Goal: Task Accomplishment & Management: Use online tool/utility

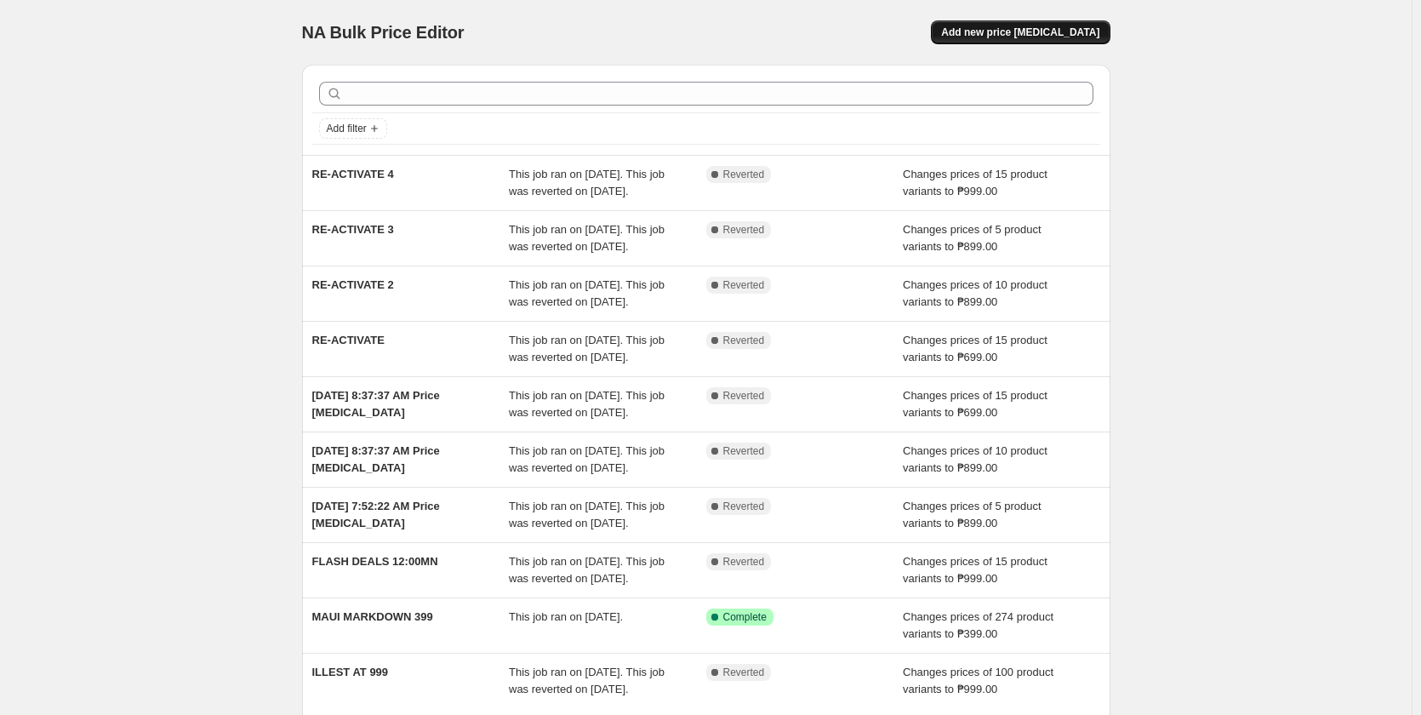
click at [997, 38] on span "Add new price change job" at bounding box center [1020, 33] width 158 height 14
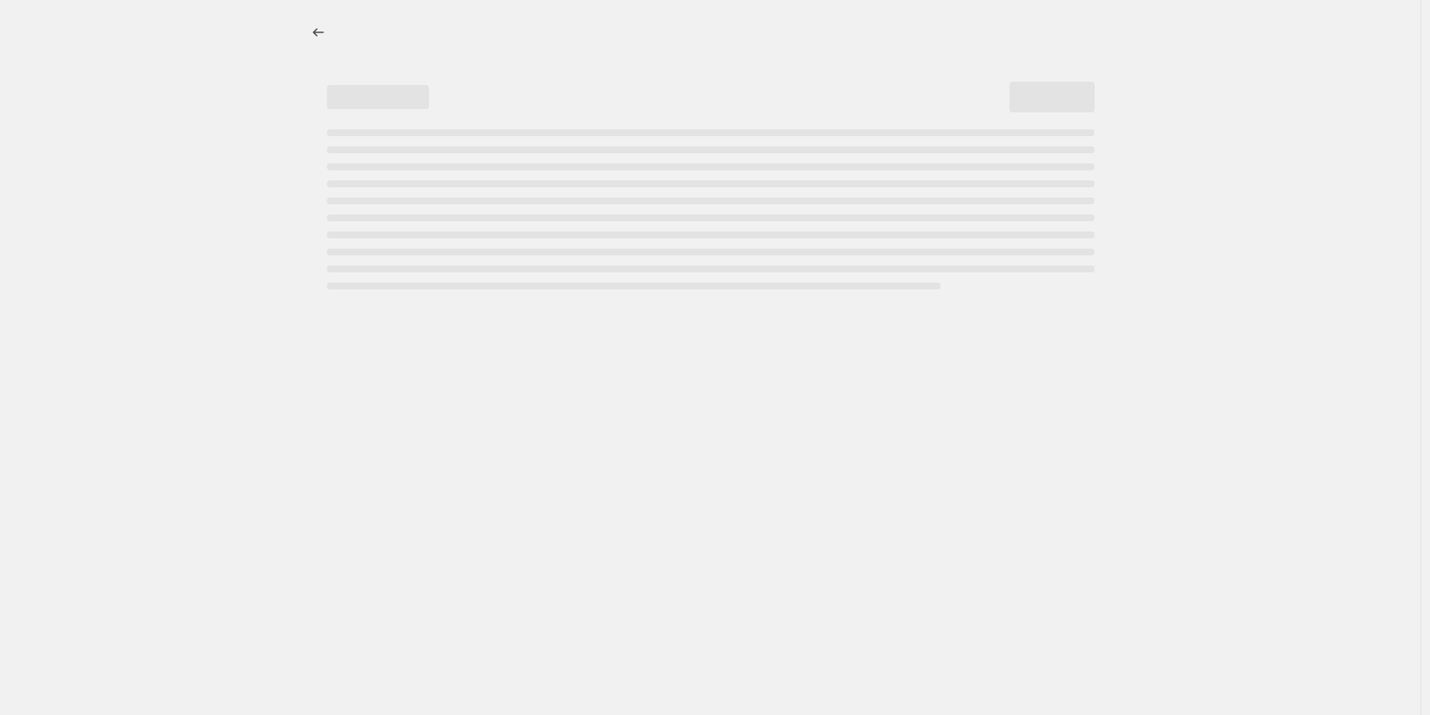
select select "percentage"
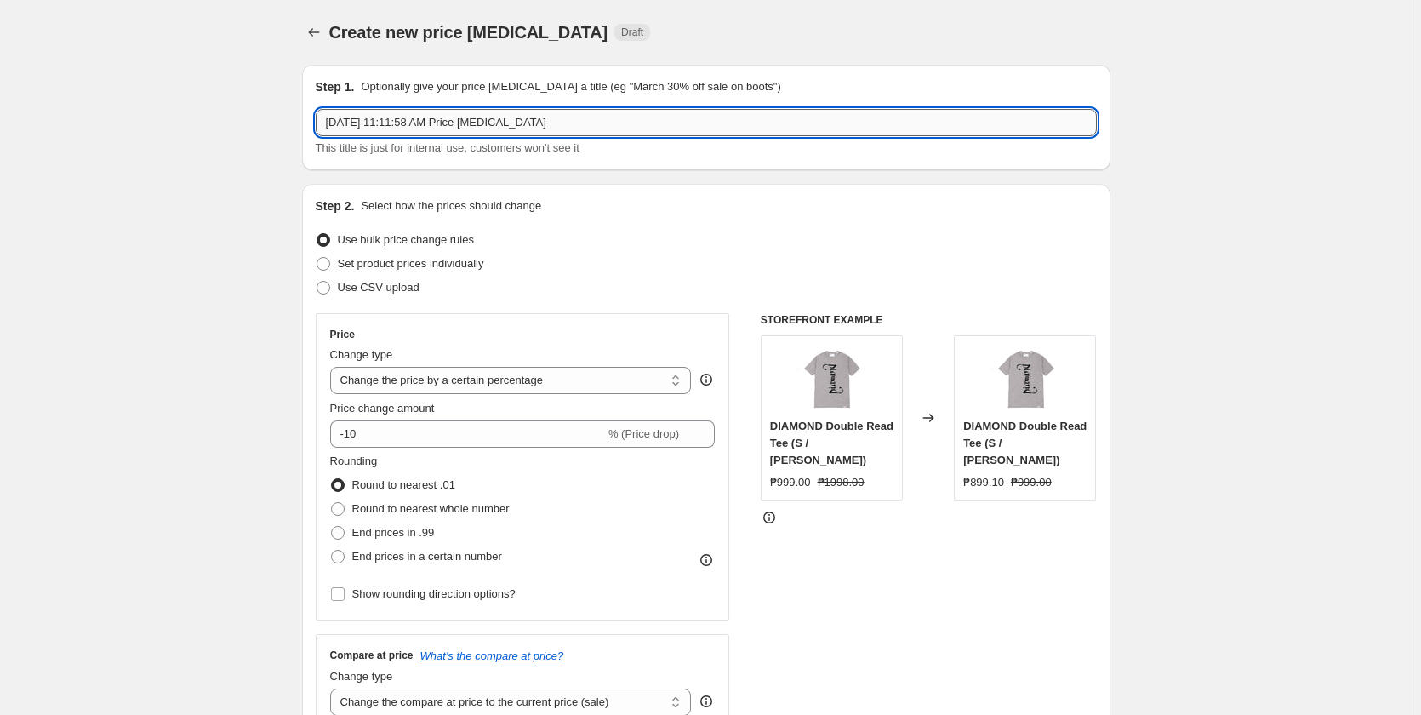
click at [447, 124] on input "Aug 12, 2025, 11:11:58 AM Price change job" at bounding box center [706, 122] width 781 height 27
paste input "ILLEST FLASH DEALS AS LOW AS 299"
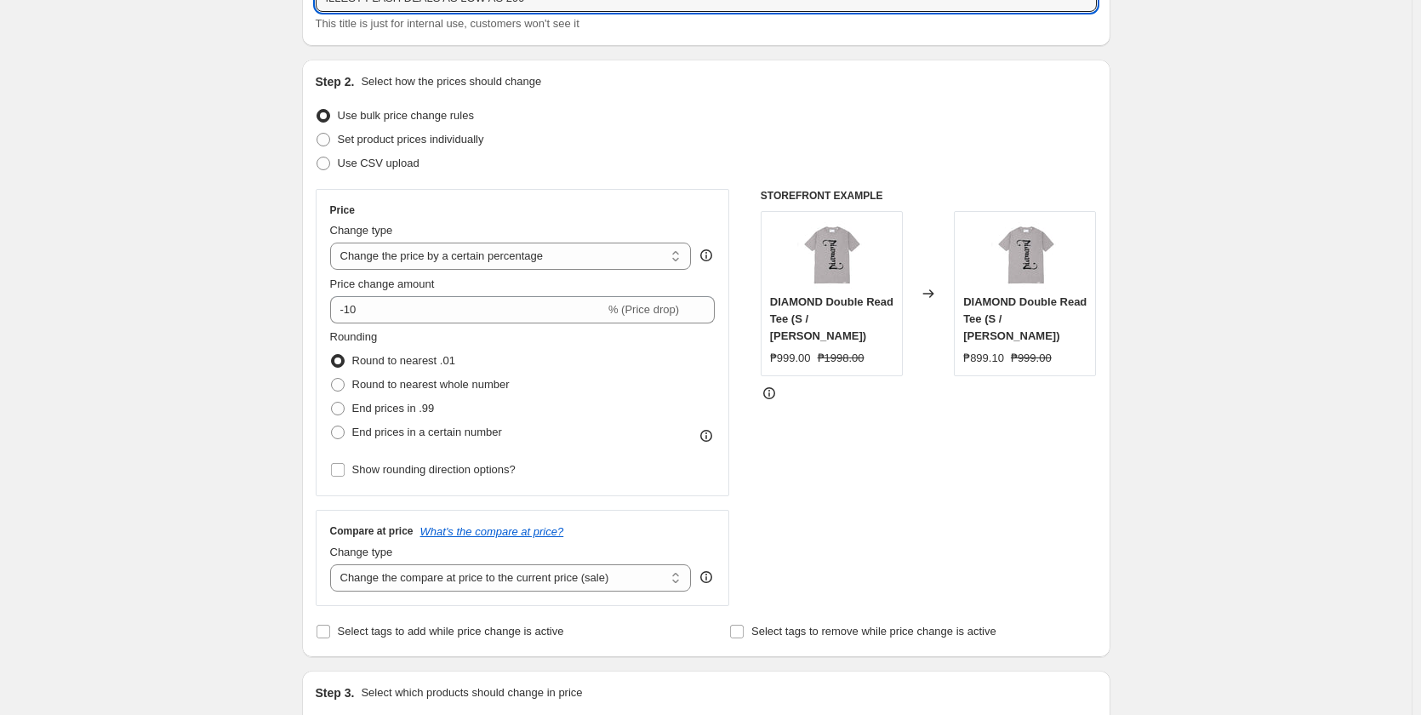
scroll to position [170, 0]
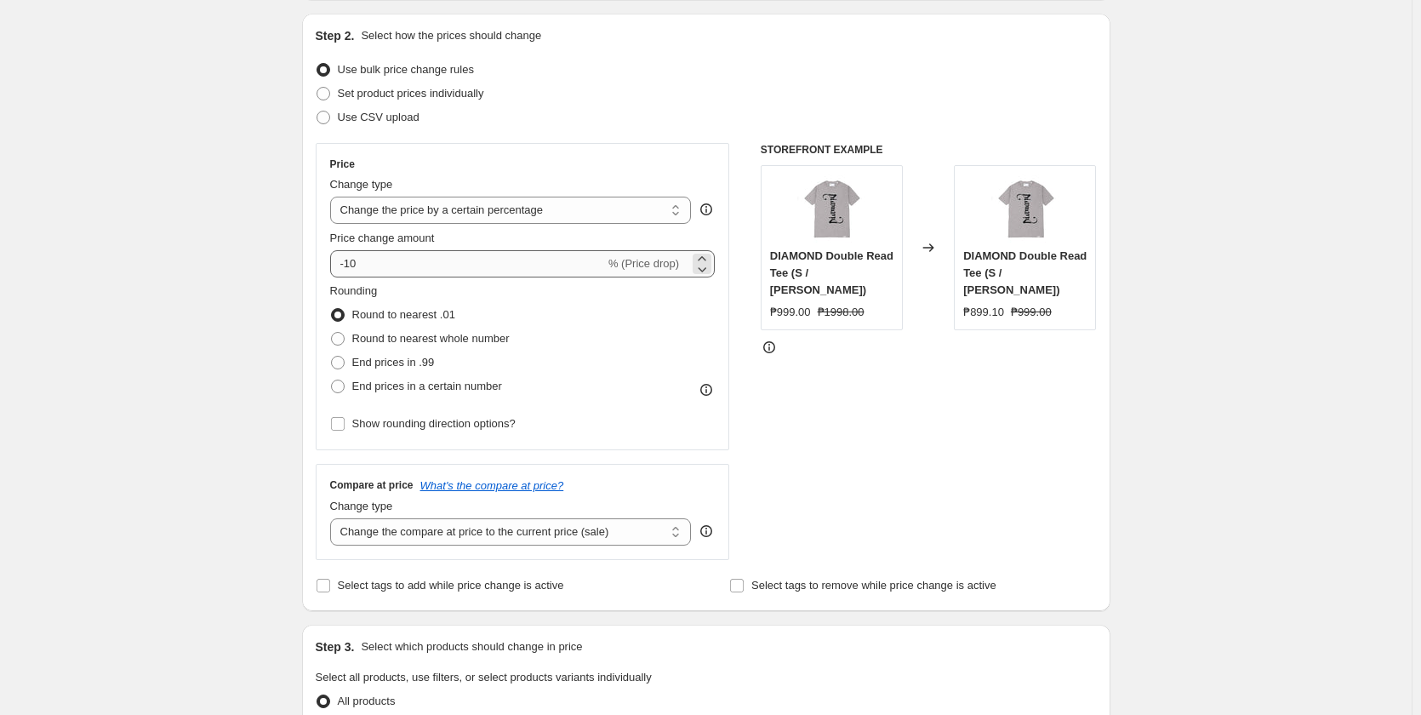
type input "ILLEST FLASH DEALS AS LOW AS 299"
click at [429, 260] on input "-10" at bounding box center [467, 263] width 275 height 27
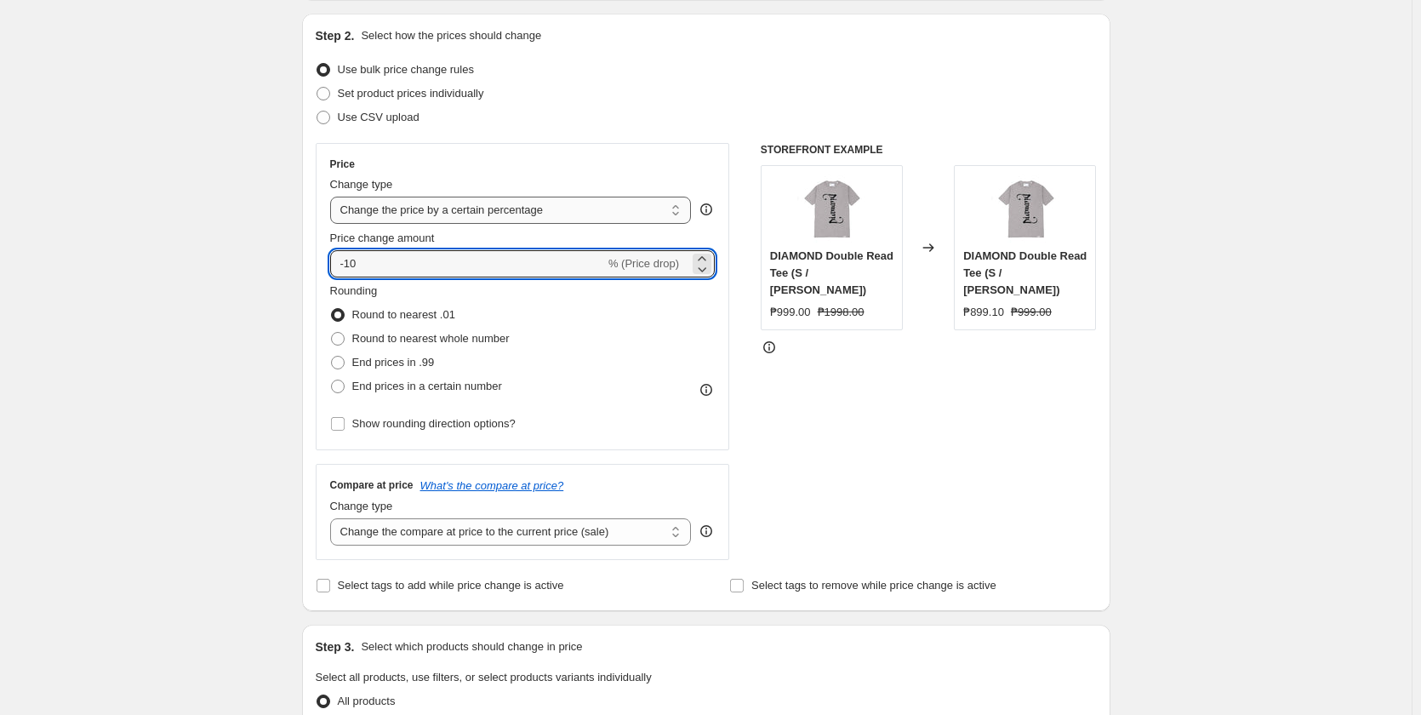
click at [450, 211] on select "Change the price to a certain amount Change the price by a certain amount Chang…" at bounding box center [511, 210] width 362 height 27
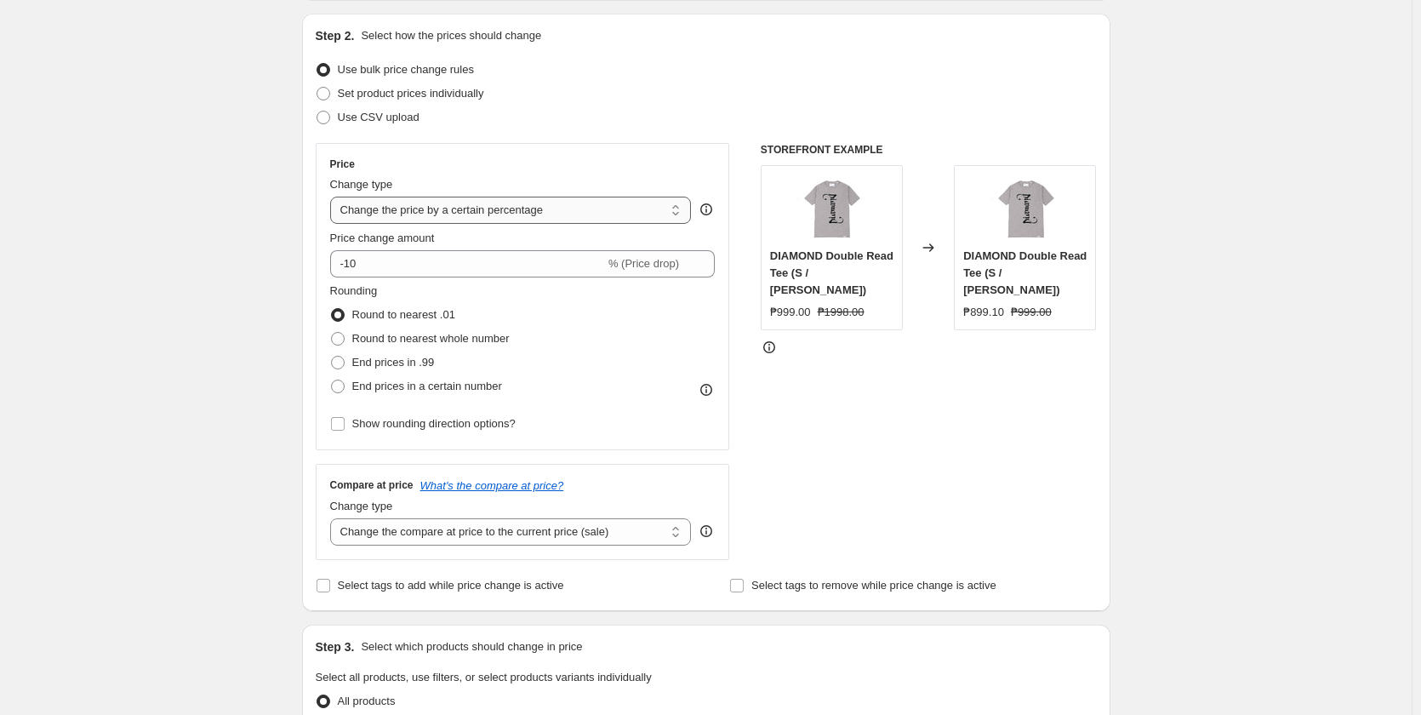
select select "to"
click at [334, 197] on select "Change the price to a certain amount Change the price by a certain amount Chang…" at bounding box center [511, 210] width 362 height 27
type input "80.00"
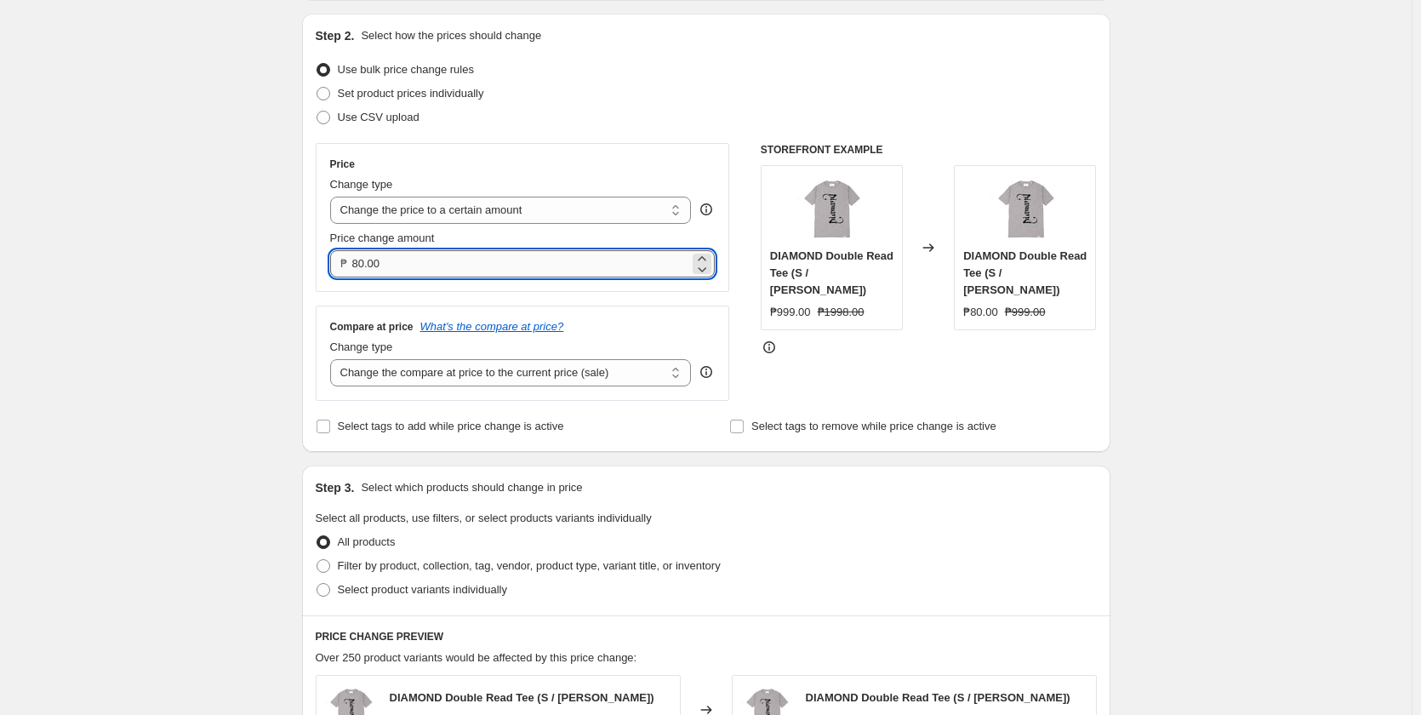
click at [437, 267] on input "80.00" at bounding box center [521, 263] width 338 height 27
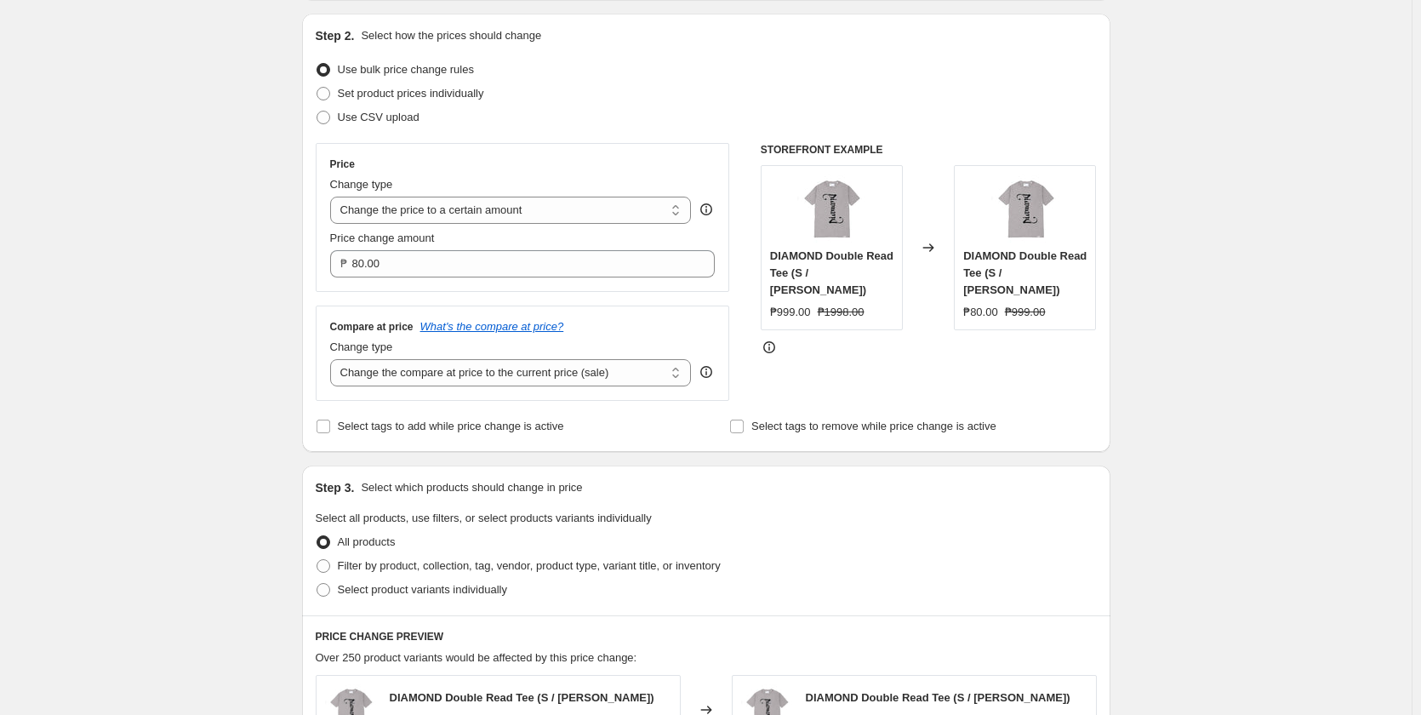
click at [534, 236] on div "Price change amount" at bounding box center [522, 238] width 385 height 17
click at [534, 214] on select "Change the price to a certain amount Change the price by a certain amount Chang…" at bounding box center [511, 210] width 362 height 27
click at [334, 197] on select "Change the price to a certain amount Change the price by a certain amount Chang…" at bounding box center [511, 210] width 362 height 27
click at [464, 206] on select "Change the price to a certain amount Change the price by a certain amount Chang…" at bounding box center [511, 210] width 362 height 27
click at [478, 163] on div "Price" at bounding box center [522, 164] width 385 height 14
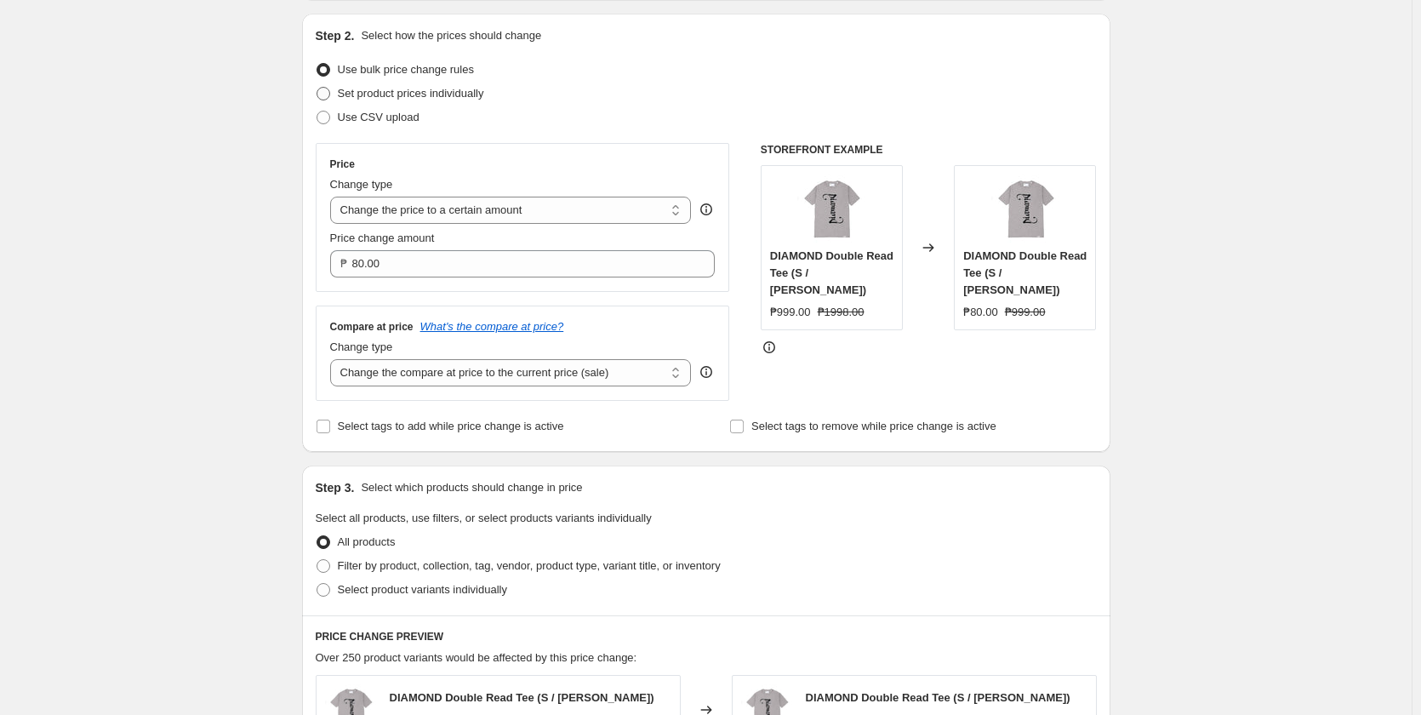
click at [368, 95] on span "Set product prices individually" at bounding box center [411, 93] width 146 height 13
click at [317, 88] on input "Set product prices individually" at bounding box center [317, 87] width 1 height 1
radio input "true"
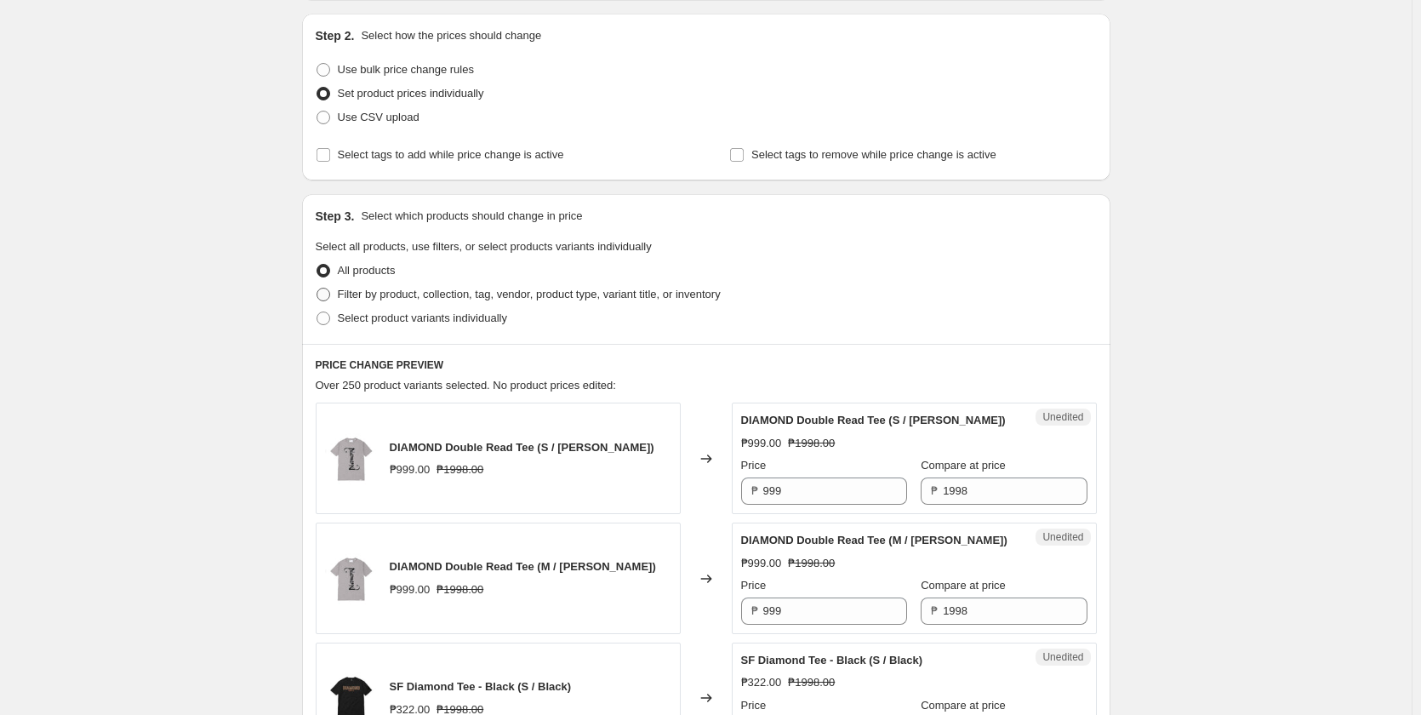
click at [405, 288] on span "Filter by product, collection, tag, vendor, product type, variant title, or inv…" at bounding box center [529, 294] width 383 height 13
click at [317, 288] on input "Filter by product, collection, tag, vendor, product type, variant title, or inv…" at bounding box center [317, 288] width 1 height 1
radio input "true"
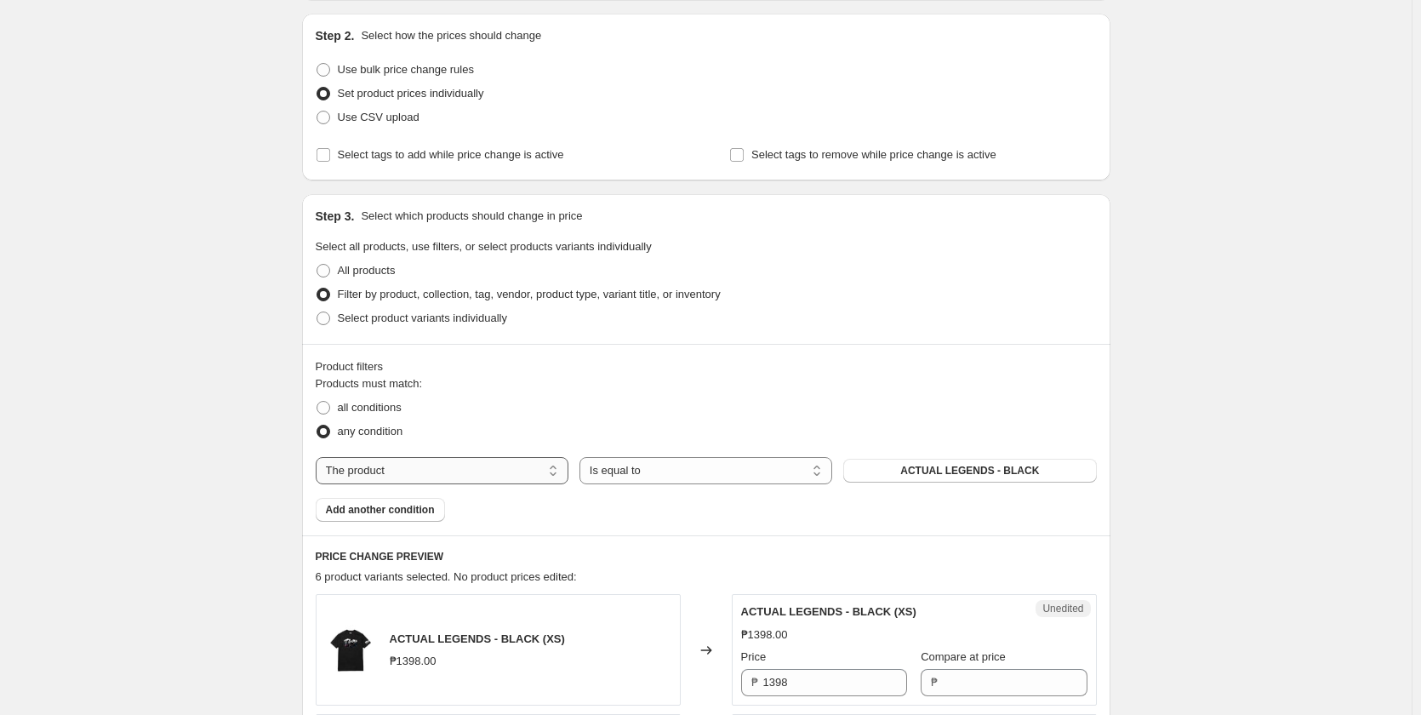
drag, startPoint x: 397, startPoint y: 463, endPoint x: 398, endPoint y: 477, distance: 13.7
click at [397, 463] on select "The product The product's collection The product's tag The product's vendor The…" at bounding box center [442, 470] width 253 height 27
select select "collection"
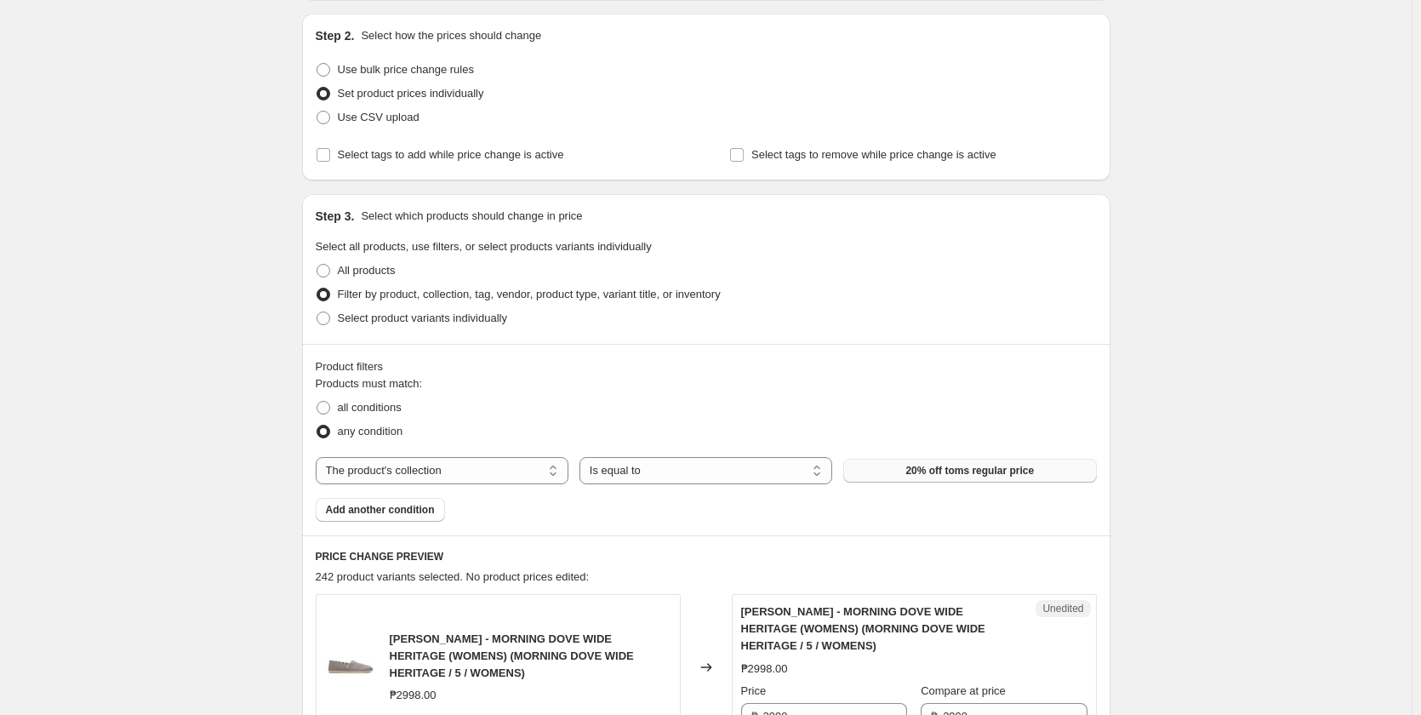
click at [904, 465] on button "20% off toms regular price" at bounding box center [969, 471] width 253 height 24
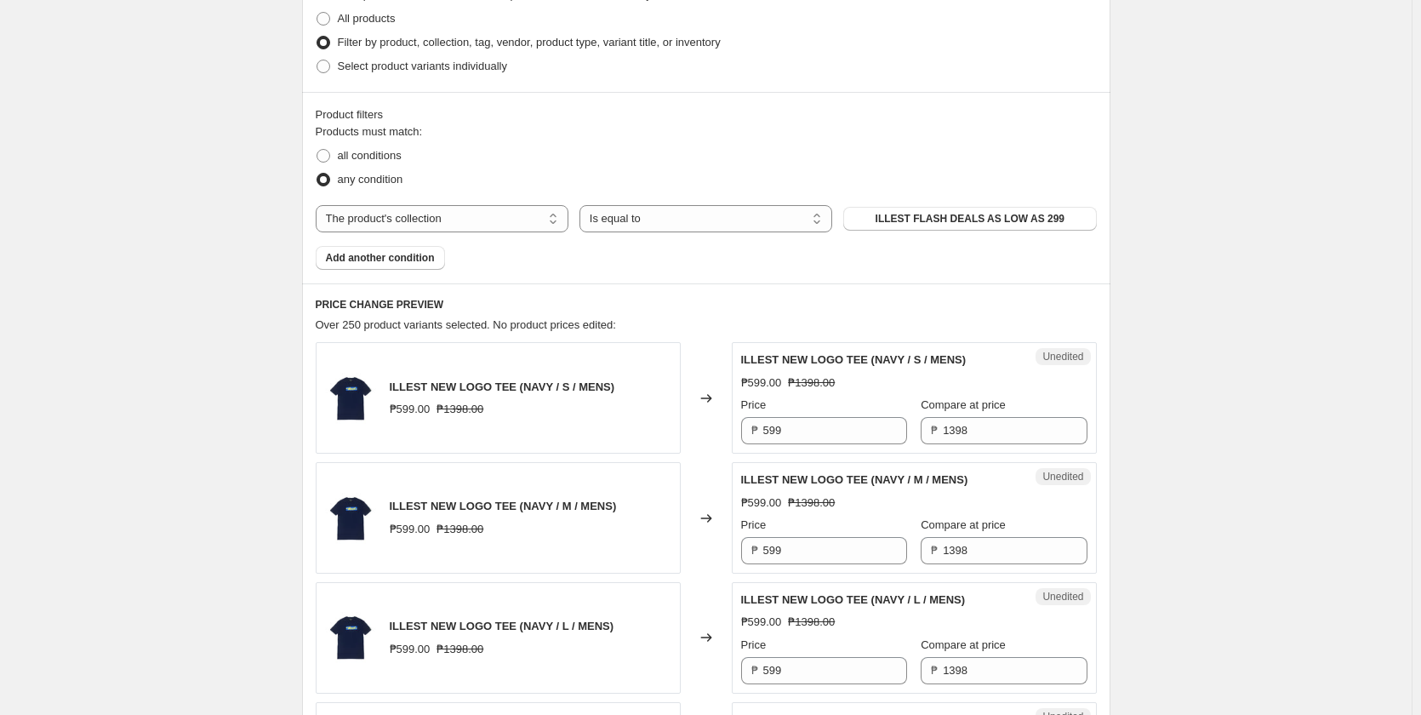
scroll to position [511, 0]
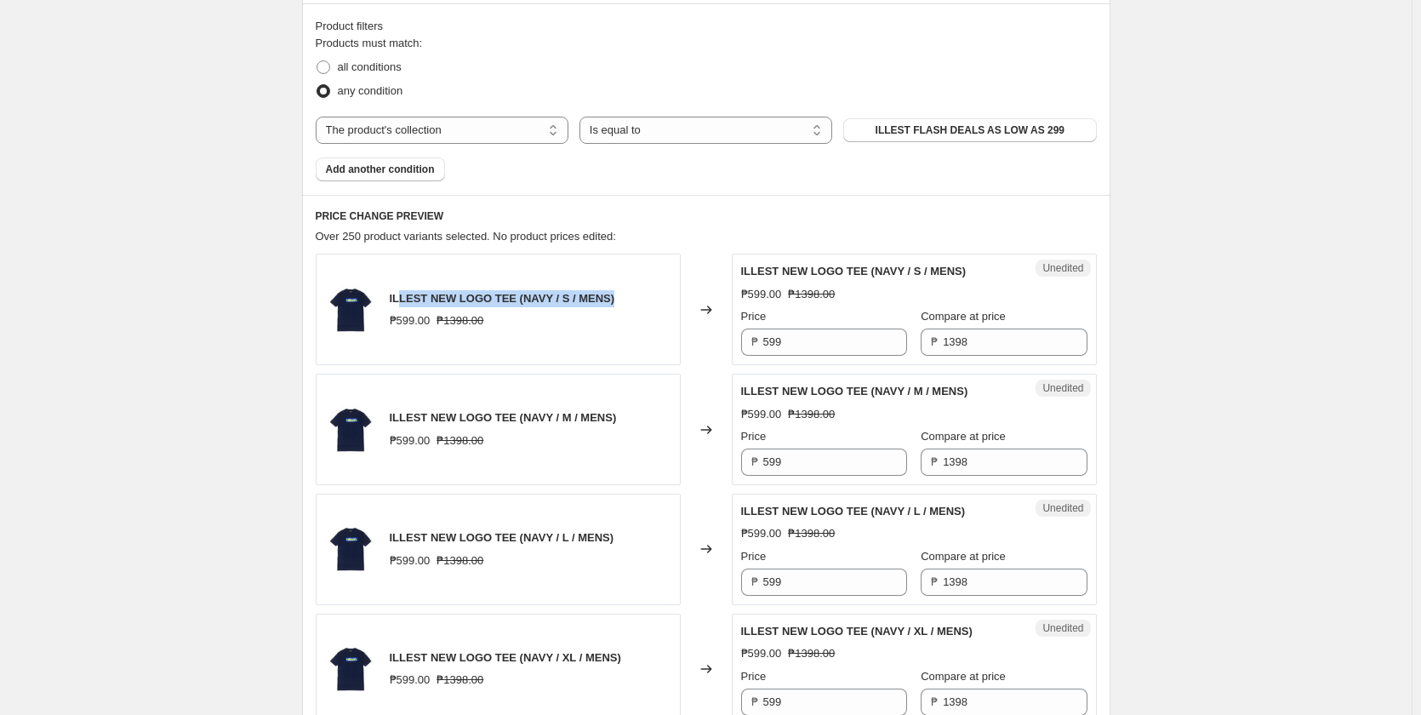
drag, startPoint x: 616, startPoint y: 303, endPoint x: 405, endPoint y: 296, distance: 211.1
click at [405, 296] on div "ILLEST NEW LOGO TEE (NAVY / S / MENS) ₱599.00 ₱1398.00" at bounding box center [498, 309] width 365 height 111
click at [387, 299] on div "ILLEST NEW LOGO TEE (NAVY / S / MENS) ₱599.00 ₱1398.00" at bounding box center [498, 309] width 365 height 111
drag, startPoint x: 391, startPoint y: 297, endPoint x: 511, endPoint y: 295, distance: 120.0
click at [511, 295] on div "ILLEST NEW LOGO TEE (NAVY / S / MENS) ₱599.00 ₱1398.00" at bounding box center [498, 309] width 365 height 111
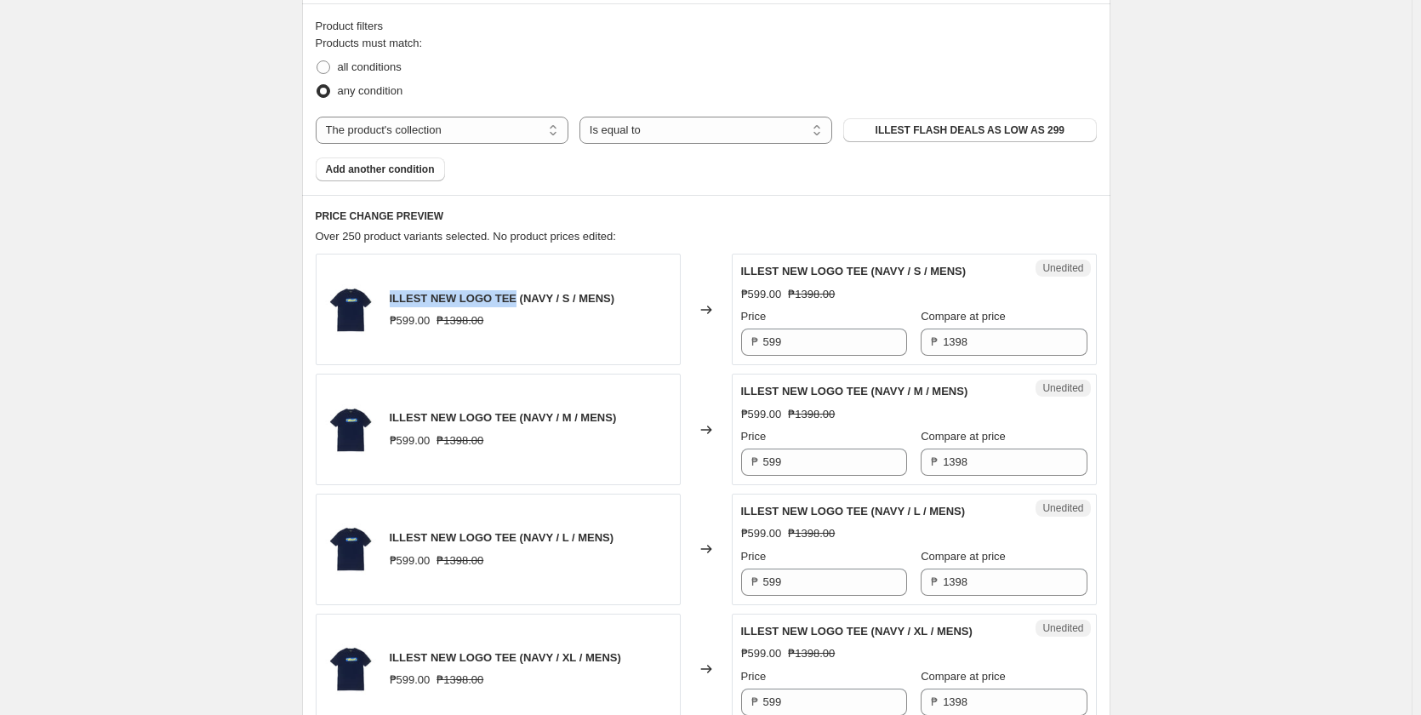
copy span "ILLEST NEW LOGO TEE"
click at [814, 348] on input "599" at bounding box center [835, 341] width 144 height 27
type input "499"
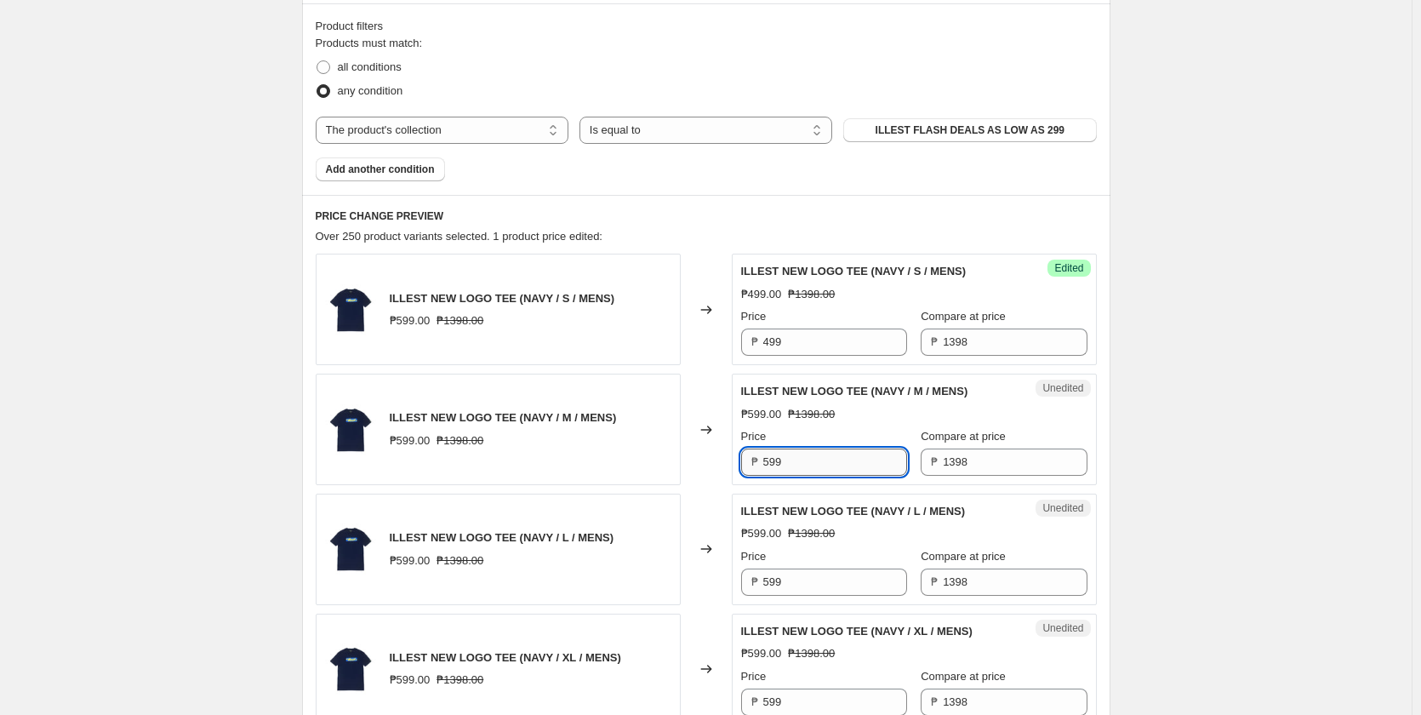
click at [807, 469] on input "599" at bounding box center [835, 461] width 144 height 27
paste input "4"
type input "499"
click at [799, 576] on input "599" at bounding box center [835, 581] width 144 height 27
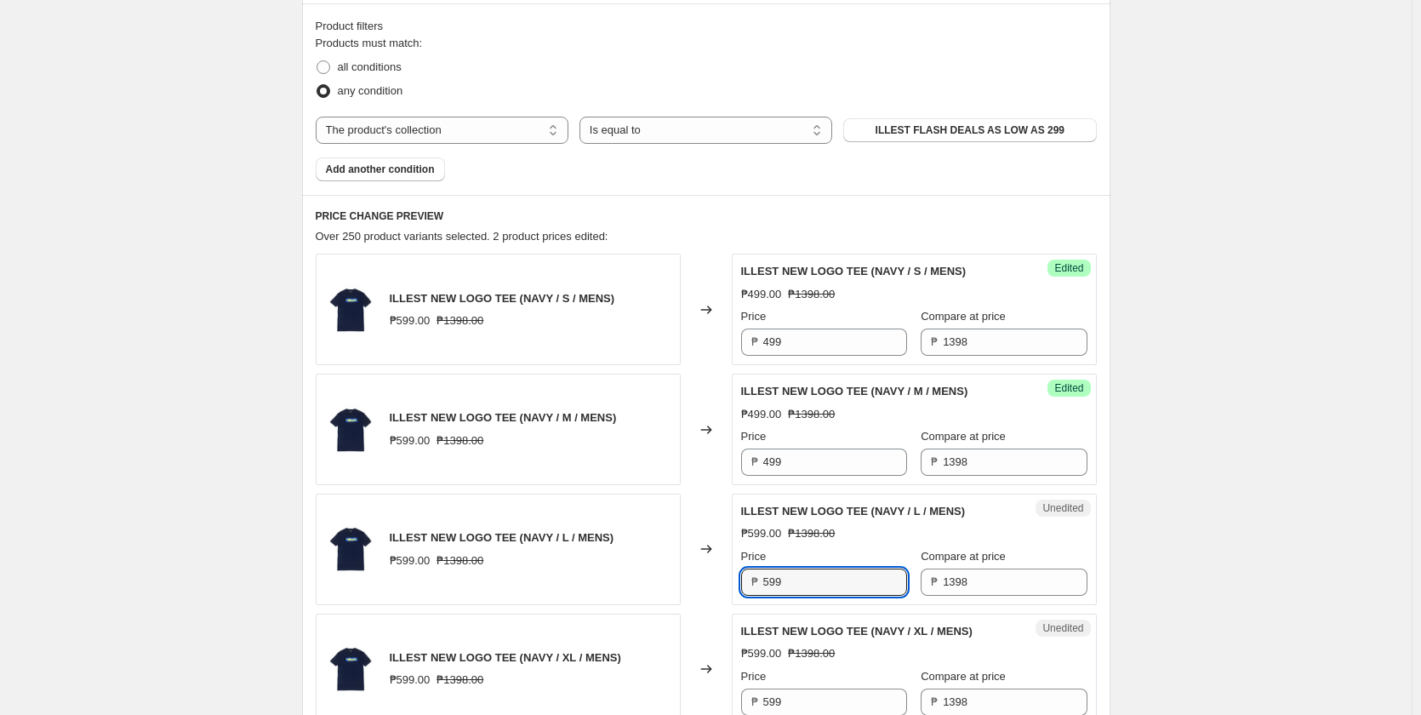
paste input "4"
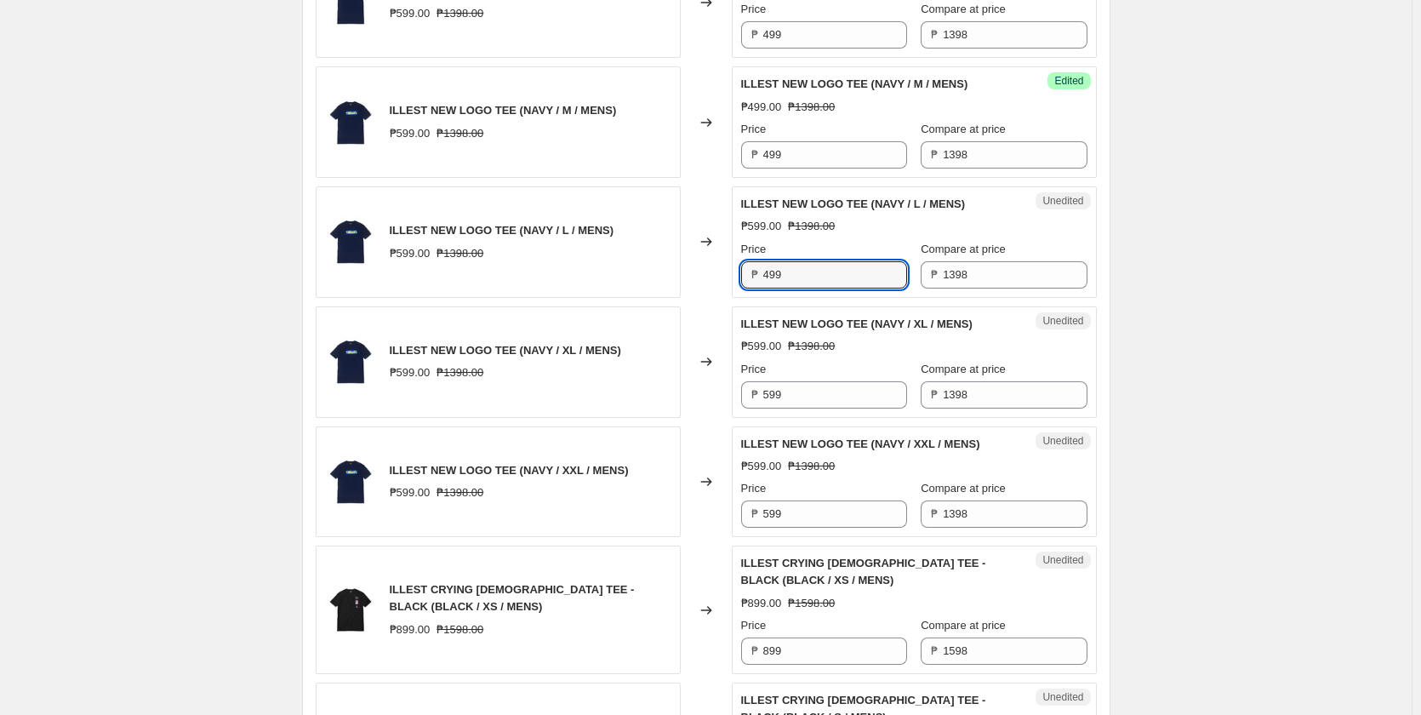
scroll to position [851, 0]
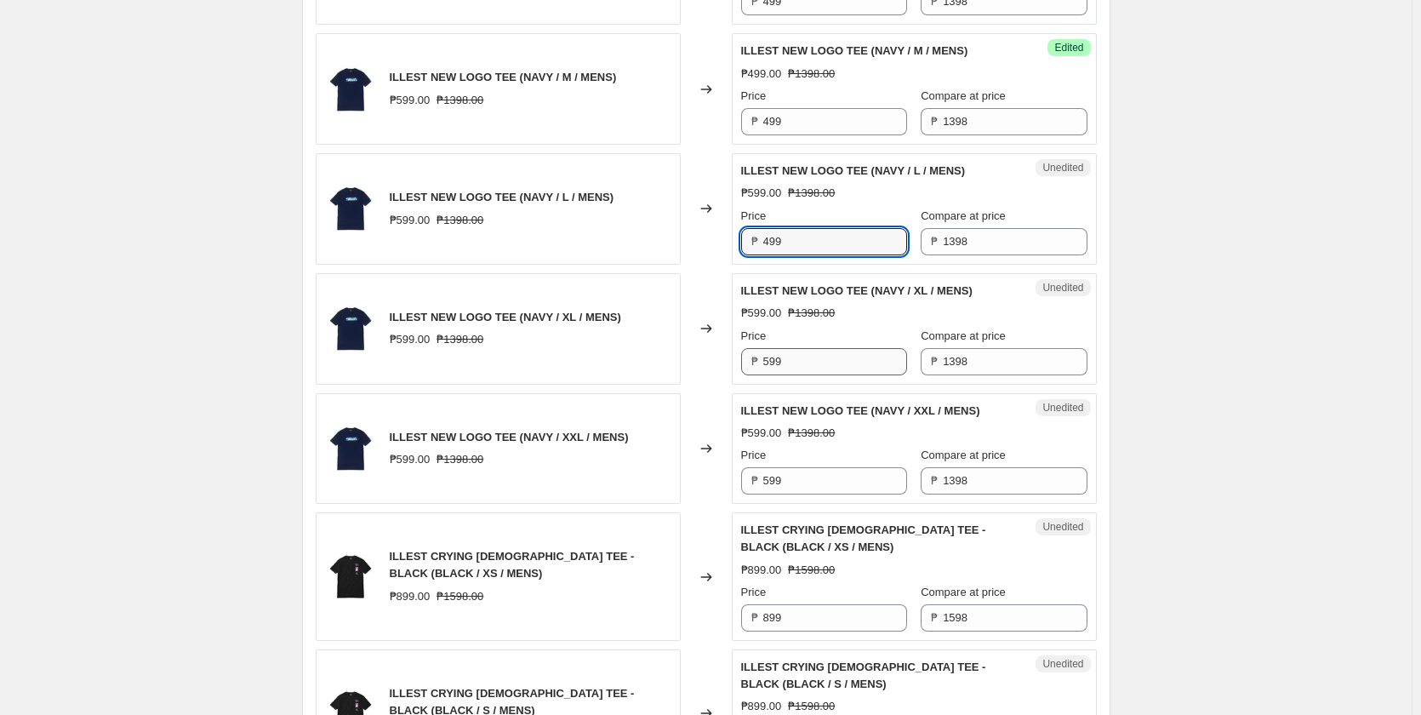
type input "499"
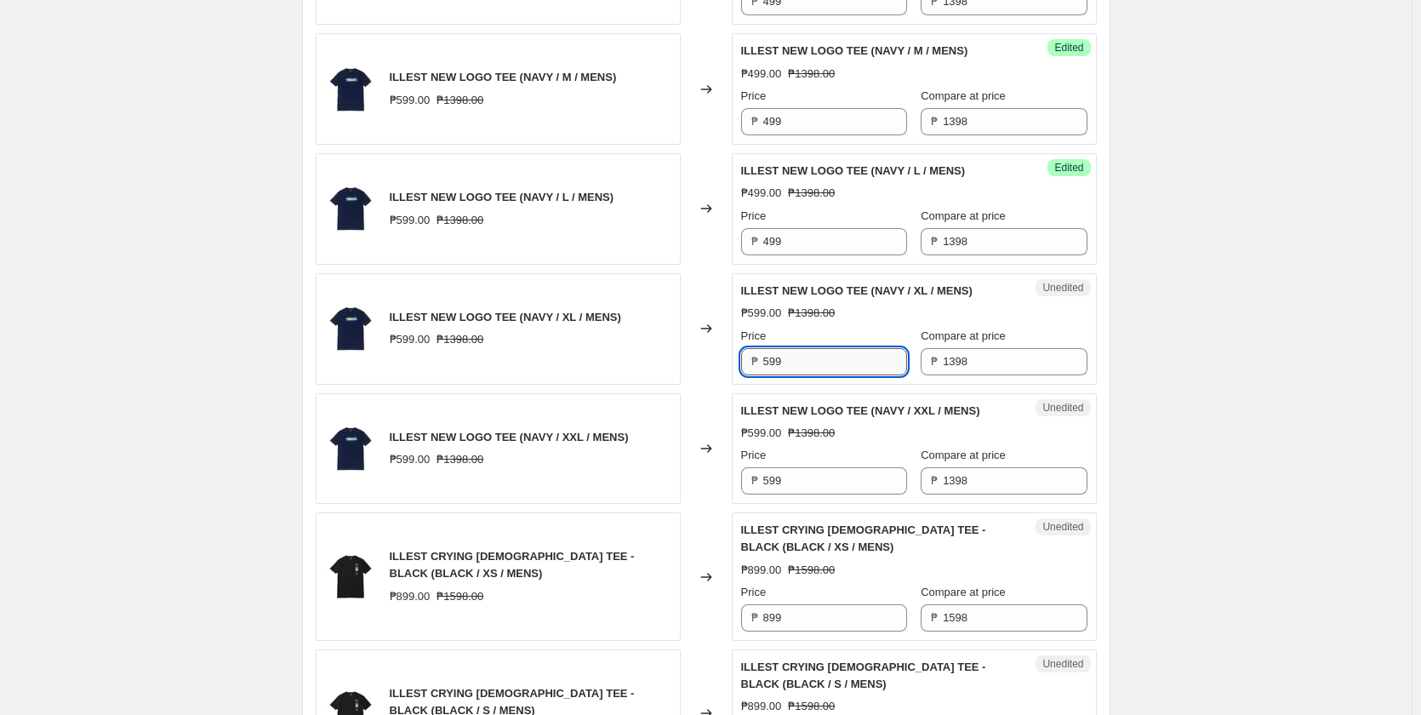
click at [834, 371] on input "599" at bounding box center [835, 361] width 144 height 27
paste input "4"
type input "499"
click at [806, 487] on input "599" at bounding box center [835, 480] width 144 height 27
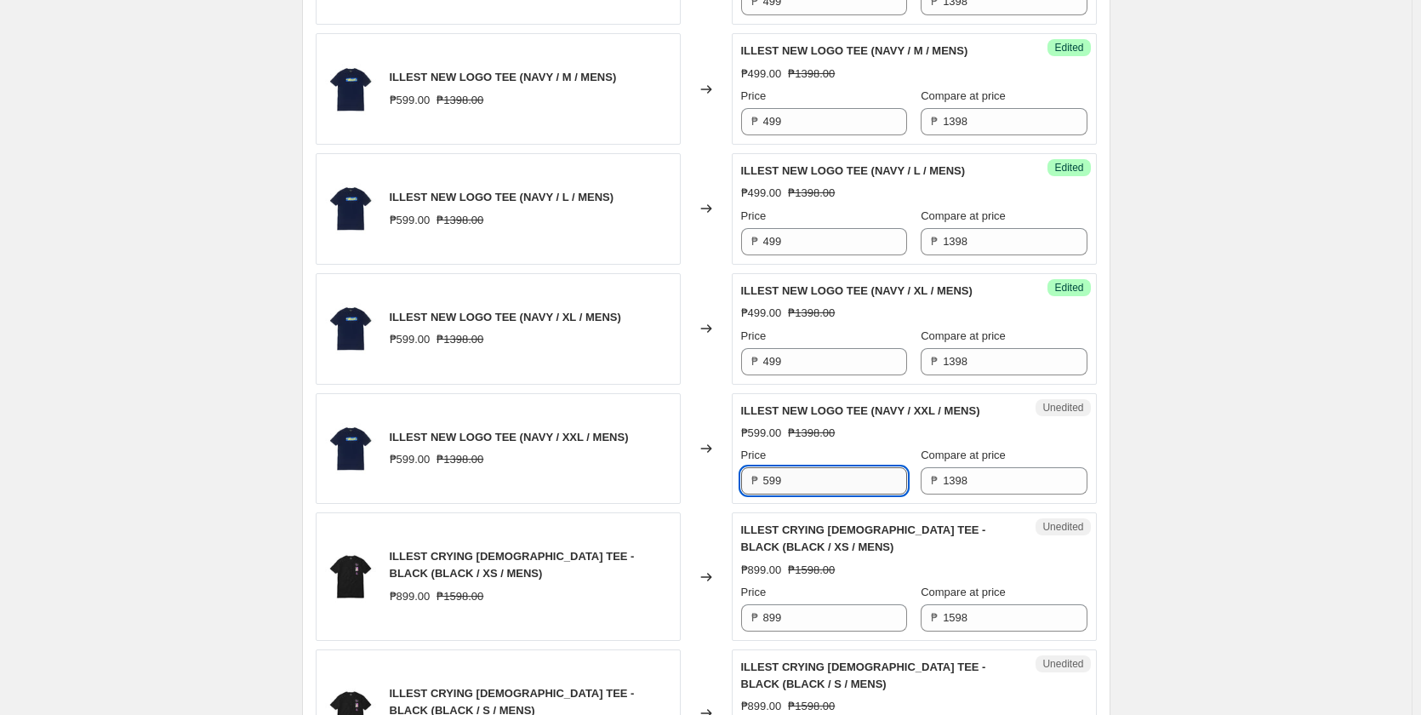
paste input "4"
type input "499"
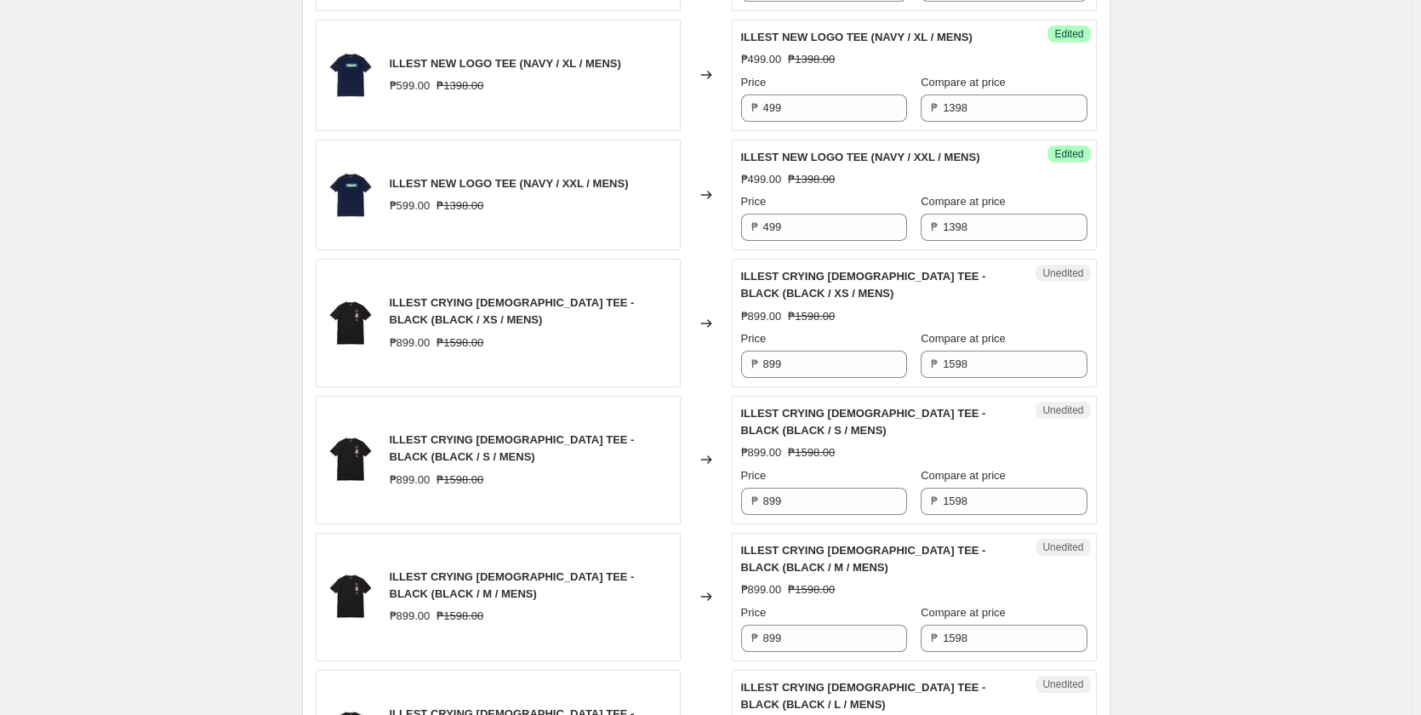
scroll to position [1106, 0]
click at [805, 362] on input "899" at bounding box center [835, 362] width 144 height 27
paste input "4"
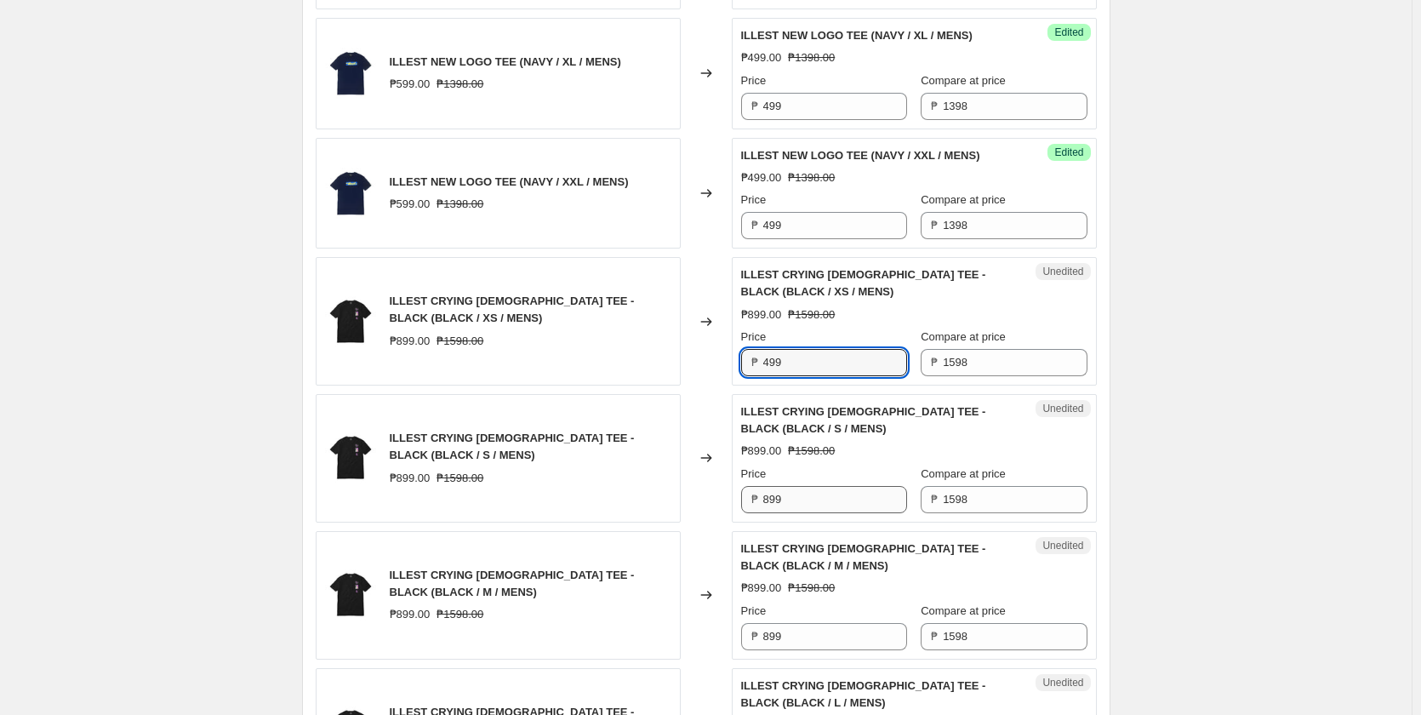
type input "499"
click at [791, 503] on input "899" at bounding box center [835, 499] width 144 height 27
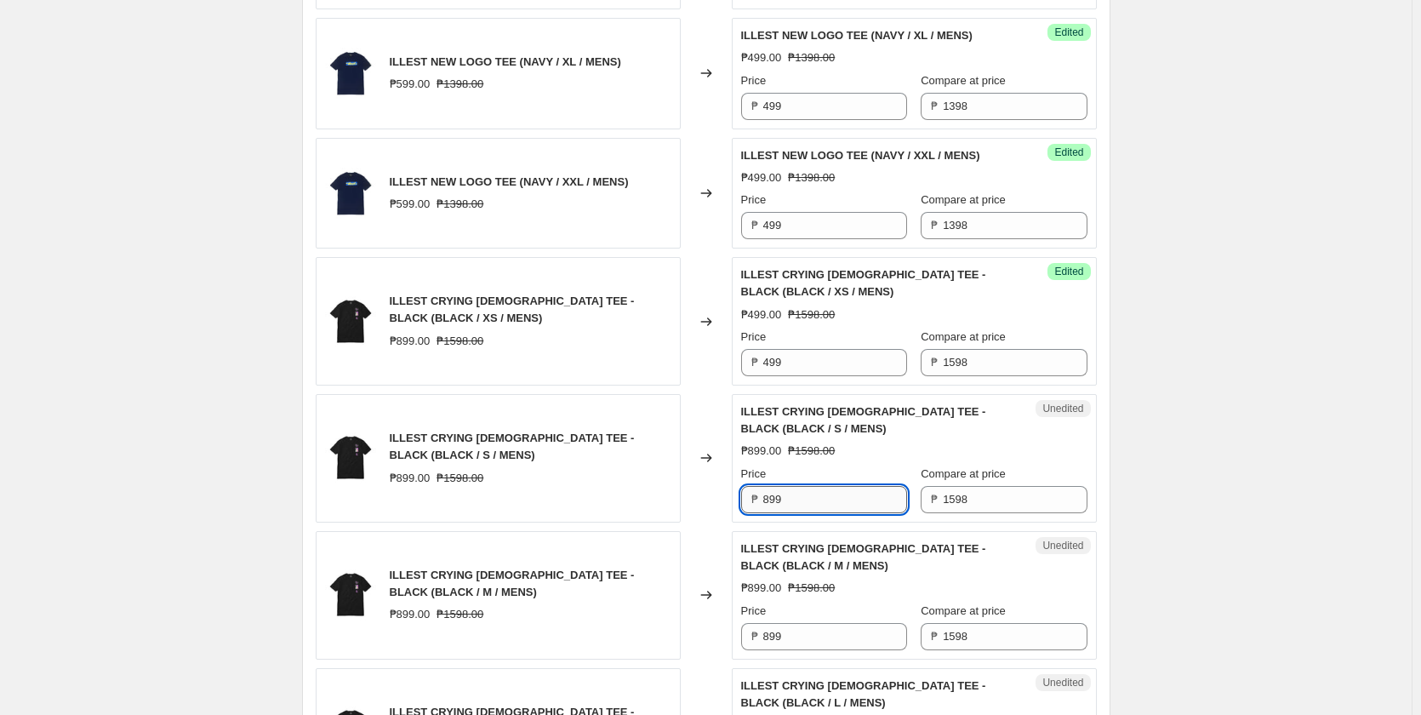
paste input "4"
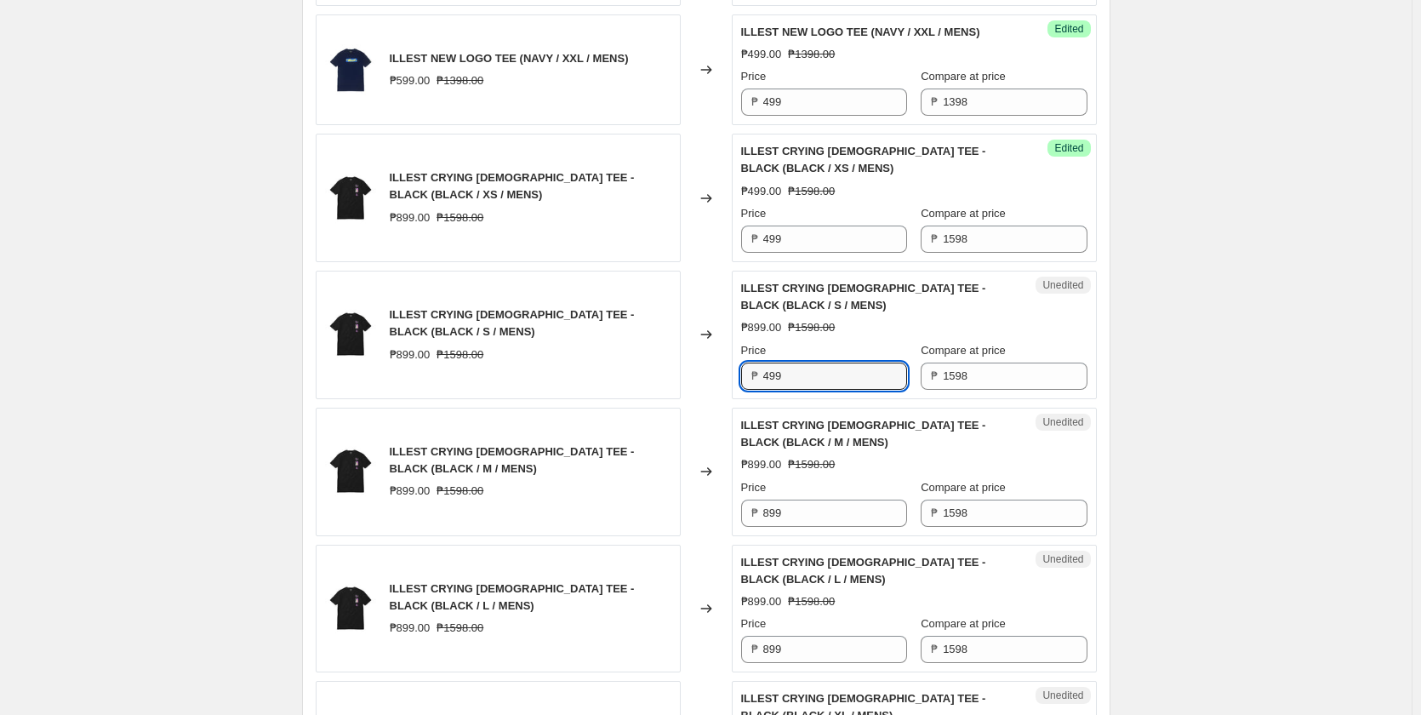
scroll to position [1276, 0]
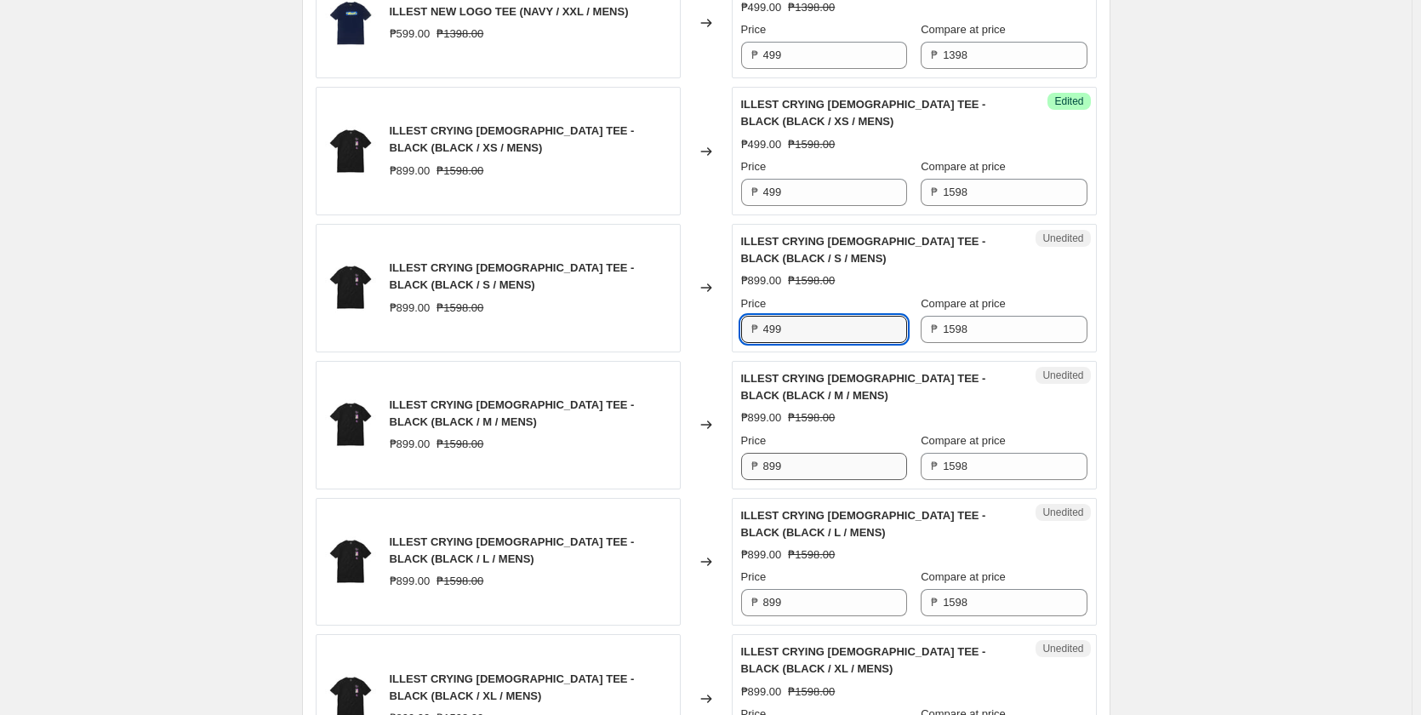
type input "499"
click at [794, 466] on input "899" at bounding box center [835, 466] width 144 height 27
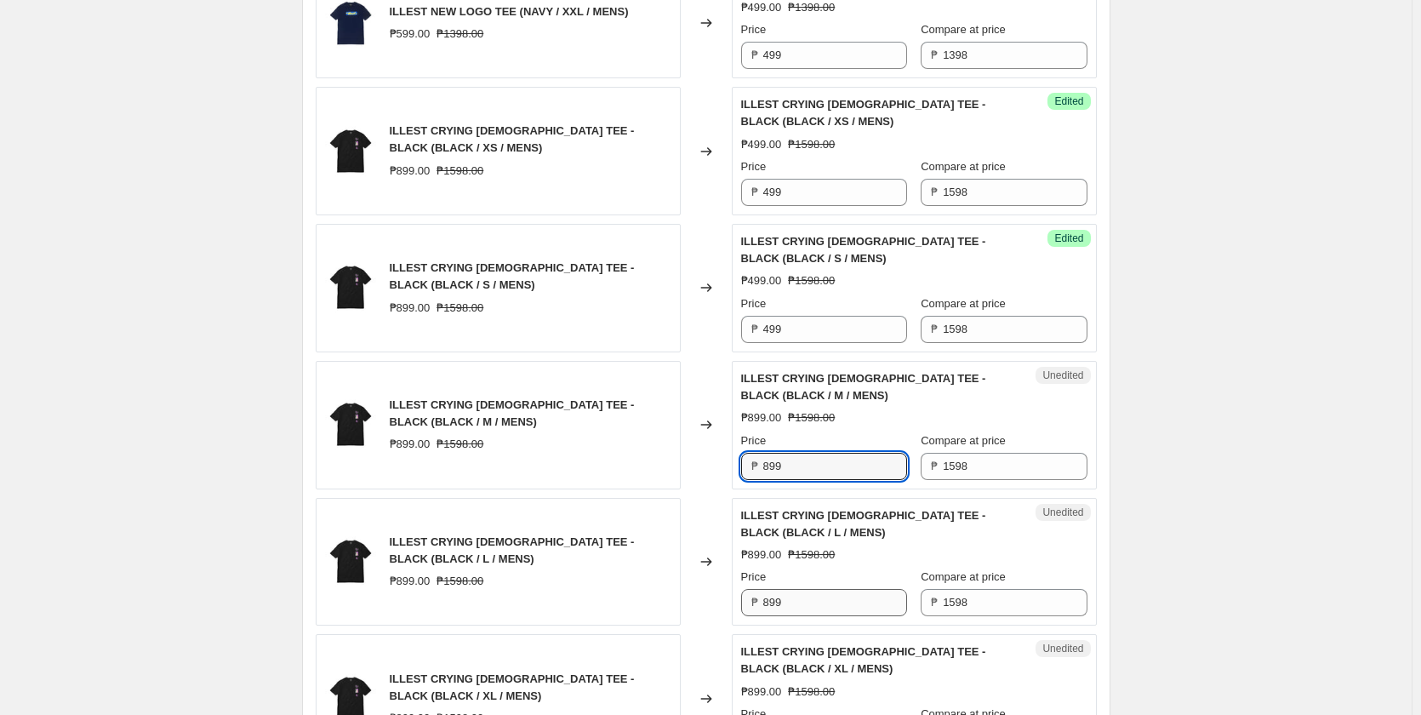
paste input "4"
type input "499"
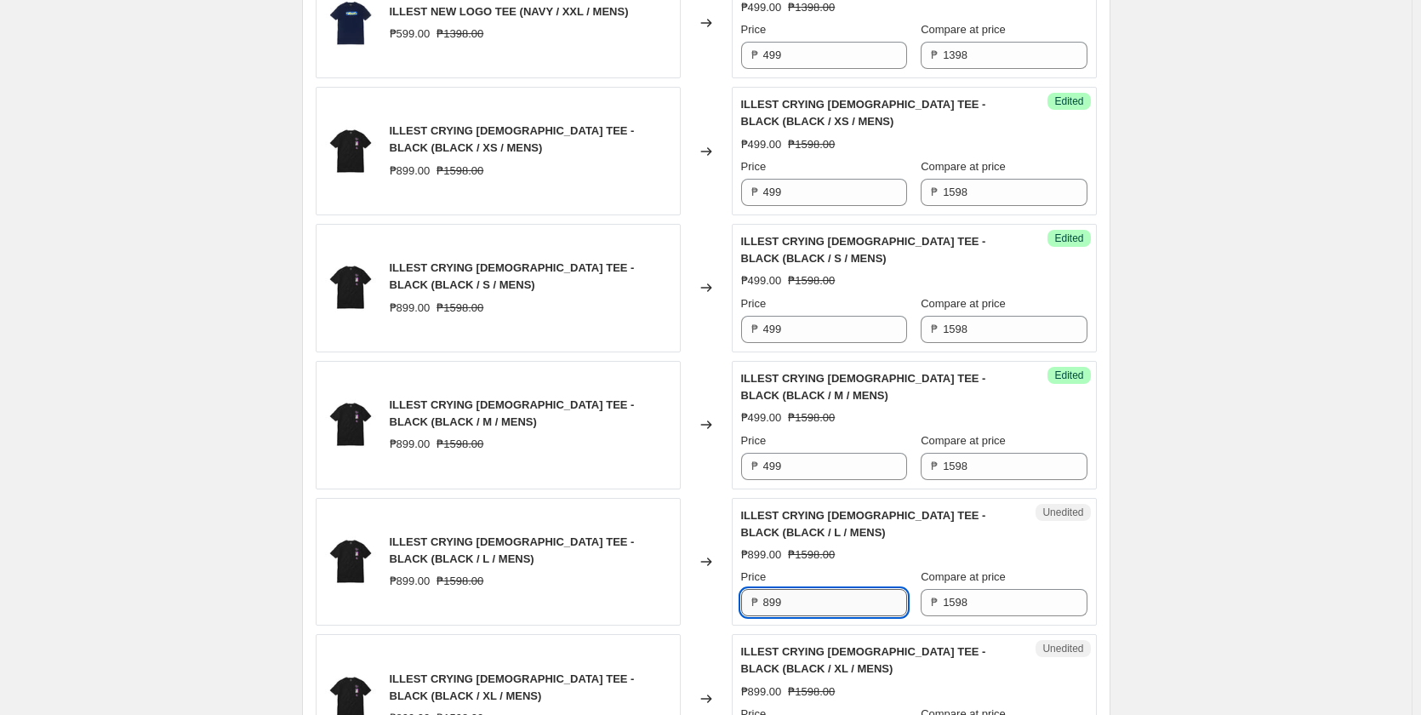
click at [790, 610] on input "899" at bounding box center [835, 602] width 144 height 27
paste input "4"
type input "499"
click at [1200, 576] on div "Create new price change job. This page is ready Create new price change job Dra…" at bounding box center [706, 576] width 1412 height 3705
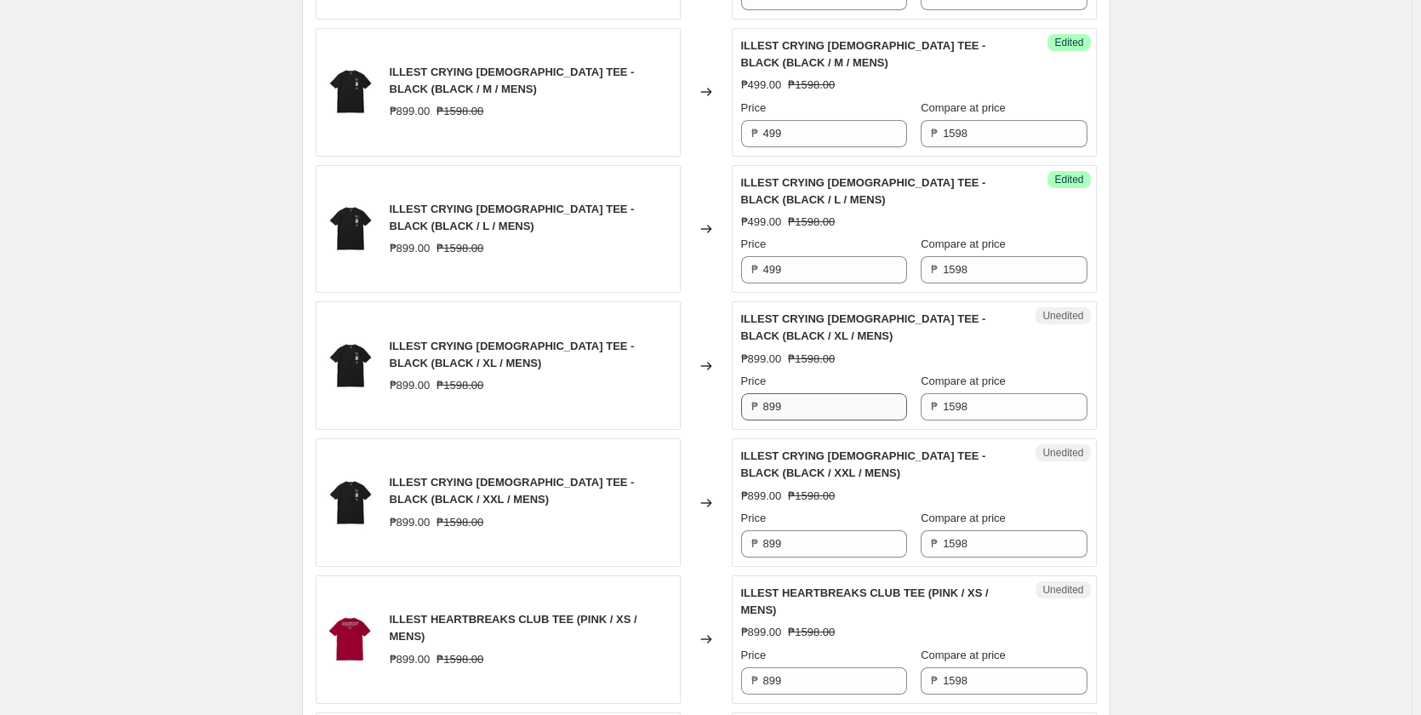
scroll to position [1617, 0]
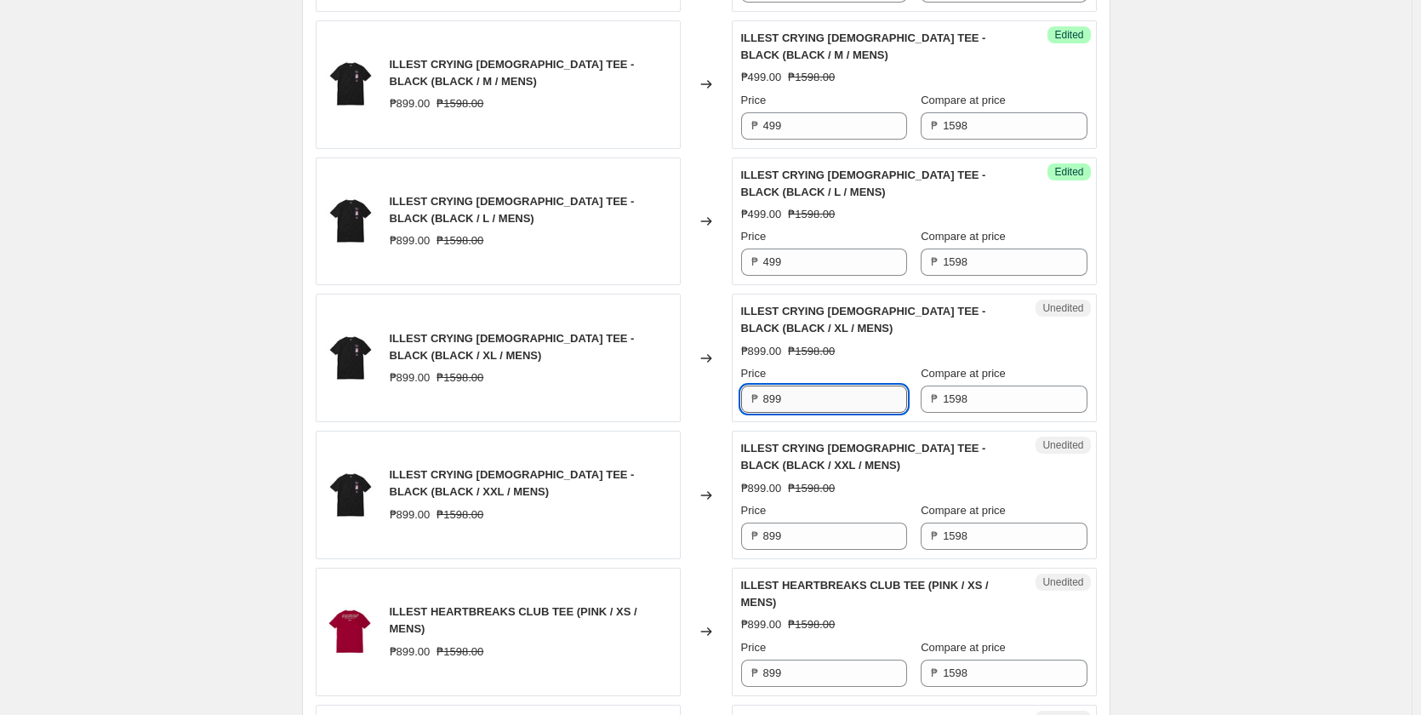
click at [809, 397] on input "899" at bounding box center [835, 398] width 144 height 27
paste input "4"
type input "499"
click at [1164, 488] on div "Create new price change job. This page is ready Create new price change job Dra…" at bounding box center [706, 235] width 1412 height 3705
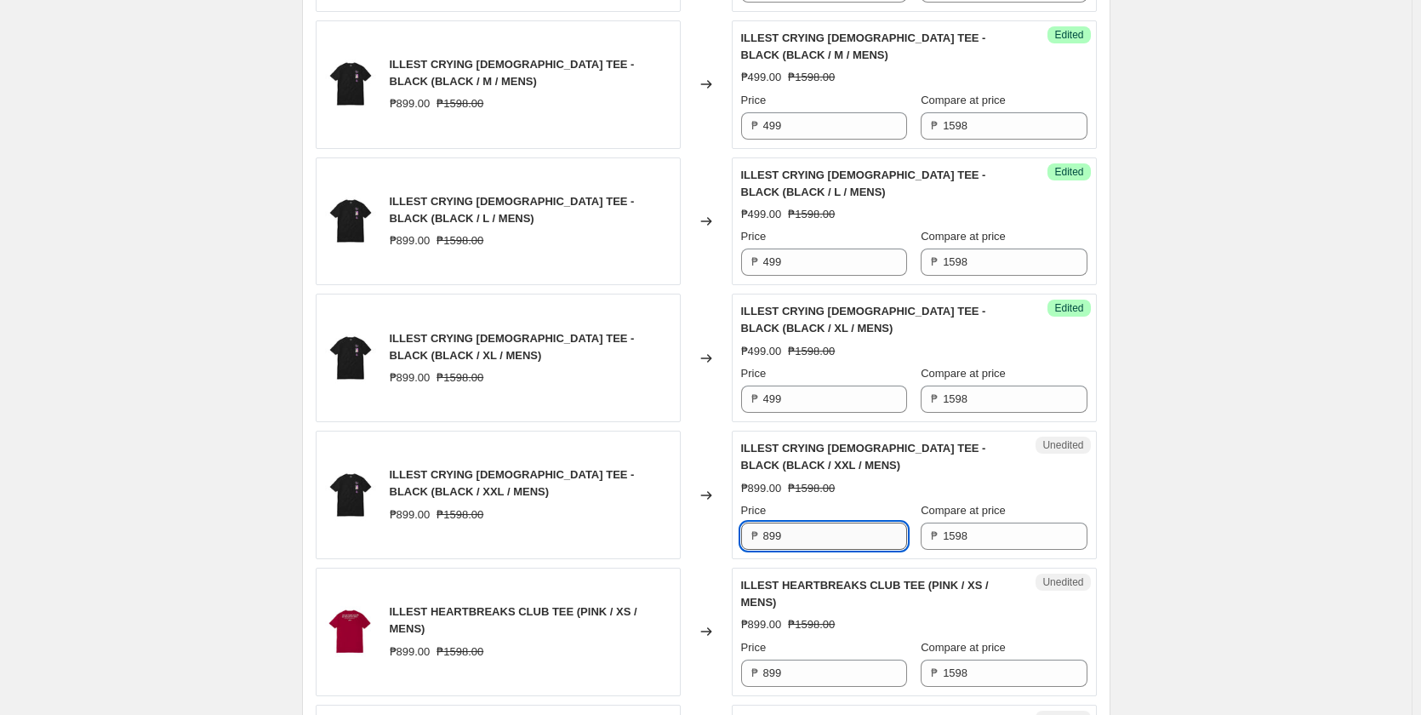
click at [810, 533] on input "899" at bounding box center [835, 535] width 144 height 27
paste input "4"
type input "499"
click at [1149, 555] on div "Create new price change job. This page is ready Create new price change job Dra…" at bounding box center [706, 235] width 1412 height 3705
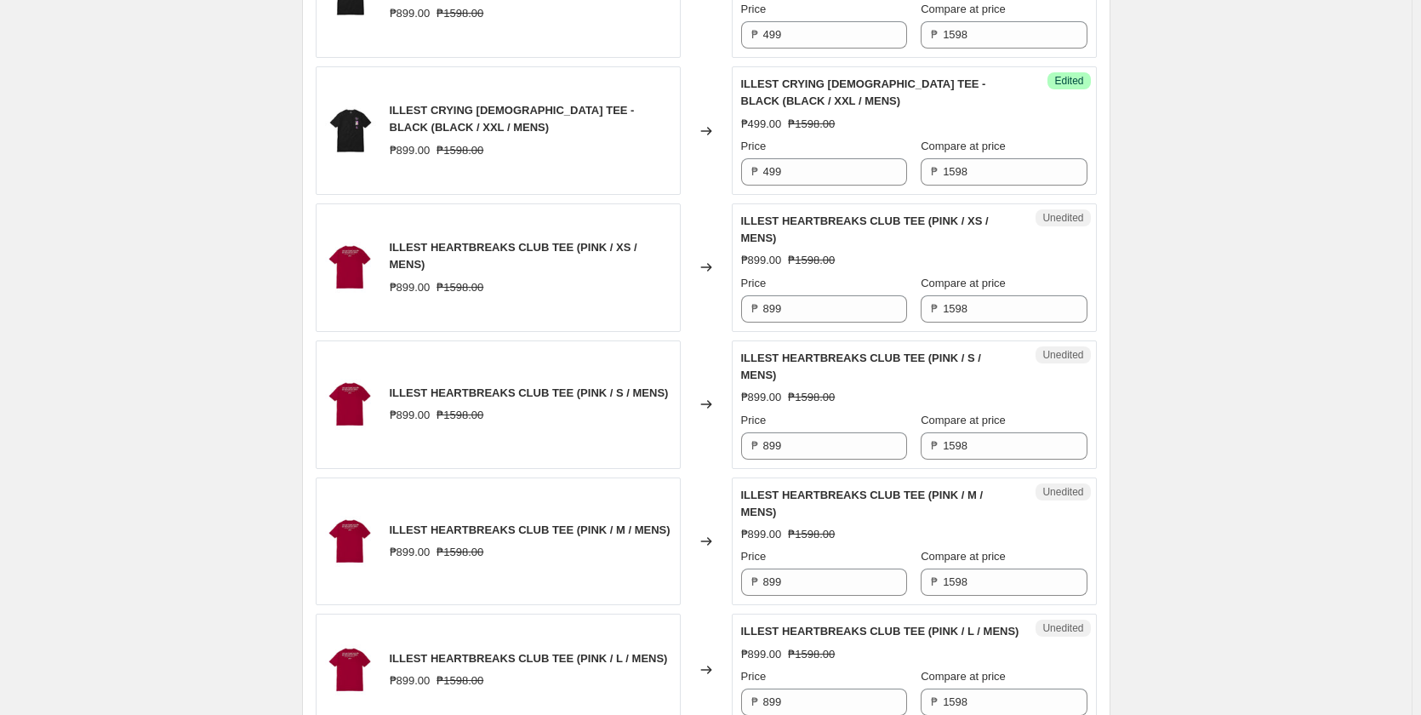
scroll to position [2042, 0]
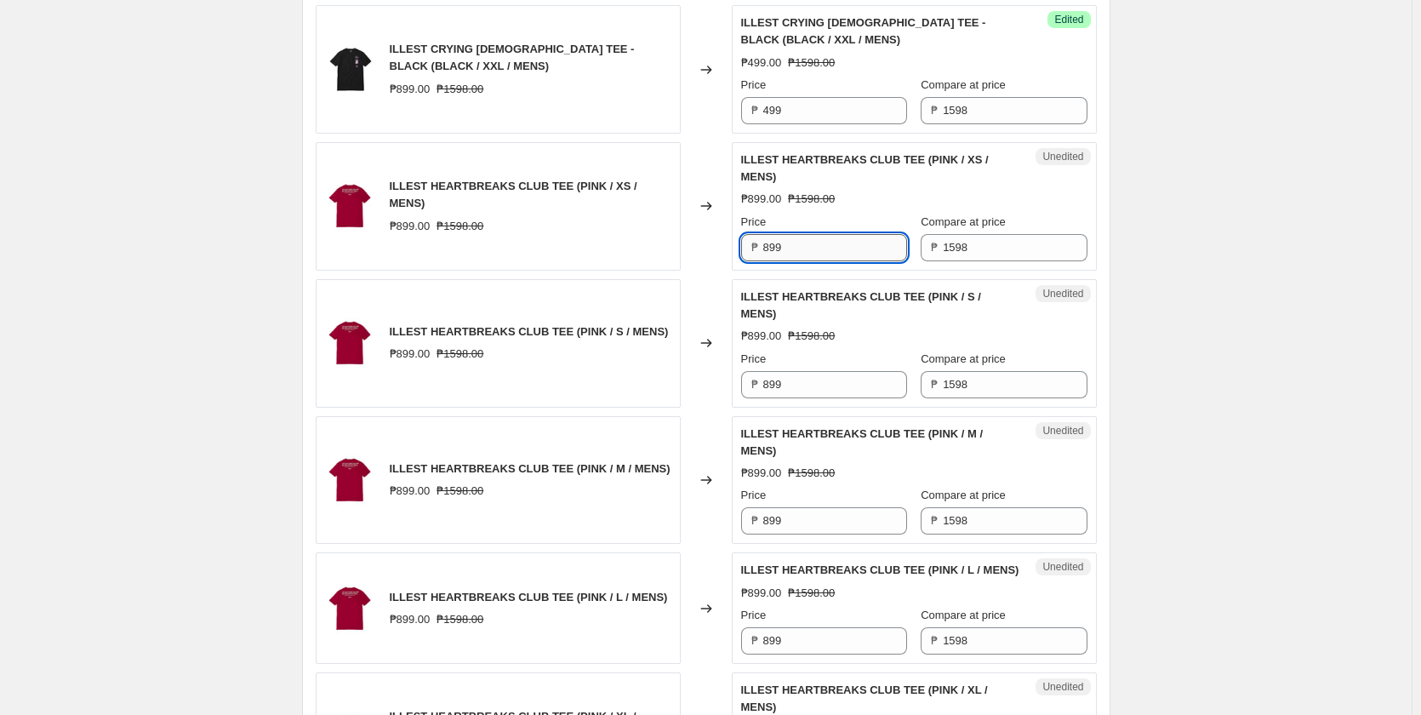
click at [819, 243] on input "899" at bounding box center [835, 247] width 144 height 27
paste input "4"
type input "499"
click at [816, 384] on input "899" at bounding box center [835, 384] width 144 height 27
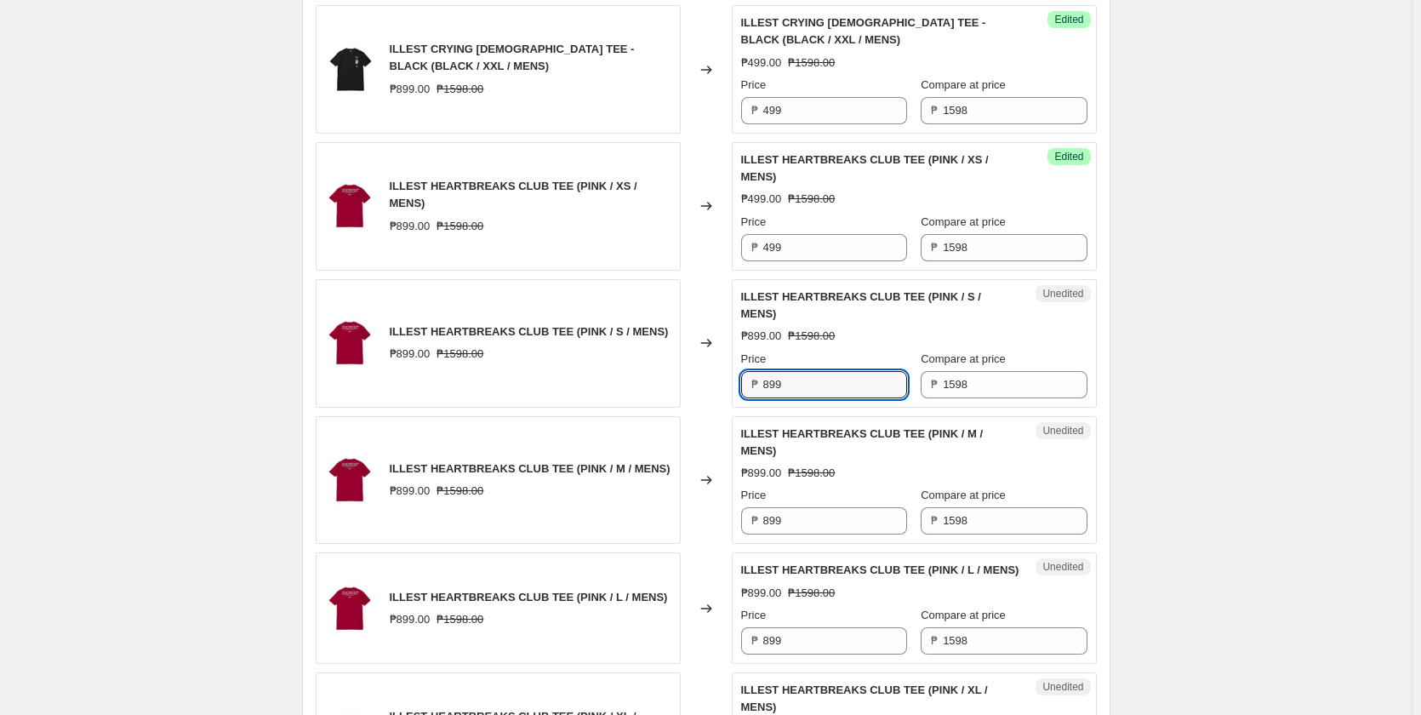
paste input "4"
type input "499"
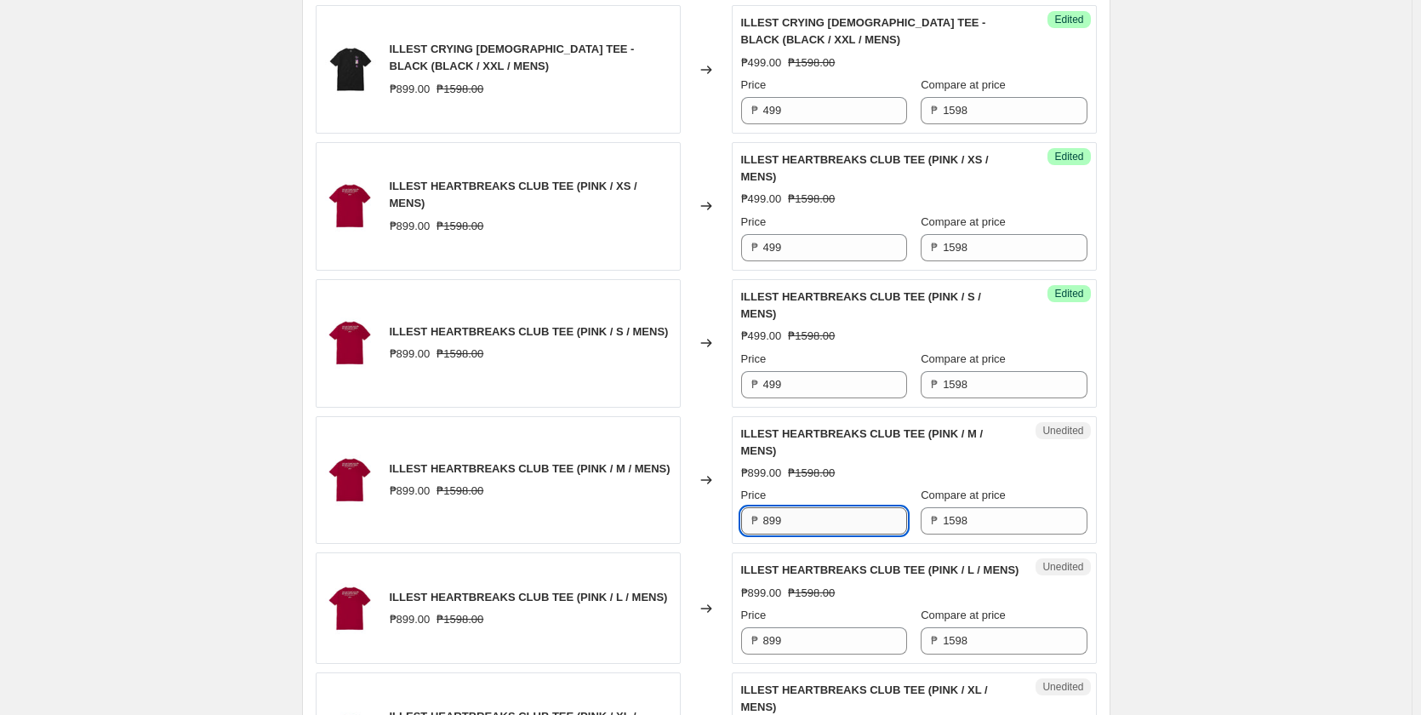
click at [810, 514] on input "899" at bounding box center [835, 520] width 144 height 27
paste input "4"
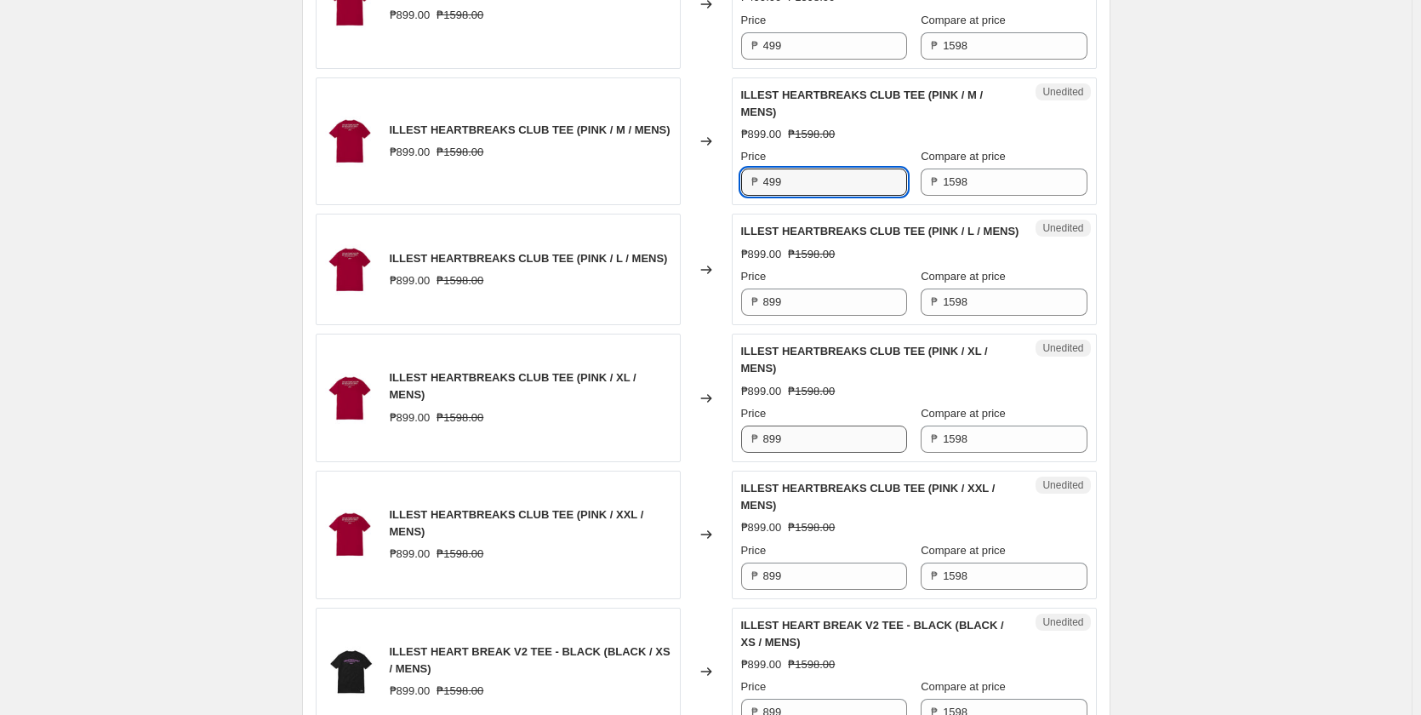
scroll to position [2383, 0]
type input "499"
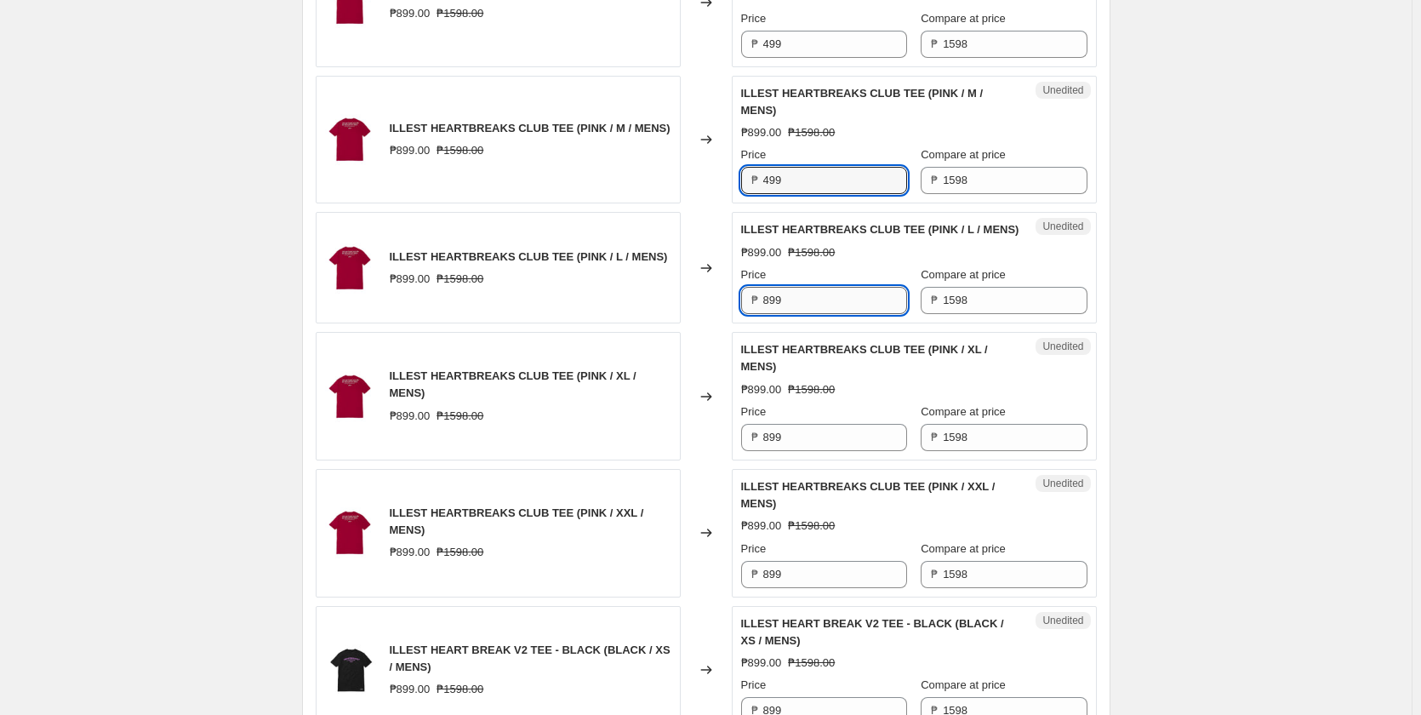
click at [826, 310] on input "899" at bounding box center [835, 300] width 144 height 27
paste input "4"
type input "499"
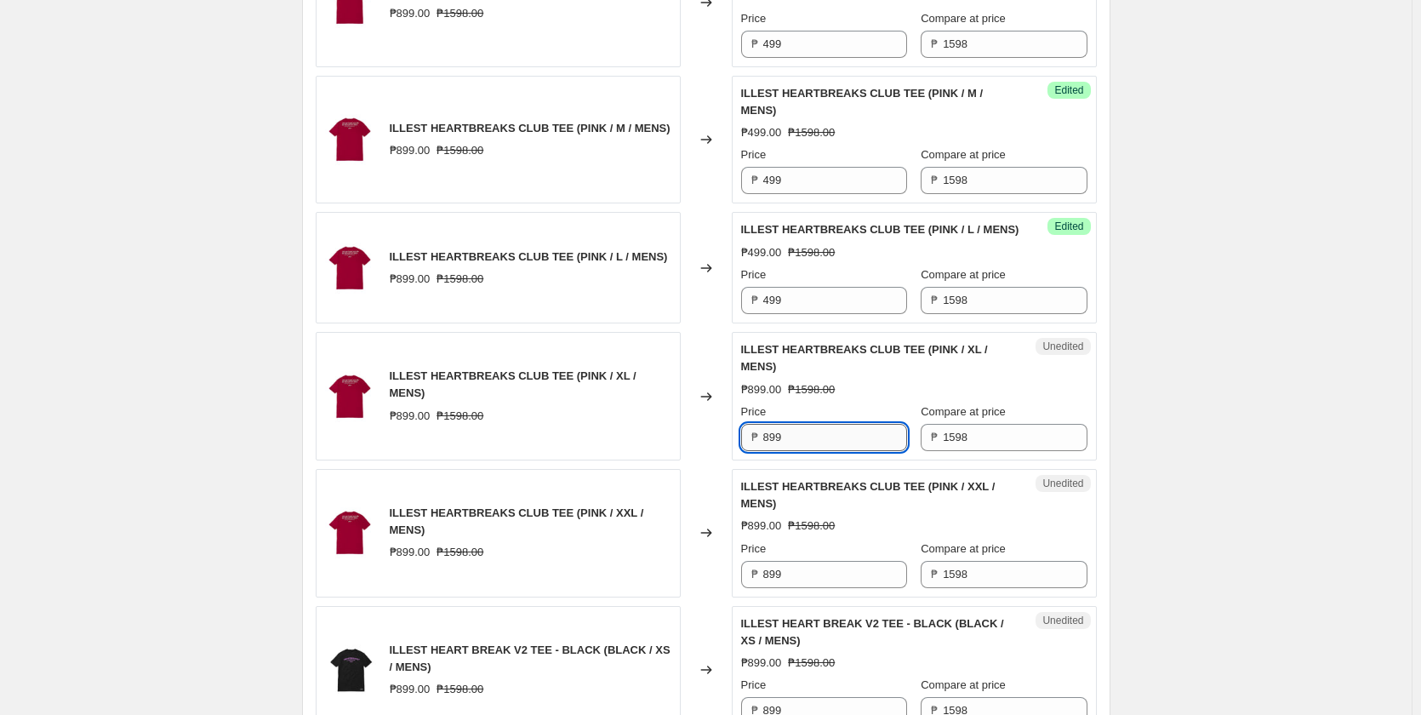
click at [818, 451] on input "899" at bounding box center [835, 437] width 144 height 27
paste input "4"
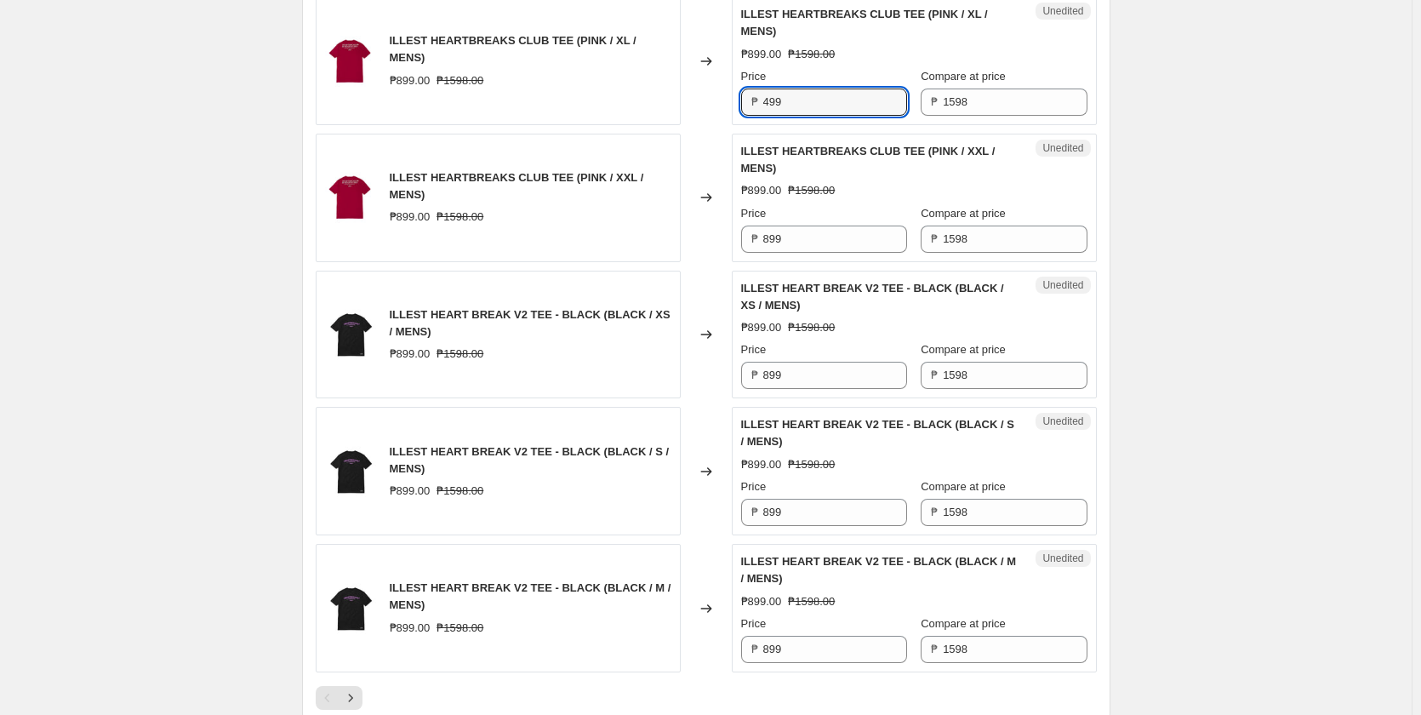
scroll to position [2723, 0]
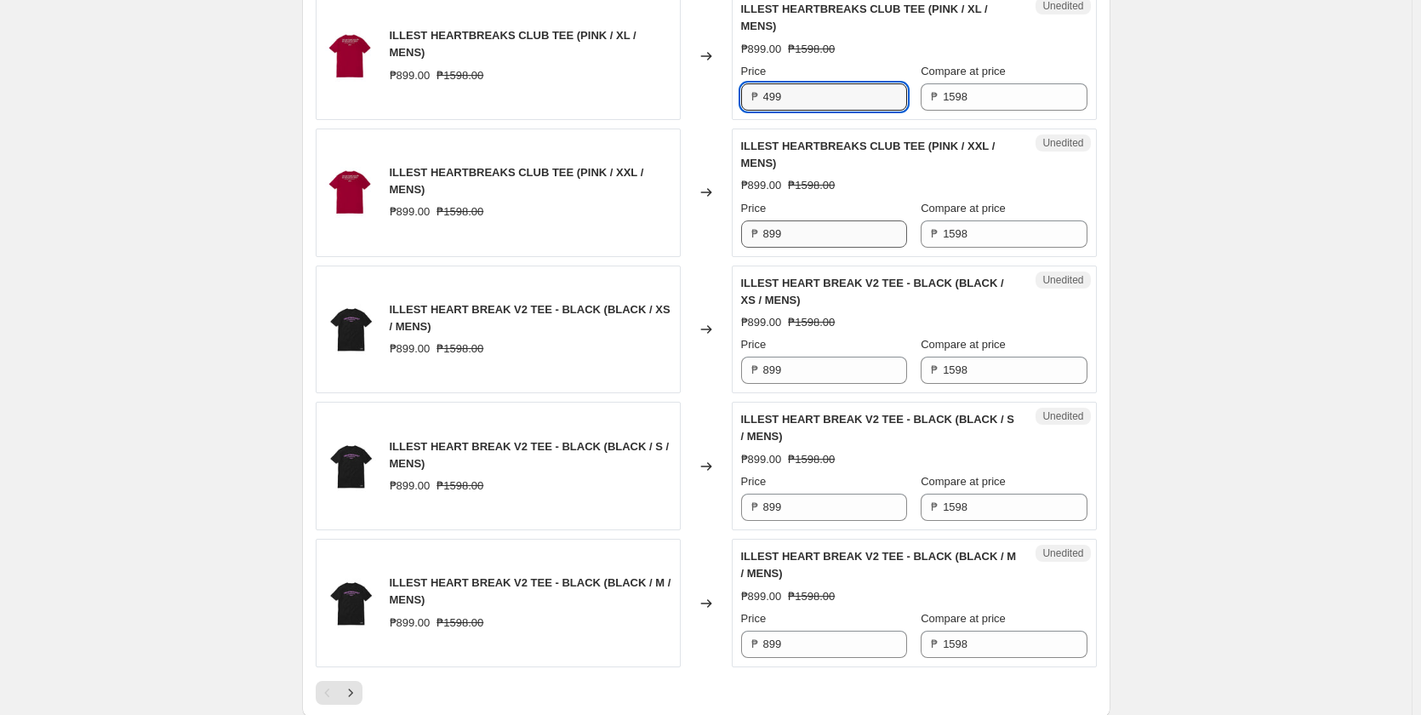
type input "499"
click at [812, 248] on input "899" at bounding box center [835, 233] width 144 height 27
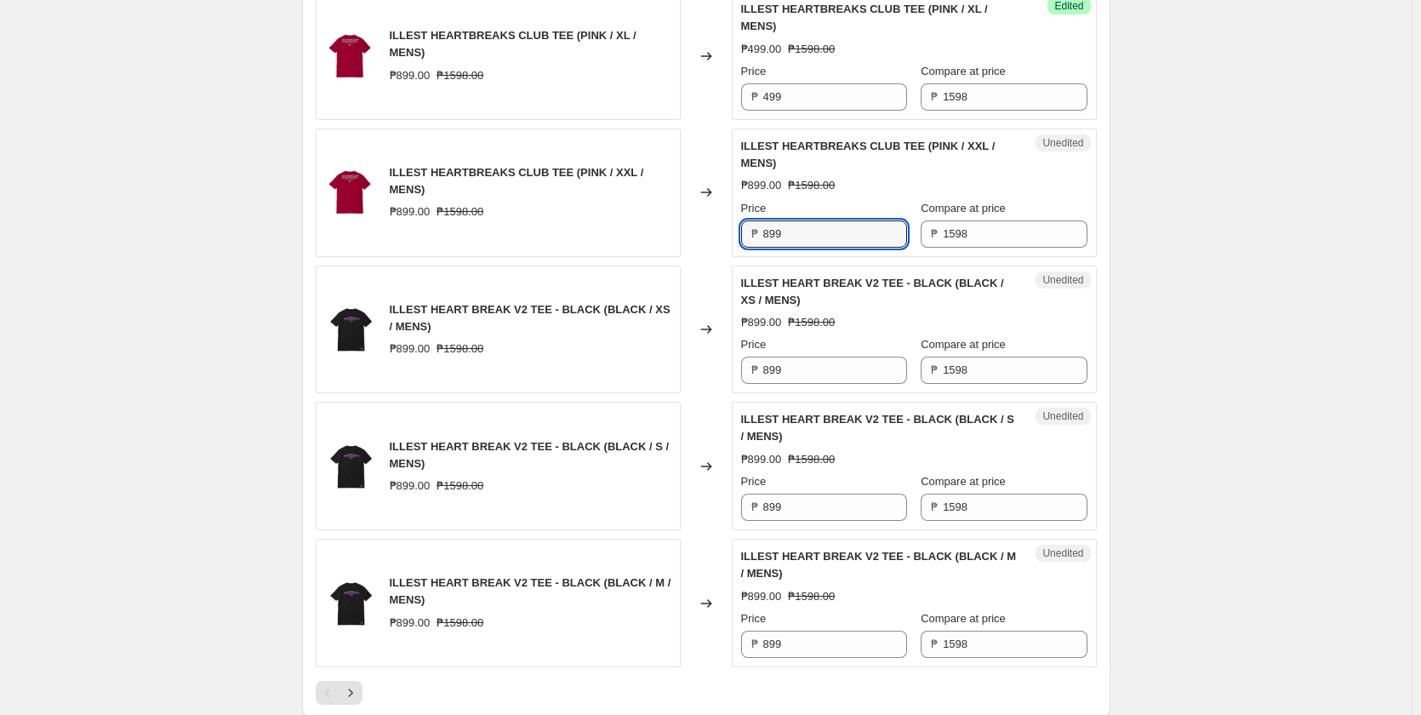
paste input "4"
type input "499"
click at [796, 384] on input "899" at bounding box center [835, 370] width 144 height 27
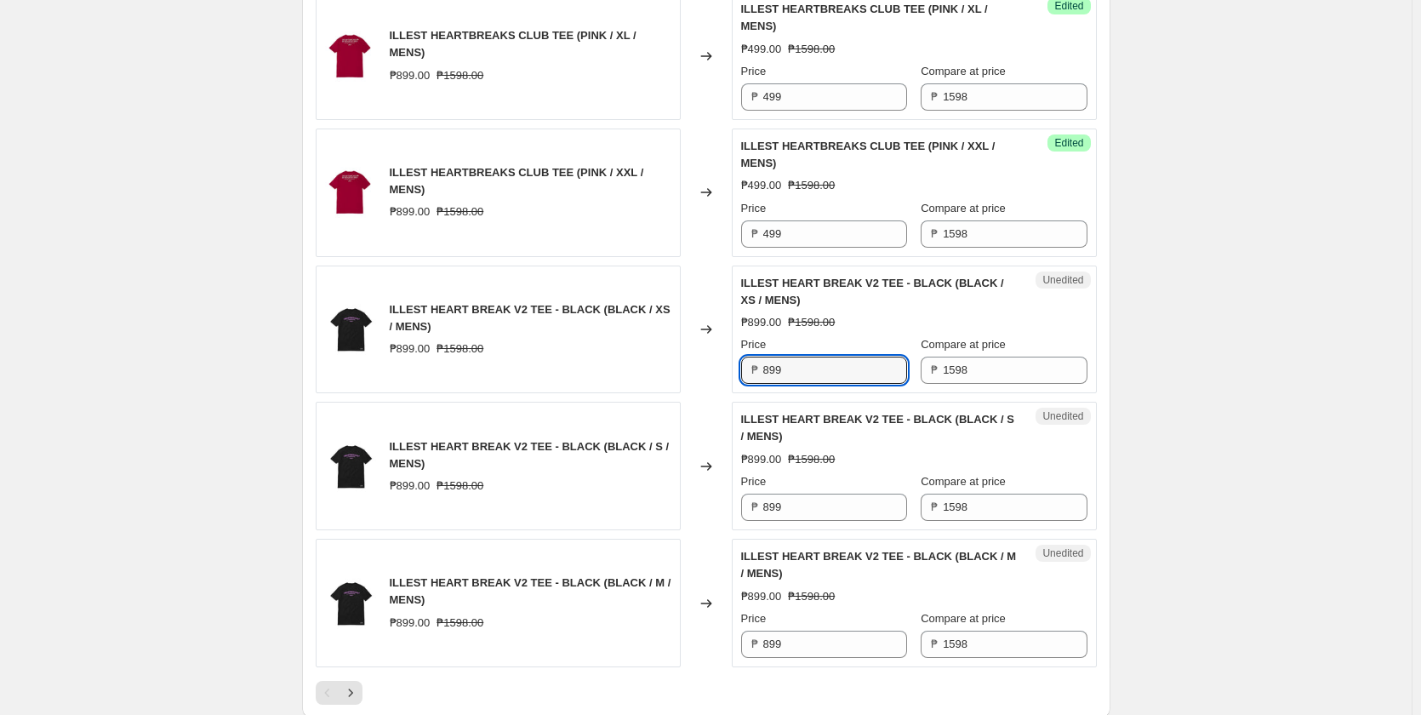
paste input "4"
type input "499"
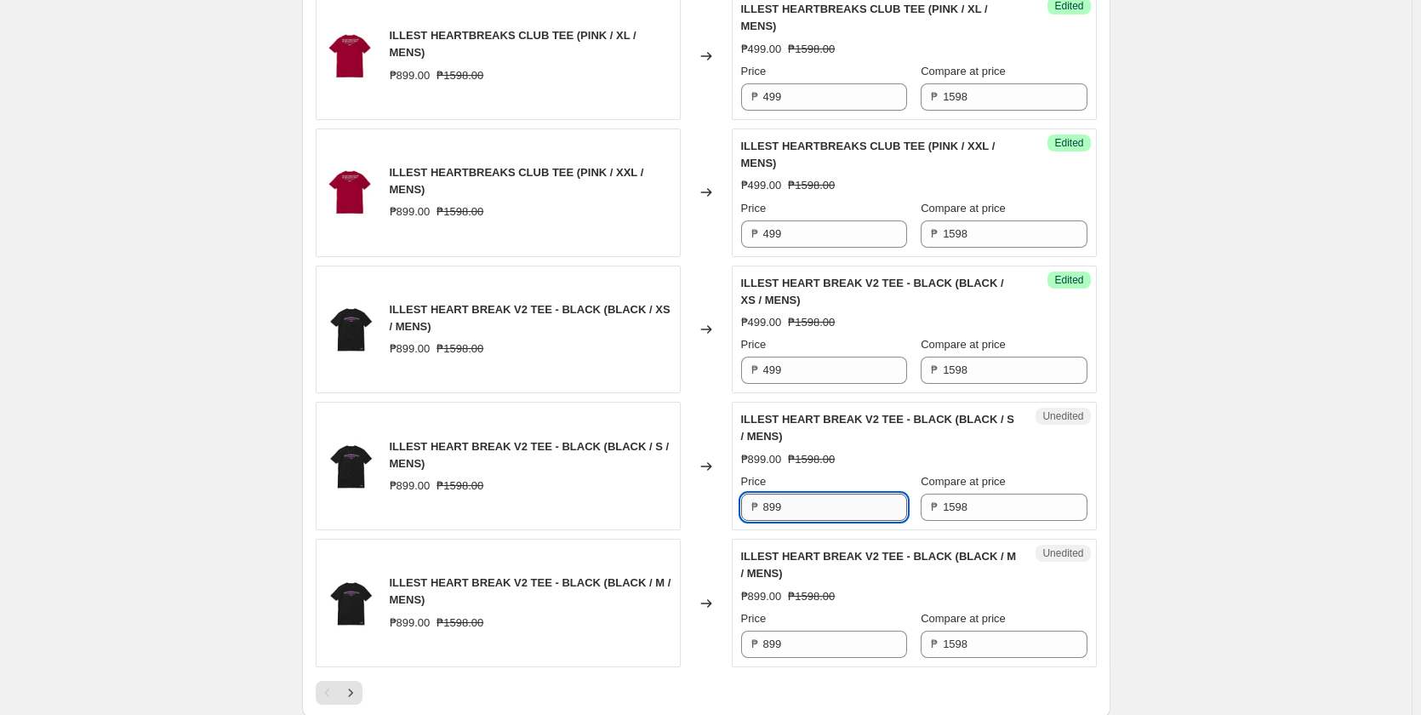
click at [803, 517] on input "899" at bounding box center [835, 507] width 144 height 27
paste input "4"
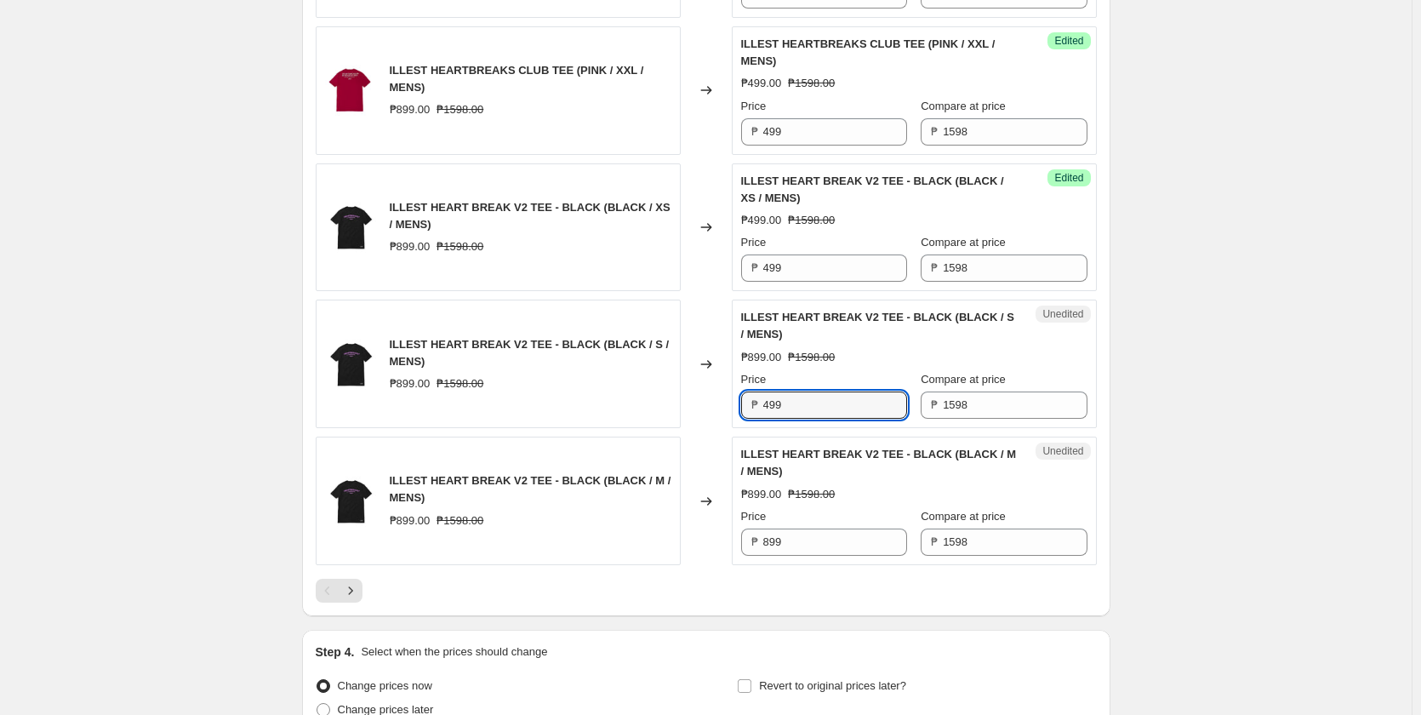
scroll to position [3007, 0]
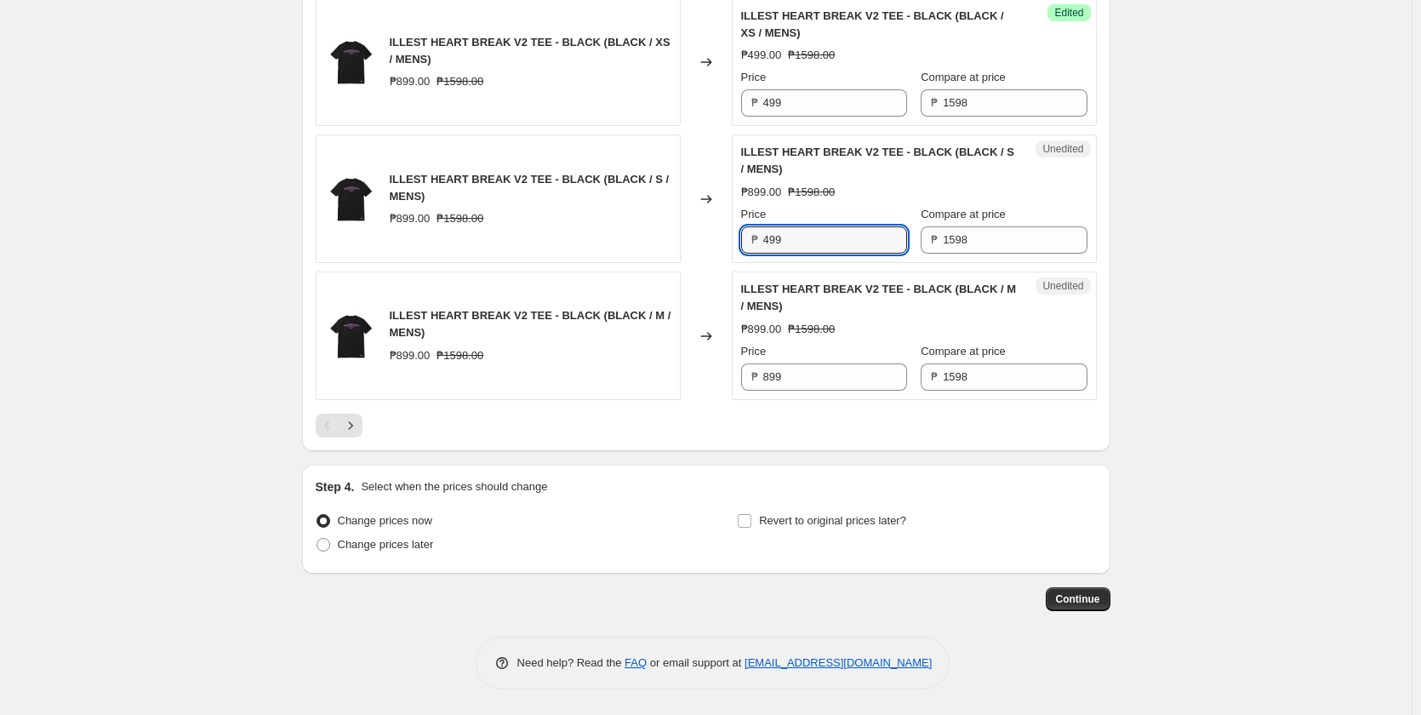
type input "499"
click at [808, 391] on div "Unedited ILLEST HEART BREAK V2 TEE - BLACK (BLACK / M / MENS) ₱899.00 ₱1598.00 …" at bounding box center [914, 335] width 365 height 128
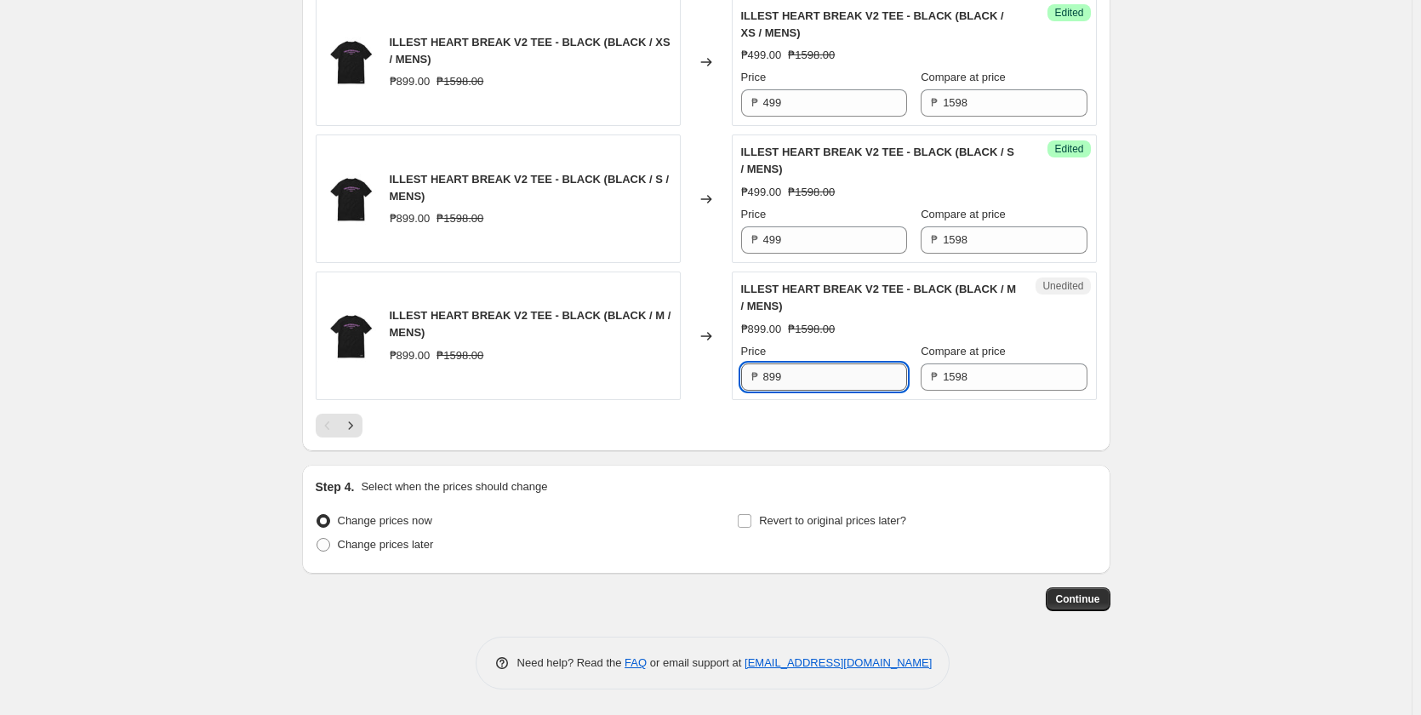
click at [809, 385] on input "899" at bounding box center [835, 376] width 144 height 27
paste input "4"
type input "499"
click at [359, 425] on icon "Next" at bounding box center [350, 425] width 17 height 17
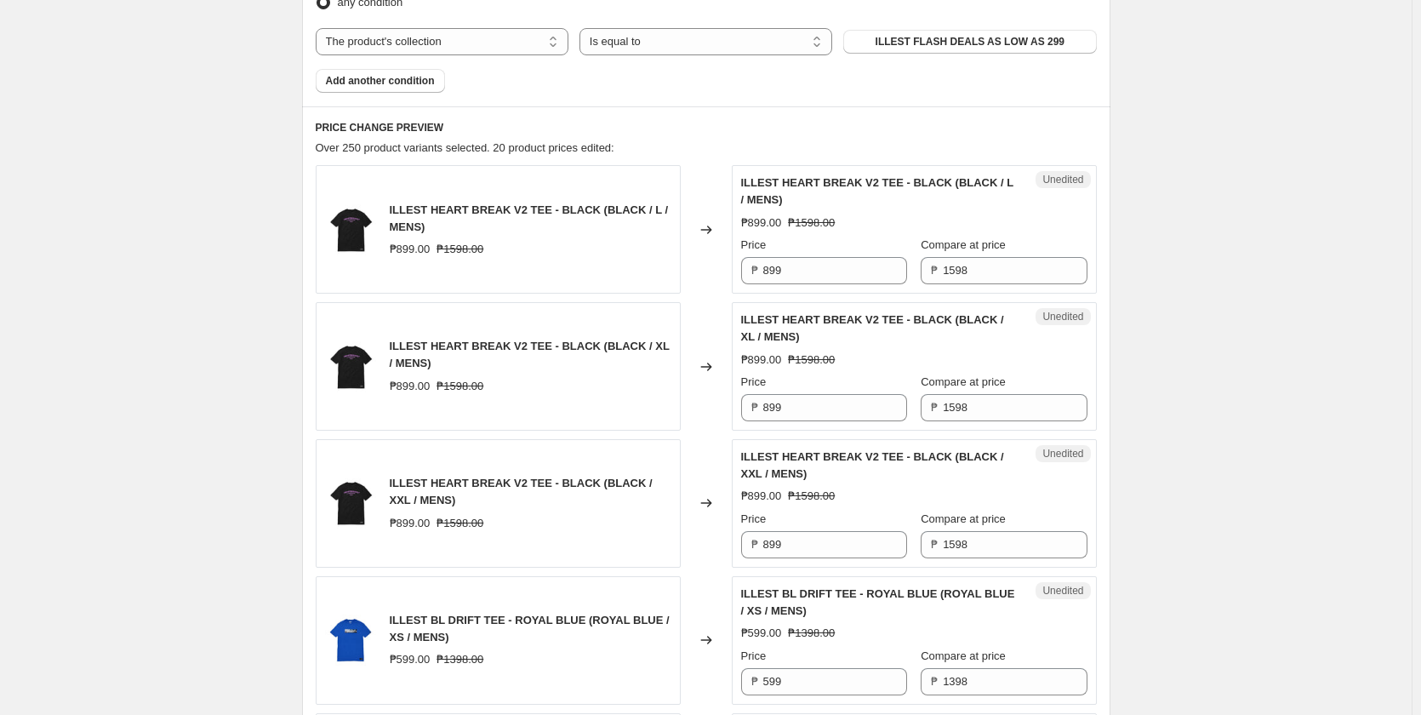
scroll to position [625, 0]
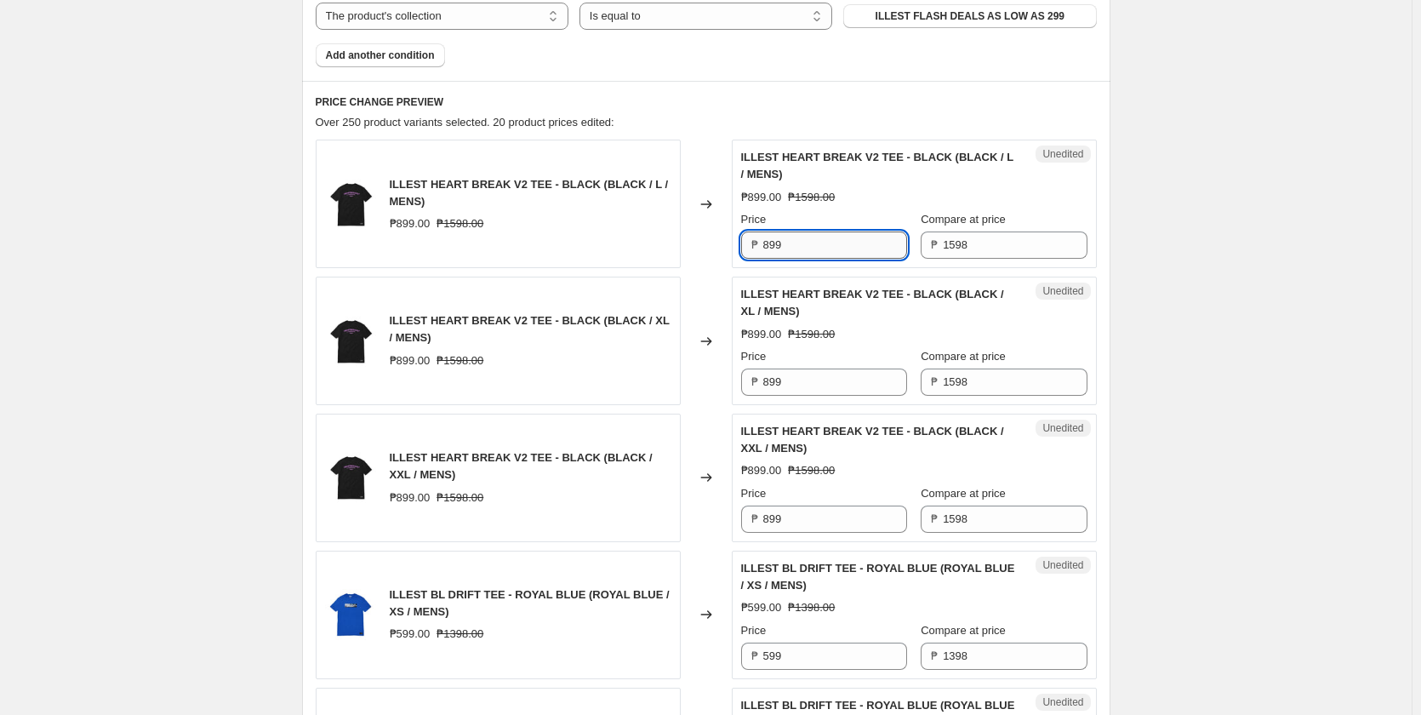
click at [817, 254] on input "899" at bounding box center [835, 244] width 144 height 27
paste input "4"
type input "499"
drag, startPoint x: 824, startPoint y: 369, endPoint x: 820, endPoint y: 414, distance: 45.2
click at [824, 371] on input "899" at bounding box center [835, 381] width 144 height 27
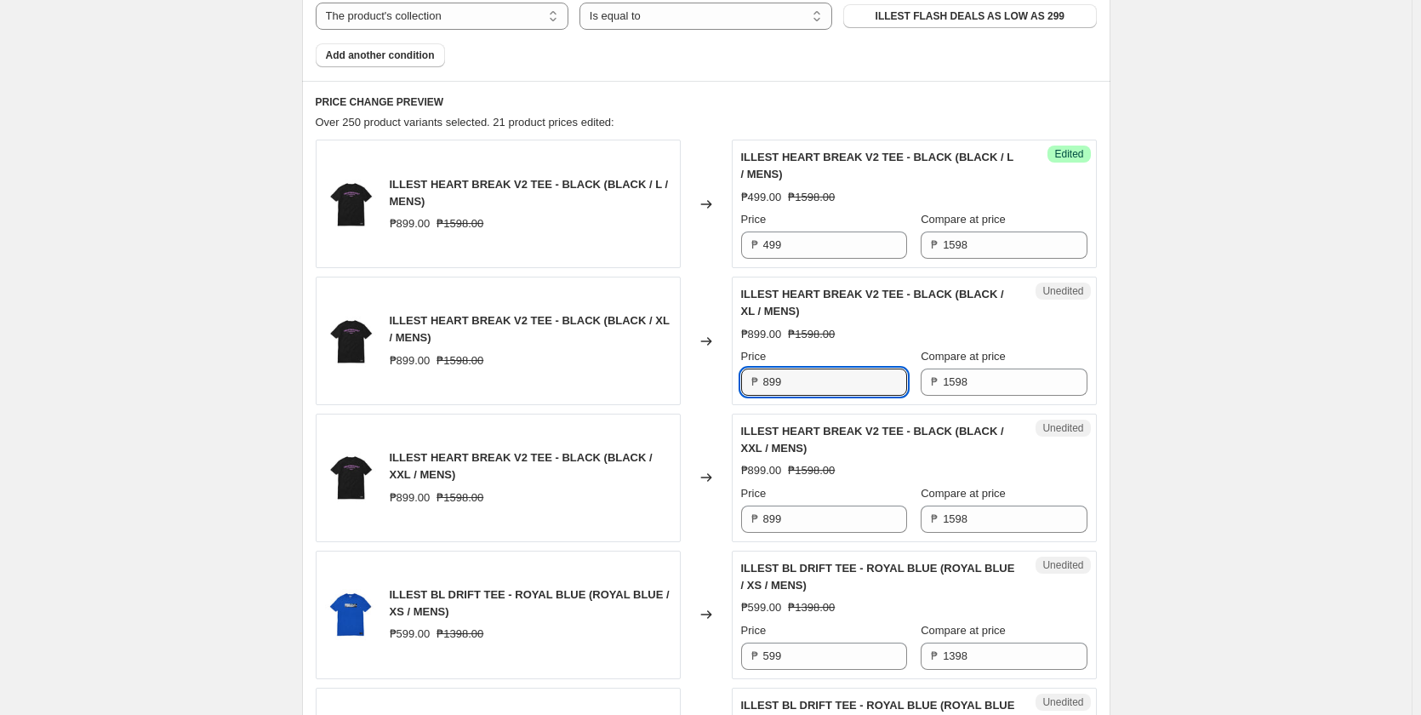
paste input "4"
type input "499"
click at [798, 519] on input "899" at bounding box center [835, 518] width 144 height 27
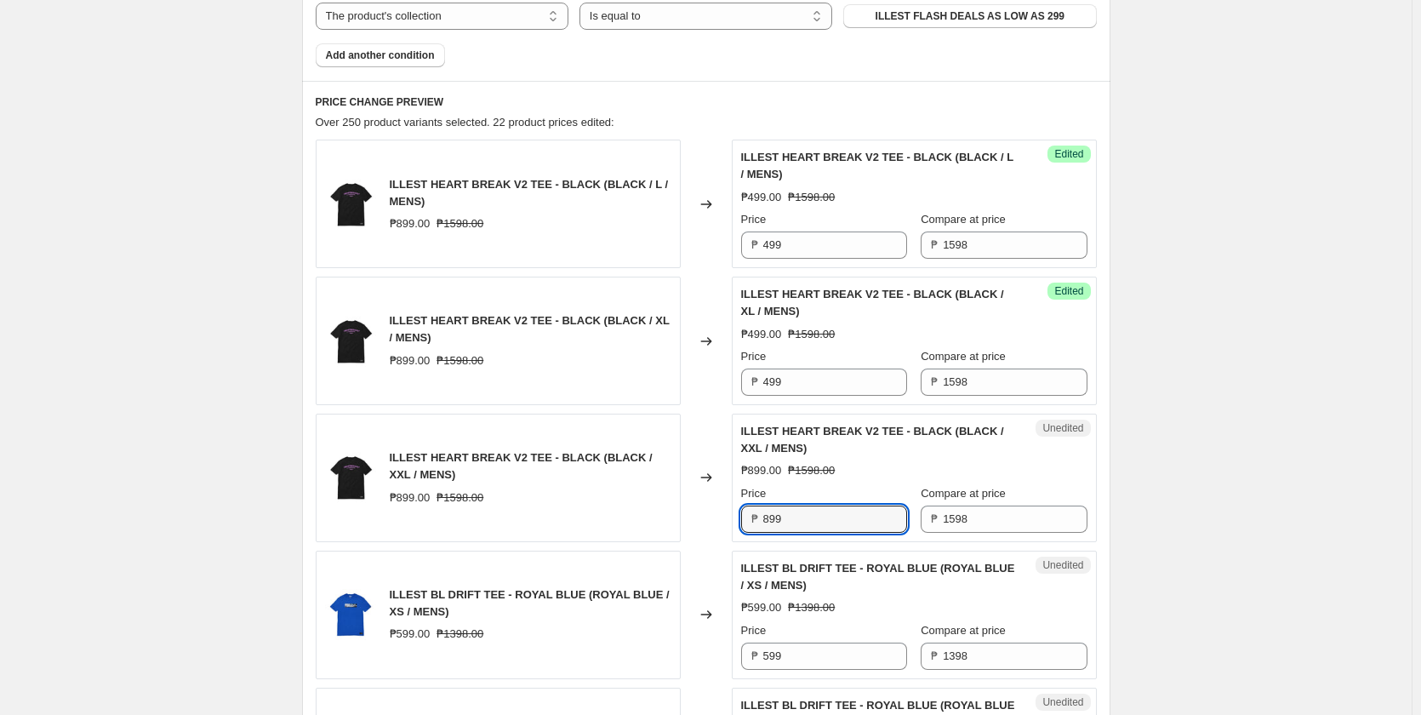
paste input "4"
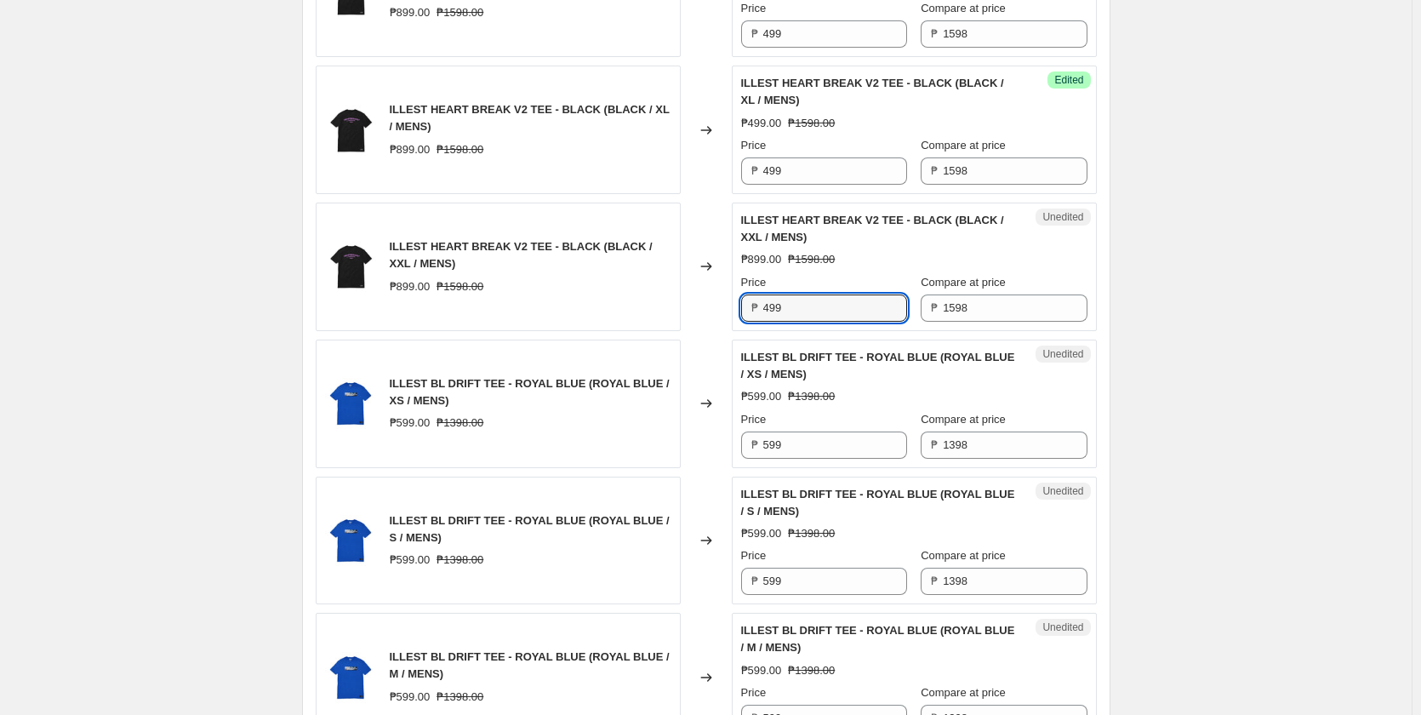
scroll to position [880, 0]
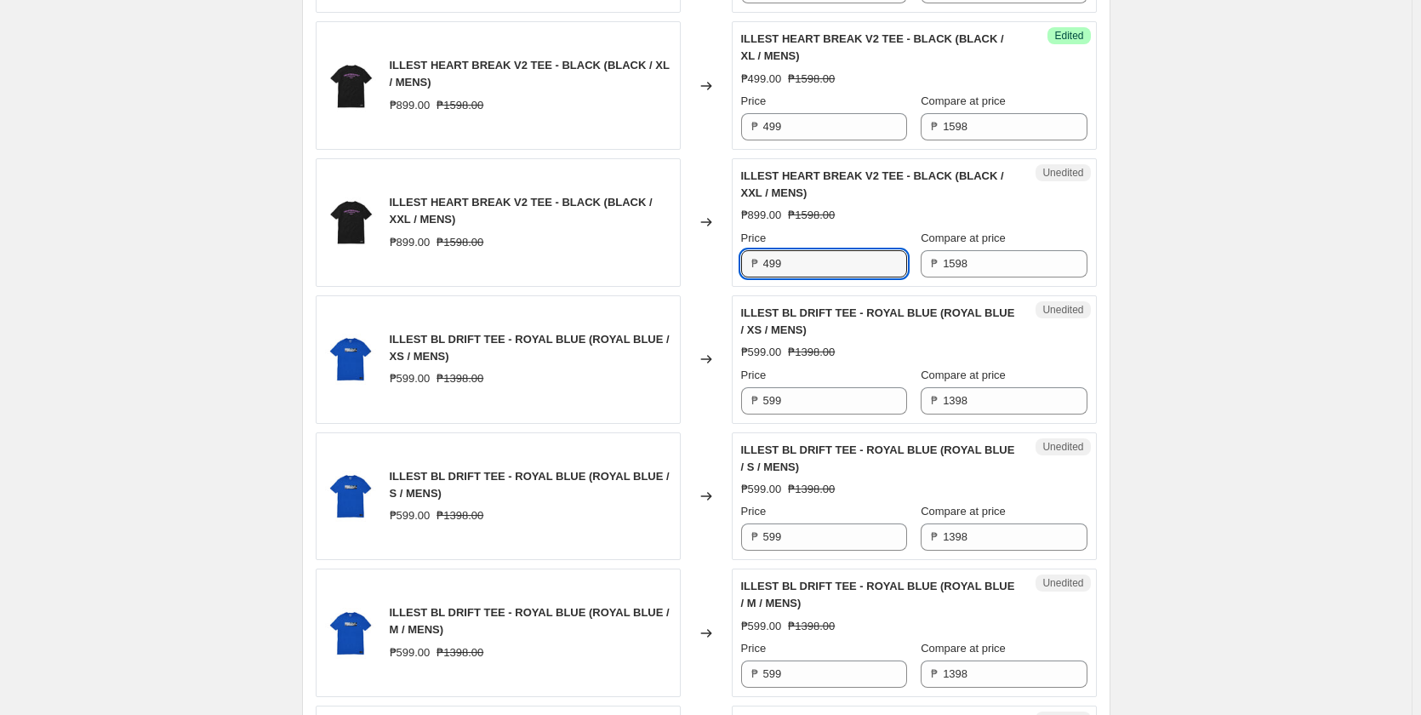
type input "499"
click at [797, 397] on input "599" at bounding box center [835, 400] width 144 height 27
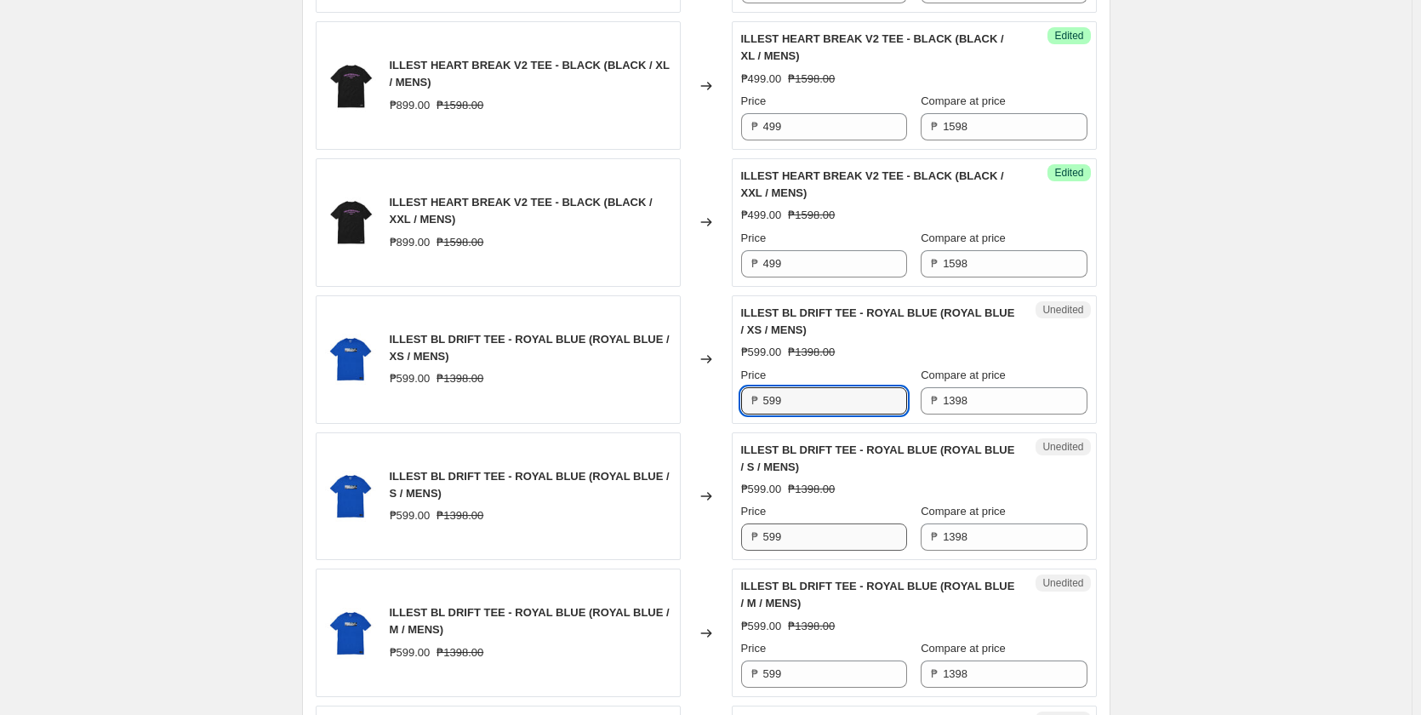
paste input "4"
type input "499"
click at [788, 539] on input "599" at bounding box center [835, 536] width 144 height 27
paste input "4"
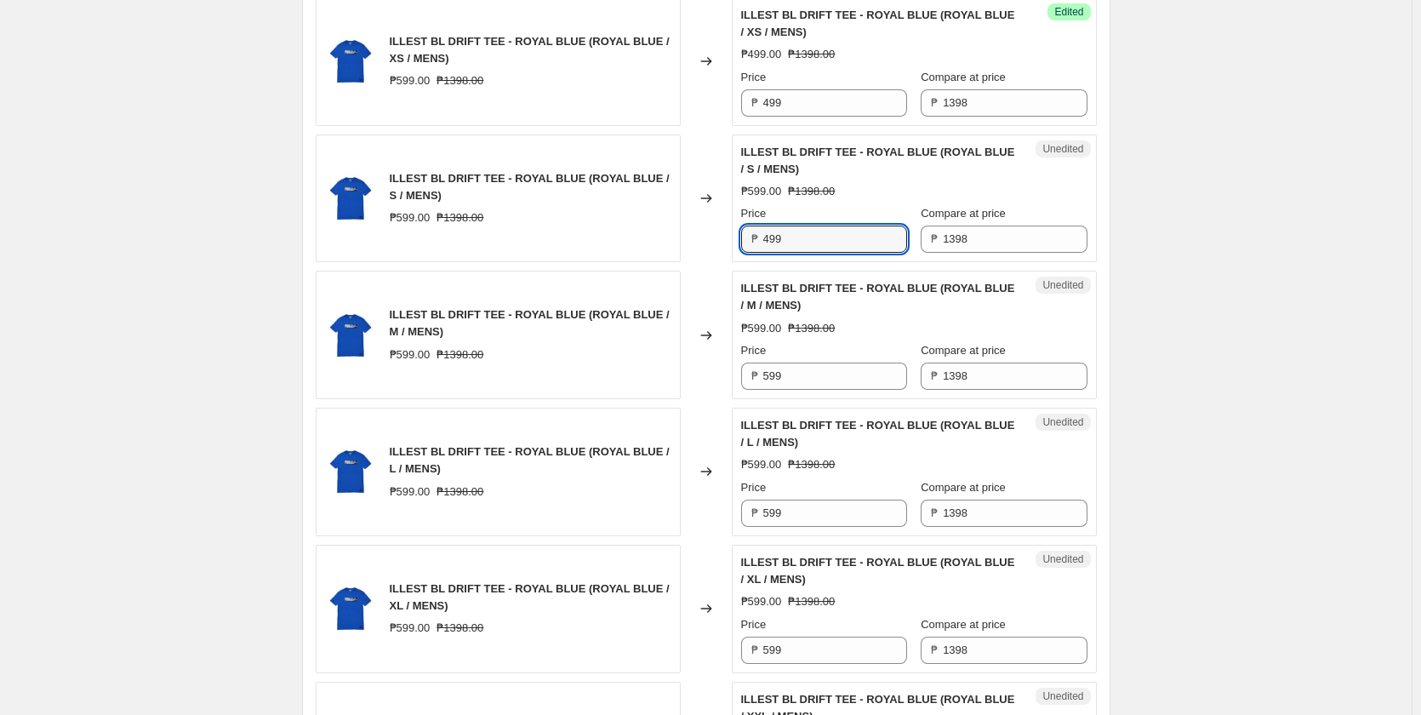
scroll to position [1220, 0]
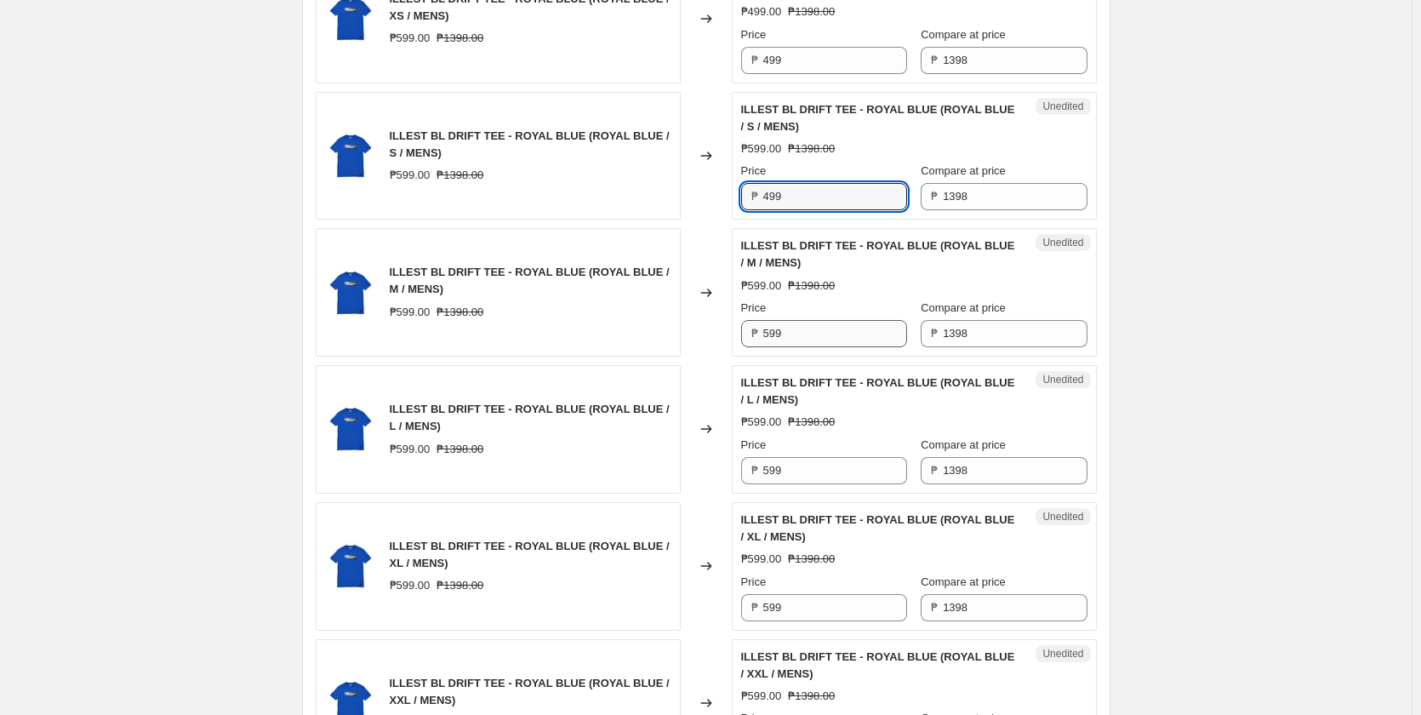
type input "499"
click at [811, 341] on input "599" at bounding box center [835, 333] width 144 height 27
paste input "4"
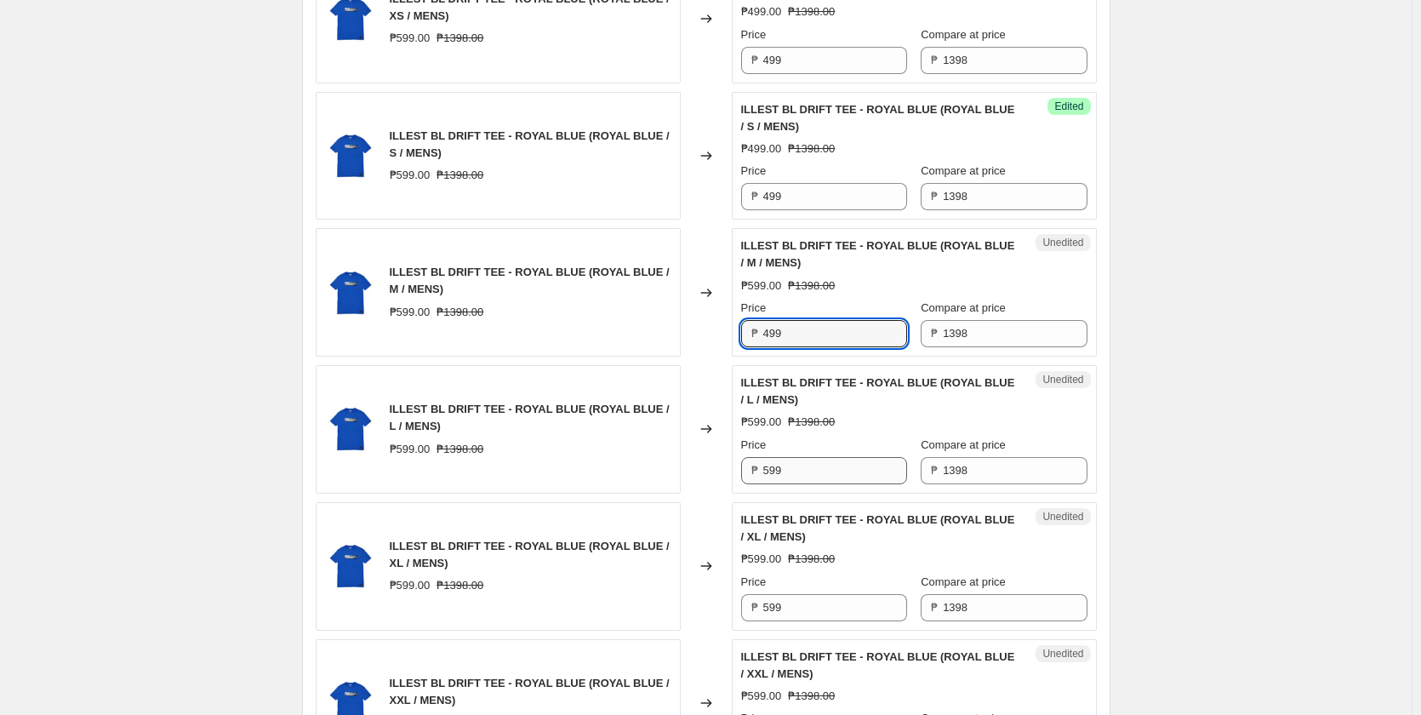
type input "499"
click at [807, 471] on input "599" at bounding box center [835, 470] width 144 height 27
paste input "4"
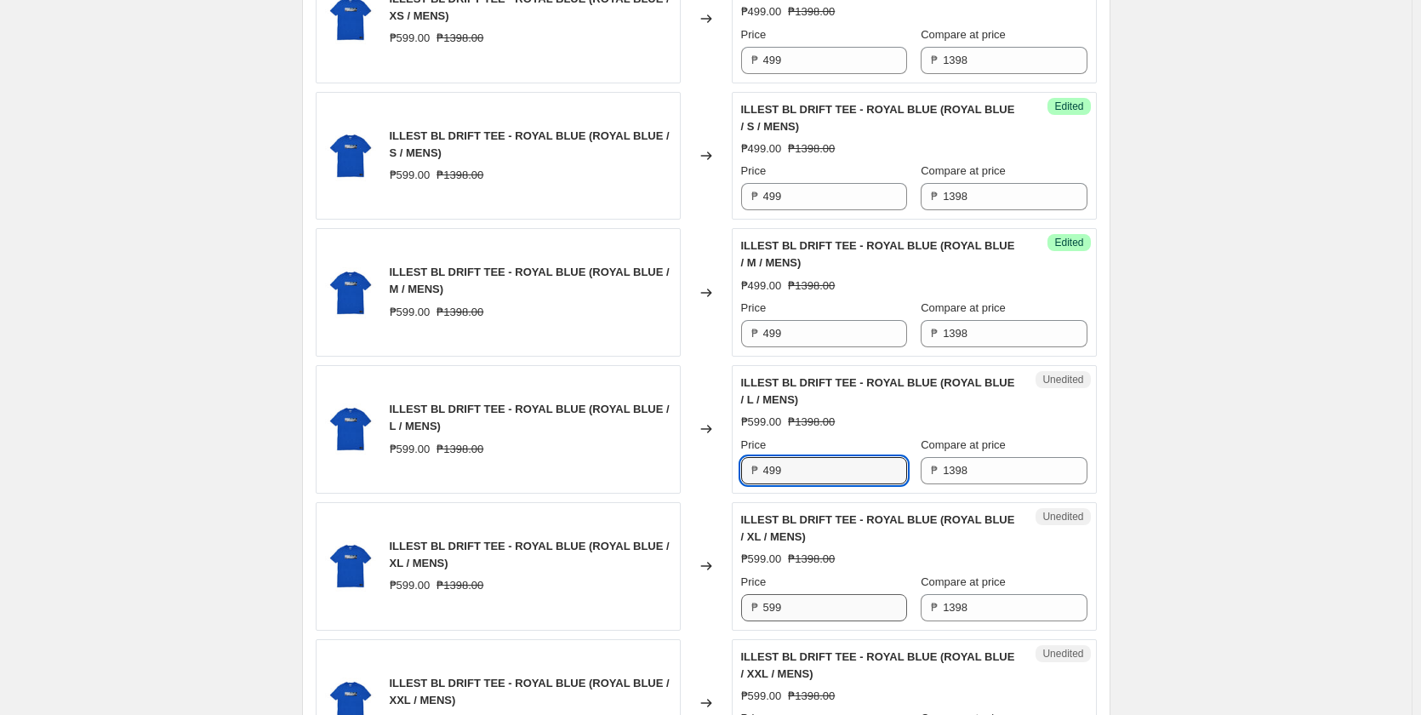
type input "499"
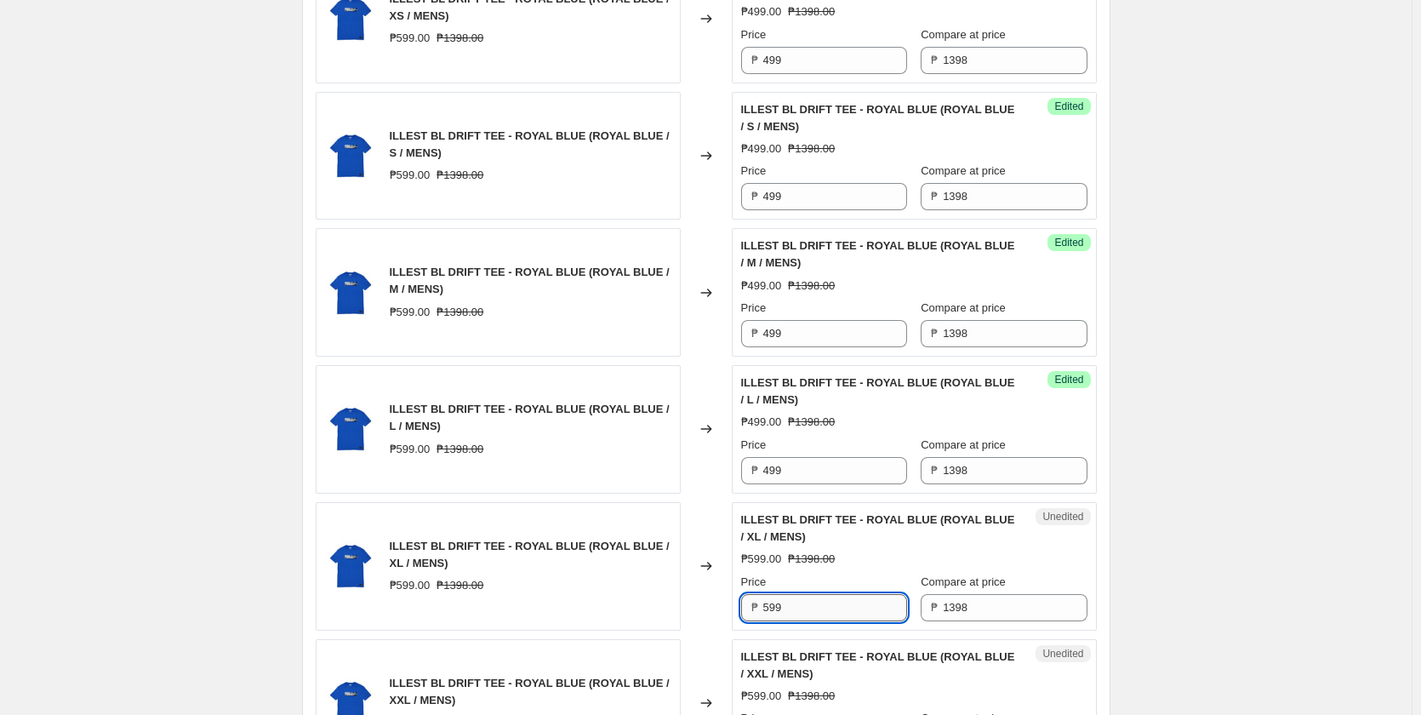
click at [785, 599] on input "599" at bounding box center [835, 607] width 144 height 27
paste input "4"
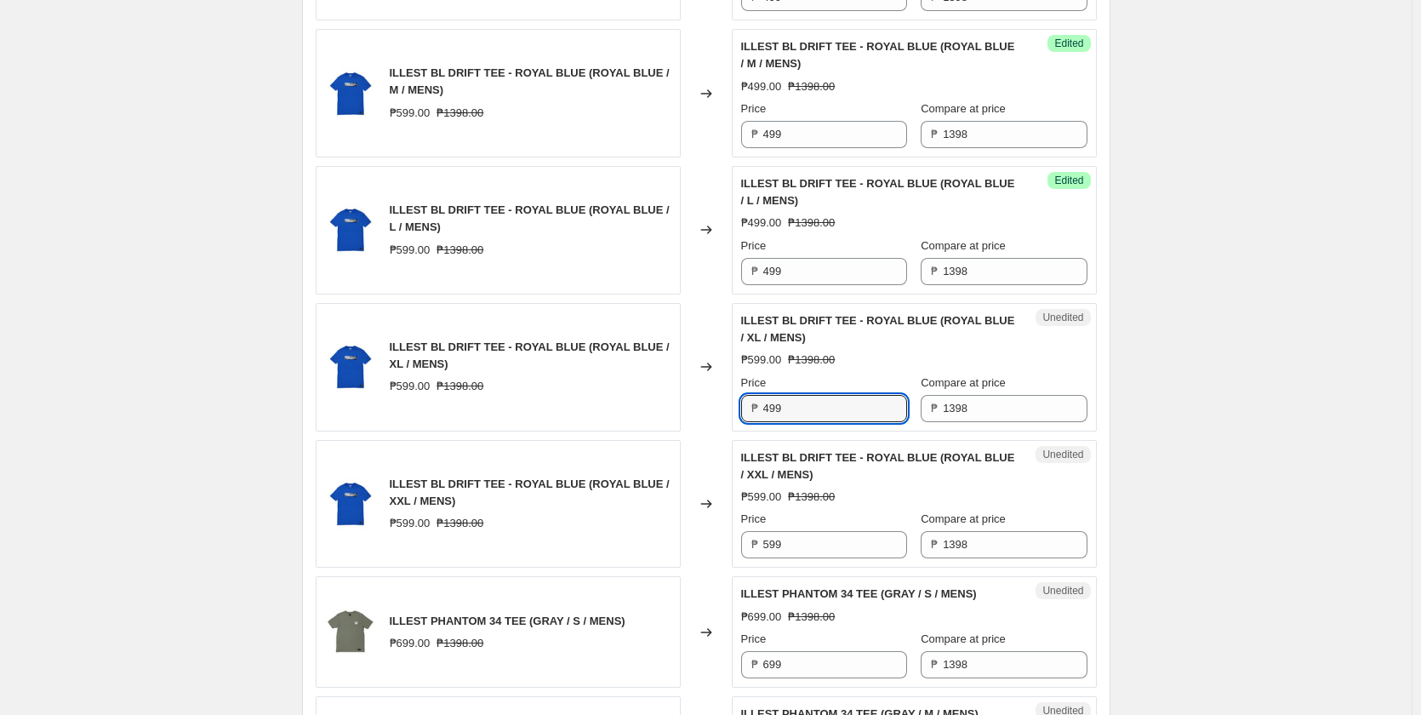
scroll to position [1475, 0]
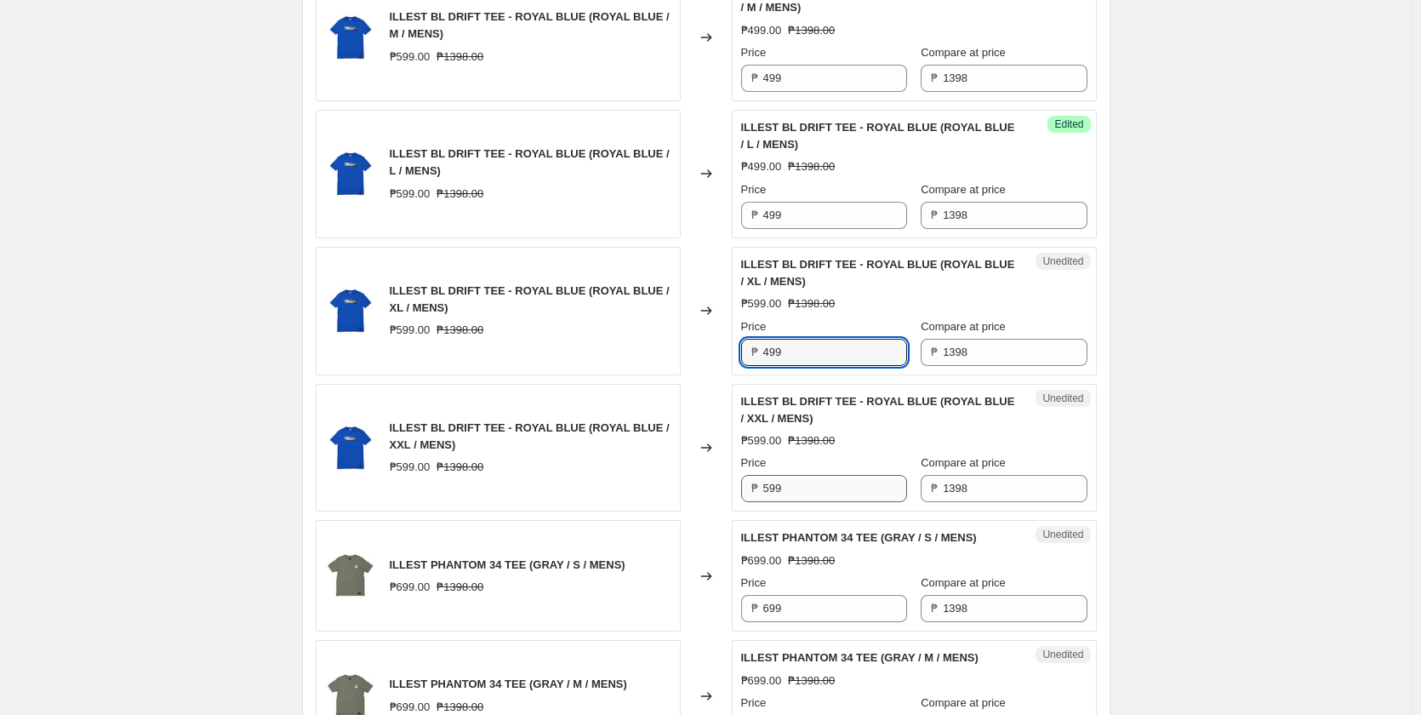
type input "499"
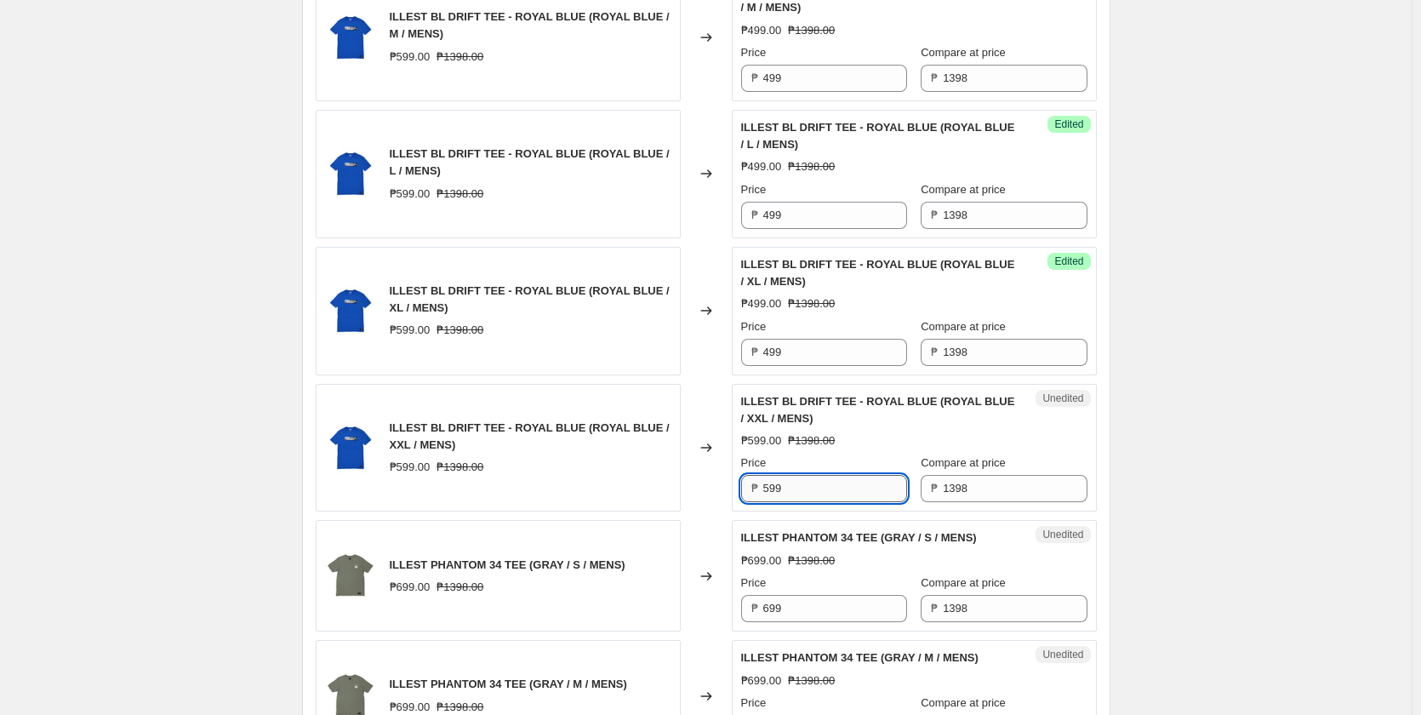
click at [789, 495] on input "599" at bounding box center [835, 488] width 144 height 27
paste input "4"
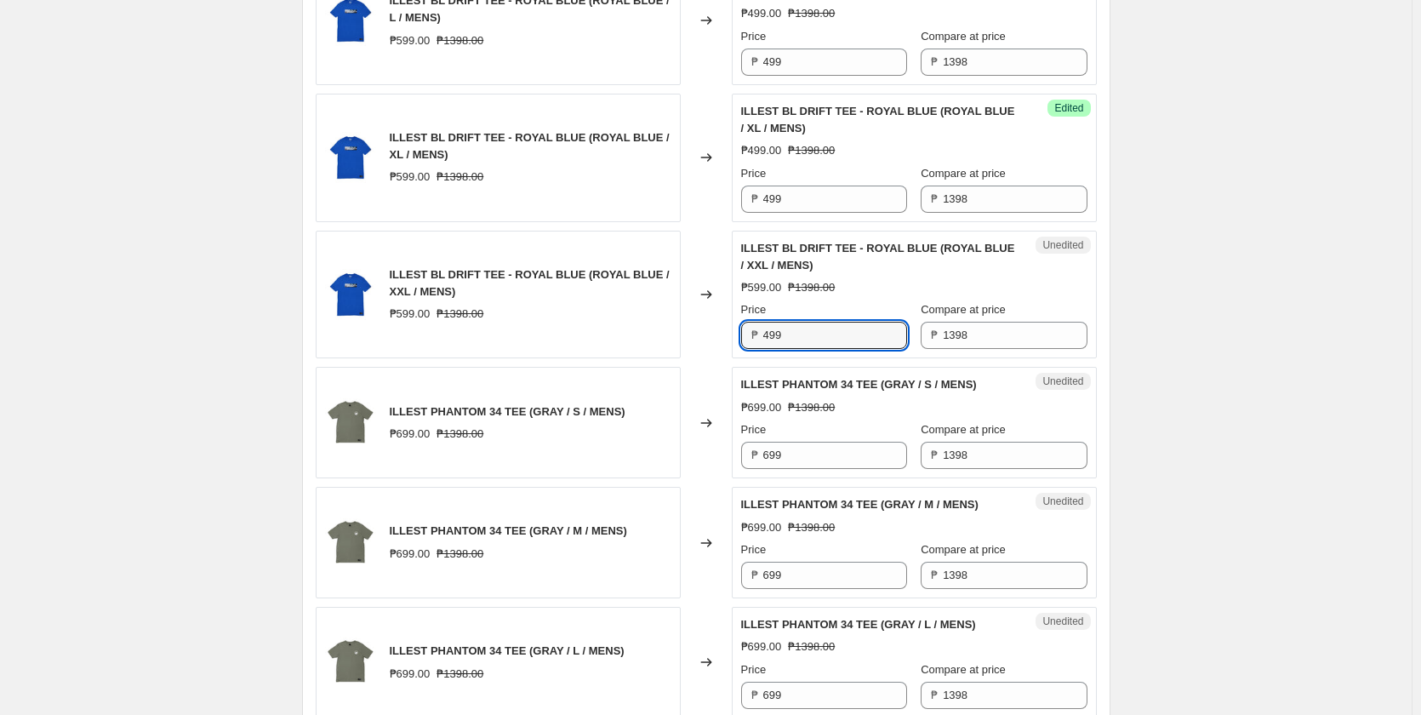
scroll to position [1646, 0]
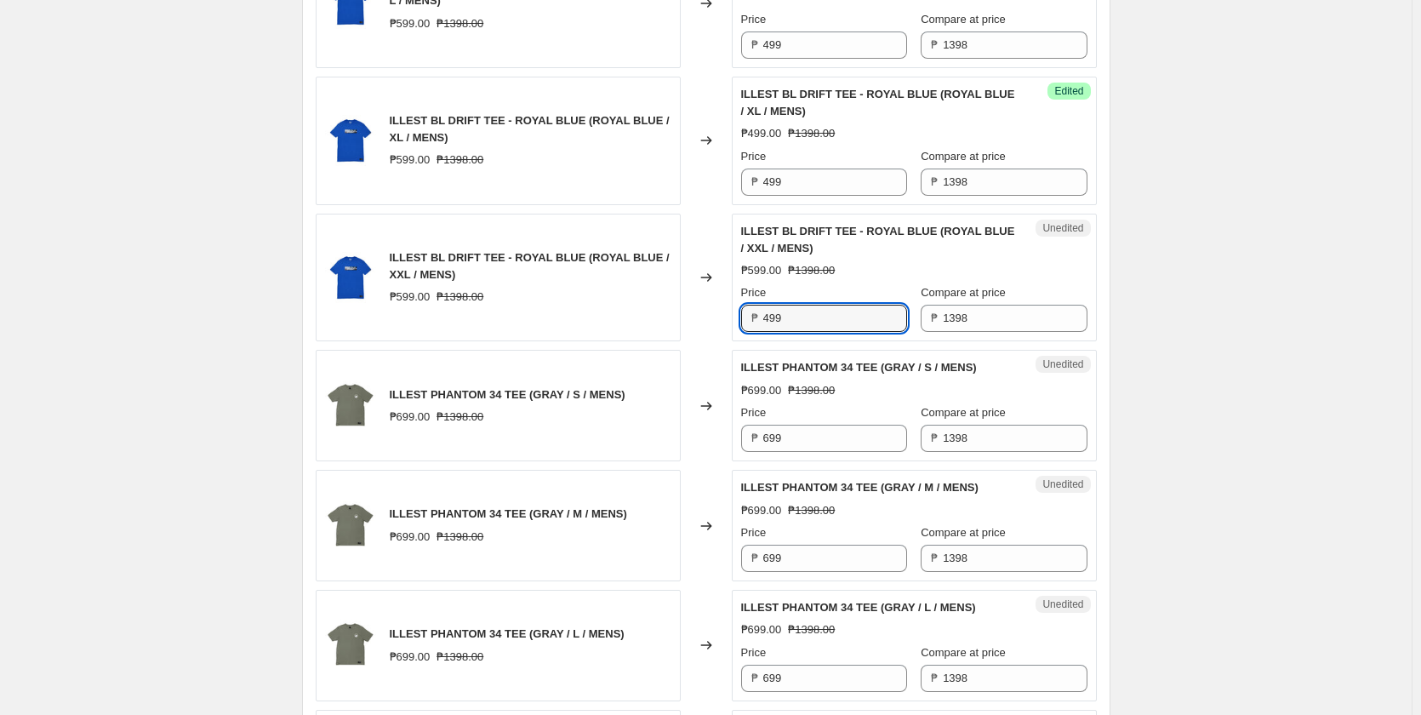
type input "499"
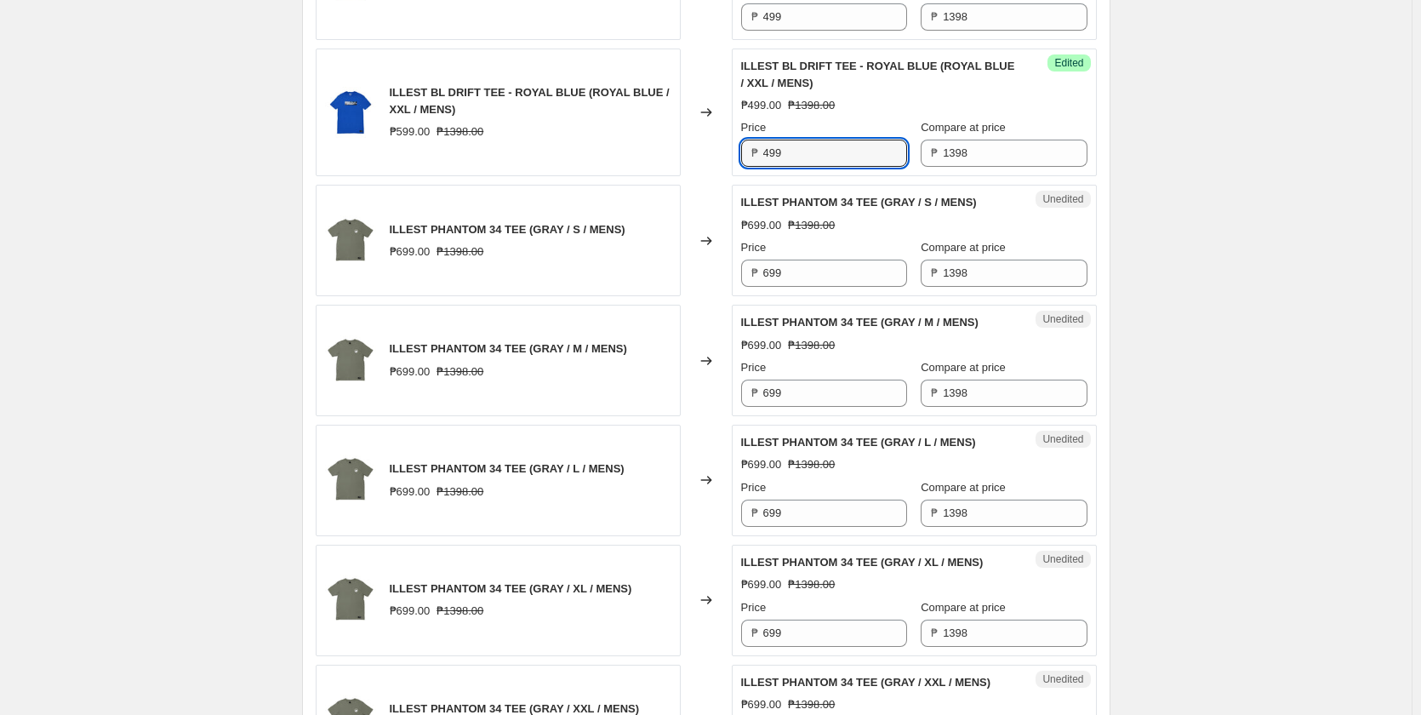
scroll to position [1816, 0]
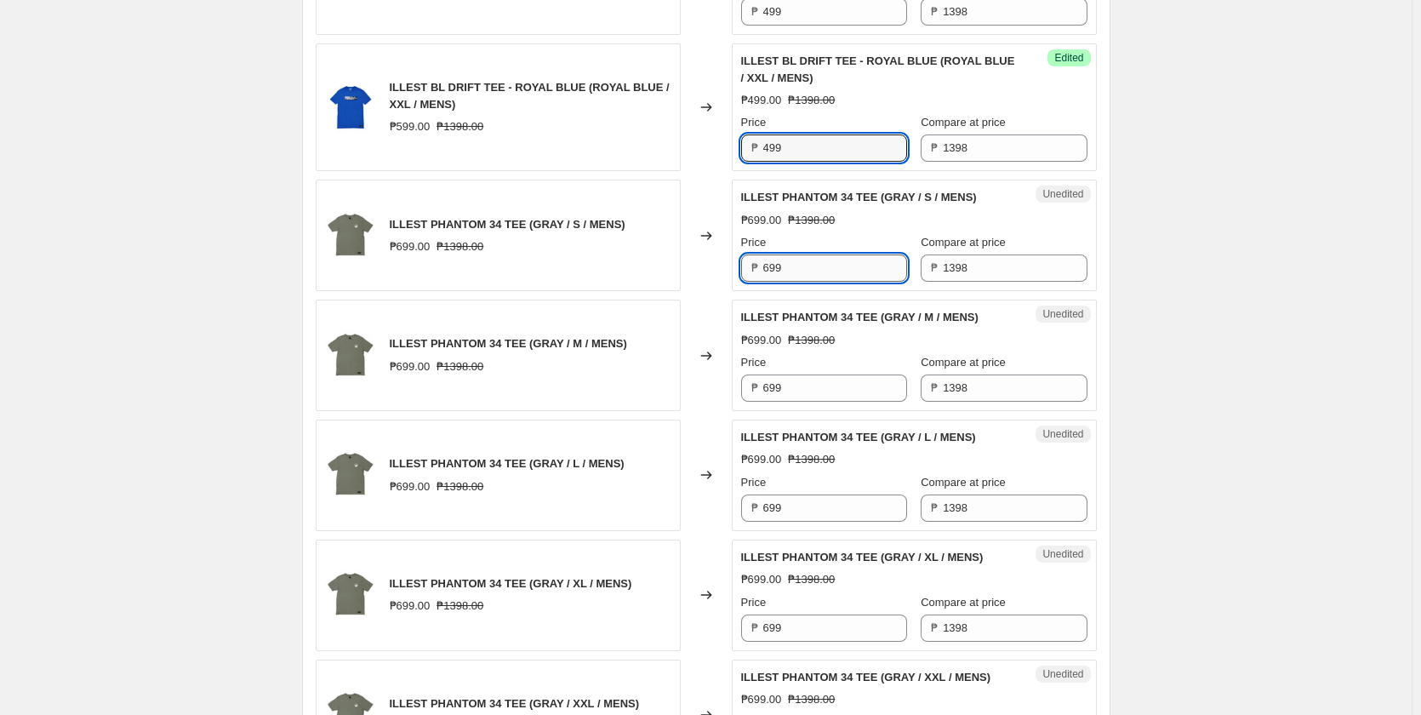
click at [836, 274] on input "699" at bounding box center [835, 267] width 144 height 27
paste input "4"
type input "499"
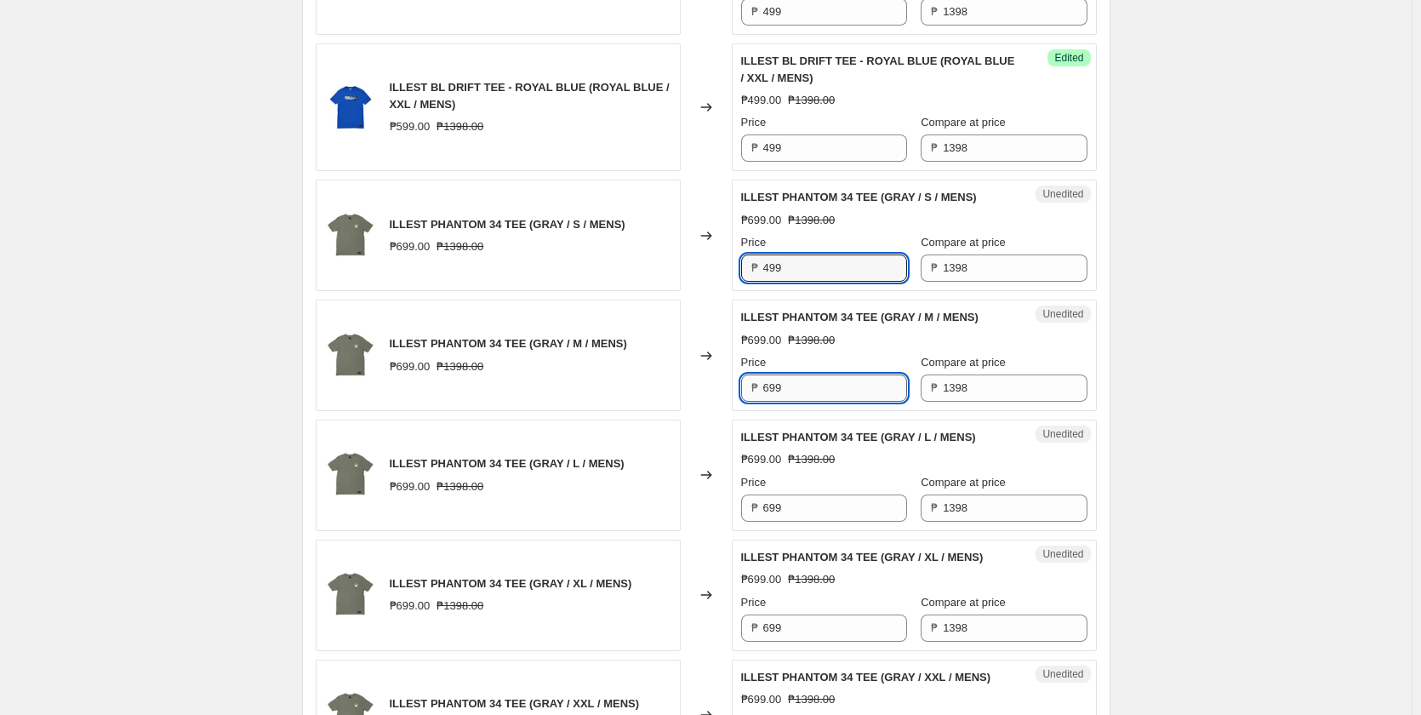
click at [792, 384] on input "699" at bounding box center [835, 387] width 144 height 27
paste input "4"
type input "499"
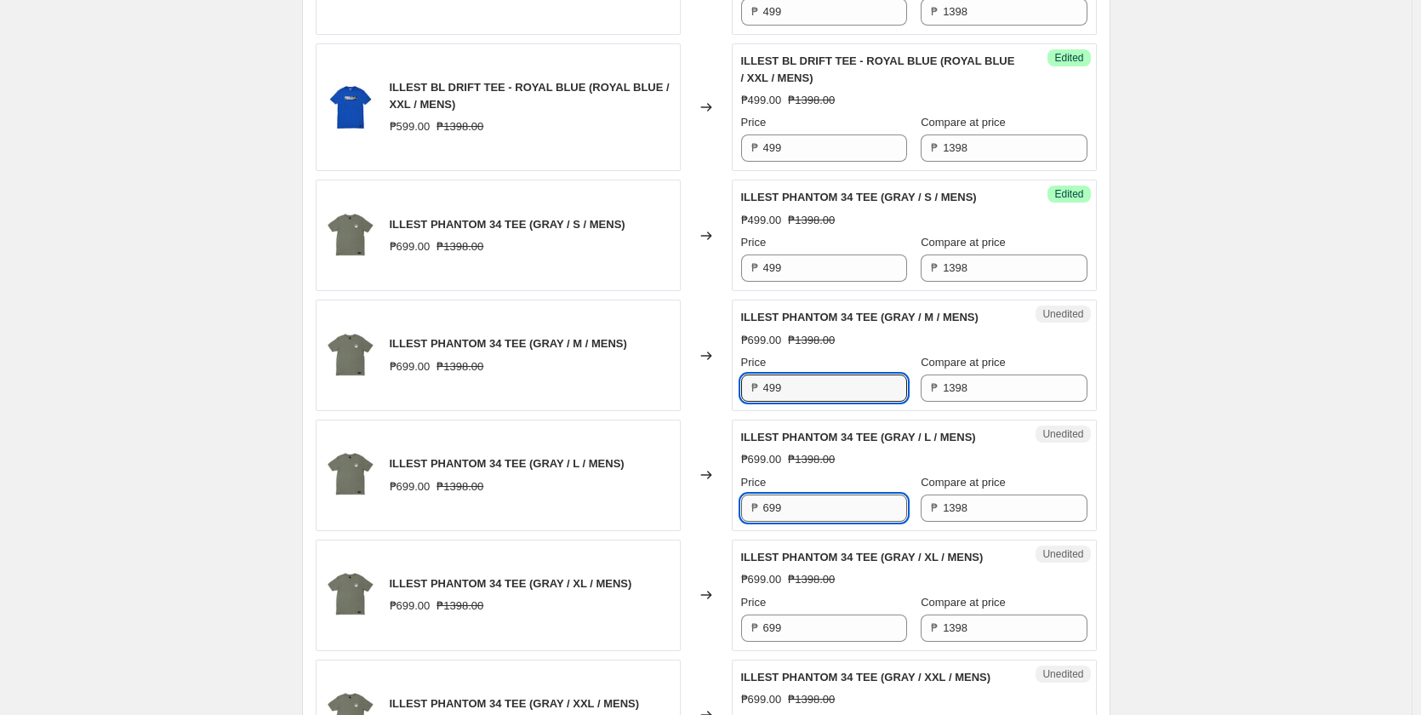
click at [798, 504] on input "699" at bounding box center [835, 507] width 144 height 27
paste input "4"
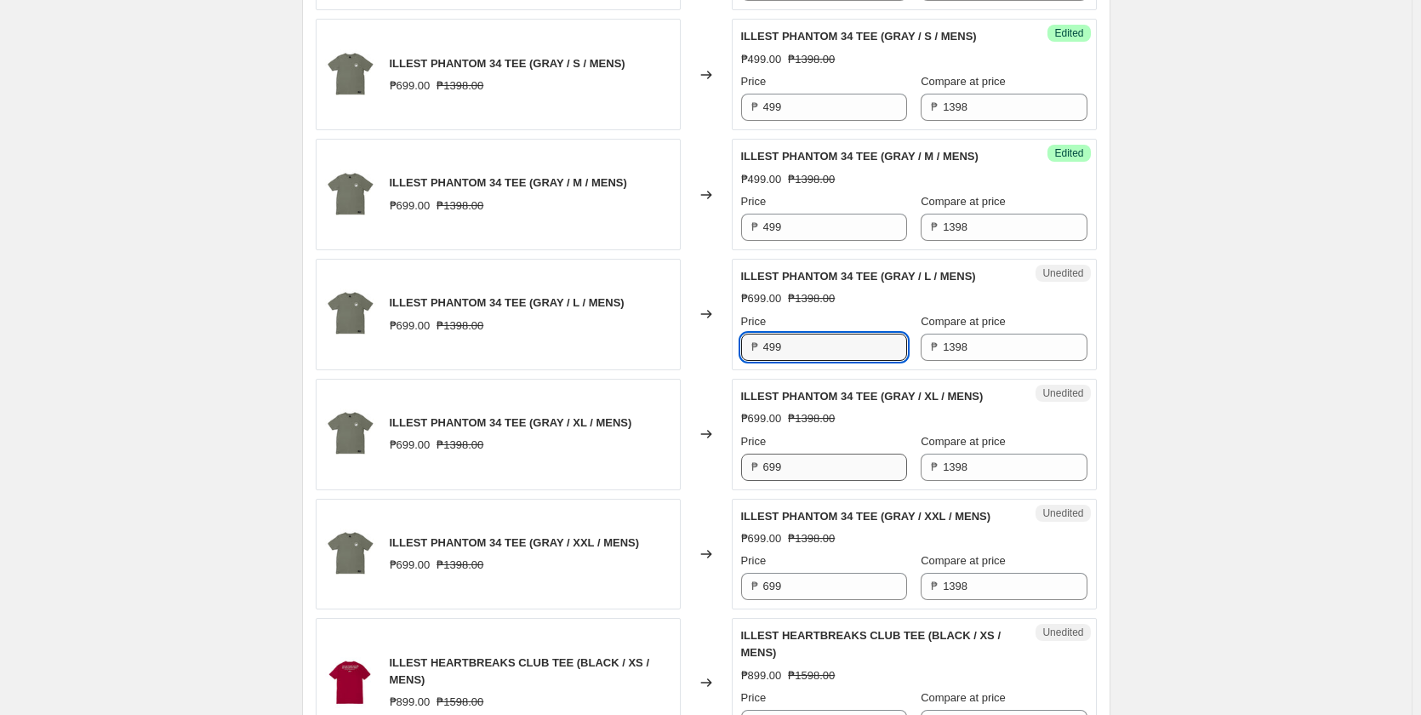
scroll to position [1986, 0]
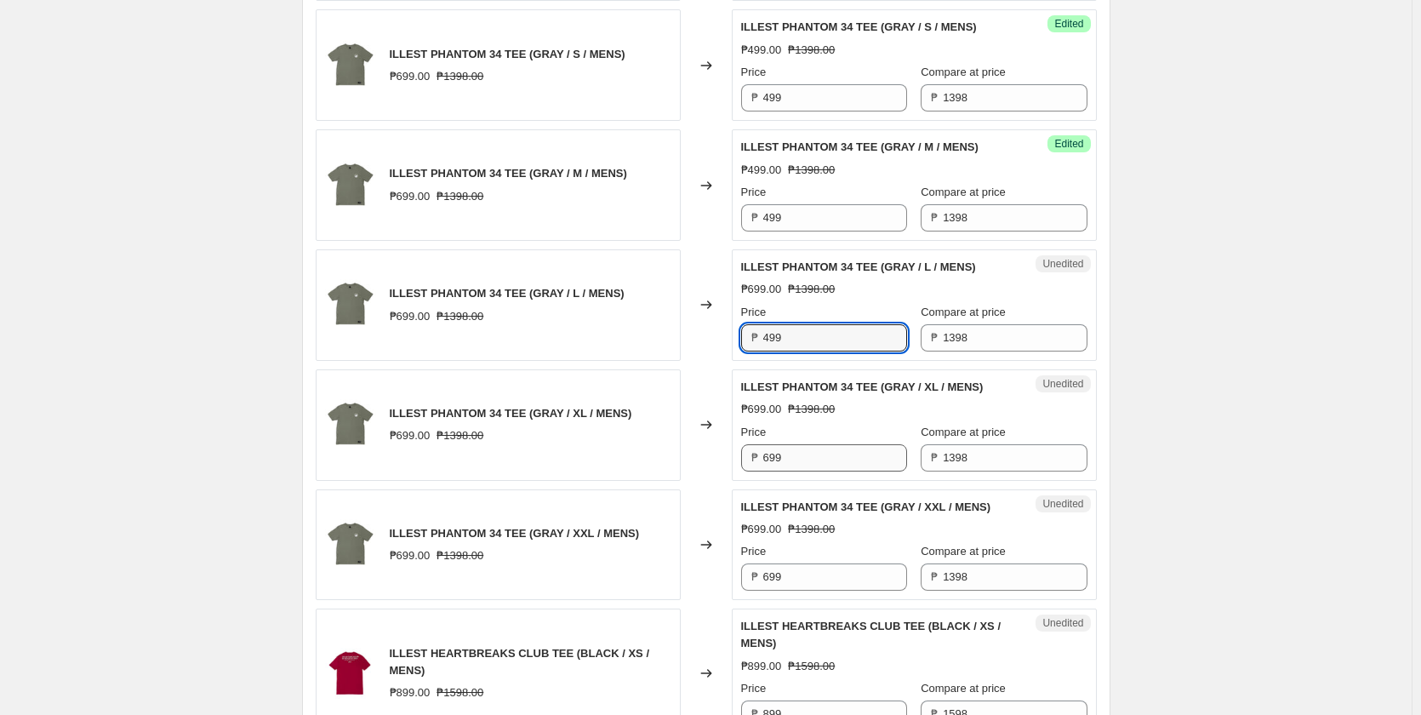
type input "499"
click at [789, 465] on input "699" at bounding box center [835, 457] width 144 height 27
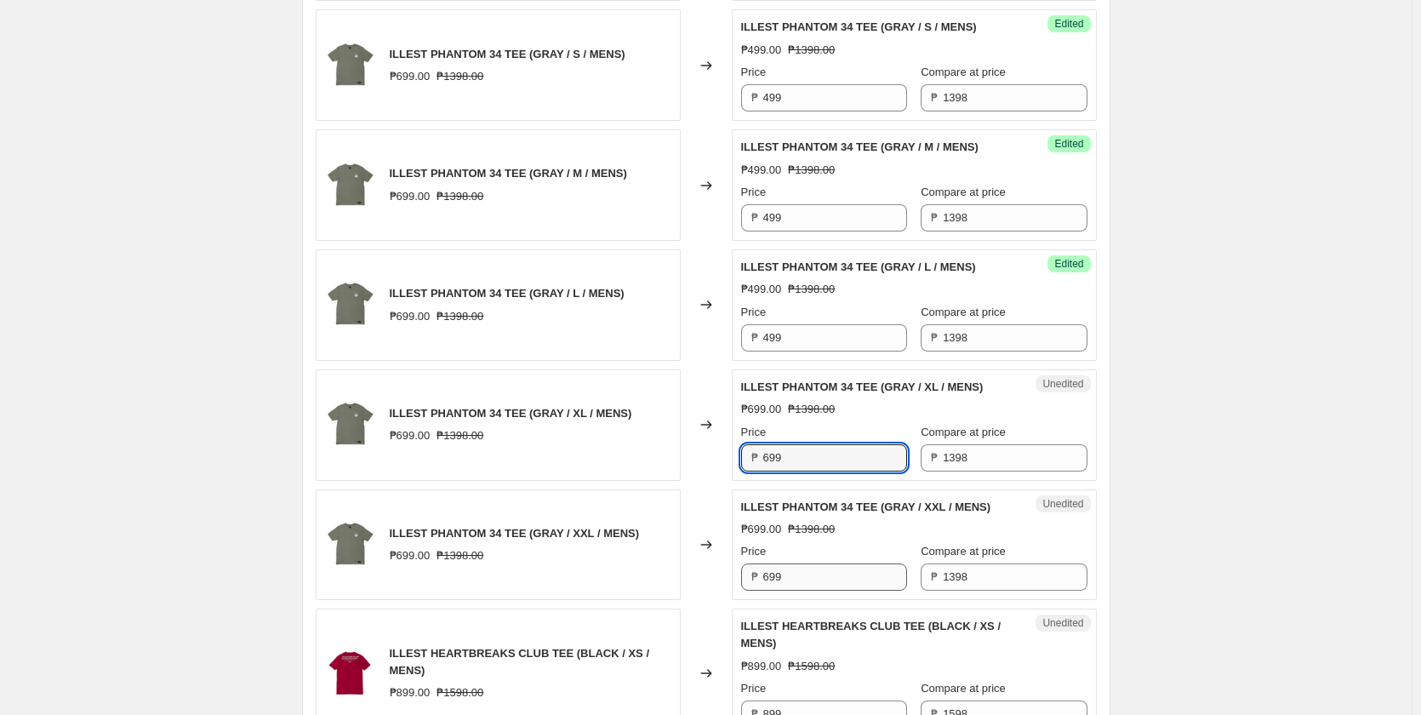
paste input "4"
type input "499"
click at [806, 584] on input "699" at bounding box center [835, 576] width 144 height 27
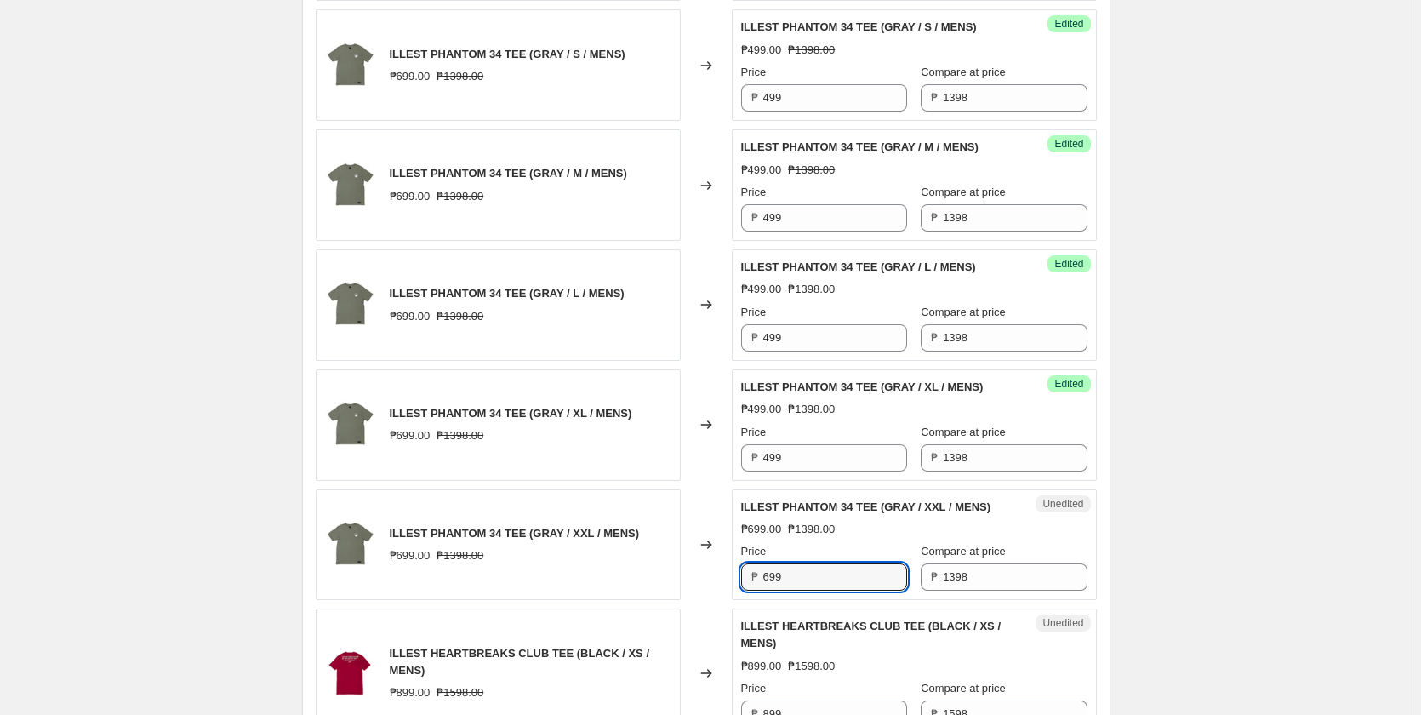
paste input "4"
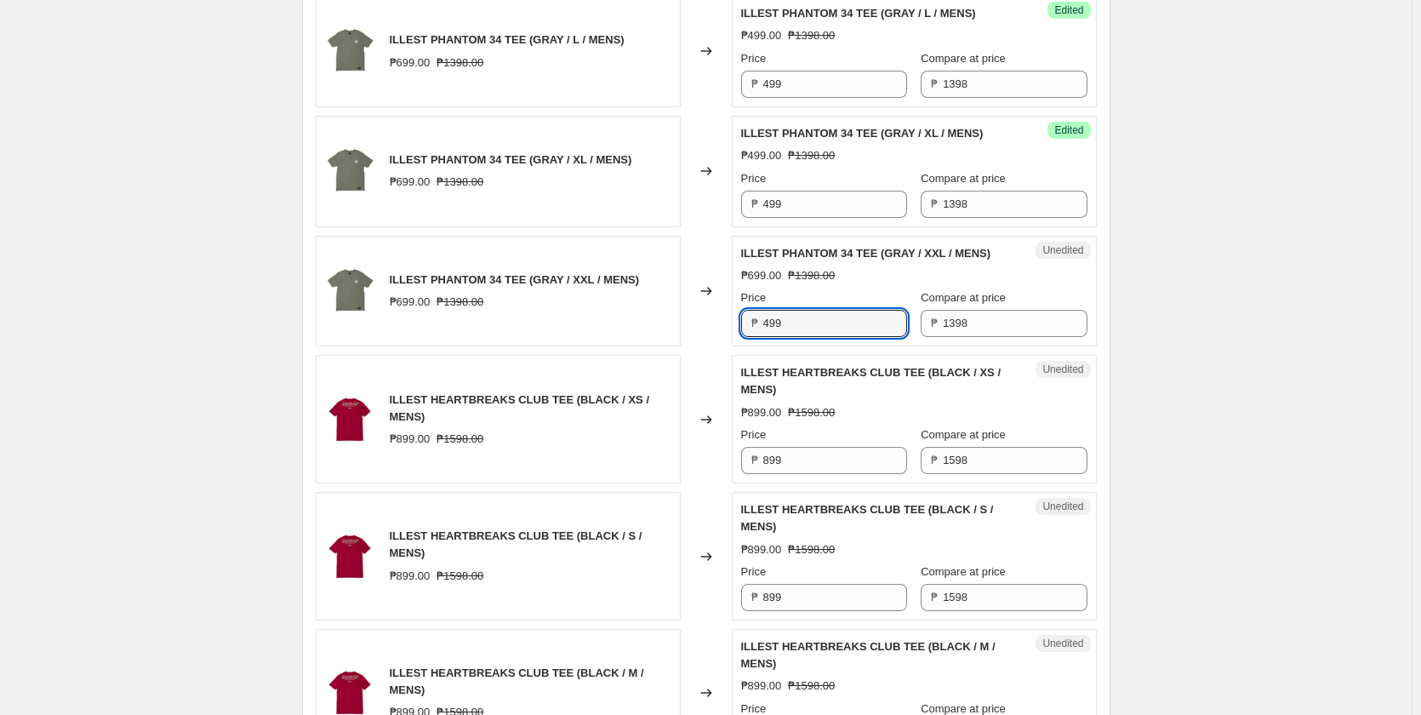
scroll to position [2241, 0]
type input "499"
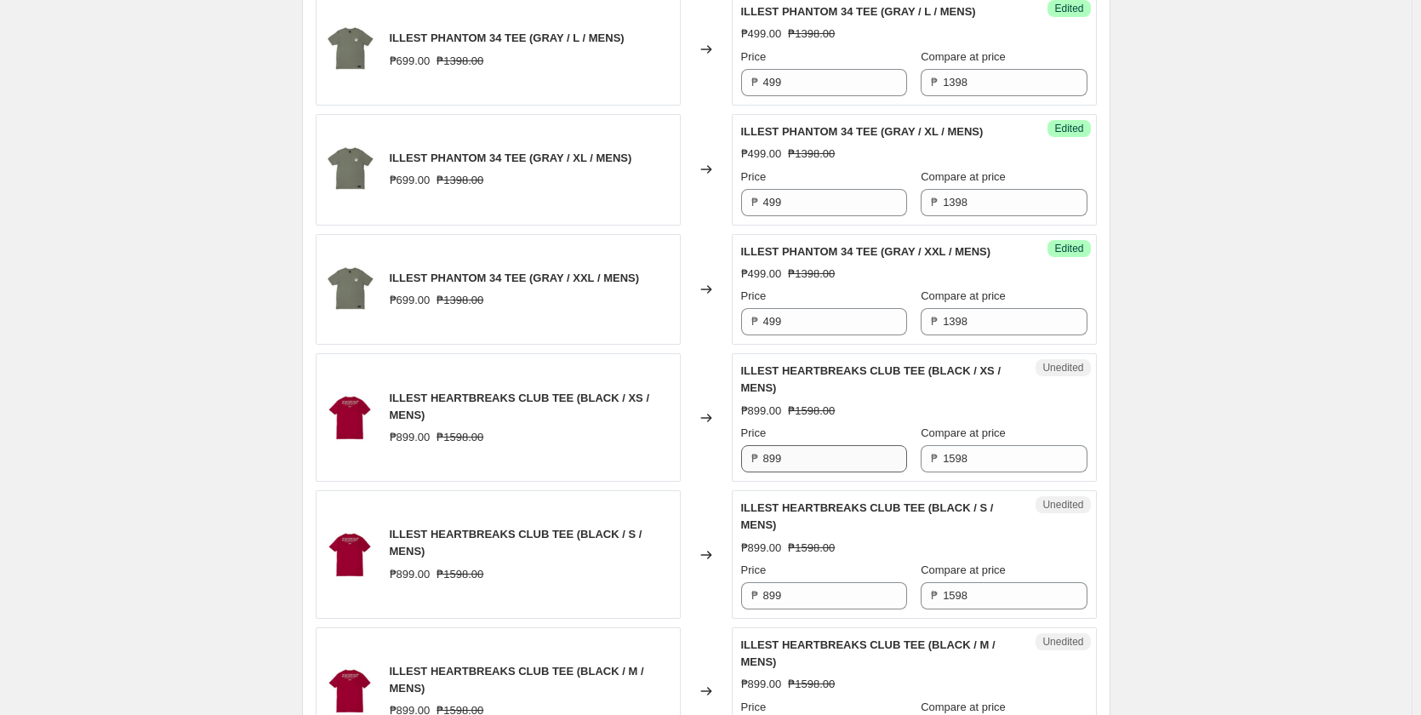
drag, startPoint x: 810, startPoint y: 444, endPoint x: 808, endPoint y: 454, distance: 9.7
click at [810, 446] on div "Price ₱ 899" at bounding box center [824, 449] width 166 height 48
click at [804, 471] on input "899" at bounding box center [835, 458] width 144 height 27
paste input "4"
type input "499"
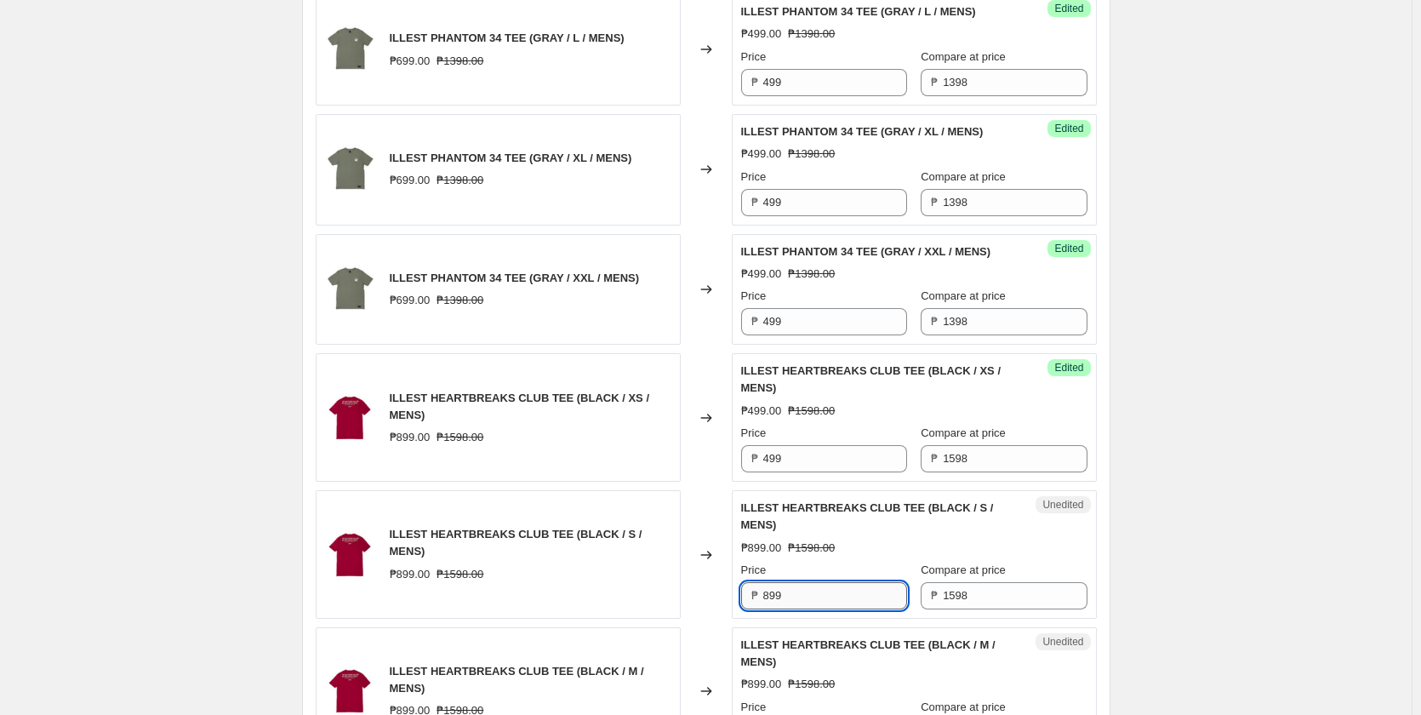
click at [814, 586] on input "899" at bounding box center [835, 595] width 144 height 27
paste input "4"
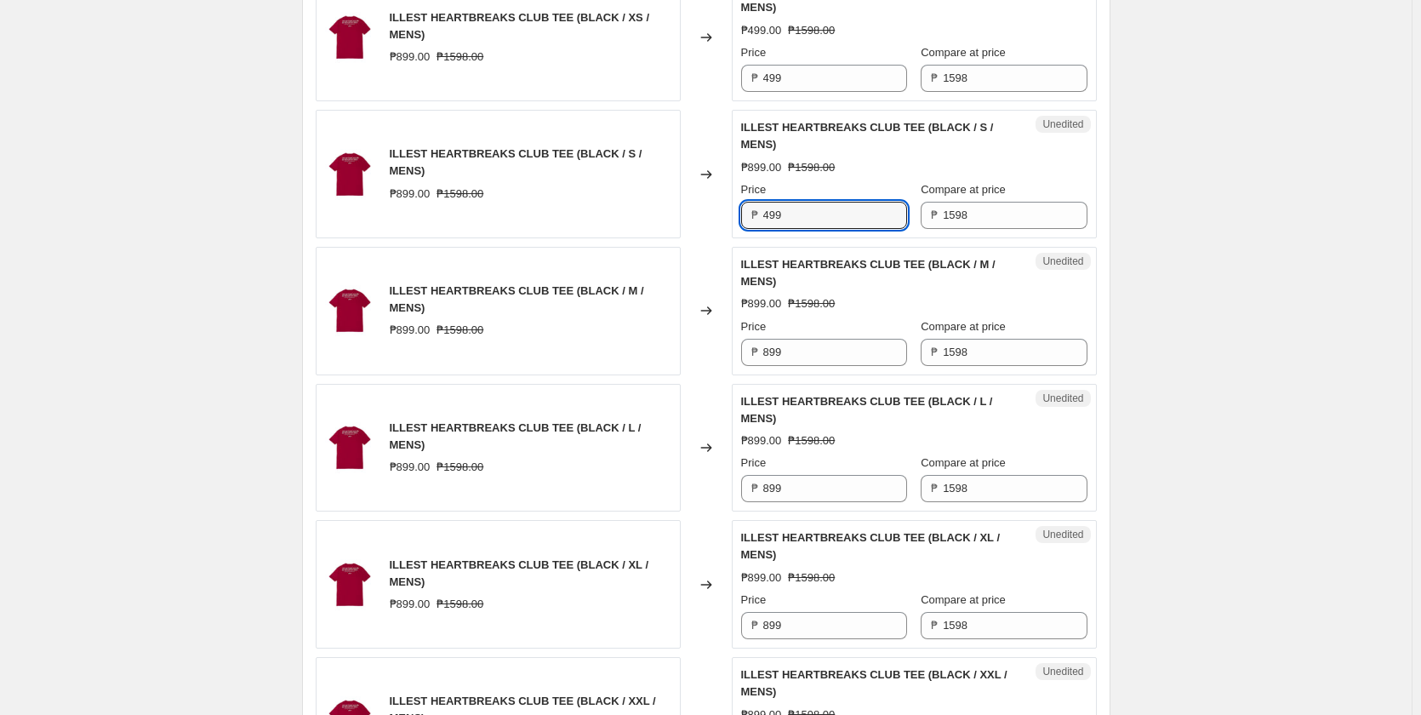
scroll to position [2667, 0]
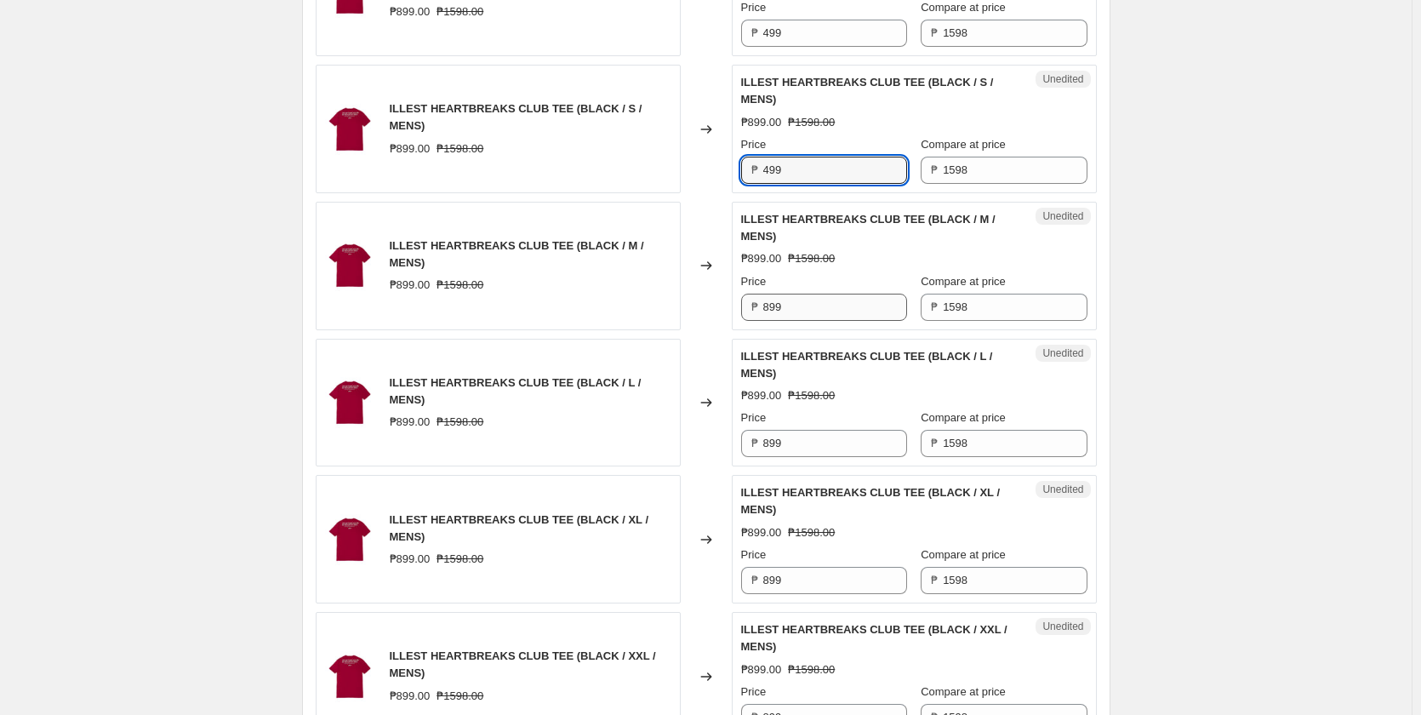
type input "499"
click at [819, 317] on input "899" at bounding box center [835, 307] width 144 height 27
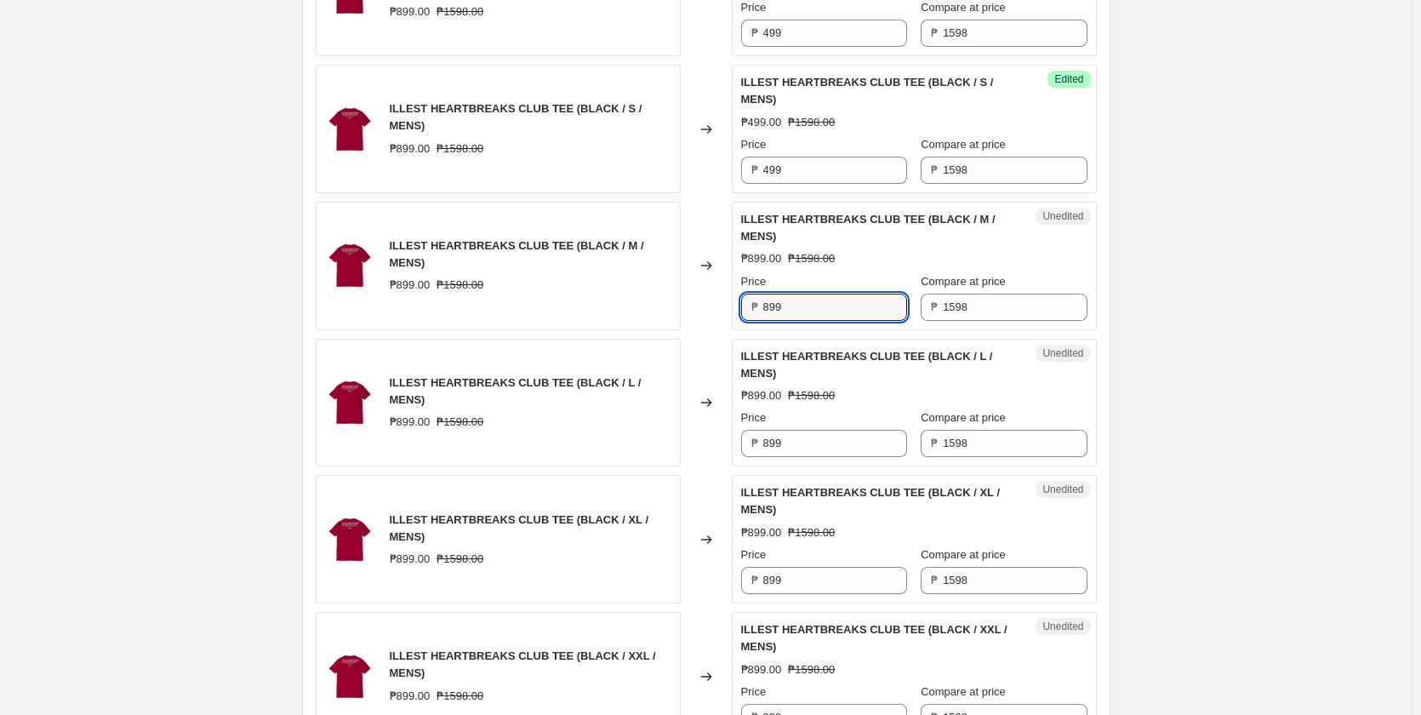
paste input "4"
type input "499"
click at [796, 444] on input "899" at bounding box center [835, 443] width 144 height 27
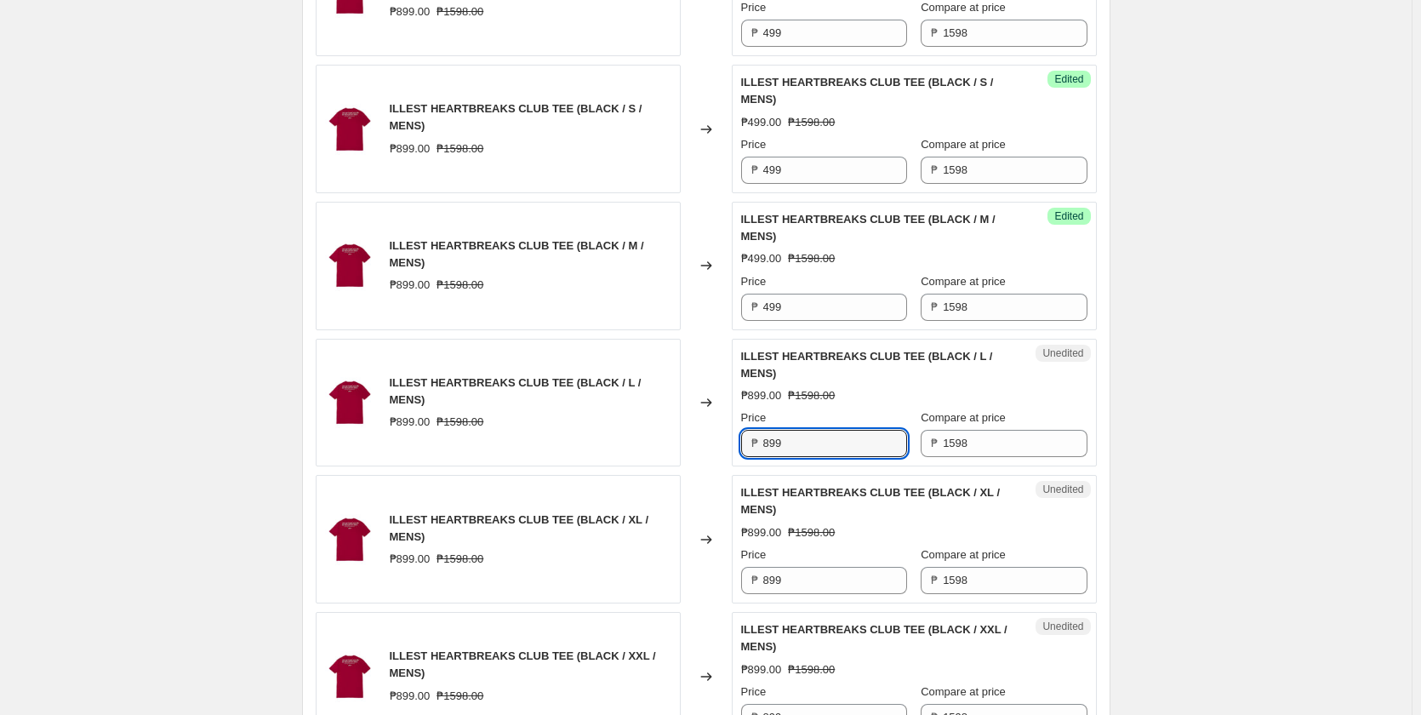
paste input "4"
type input "499"
click at [813, 584] on input "899" at bounding box center [835, 580] width 144 height 27
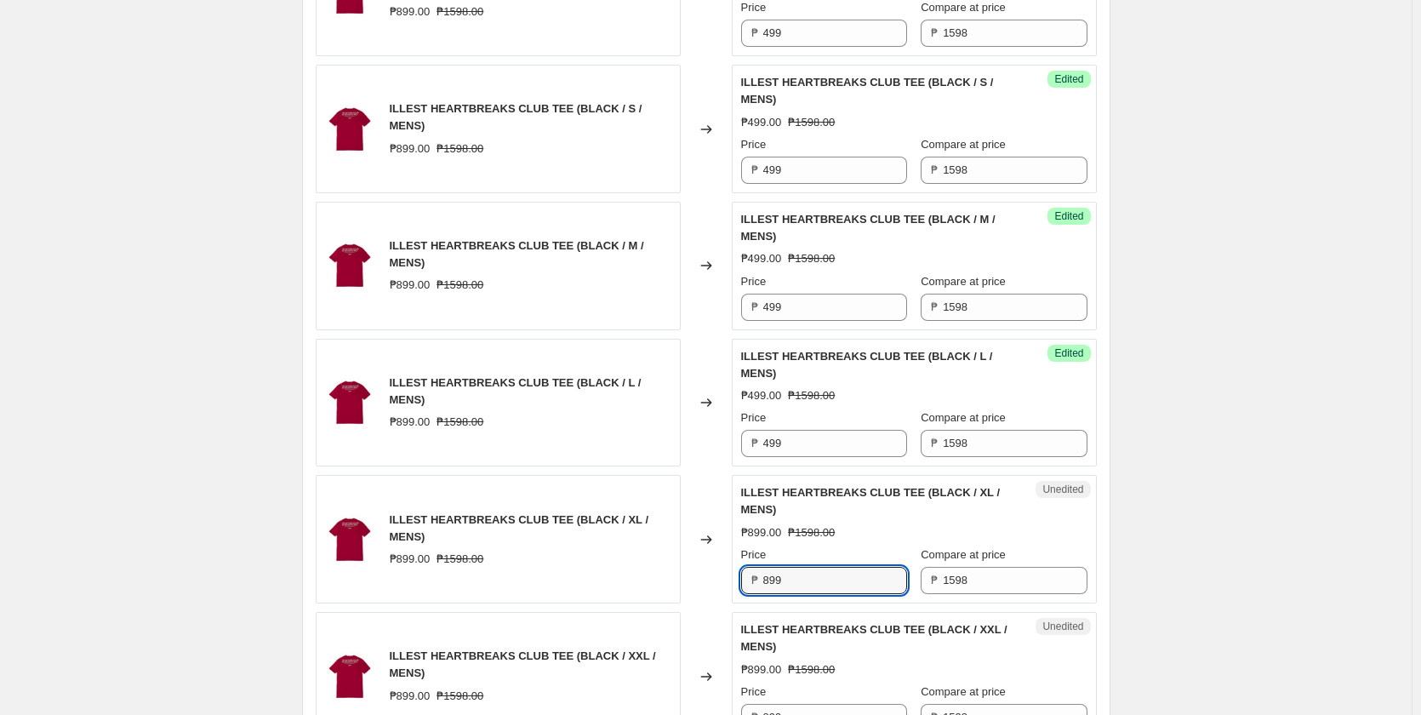
paste input "4"
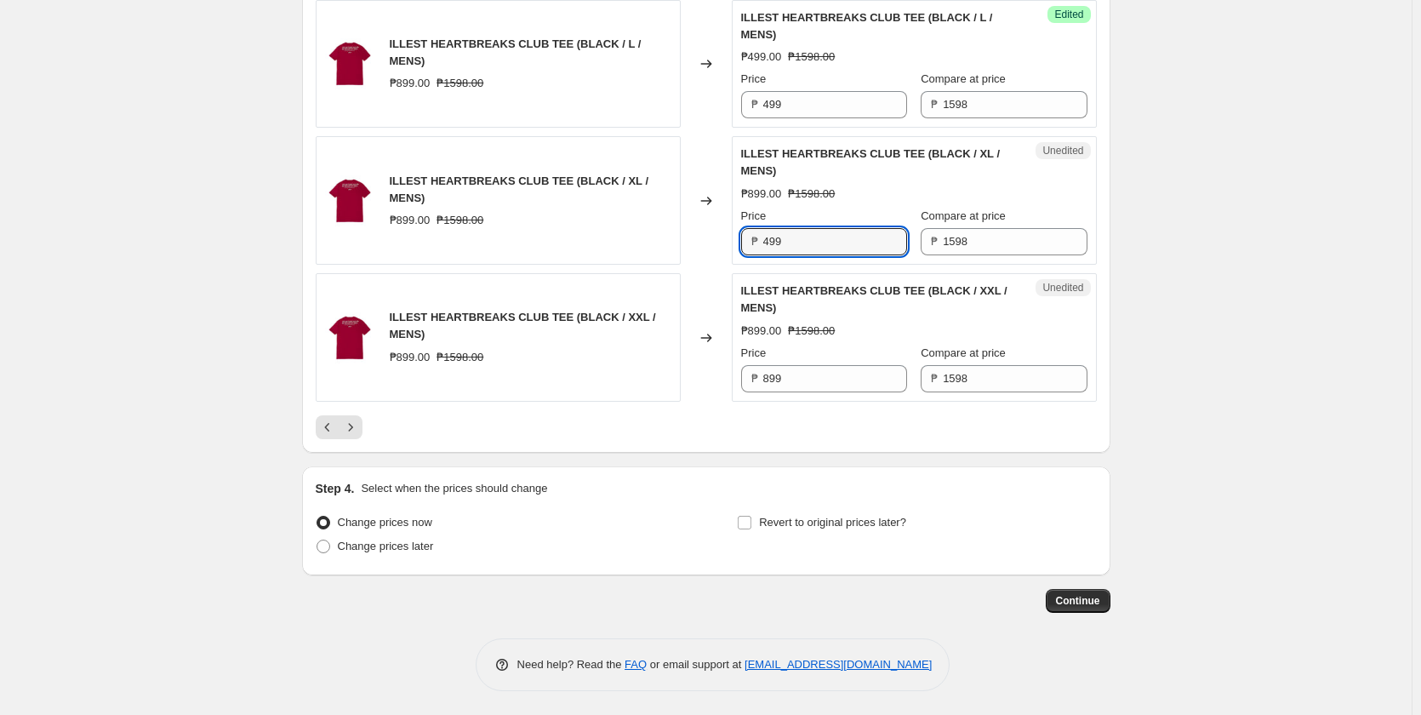
scroll to position [3007, 0]
type input "499"
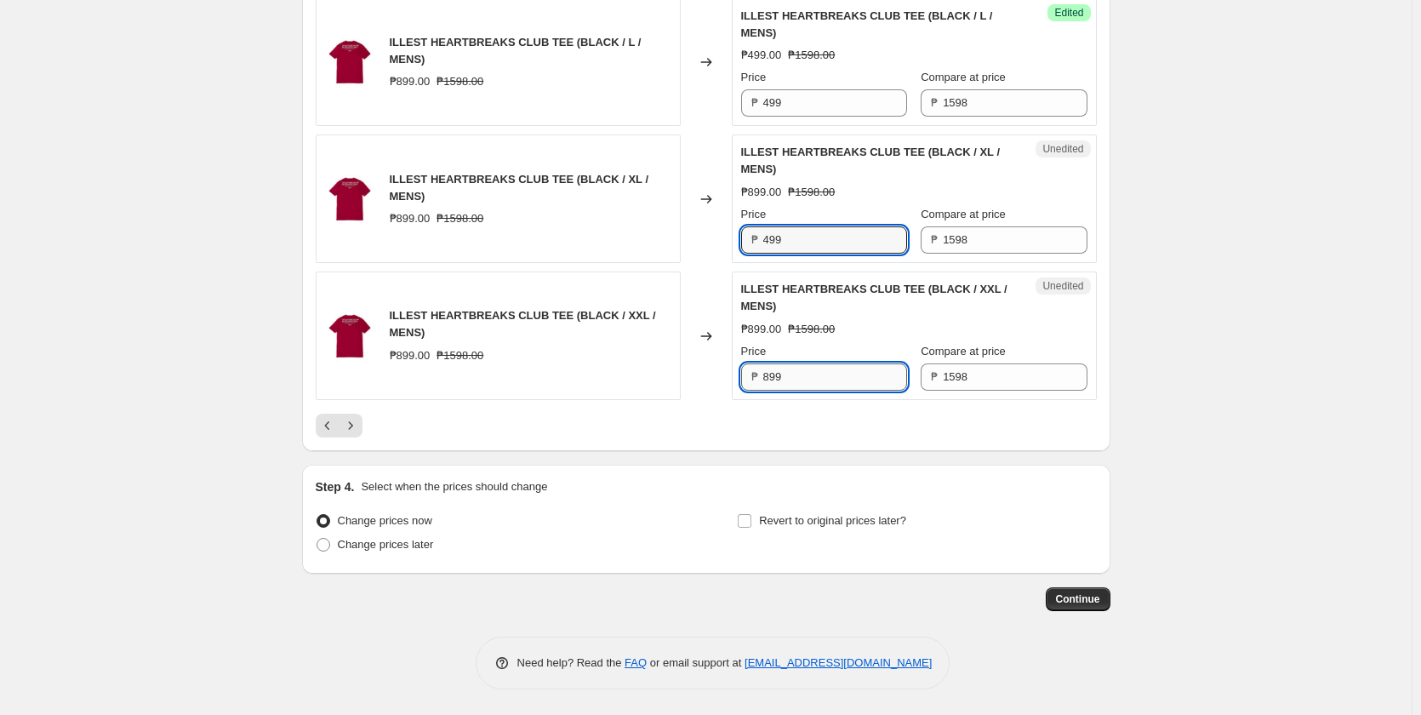
click at [809, 375] on input "899" at bounding box center [835, 376] width 144 height 27
paste input "4"
type input "499"
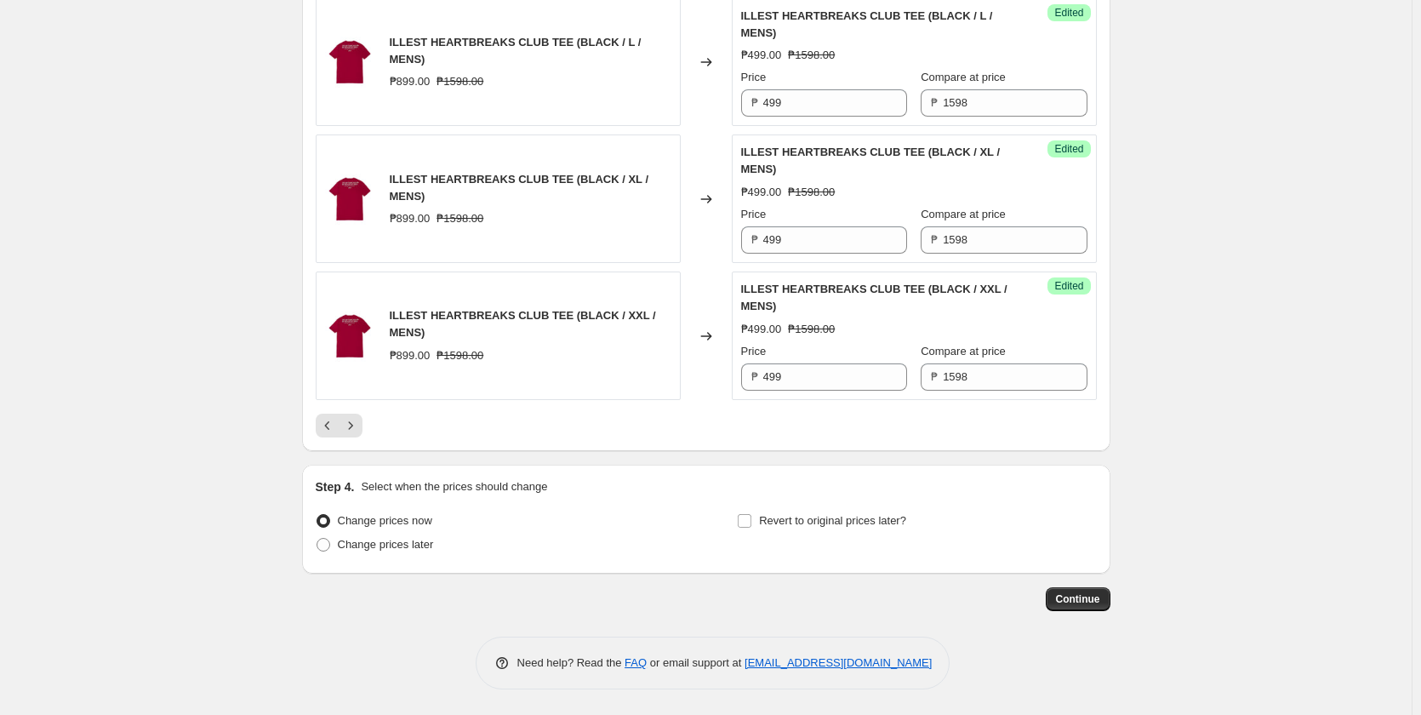
drag, startPoint x: 688, startPoint y: 414, endPoint x: 481, endPoint y: 416, distance: 206.8
click at [357, 430] on icon "Next" at bounding box center [350, 425] width 17 height 17
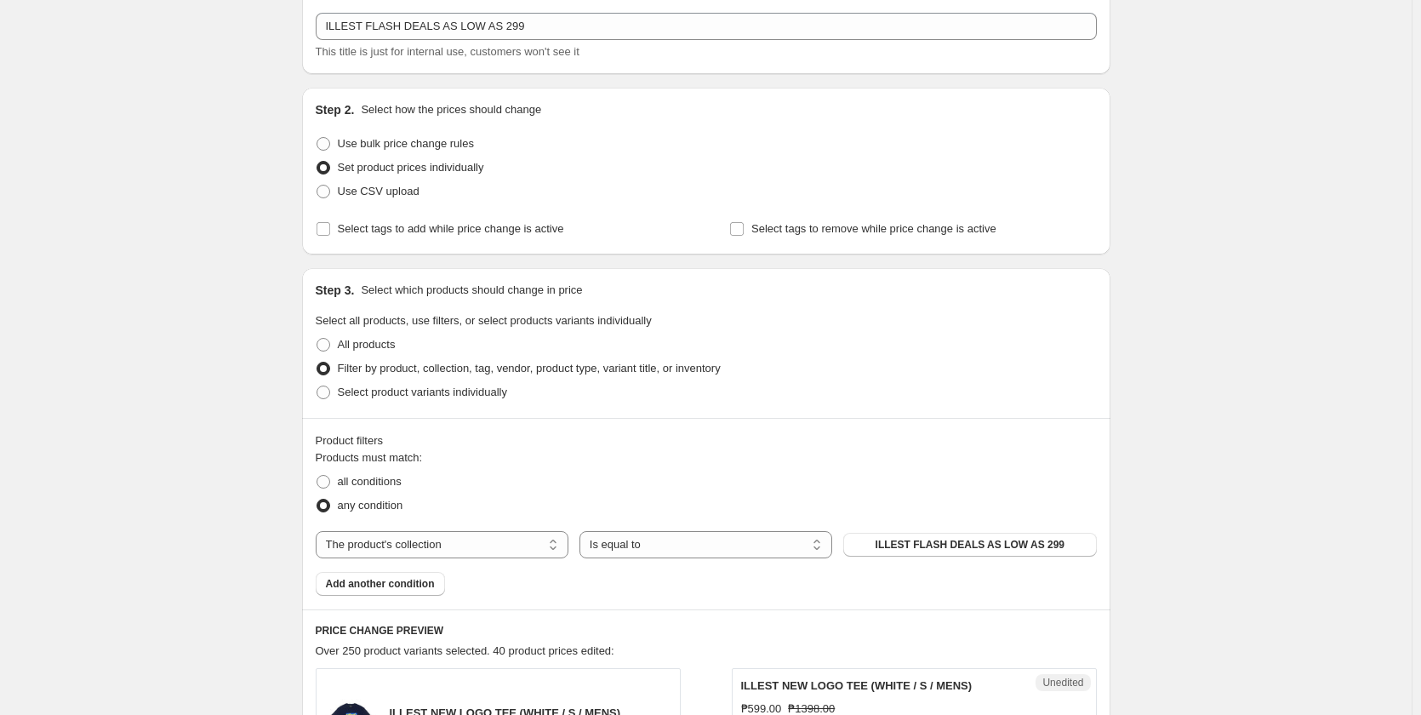
scroll to position [511, 0]
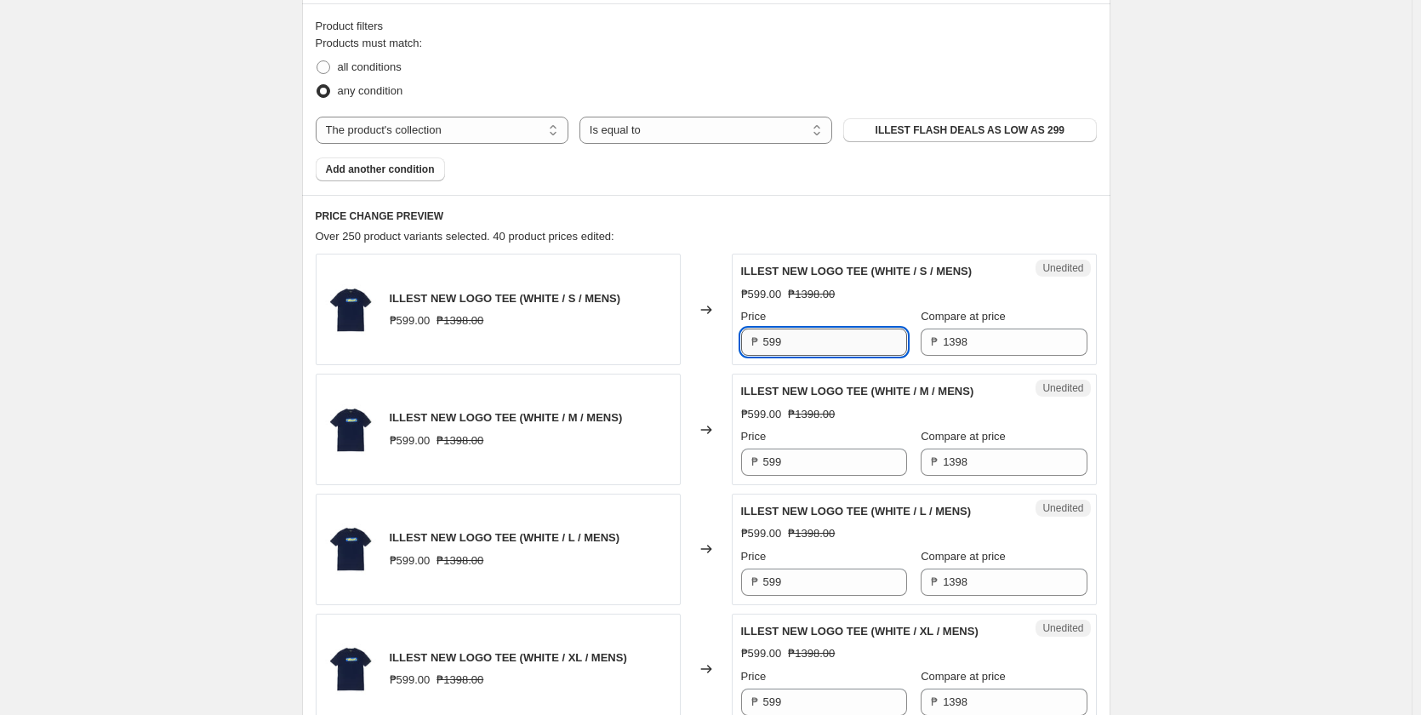
click at [829, 341] on input "599" at bounding box center [835, 341] width 144 height 27
paste input "4"
type input "499"
click at [811, 460] on input "599" at bounding box center [835, 461] width 144 height 27
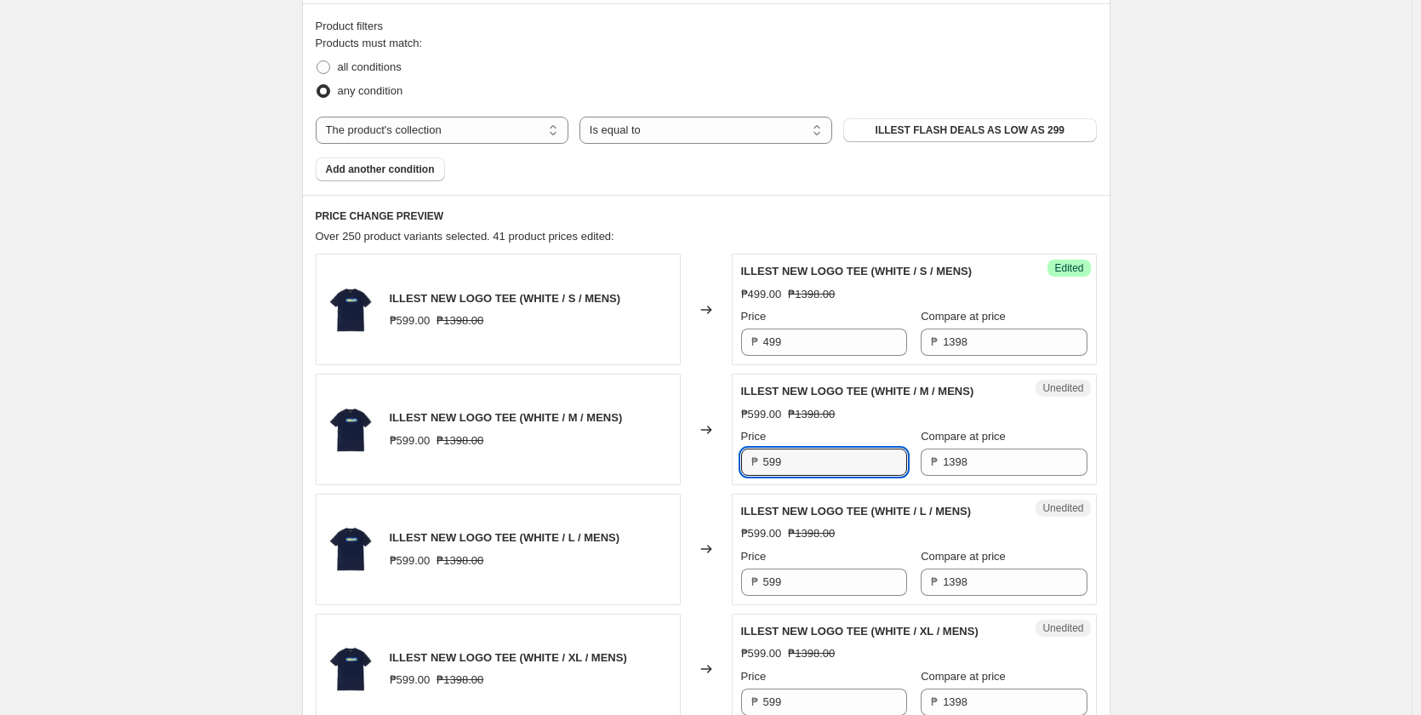
paste input "4"
type input "499"
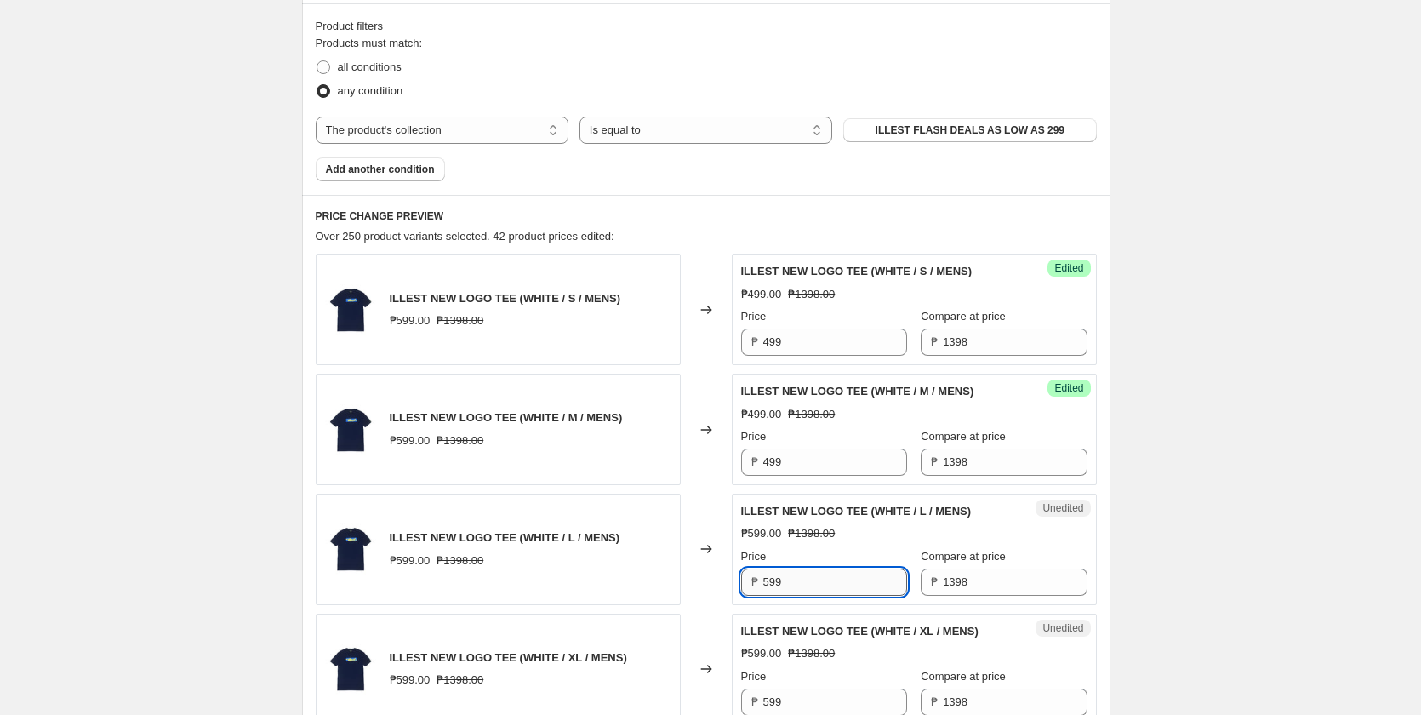
click at [790, 571] on input "599" at bounding box center [835, 581] width 144 height 27
paste input "4"
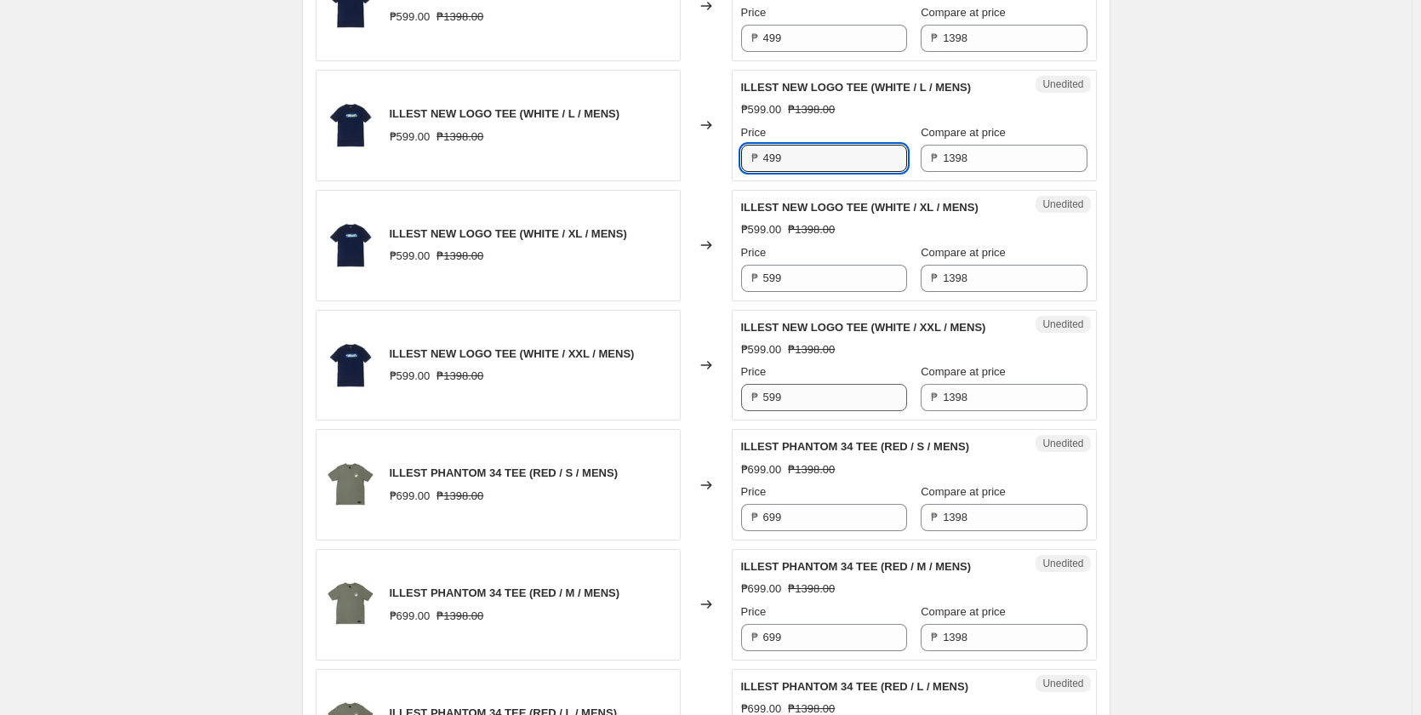
scroll to position [936, 0]
type input "499"
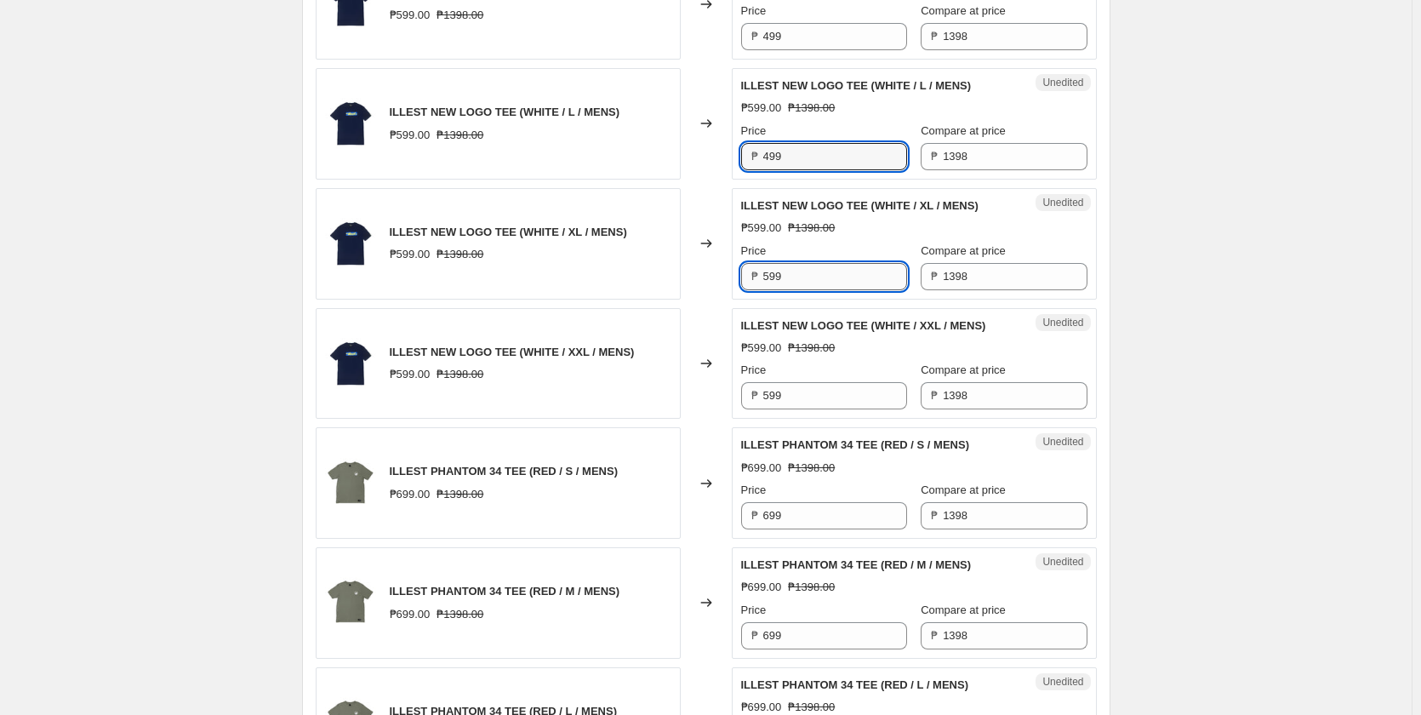
click at [825, 282] on input "599" at bounding box center [835, 276] width 144 height 27
paste input "4"
type input "499"
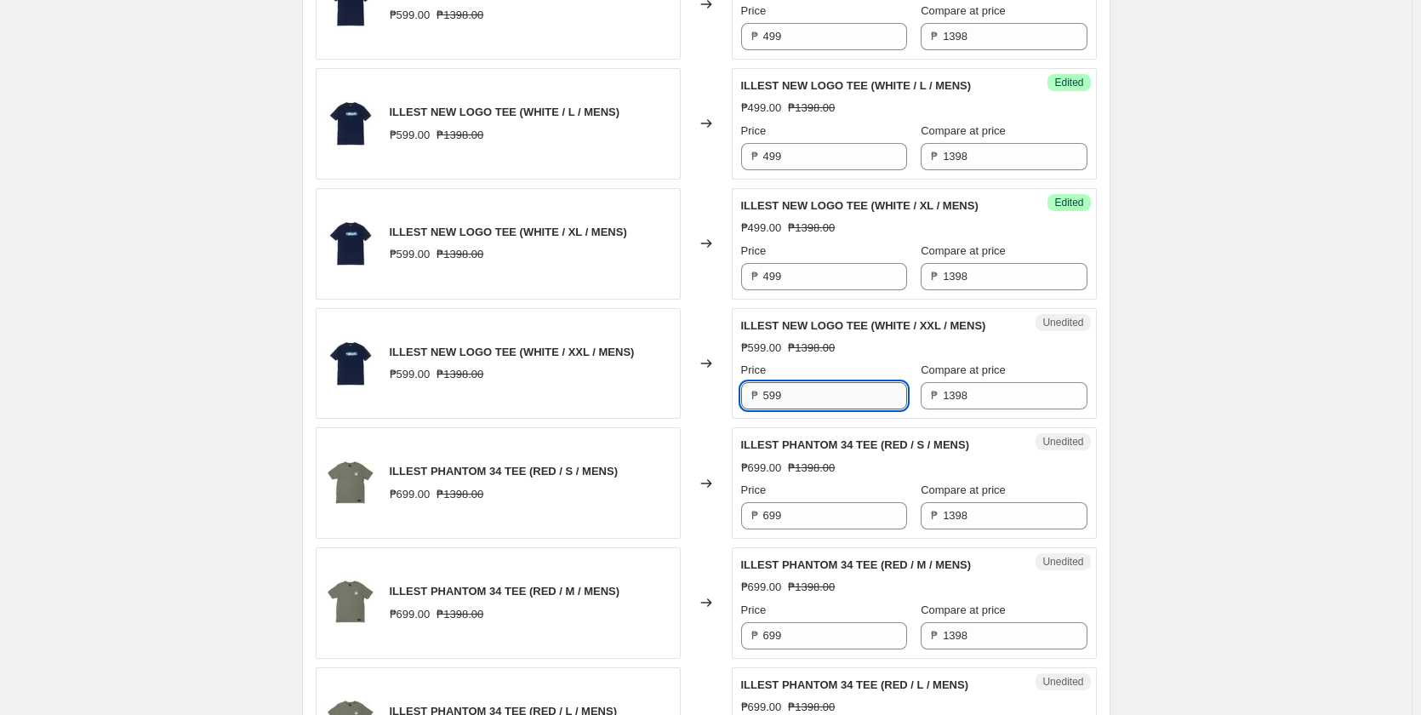
click at [814, 405] on input "599" at bounding box center [835, 395] width 144 height 27
paste input "4"
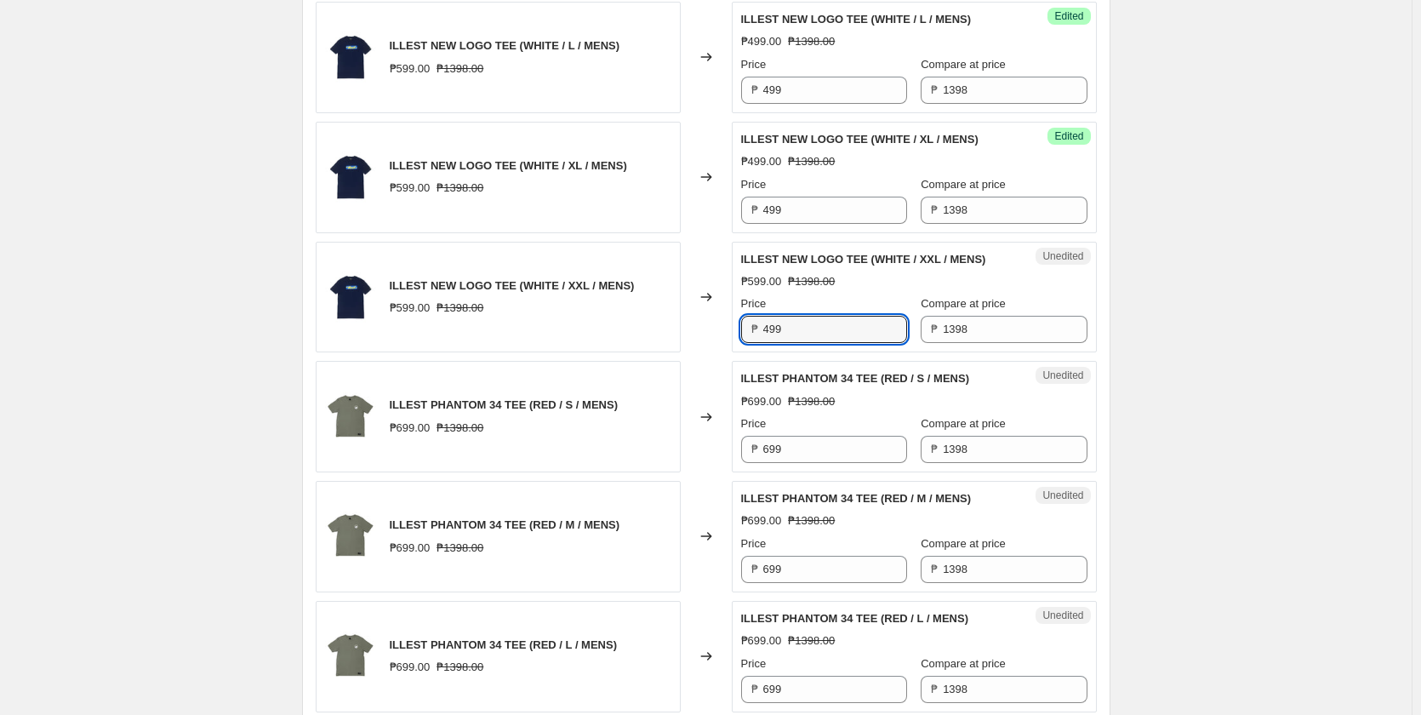
scroll to position [1106, 0]
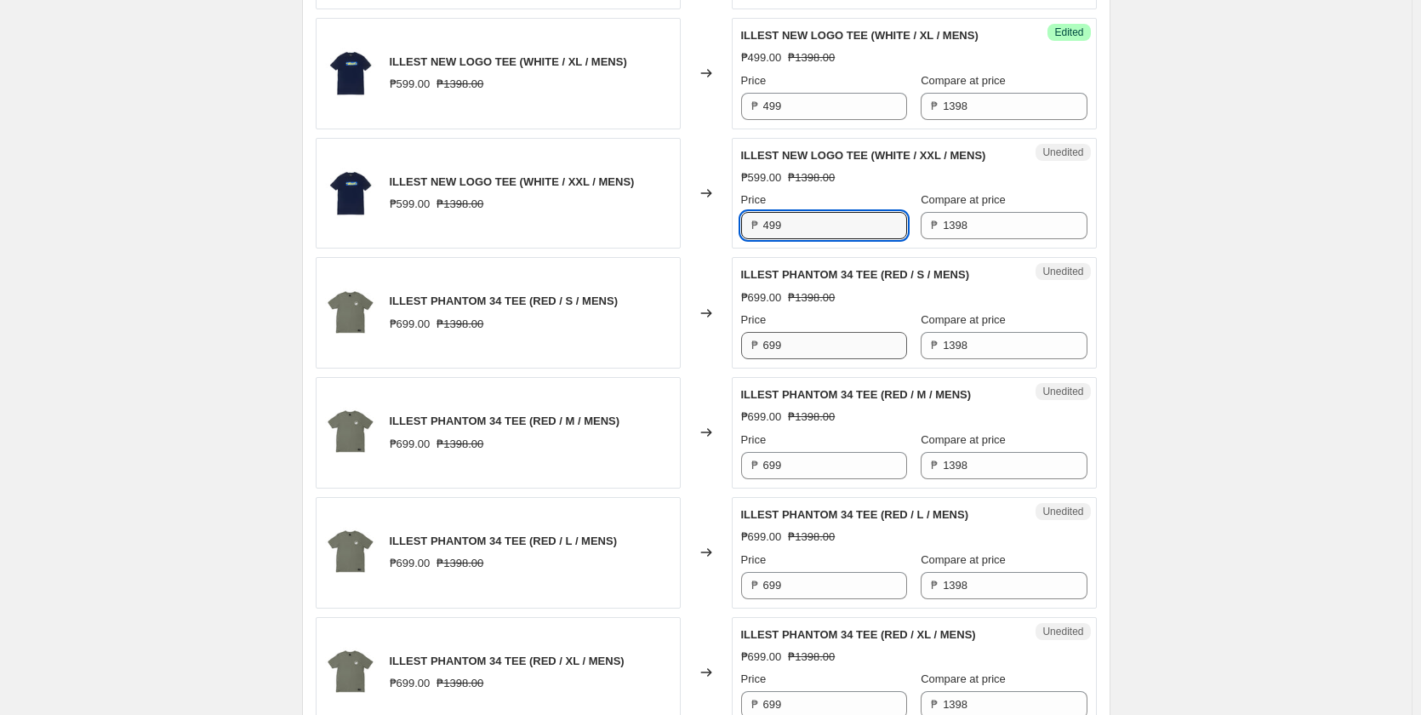
type input "499"
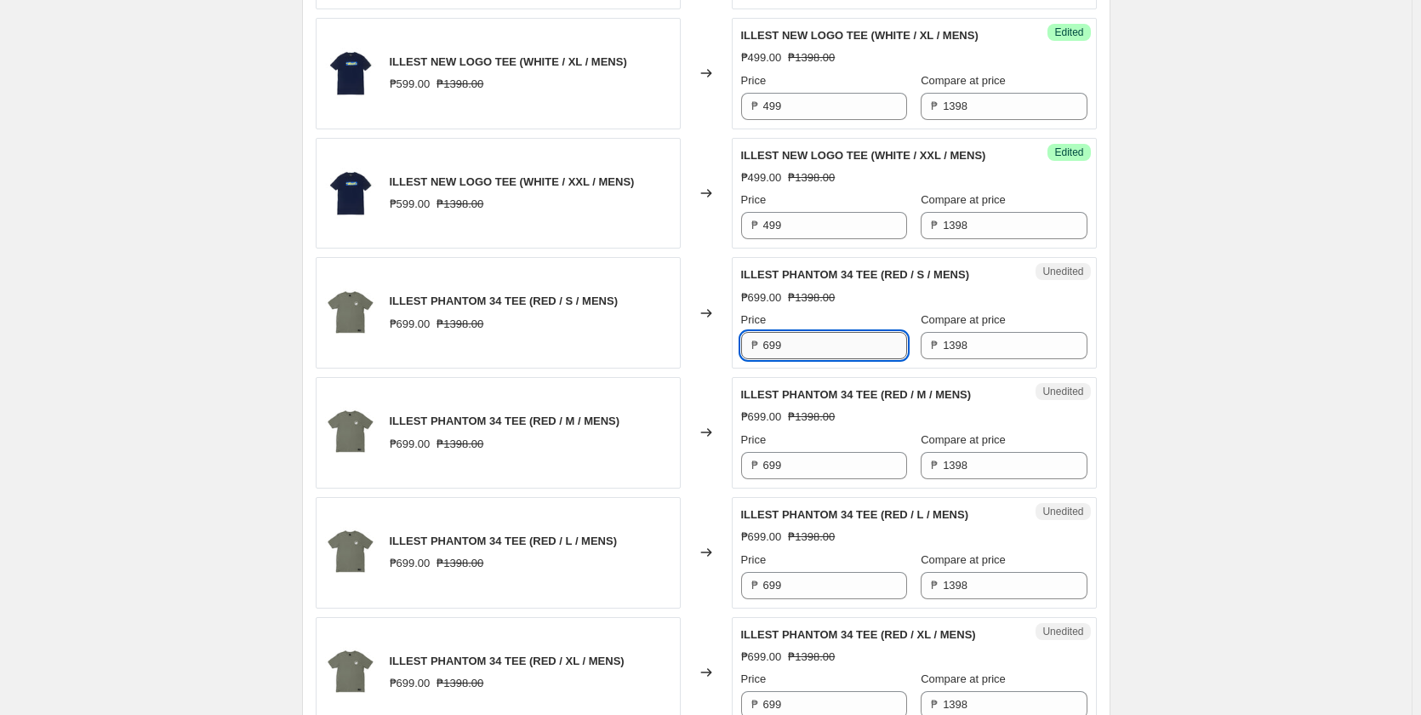
click at [818, 340] on input "699" at bounding box center [835, 345] width 144 height 27
paste input "4"
type input "499"
click at [820, 465] on input "699" at bounding box center [835, 465] width 144 height 27
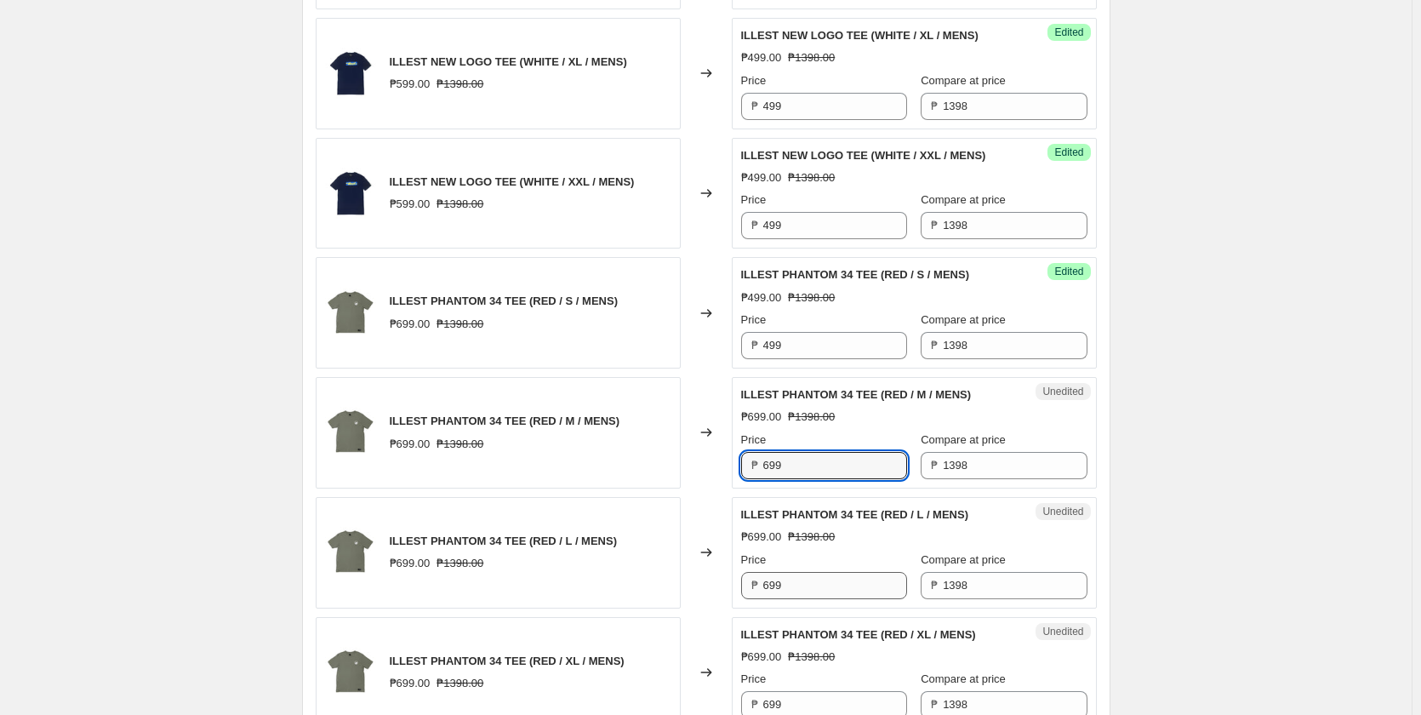
paste input "4"
type input "499"
click at [816, 591] on input "699" at bounding box center [835, 585] width 144 height 27
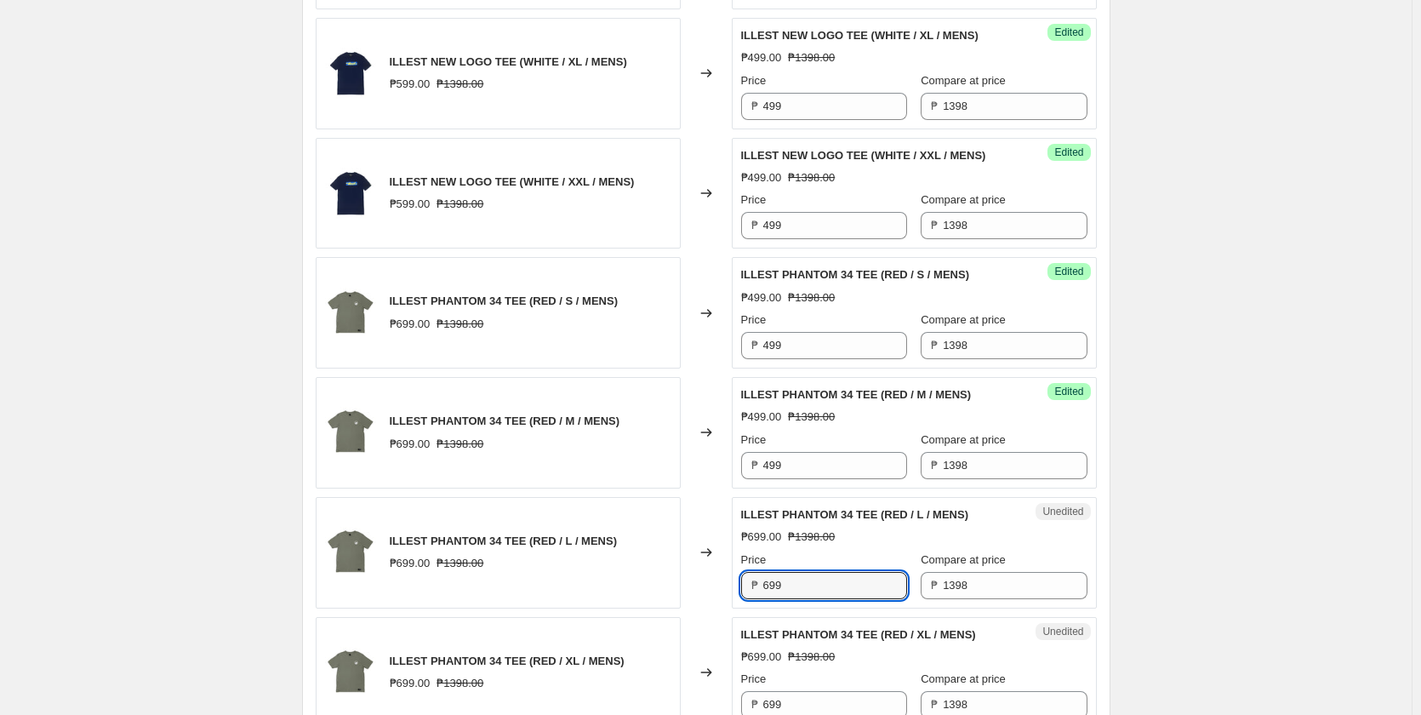
paste input "4"
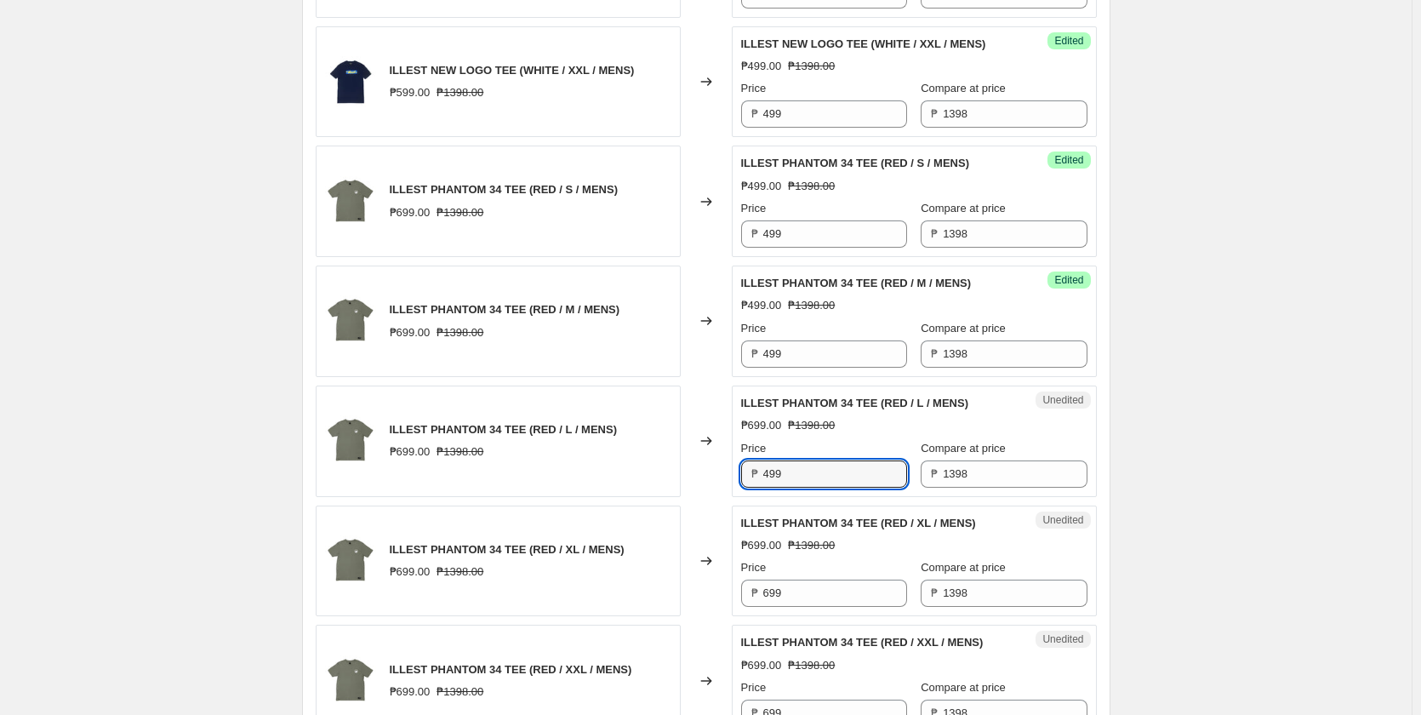
scroll to position [1532, 0]
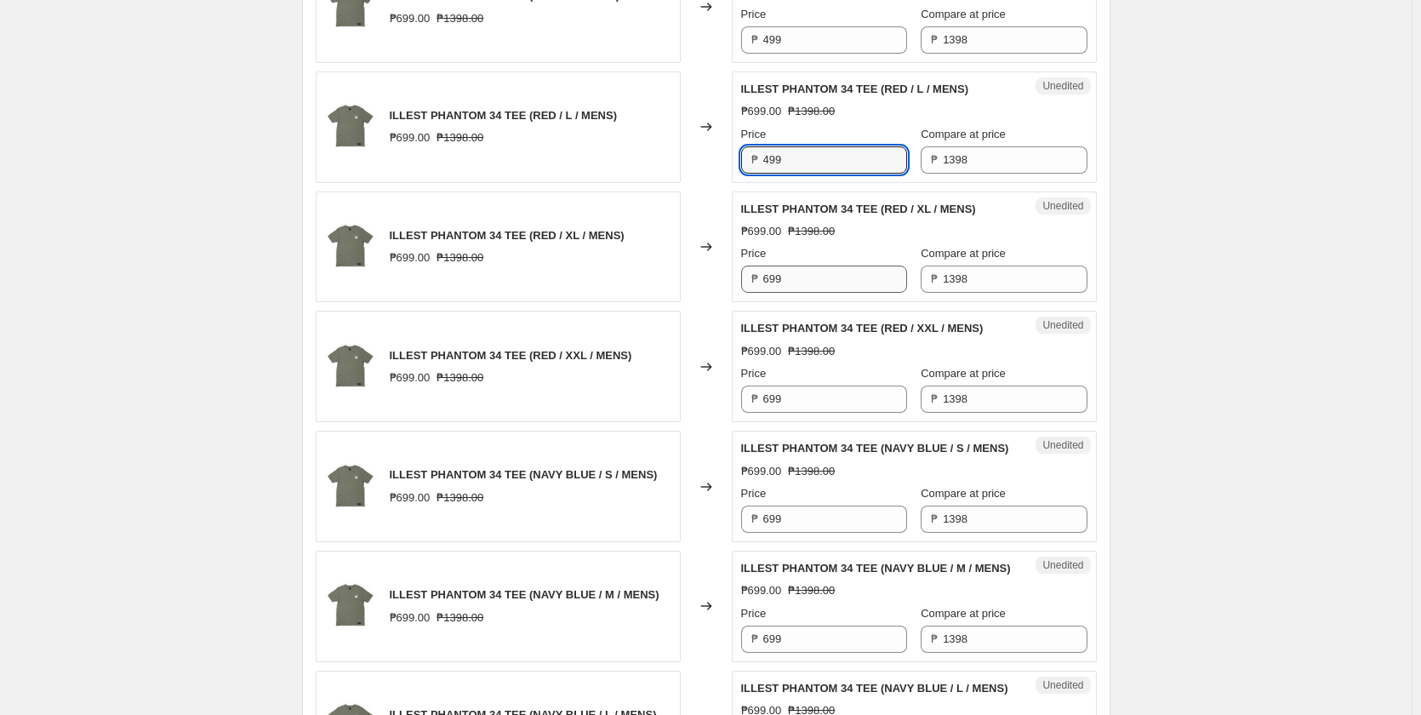
type input "499"
click at [805, 278] on input "699" at bounding box center [835, 278] width 144 height 27
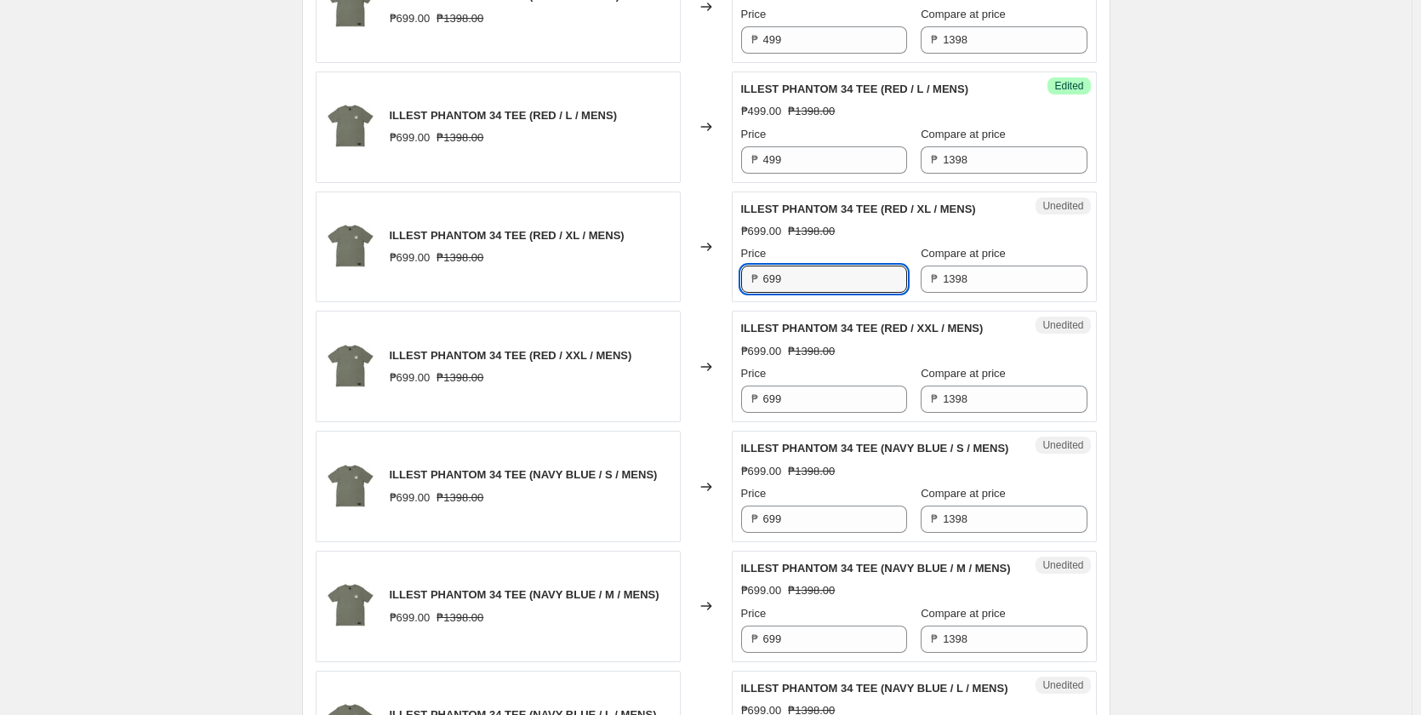
paste input "4"
type input "499"
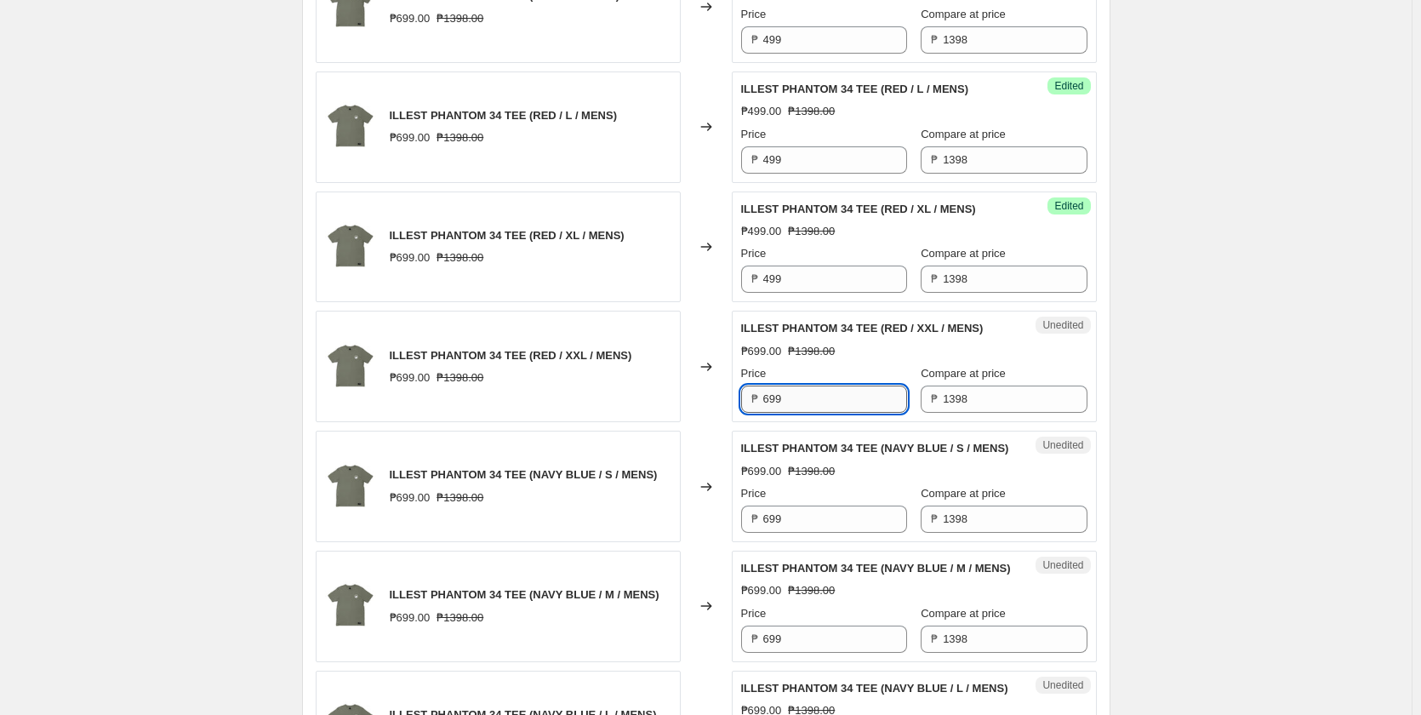
click at [805, 401] on input "699" at bounding box center [835, 398] width 144 height 27
paste input "4"
type input "499"
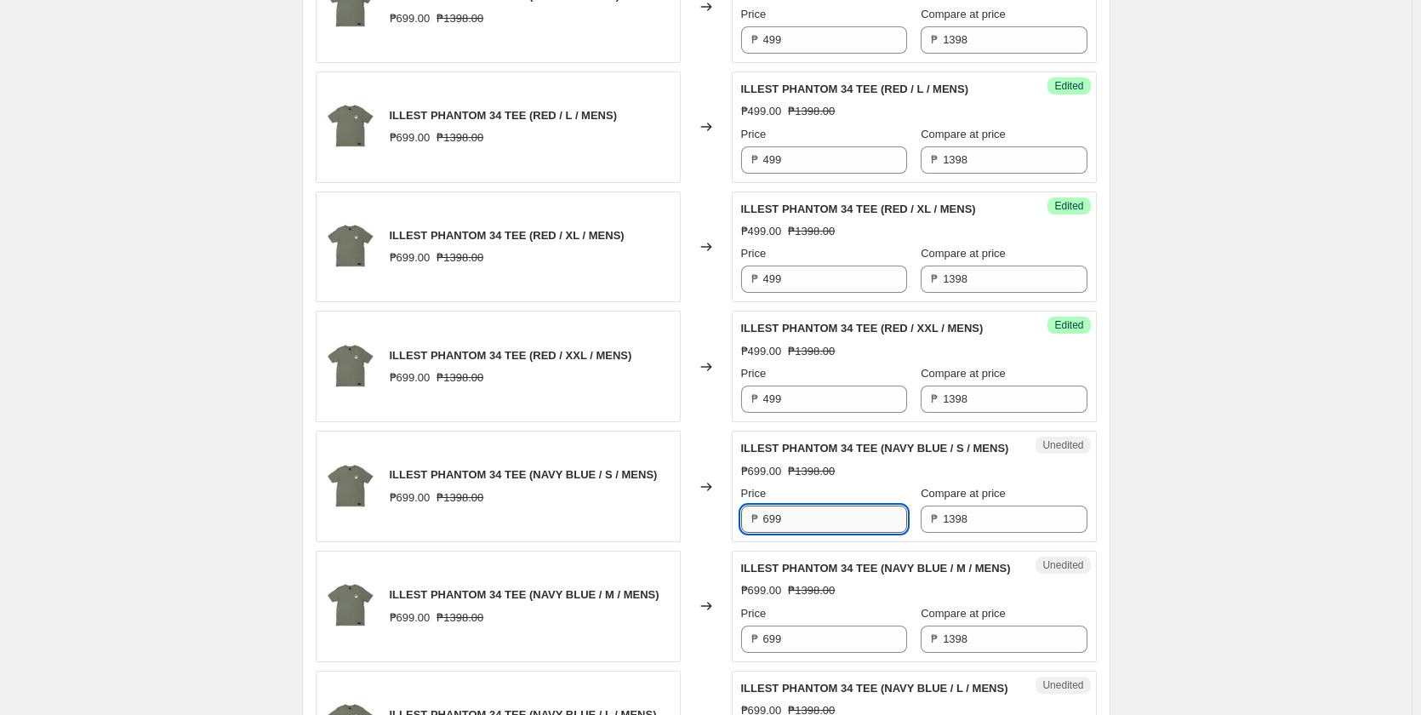
click at [811, 533] on input "699" at bounding box center [835, 518] width 144 height 27
paste input "4"
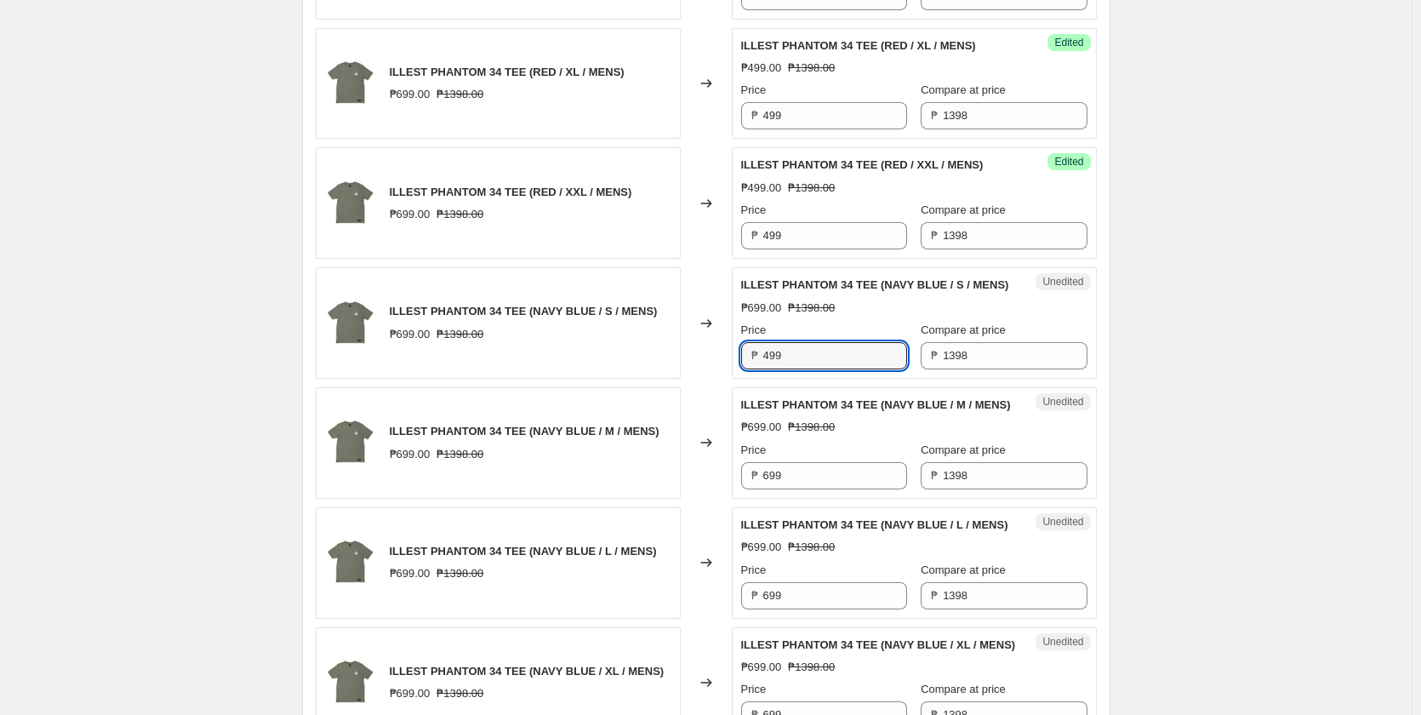
scroll to position [1702, 0]
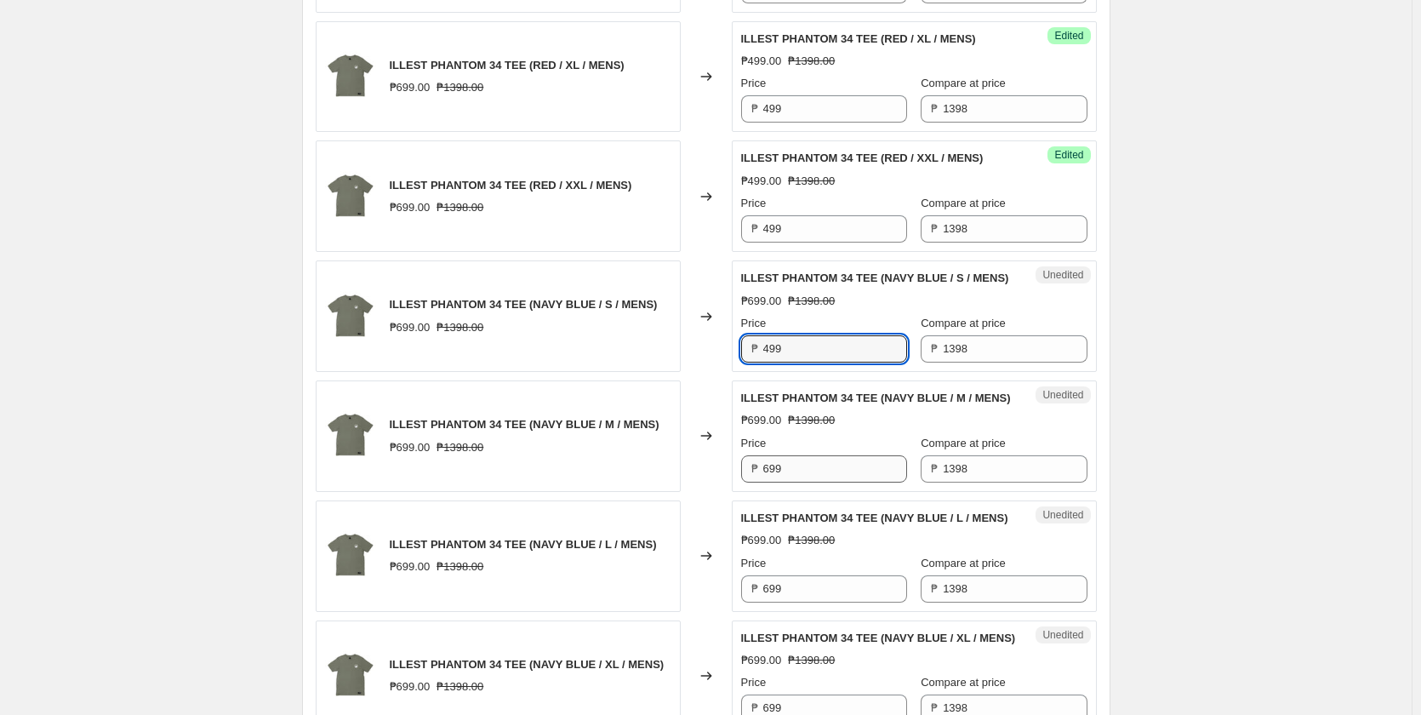
type input "499"
click at [808, 482] on input "699" at bounding box center [835, 468] width 144 height 27
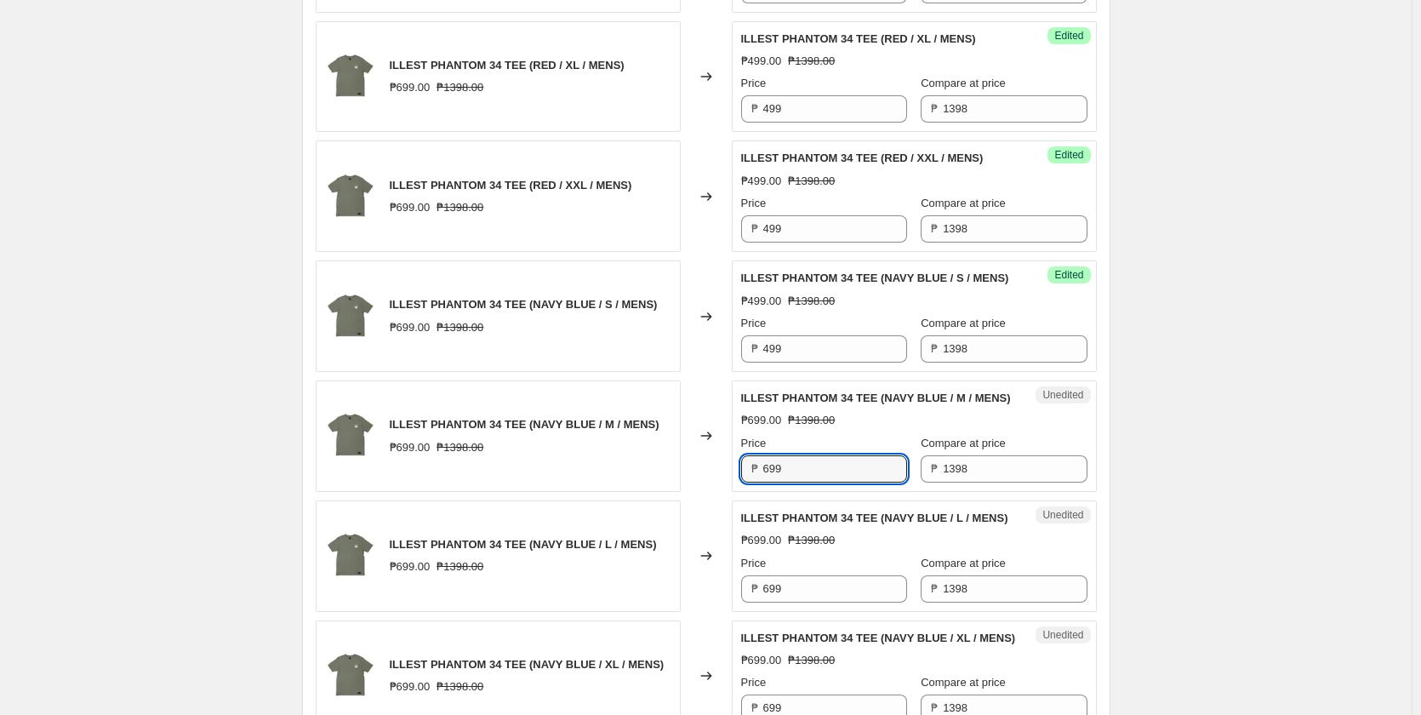
paste input "4"
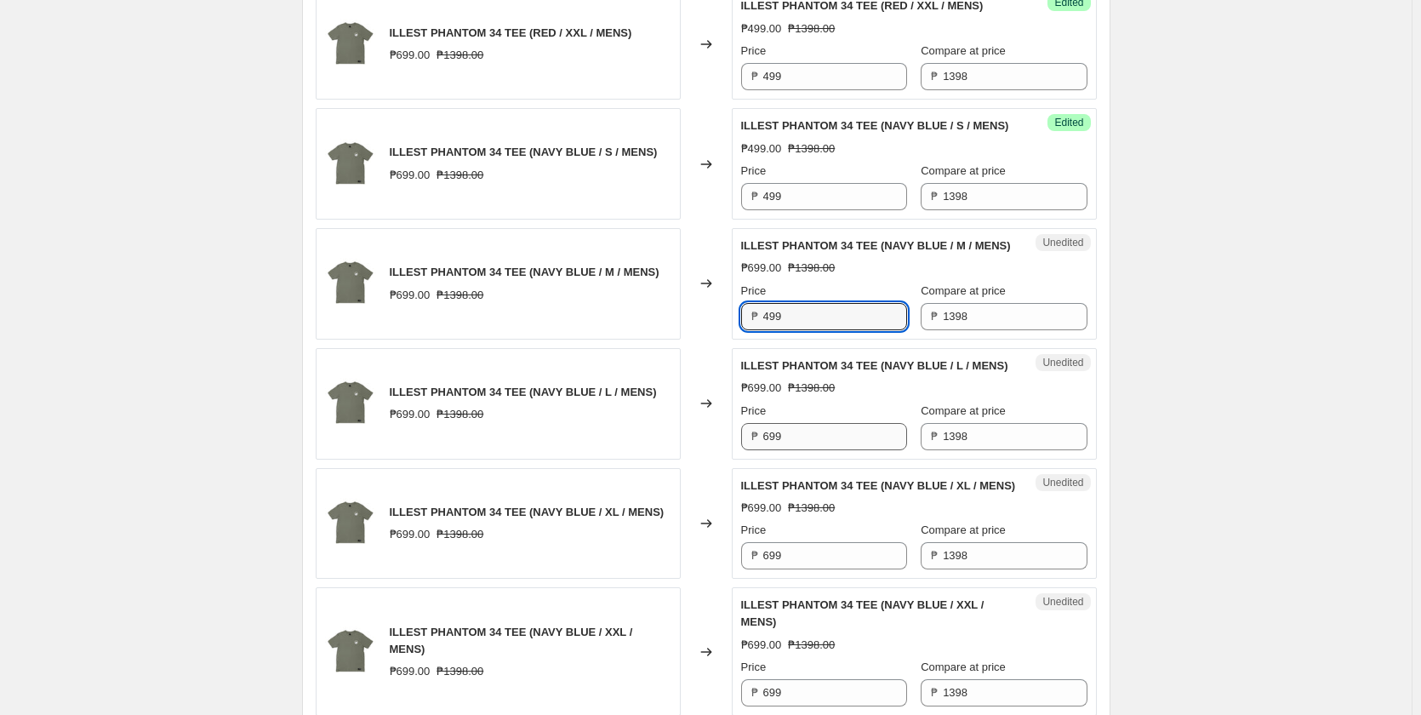
scroll to position [1872, 0]
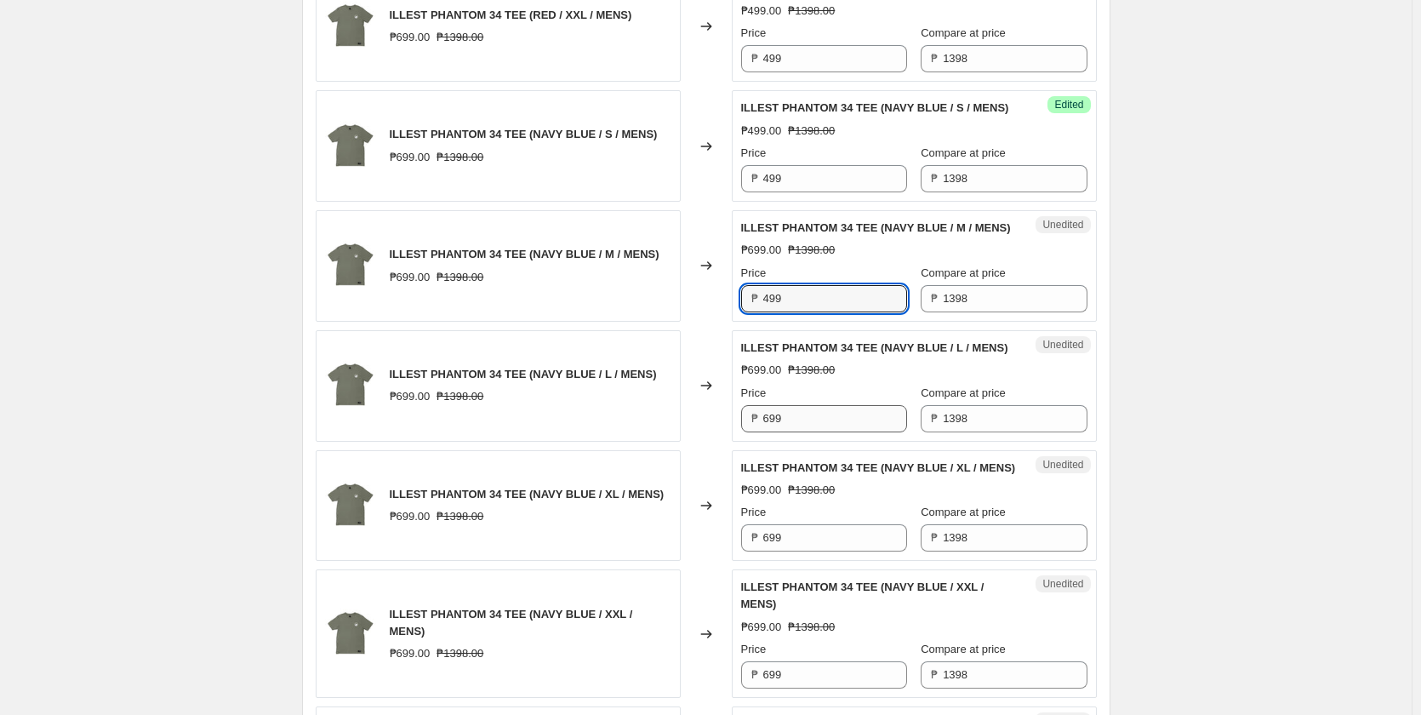
type input "499"
click at [810, 432] on input "699" at bounding box center [835, 418] width 144 height 27
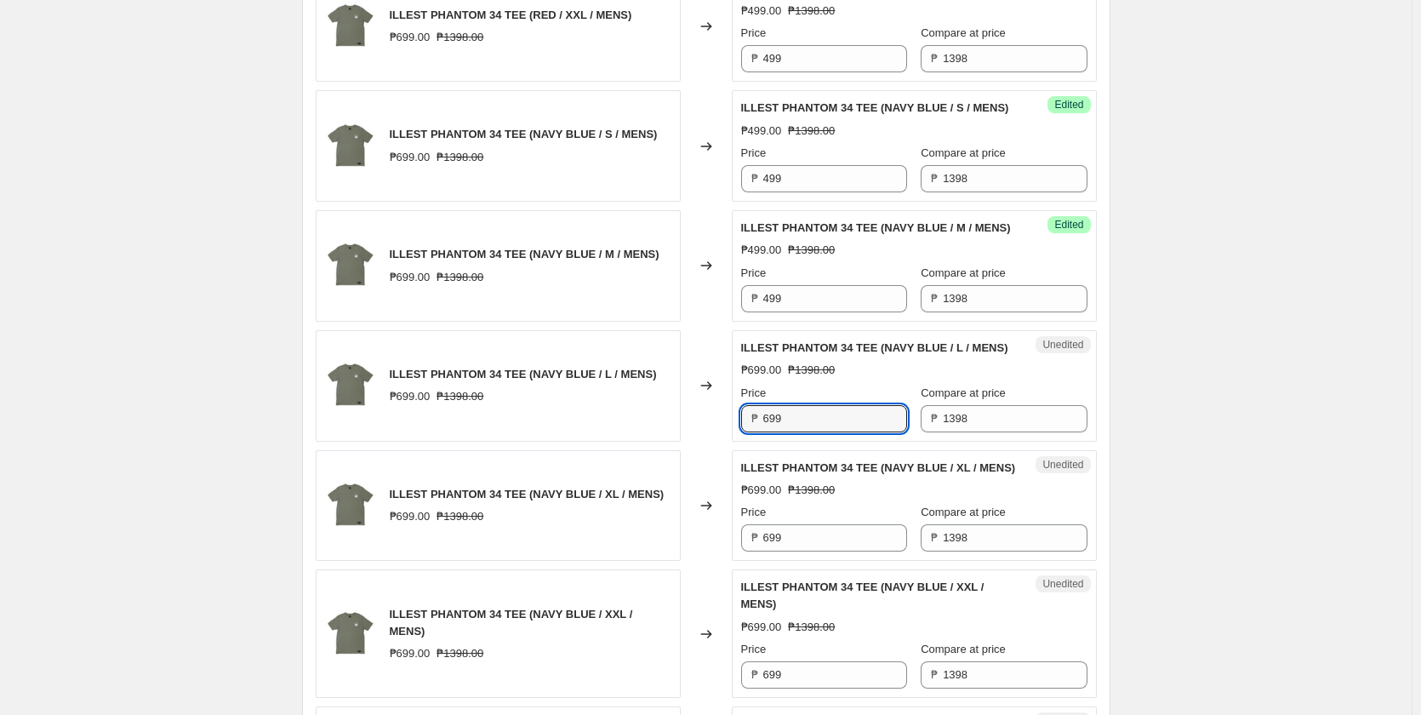
paste input "4"
type input "499"
click at [816, 551] on input "699" at bounding box center [835, 537] width 144 height 27
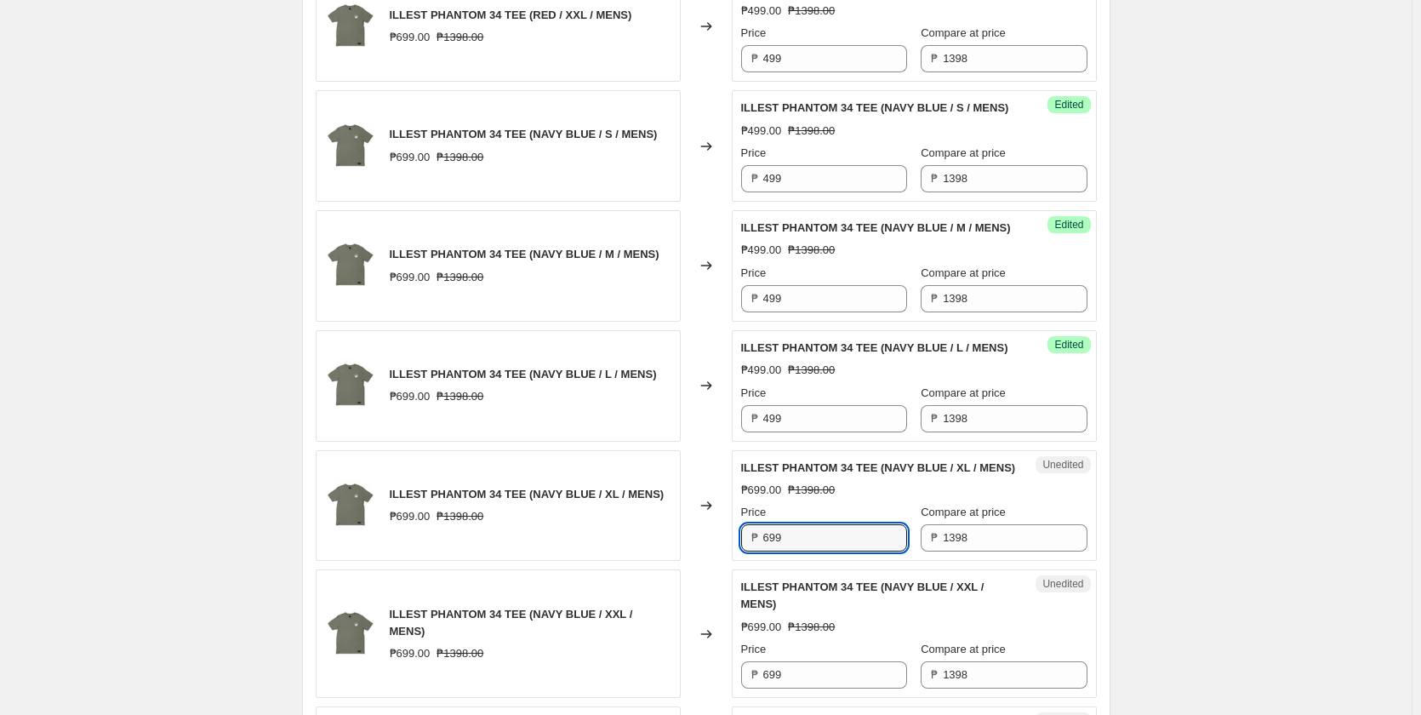
paste
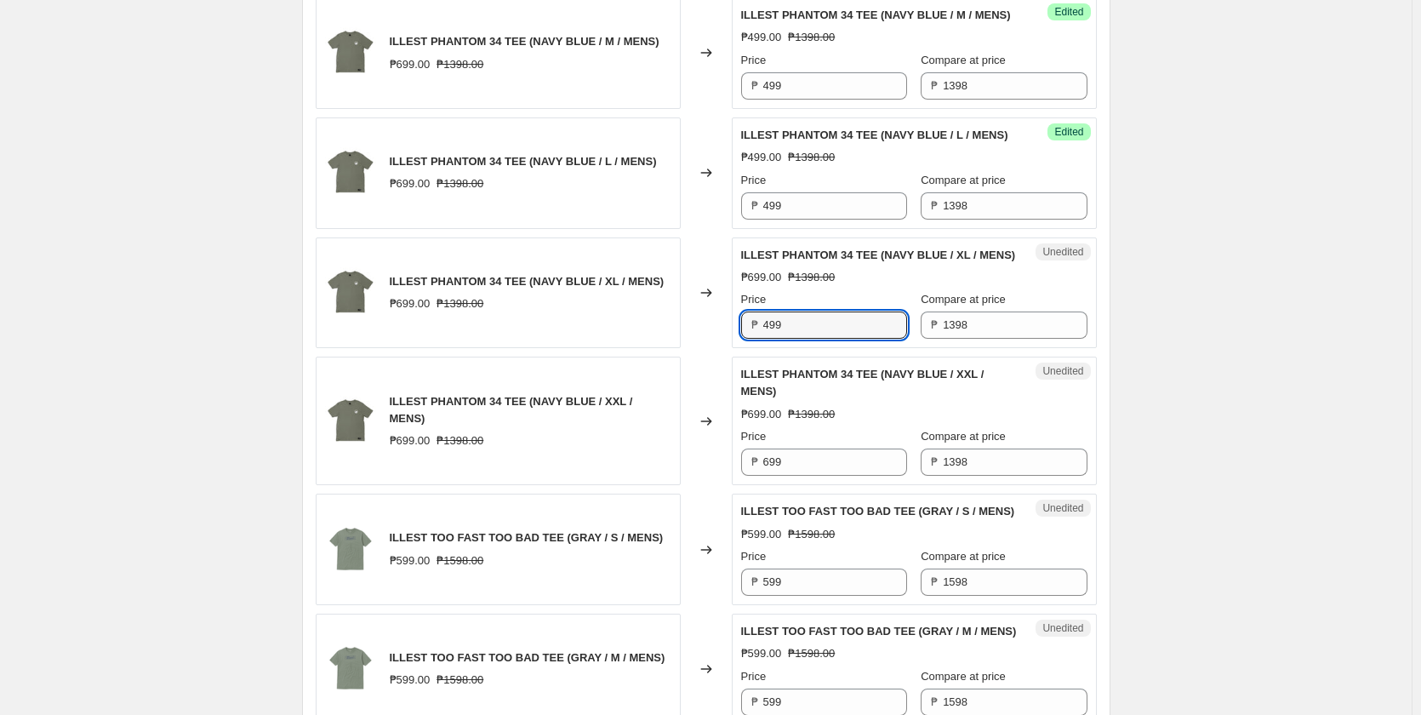
scroll to position [2127, 0]
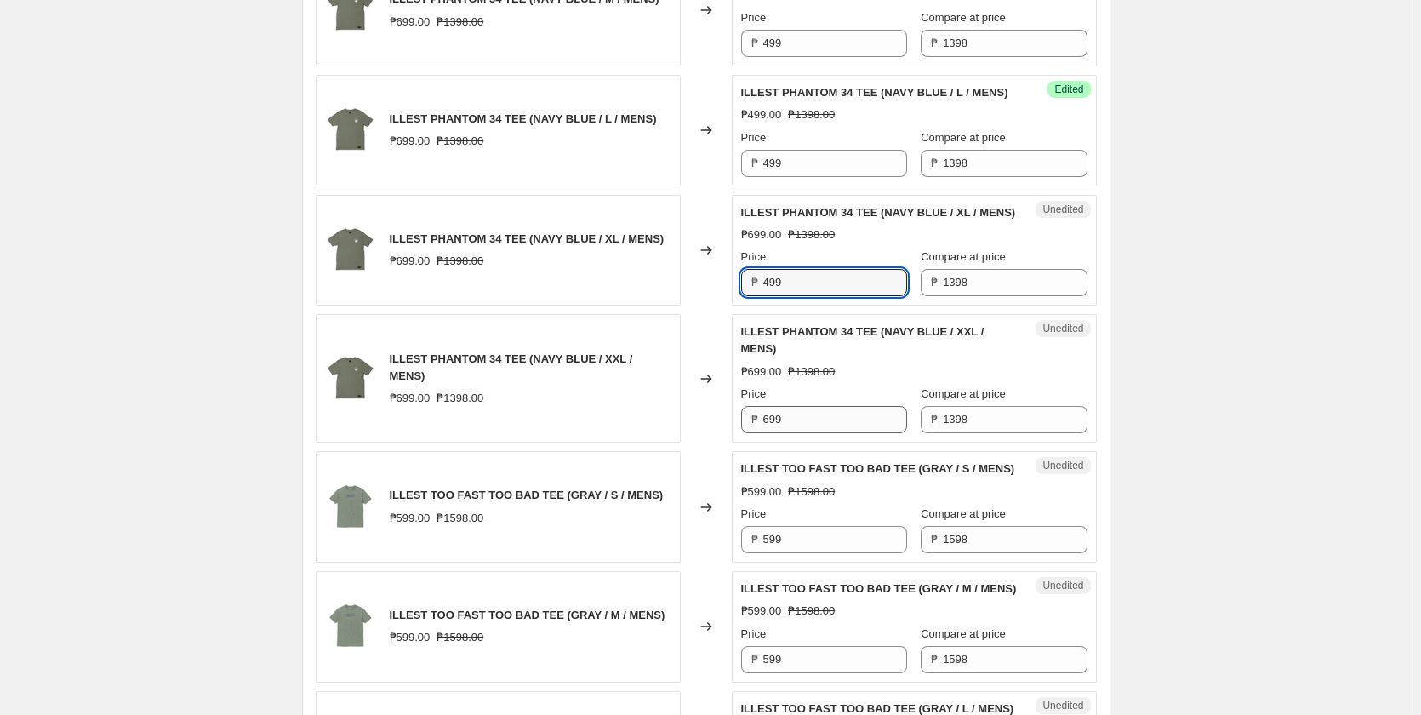
type input "499"
click at [811, 433] on input "699" at bounding box center [835, 419] width 144 height 27
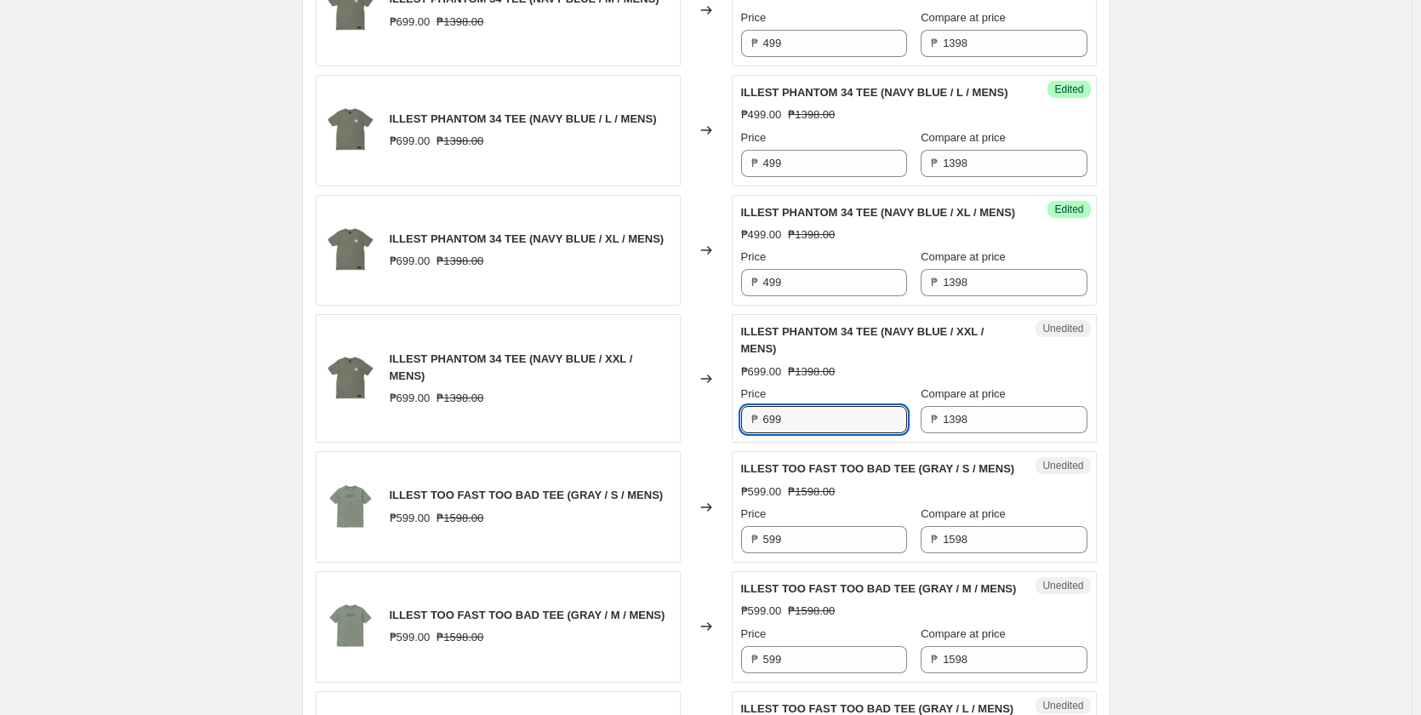
paste input "4"
type input "499"
click at [798, 553] on input "599" at bounding box center [835, 539] width 144 height 27
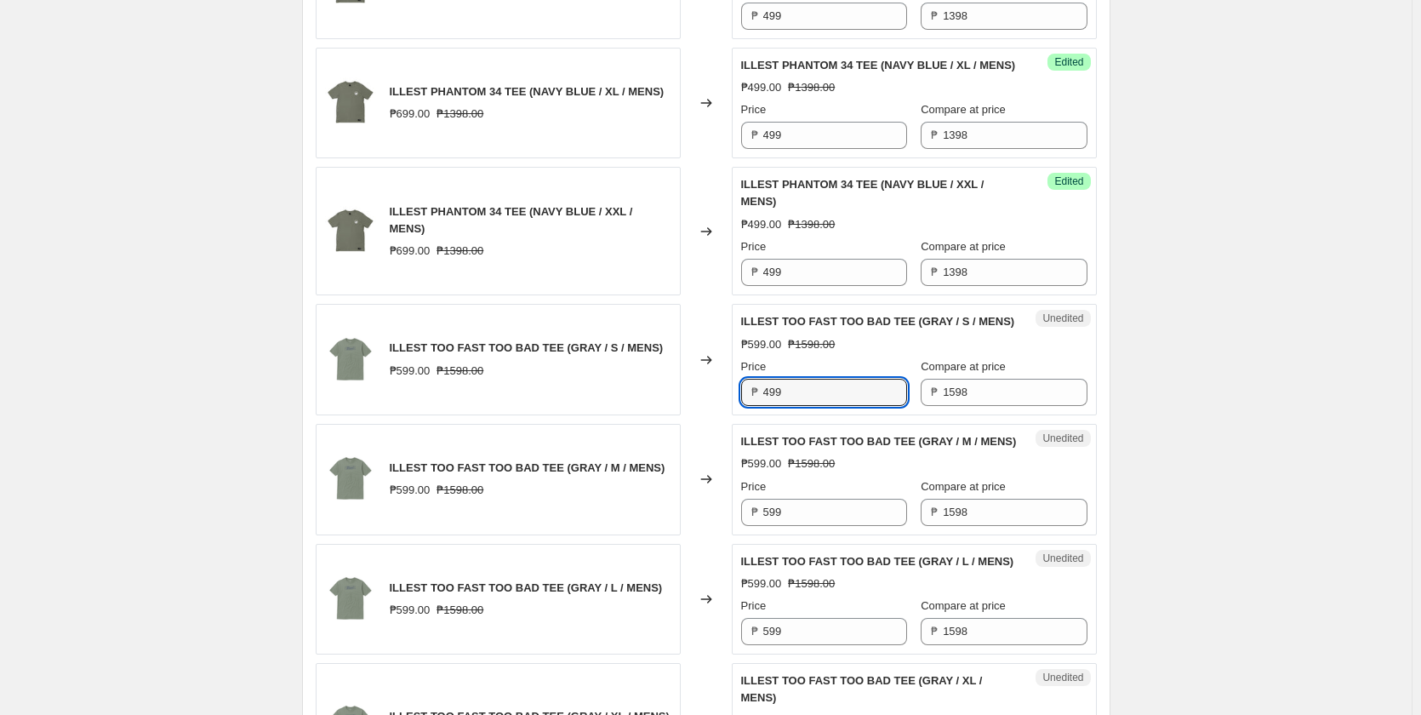
scroll to position [2297, 0]
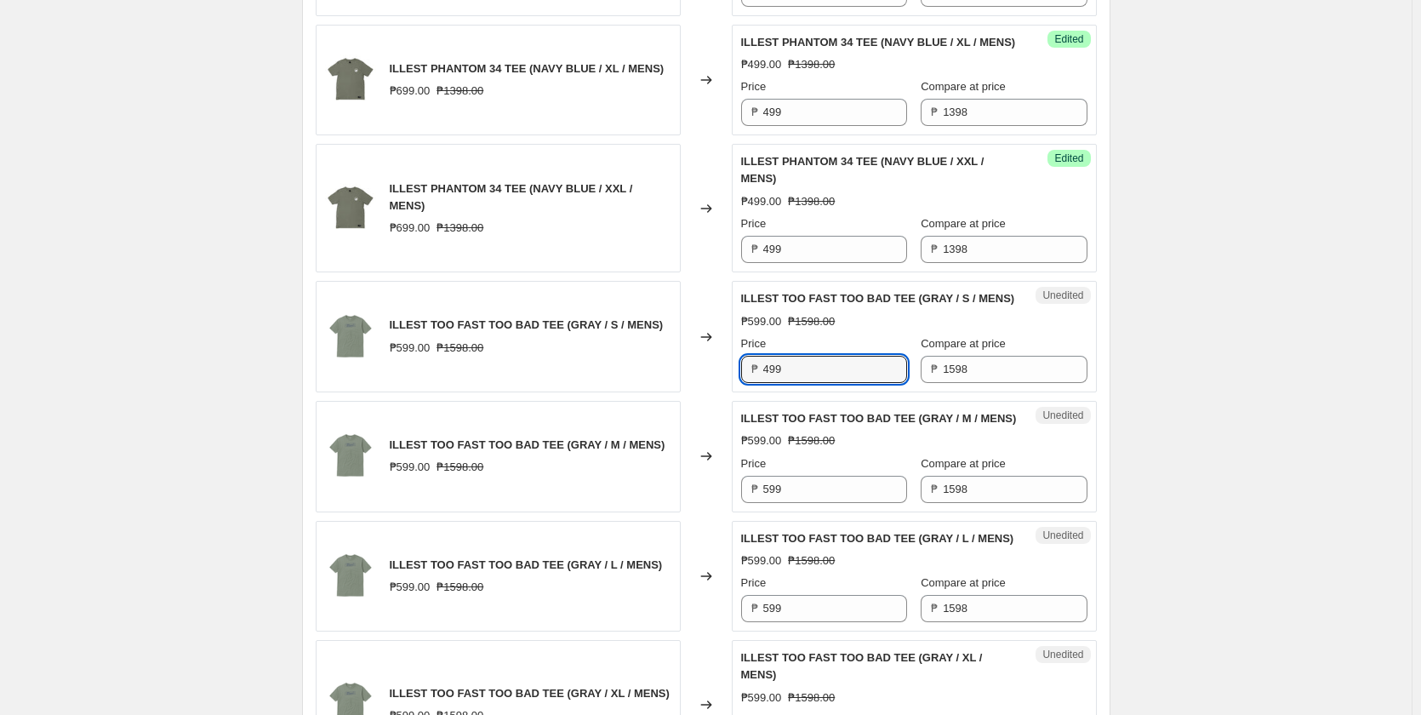
type input "499"
click at [792, 512] on div "Unedited ILLEST TOO FAST TOO BAD TEE (GRAY / M / MENS) ₱599.00 ₱1598.00 Price ₱…" at bounding box center [914, 456] width 365 height 111
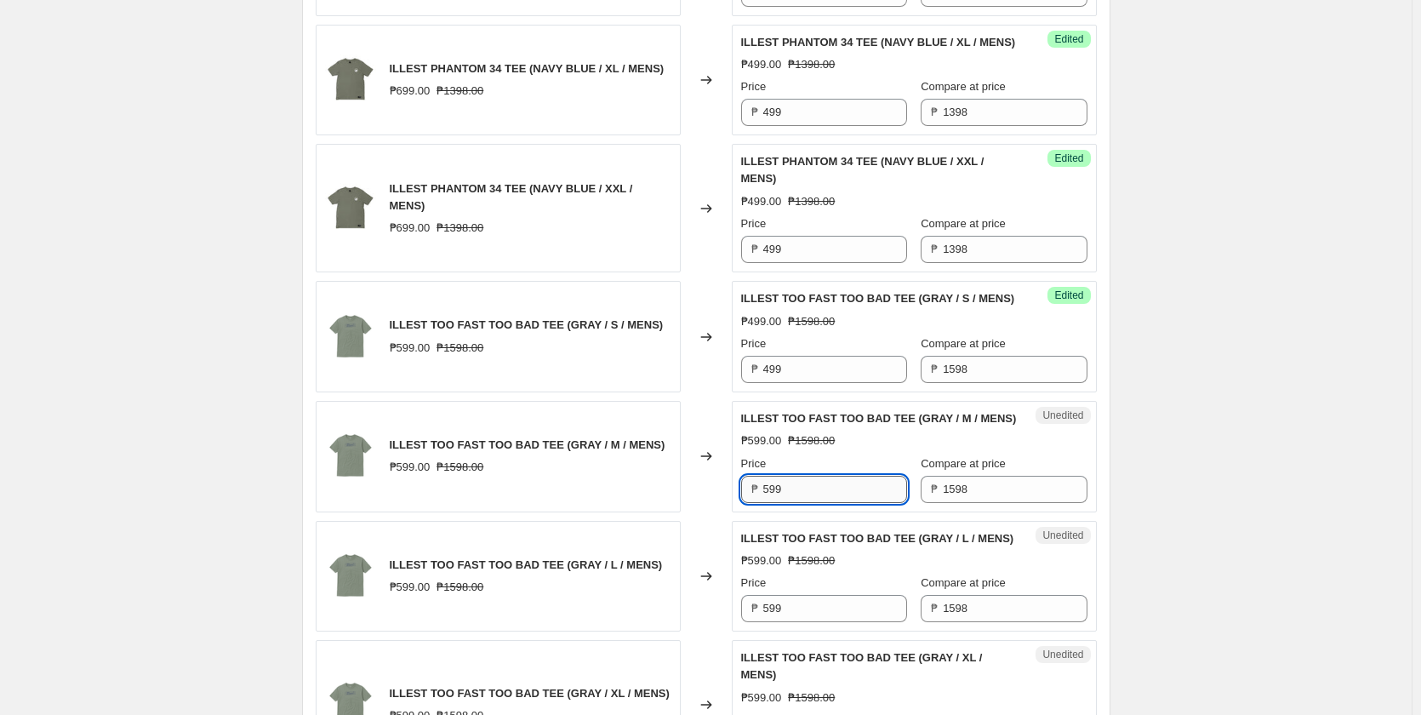
click at [796, 503] on input "599" at bounding box center [835, 489] width 144 height 27
paste input "4"
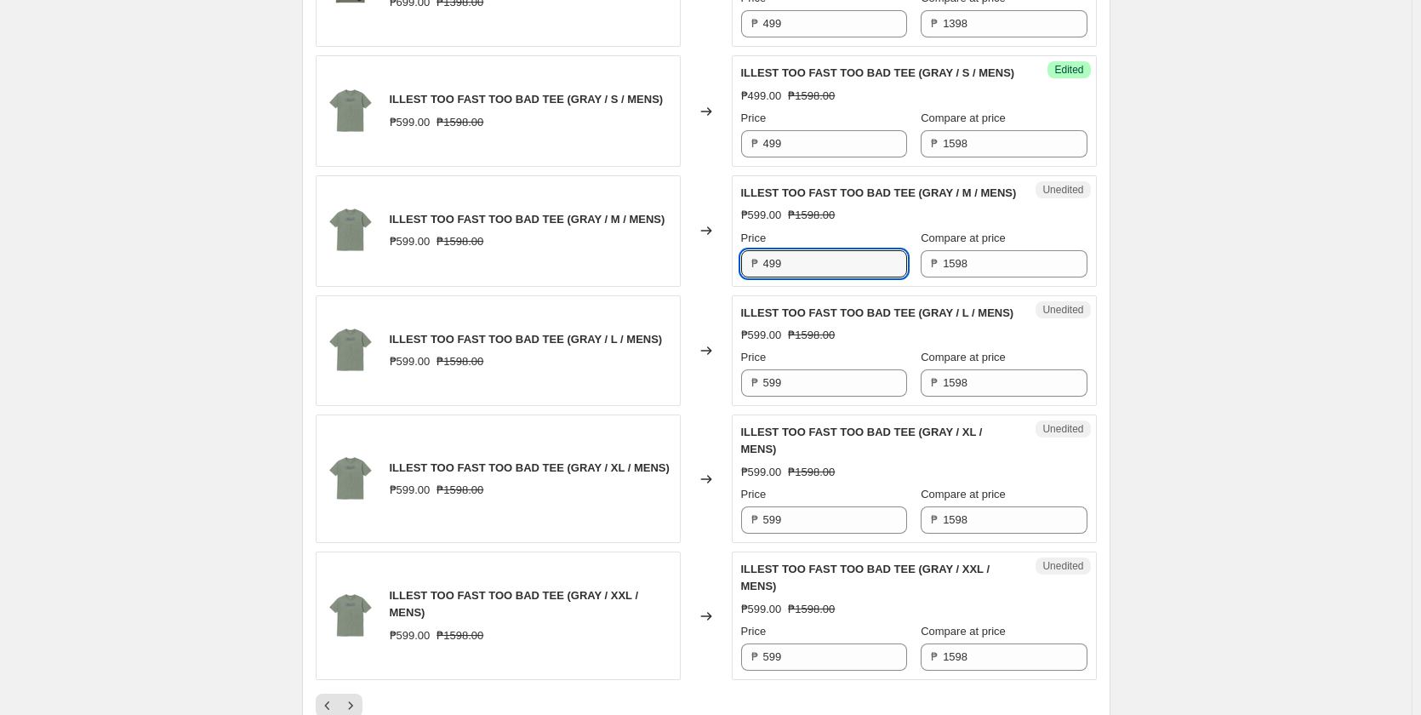
scroll to position [2553, 0]
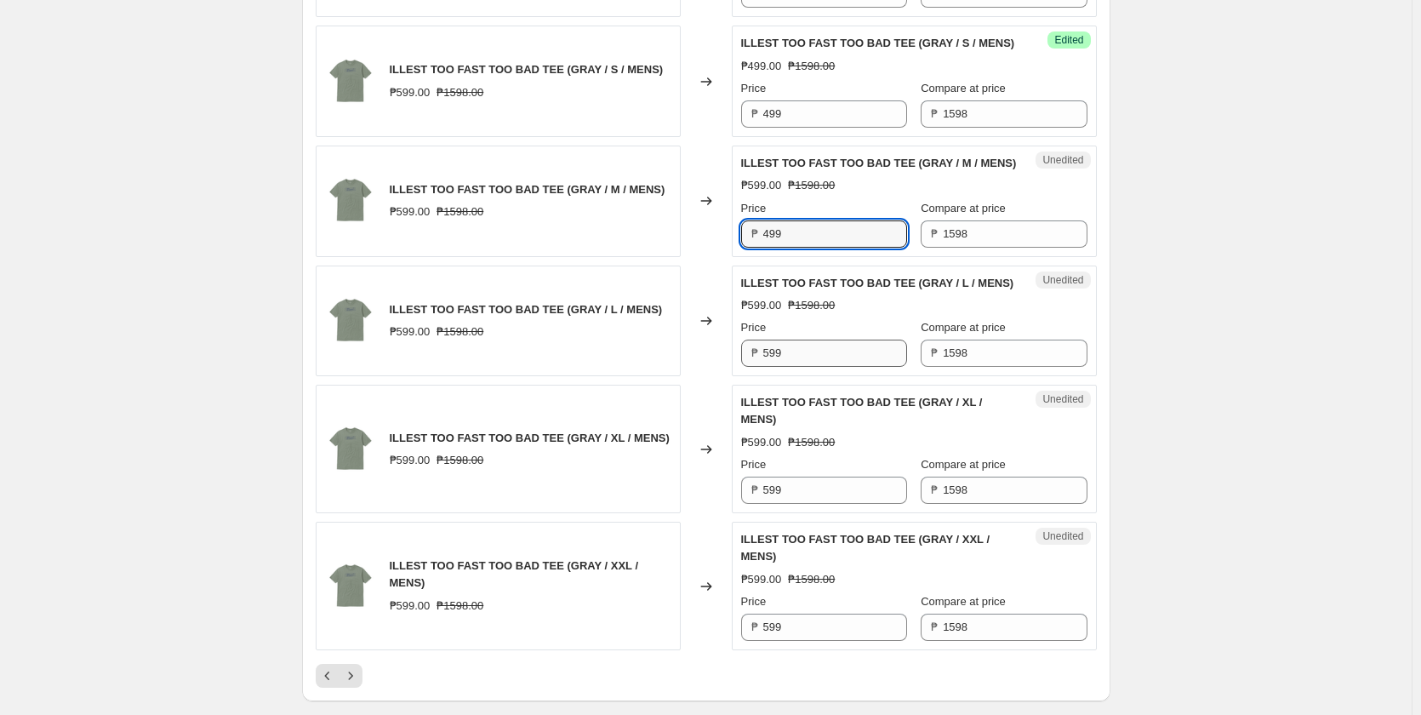
type input "499"
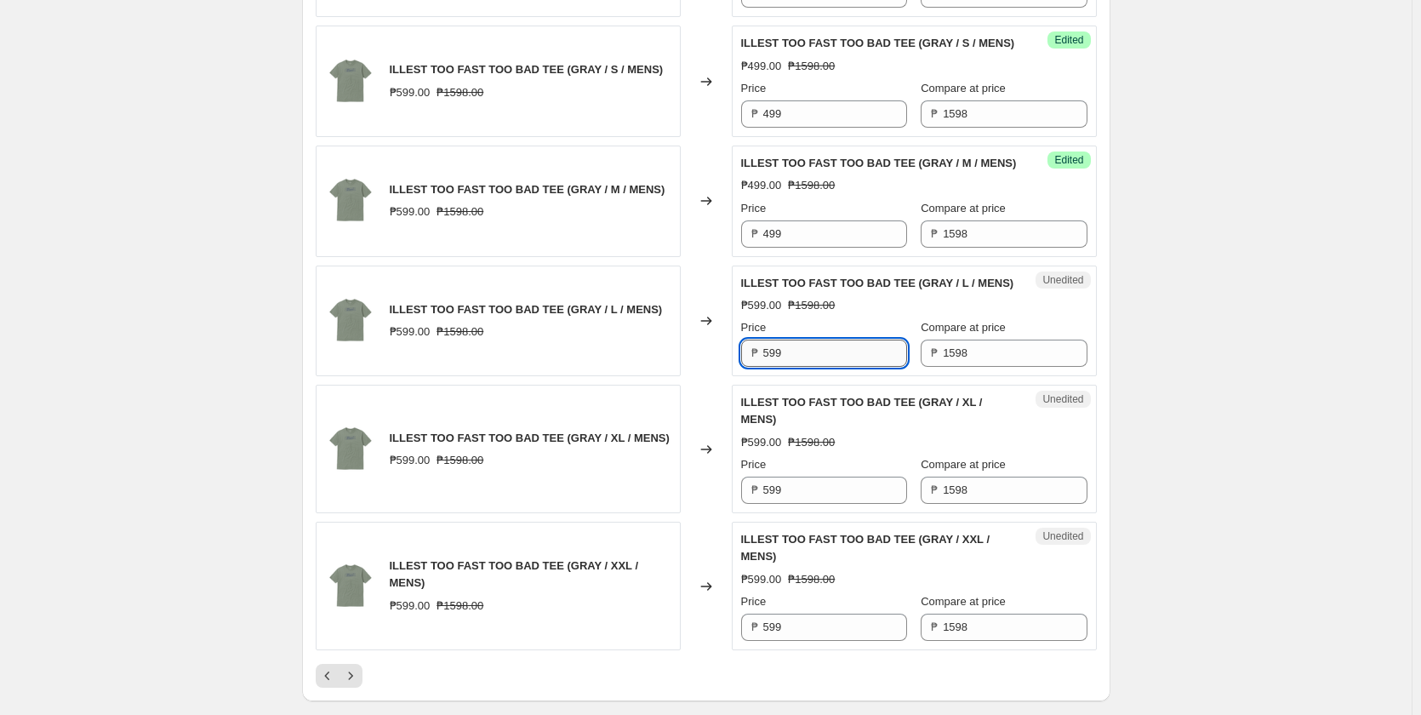
click at [797, 367] on input "599" at bounding box center [835, 353] width 144 height 27
paste input "4"
type input "499"
click at [796, 504] on input "599" at bounding box center [835, 490] width 144 height 27
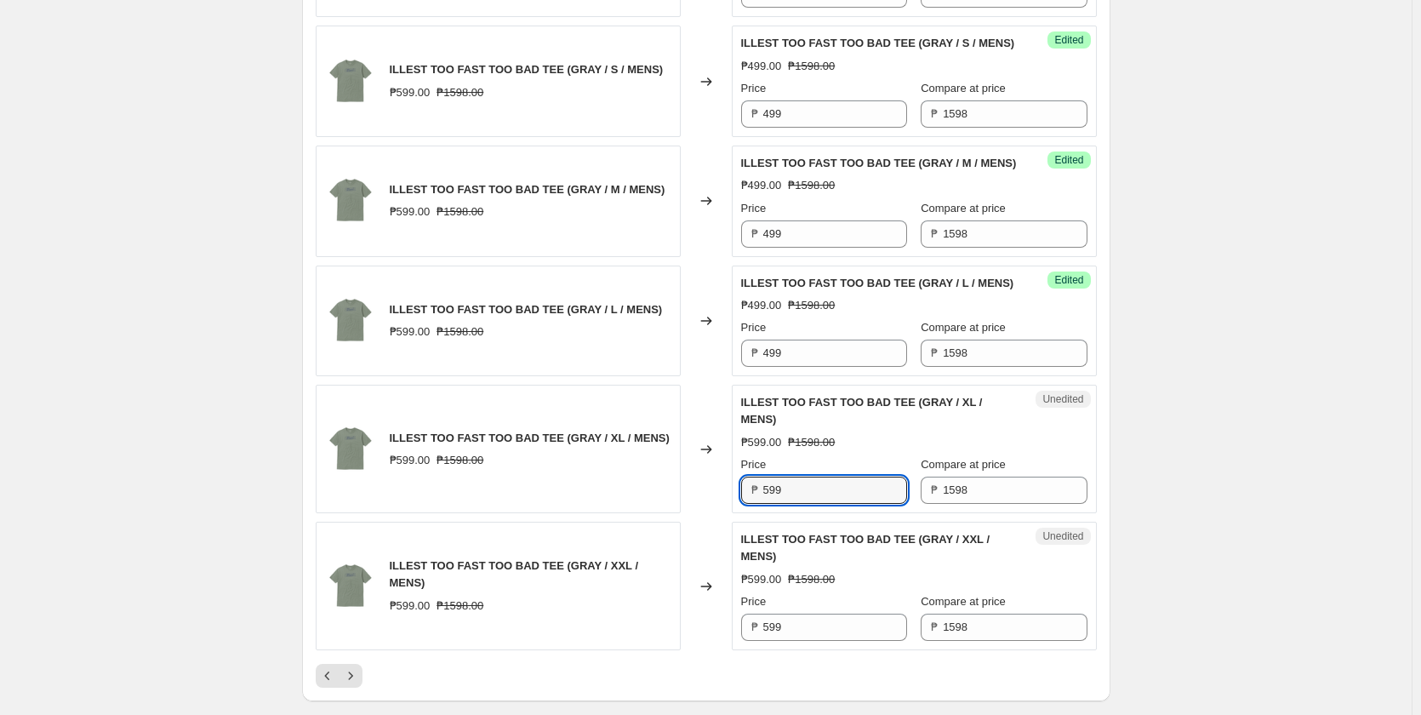
paste input "4"
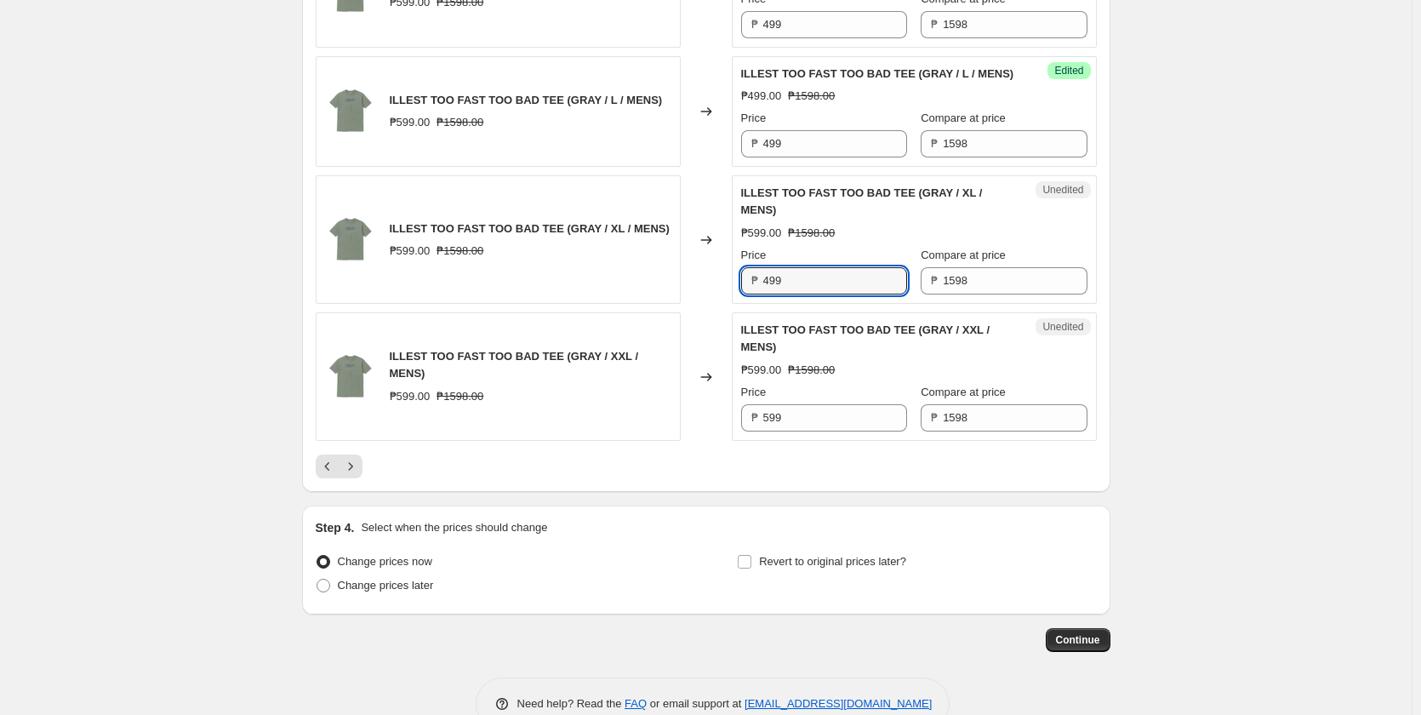
scroll to position [2808, 0]
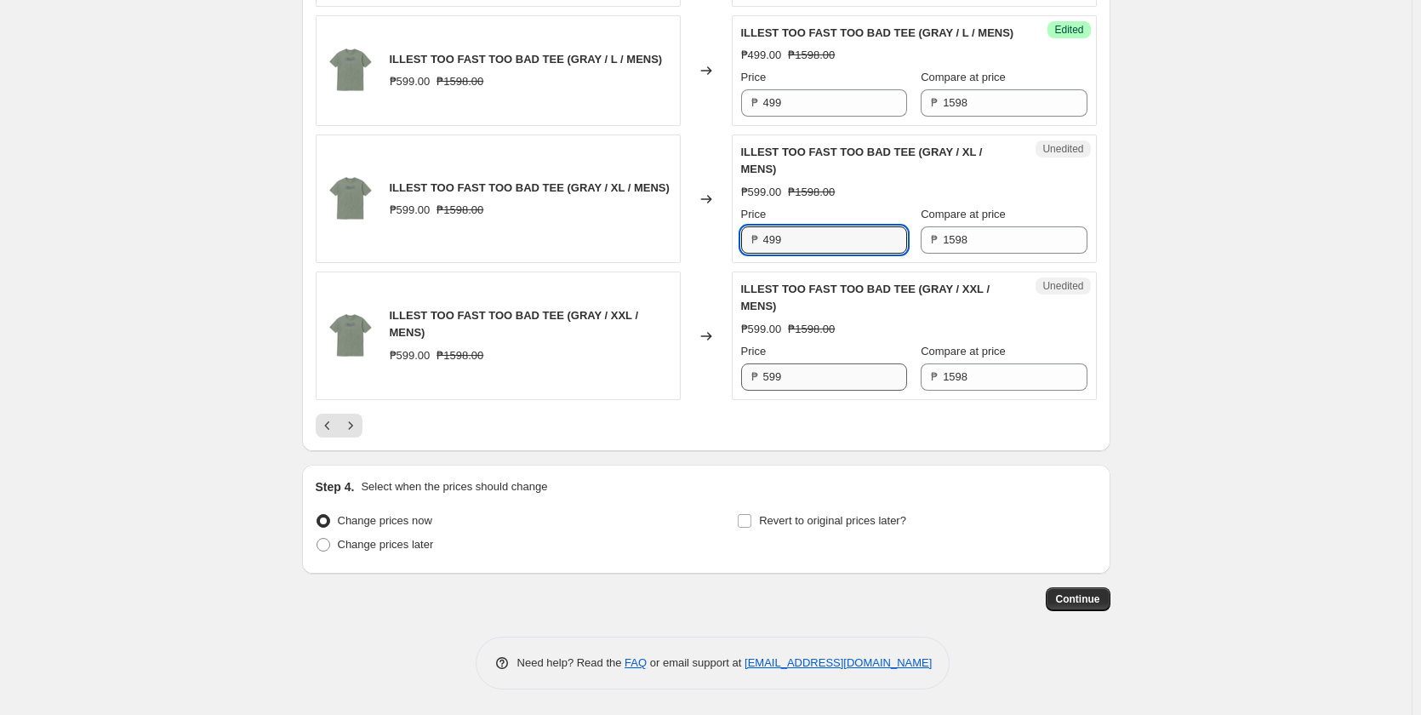
type input "499"
click at [808, 391] on input "599" at bounding box center [835, 376] width 144 height 27
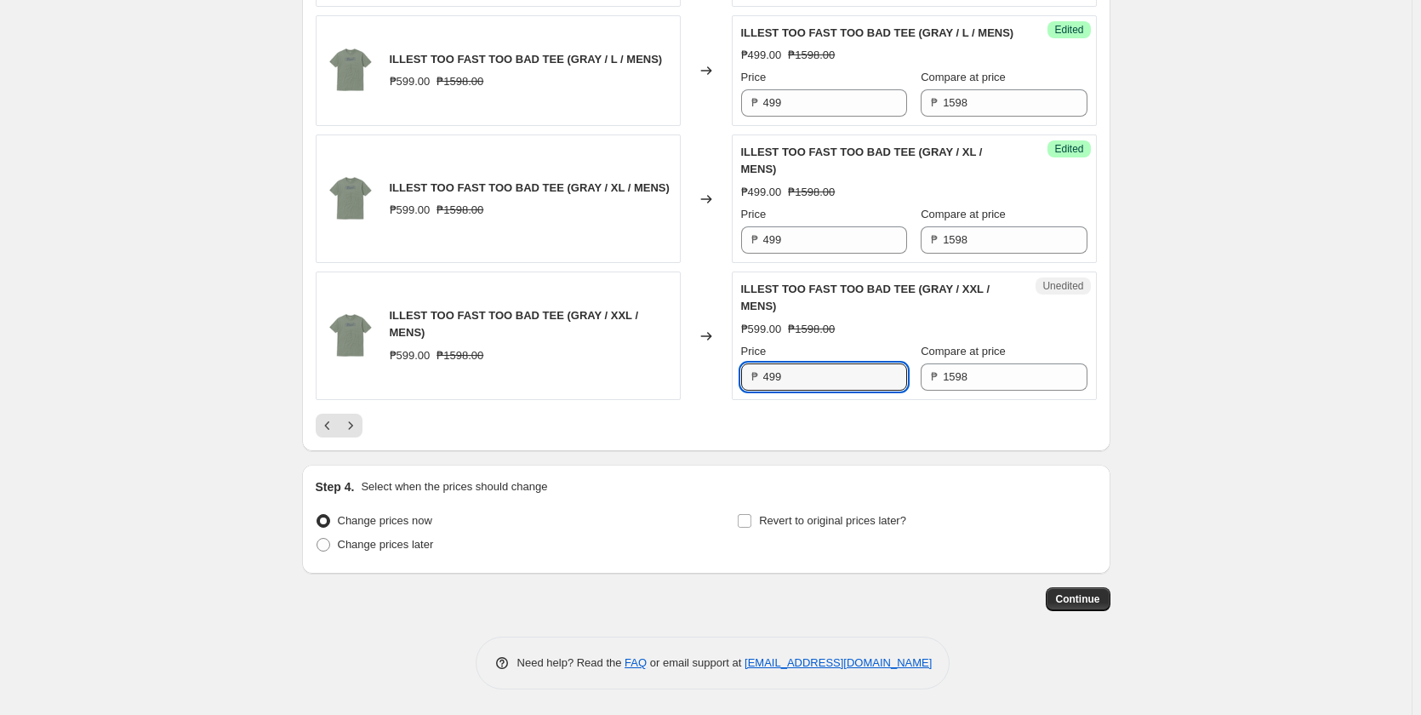
type input "499"
click at [630, 400] on div "ILLEST TOO FAST TOO BAD TEE (GRAY / XXL / MENS) ₱599.00 ₱1598.00" at bounding box center [498, 335] width 365 height 128
click at [362, 437] on button "Next" at bounding box center [351, 426] width 24 height 24
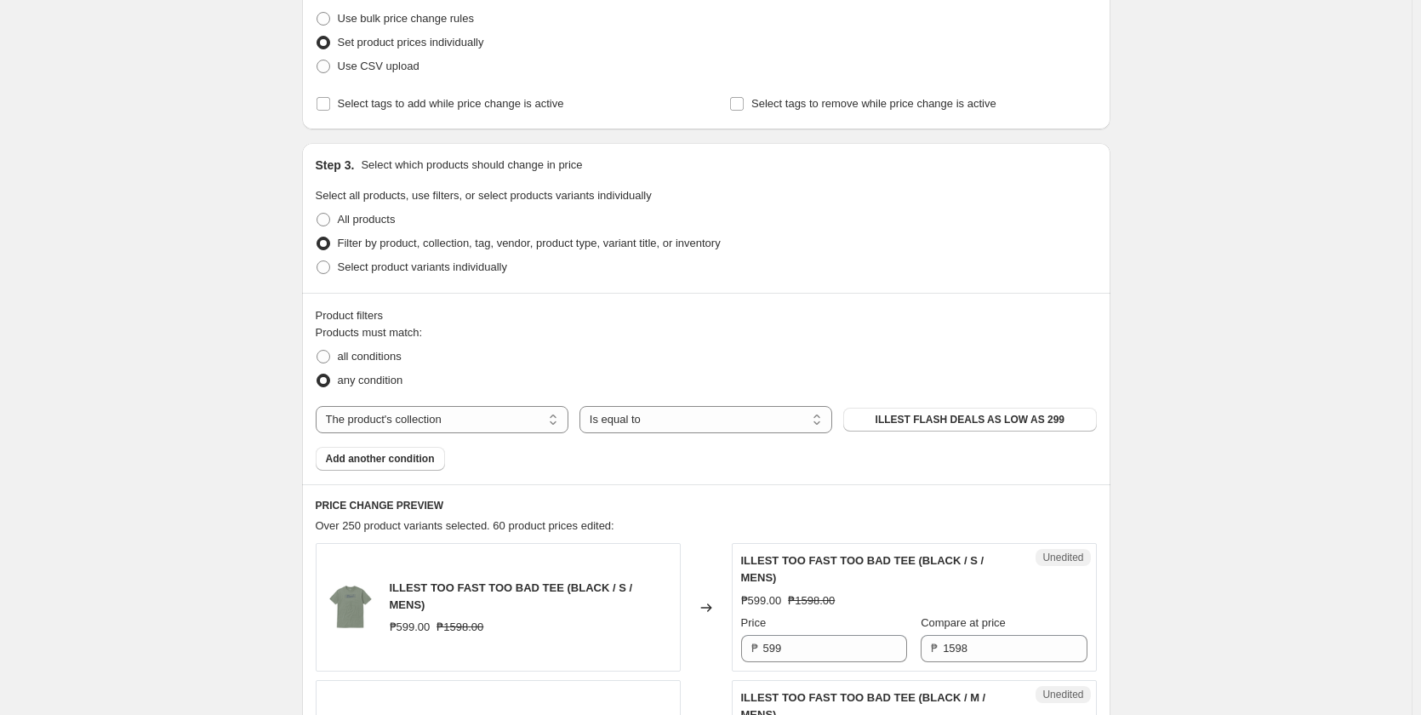
scroll to position [511, 0]
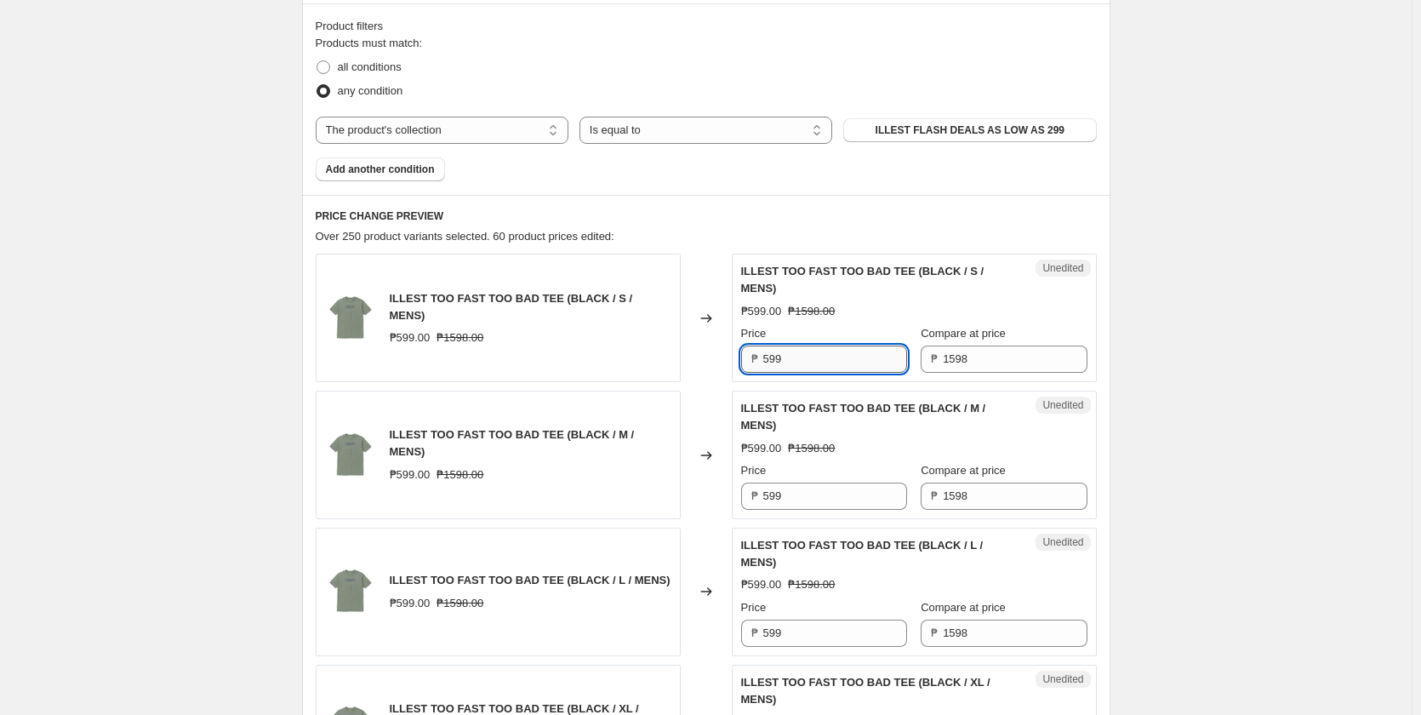
click at [787, 367] on input "599" at bounding box center [835, 358] width 144 height 27
paste input "4"
type input "499"
click at [796, 499] on input "599" at bounding box center [835, 495] width 144 height 27
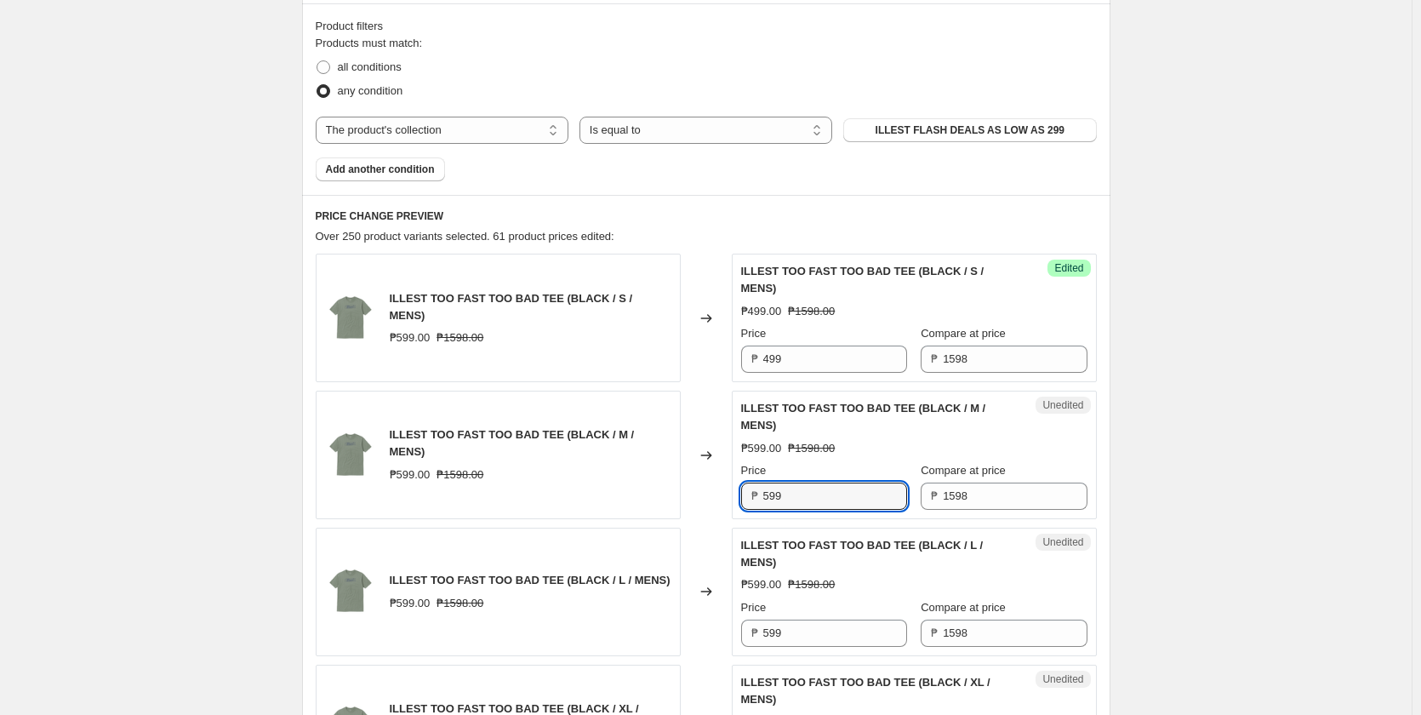
paste input "4"
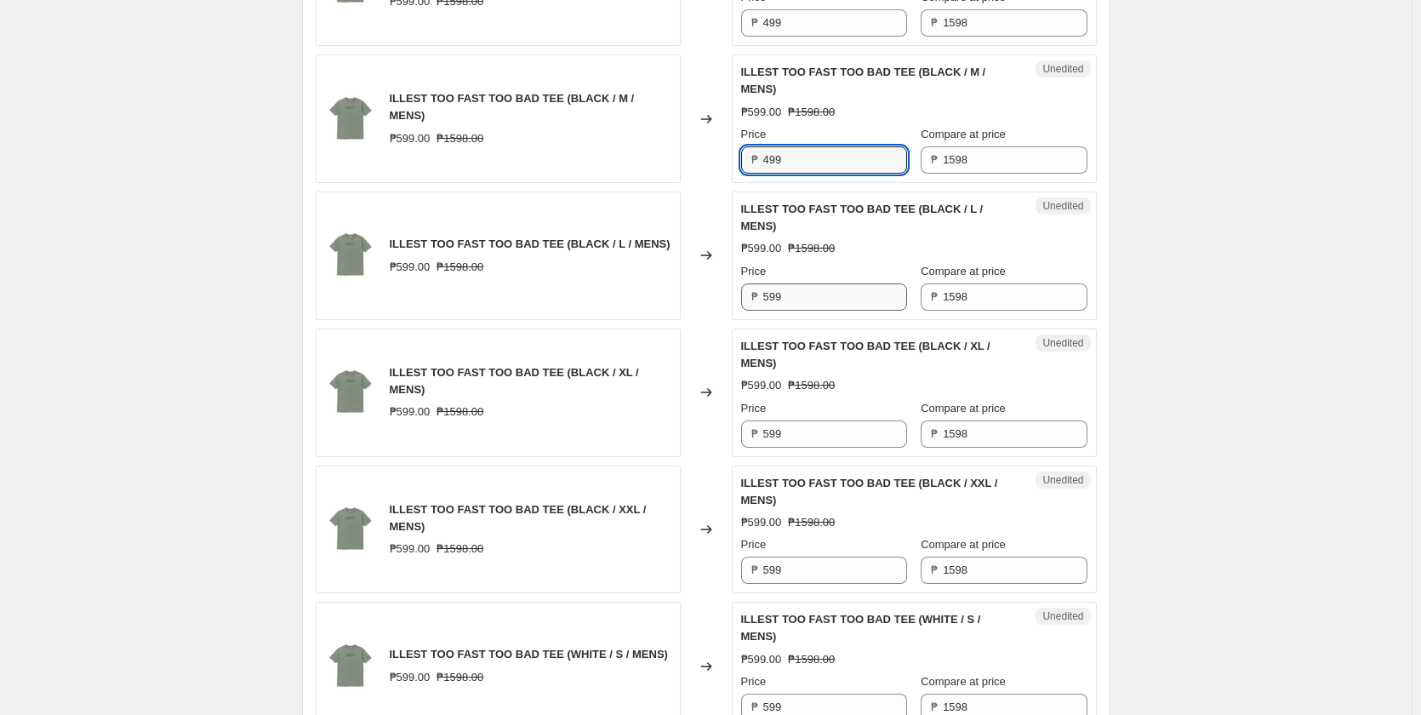
scroll to position [851, 0]
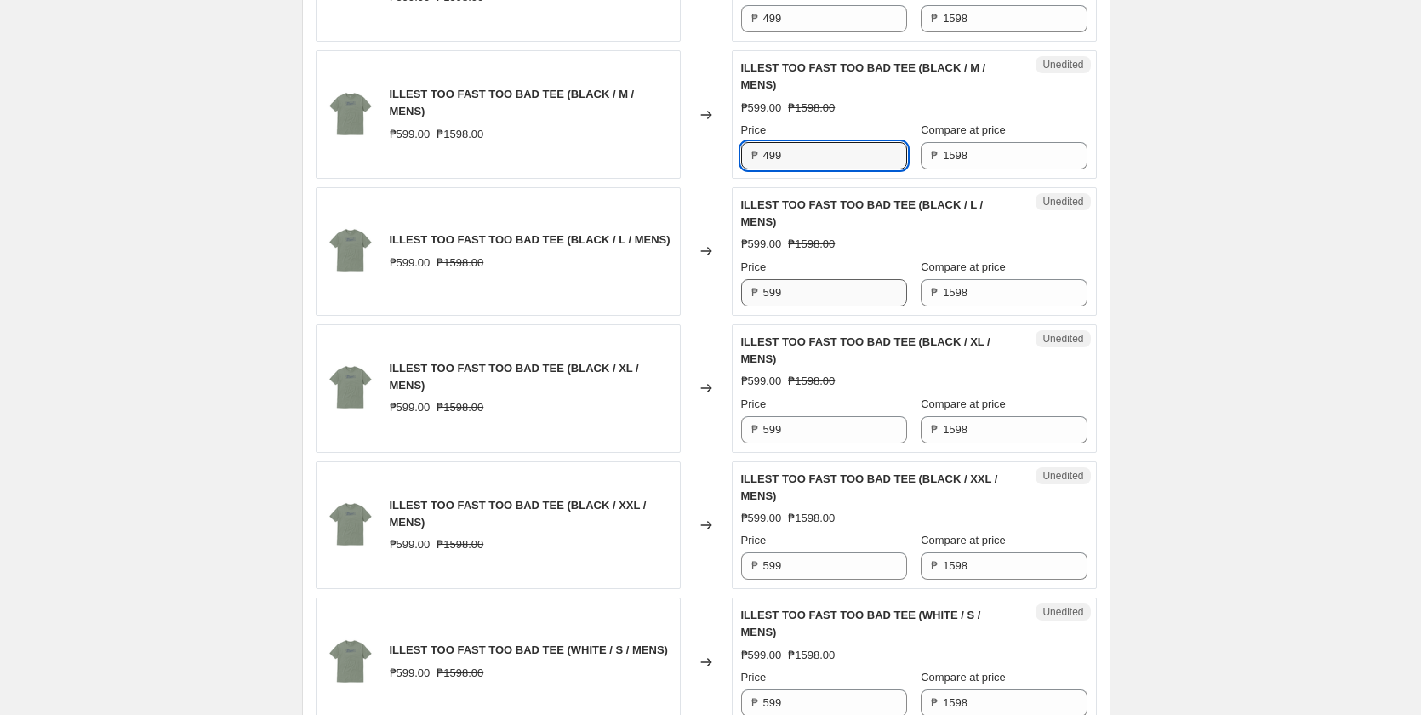
type input "499"
click at [819, 298] on input "599" at bounding box center [835, 292] width 144 height 27
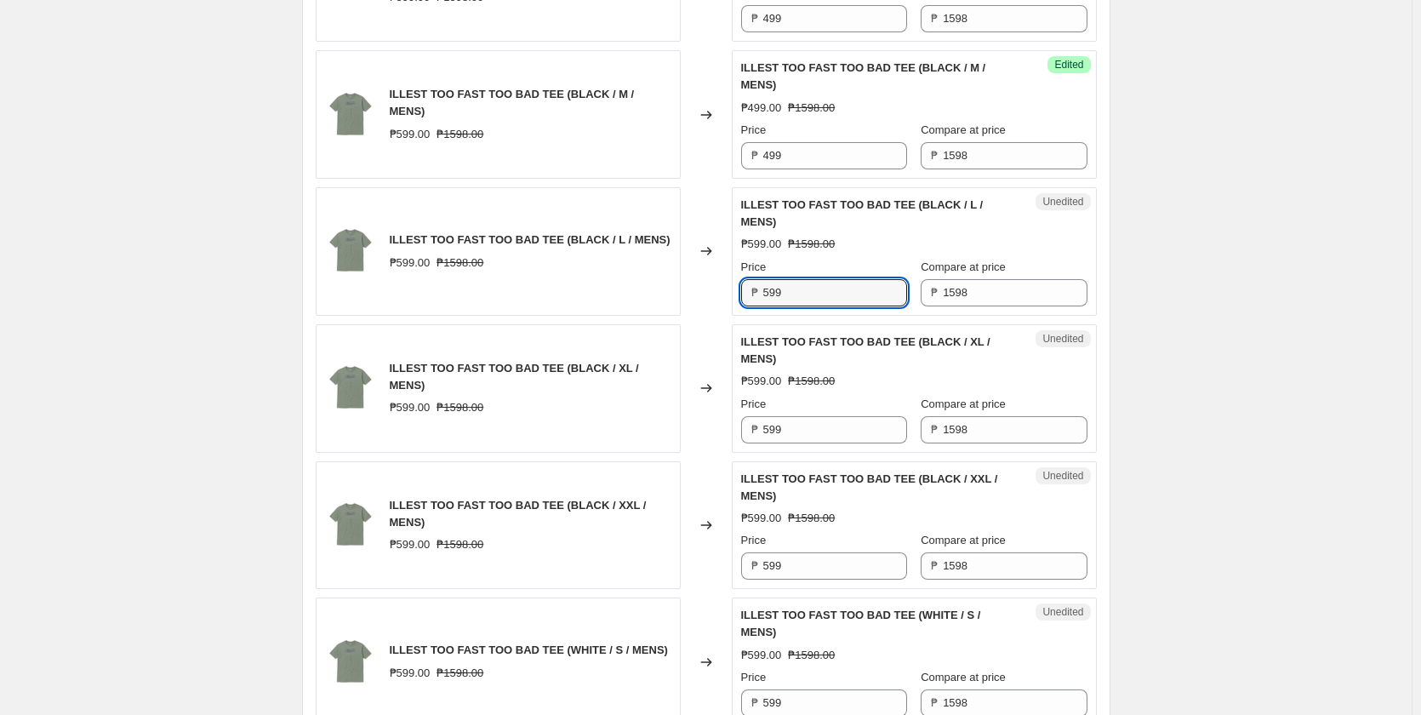
paste input "4"
type input "499"
click at [801, 425] on input "599" at bounding box center [835, 429] width 144 height 27
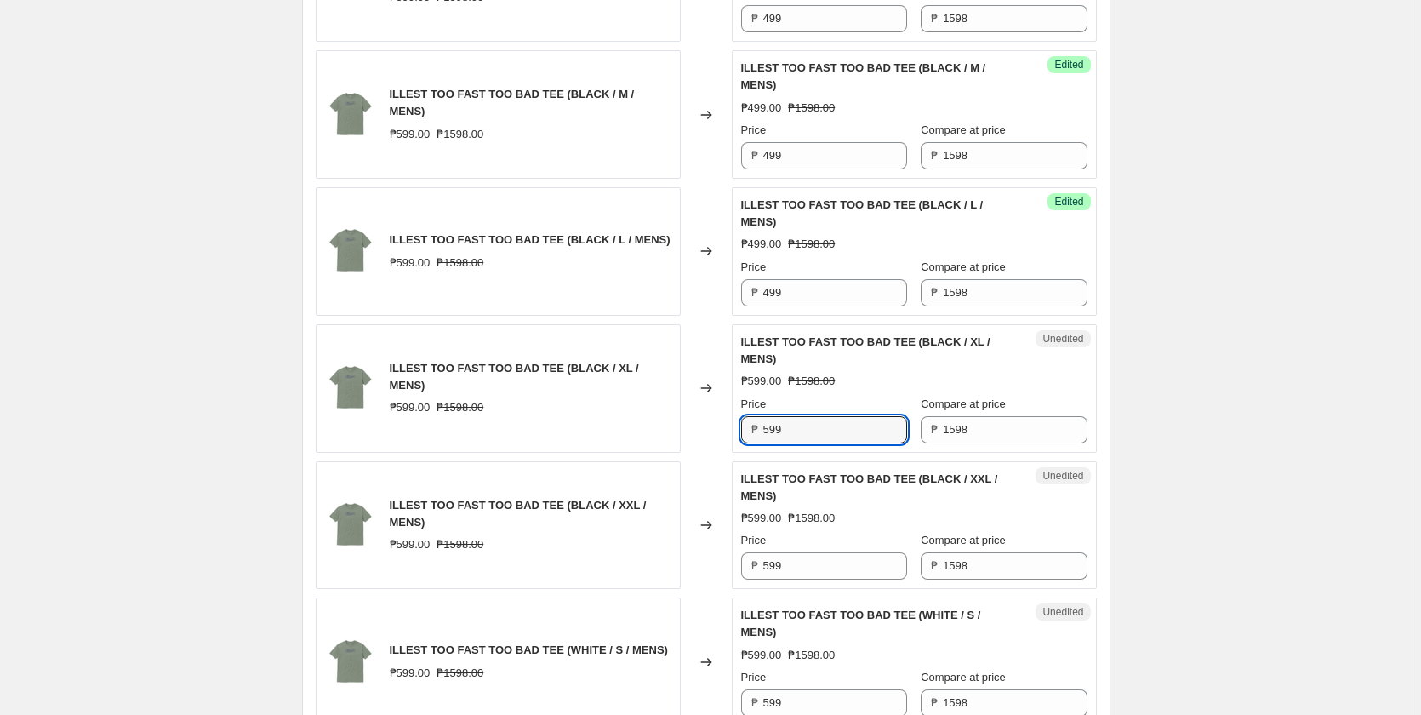
paste input "4"
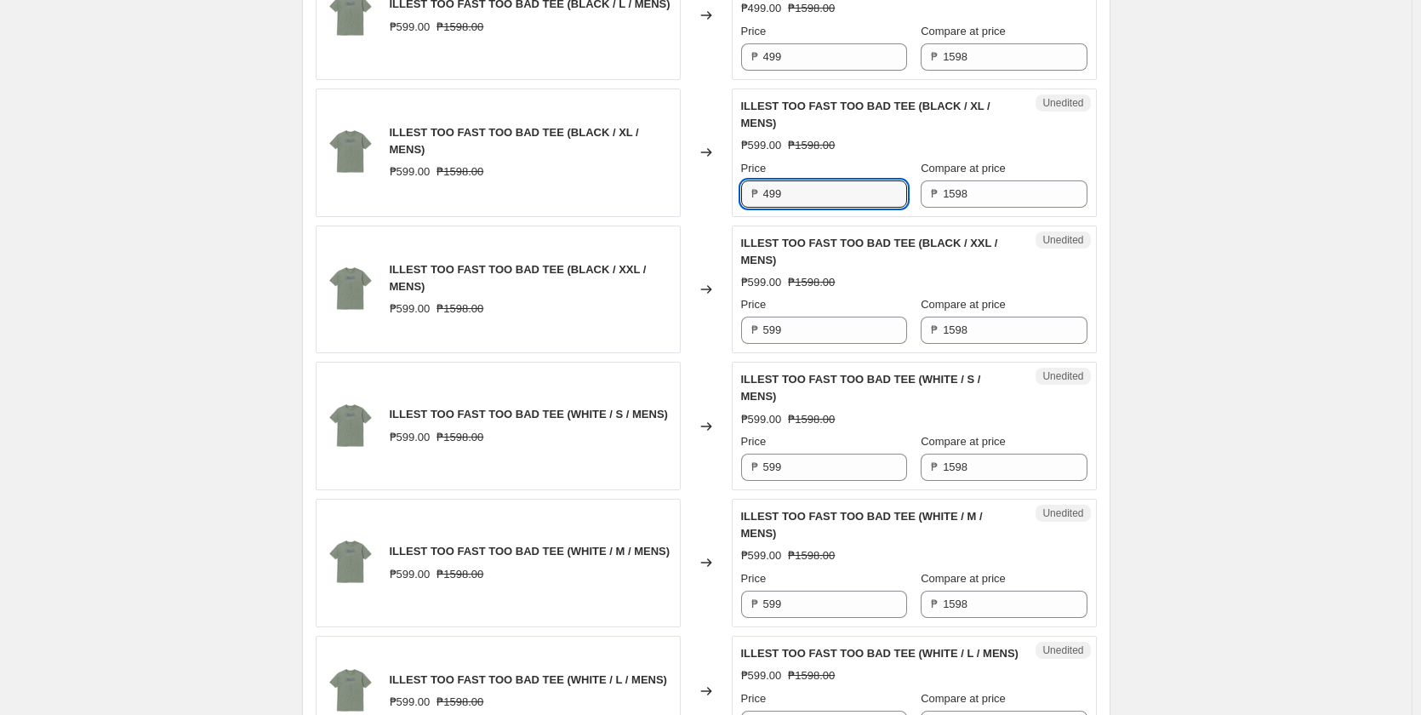
scroll to position [1106, 0]
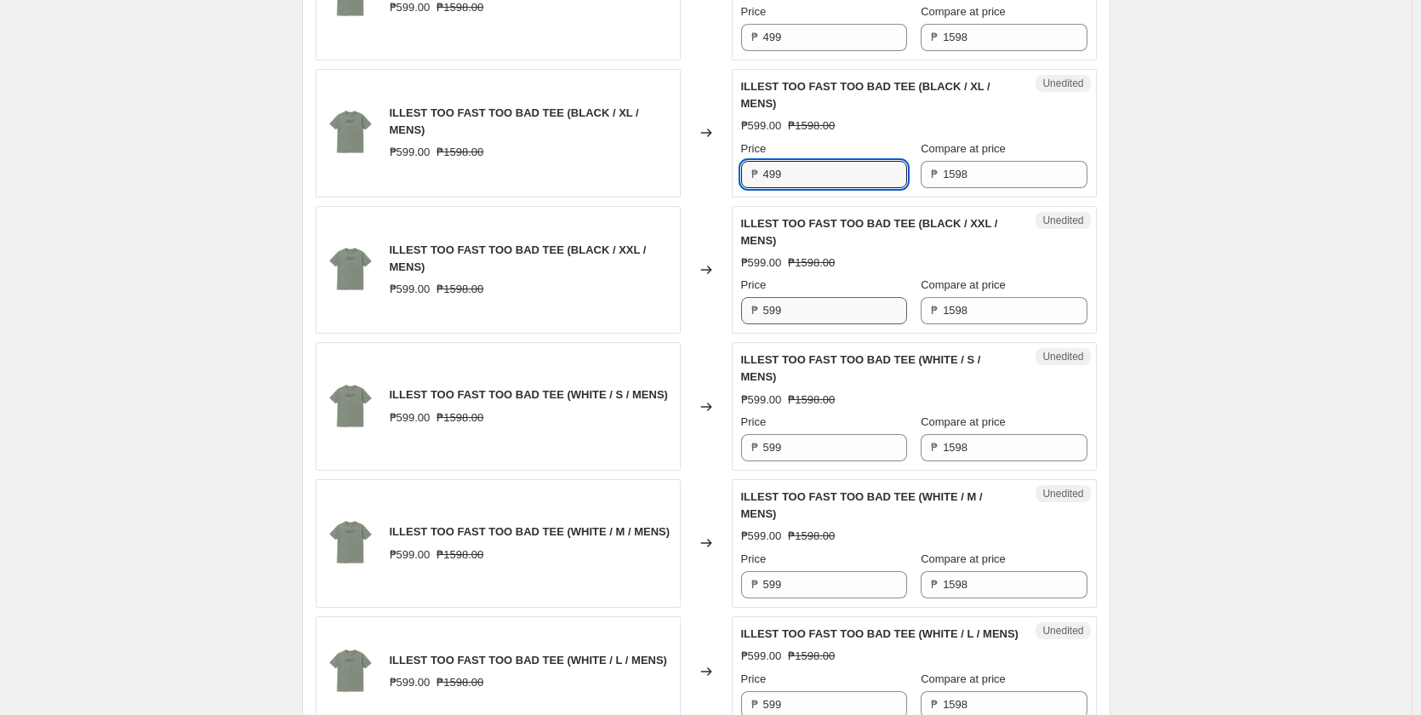
type input "499"
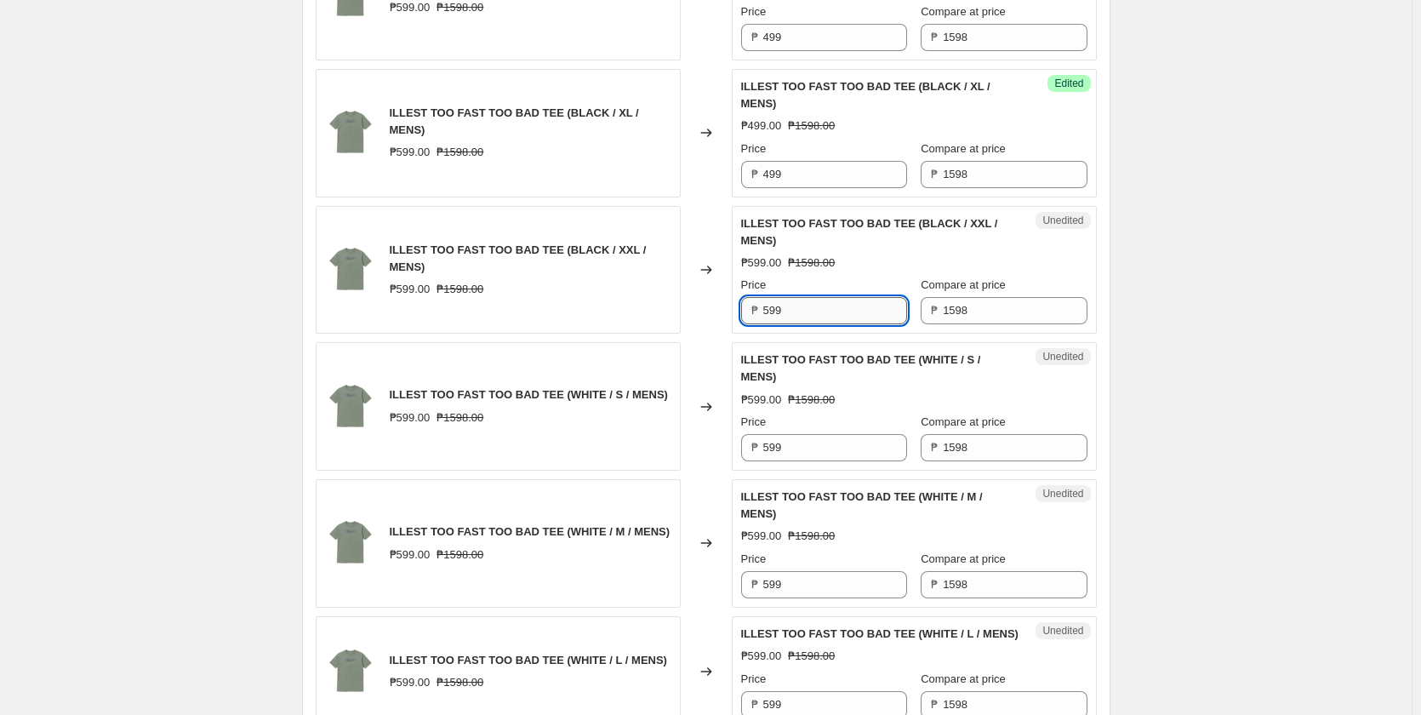
click at [805, 305] on input "599" at bounding box center [835, 310] width 144 height 27
type input "499"
click at [794, 447] on input "599" at bounding box center [835, 447] width 144 height 27
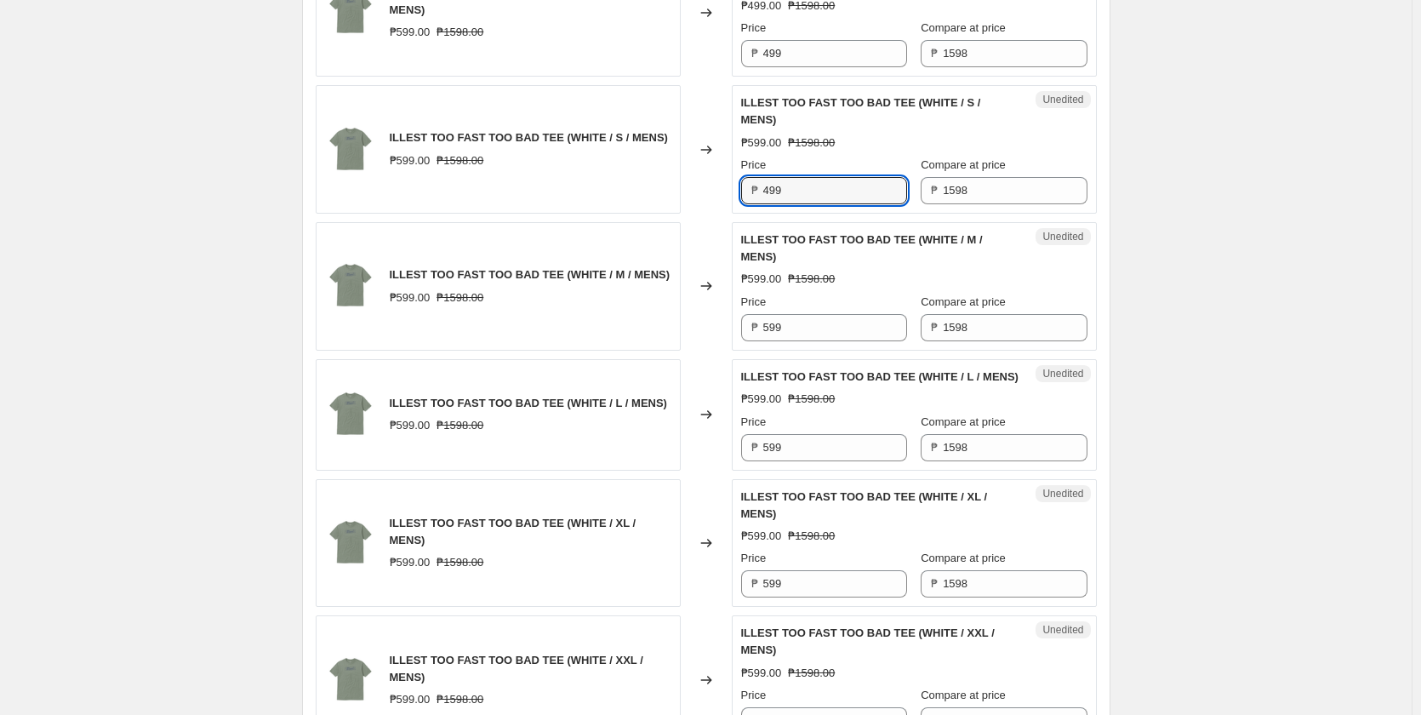
scroll to position [1447, 0]
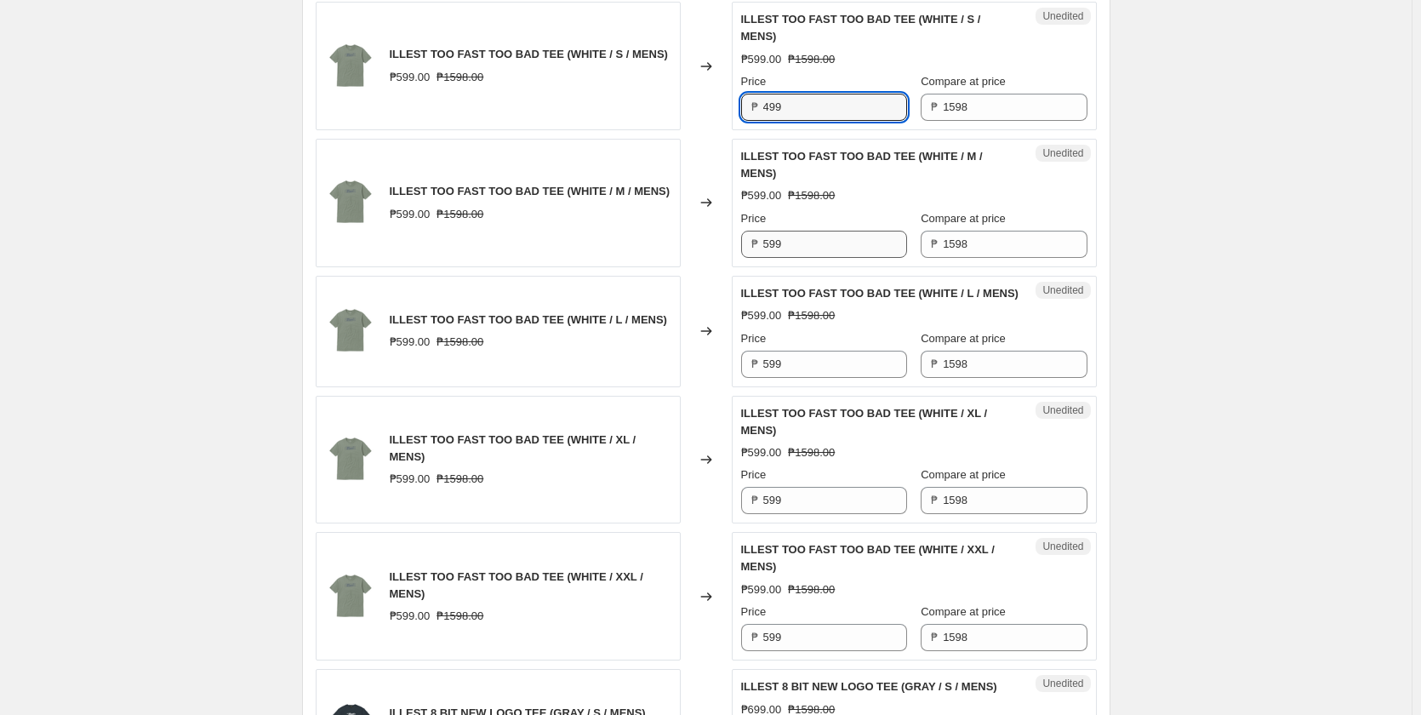
type input "499"
click at [813, 235] on input "599" at bounding box center [835, 244] width 144 height 27
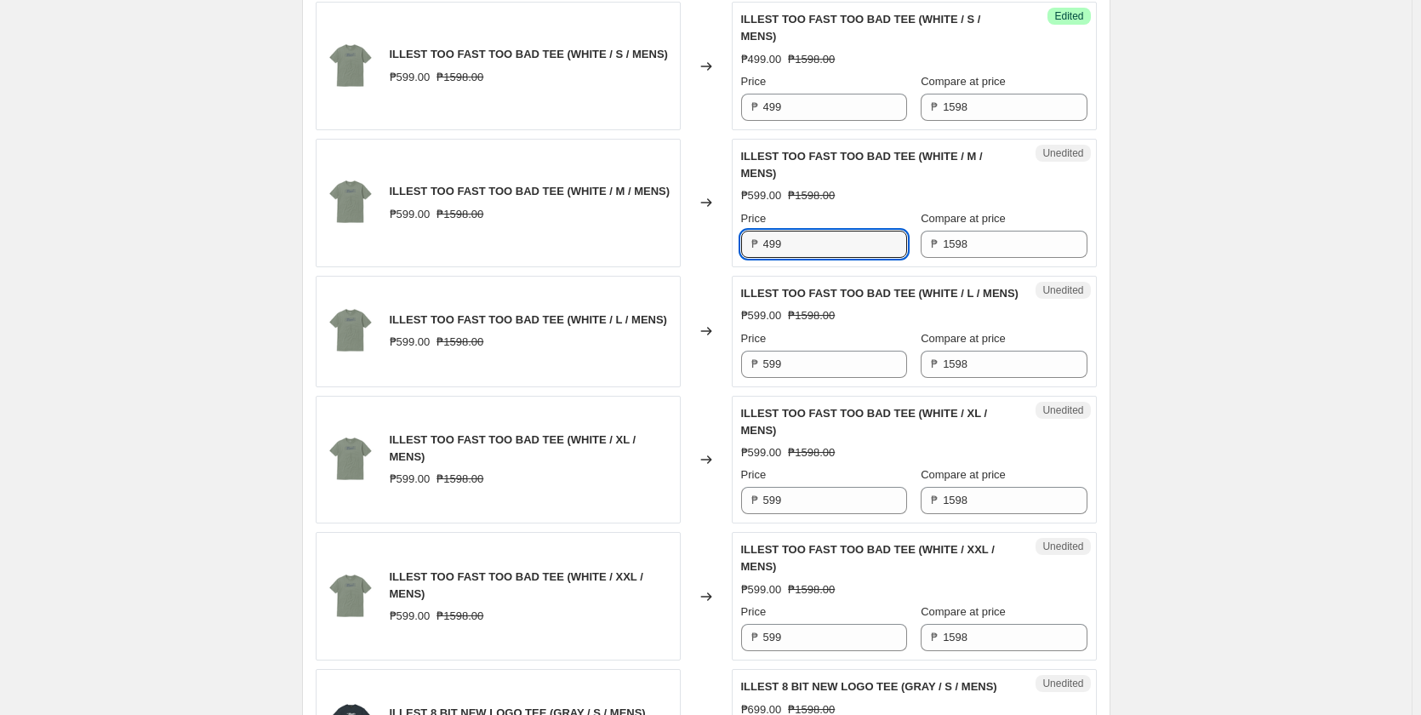
scroll to position [1532, 0]
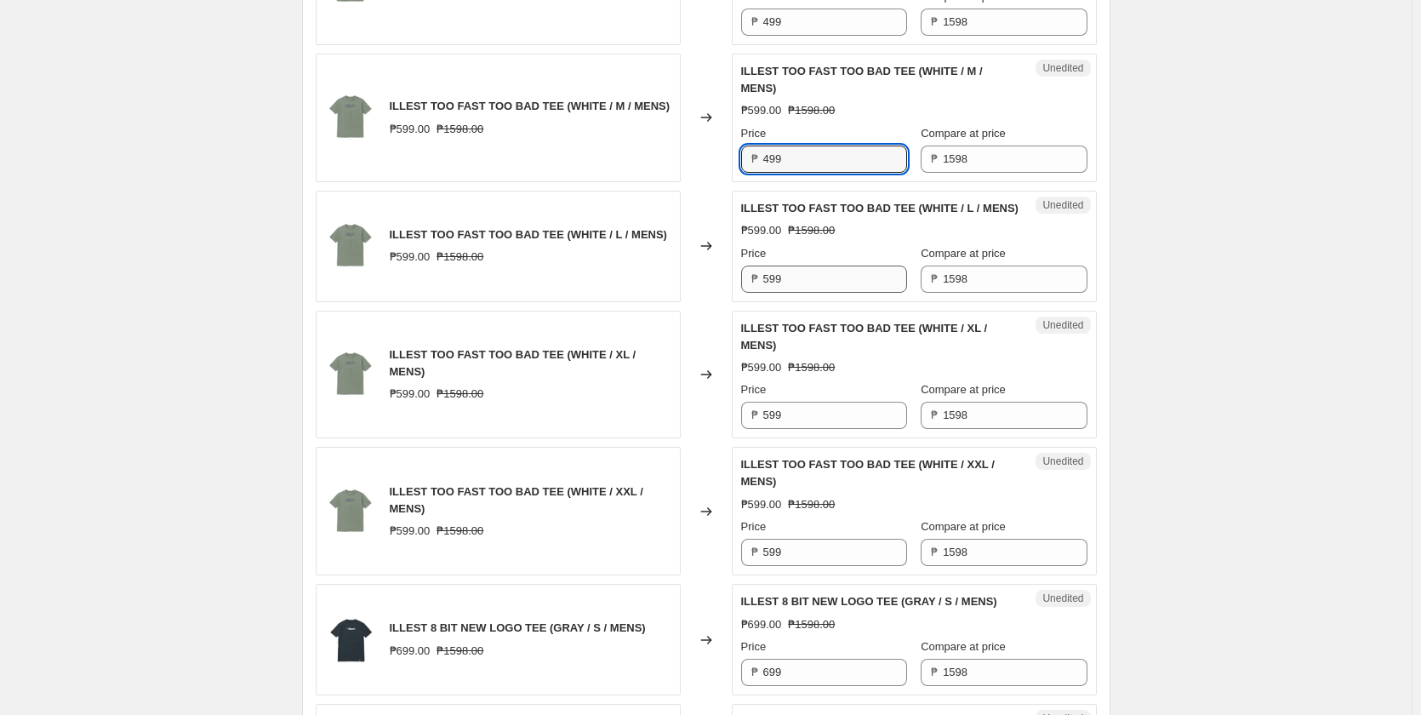
type input "499"
click at [805, 293] on input "599" at bounding box center [835, 278] width 144 height 27
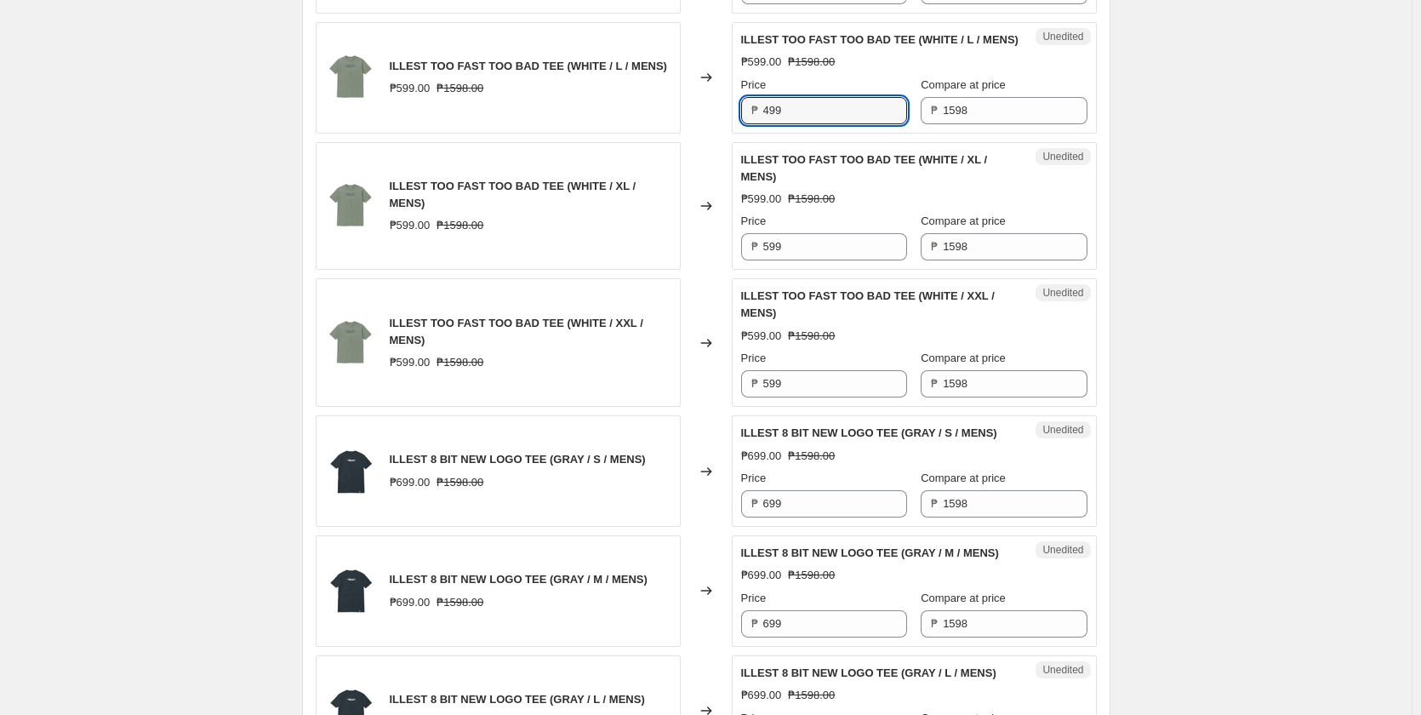
scroll to position [1702, 0]
type input "499"
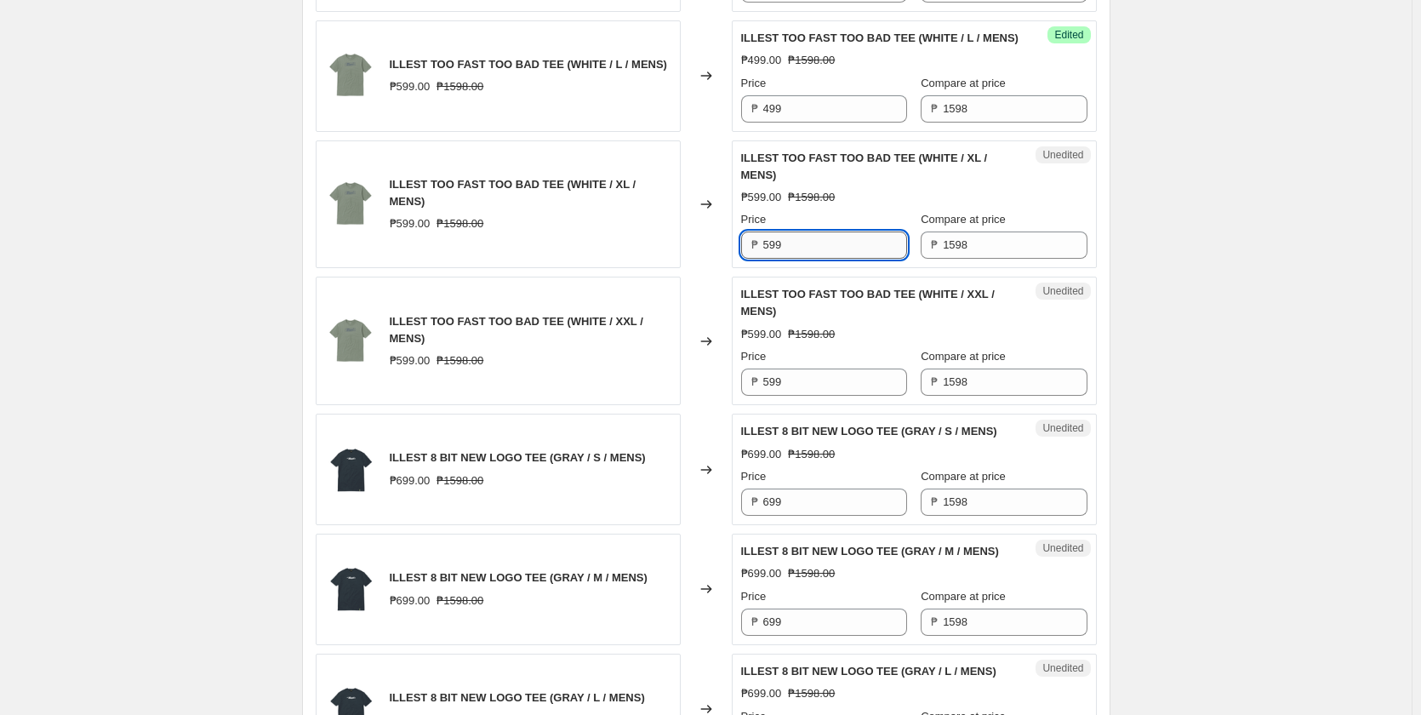
click at [813, 259] on input "599" at bounding box center [835, 244] width 144 height 27
type input "499"
click at [795, 396] on input "599" at bounding box center [835, 381] width 144 height 27
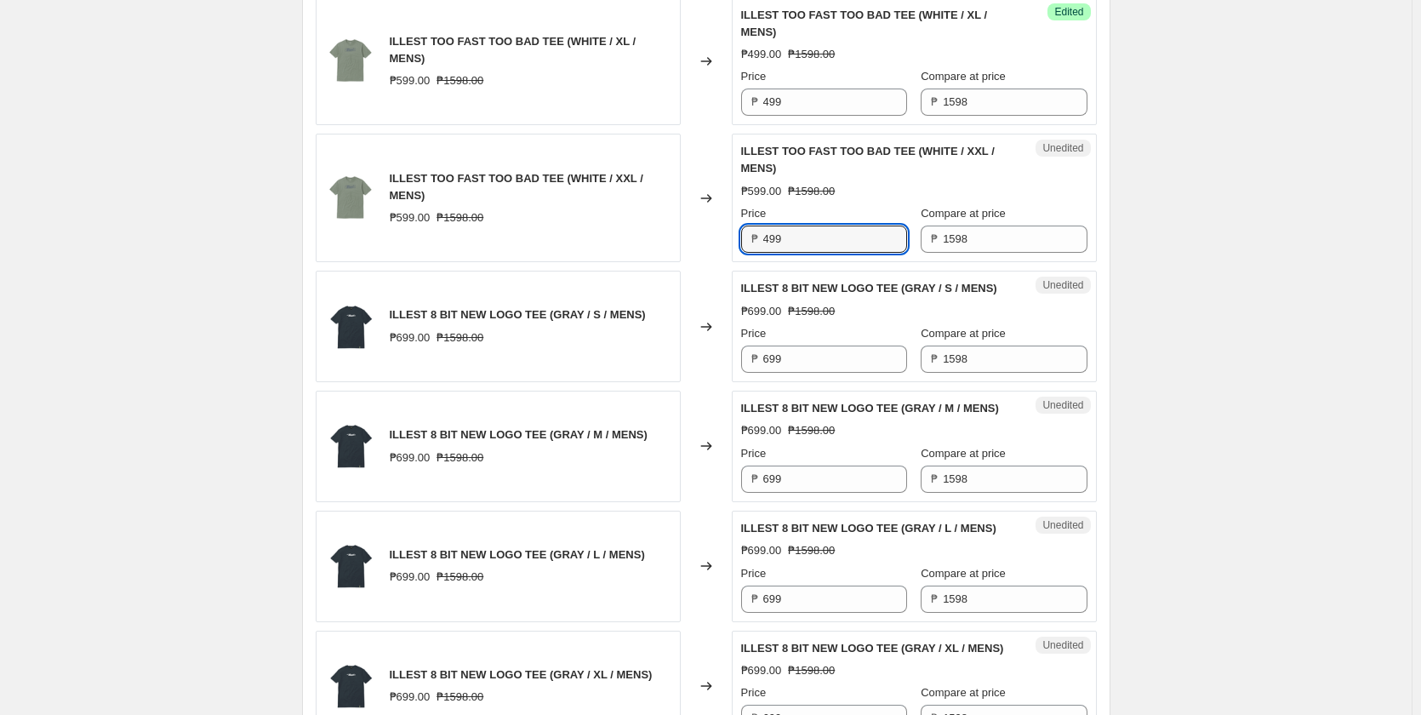
scroll to position [1872, 0]
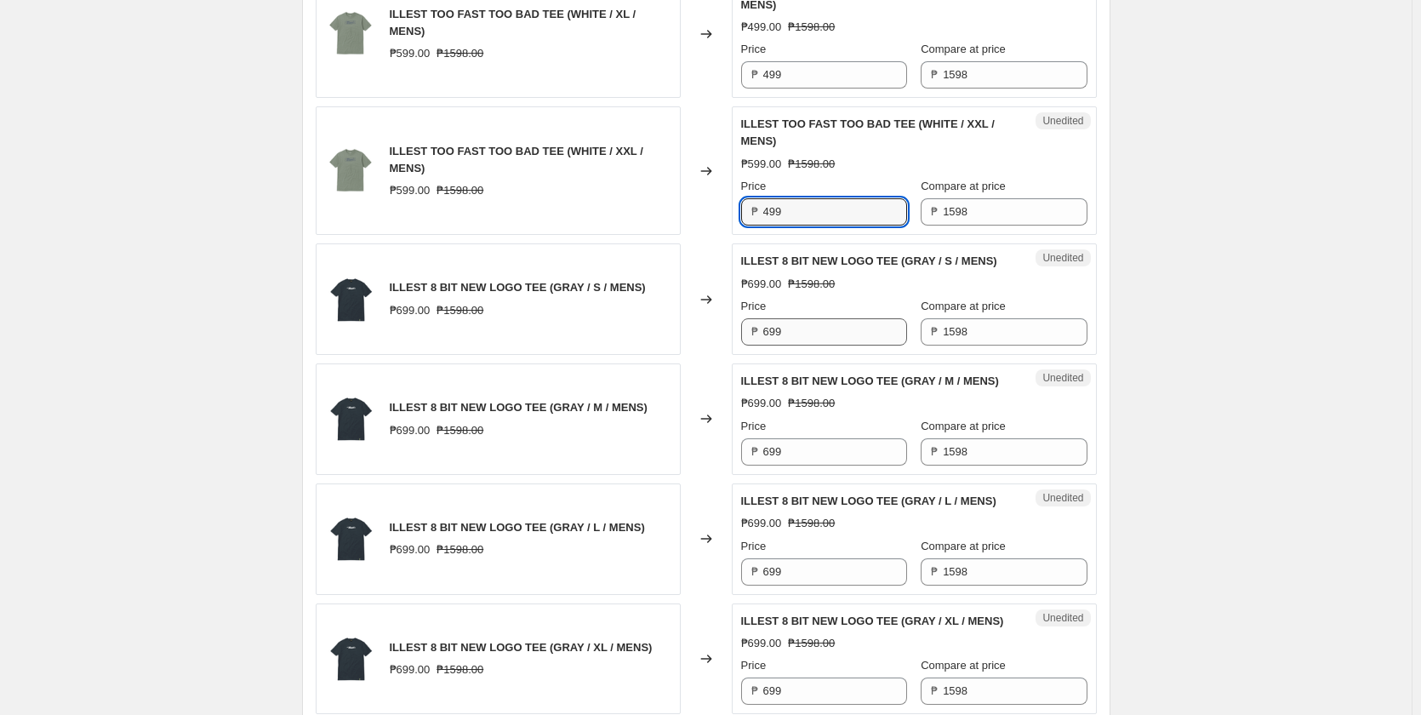
type input "499"
click at [815, 345] on input "699" at bounding box center [835, 331] width 144 height 27
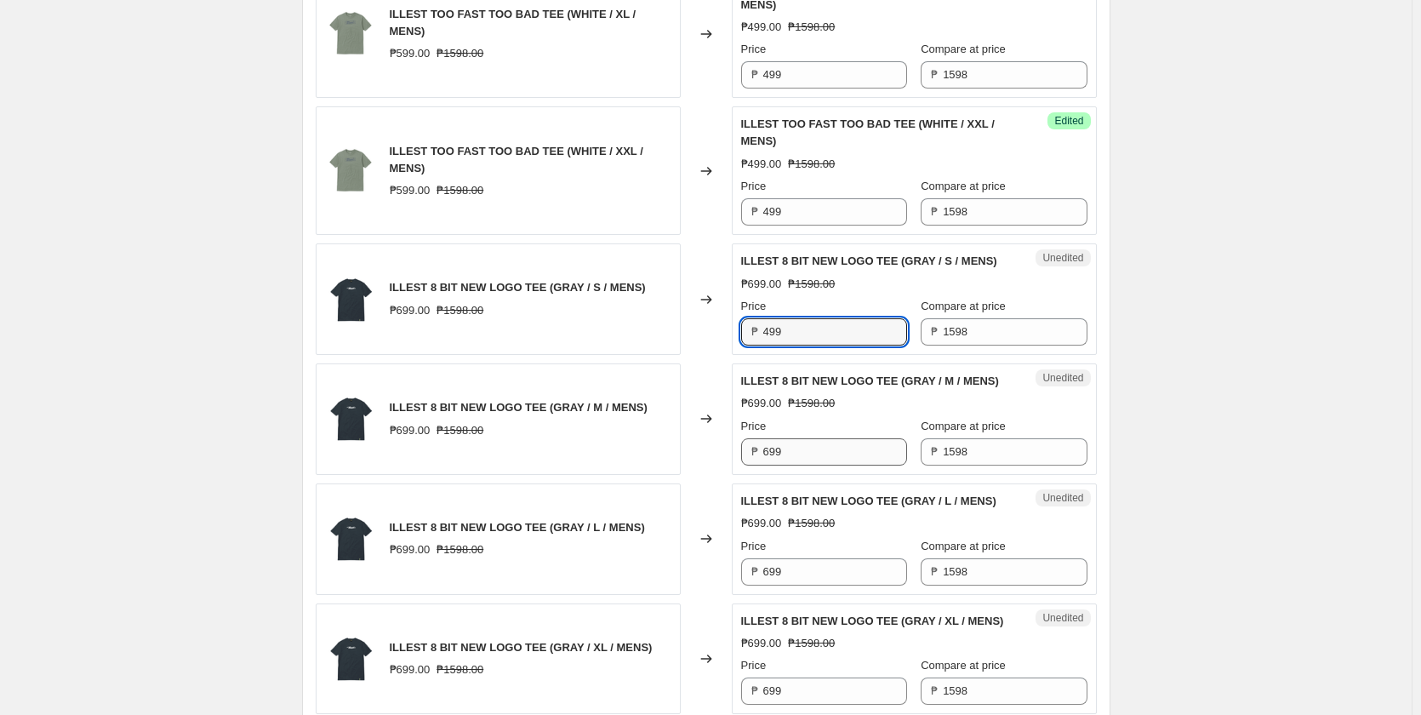
type input "499"
click at [802, 465] on input "699" at bounding box center [835, 451] width 144 height 27
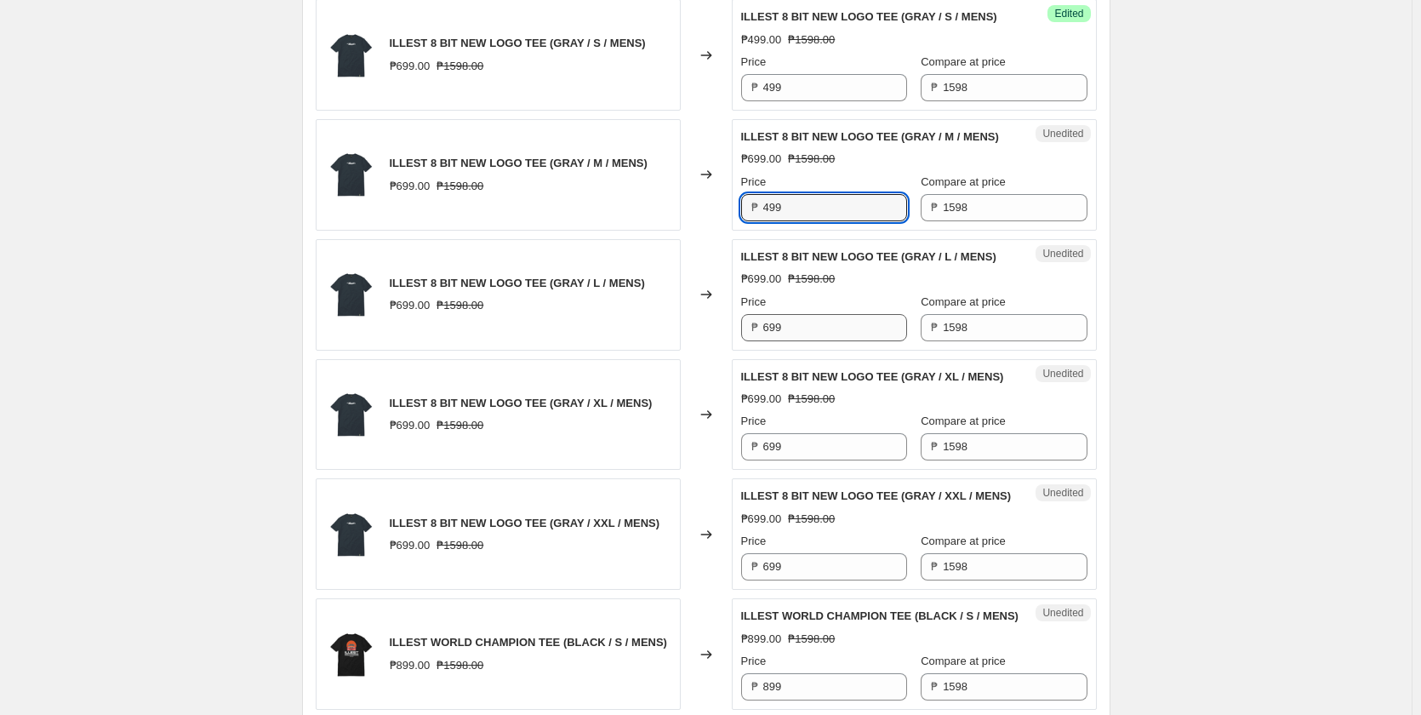
scroll to position [2127, 0]
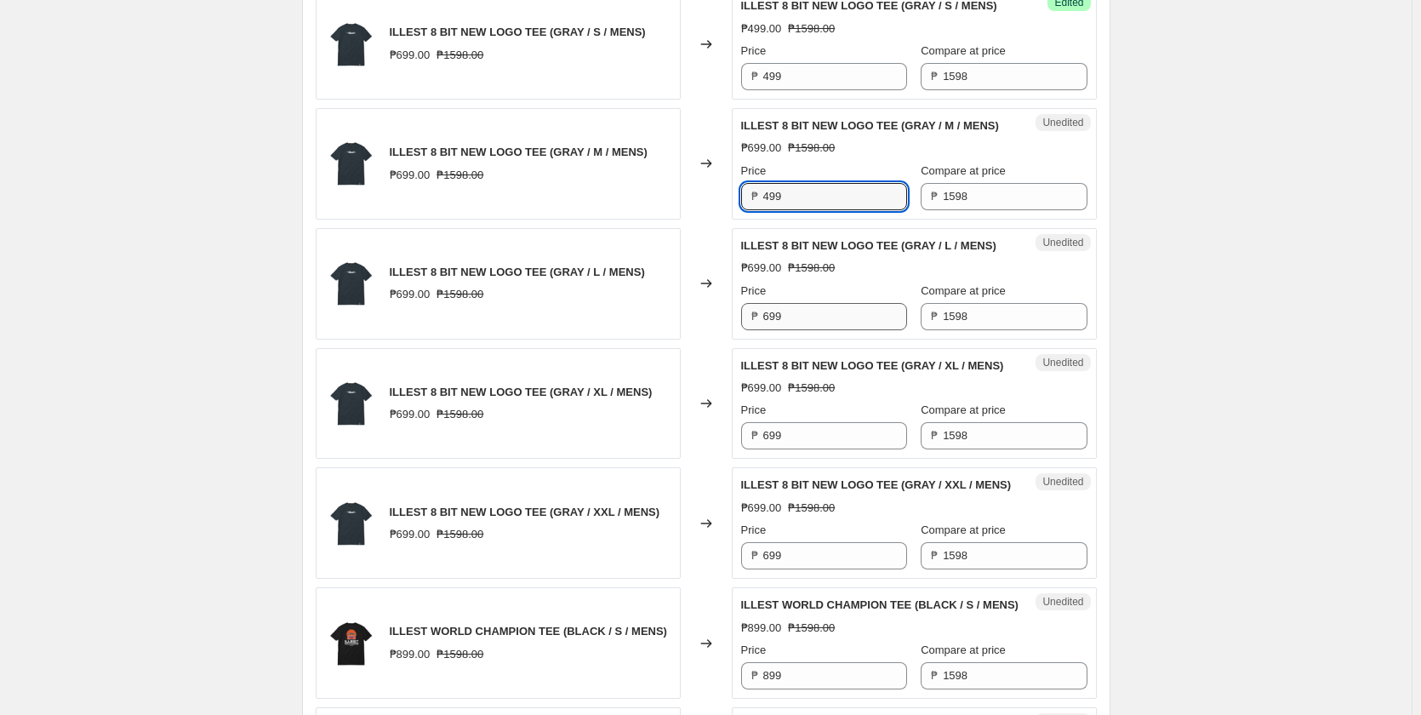
type input "499"
click at [829, 330] on input "699" at bounding box center [835, 316] width 144 height 27
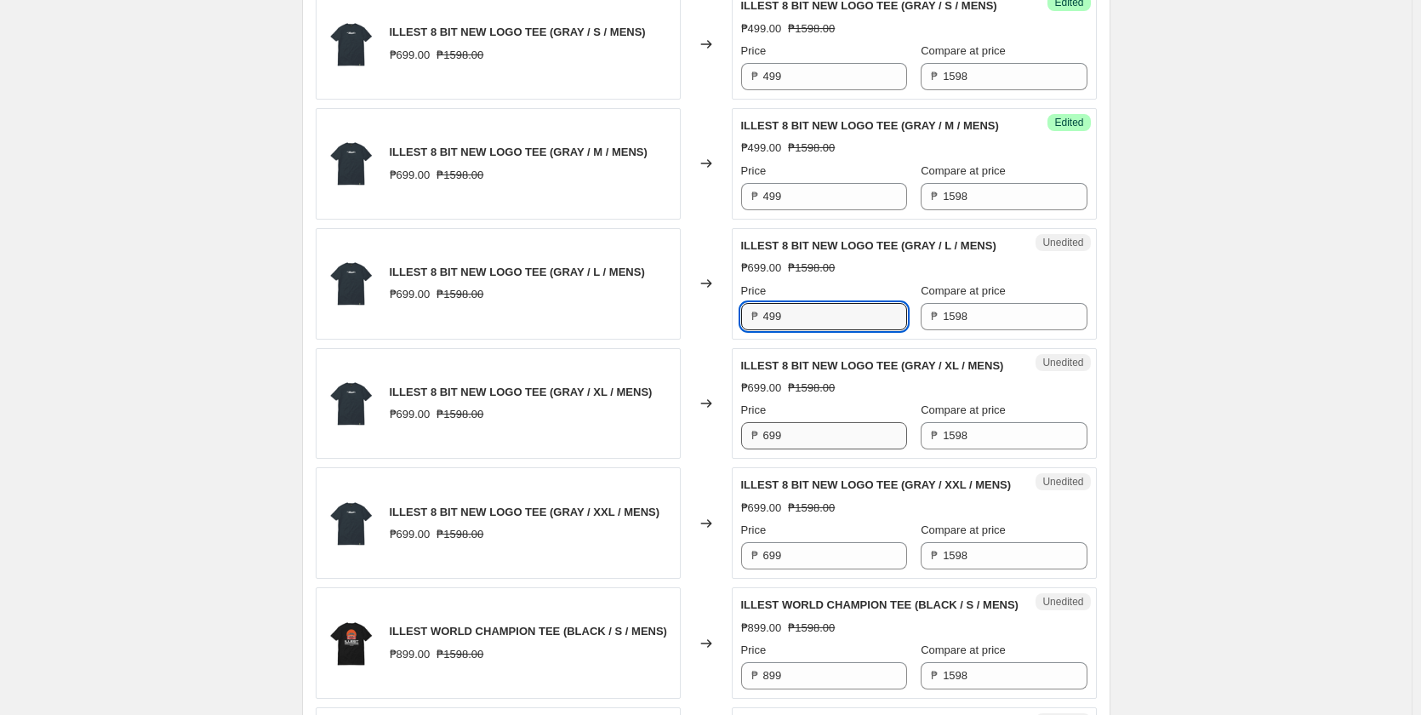
type input "499"
click at [785, 449] on input "699" at bounding box center [835, 435] width 144 height 27
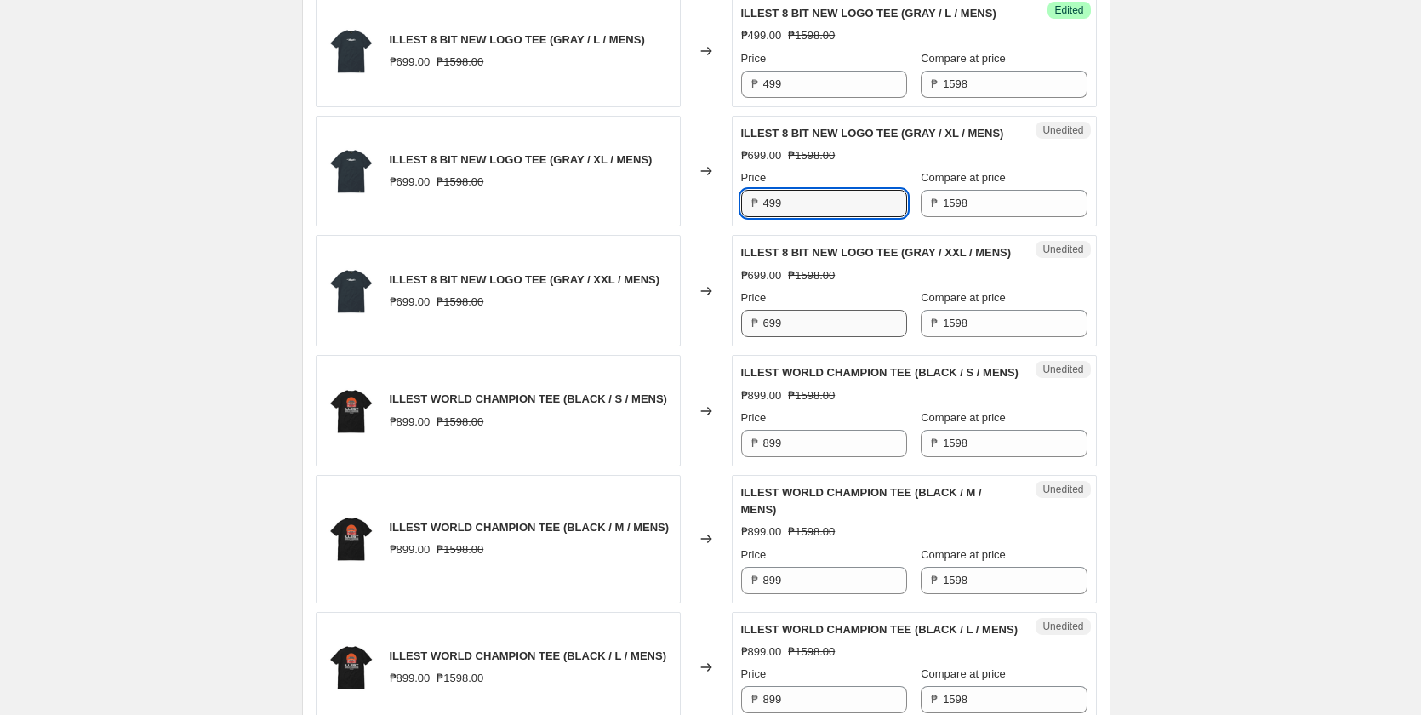
scroll to position [2383, 0]
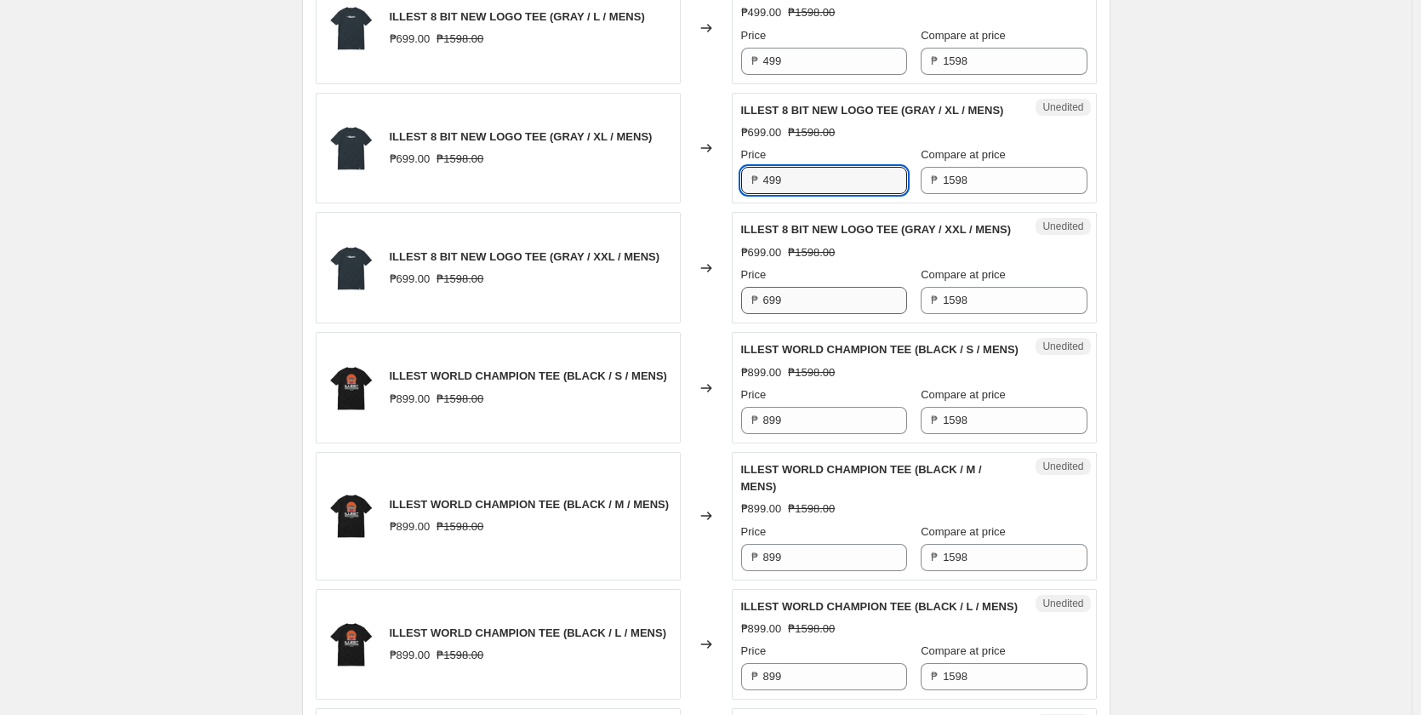
type input "499"
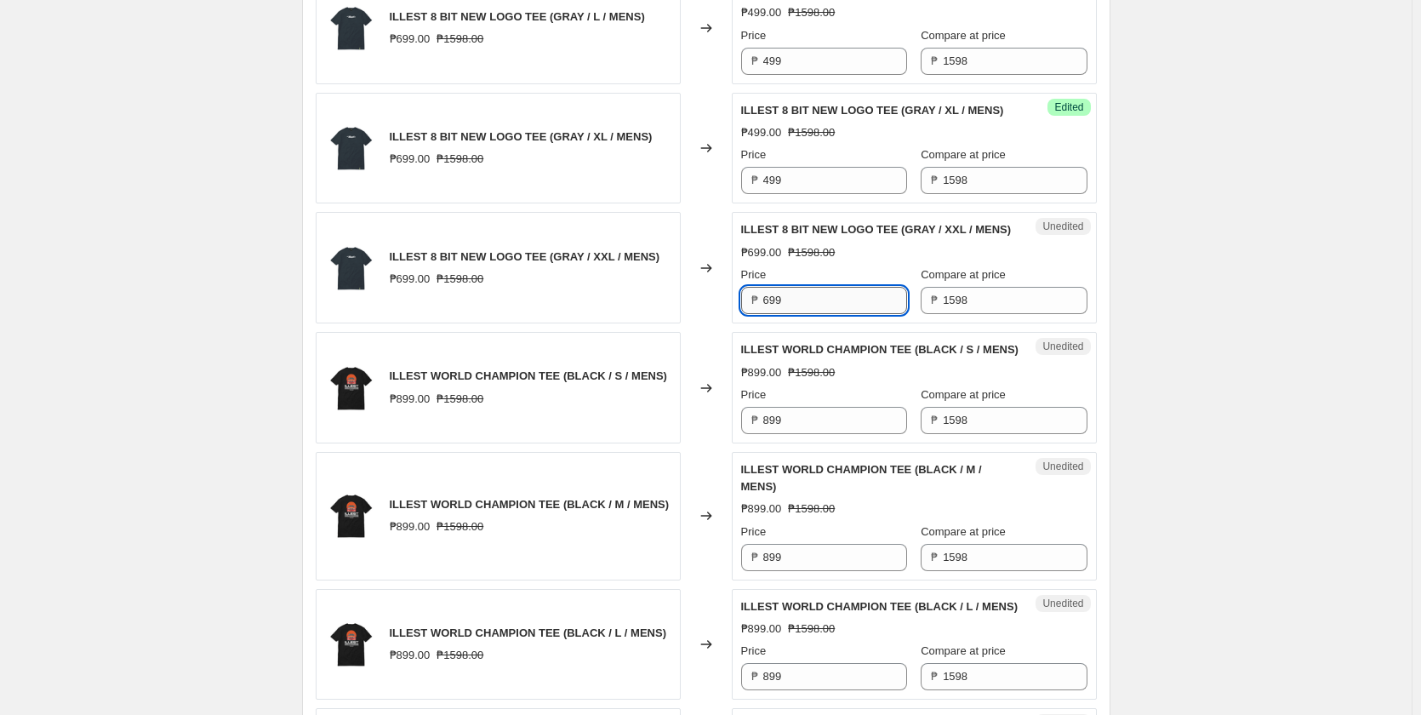
click at [808, 314] on input "699" at bounding box center [835, 300] width 144 height 27
type input "499"
click at [798, 434] on input "899" at bounding box center [835, 420] width 144 height 27
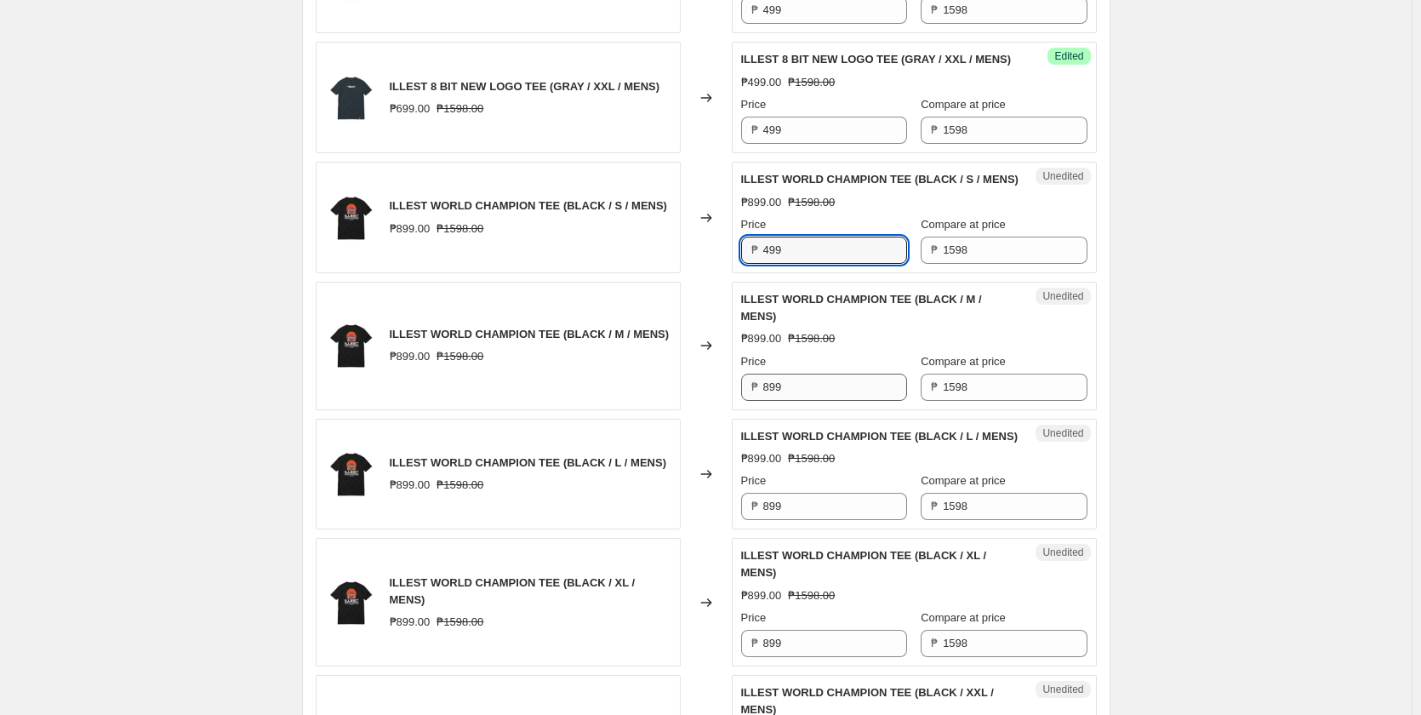
type input "499"
click at [804, 401] on input "899" at bounding box center [835, 387] width 144 height 27
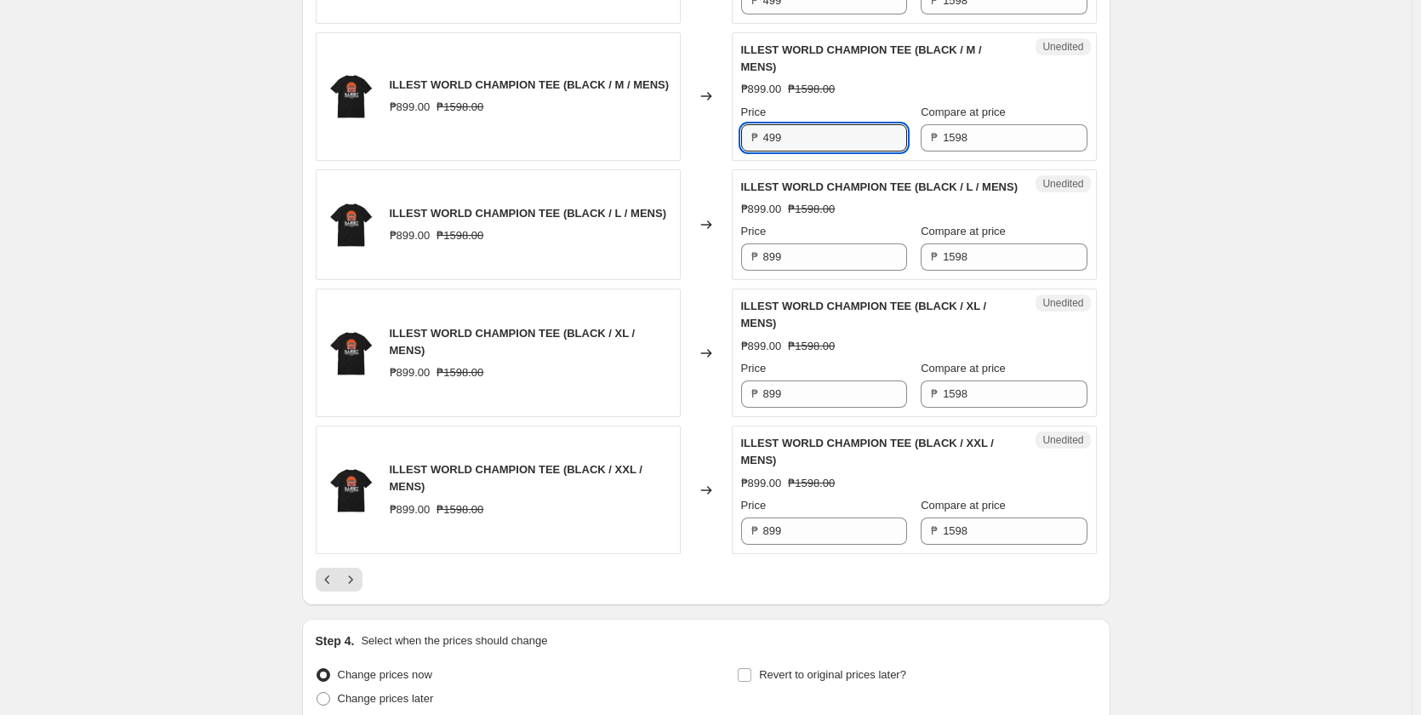
scroll to position [2808, 0]
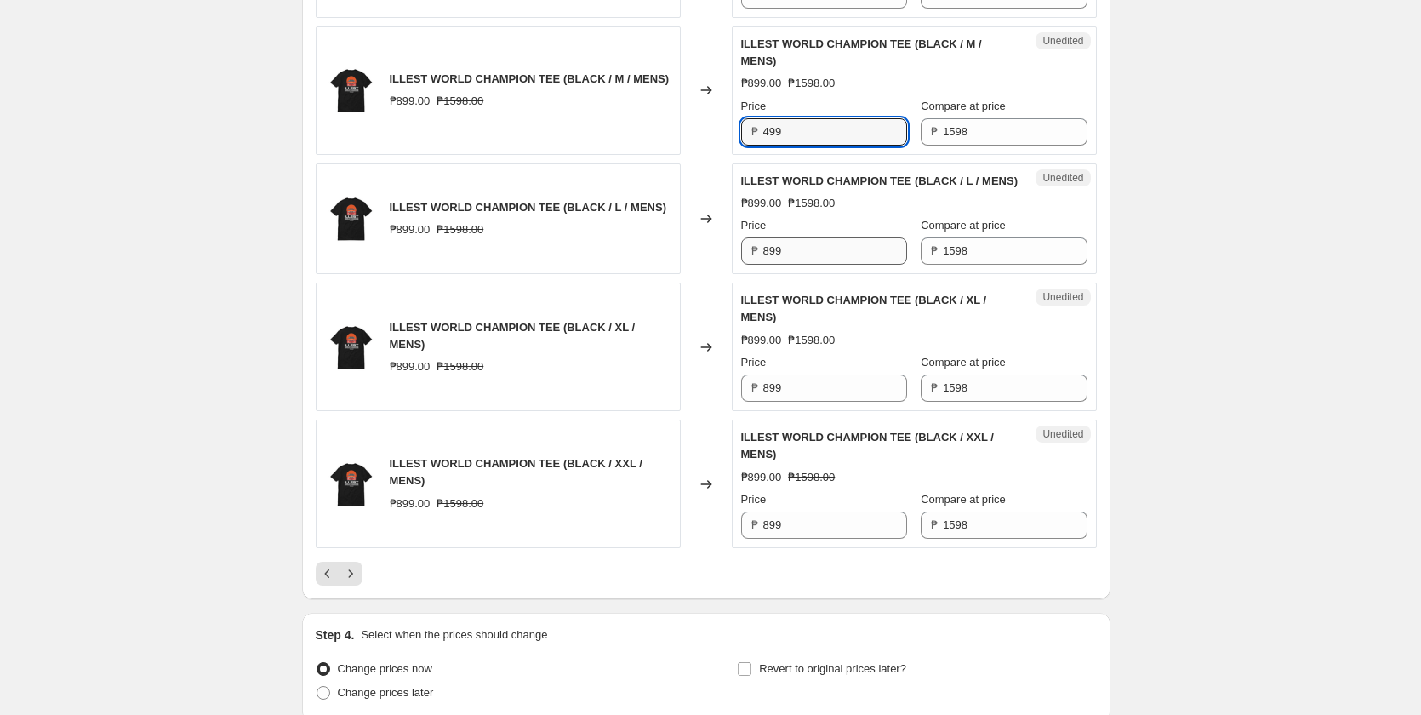
type input "499"
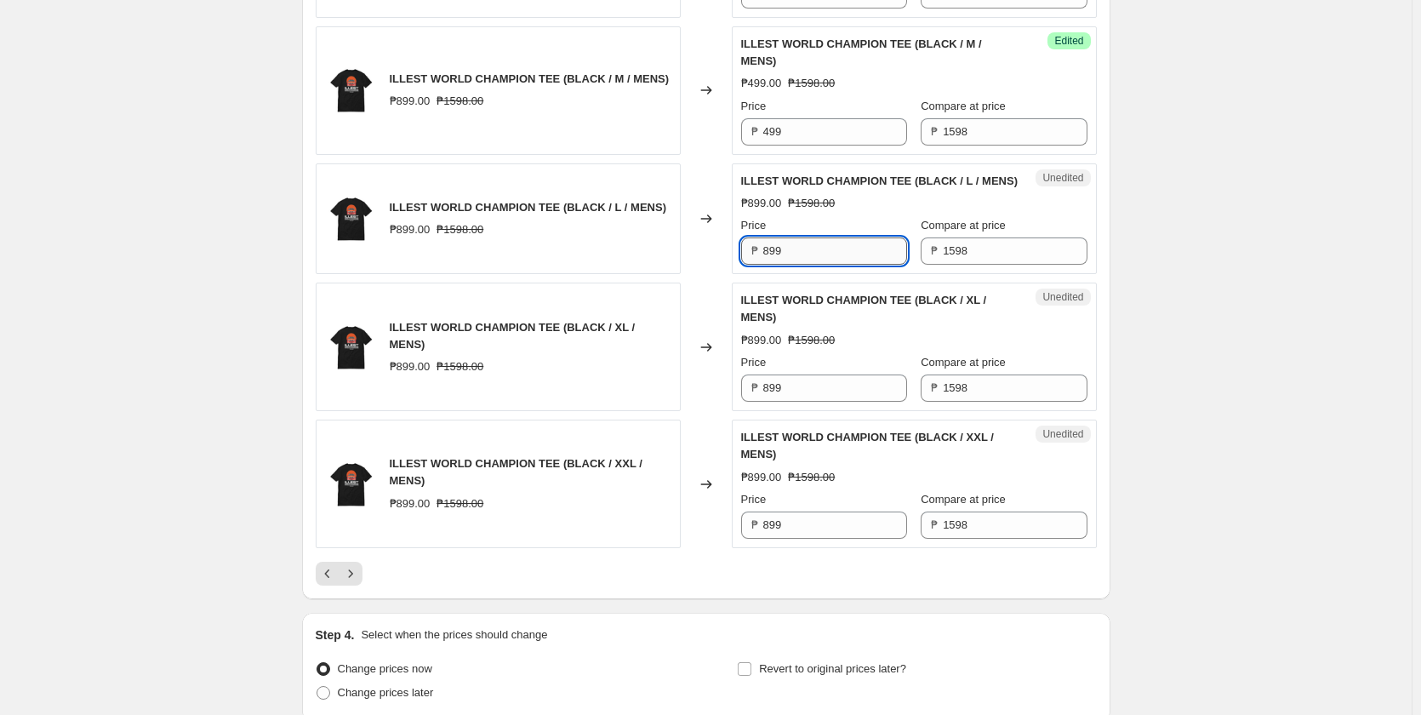
click at [813, 265] on input "899" at bounding box center [835, 250] width 144 height 27
type input "499"
click at [794, 402] on input "899" at bounding box center [835, 387] width 144 height 27
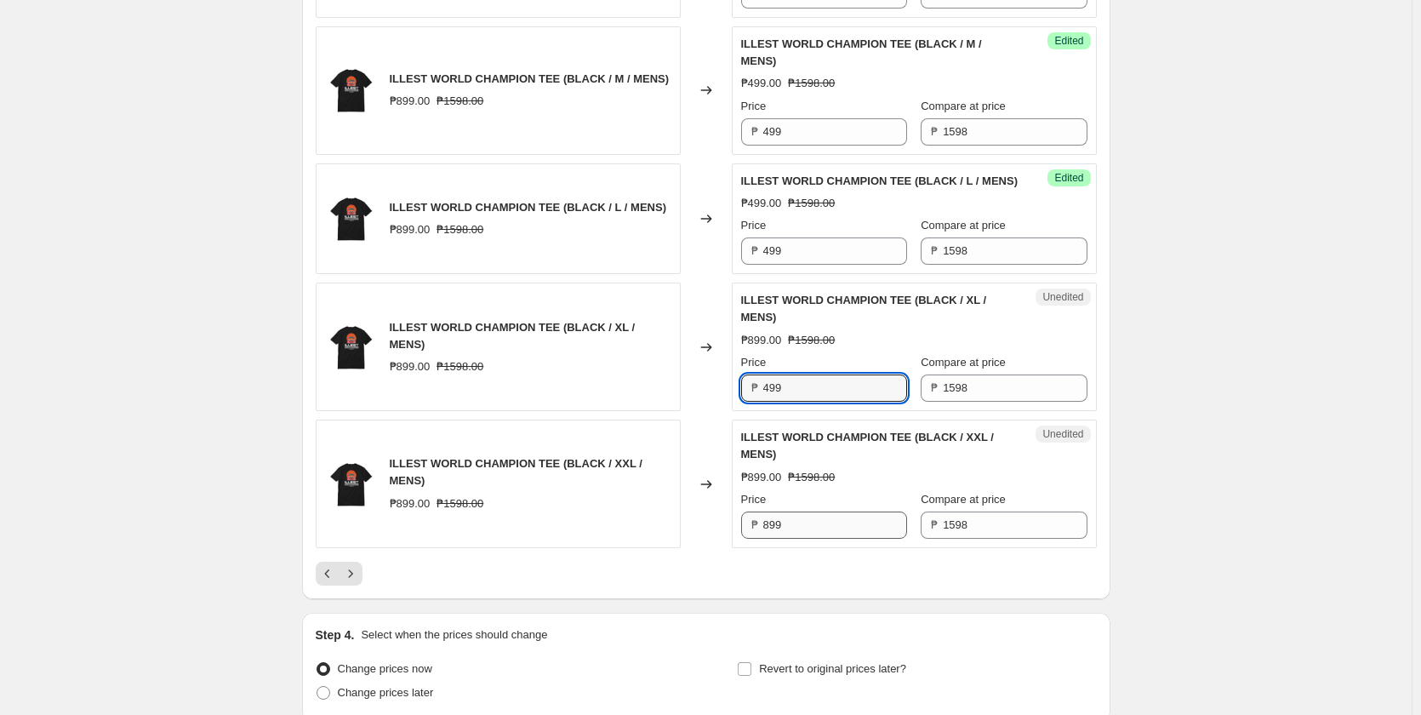
type input "499"
click at [796, 539] on input "899" at bounding box center [835, 524] width 144 height 27
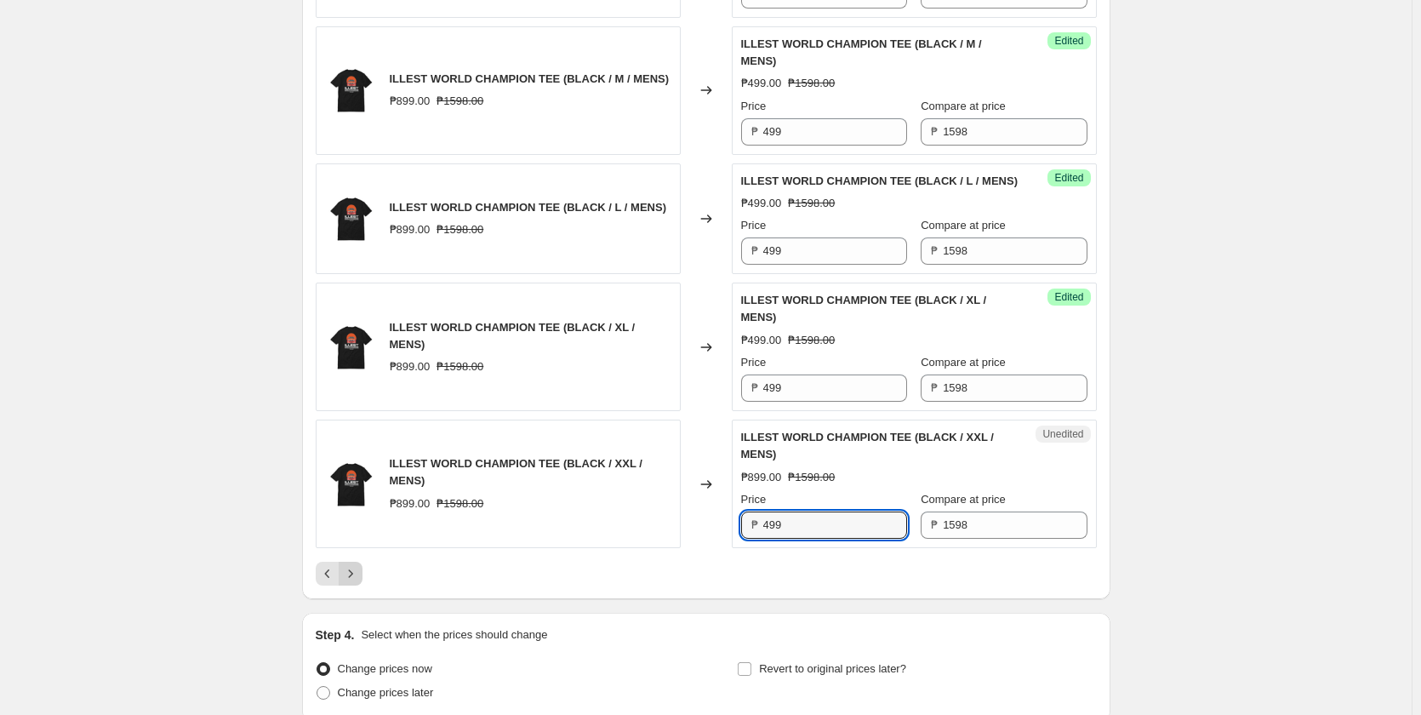
type input "499"
click at [359, 582] on icon "Next" at bounding box center [350, 573] width 17 height 17
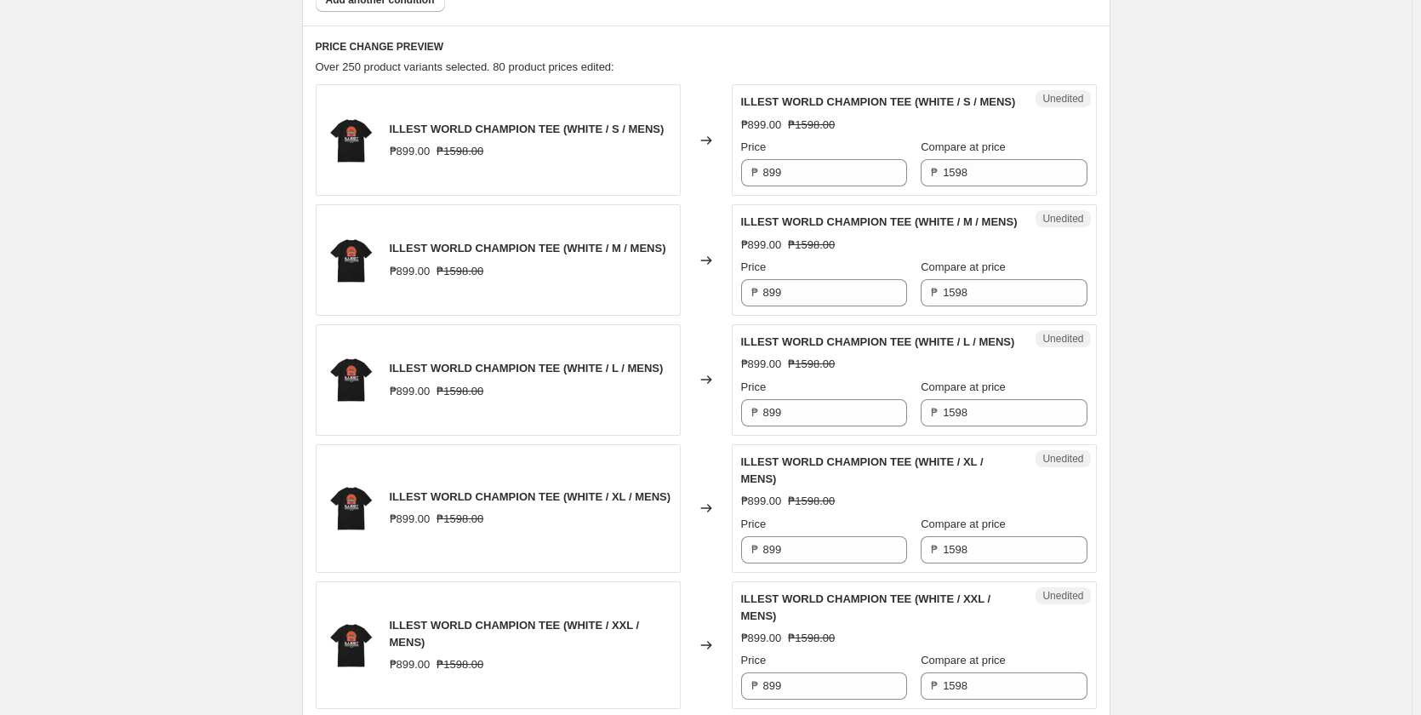
scroll to position [681, 0]
click at [813, 195] on div "Unedited ILLEST WORLD CHAMPION TEE (WHITE / S / MENS) ₱899.00 ₱1598.00 Price ₱ …" at bounding box center [914, 138] width 365 height 111
click at [815, 185] on input "899" at bounding box center [835, 171] width 144 height 27
type input "499"
click at [794, 305] on input "899" at bounding box center [835, 291] width 144 height 27
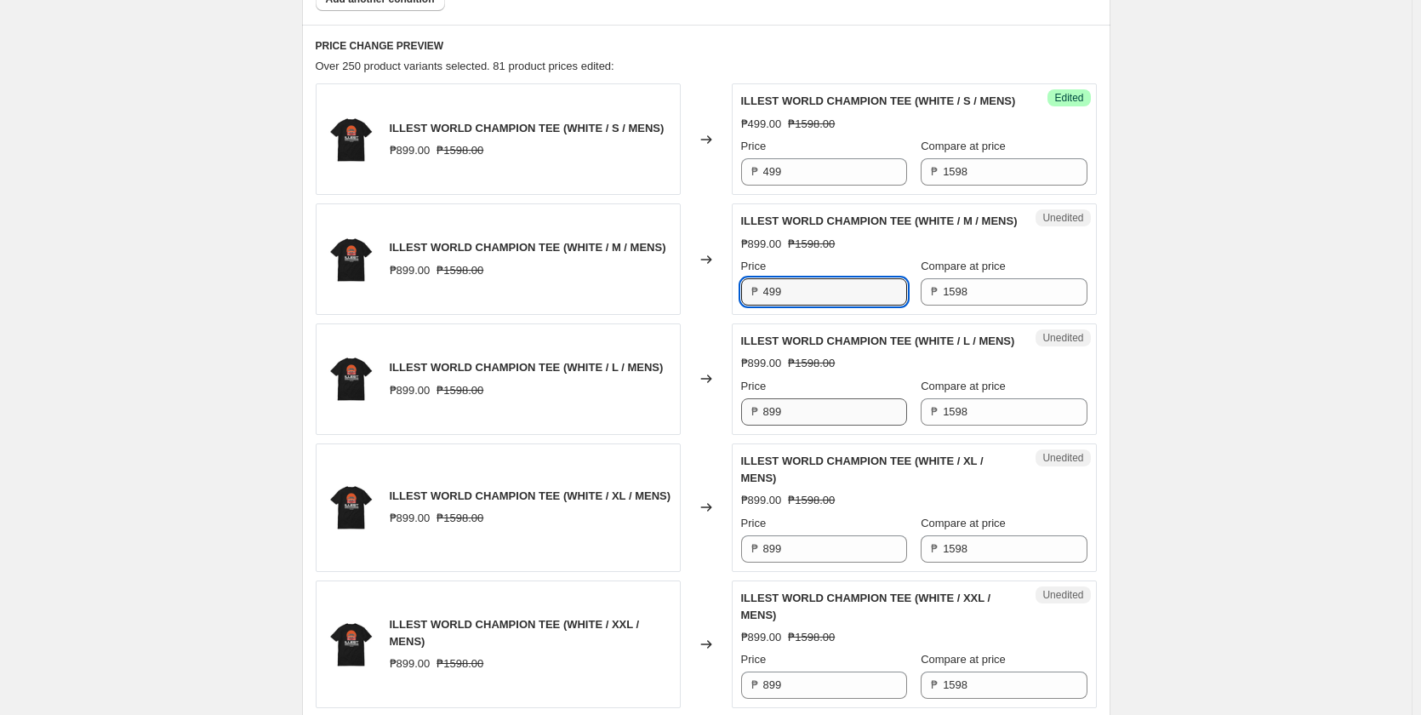
type input "499"
click at [802, 425] on input "899" at bounding box center [835, 411] width 144 height 27
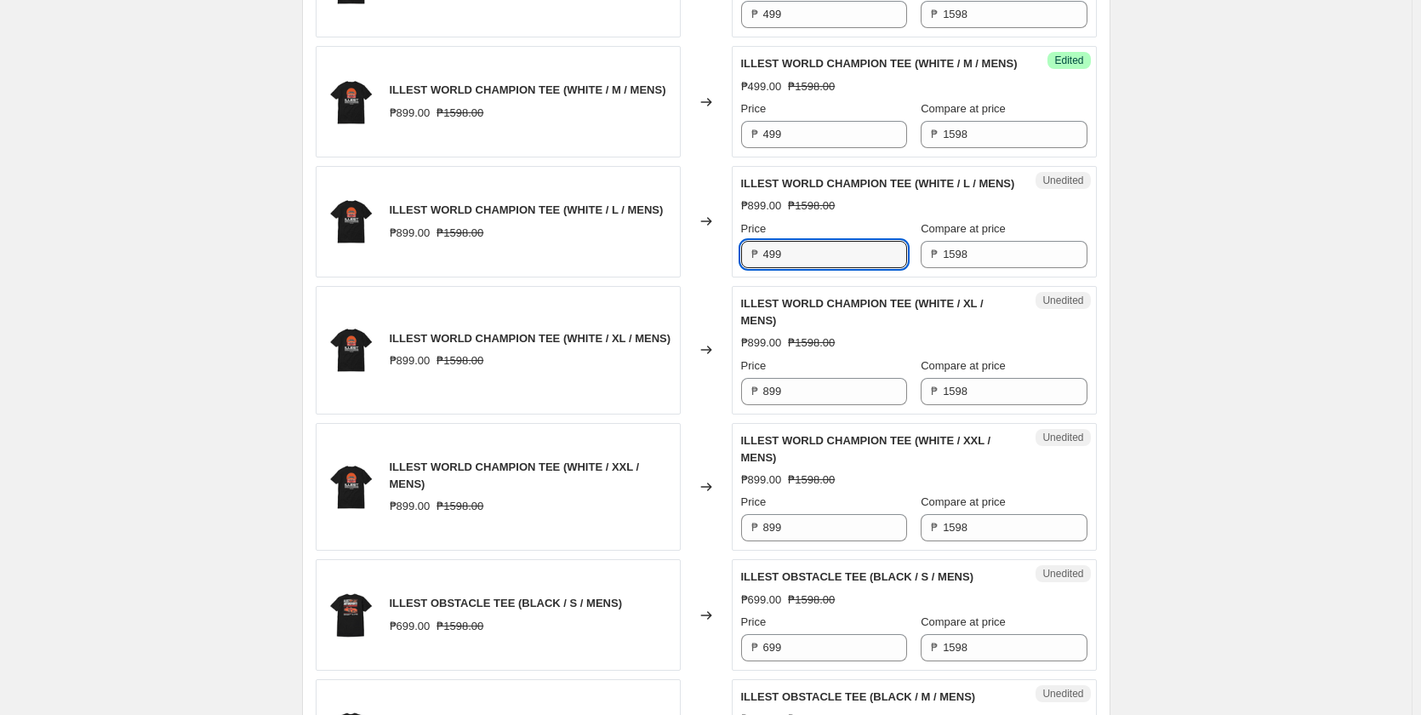
scroll to position [851, 0]
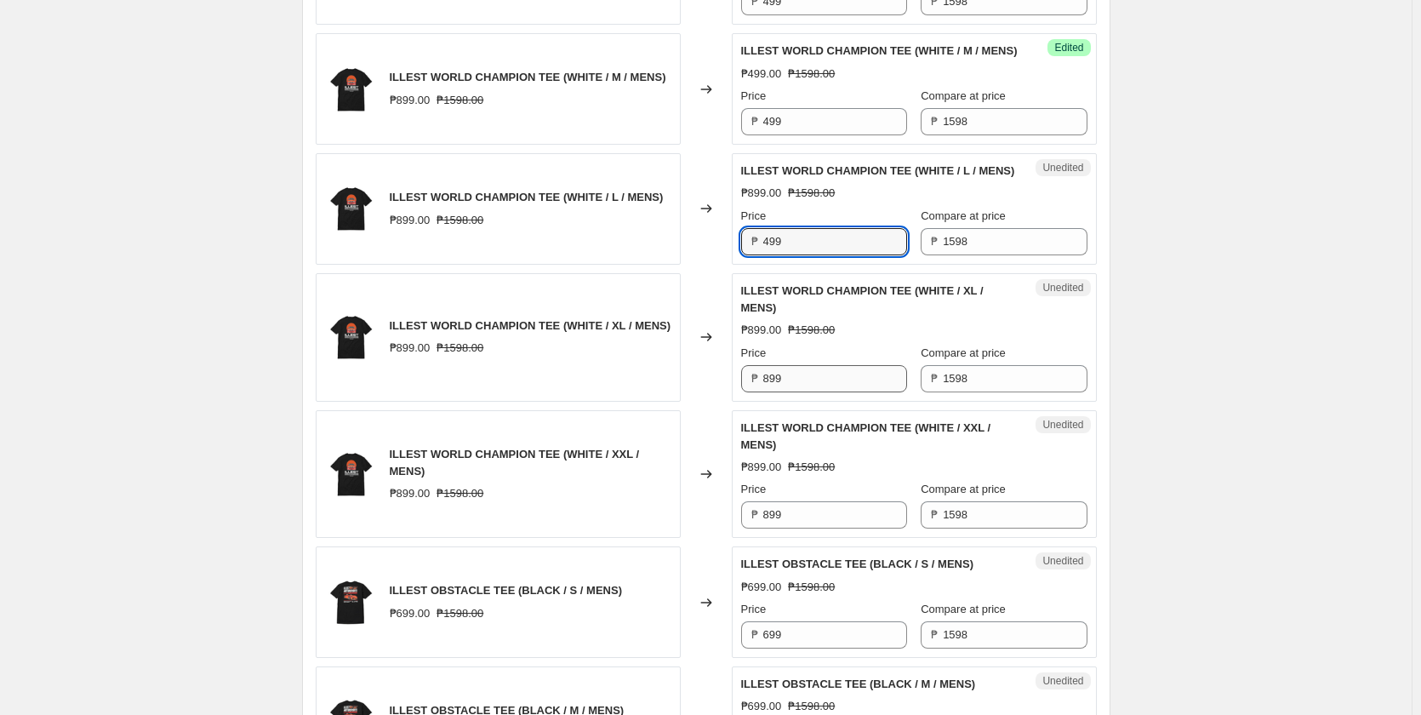
type input "499"
click at [805, 392] on input "899" at bounding box center [835, 378] width 144 height 27
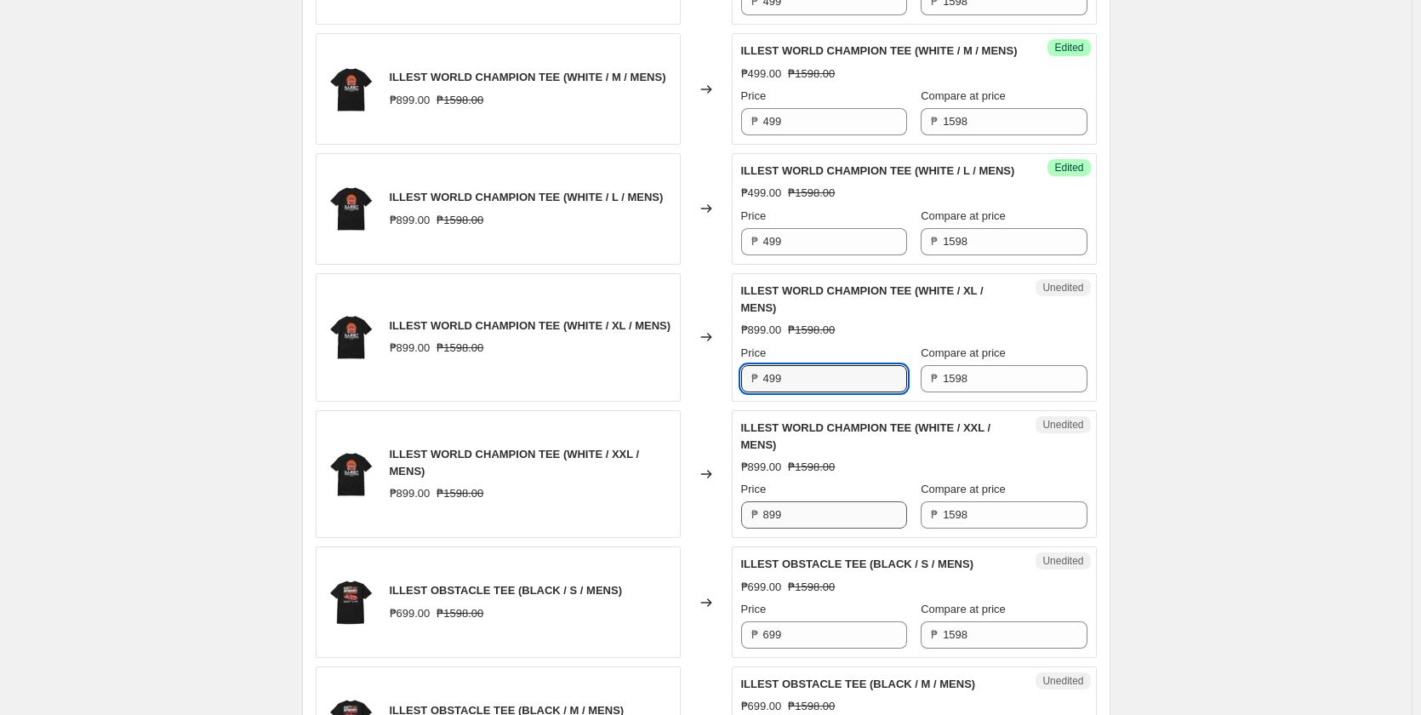
type input "499"
click at [801, 528] on input "899" at bounding box center [835, 514] width 144 height 27
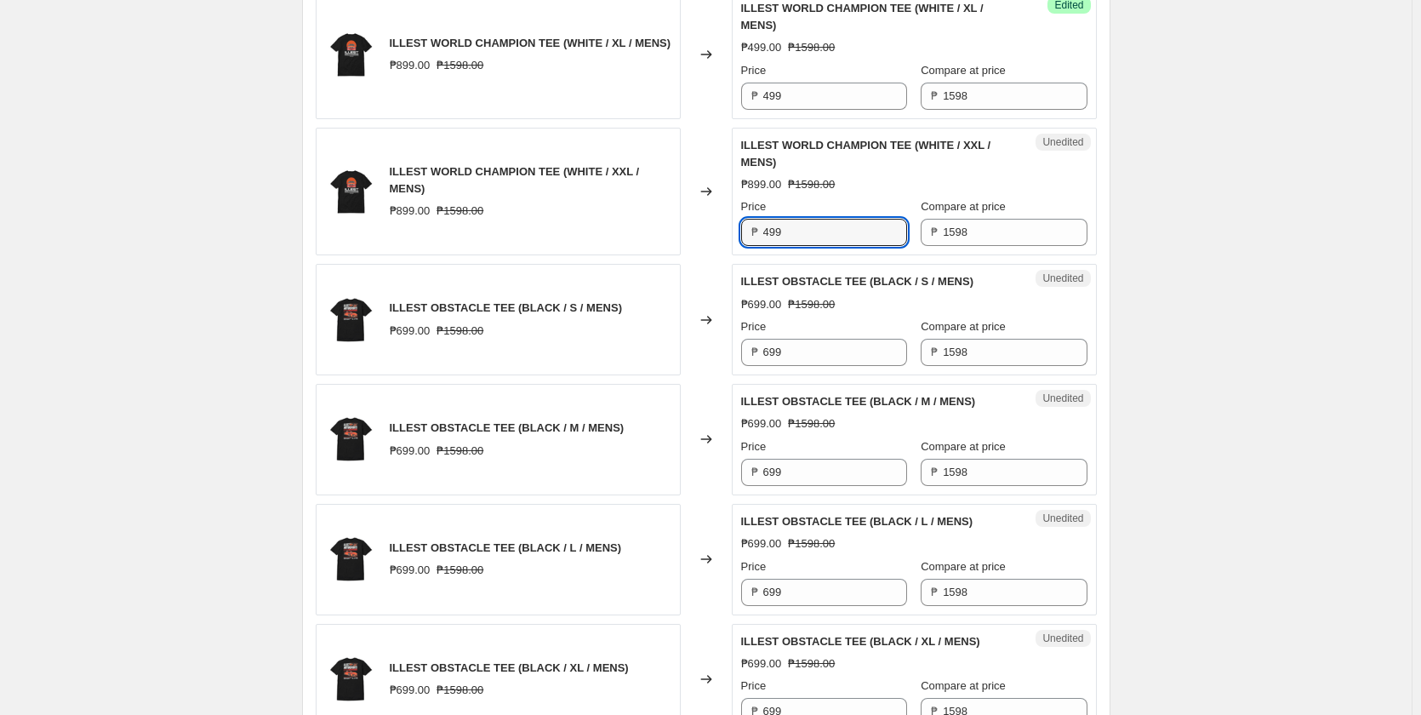
scroll to position [1191, 0]
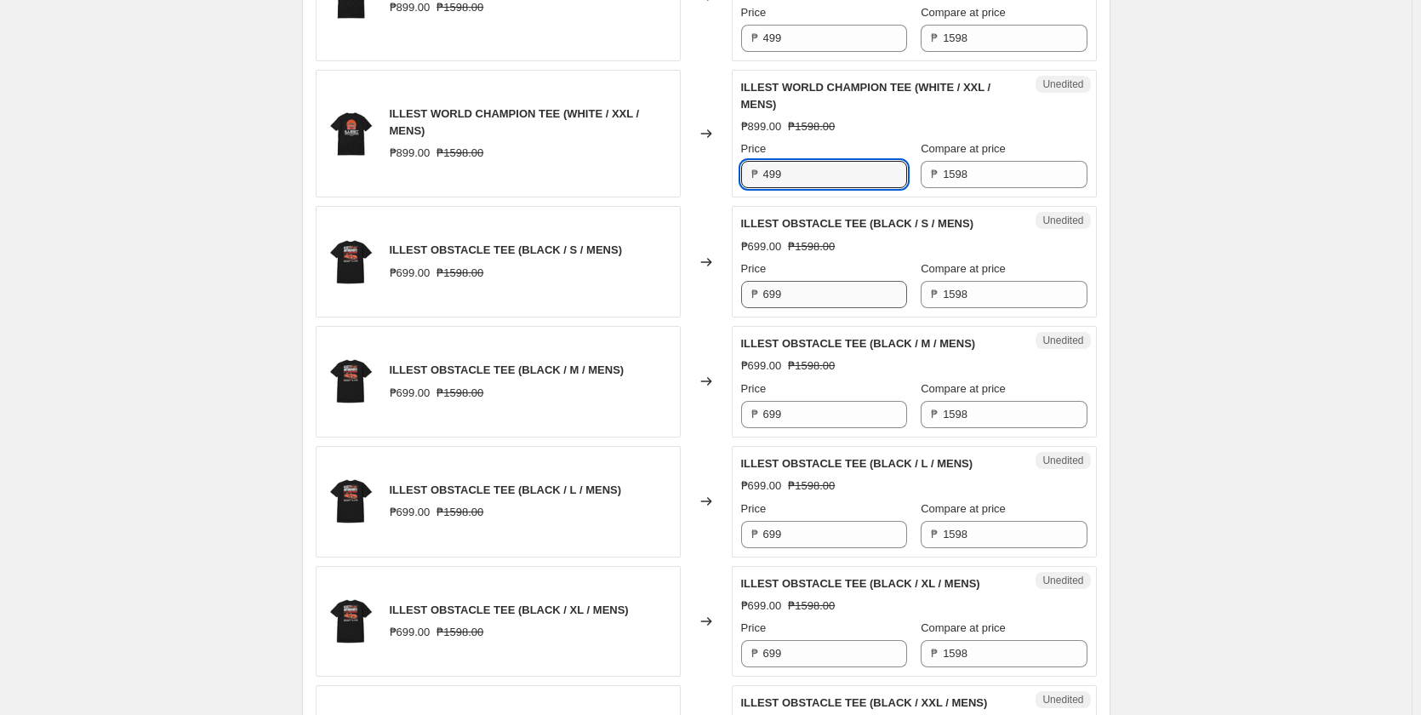
type input "499"
click at [796, 308] on input "699" at bounding box center [835, 294] width 144 height 27
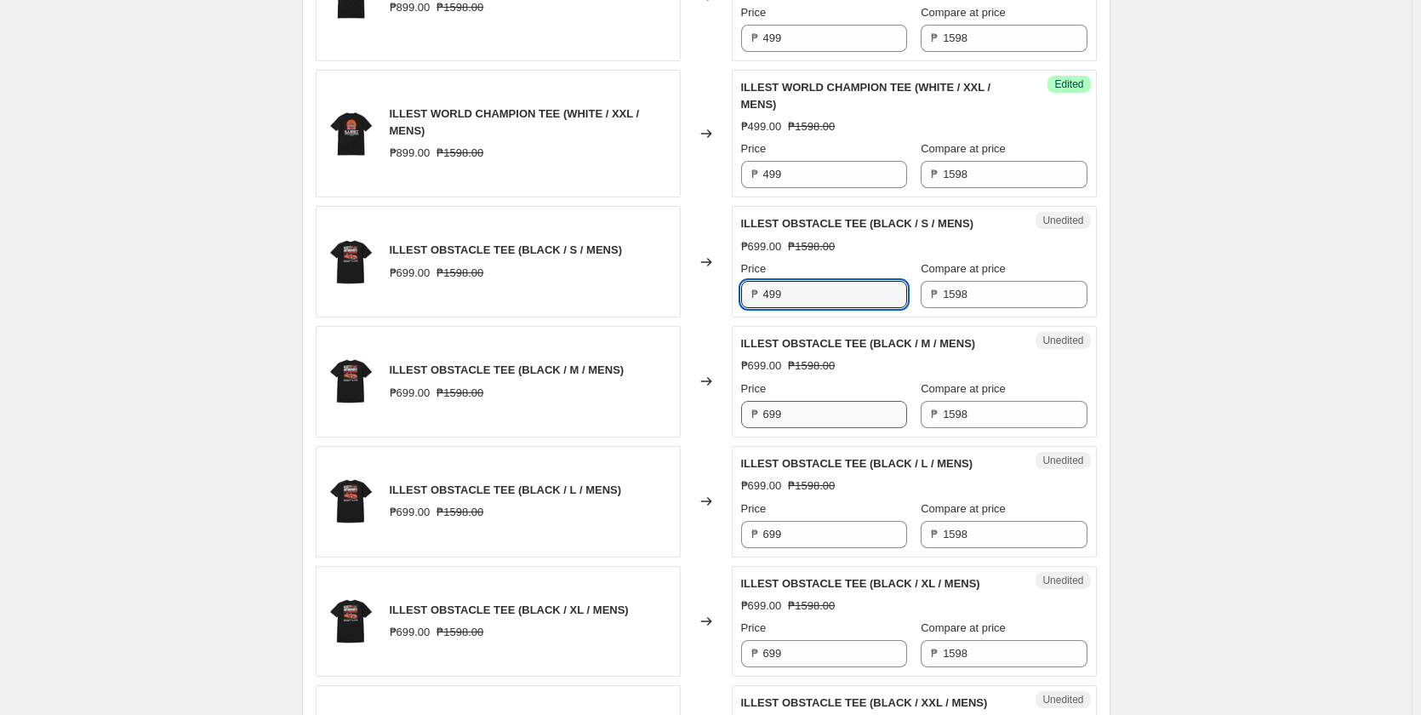
type input "499"
click at [797, 428] on input "699" at bounding box center [835, 414] width 144 height 27
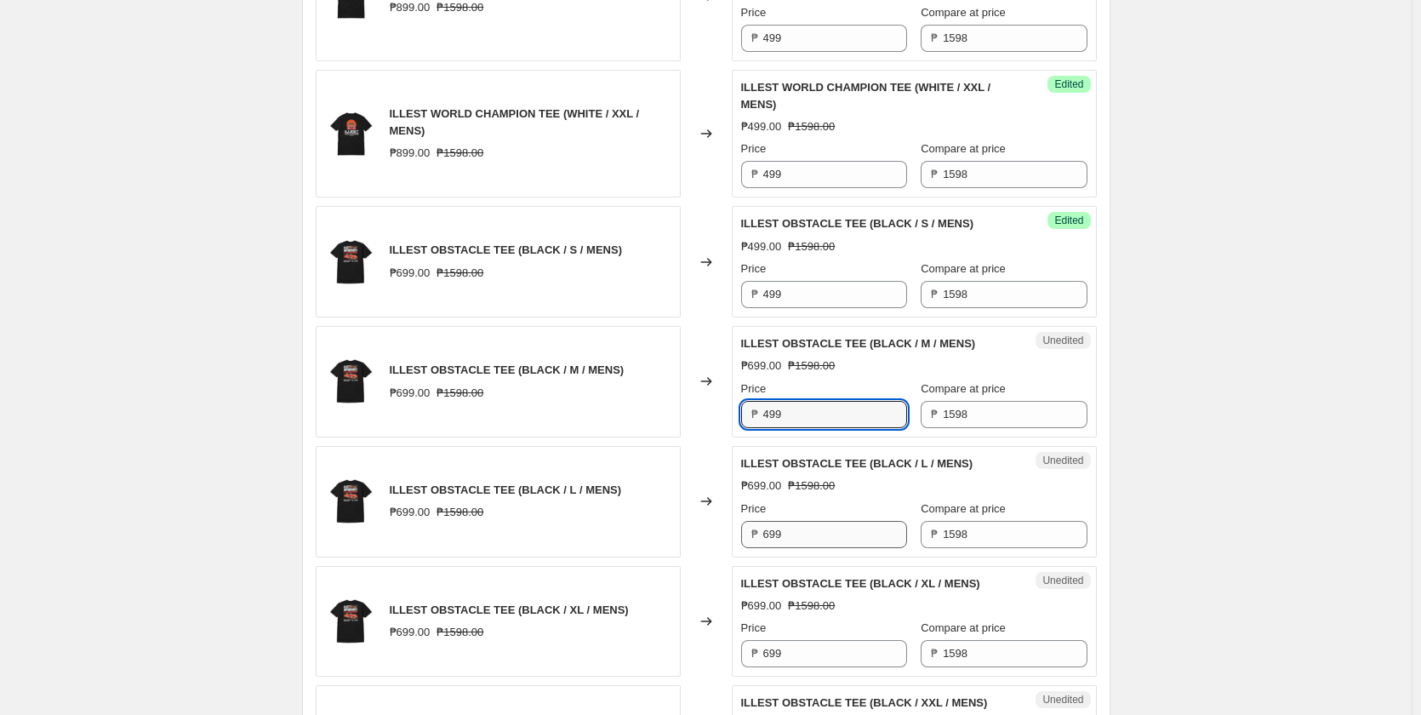
type input "499"
click at [807, 548] on input "699" at bounding box center [835, 534] width 144 height 27
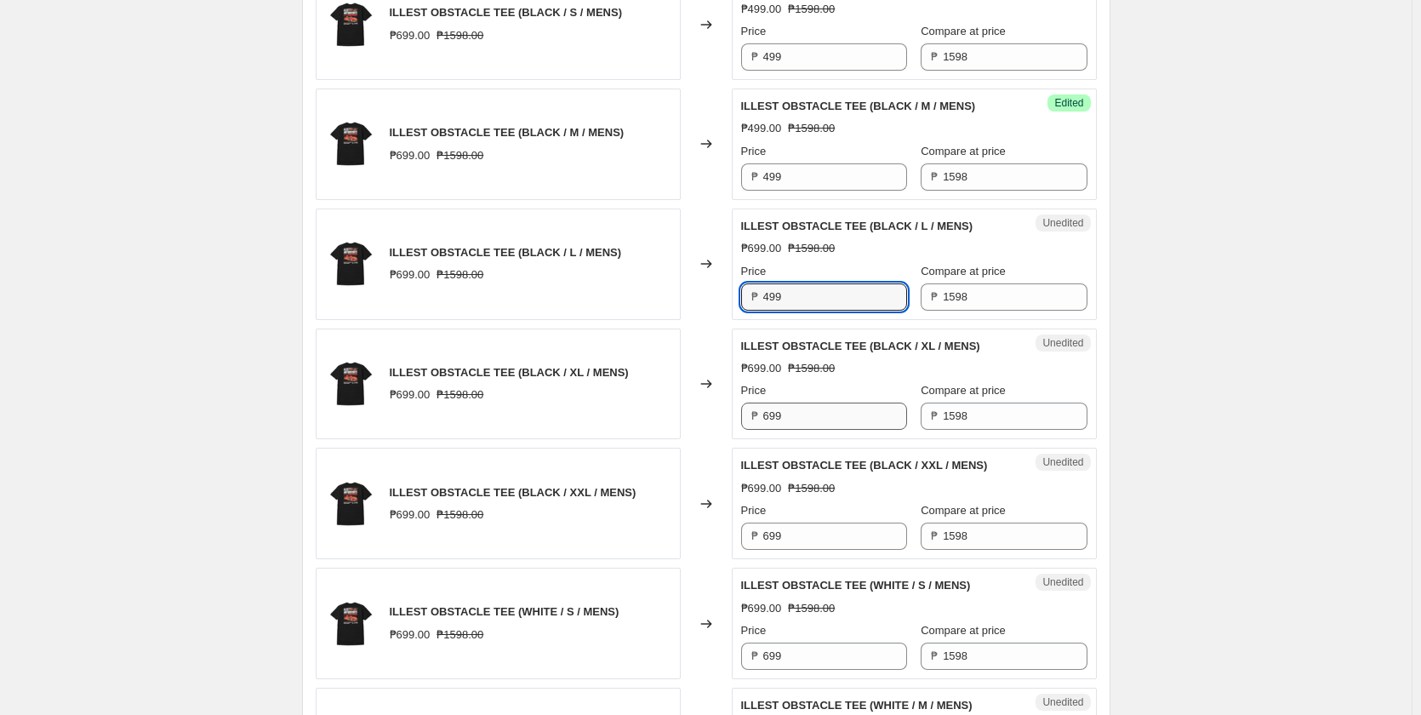
scroll to position [1447, 0]
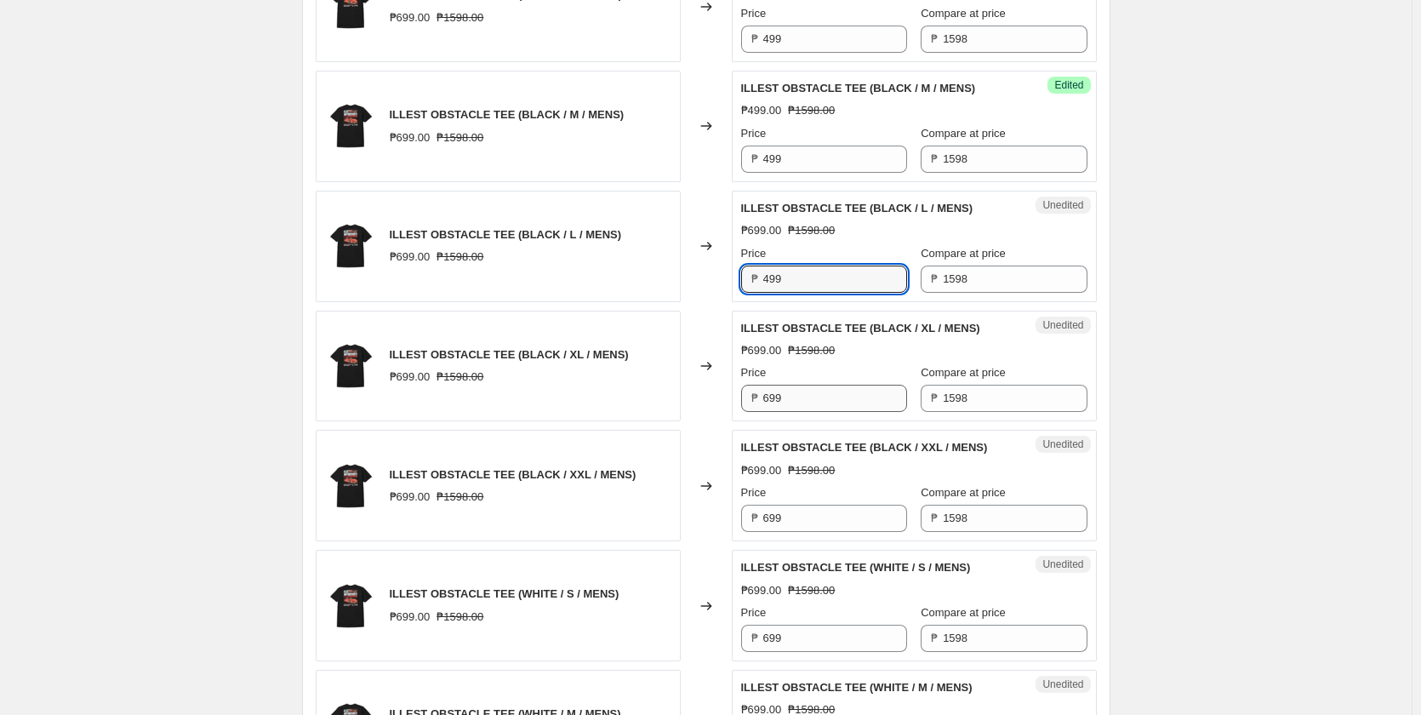
type input "499"
click at [791, 412] on input "699" at bounding box center [835, 398] width 144 height 27
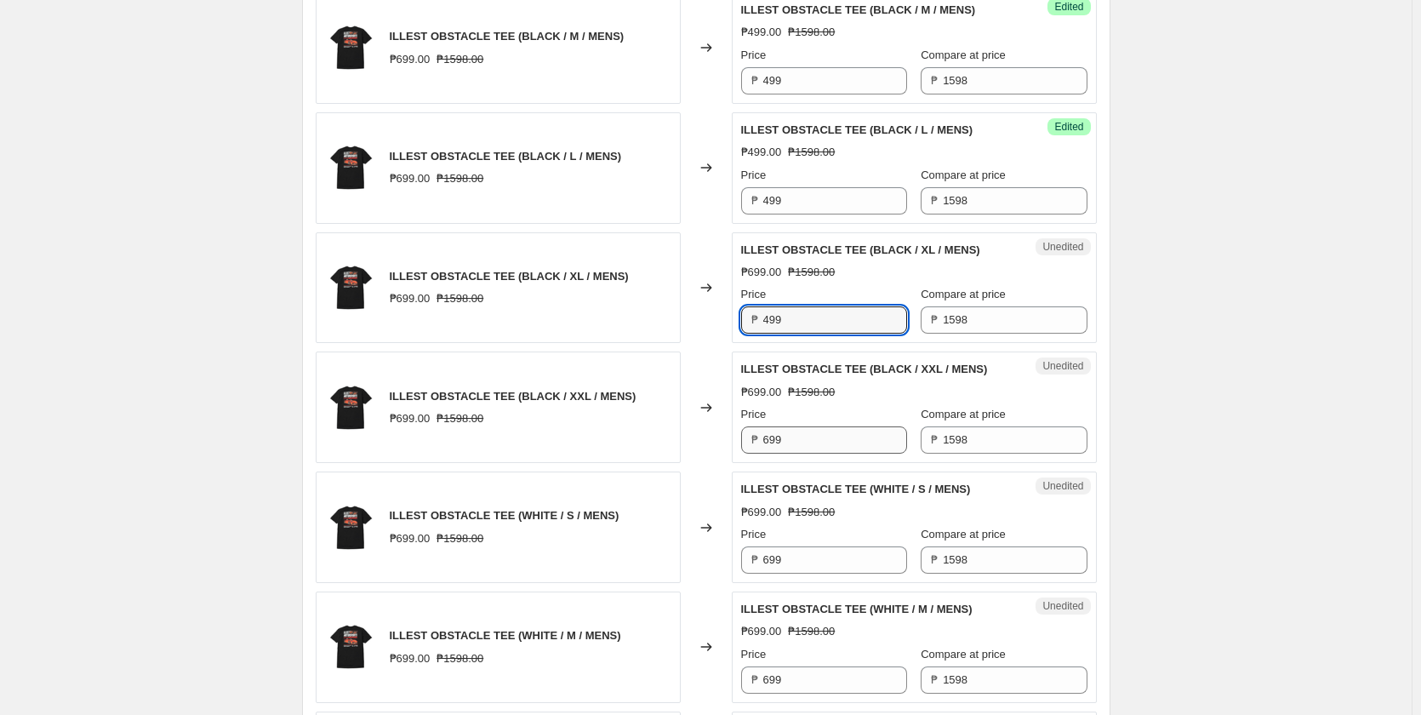
scroll to position [1617, 0]
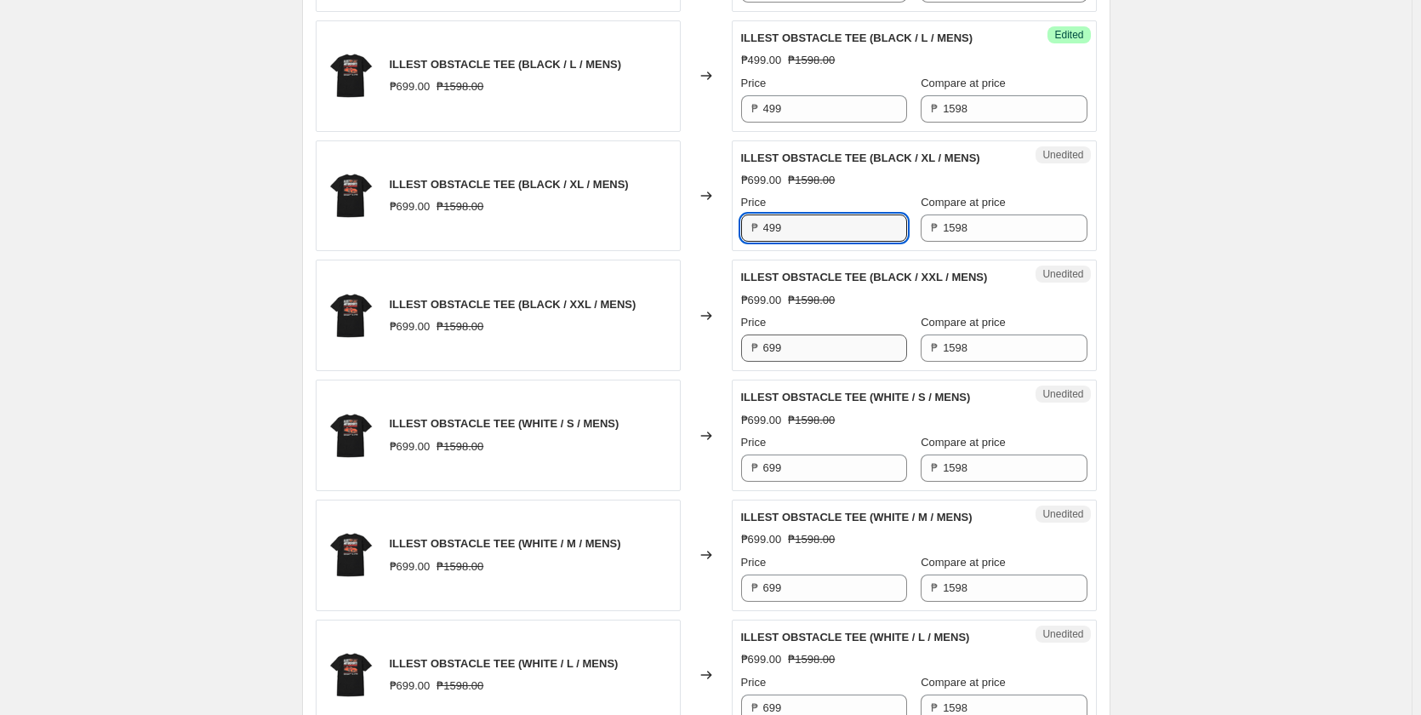
type input "499"
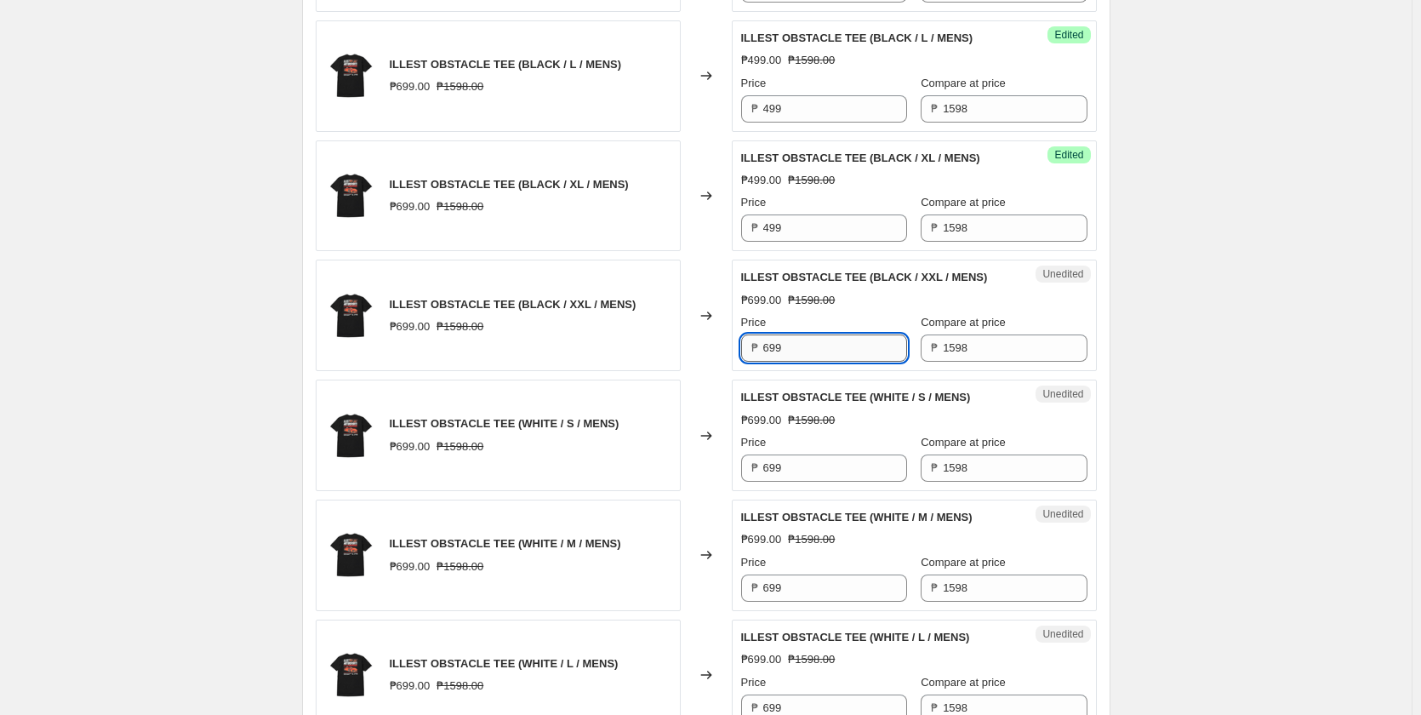
click at [790, 362] on input "699" at bounding box center [835, 347] width 144 height 27
type input "499"
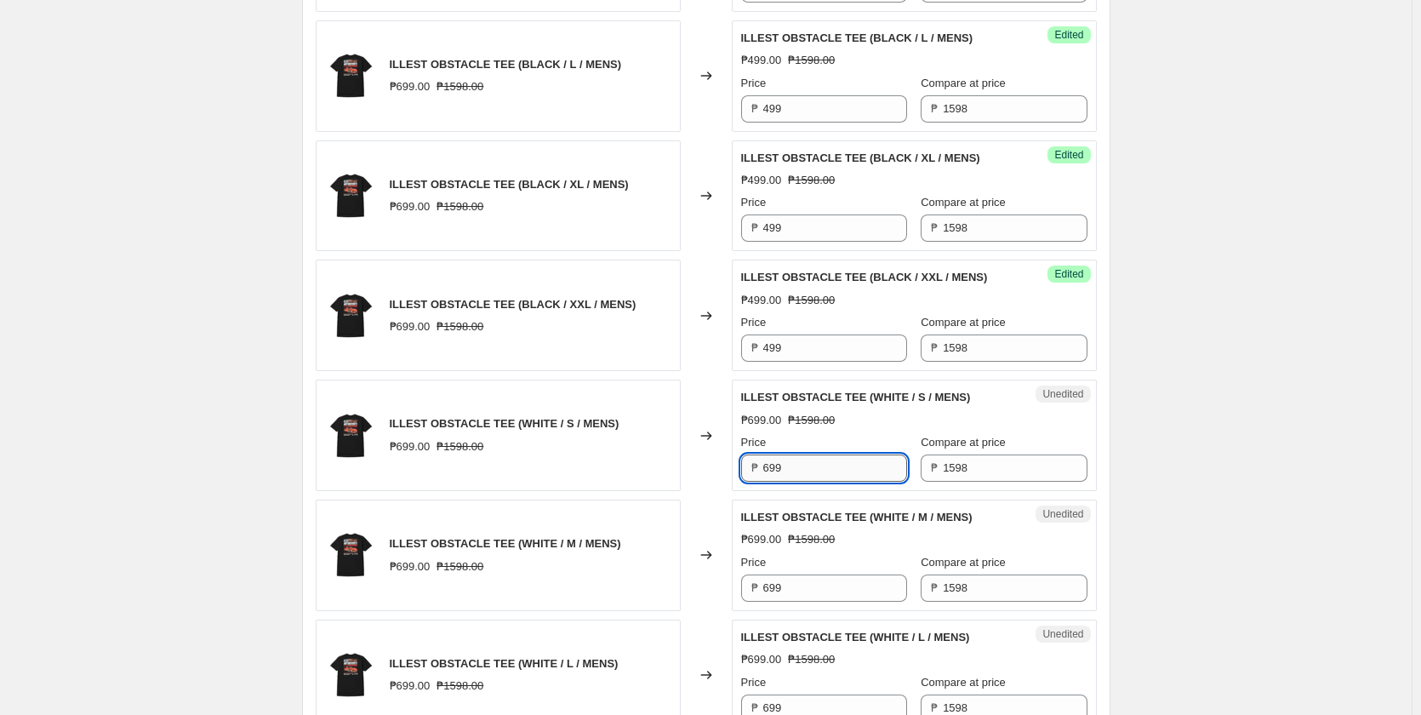
click at [797, 482] on input "699" at bounding box center [835, 467] width 144 height 27
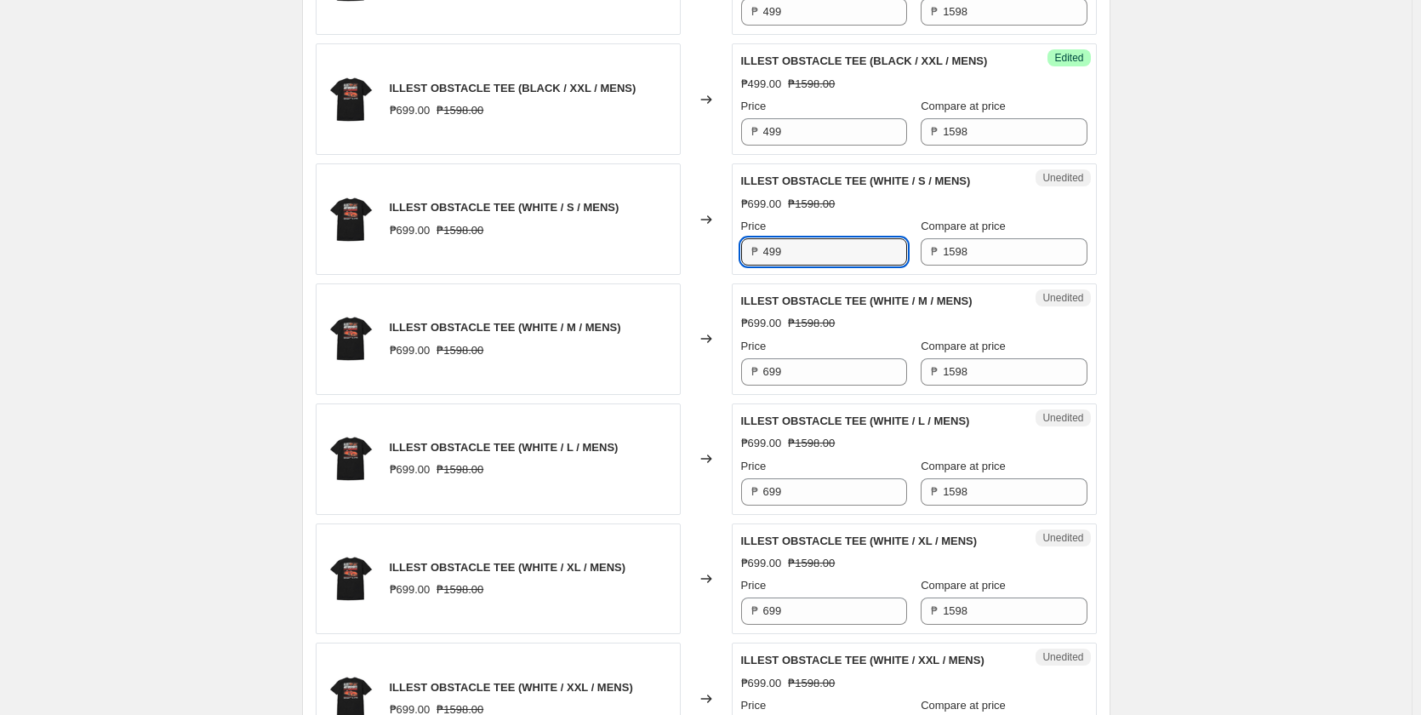
scroll to position [1957, 0]
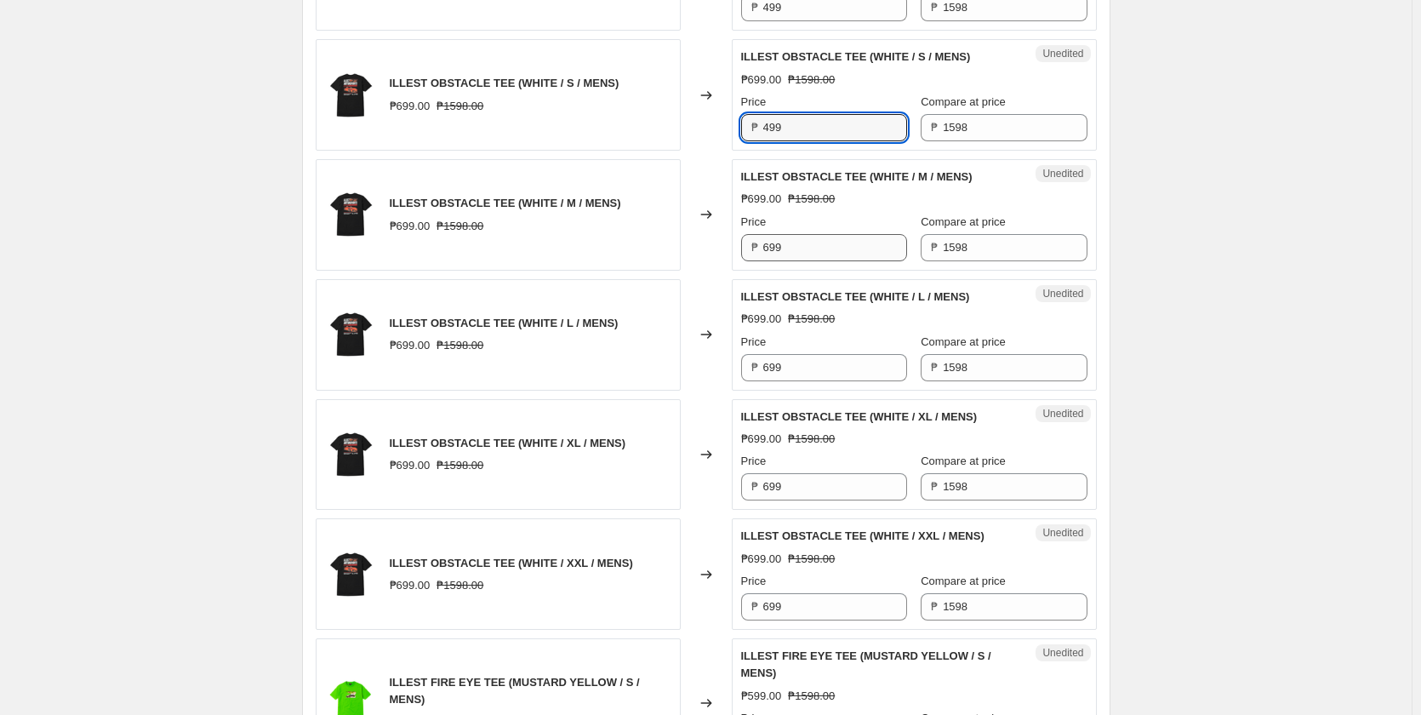
type input "499"
click at [804, 261] on input "699" at bounding box center [835, 247] width 144 height 27
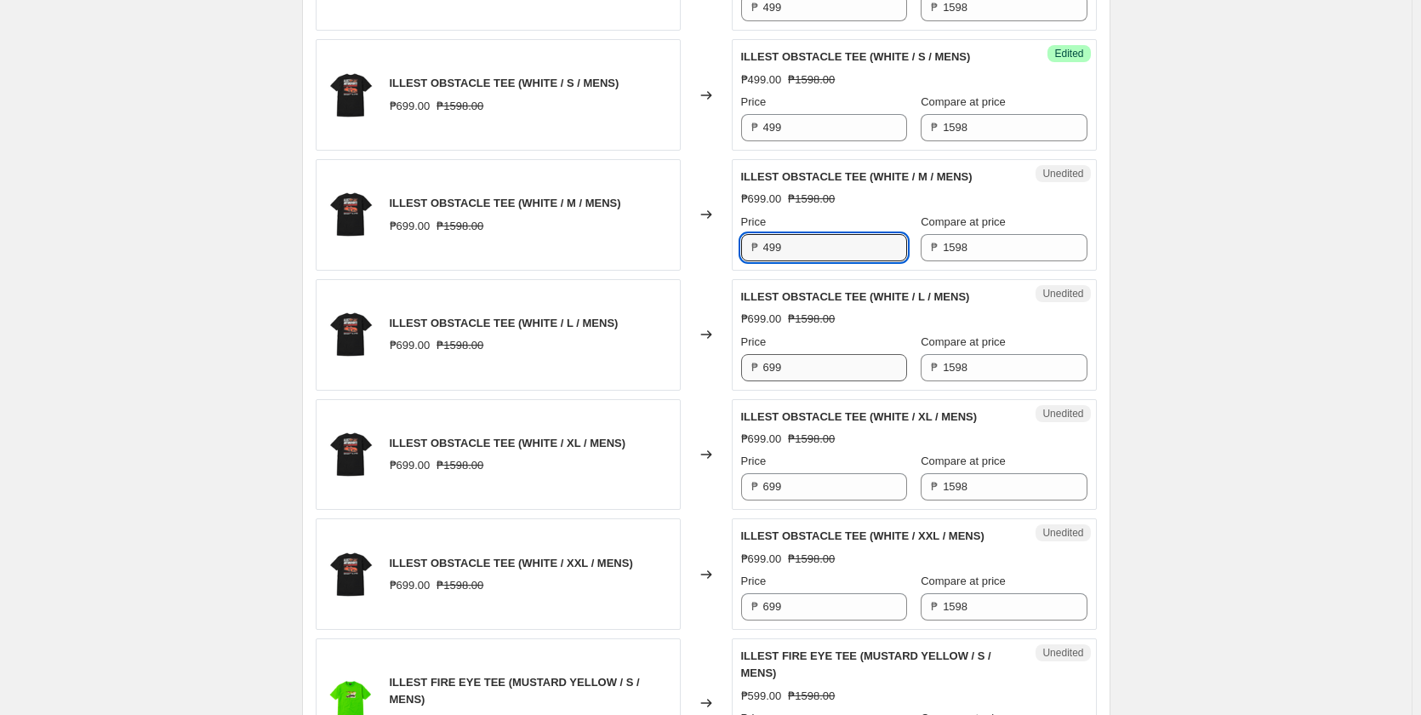
type input "499"
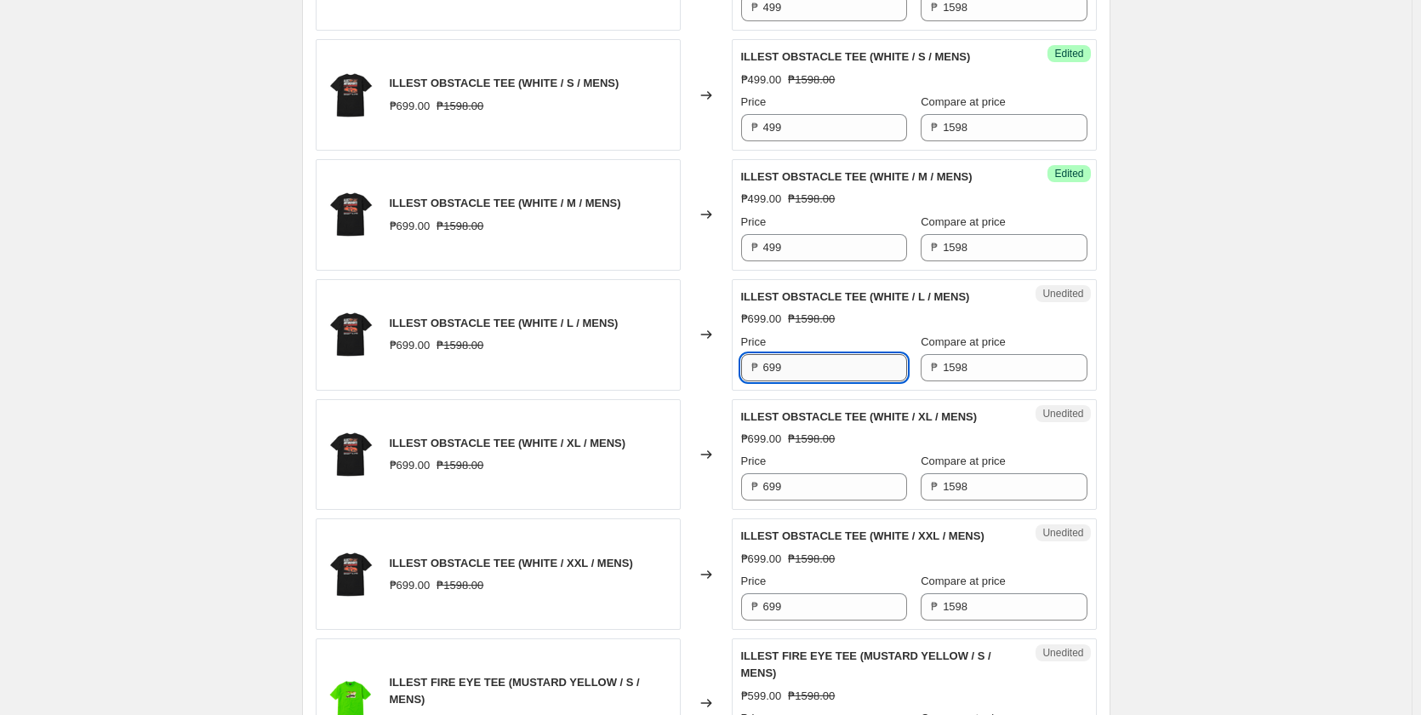
click at [794, 381] on input "699" at bounding box center [835, 367] width 144 height 27
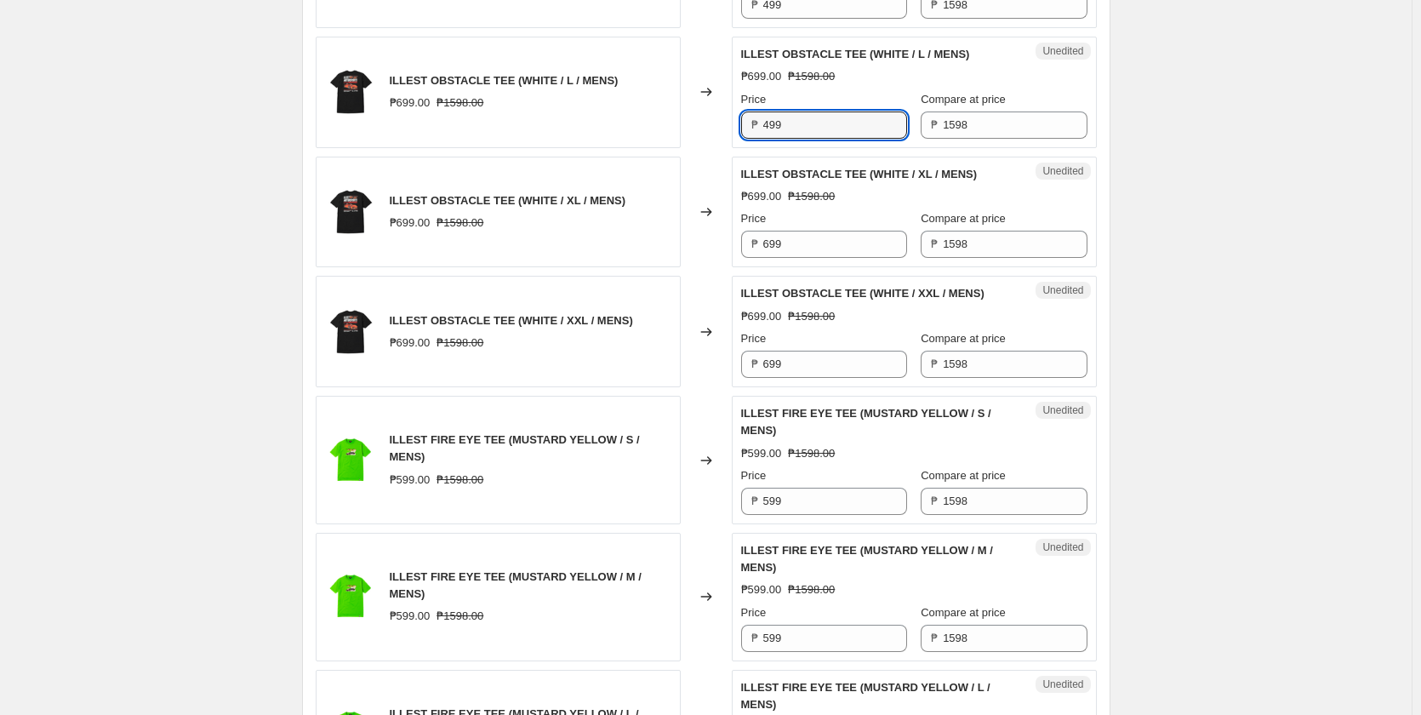
scroll to position [2212, 0]
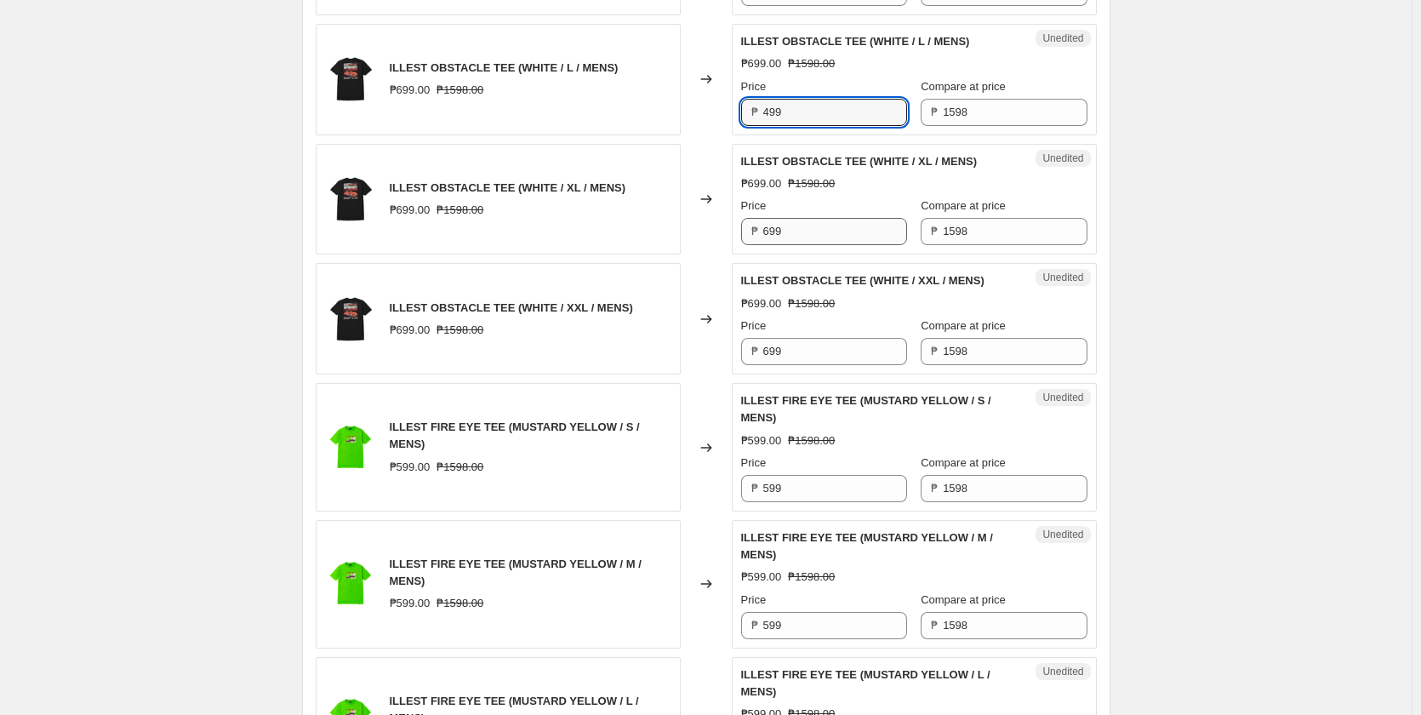
type input "499"
click at [813, 245] on input "699" at bounding box center [835, 231] width 144 height 27
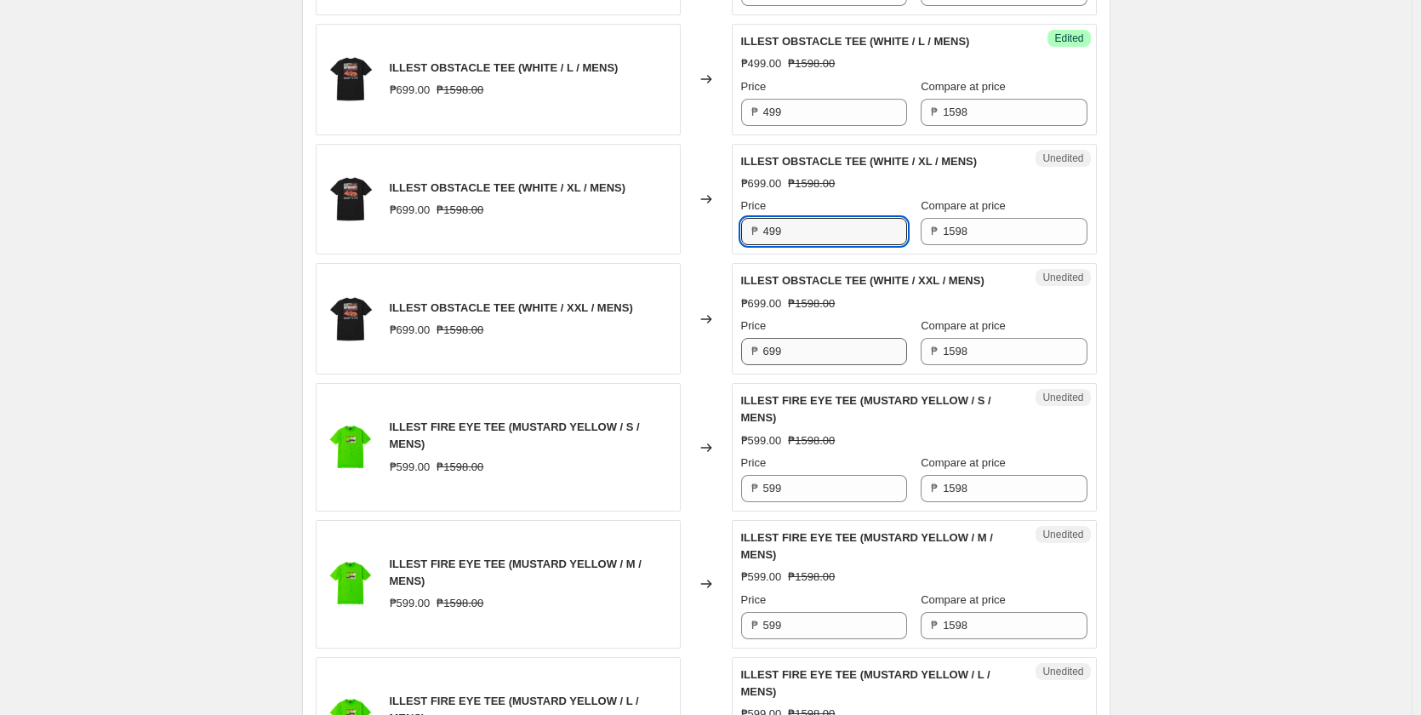
type input "499"
click at [790, 365] on input "699" at bounding box center [835, 351] width 144 height 27
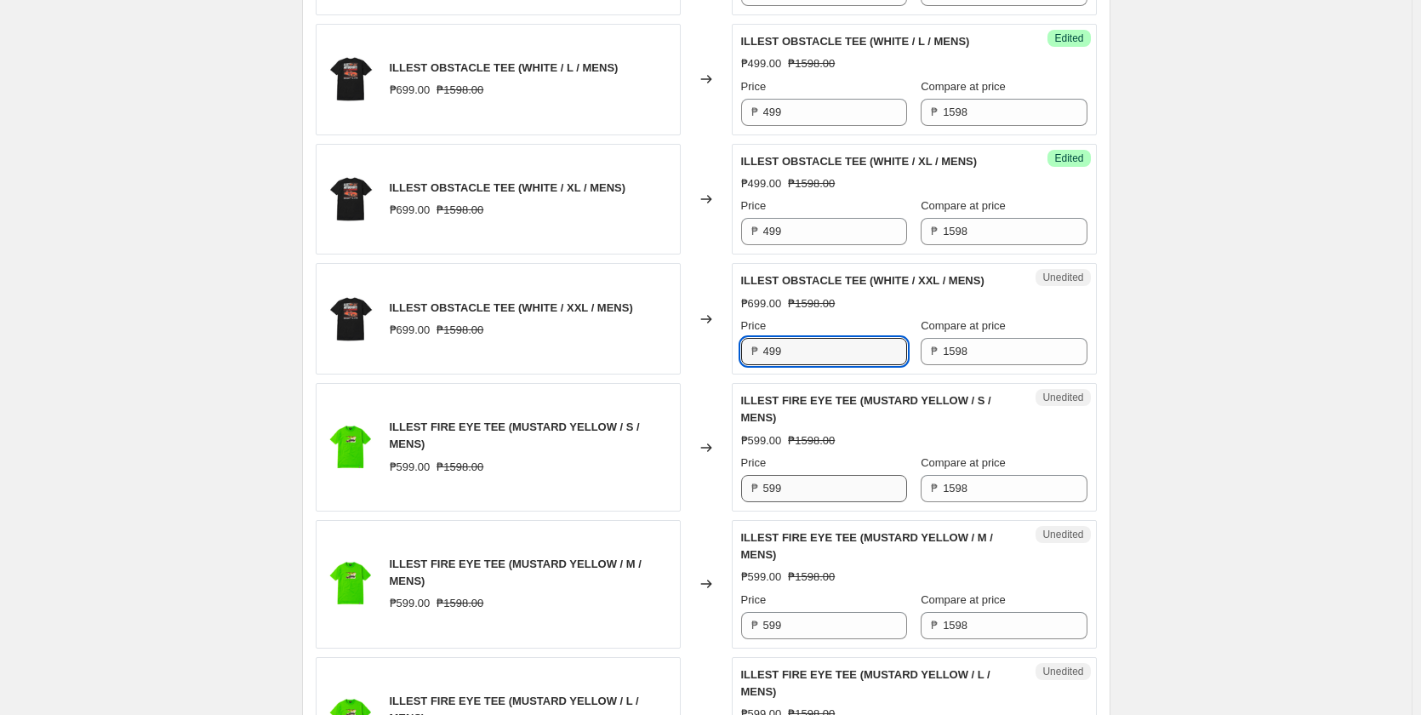
type input "499"
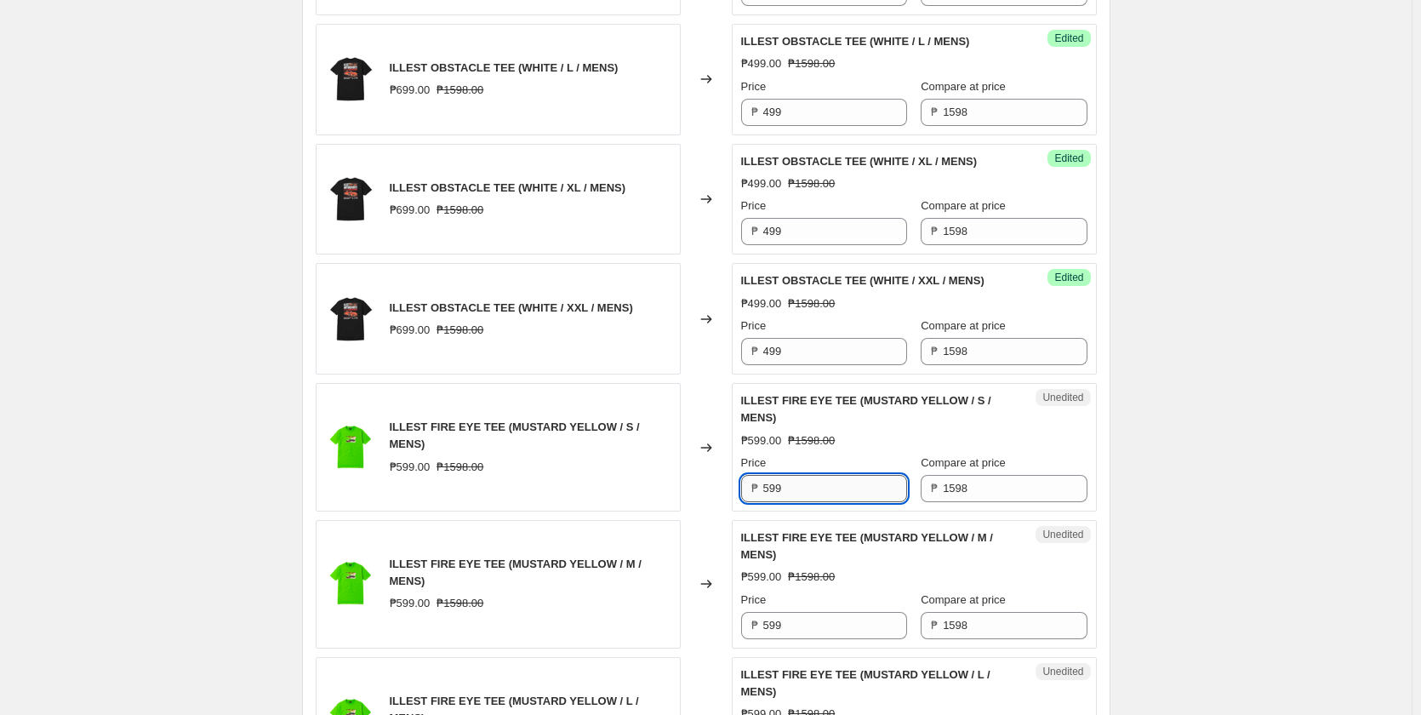
click at [806, 502] on input "599" at bounding box center [835, 488] width 144 height 27
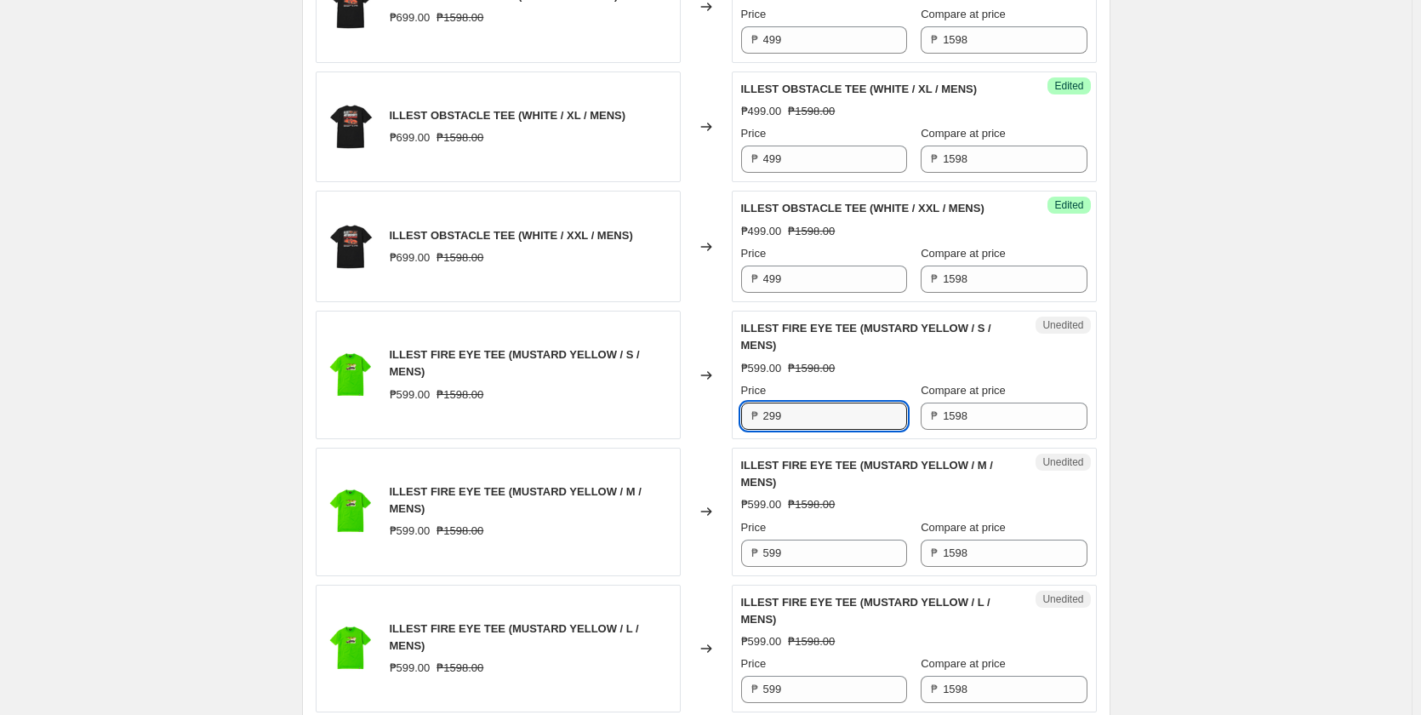
scroll to position [2383, 0]
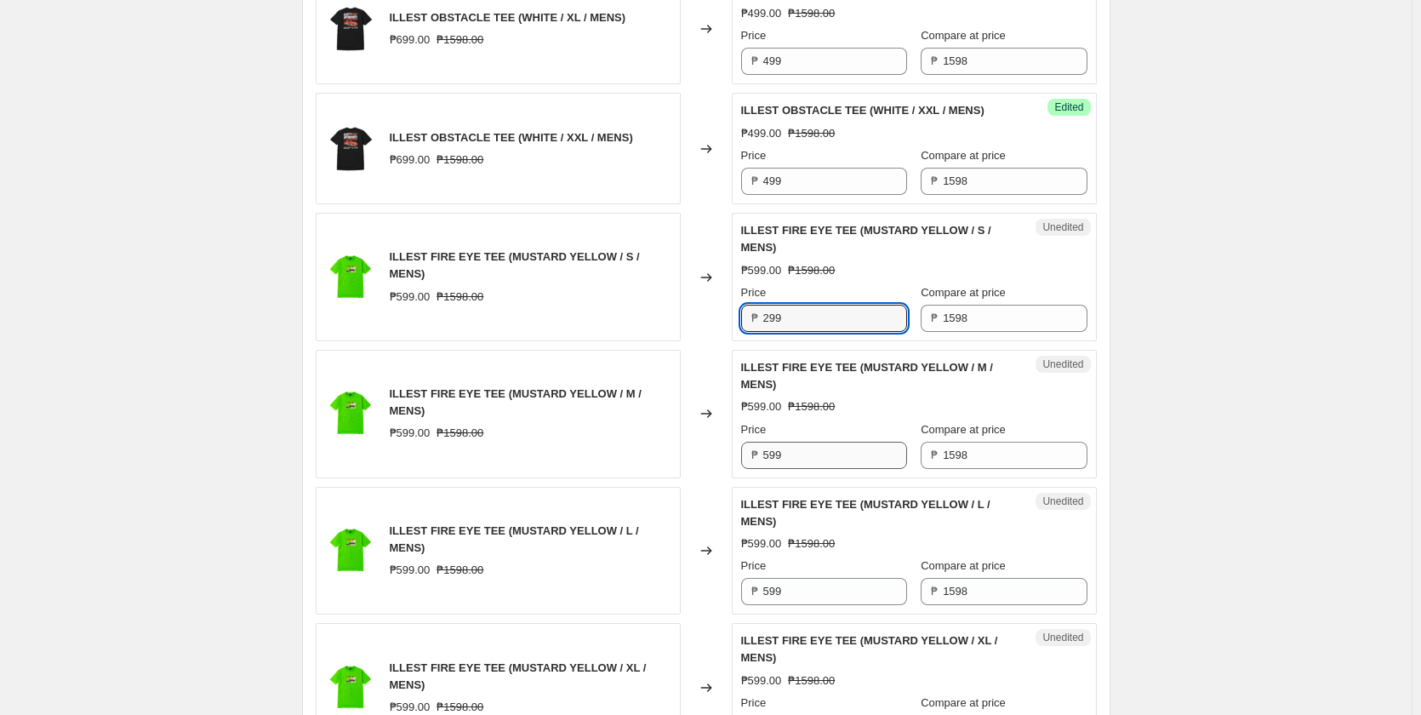
type input "299"
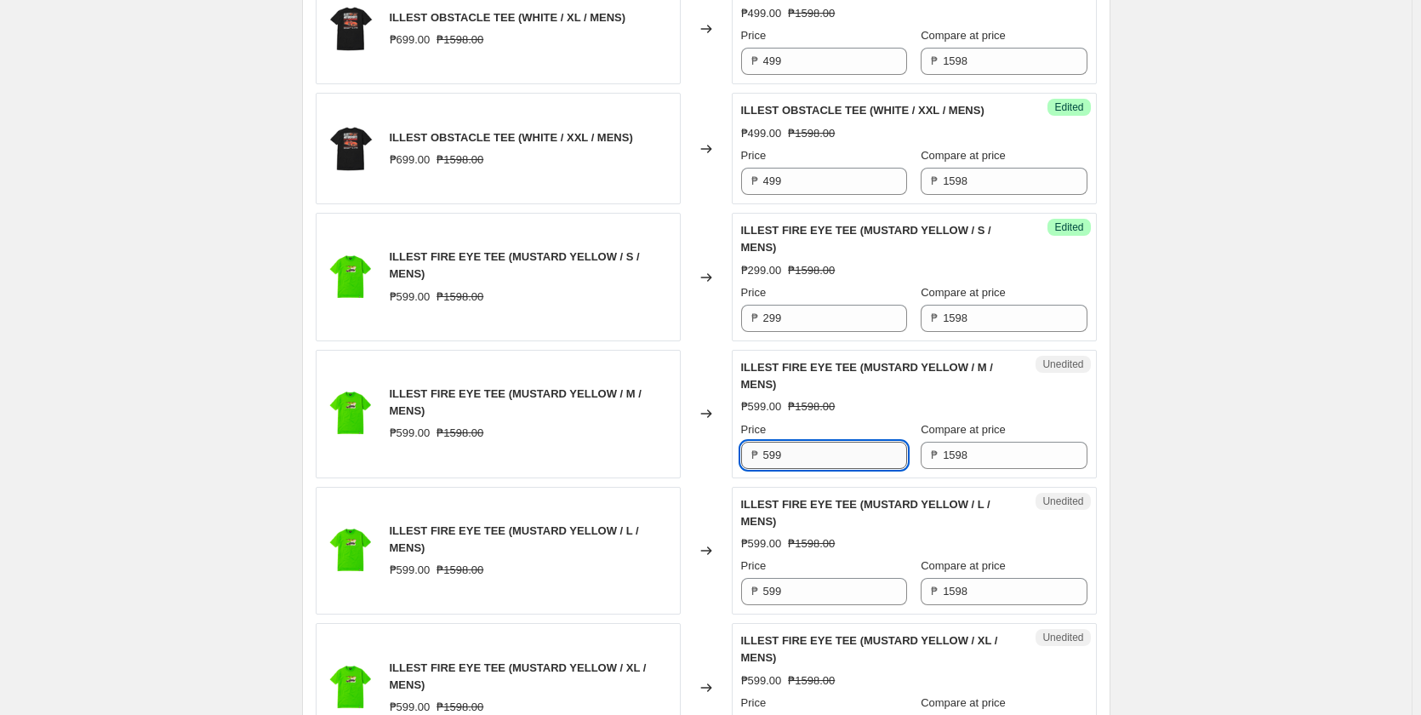
click at [798, 469] on input "599" at bounding box center [835, 455] width 144 height 27
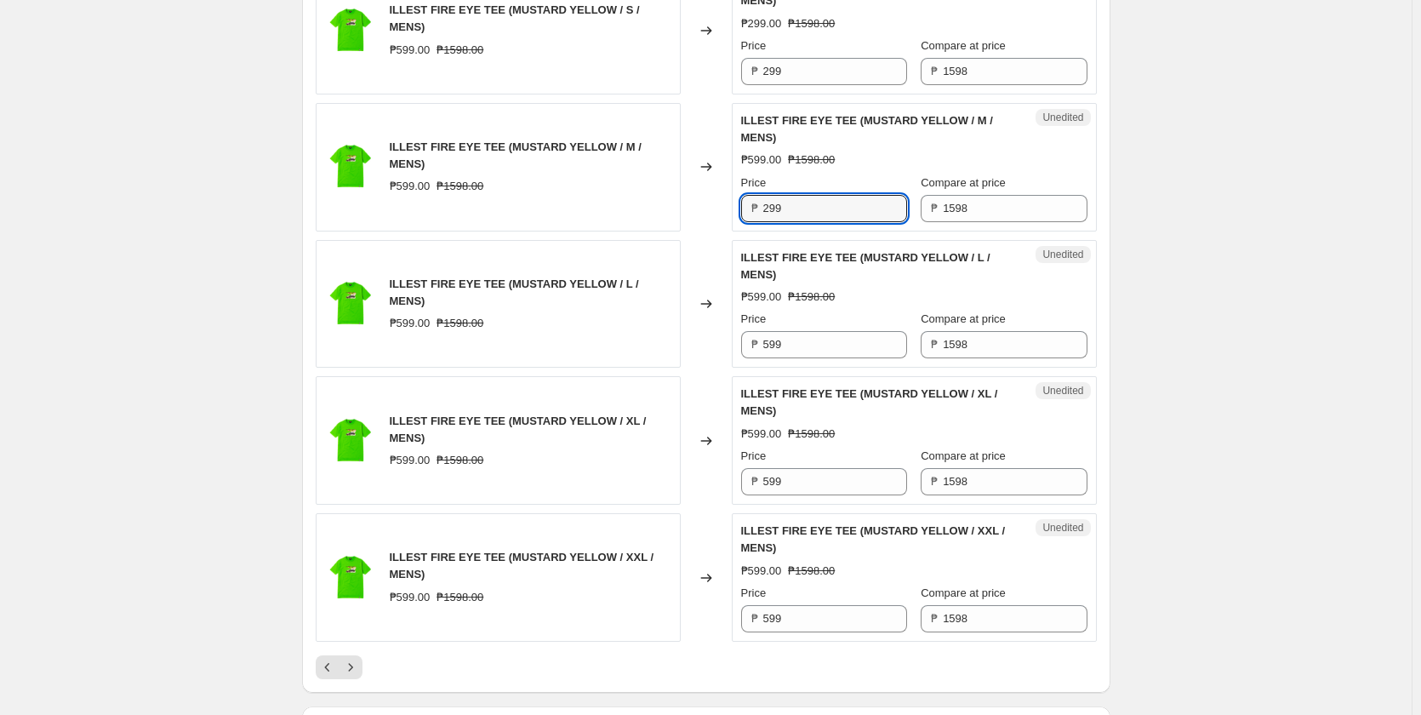
scroll to position [2638, 0]
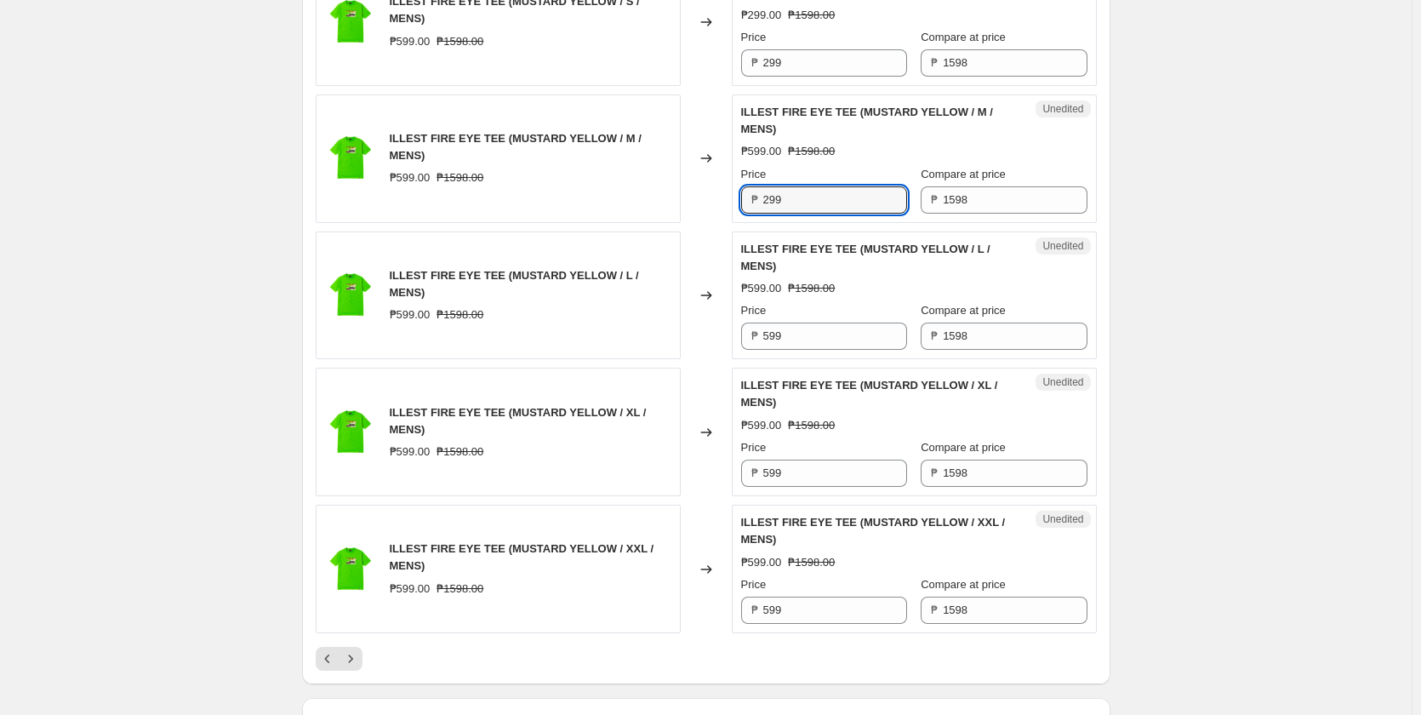
type input "299"
click at [808, 360] on div "Unedited ILLEST FIRE EYE TEE (MUSTARD YELLOW / L / MENS) ₱599.00 ₱1598.00 Price…" at bounding box center [914, 295] width 365 height 128
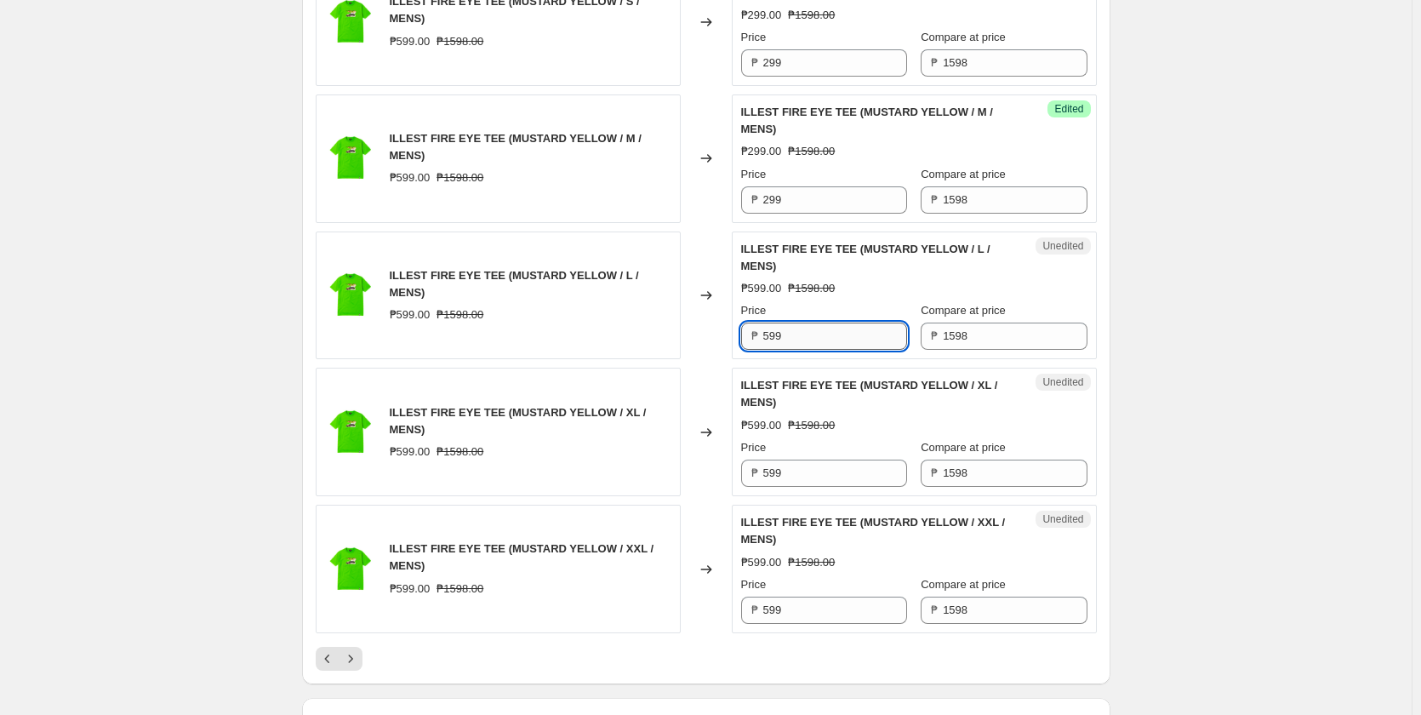
click at [810, 350] on input "599" at bounding box center [835, 335] width 144 height 27
type input "299"
click at [817, 487] on input "599" at bounding box center [835, 472] width 144 height 27
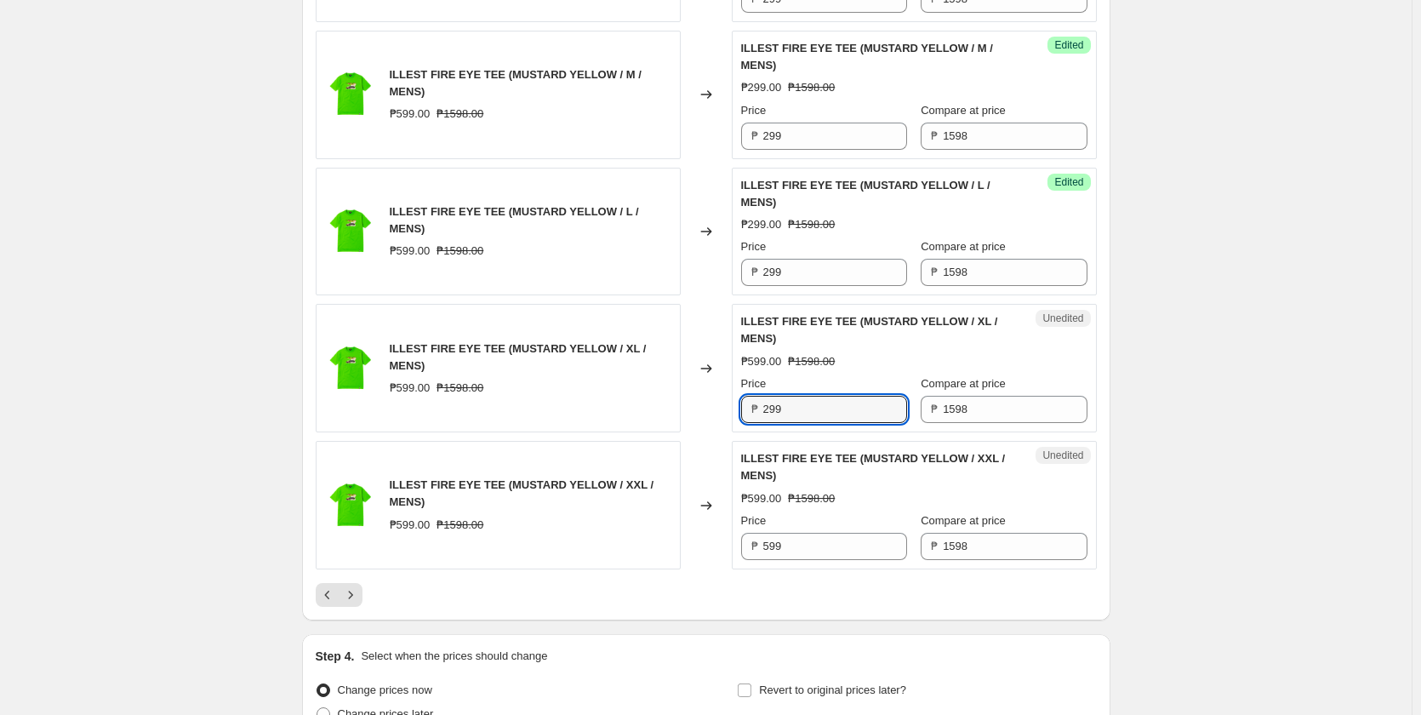
scroll to position [2808, 0]
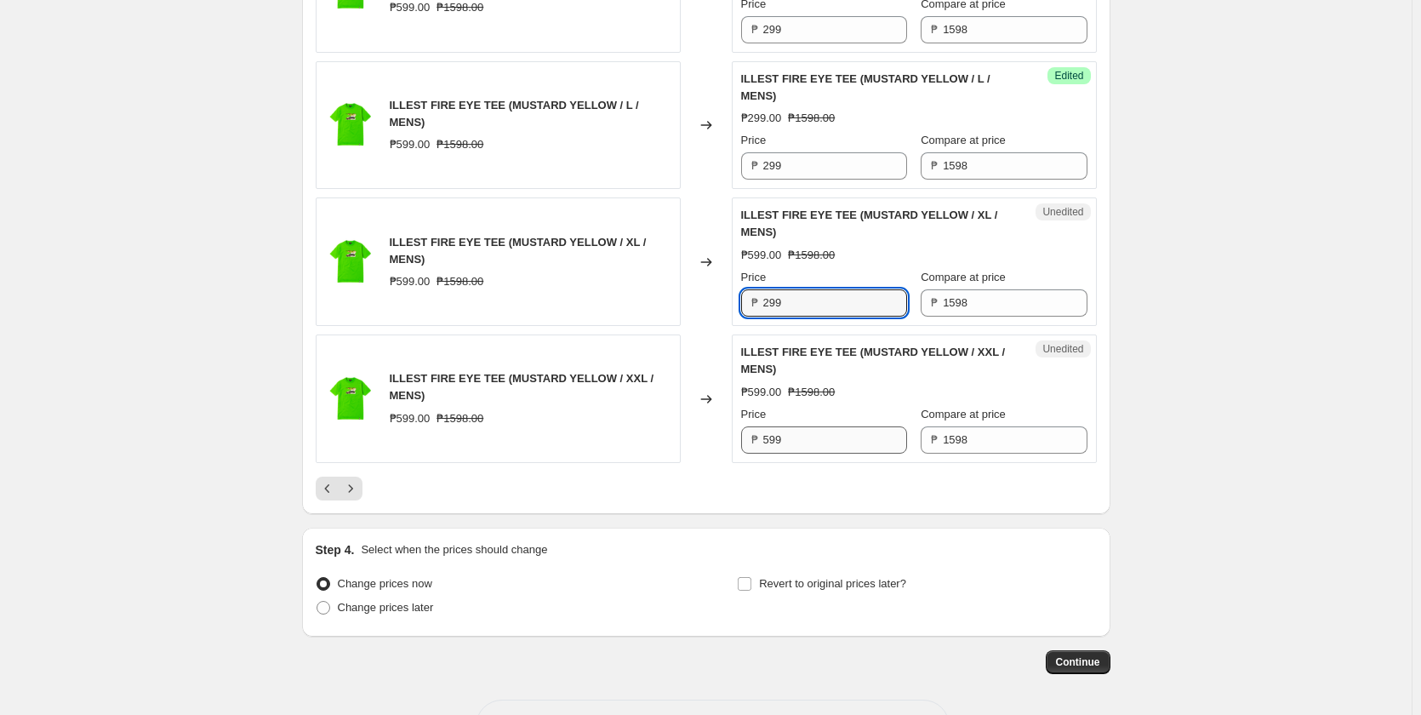
type input "299"
click at [801, 454] on input "599" at bounding box center [835, 439] width 144 height 27
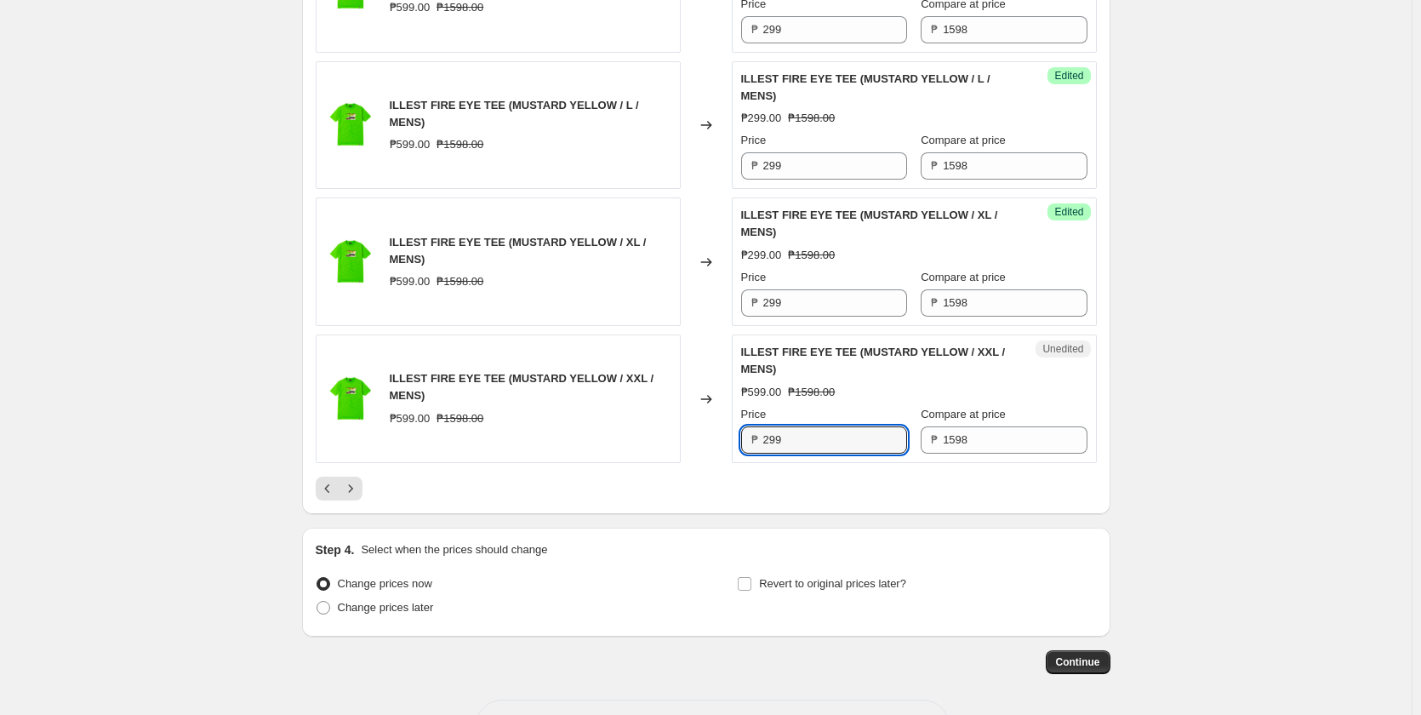
type input "299"
click at [616, 500] on div at bounding box center [706, 489] width 781 height 24
click at [359, 497] on icon "Next" at bounding box center [350, 488] width 17 height 17
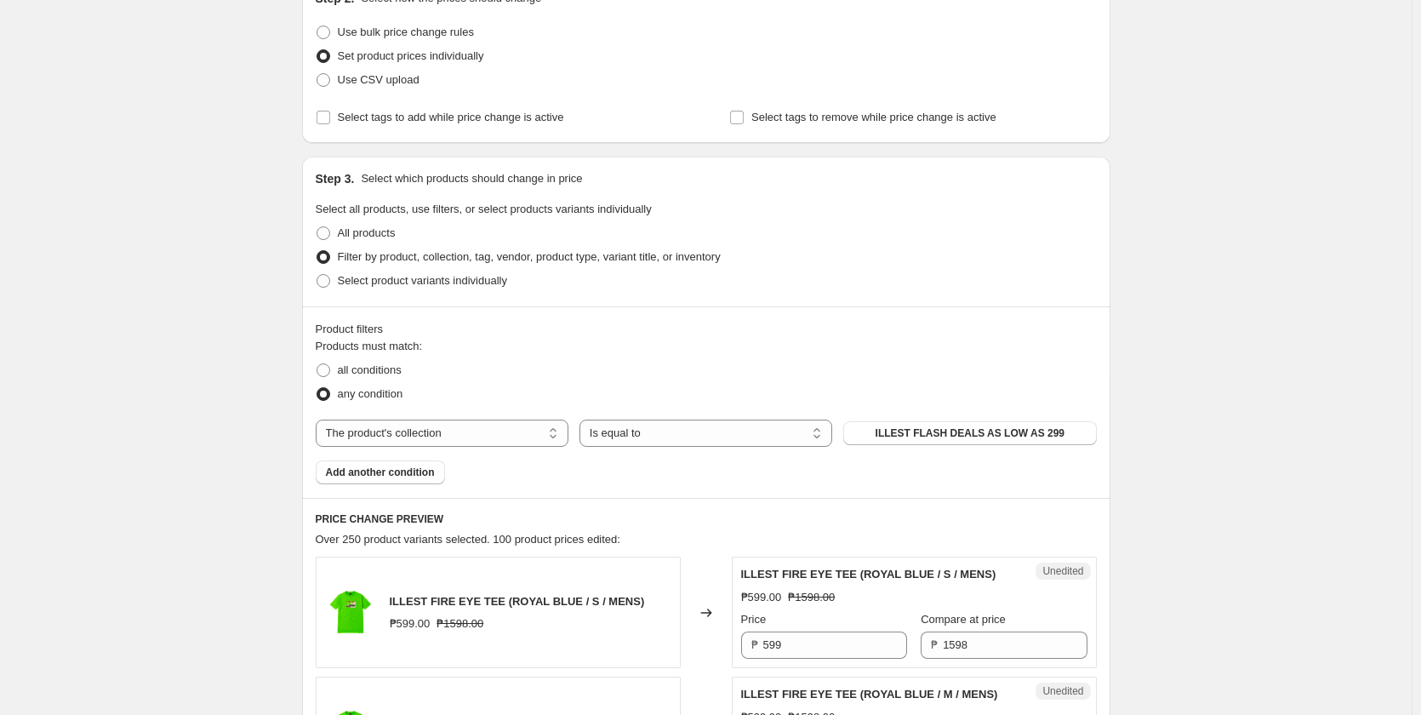
scroll to position [511, 0]
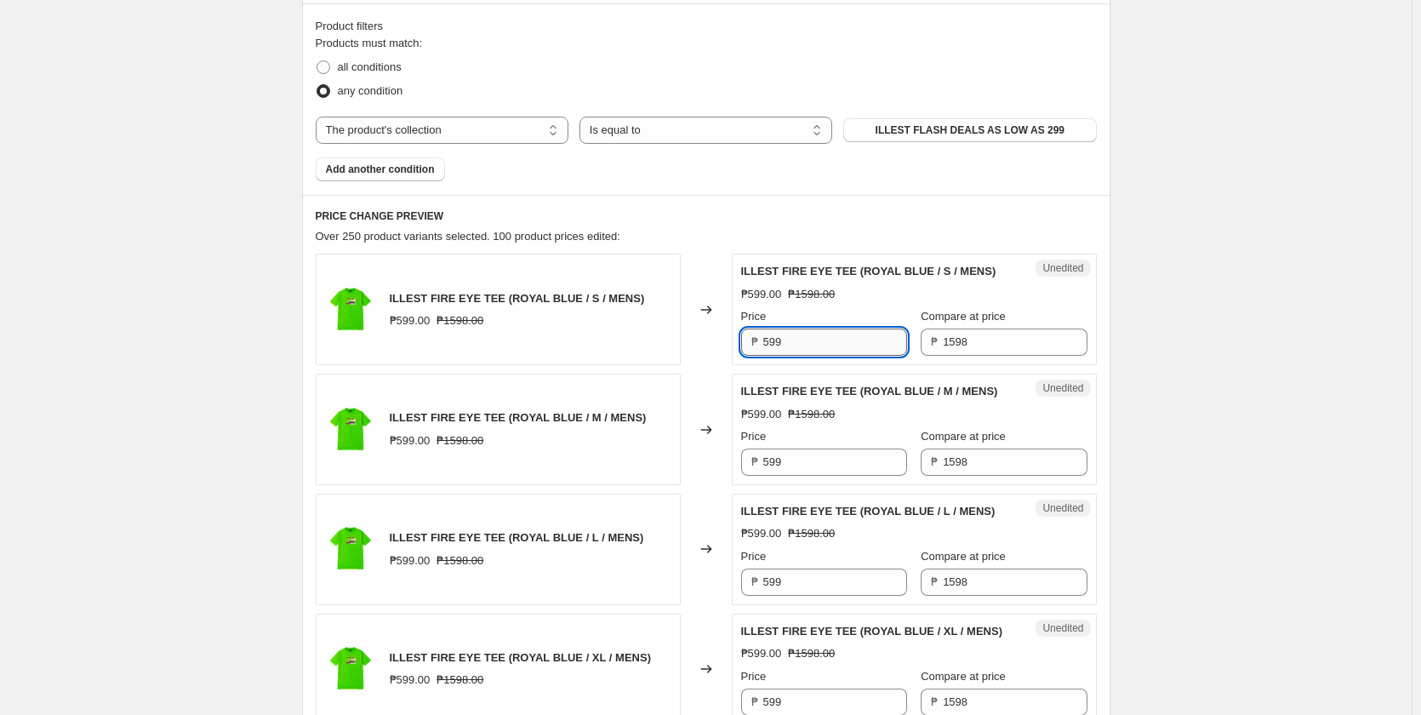
click at [789, 345] on input "599" at bounding box center [835, 341] width 144 height 27
type input "299"
click at [799, 462] on input "599" at bounding box center [835, 461] width 144 height 27
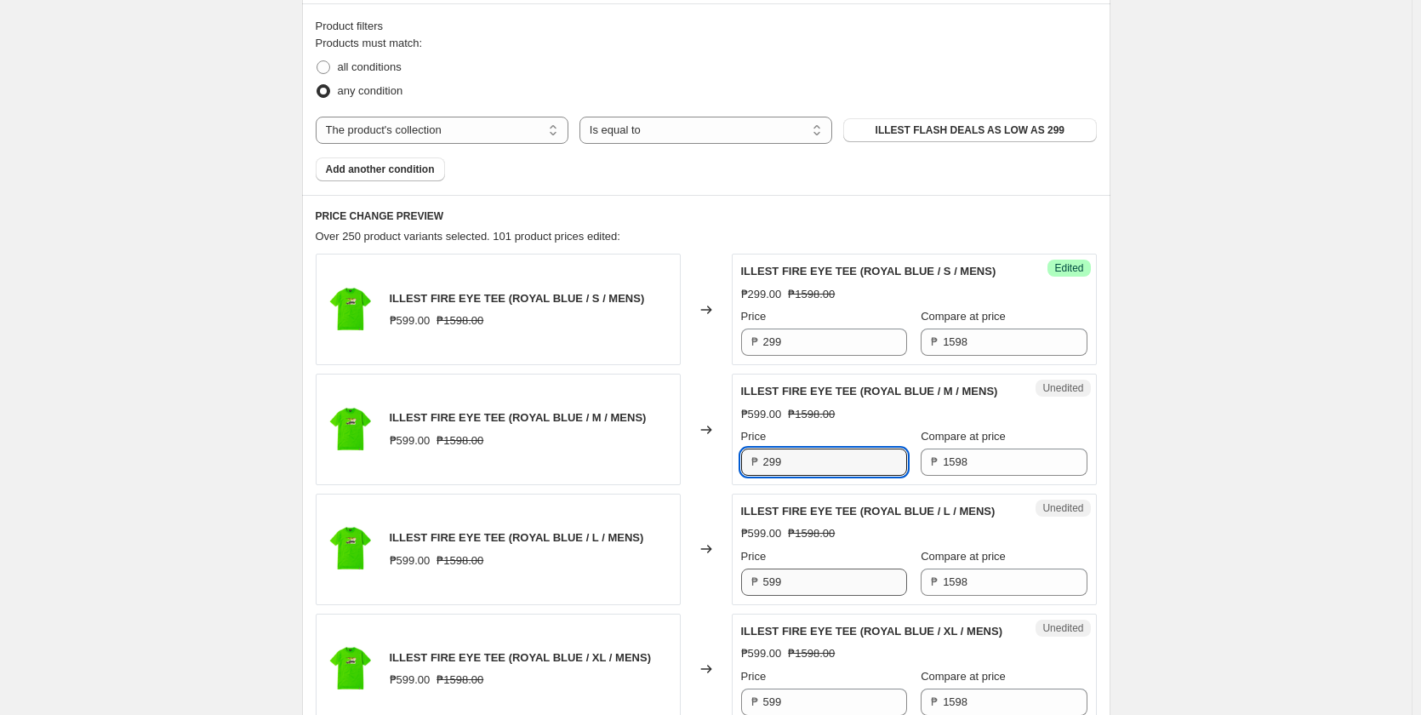
type input "299"
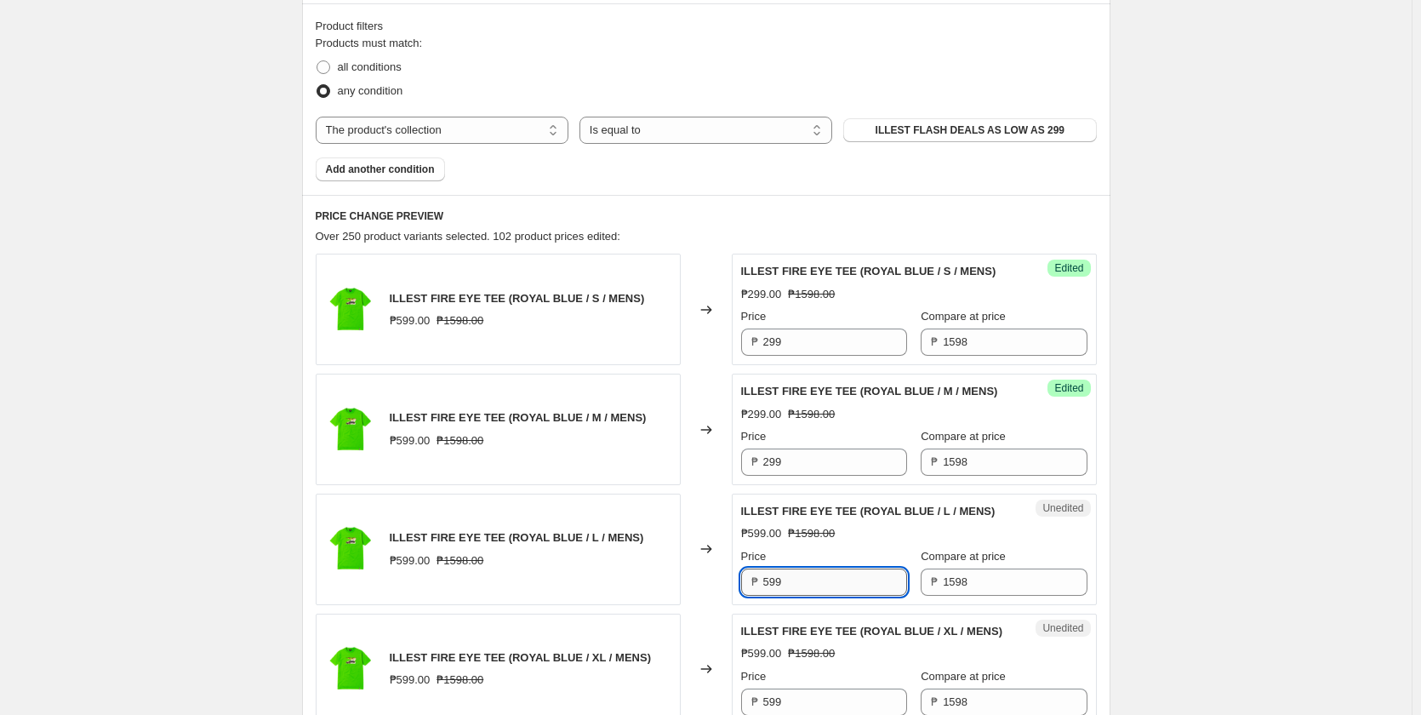
click at [808, 579] on input "599" at bounding box center [835, 581] width 144 height 27
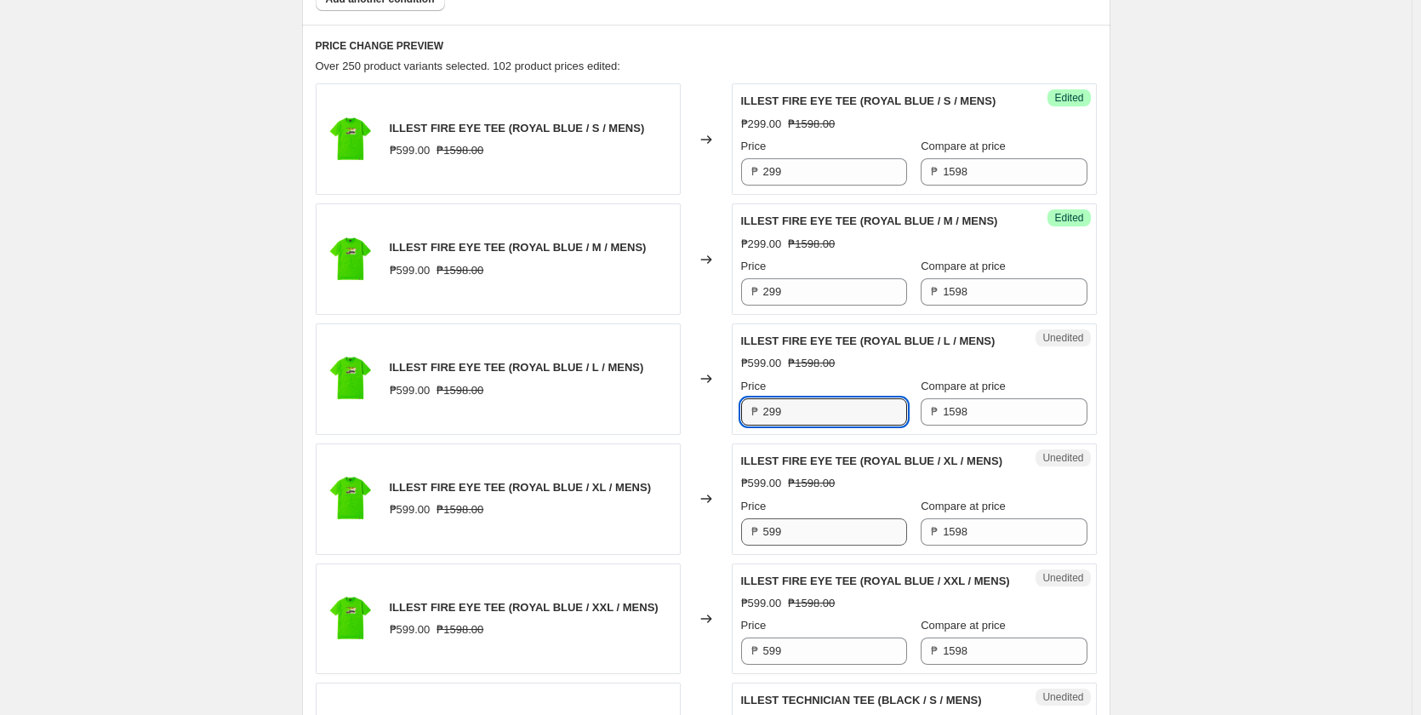
type input "299"
click at [802, 536] on input "599" at bounding box center [835, 531] width 144 height 27
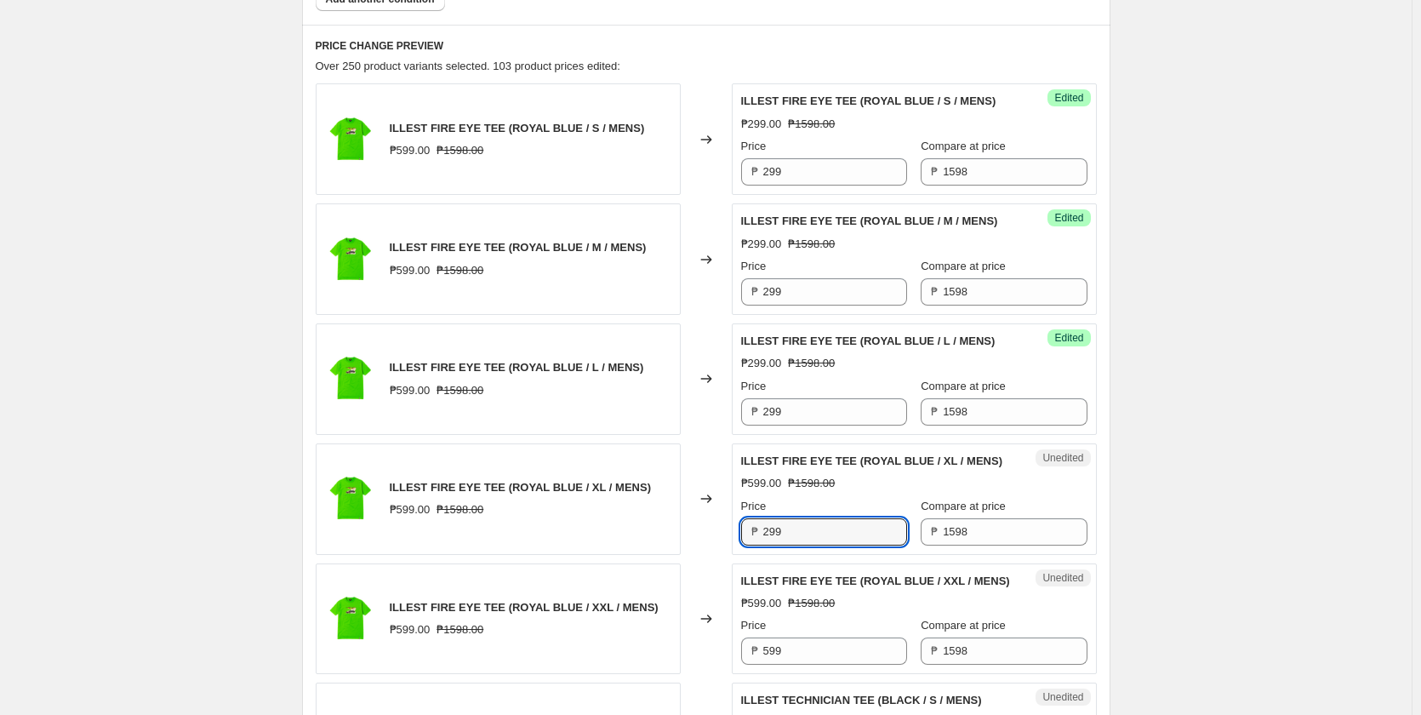
scroll to position [851, 0]
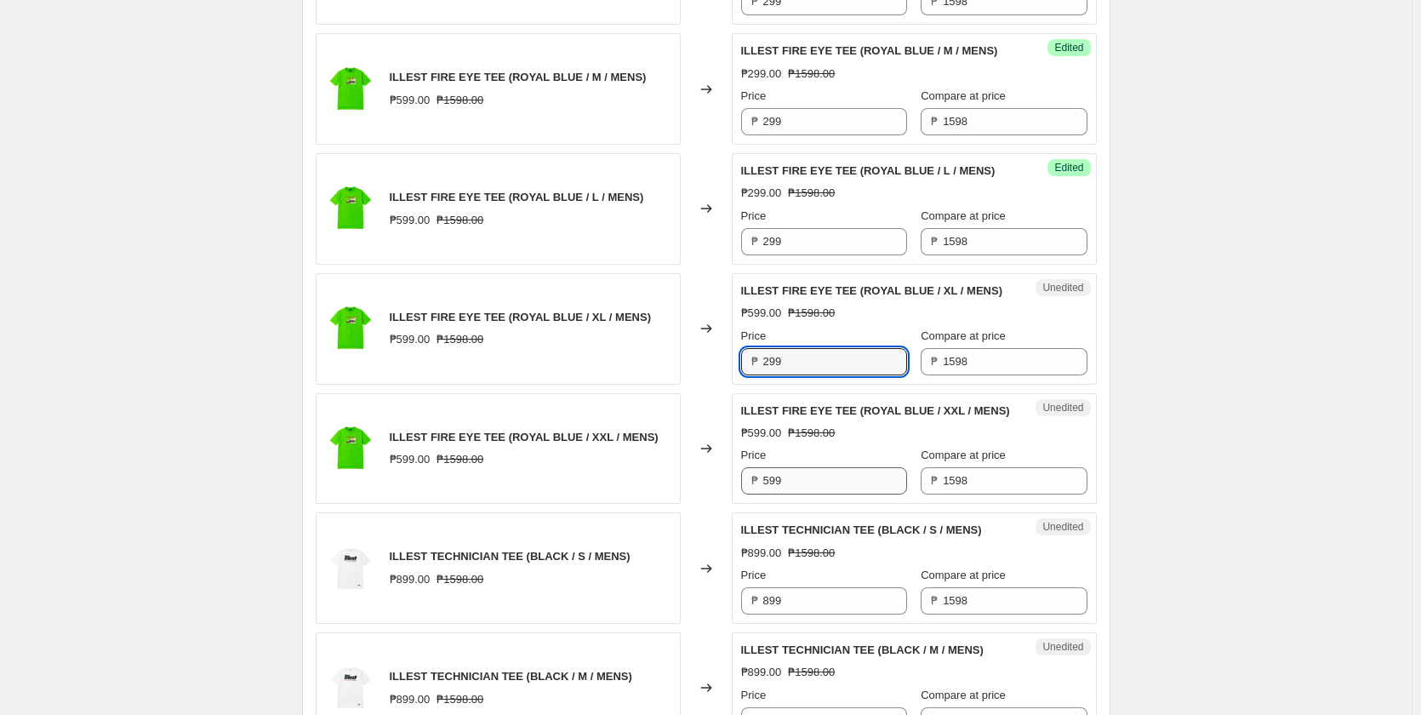
type input "299"
click at [785, 494] on input "599" at bounding box center [835, 480] width 144 height 27
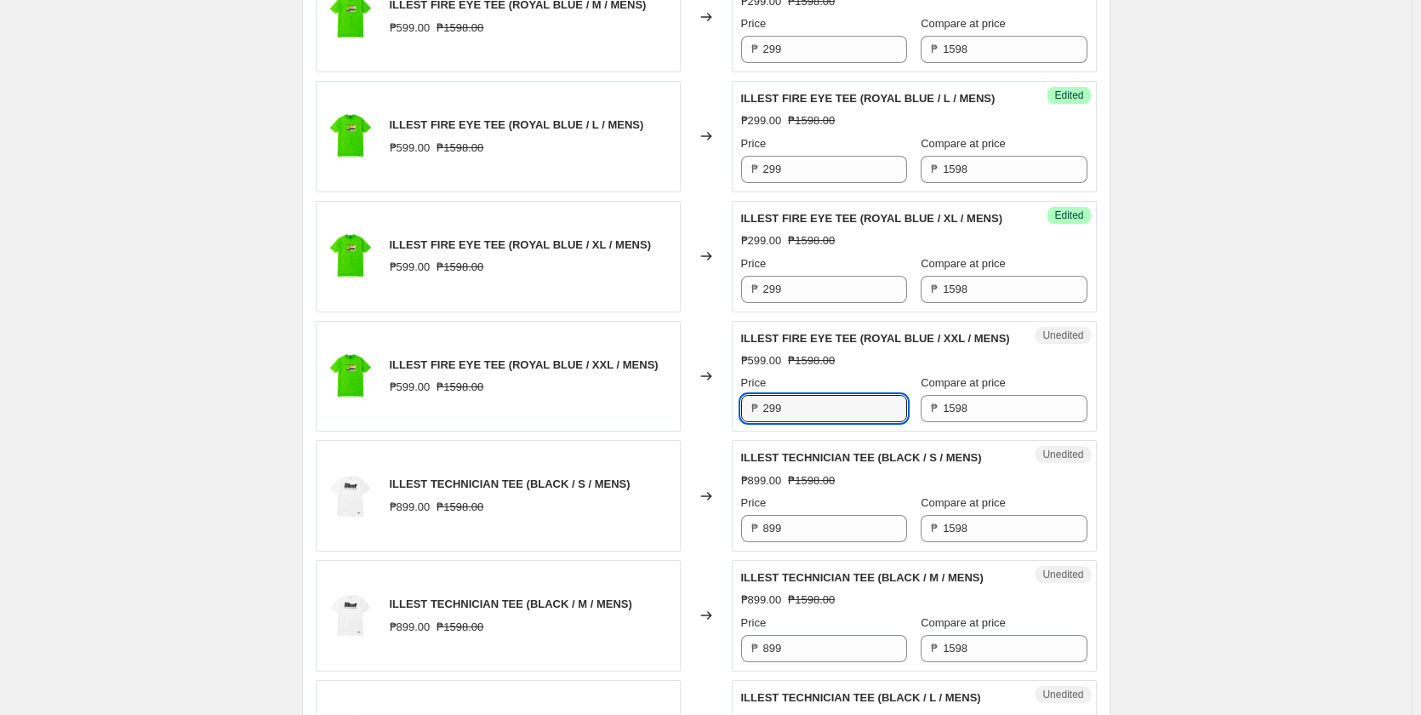
scroll to position [1021, 0]
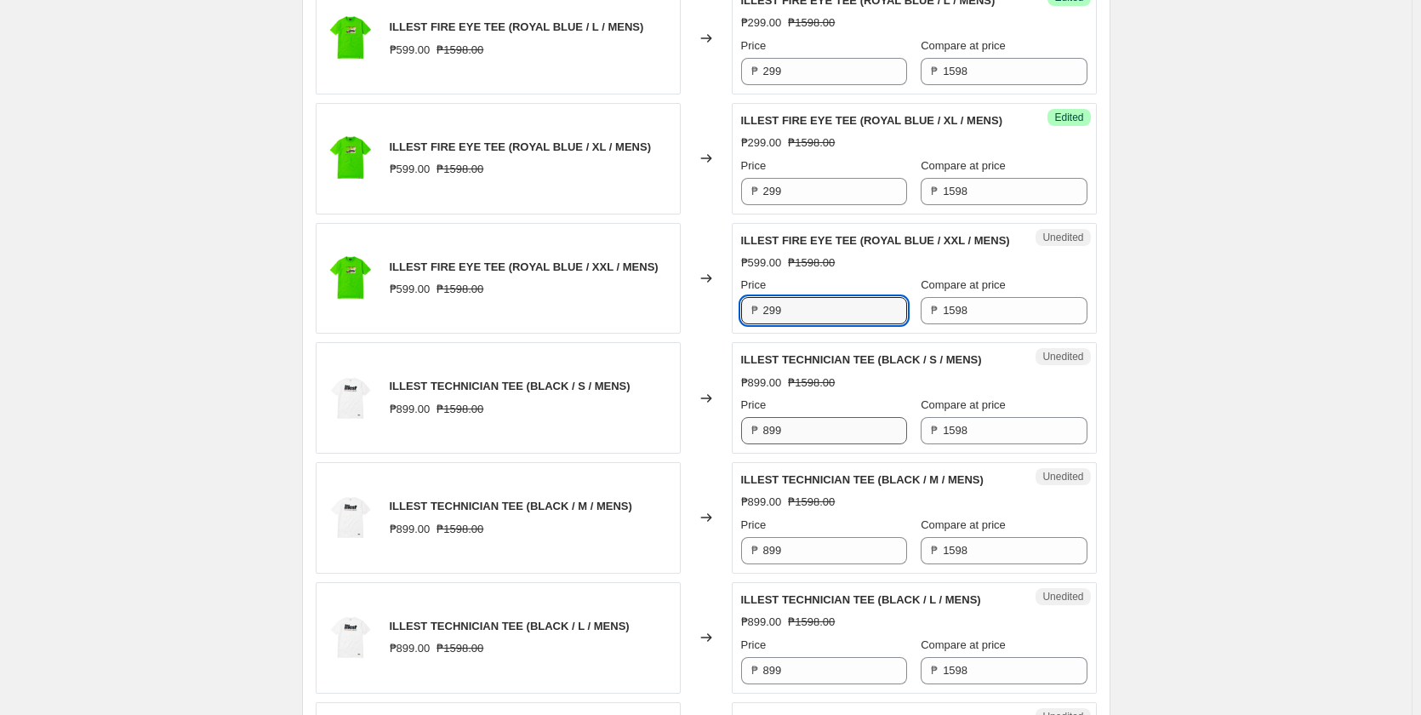
type input "299"
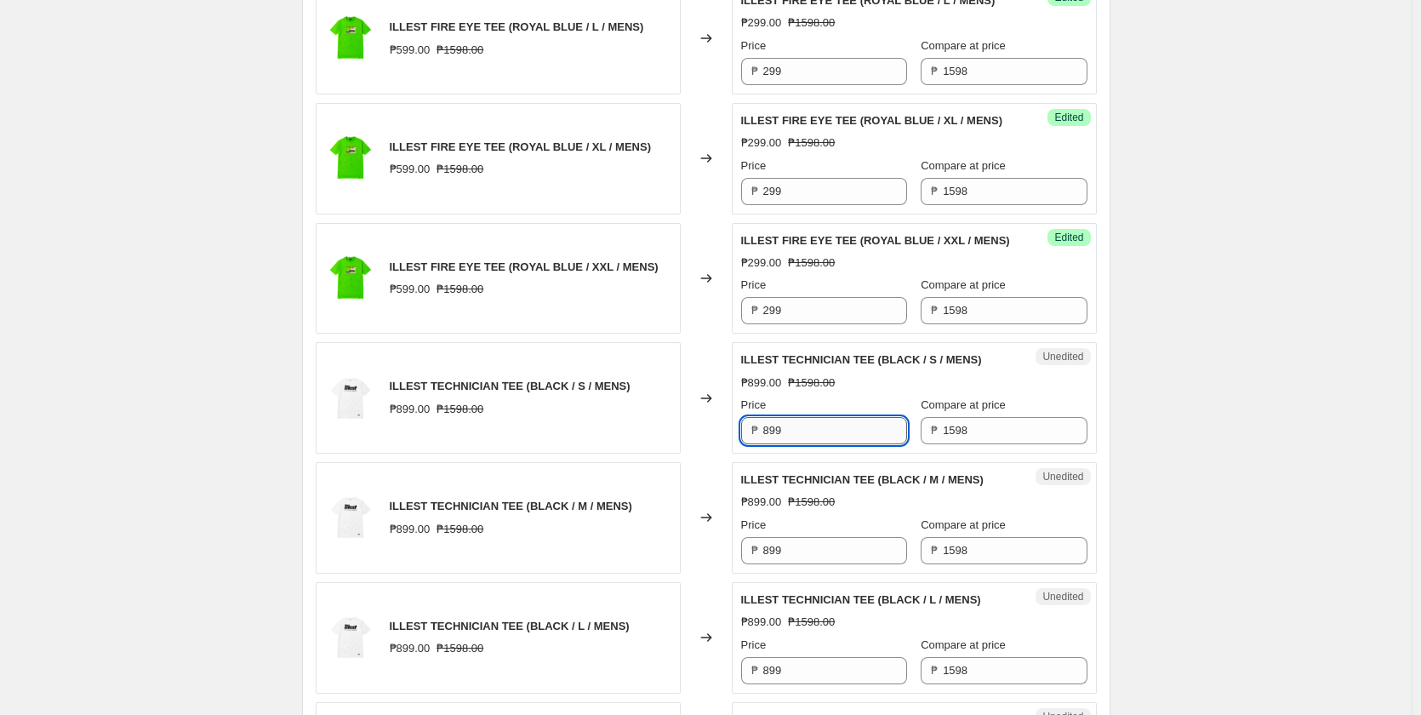
click at [808, 444] on input "899" at bounding box center [835, 430] width 144 height 27
type input "499"
click at [818, 564] on input "899" at bounding box center [835, 550] width 144 height 27
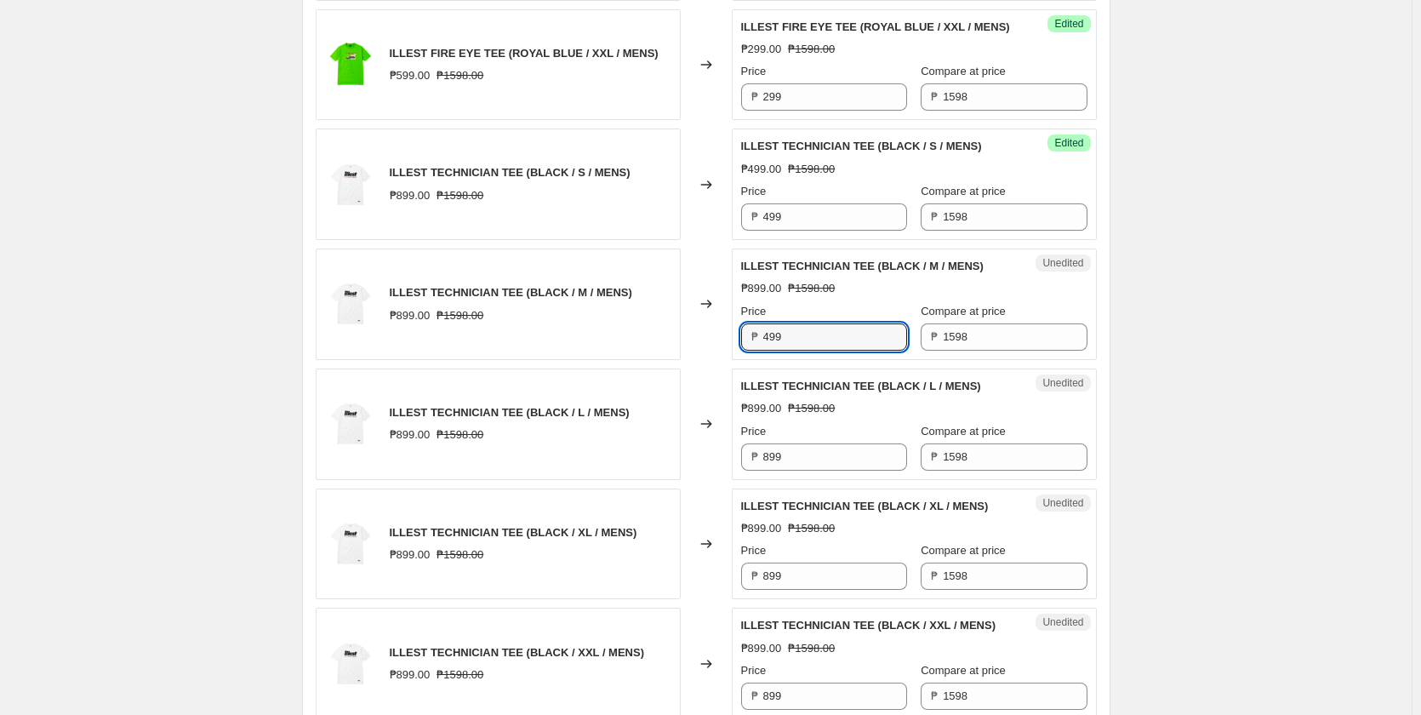
scroll to position [1276, 0]
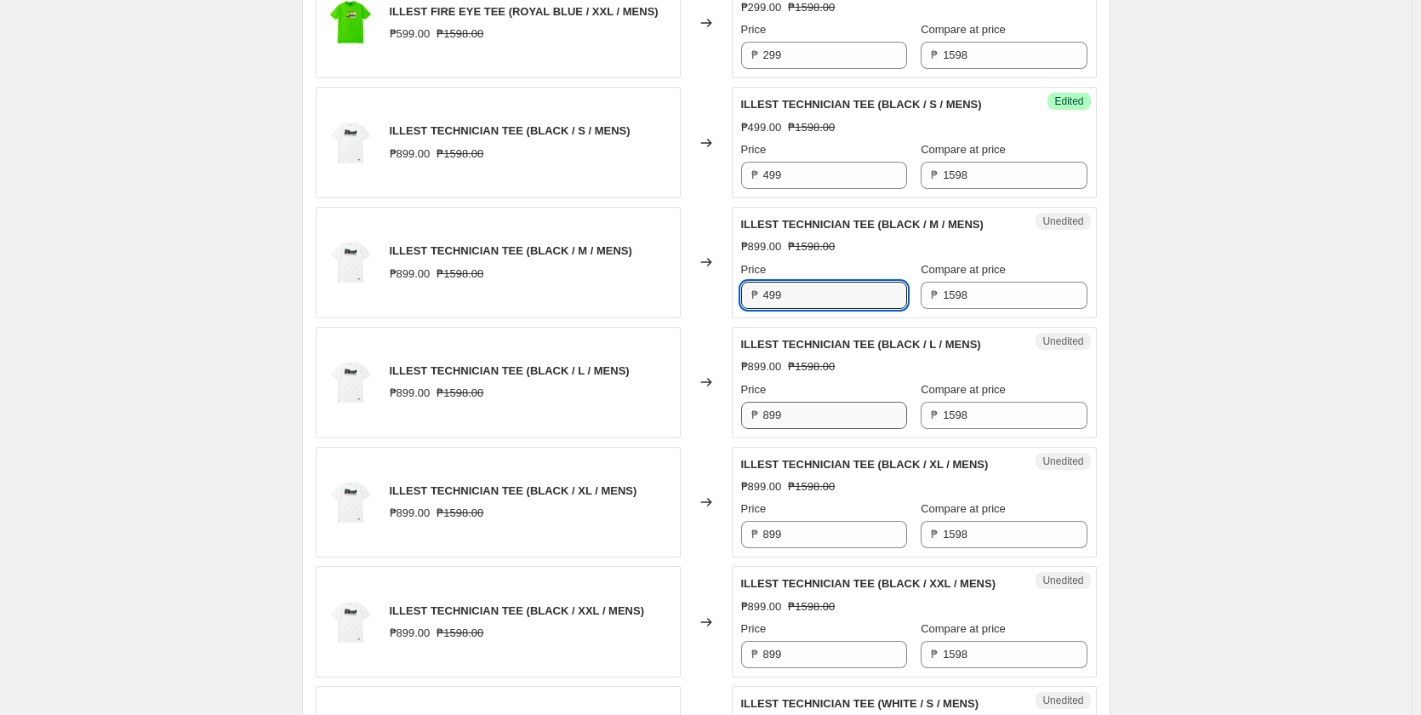
type input "499"
click at [808, 429] on input "899" at bounding box center [835, 415] width 144 height 27
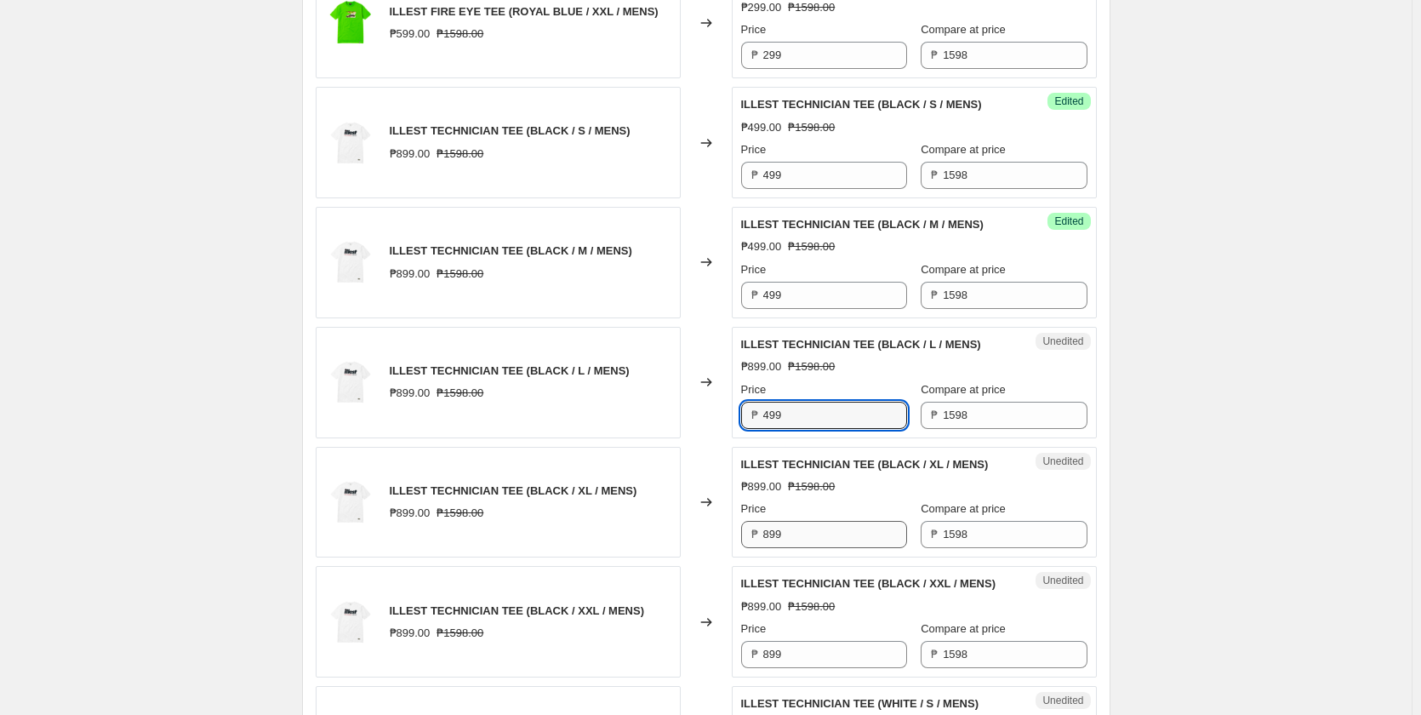
type input "499"
click at [801, 548] on input "899" at bounding box center [835, 534] width 144 height 27
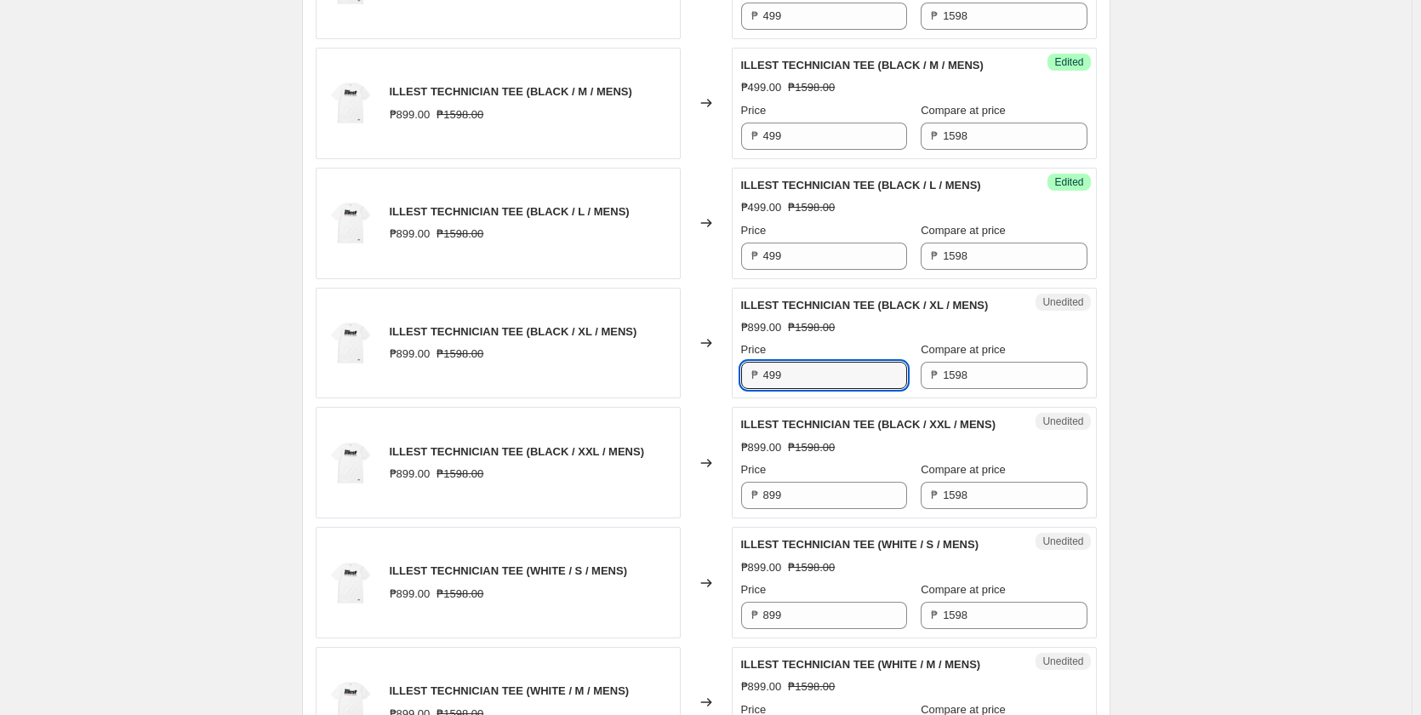
scroll to position [1447, 0]
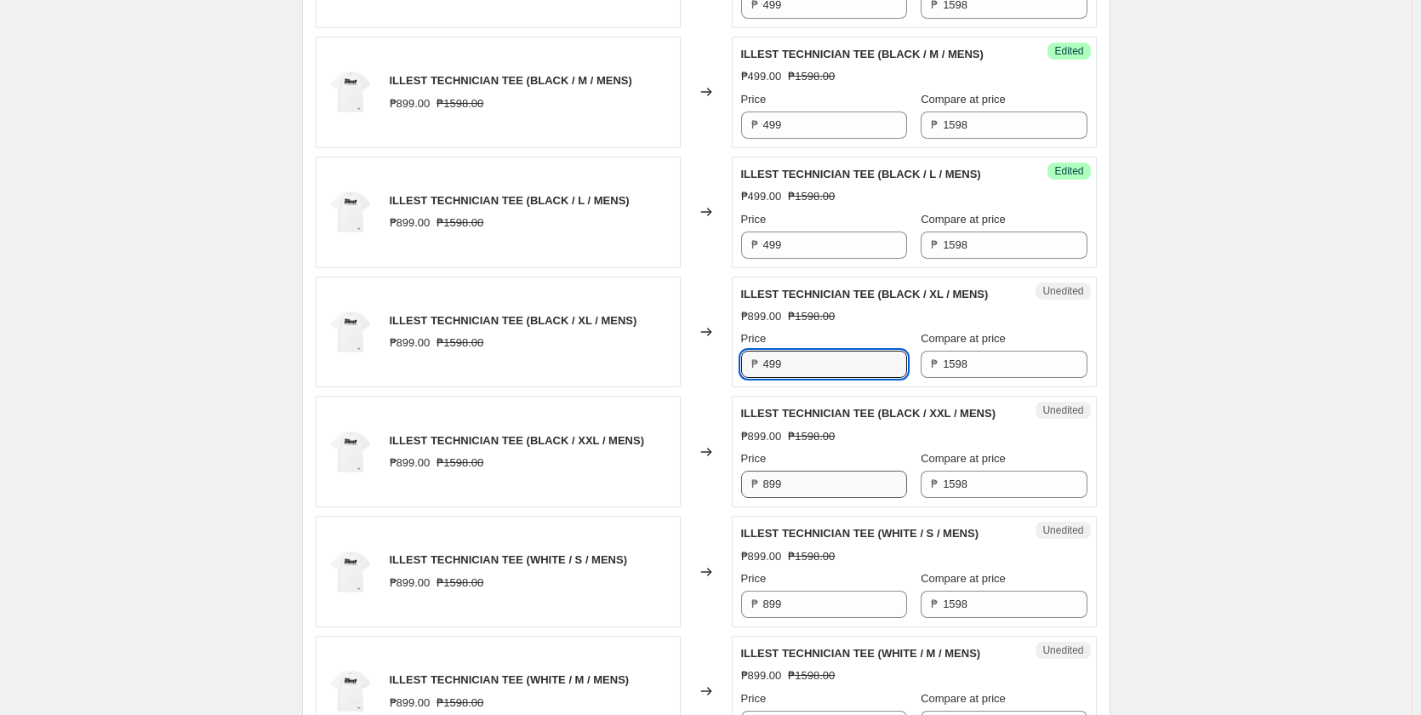
type input "499"
click at [797, 498] on input "899" at bounding box center [835, 484] width 144 height 27
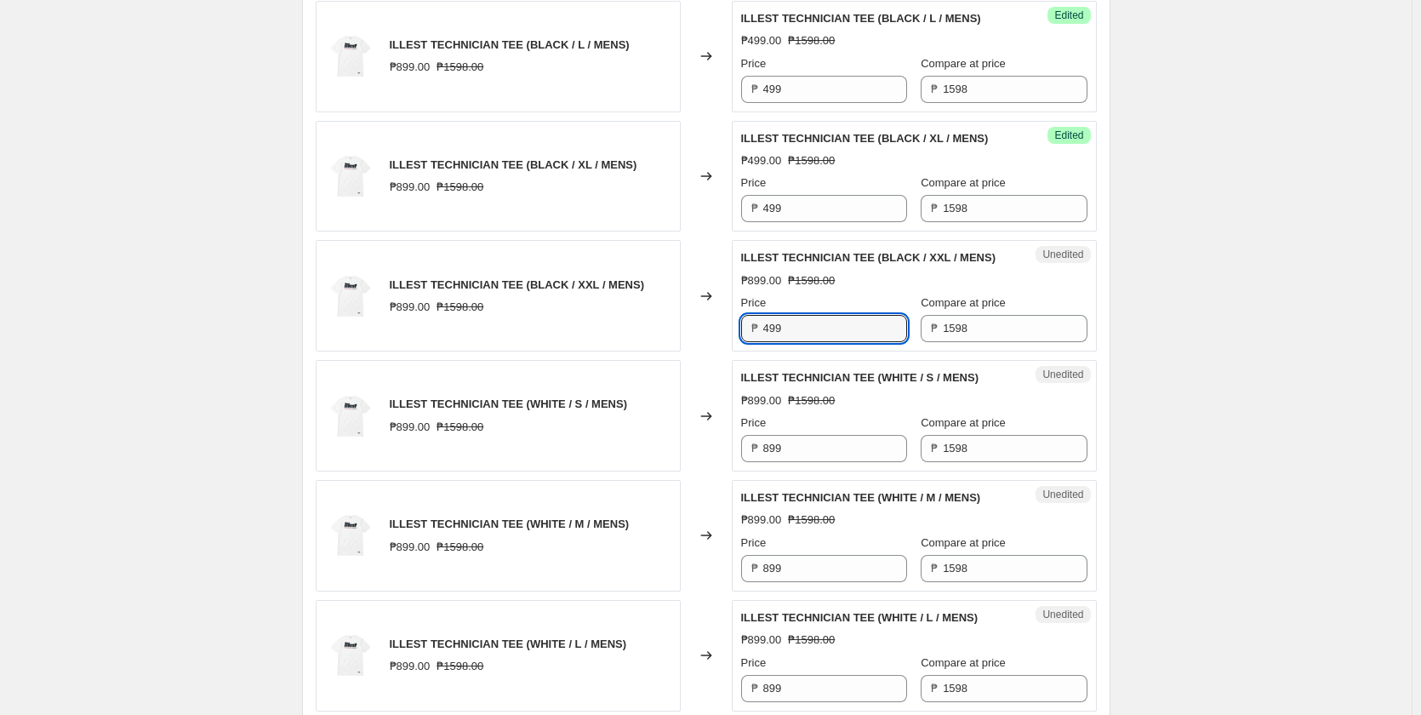
scroll to position [1617, 0]
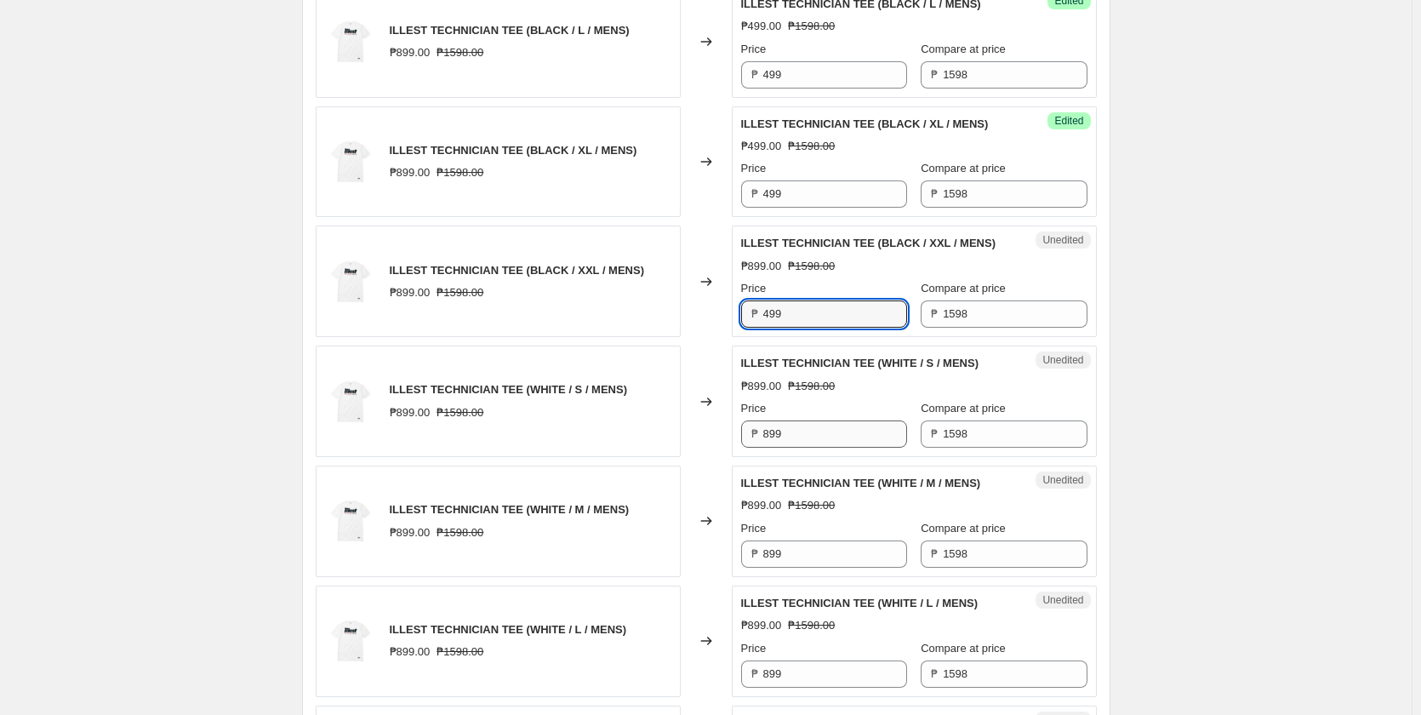
type input "499"
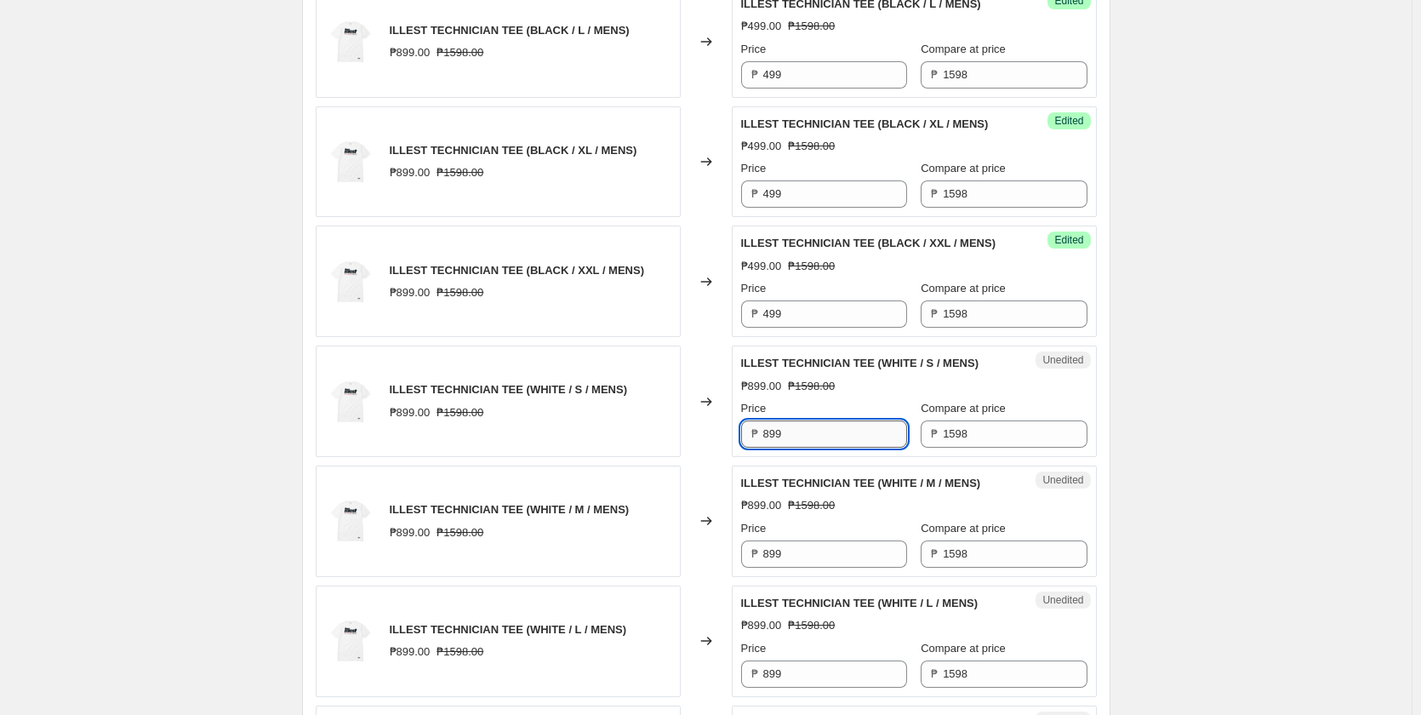
click at [793, 448] on input "899" at bounding box center [835, 433] width 144 height 27
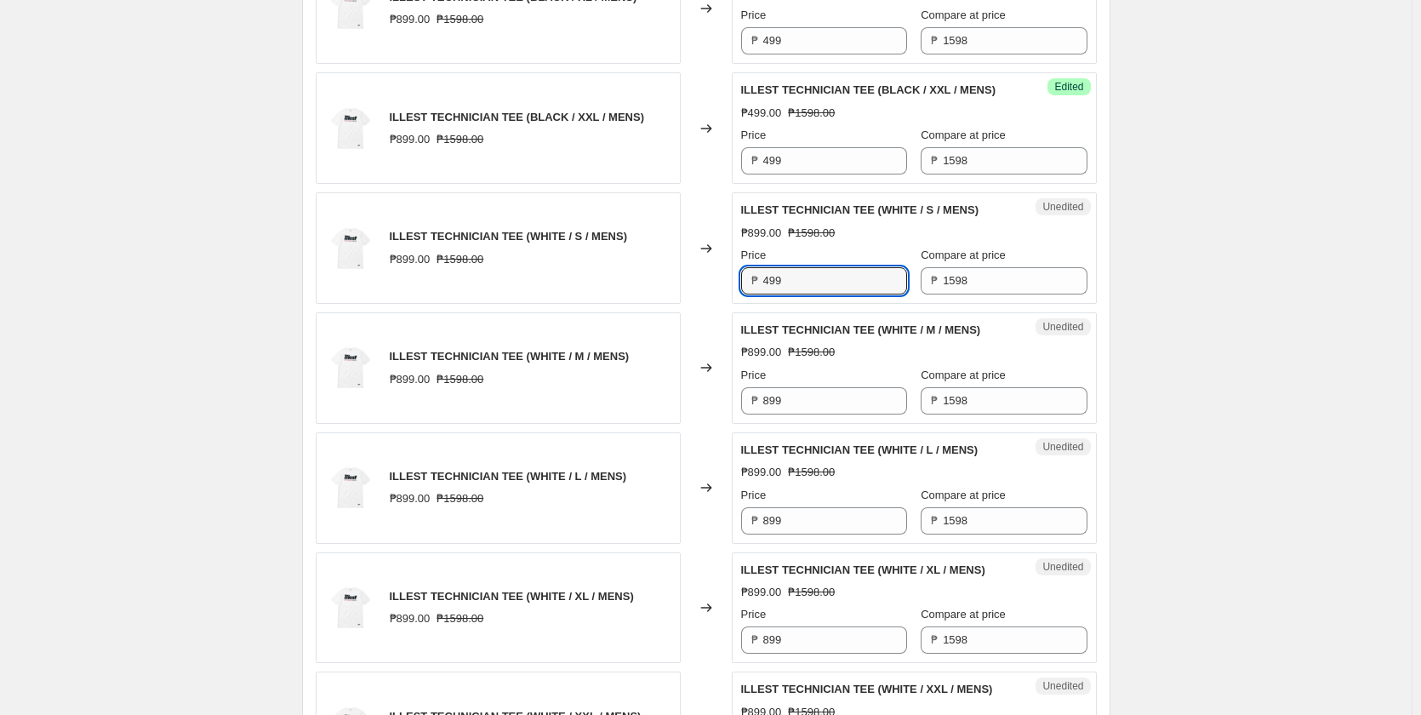
scroll to position [1787, 0]
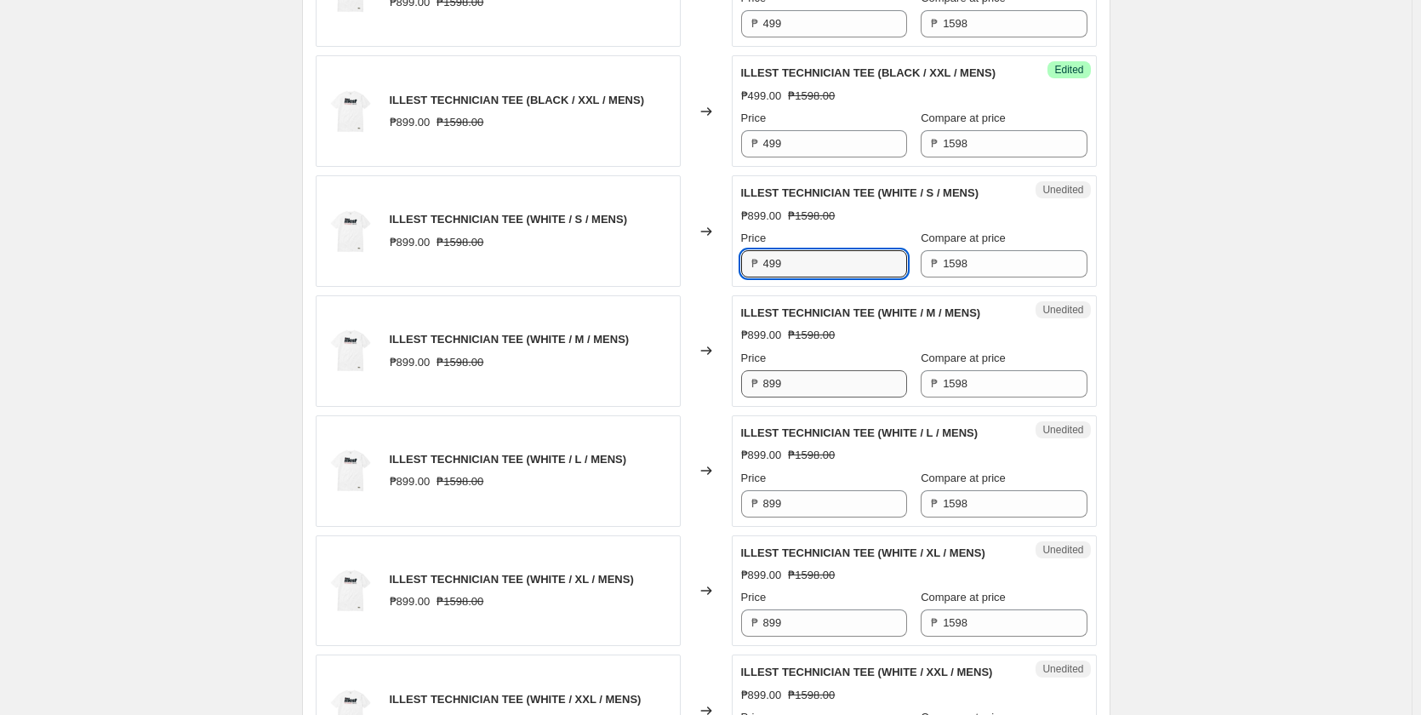
type input "499"
click at [802, 397] on input "899" at bounding box center [835, 383] width 144 height 27
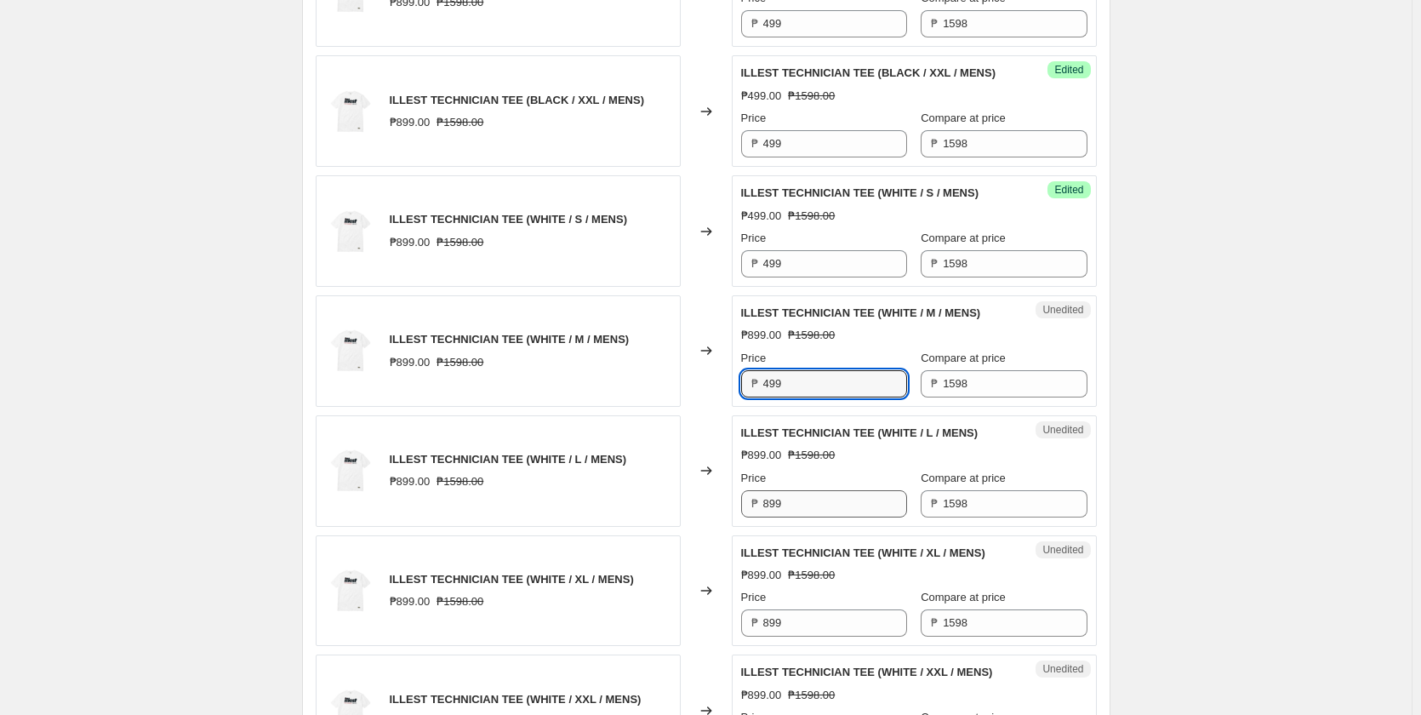
type input "499"
click at [784, 517] on input "899" at bounding box center [835, 503] width 144 height 27
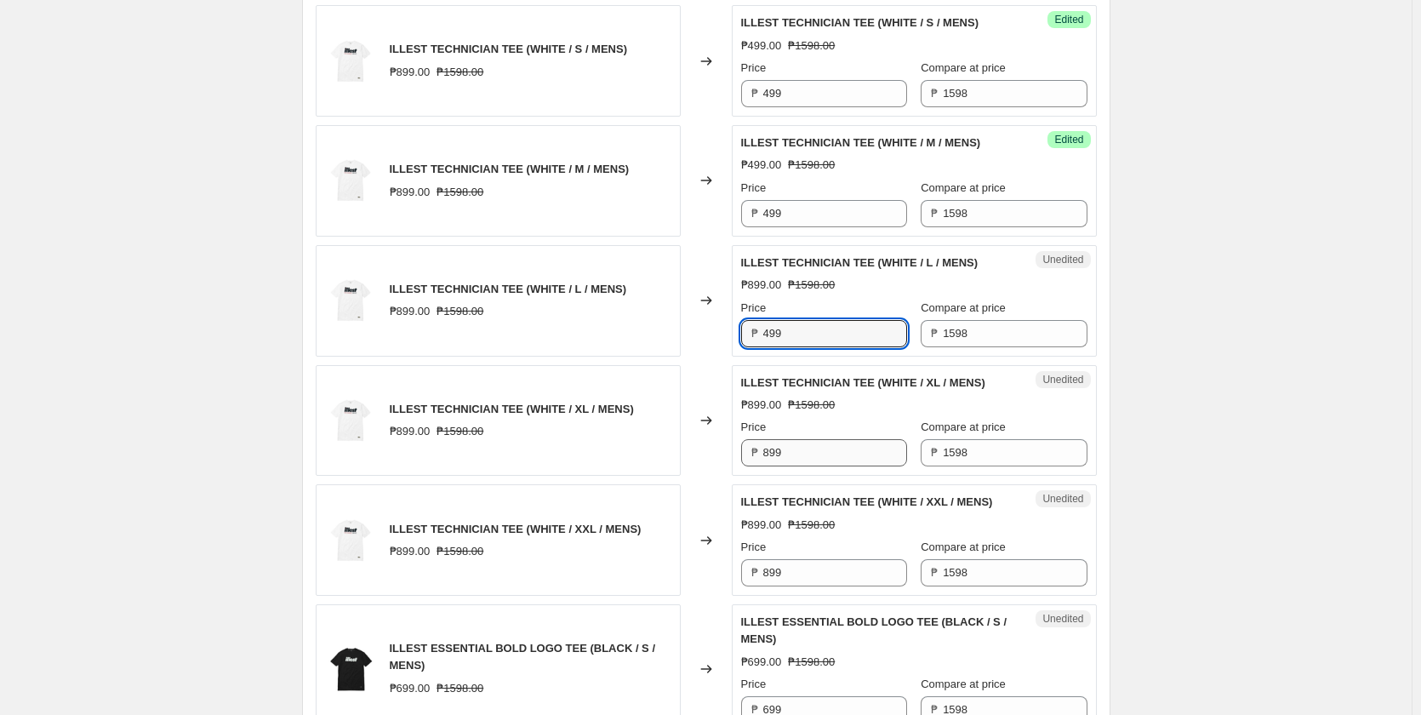
type input "499"
click at [816, 466] on input "899" at bounding box center [835, 452] width 144 height 27
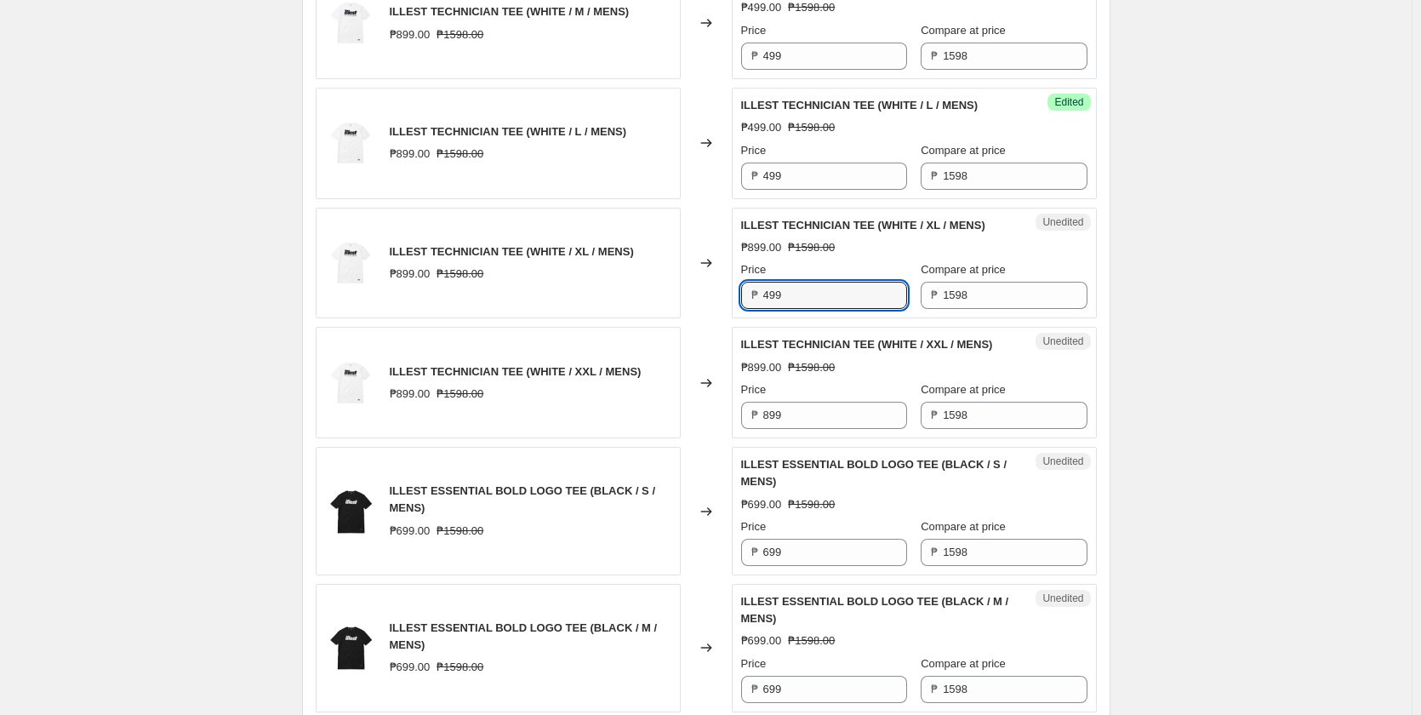
scroll to position [2127, 0]
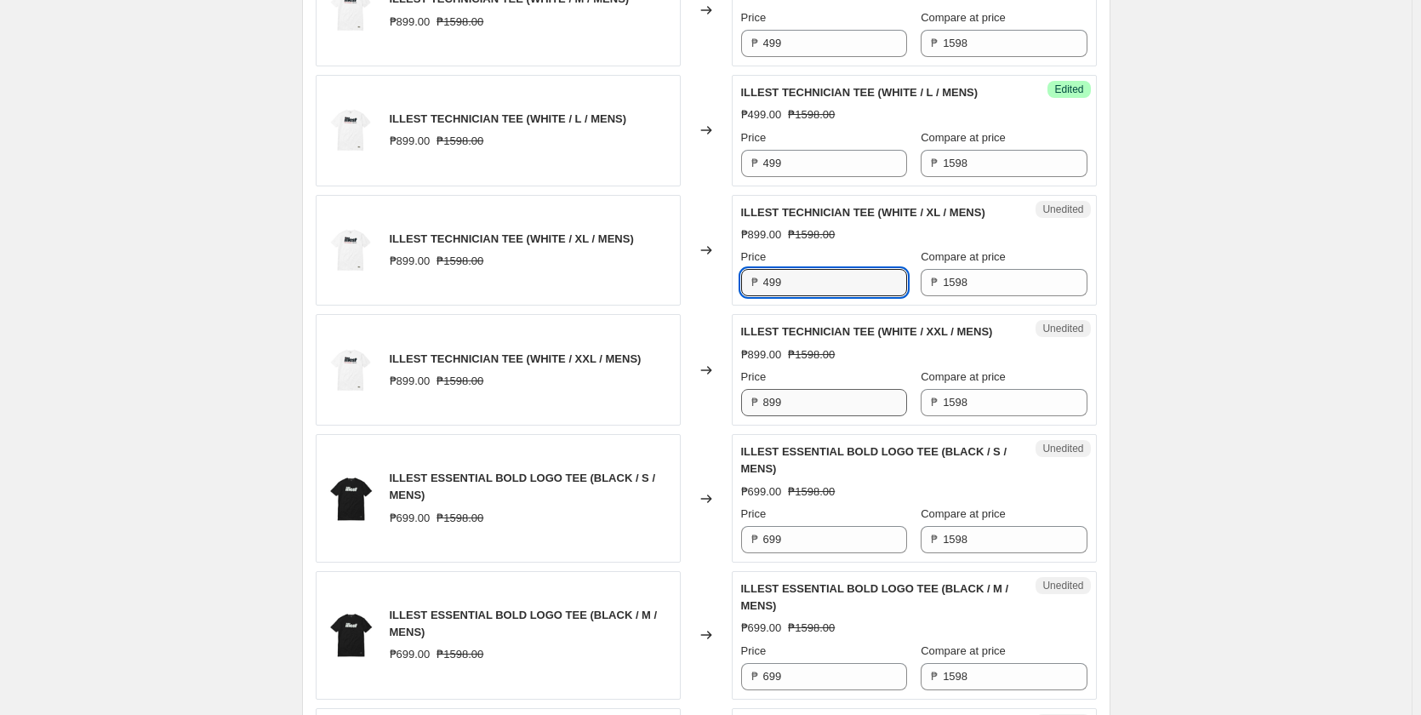
type input "499"
click at [802, 416] on input "899" at bounding box center [835, 402] width 144 height 27
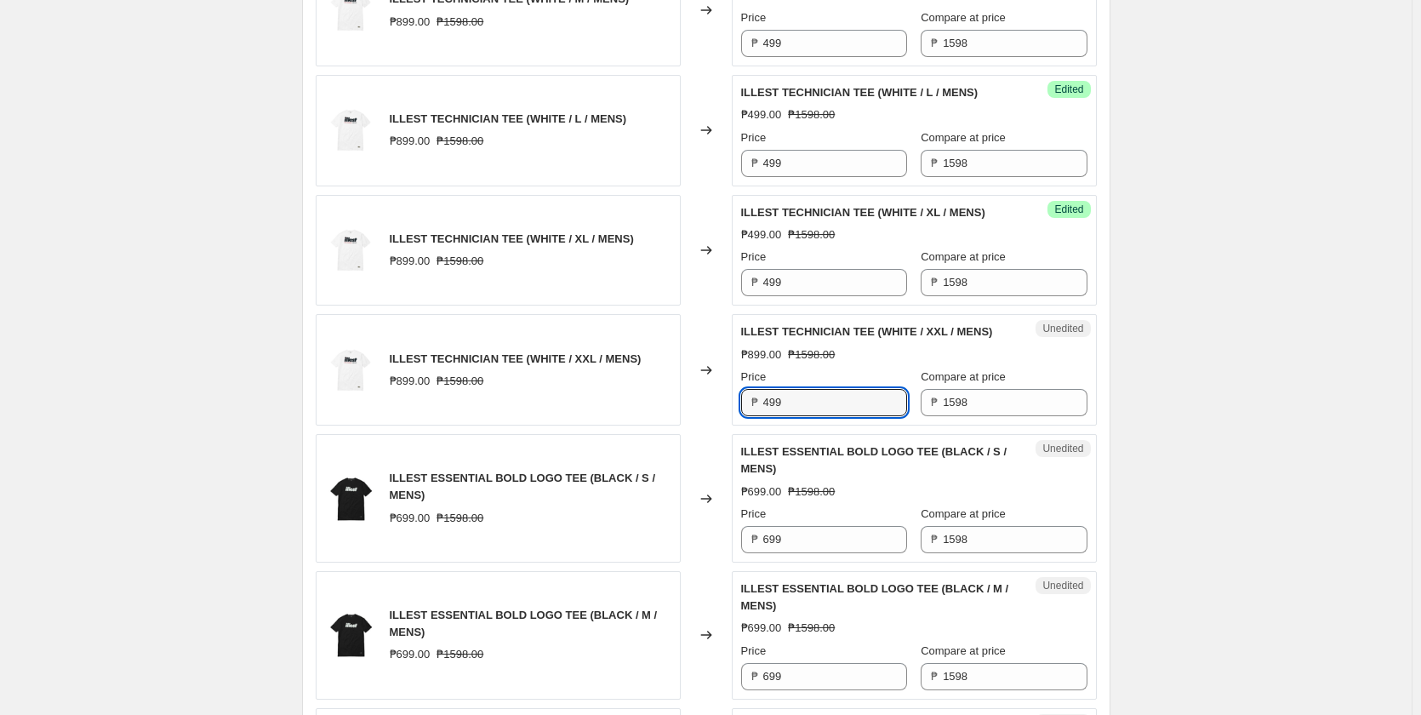
type input "499"
click at [735, 493] on div "Unedited ILLEST ESSENTIAL BOLD LOGO TEE (BLACK / S / MENS) ₱699.00 ₱1598.00 Pri…" at bounding box center [914, 498] width 365 height 128
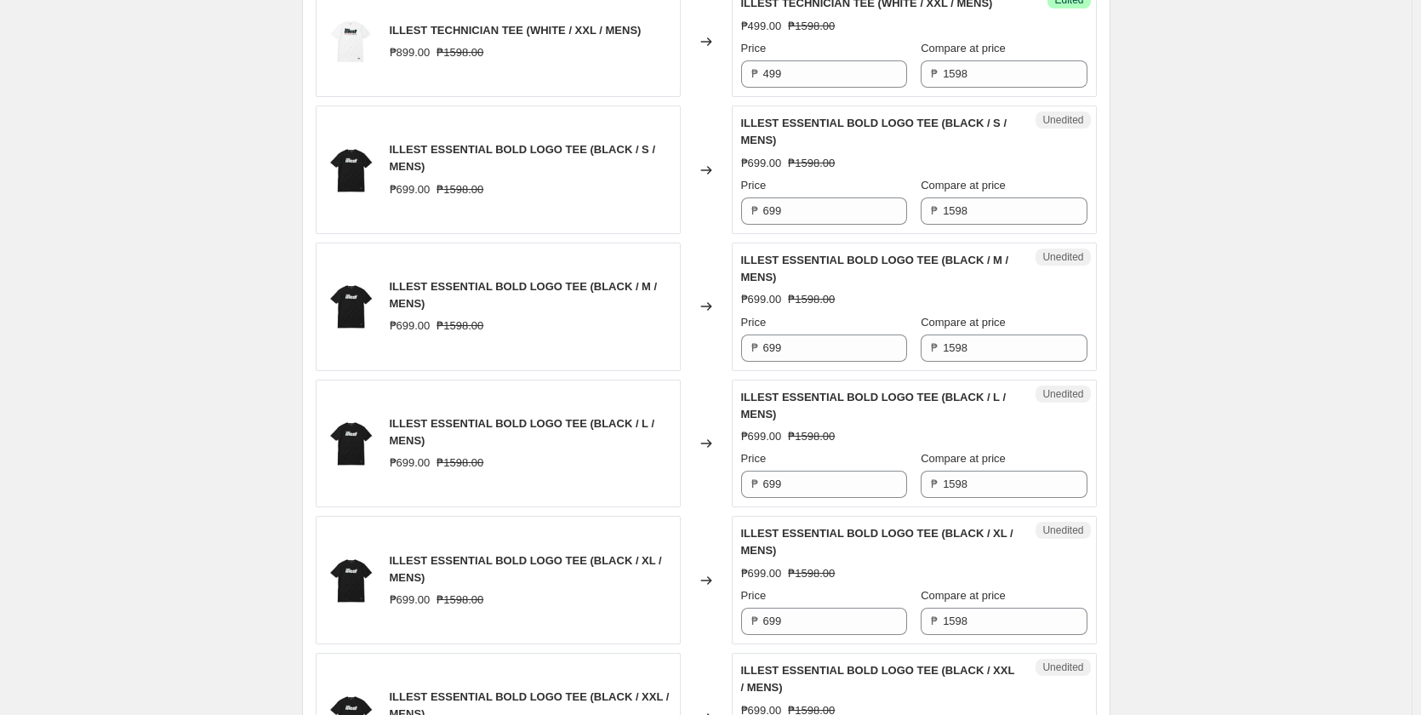
scroll to position [2468, 0]
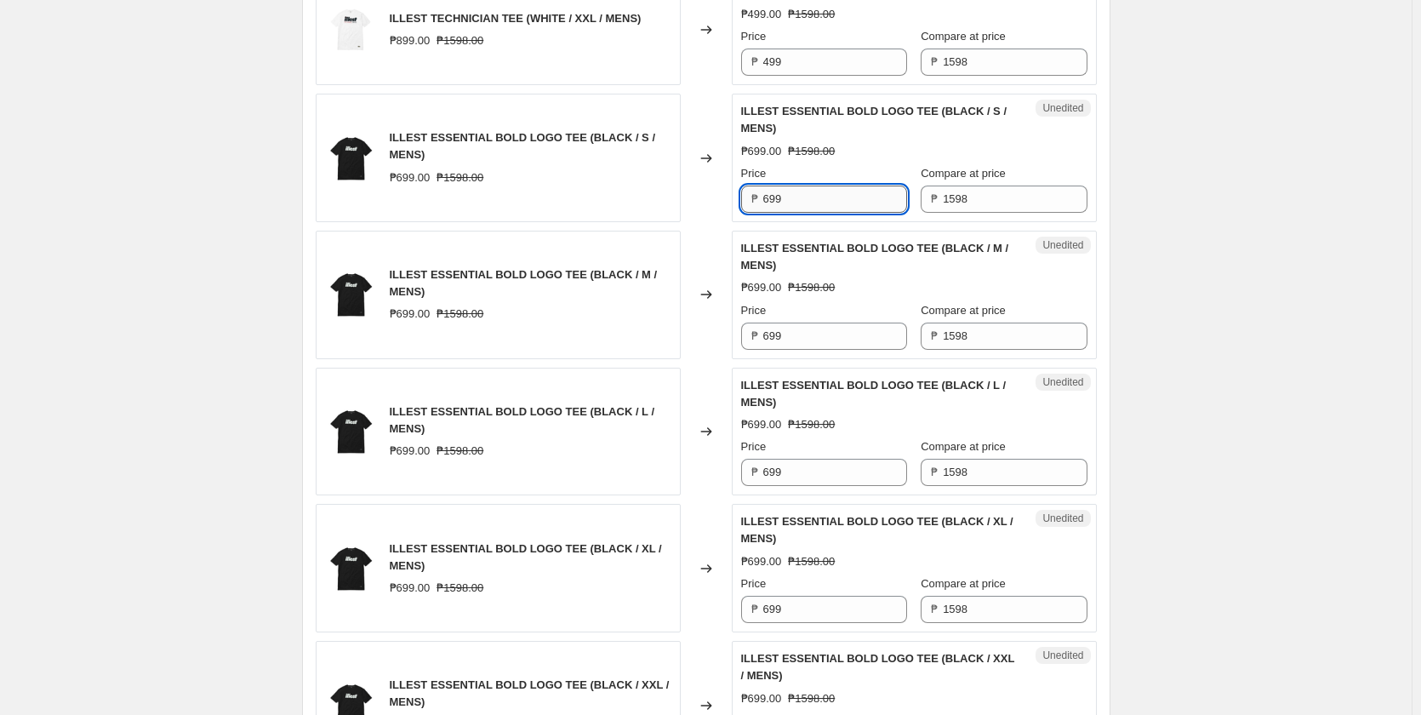
click at [807, 204] on input "699" at bounding box center [835, 198] width 144 height 27
type input "499"
click at [812, 350] on input "699" at bounding box center [835, 335] width 144 height 27
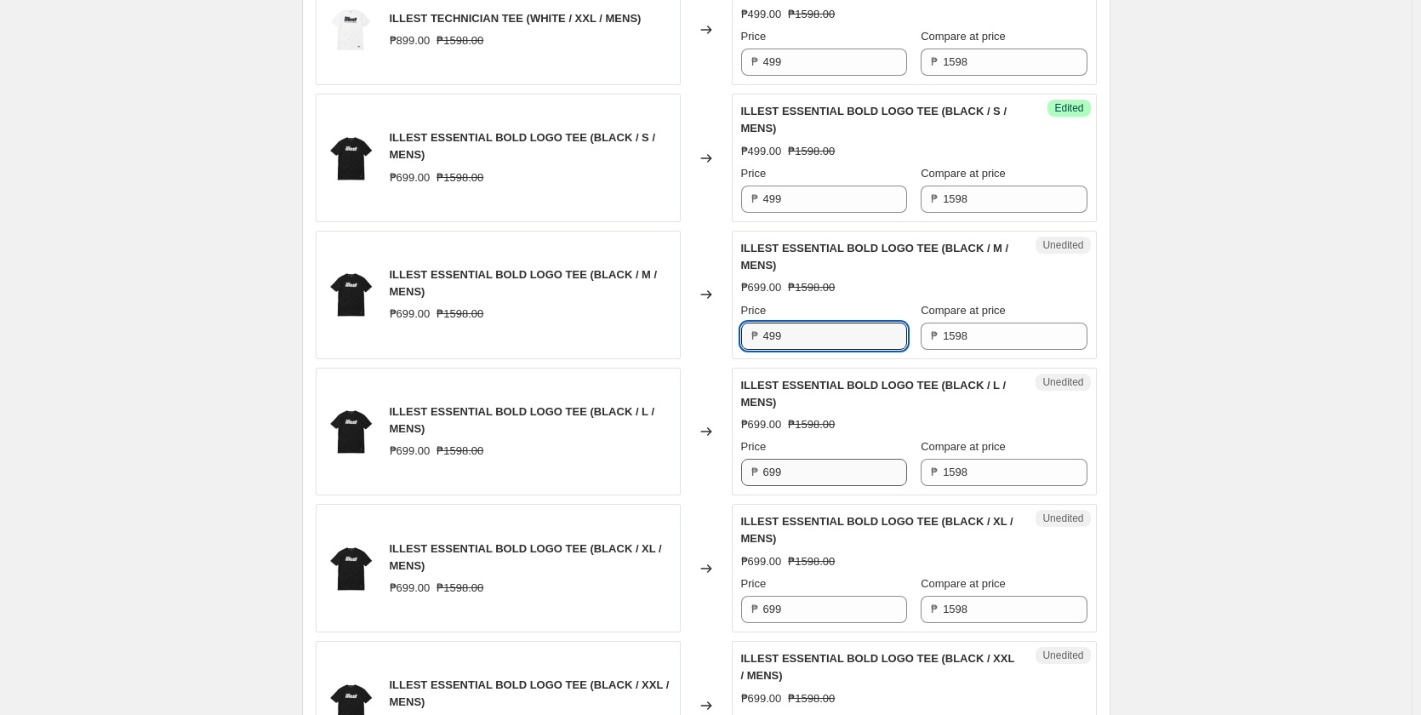
type input "499"
click at [816, 486] on input "699" at bounding box center [835, 472] width 144 height 27
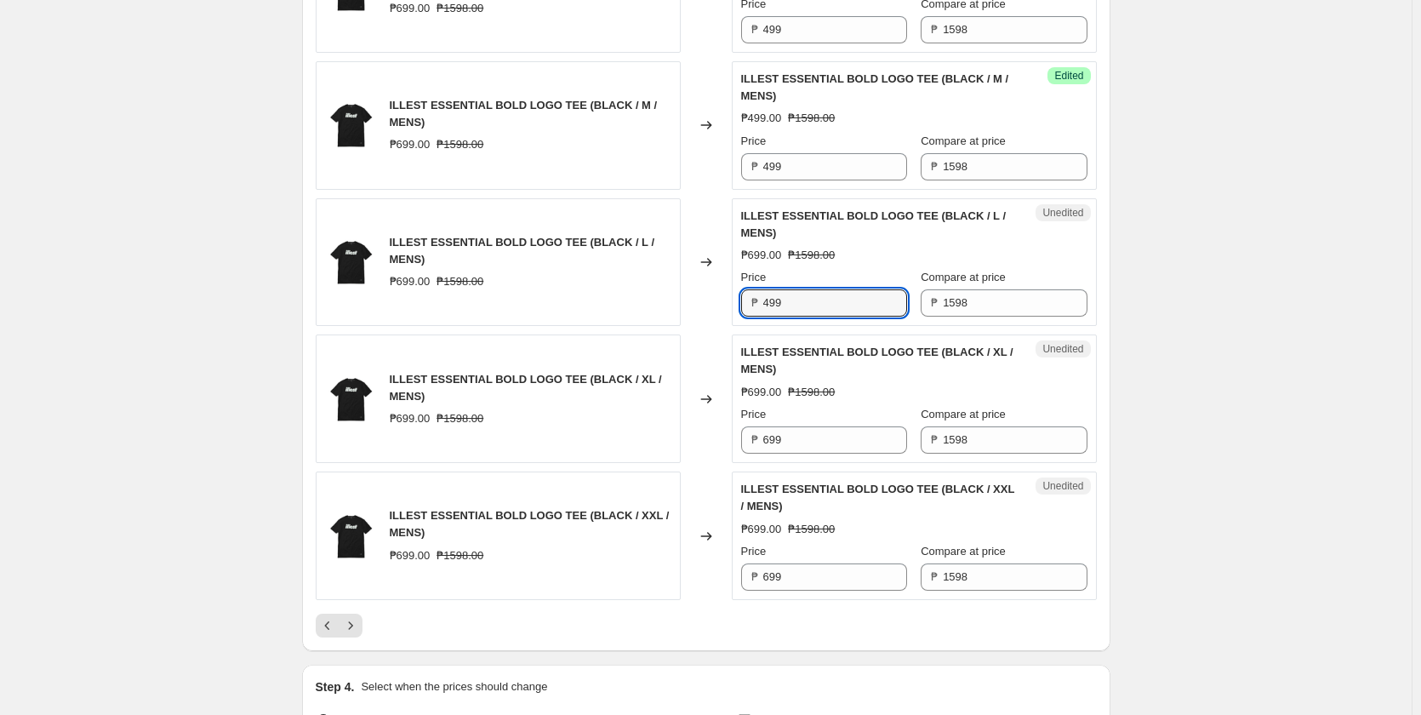
scroll to position [2638, 0]
type input "499"
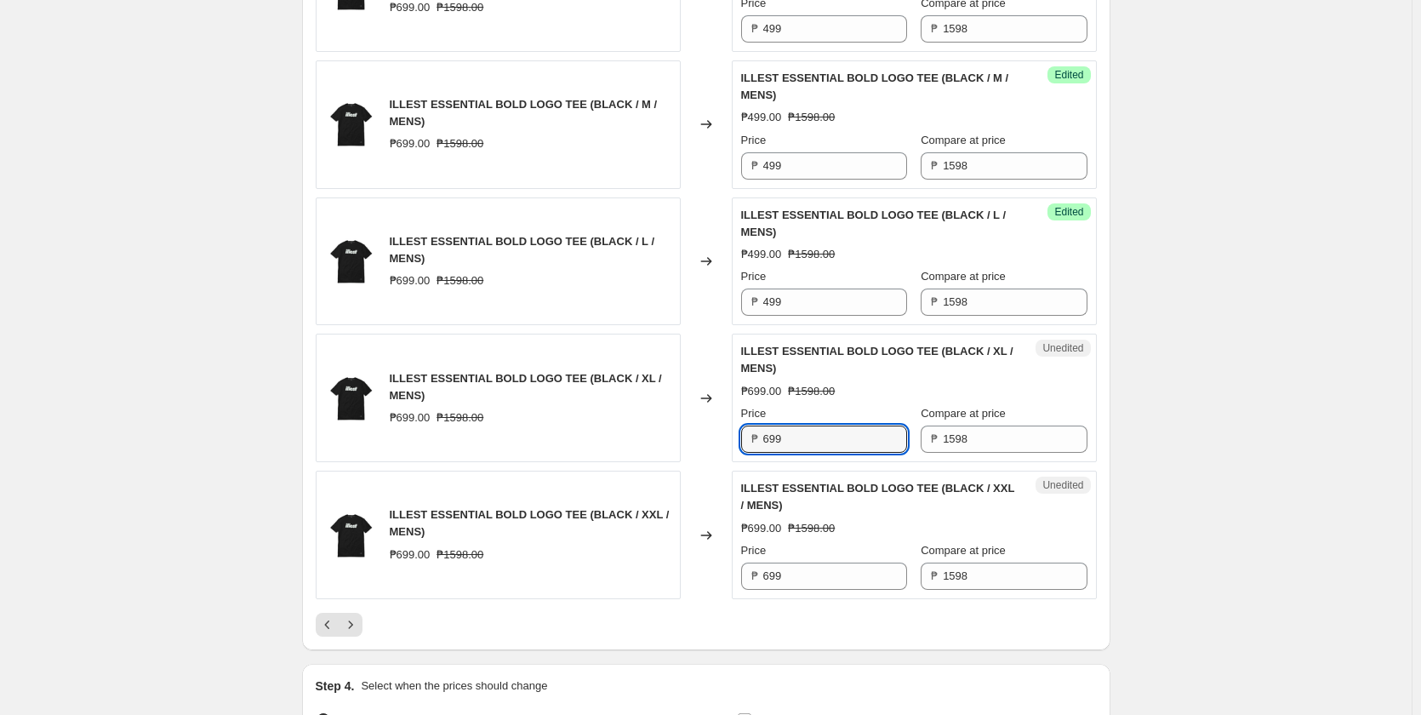
drag, startPoint x: 808, startPoint y: 465, endPoint x: 831, endPoint y: 508, distance: 49.5
click at [807, 453] on input "699" at bounding box center [835, 438] width 144 height 27
type input "499"
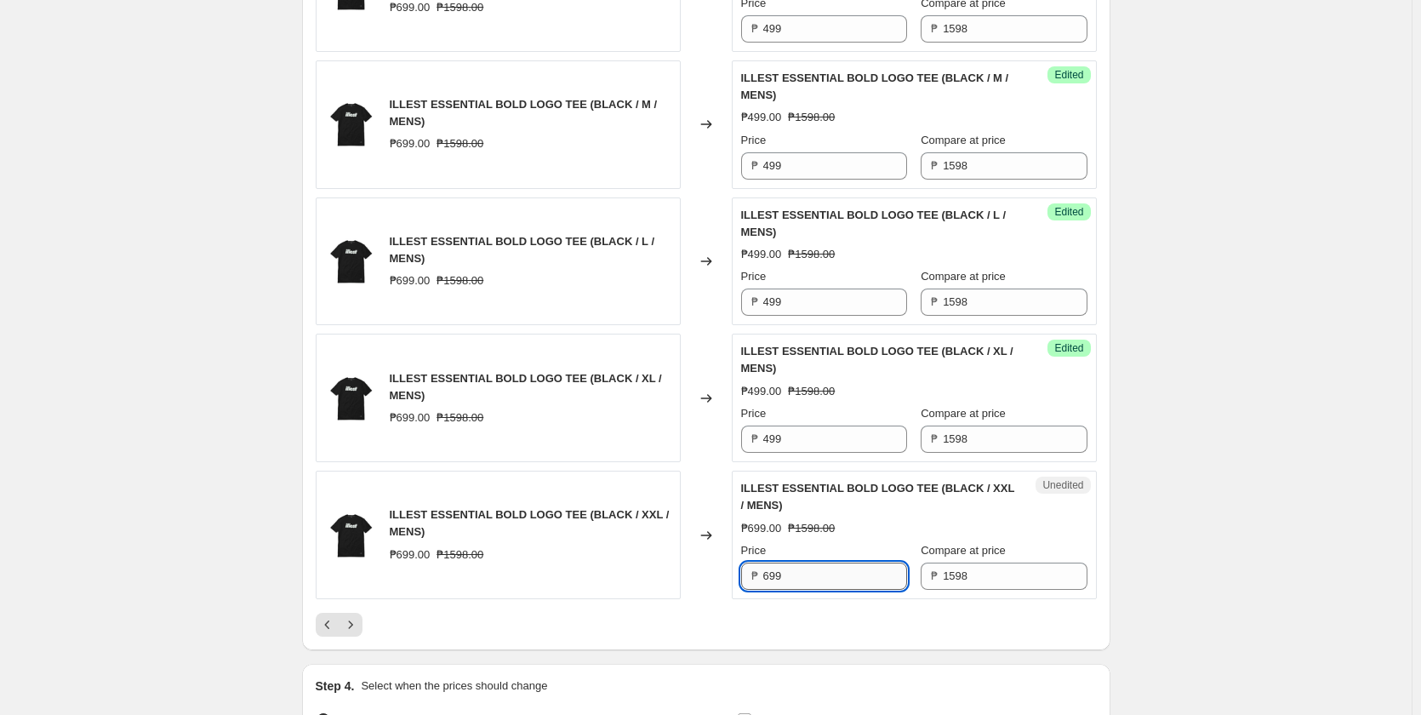
click at [810, 584] on input "699" at bounding box center [835, 575] width 144 height 27
type input "499"
click at [352, 633] on icon "Next" at bounding box center [350, 624] width 17 height 17
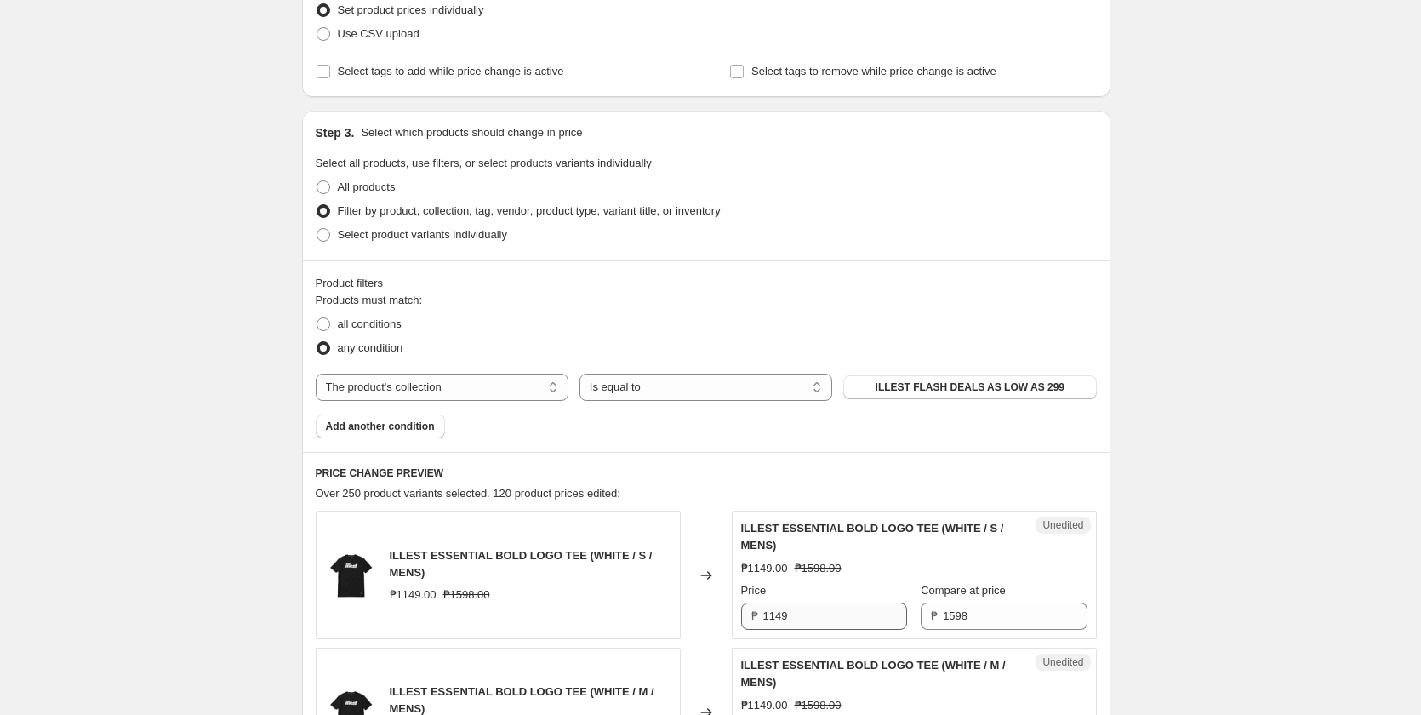
scroll to position [511, 0]
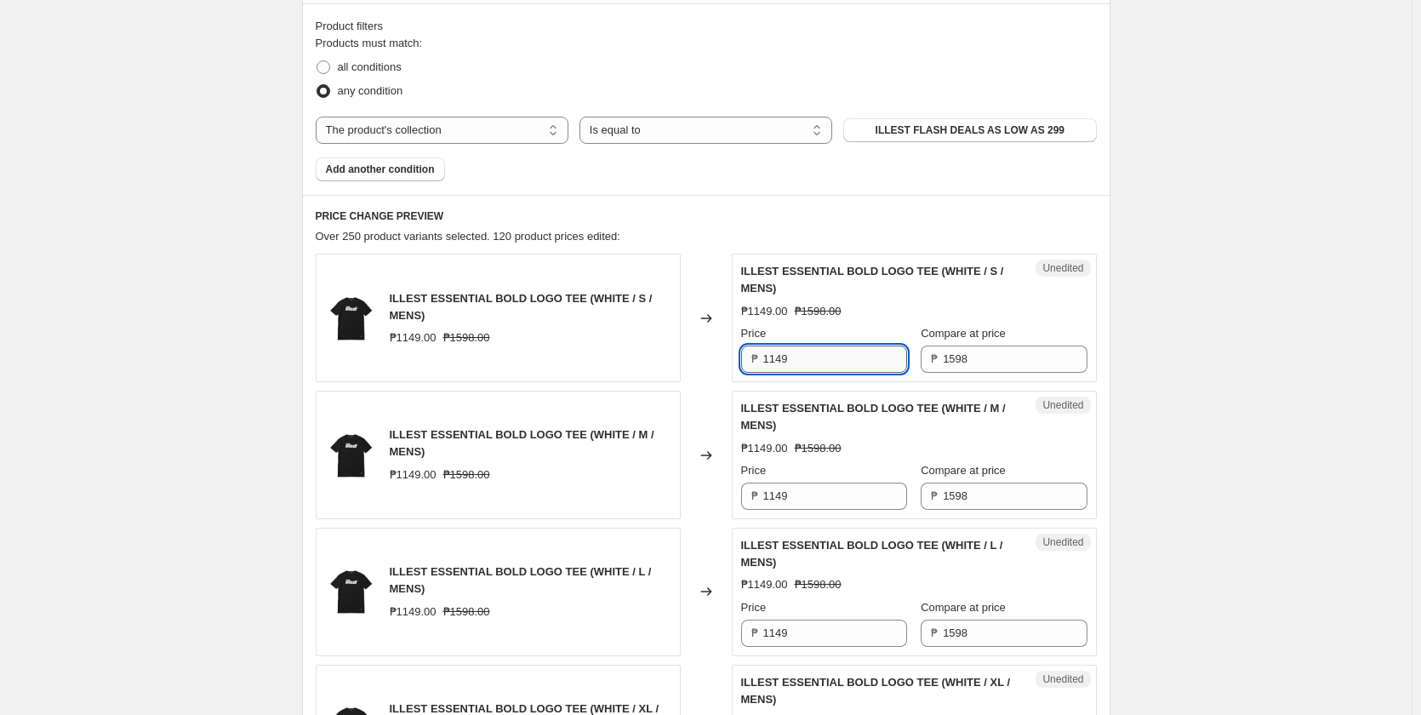
click at [823, 352] on input "1149" at bounding box center [835, 358] width 144 height 27
type input "499"
click at [812, 496] on input "1149" at bounding box center [835, 495] width 144 height 27
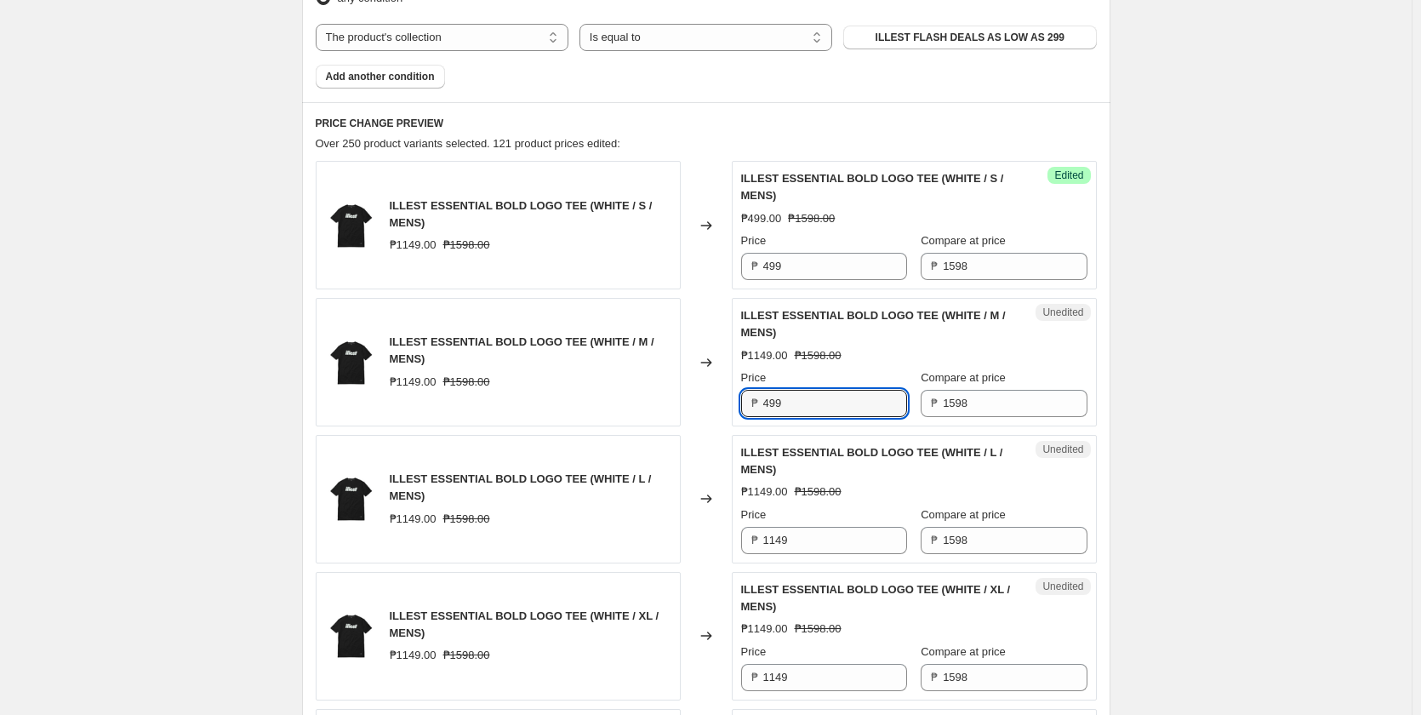
scroll to position [766, 0]
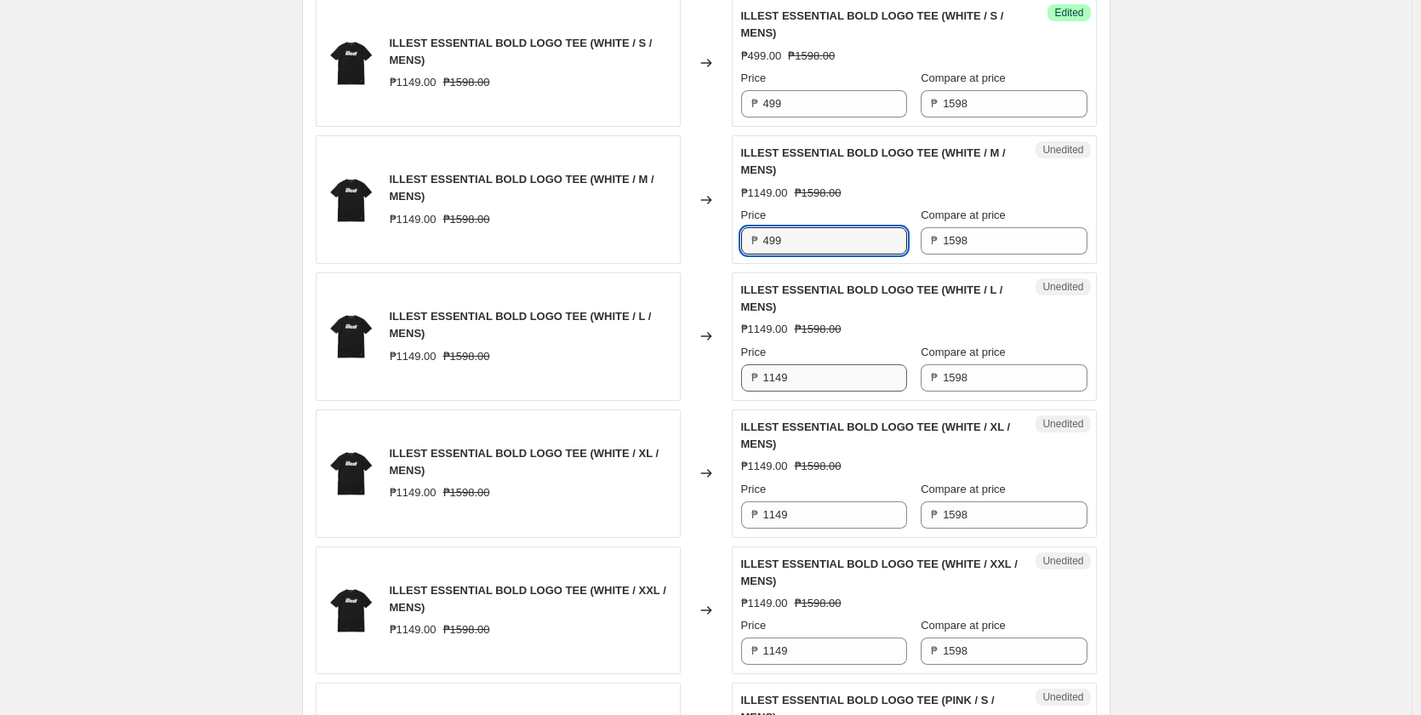
type input "499"
click at [821, 375] on input "1149" at bounding box center [835, 377] width 144 height 27
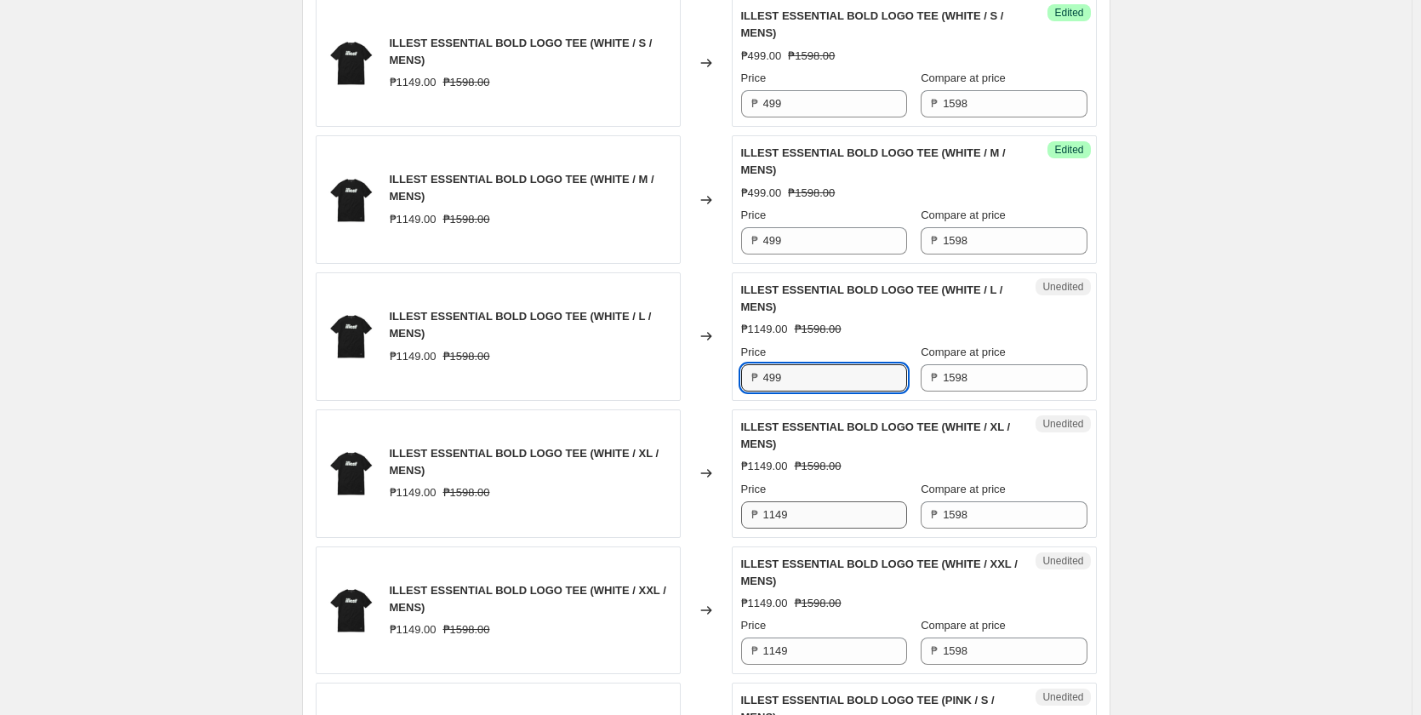
type input "499"
click at [796, 513] on input "1149" at bounding box center [835, 514] width 144 height 27
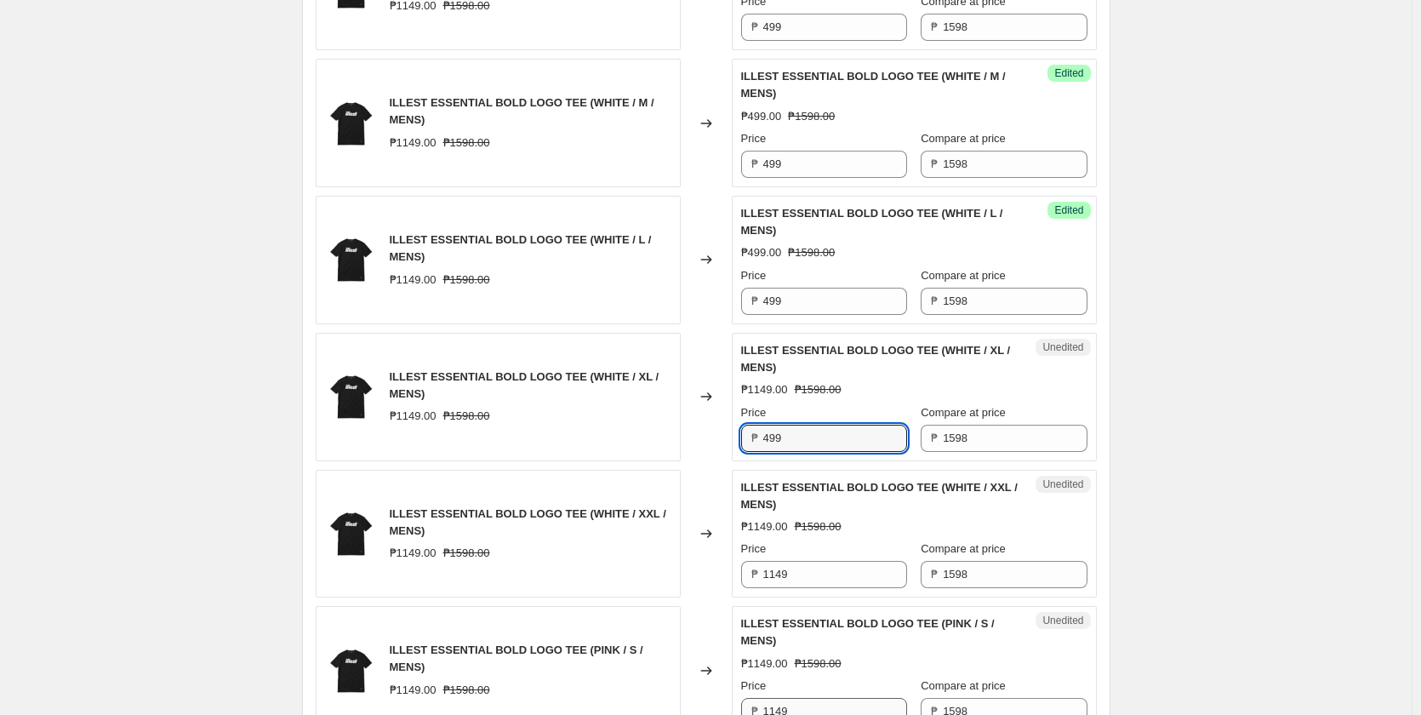
scroll to position [1106, 0]
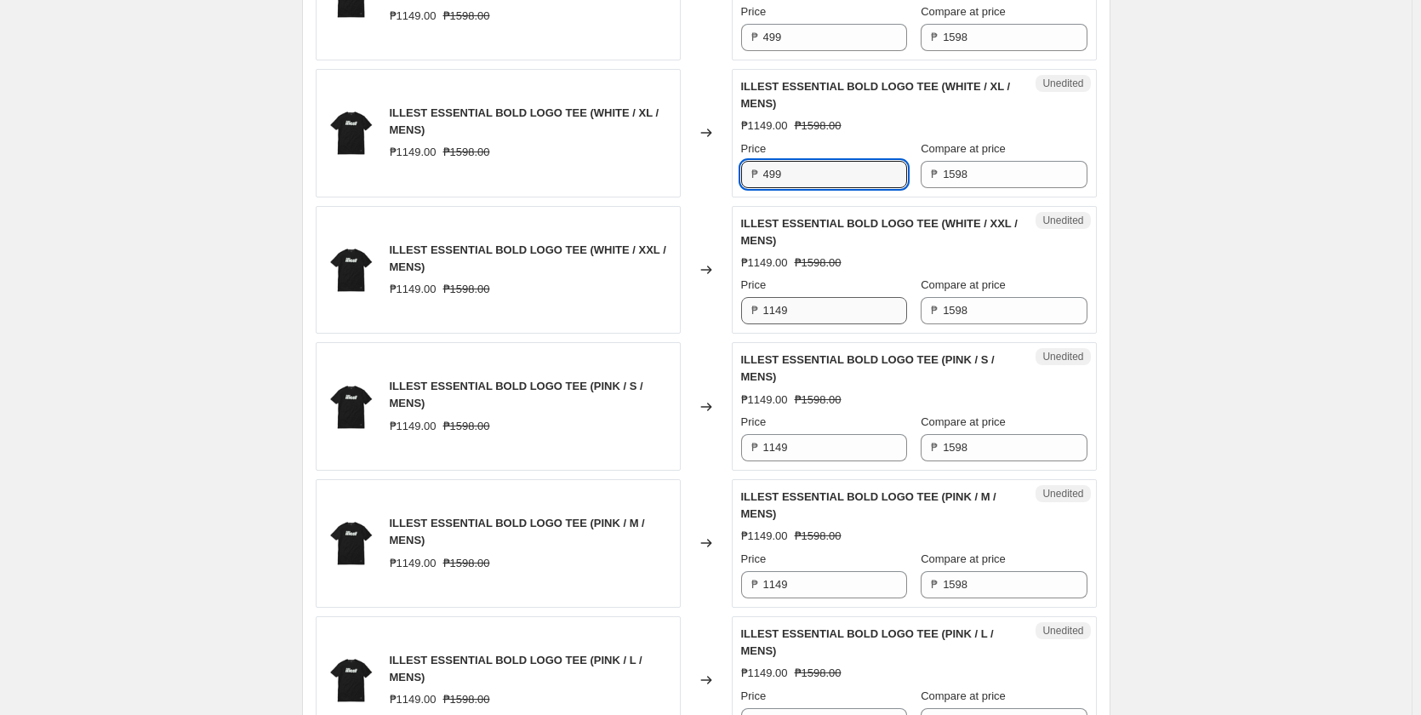
type input "499"
click at [821, 314] on input "1149" at bounding box center [835, 310] width 144 height 27
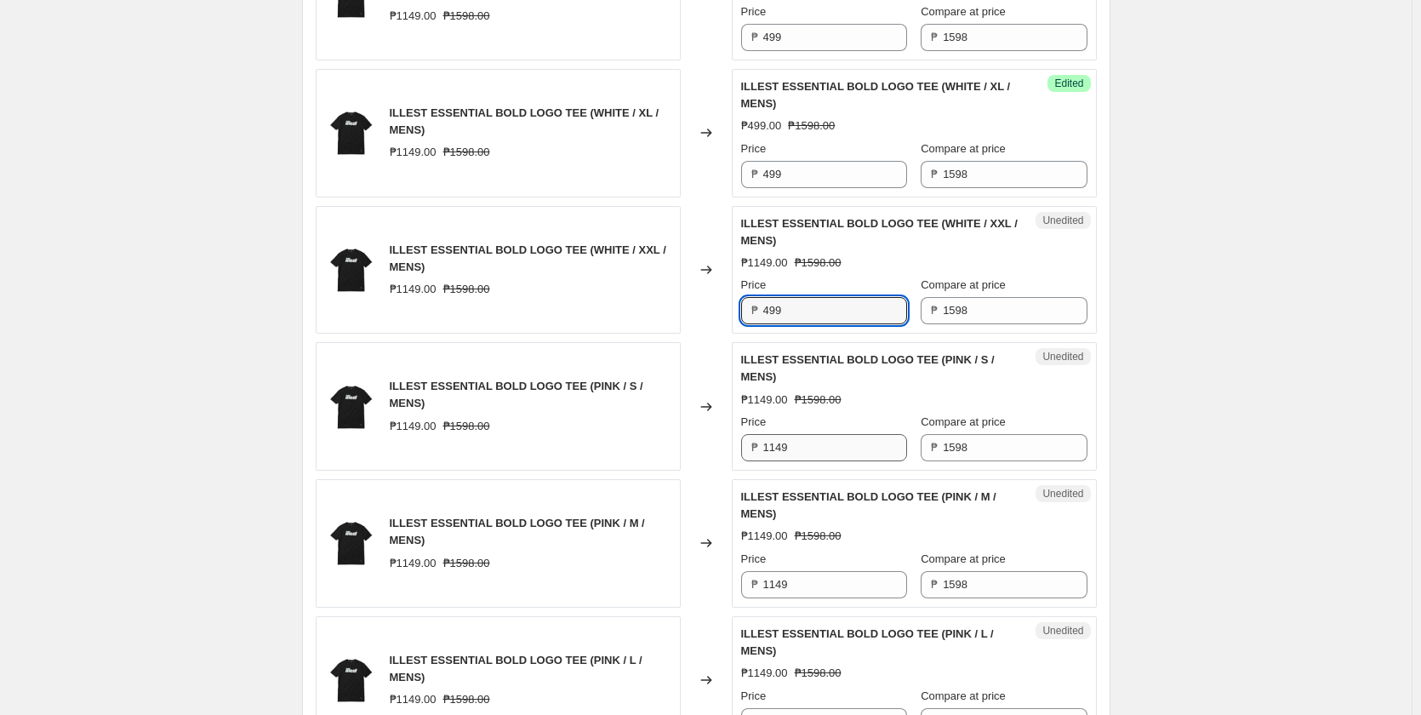
type input "499"
click at [809, 452] on input "1149" at bounding box center [835, 447] width 144 height 27
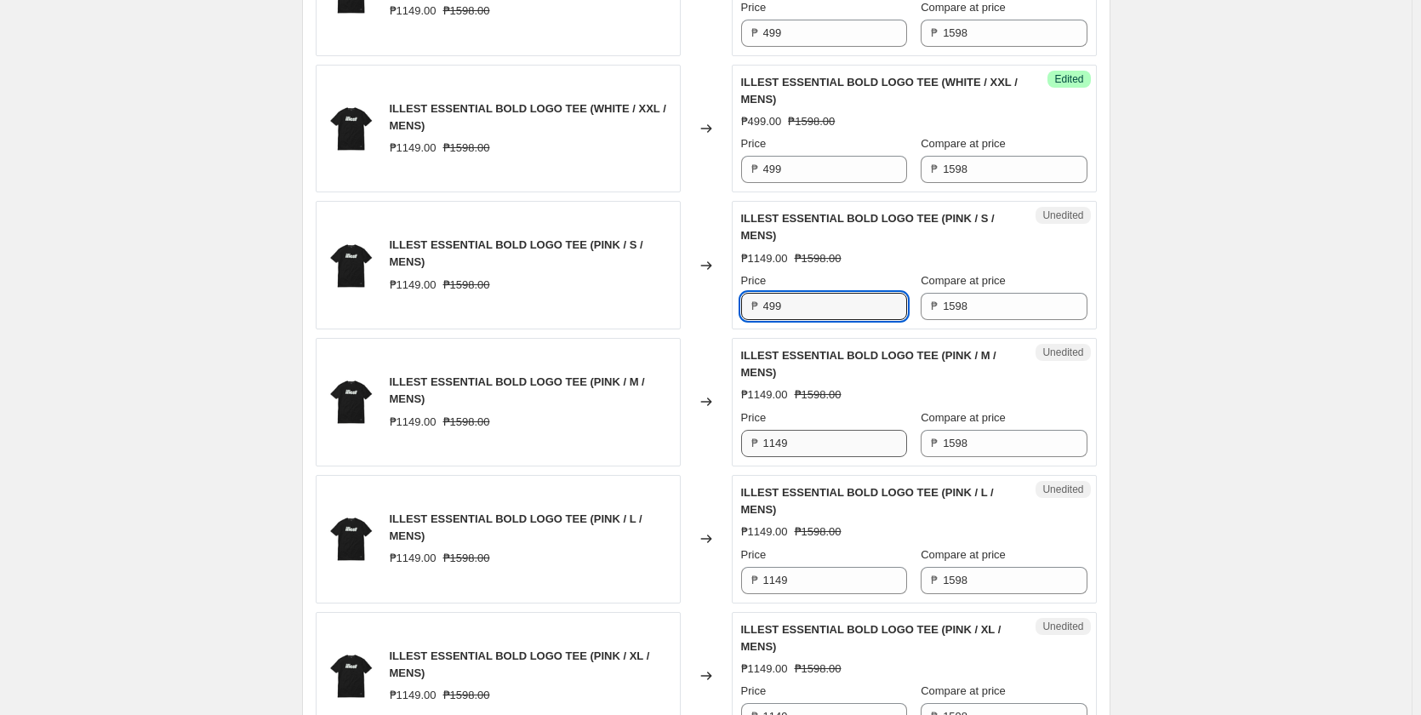
scroll to position [1276, 0]
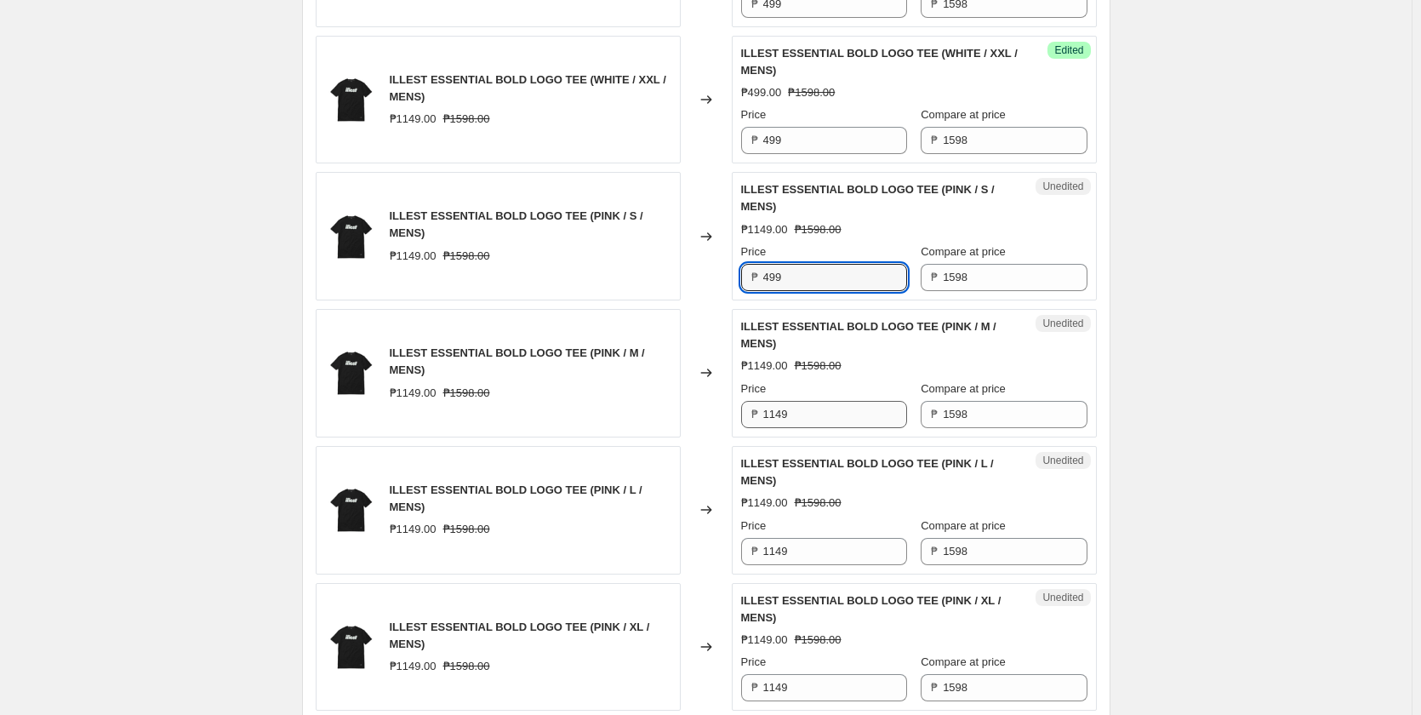
type input "499"
click at [811, 420] on input "1149" at bounding box center [835, 414] width 144 height 27
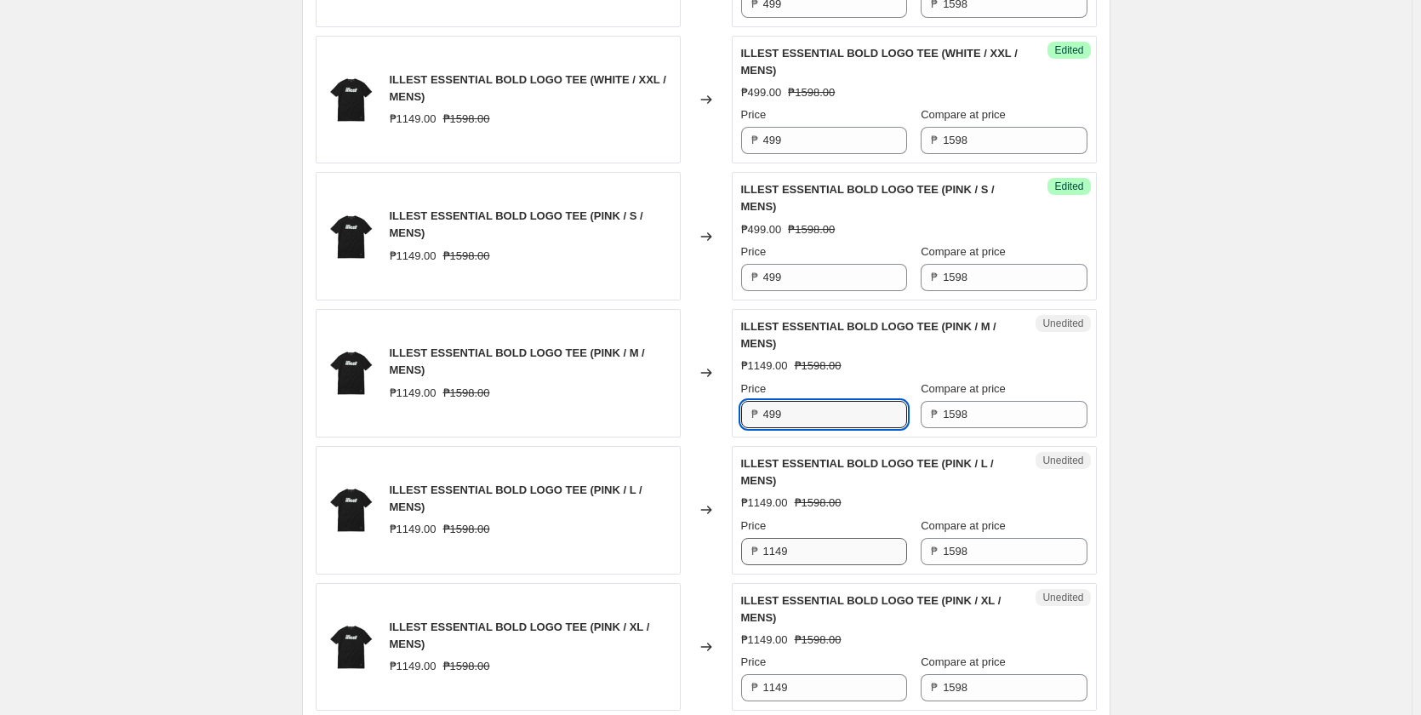
type input "499"
click at [788, 556] on input "1149" at bounding box center [835, 551] width 144 height 27
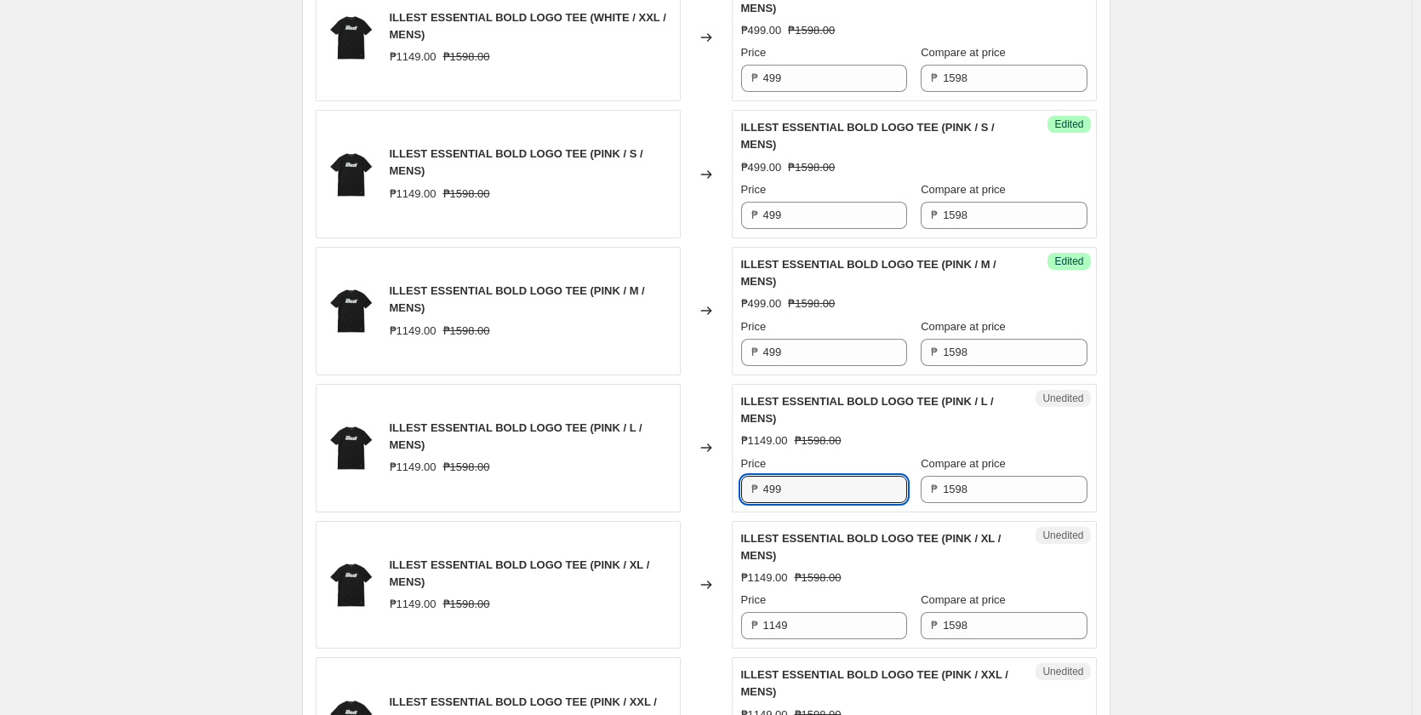
scroll to position [1617, 0]
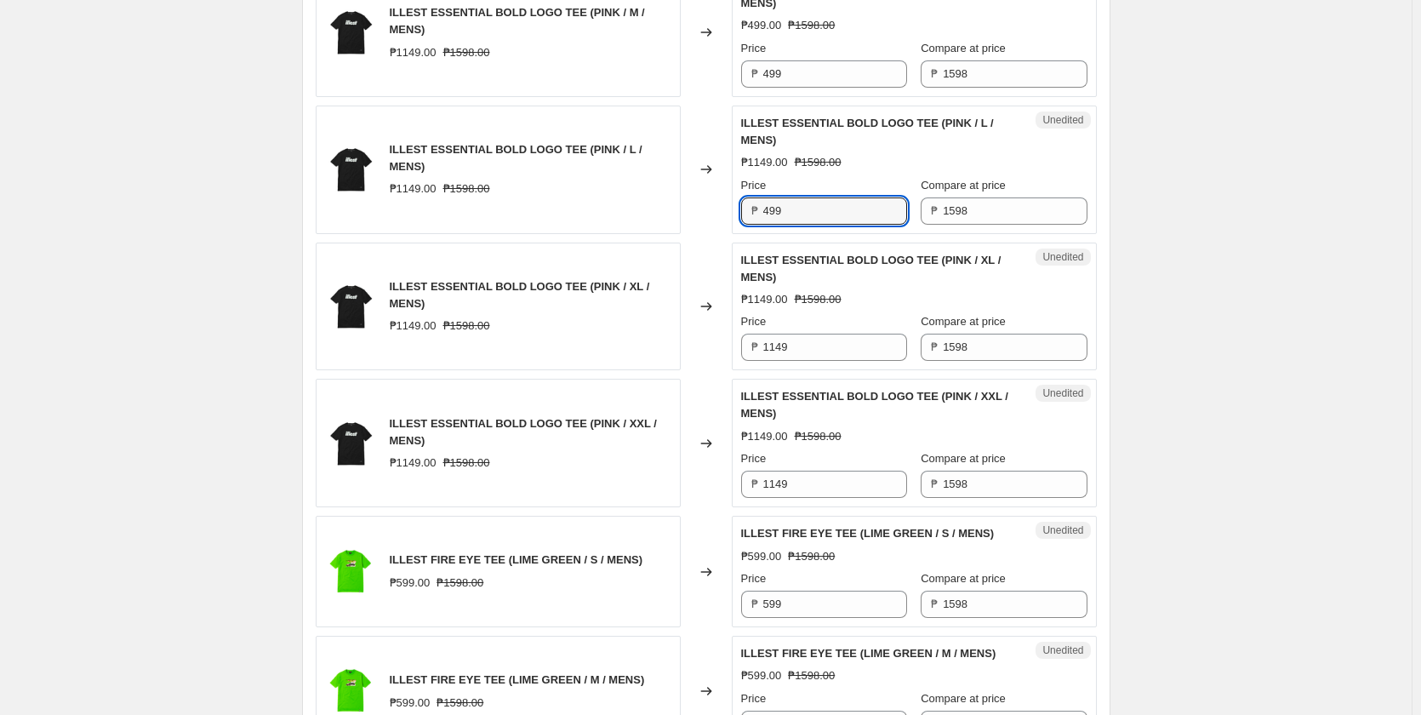
type input "499"
drag, startPoint x: 796, startPoint y: 328, endPoint x: 799, endPoint y: 345, distance: 18.1
click at [799, 328] on div "Price" at bounding box center [824, 321] width 166 height 17
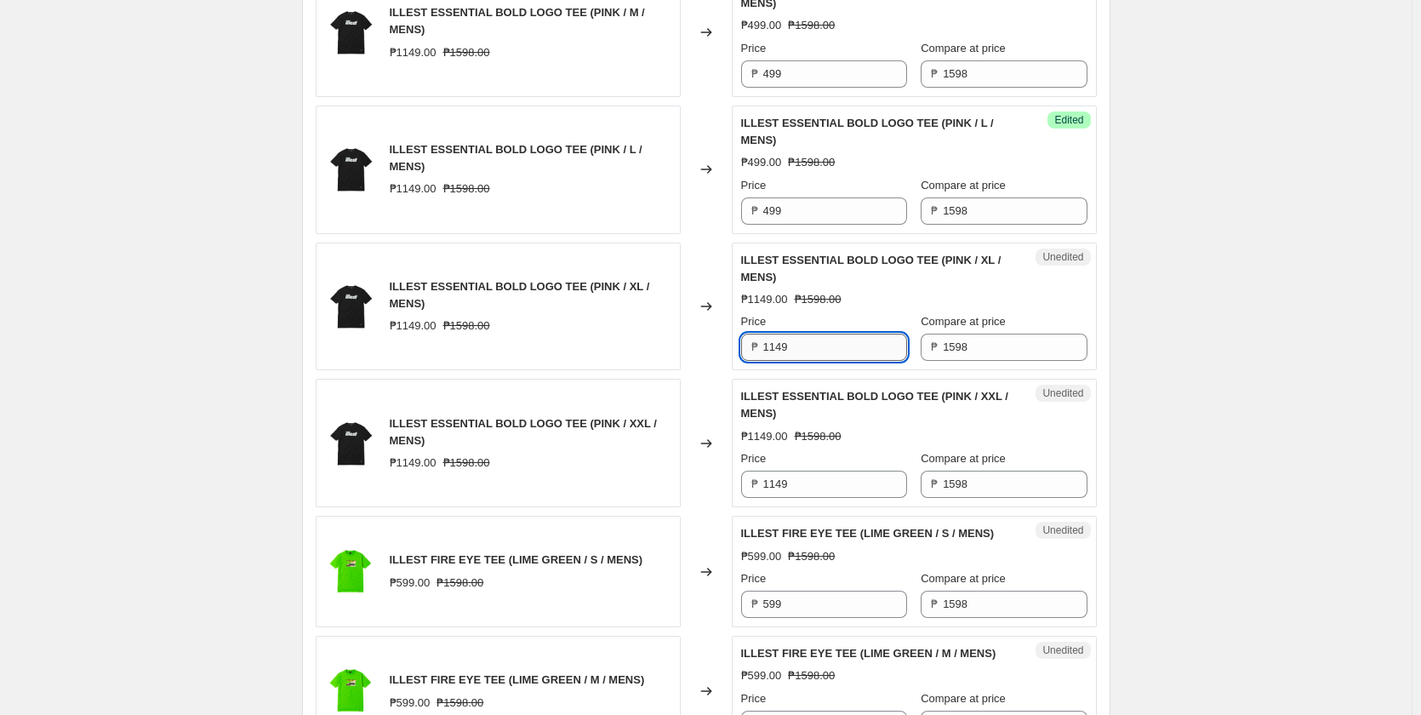
click at [800, 350] on input "1149" at bounding box center [835, 347] width 144 height 27
type input "499"
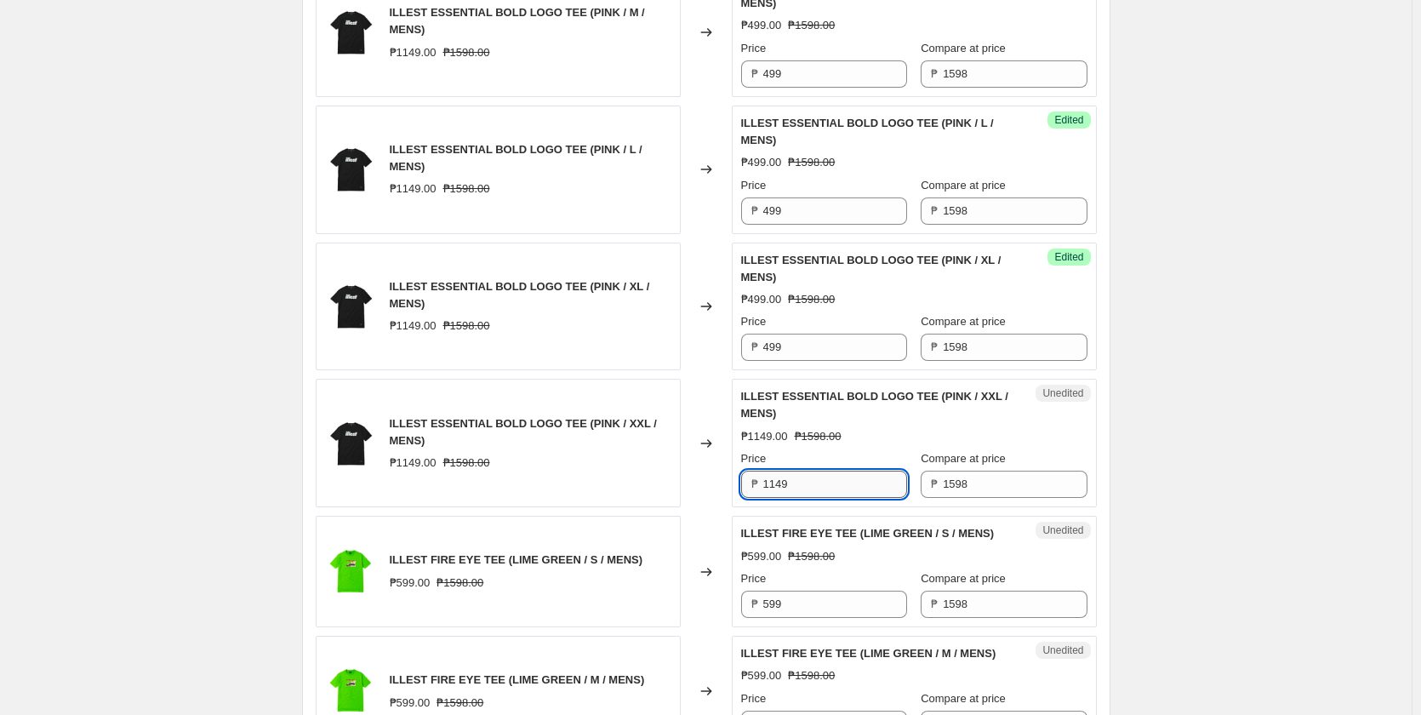
click at [792, 478] on input "1149" at bounding box center [835, 484] width 144 height 27
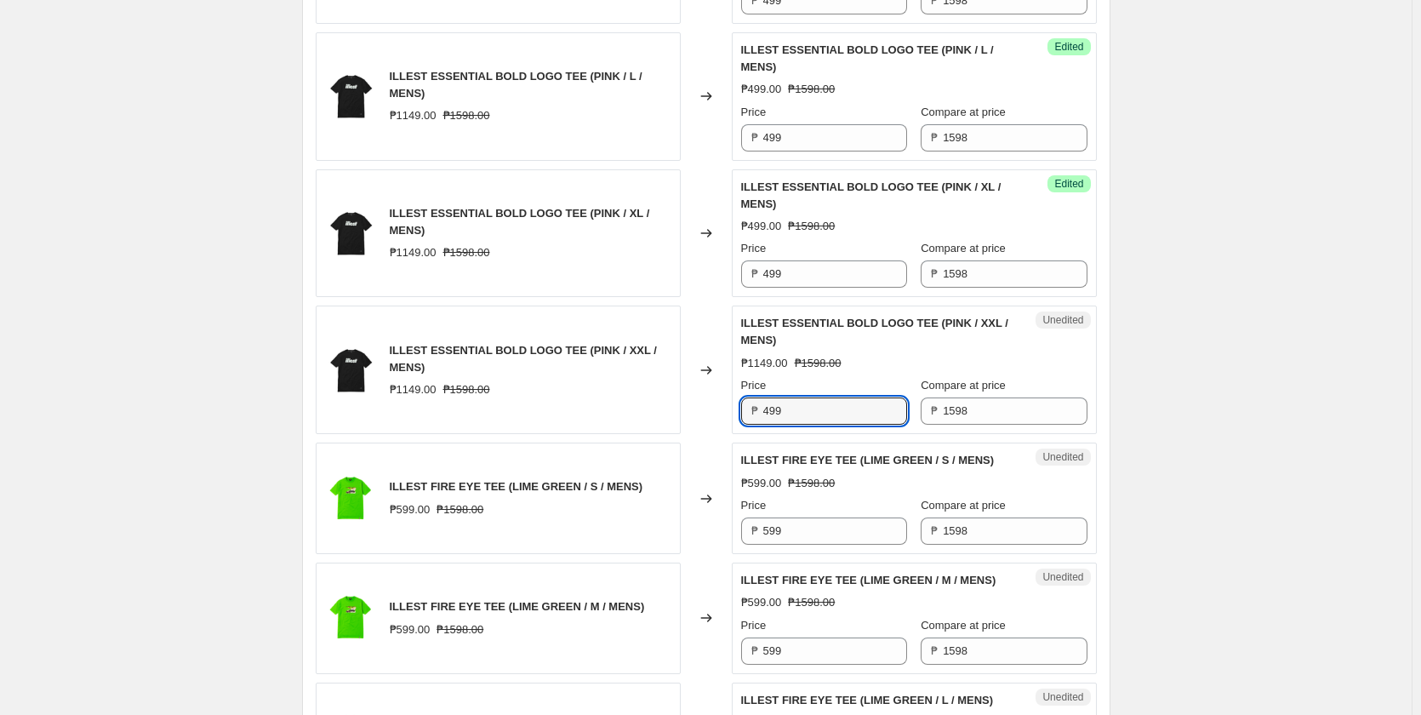
scroll to position [1872, 0]
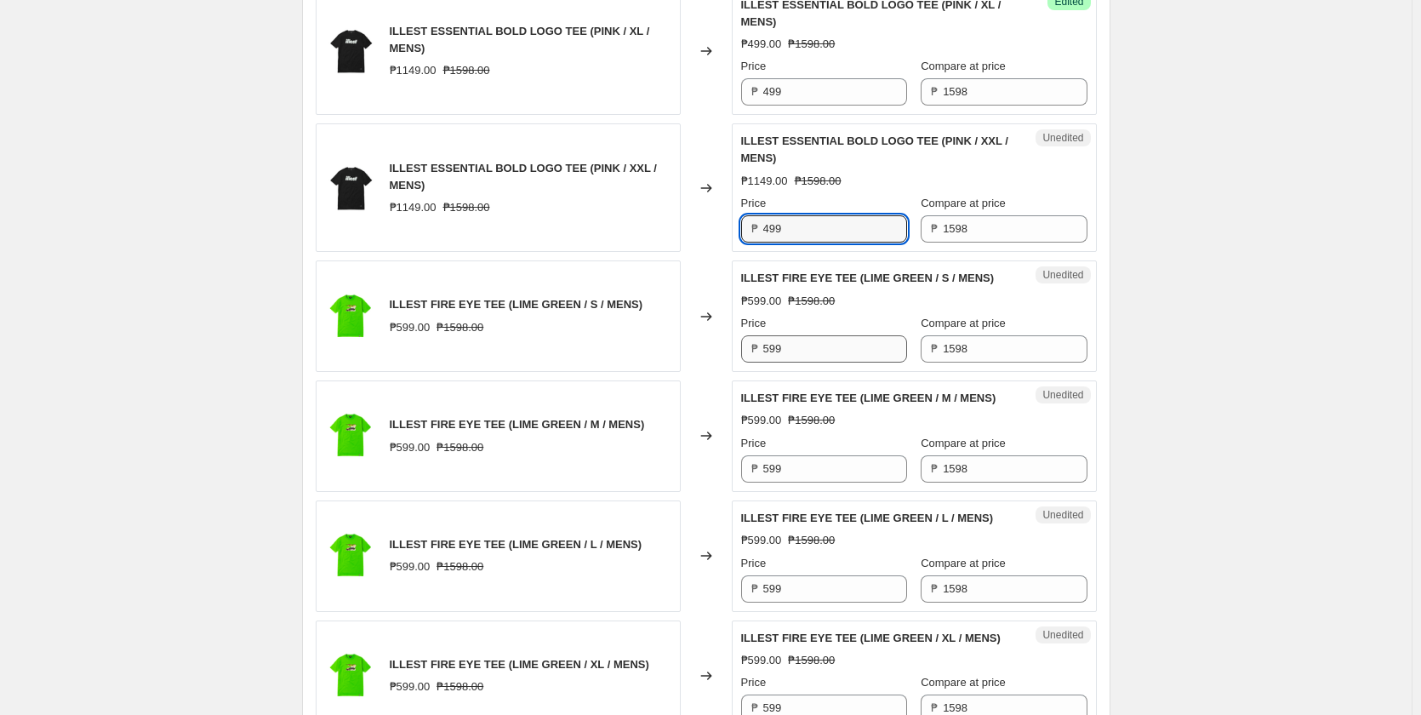
type input "499"
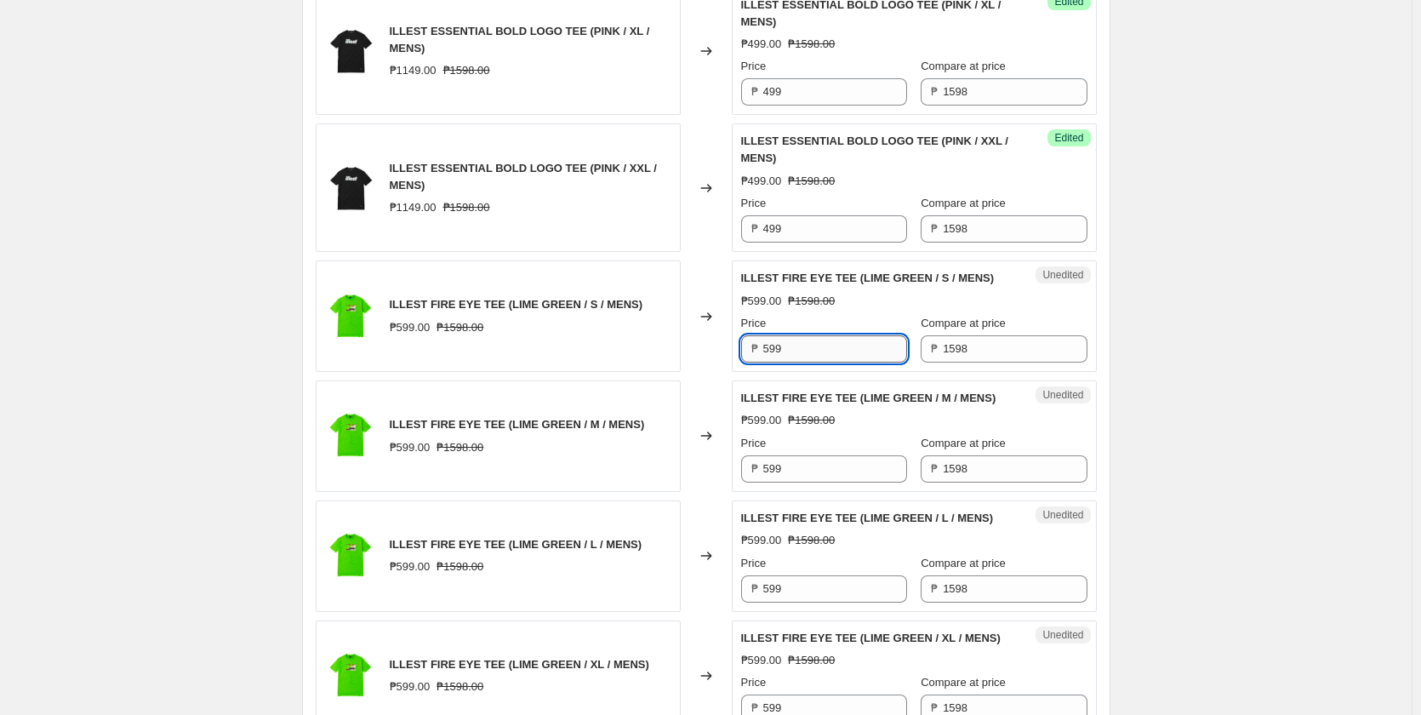
click at [808, 343] on input "599" at bounding box center [835, 348] width 144 height 27
type input "299"
click at [805, 471] on input "599" at bounding box center [835, 468] width 144 height 27
type input "299"
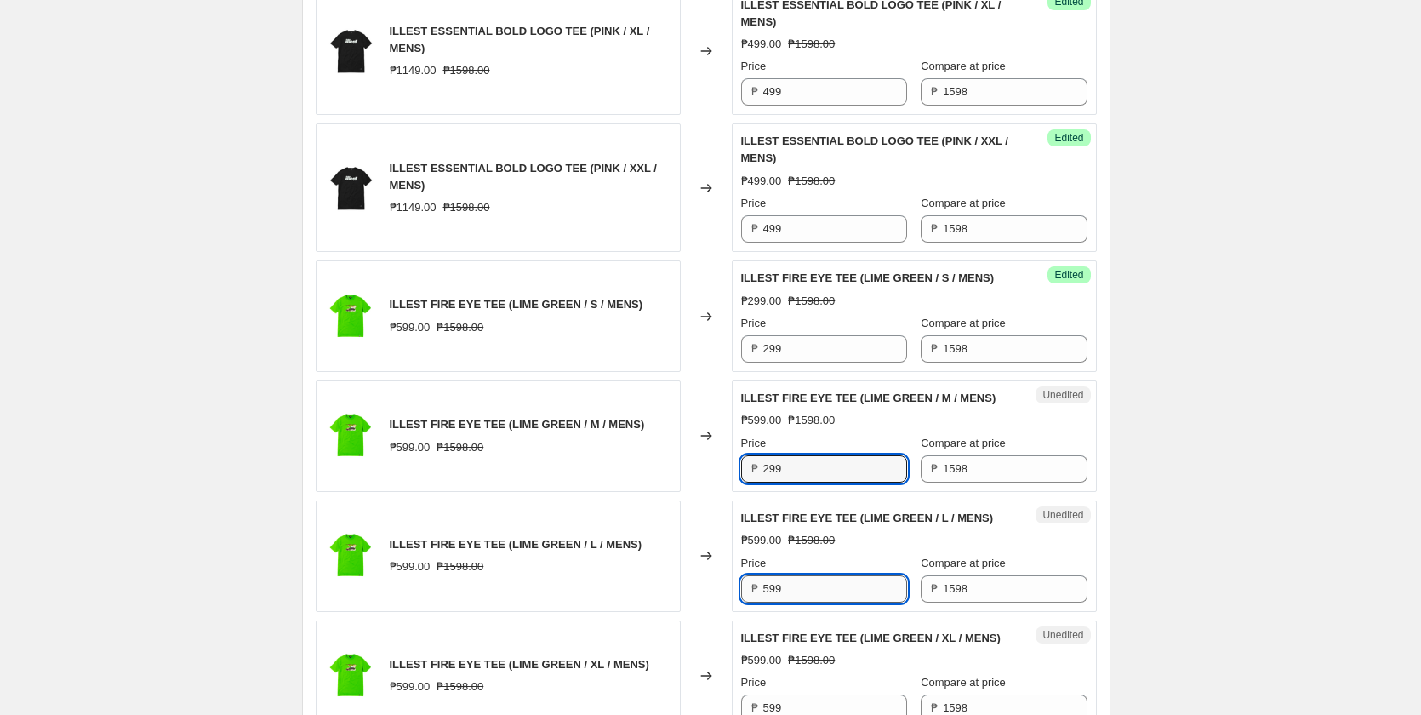
click at [792, 589] on input "599" at bounding box center [835, 588] width 144 height 27
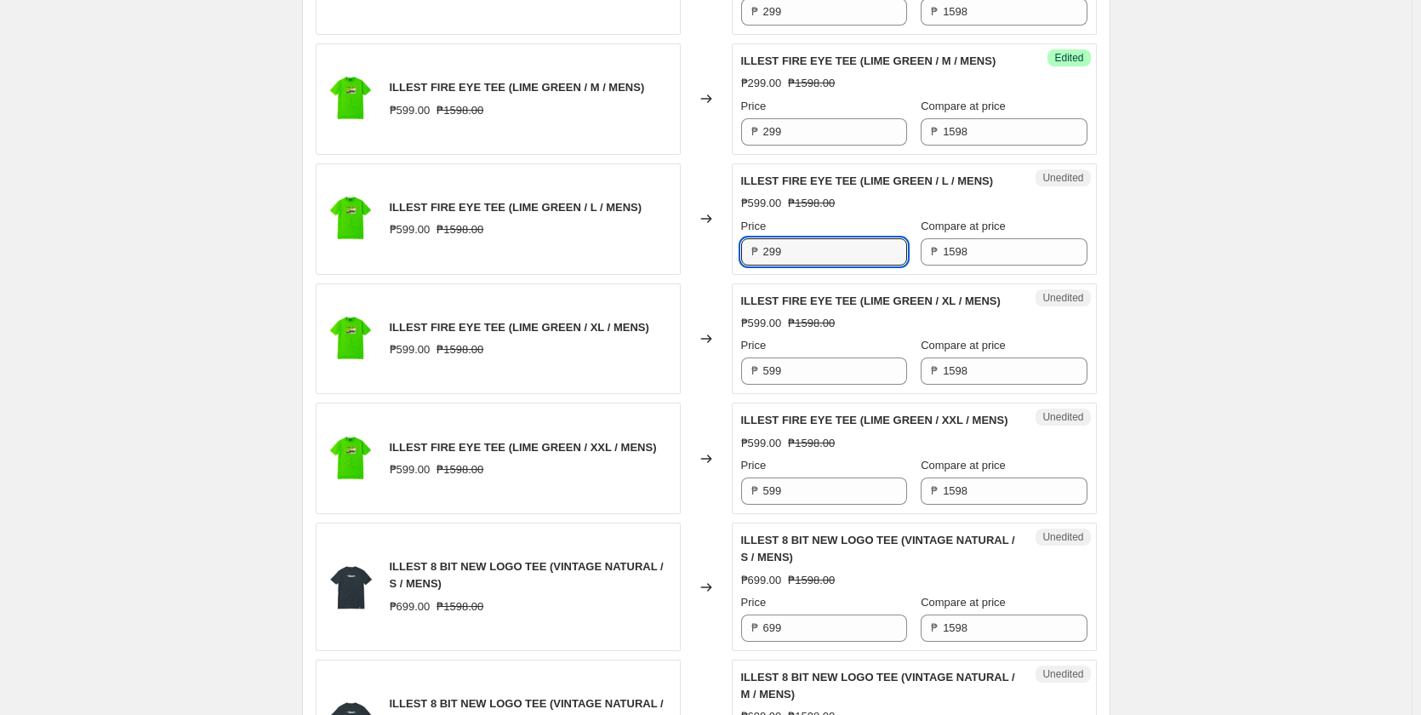
scroll to position [2212, 0]
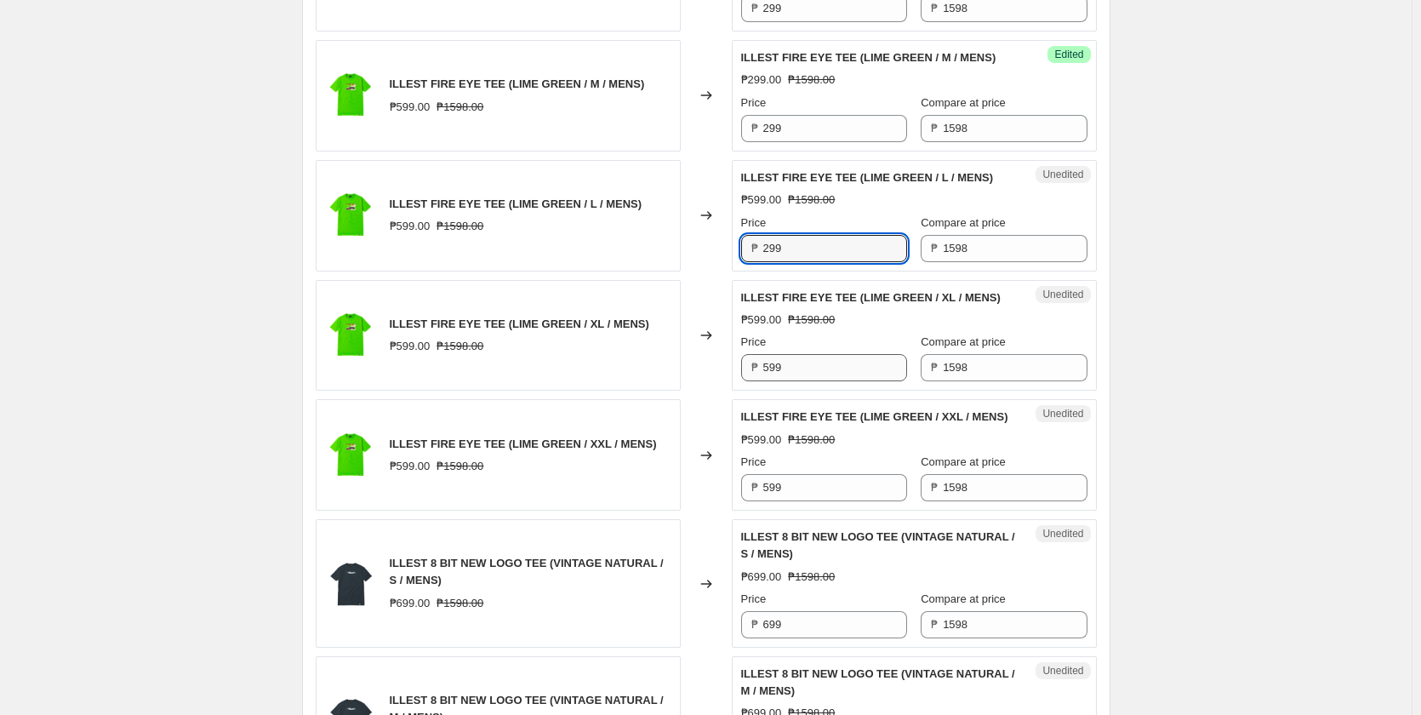
type input "299"
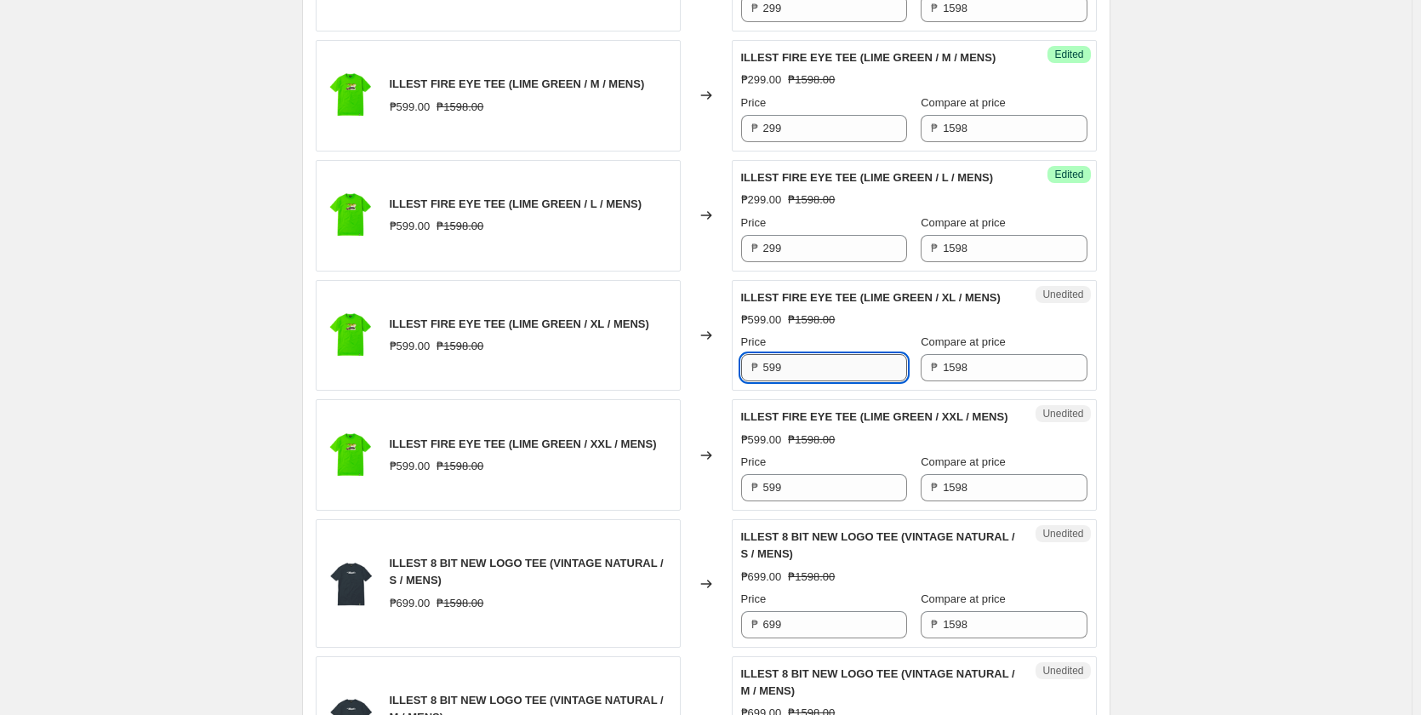
click at [797, 360] on input "599" at bounding box center [835, 367] width 144 height 27
type input "299"
click at [805, 501] on input "599" at bounding box center [835, 487] width 144 height 27
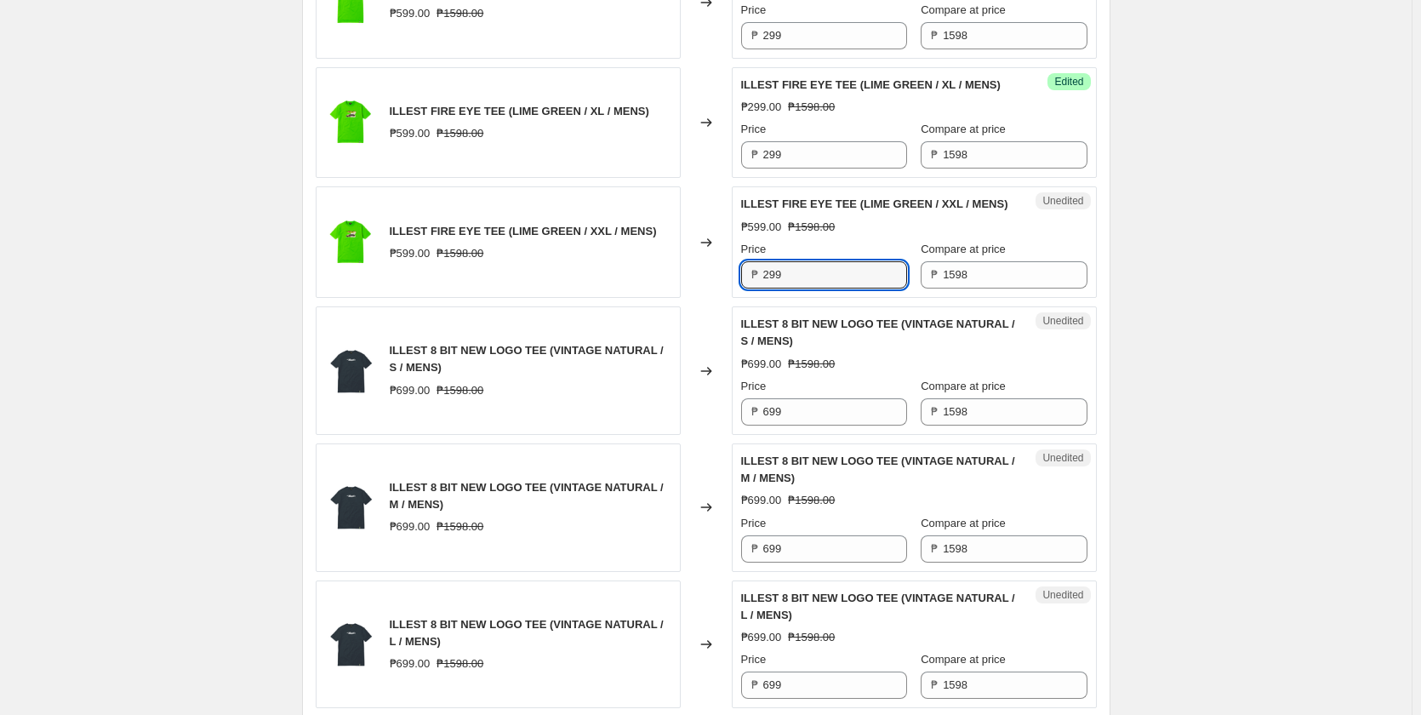
scroll to position [2468, 0]
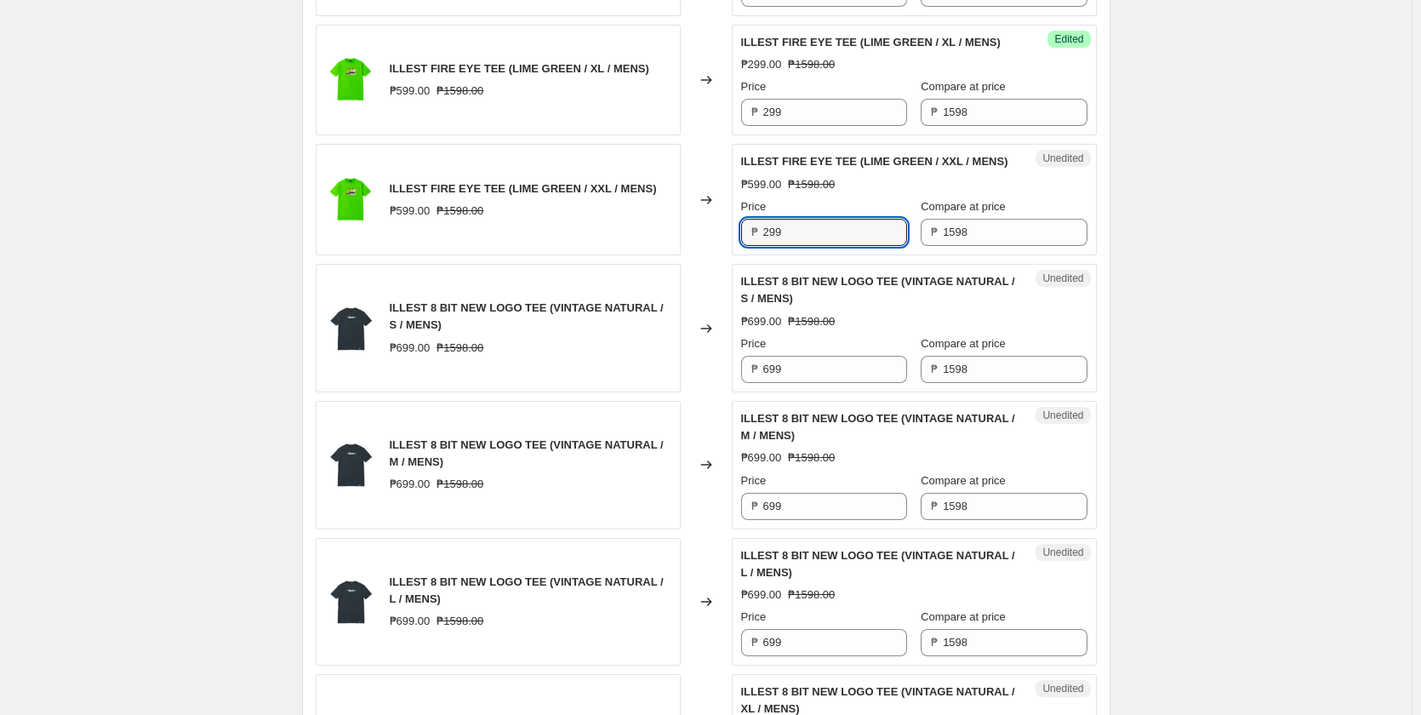
type input "299"
click at [836, 380] on input "699" at bounding box center [835, 369] width 144 height 27
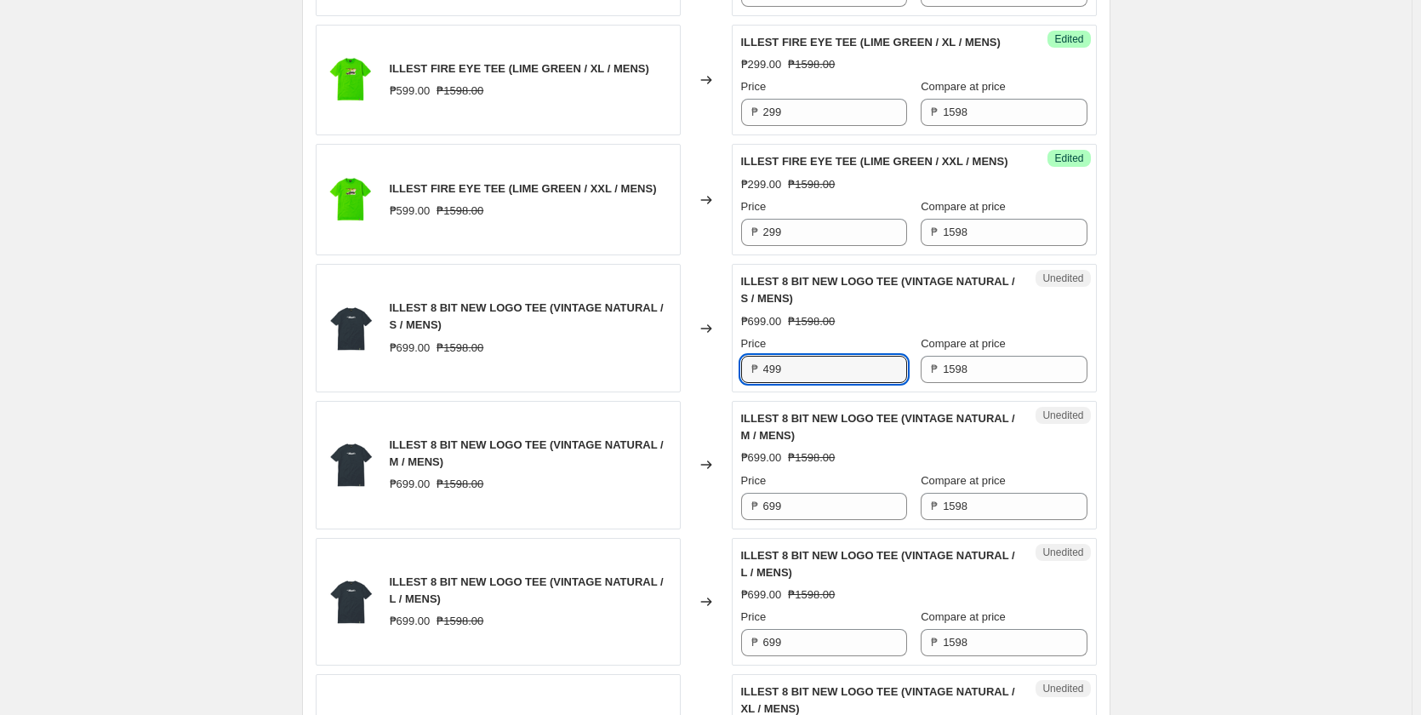
type input "499"
click at [811, 529] on div "Unedited ILLEST 8 BIT NEW LOGO TEE (VINTAGE NATURAL / M / MENS) ₱699.00 ₱1598.0…" at bounding box center [914, 465] width 365 height 128
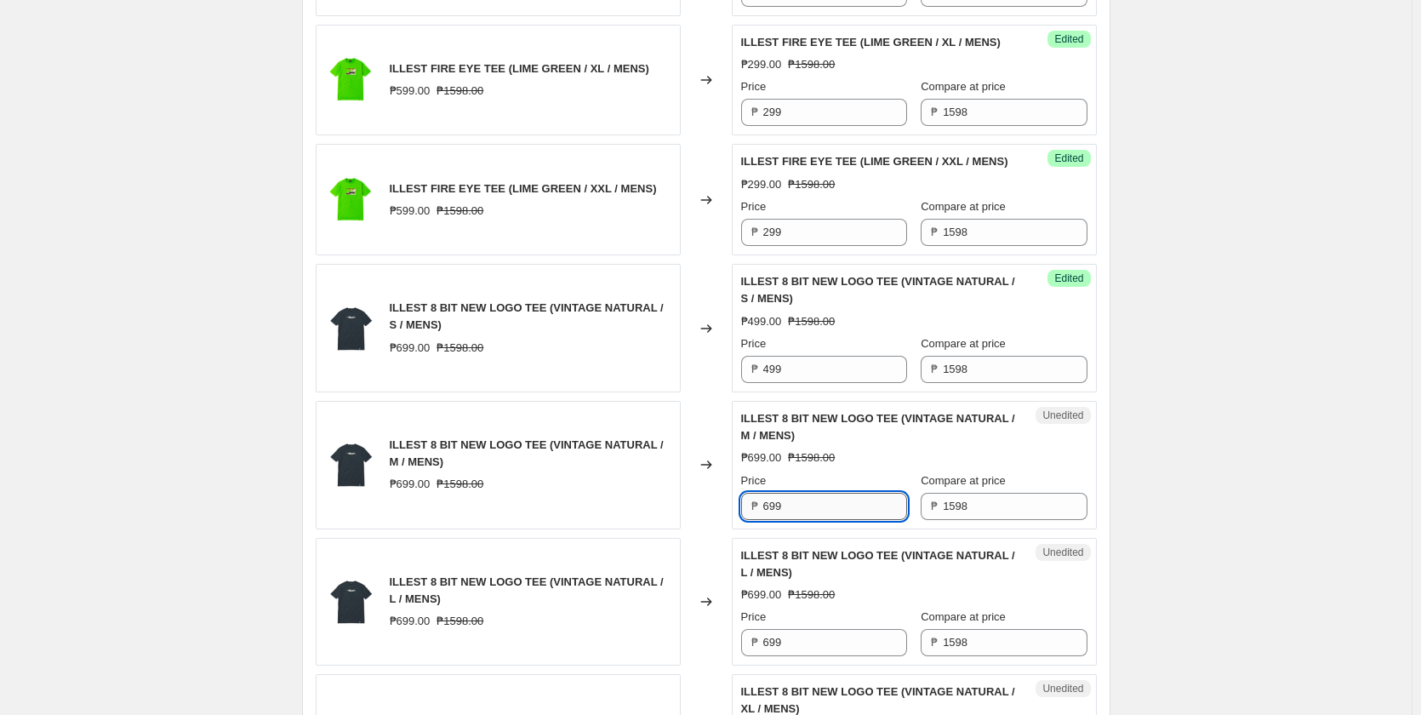
click at [813, 520] on input "699" at bounding box center [835, 506] width 144 height 27
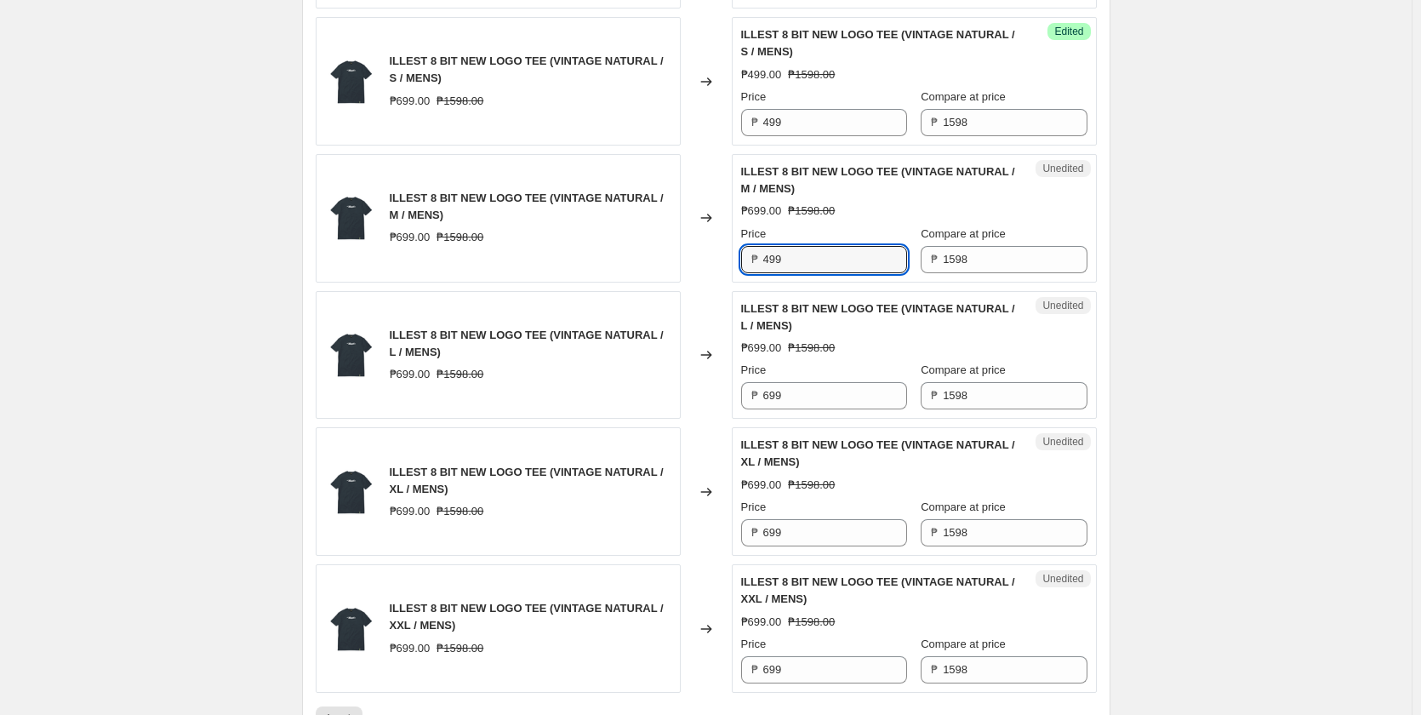
scroll to position [2723, 0]
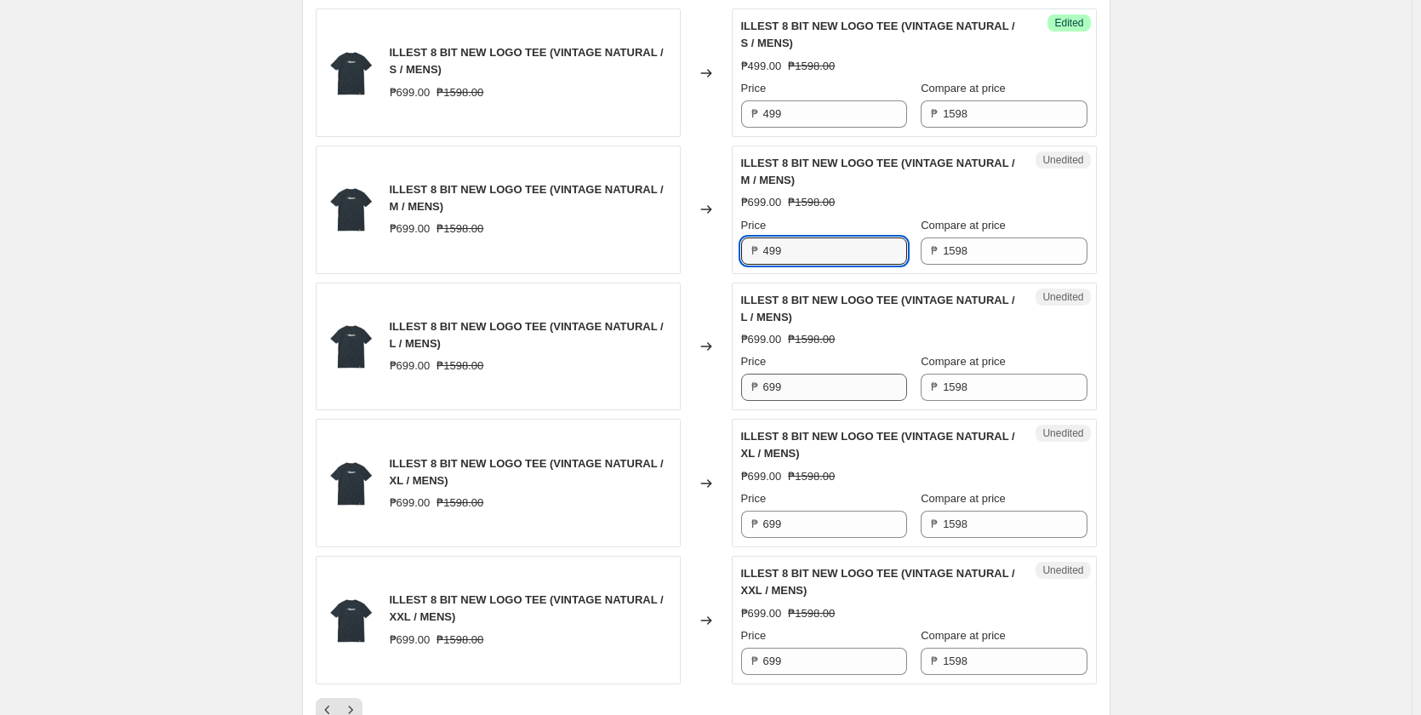
type input "499"
click at [816, 401] on input "699" at bounding box center [835, 387] width 144 height 27
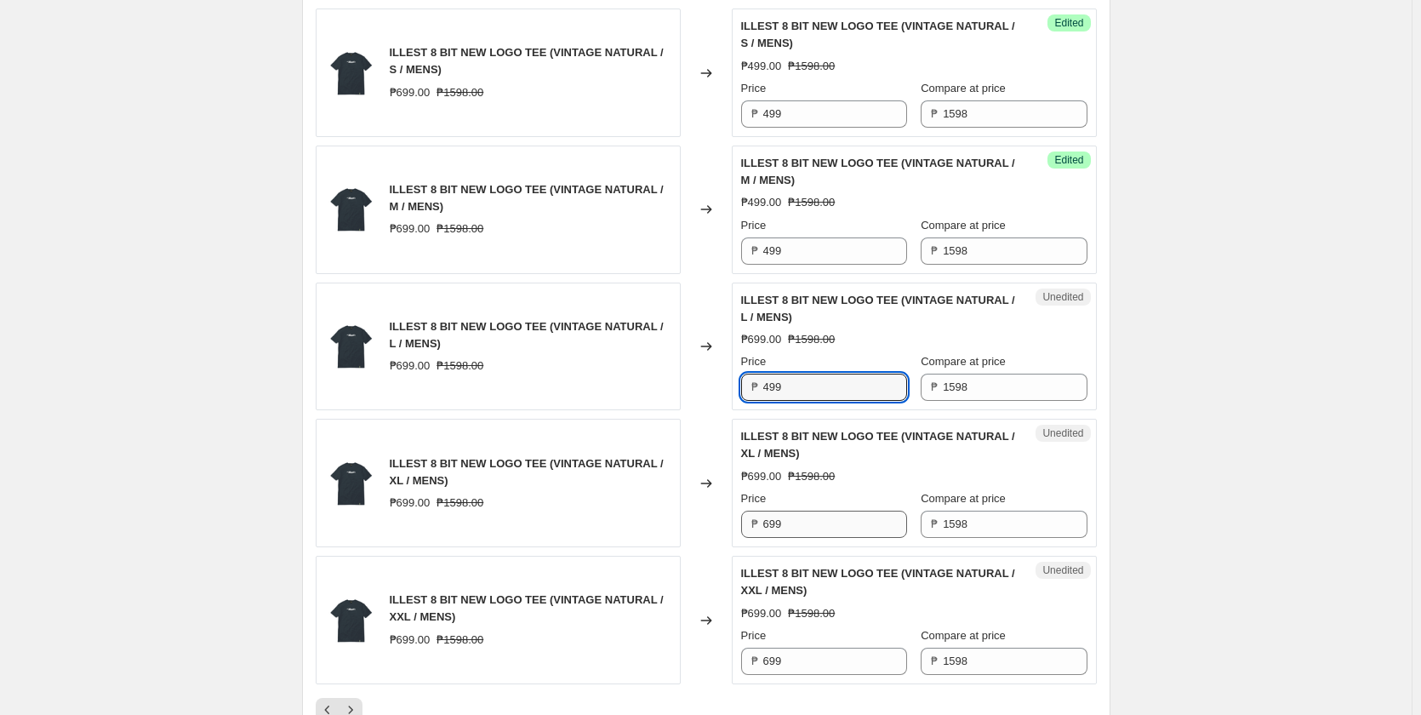
type input "499"
click at [804, 529] on input "699" at bounding box center [835, 524] width 144 height 27
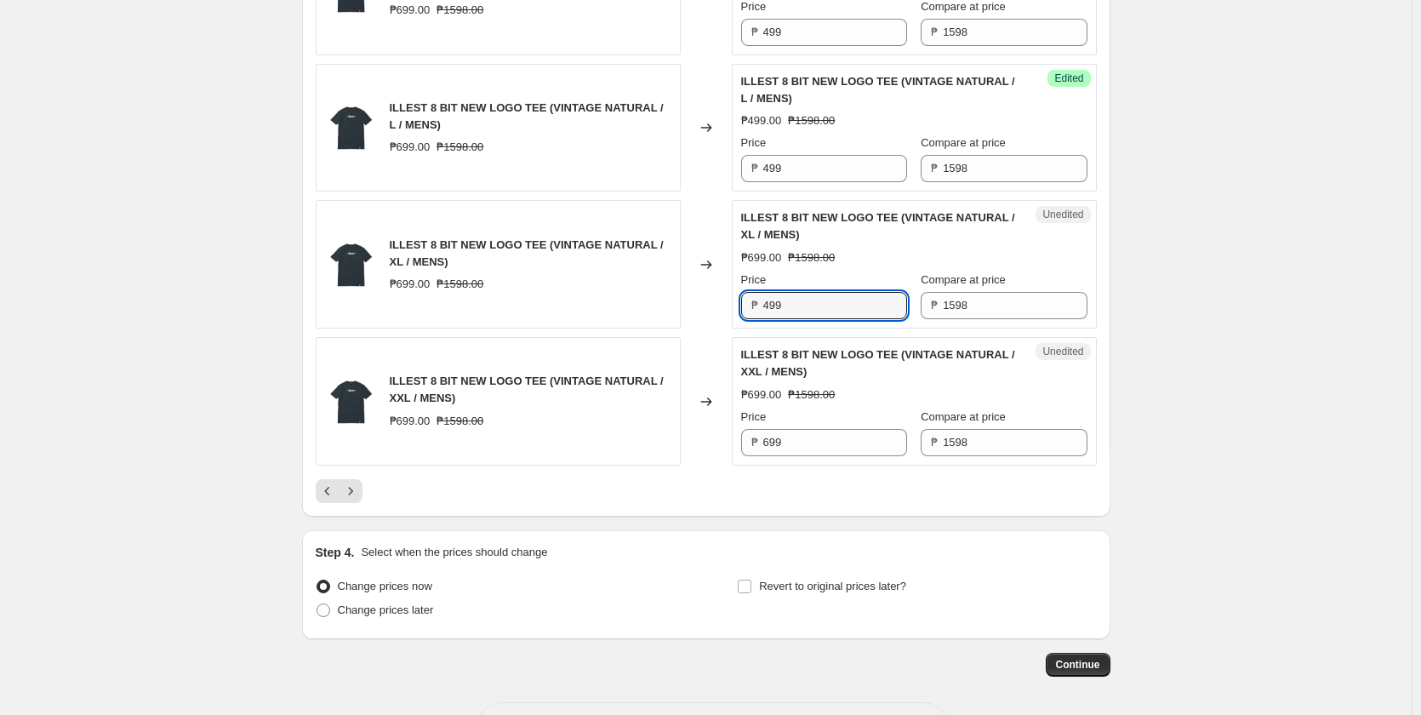
scroll to position [2978, 0]
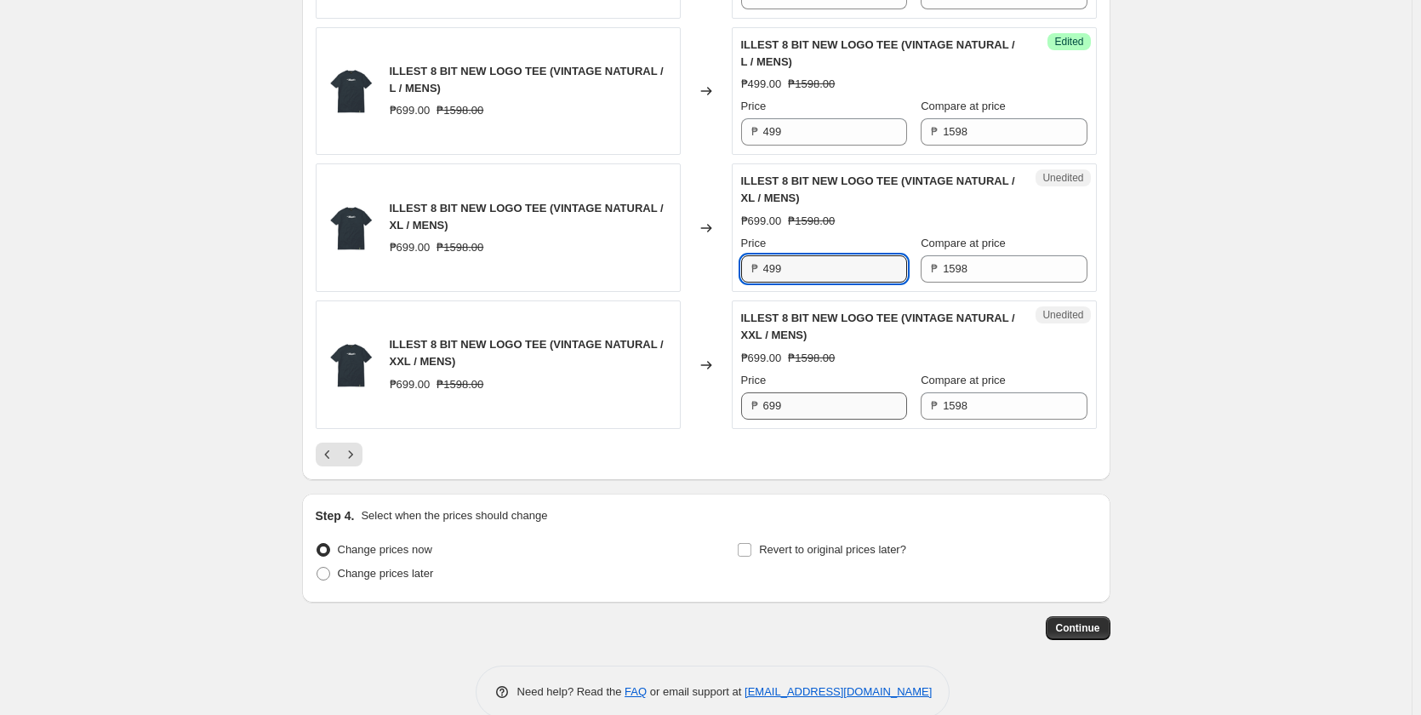
type input "499"
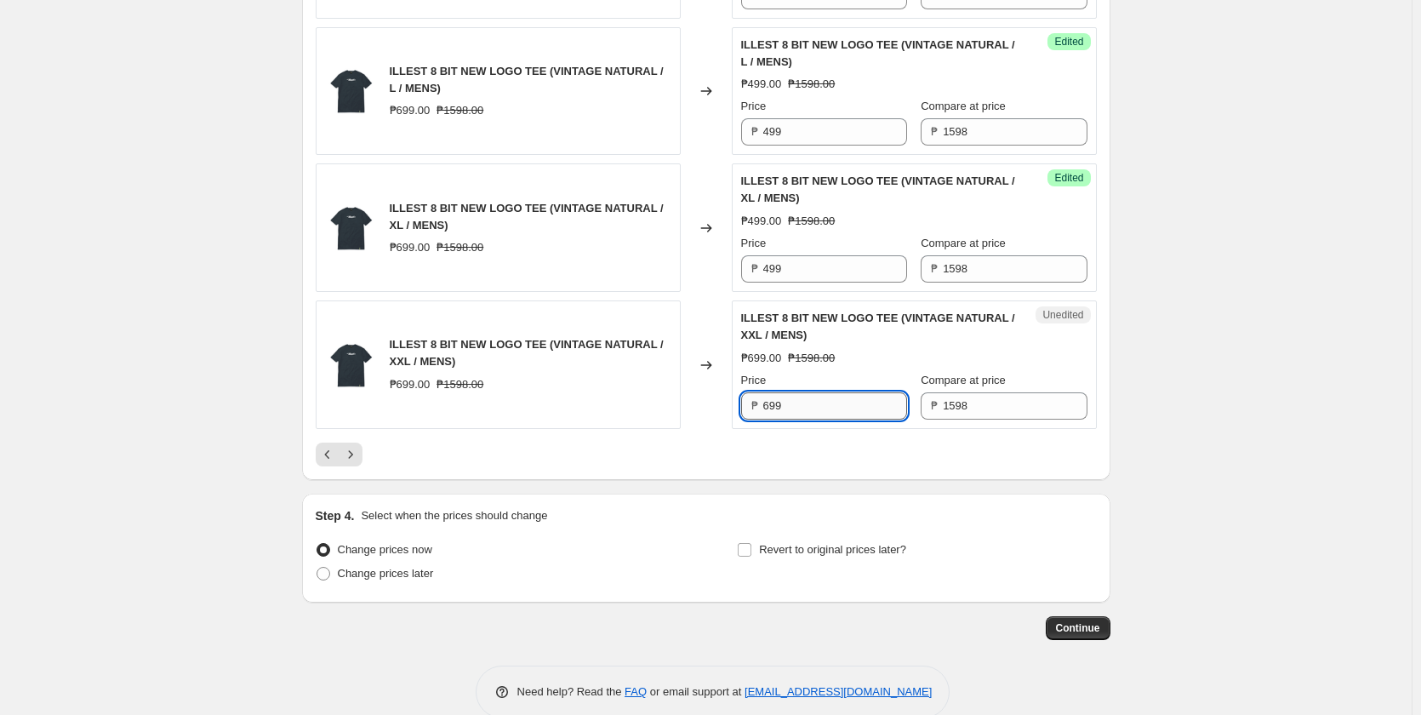
click at [810, 416] on input "699" at bounding box center [835, 405] width 144 height 27
type input "499"
click at [631, 466] on div at bounding box center [706, 454] width 781 height 24
click at [351, 463] on icon "Next" at bounding box center [350, 454] width 17 height 17
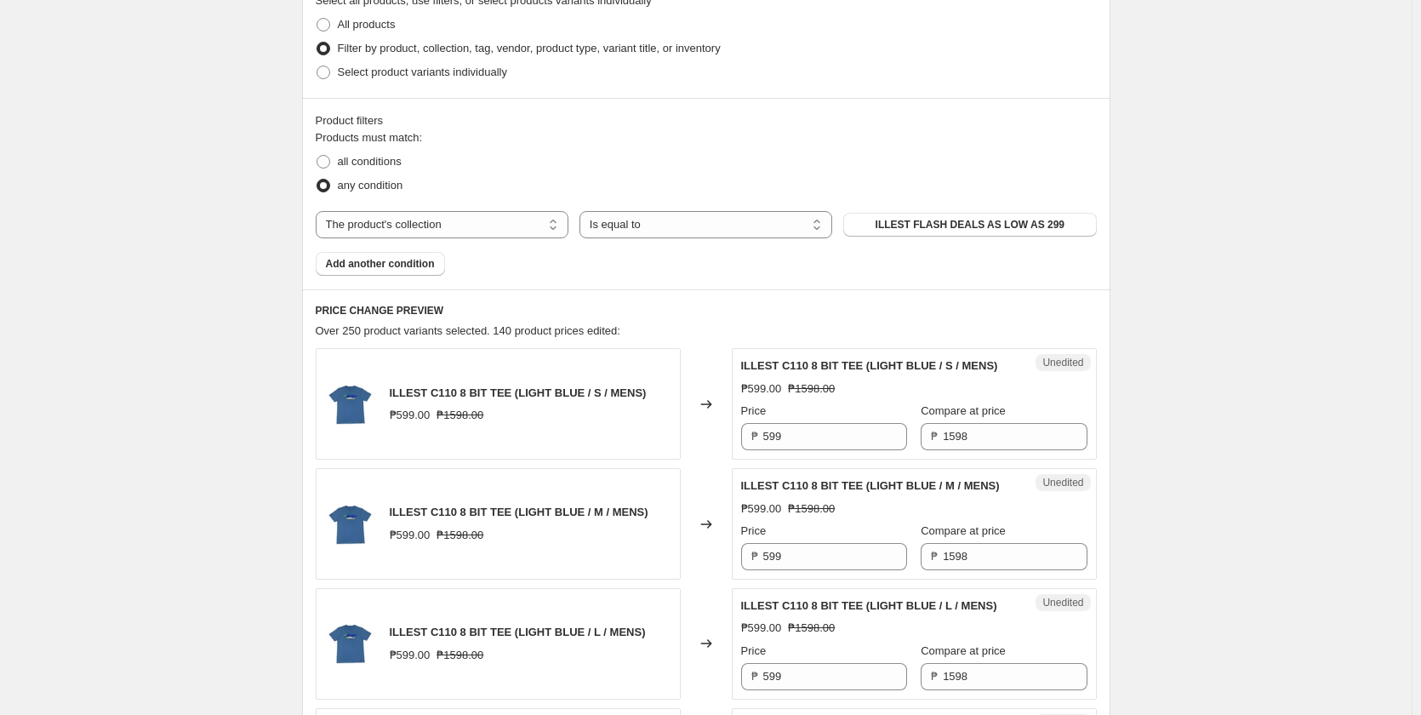
scroll to position [596, 0]
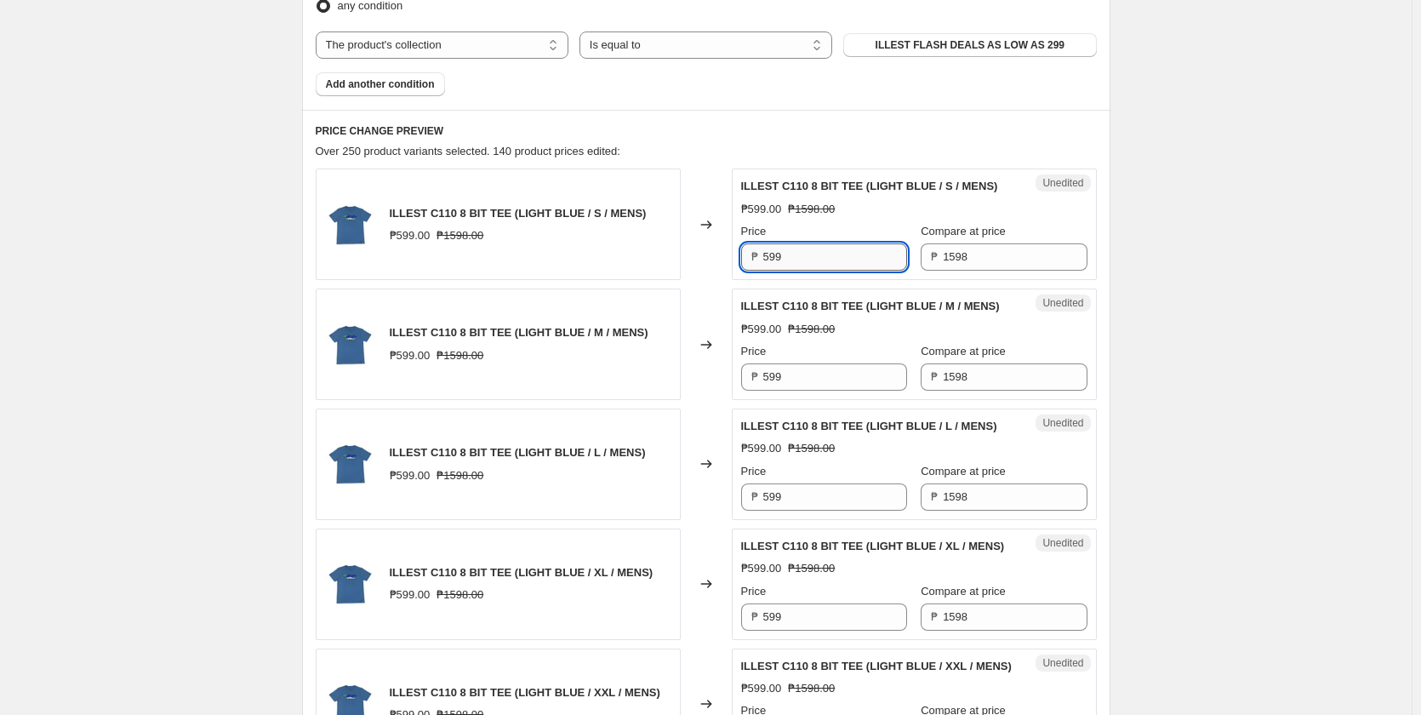
click at [812, 261] on input "599" at bounding box center [835, 256] width 144 height 27
type input "499"
click at [817, 391] on input "599" at bounding box center [835, 376] width 144 height 27
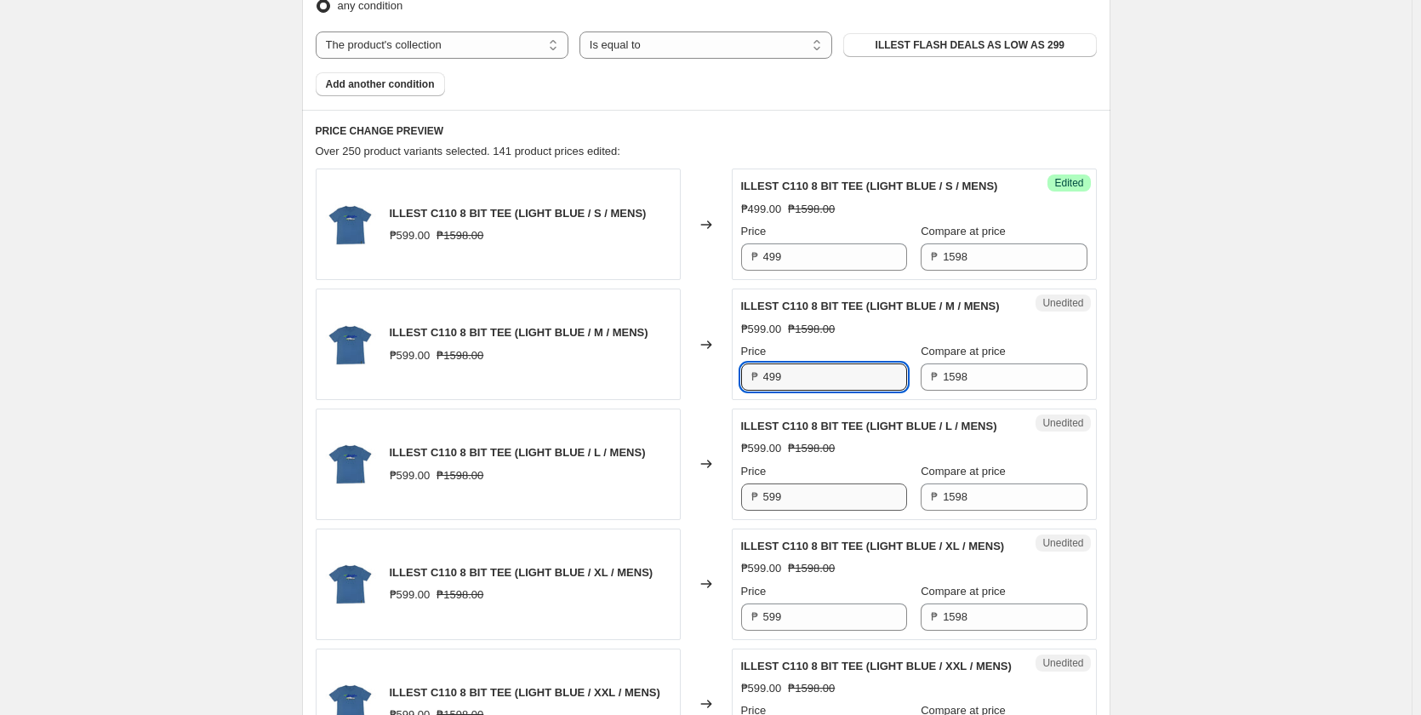
type input "499"
click at [795, 505] on input "599" at bounding box center [835, 496] width 144 height 27
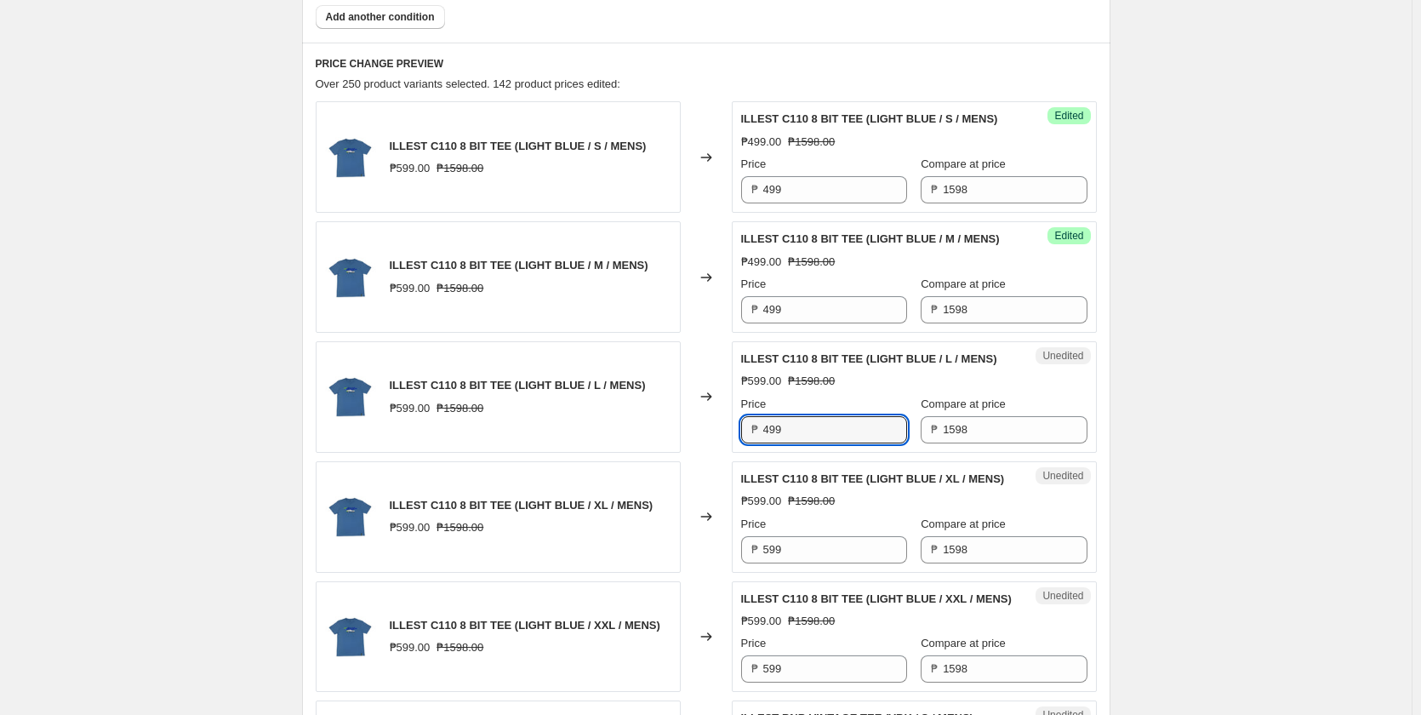
scroll to position [936, 0]
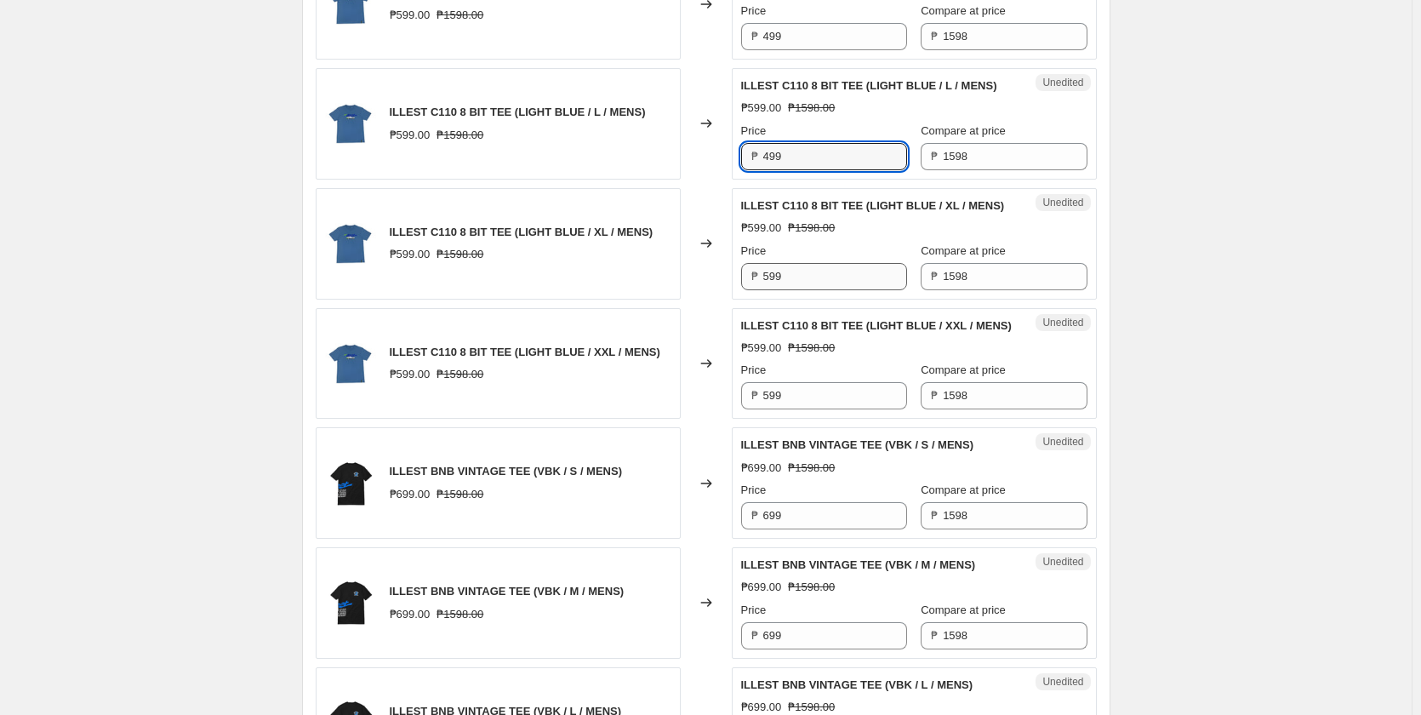
type input "499"
click at [807, 290] on input "599" at bounding box center [835, 276] width 144 height 27
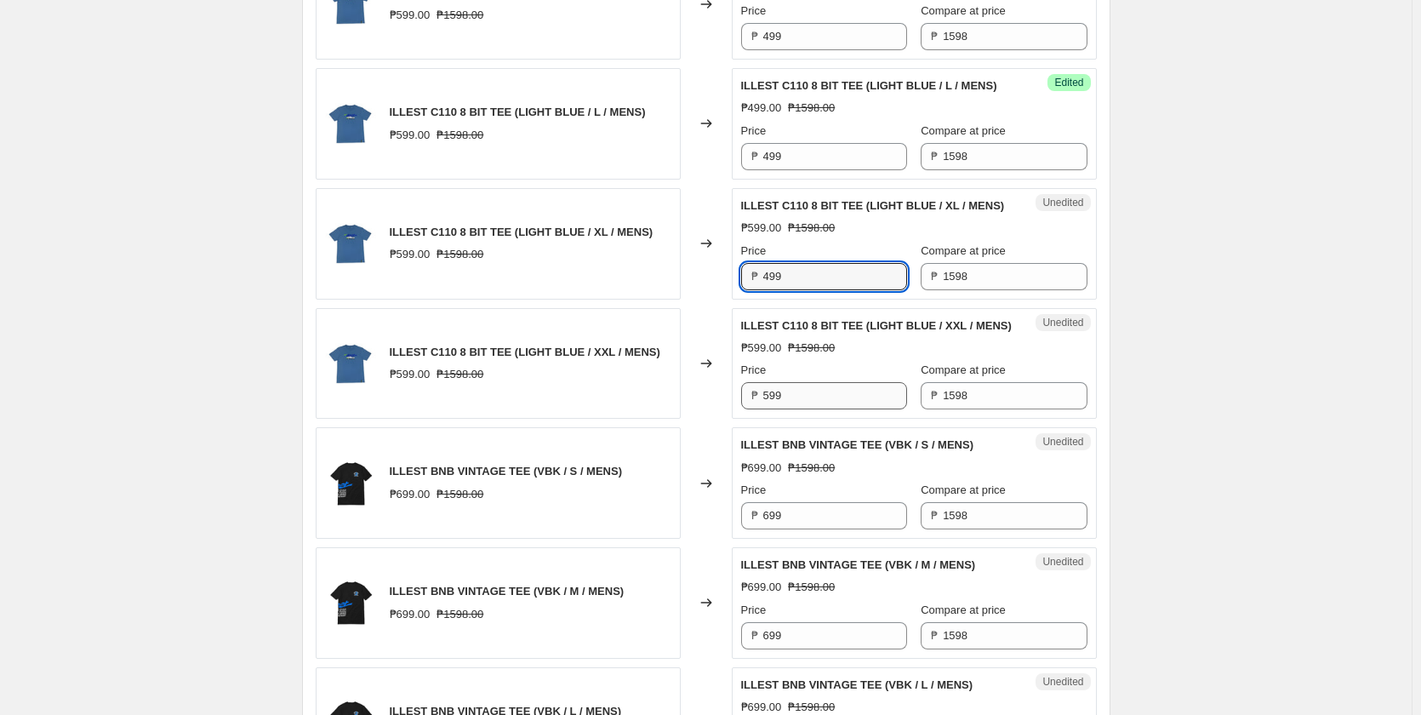
type input "499"
click at [805, 409] on input "599" at bounding box center [835, 395] width 144 height 27
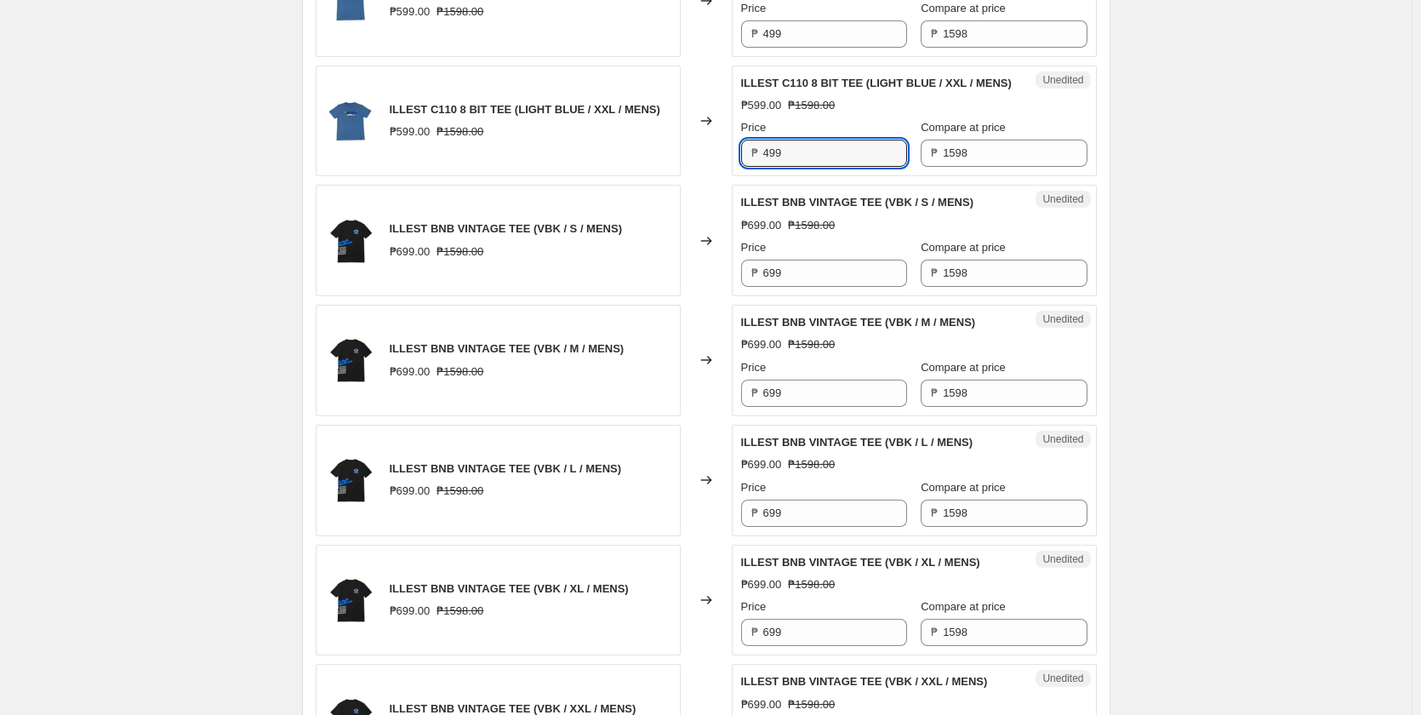
scroll to position [1191, 0]
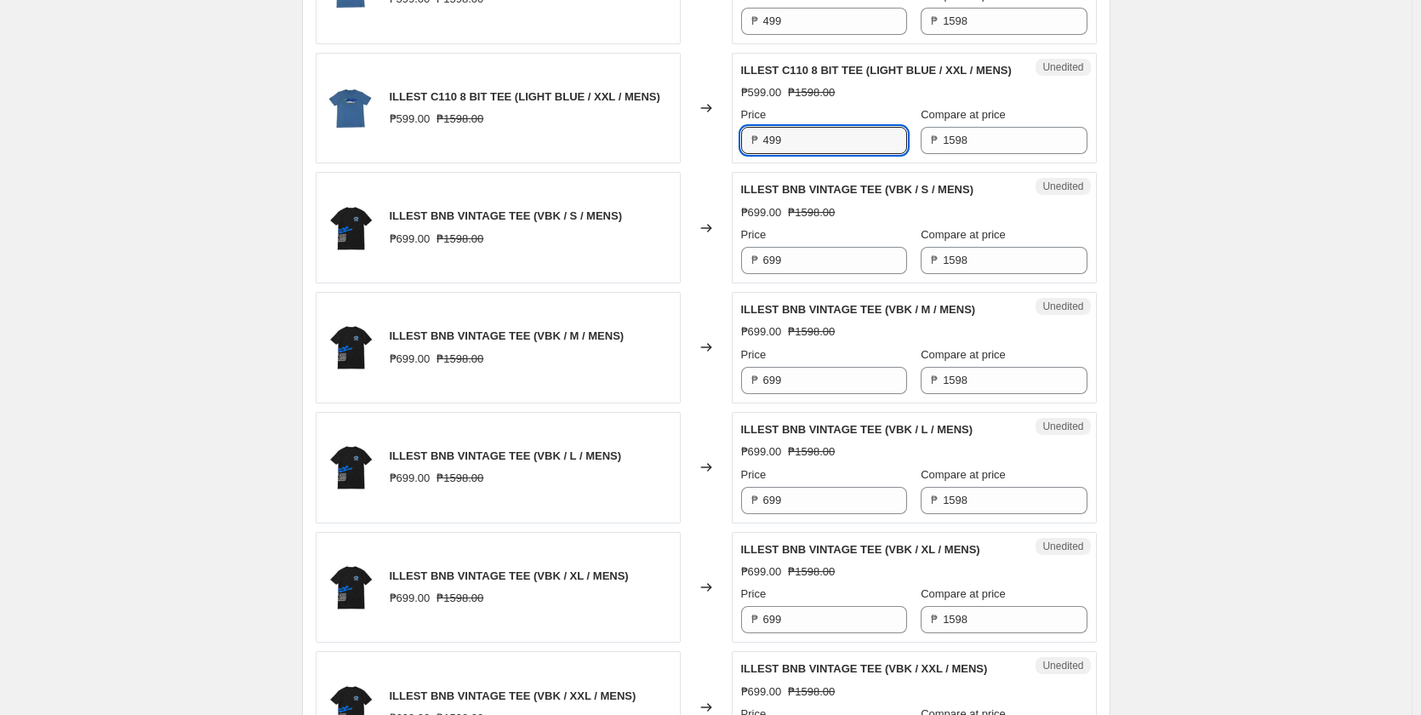
type input "499"
click at [812, 274] on input "699" at bounding box center [835, 260] width 144 height 27
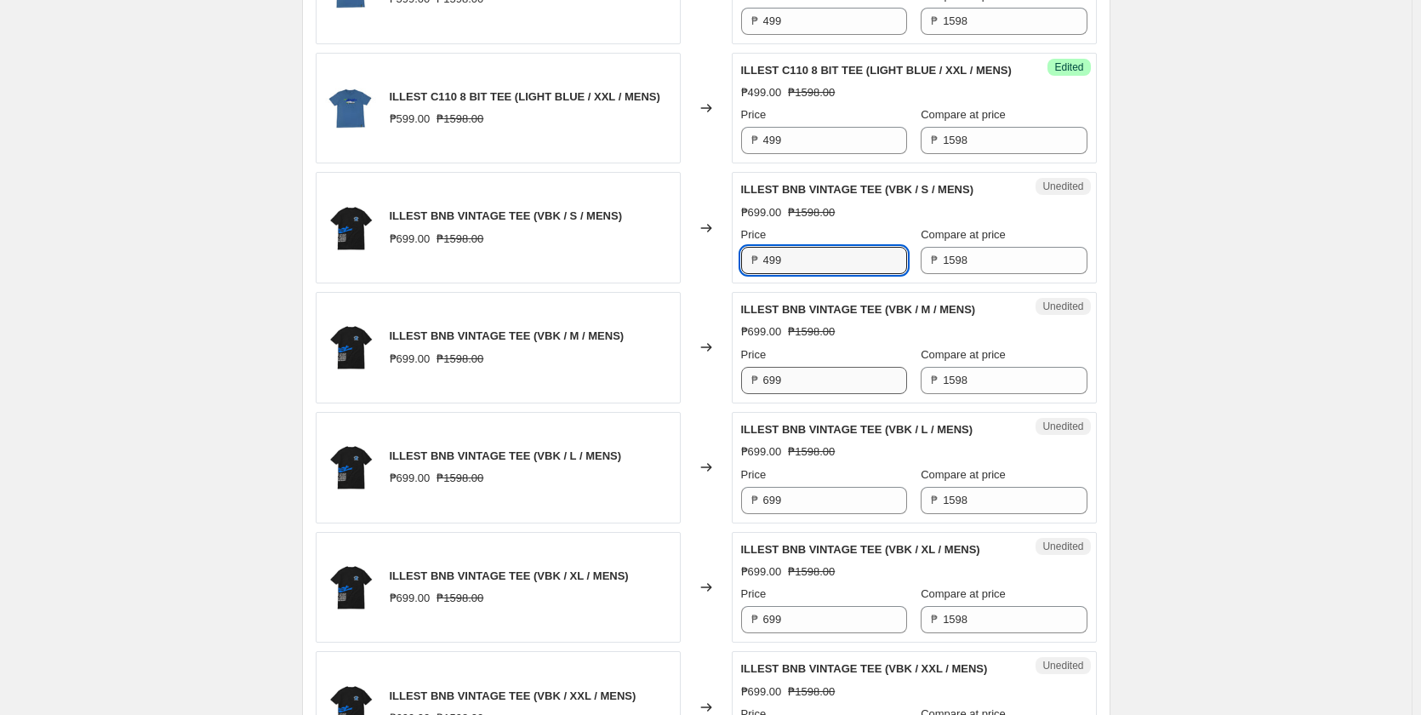
type input "499"
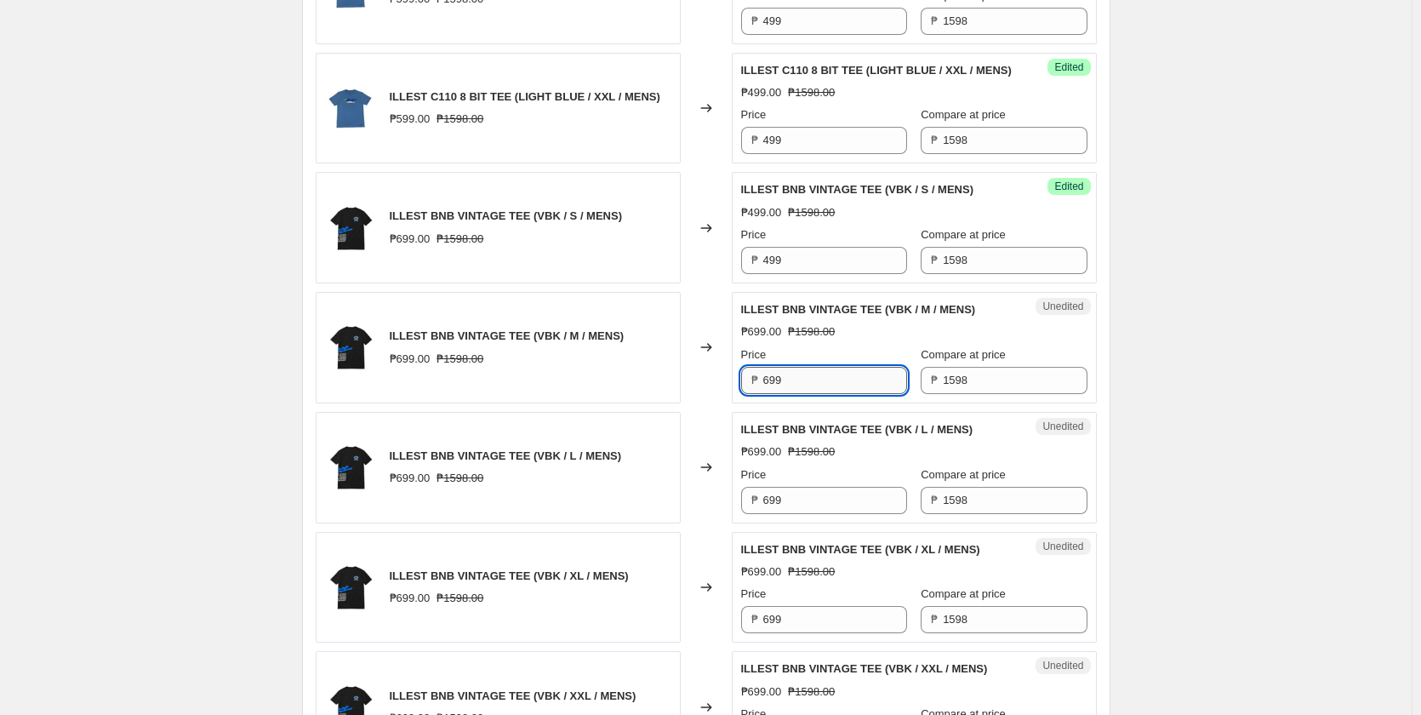
click at [825, 394] on input "699" at bounding box center [835, 380] width 144 height 27
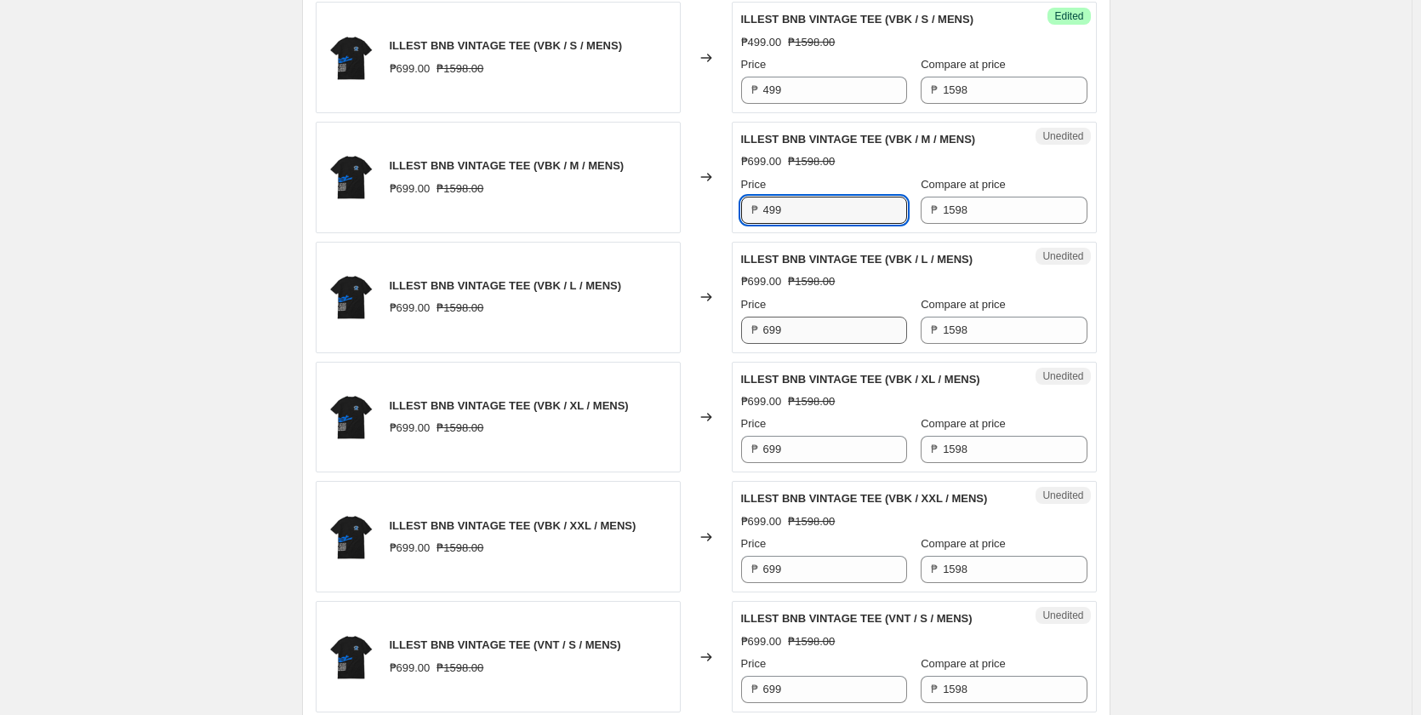
type input "499"
click at [806, 344] on input "699" at bounding box center [835, 330] width 144 height 27
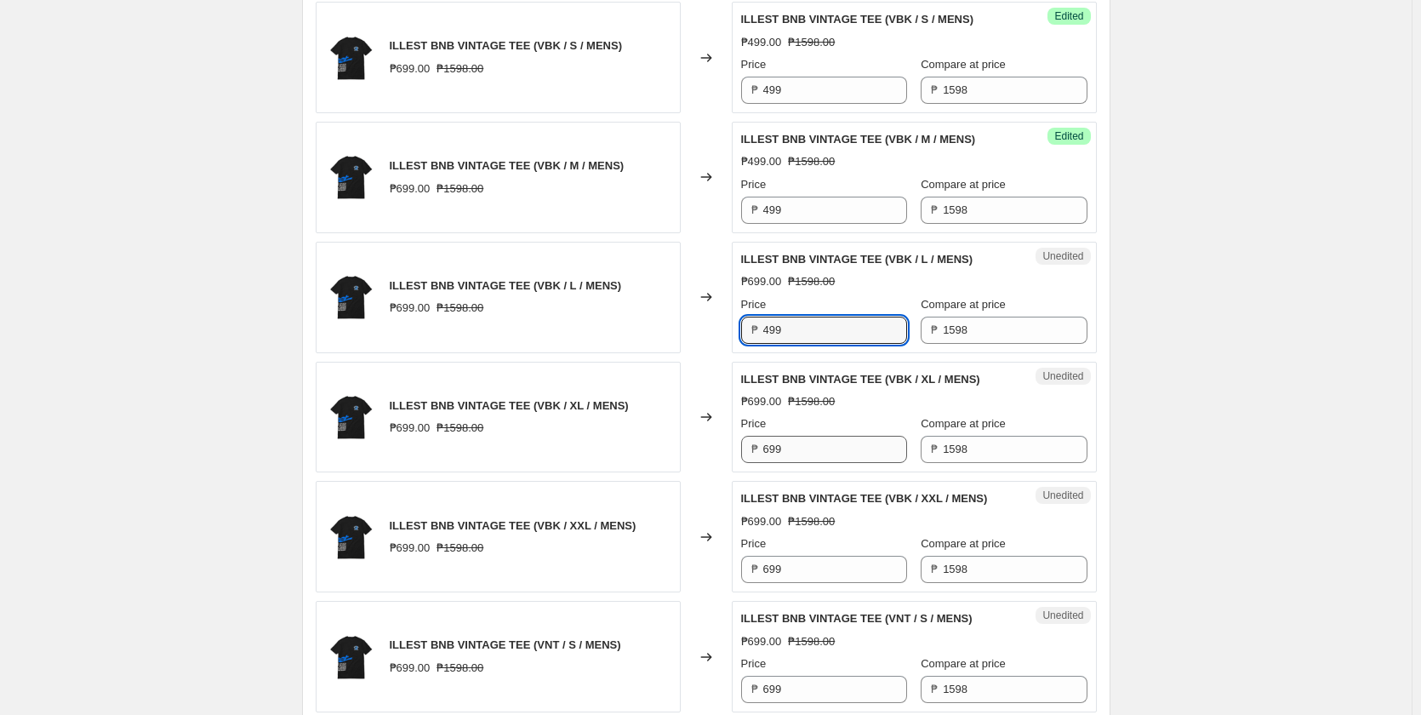
type input "499"
click at [809, 463] on input "699" at bounding box center [835, 449] width 144 height 27
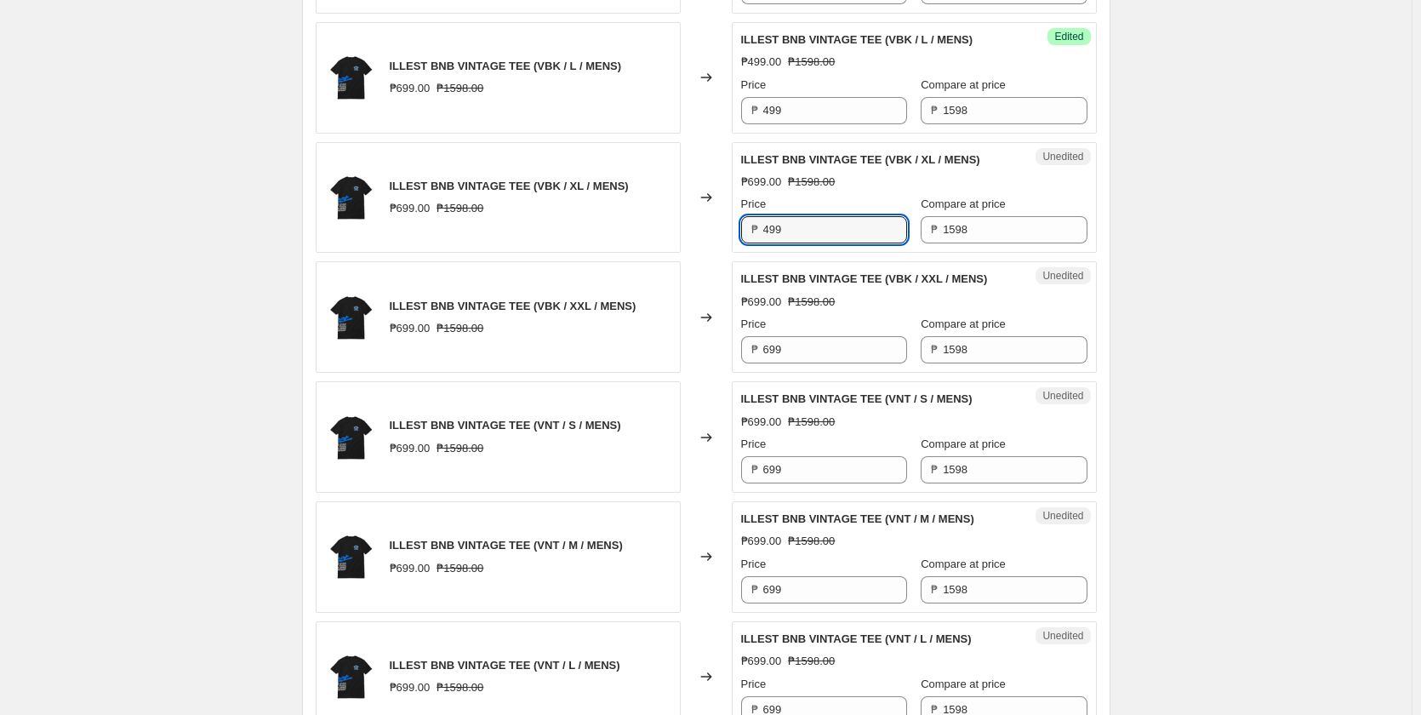
scroll to position [1617, 0]
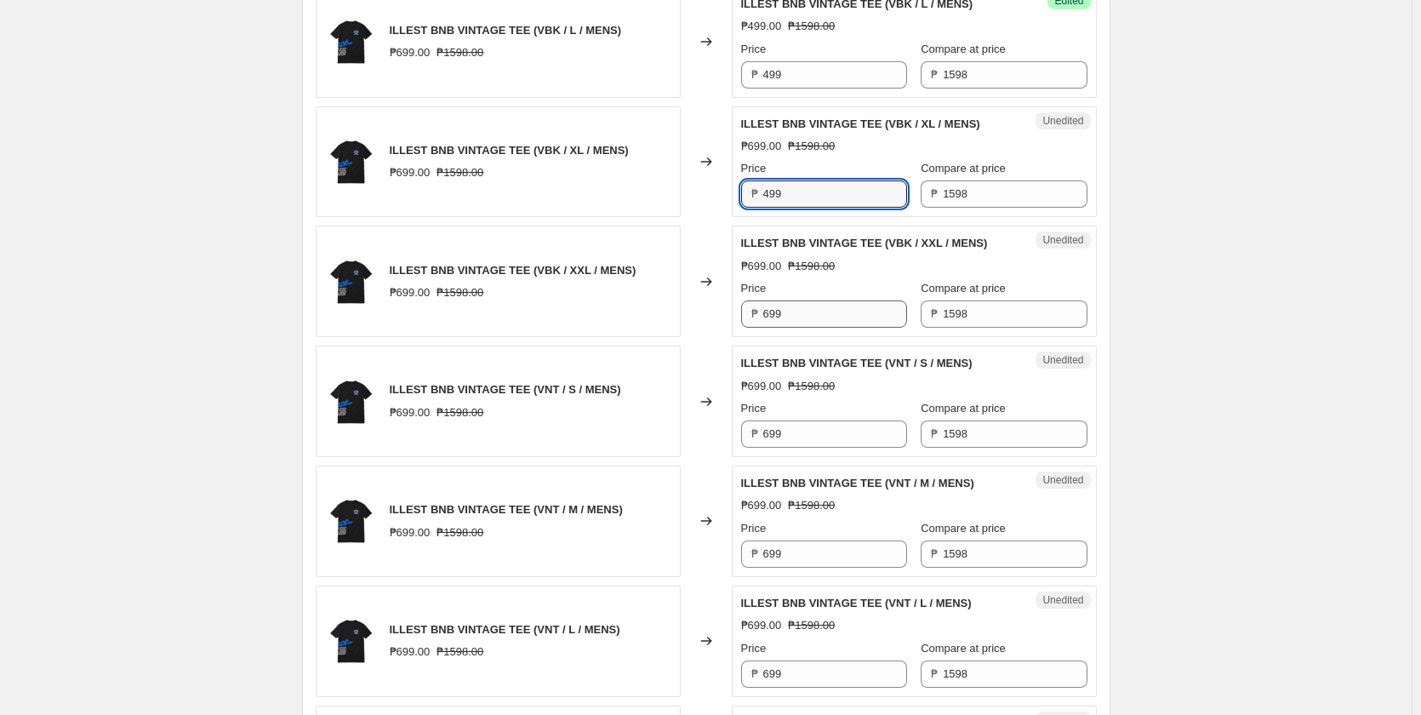
type input "499"
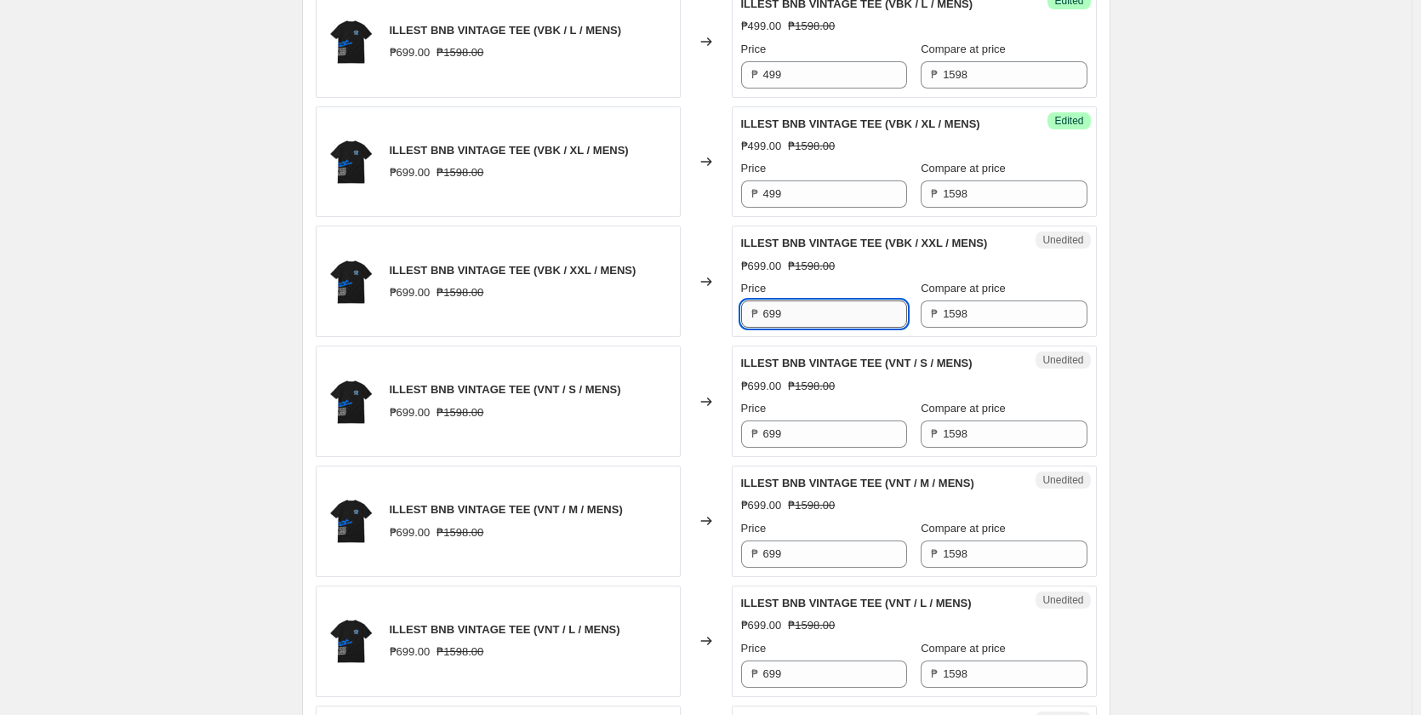
click at [824, 328] on input "699" at bounding box center [835, 313] width 144 height 27
type input "499"
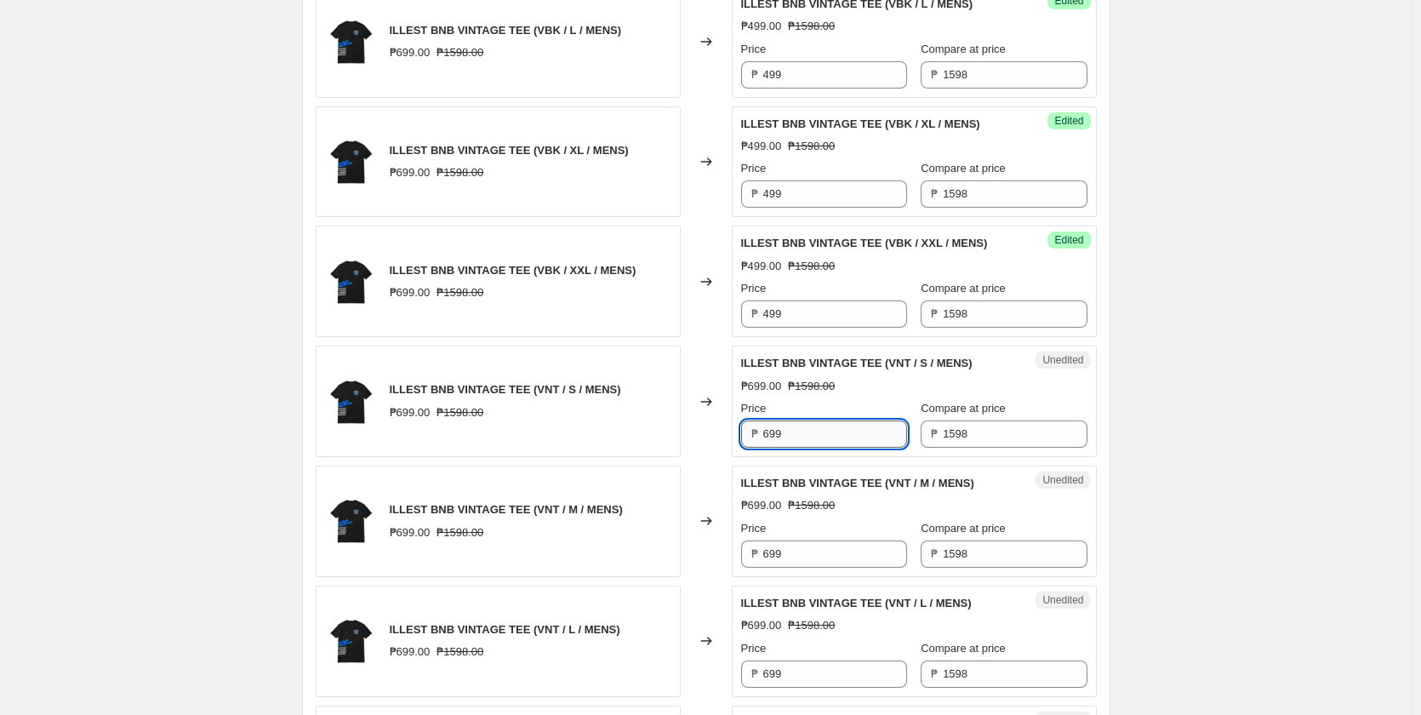
click at [790, 448] on input "699" at bounding box center [835, 433] width 144 height 27
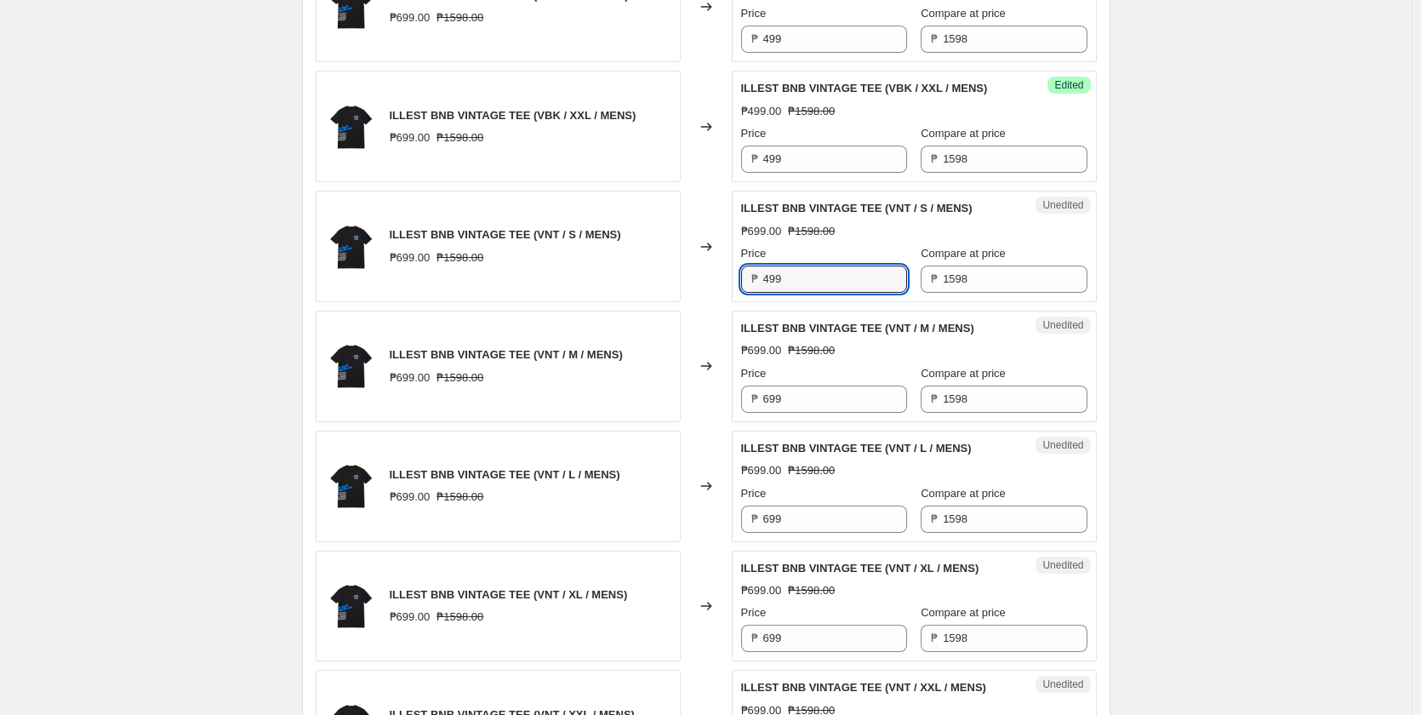
scroll to position [1787, 0]
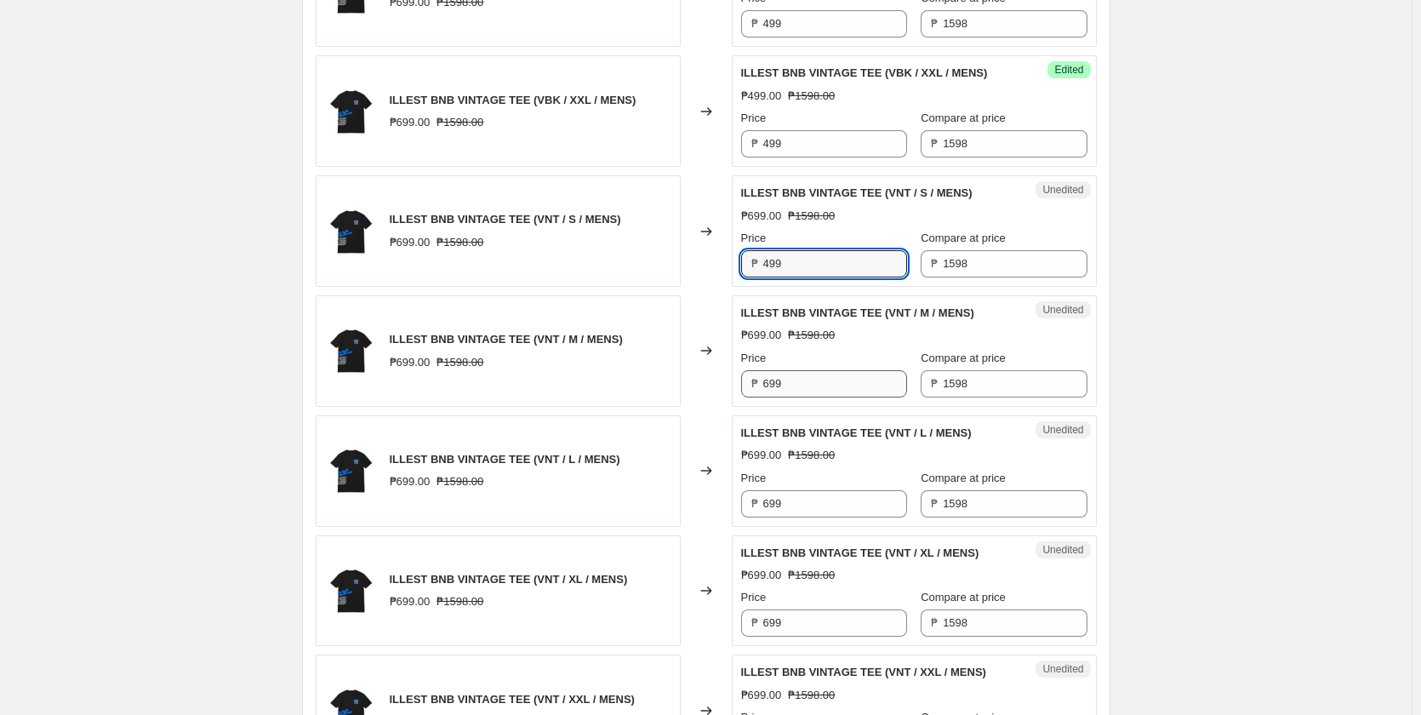
type input "499"
click at [805, 397] on input "699" at bounding box center [835, 383] width 144 height 27
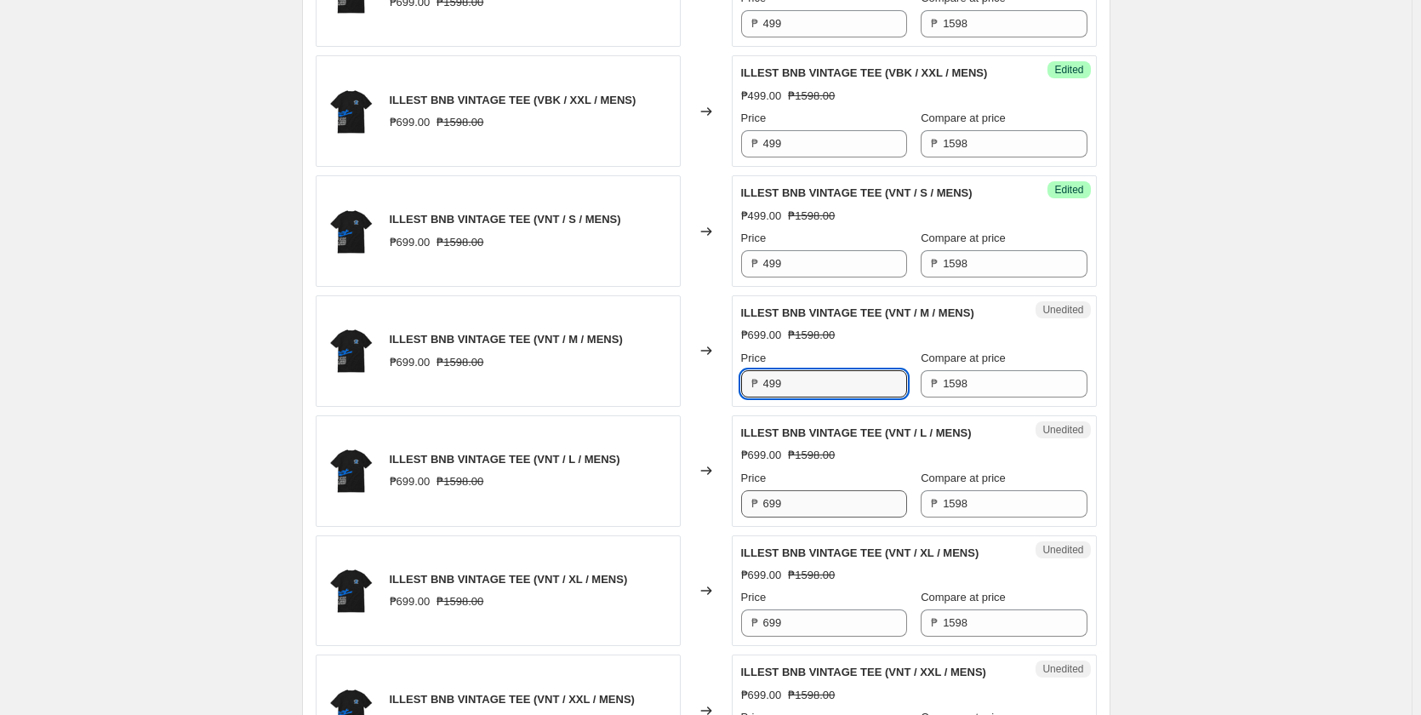
type input "499"
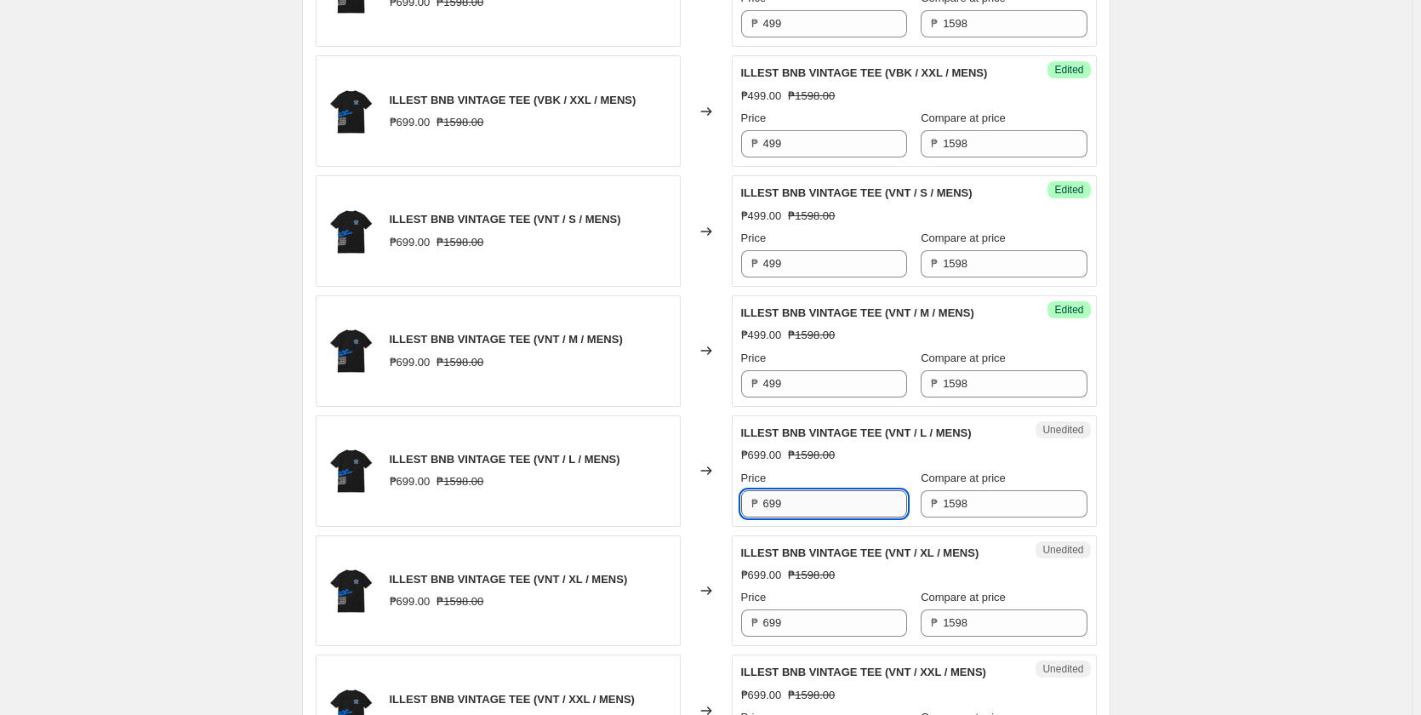
click at [800, 517] on input "699" at bounding box center [835, 503] width 144 height 27
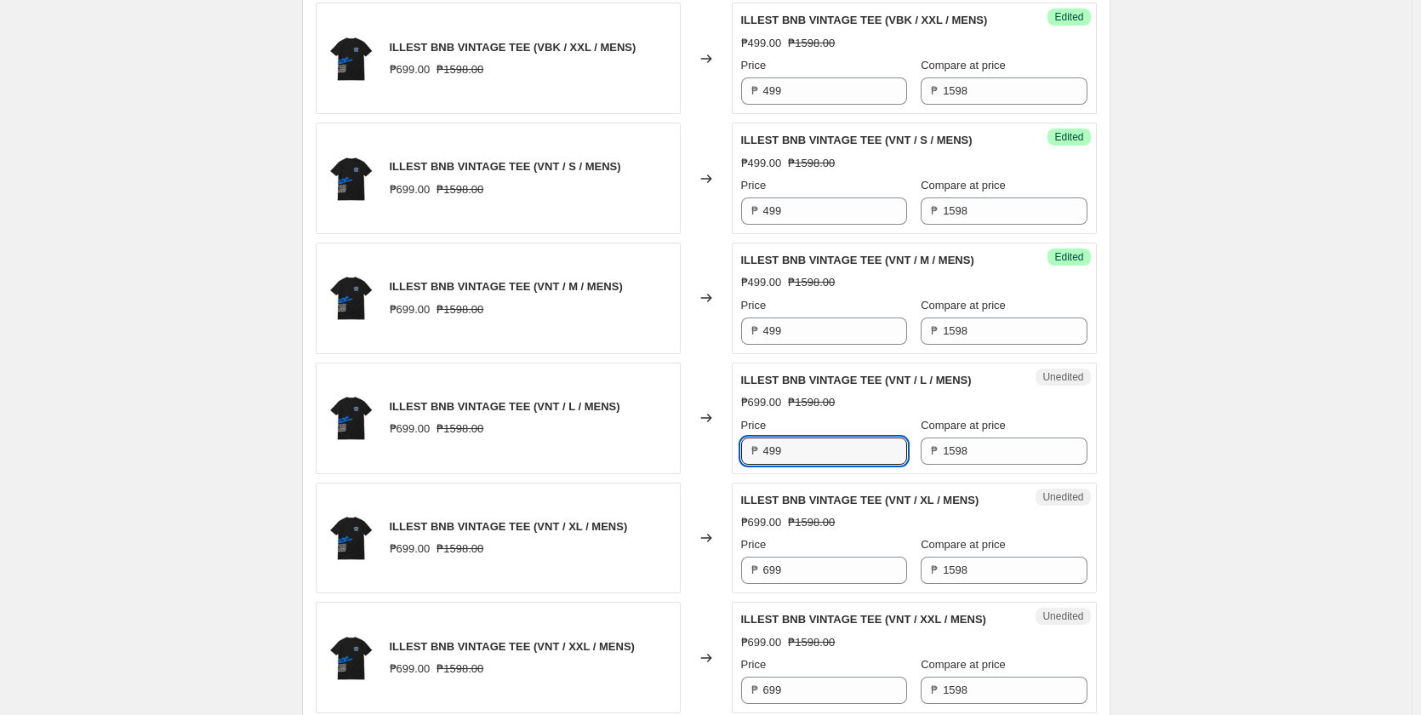
scroll to position [2042, 0]
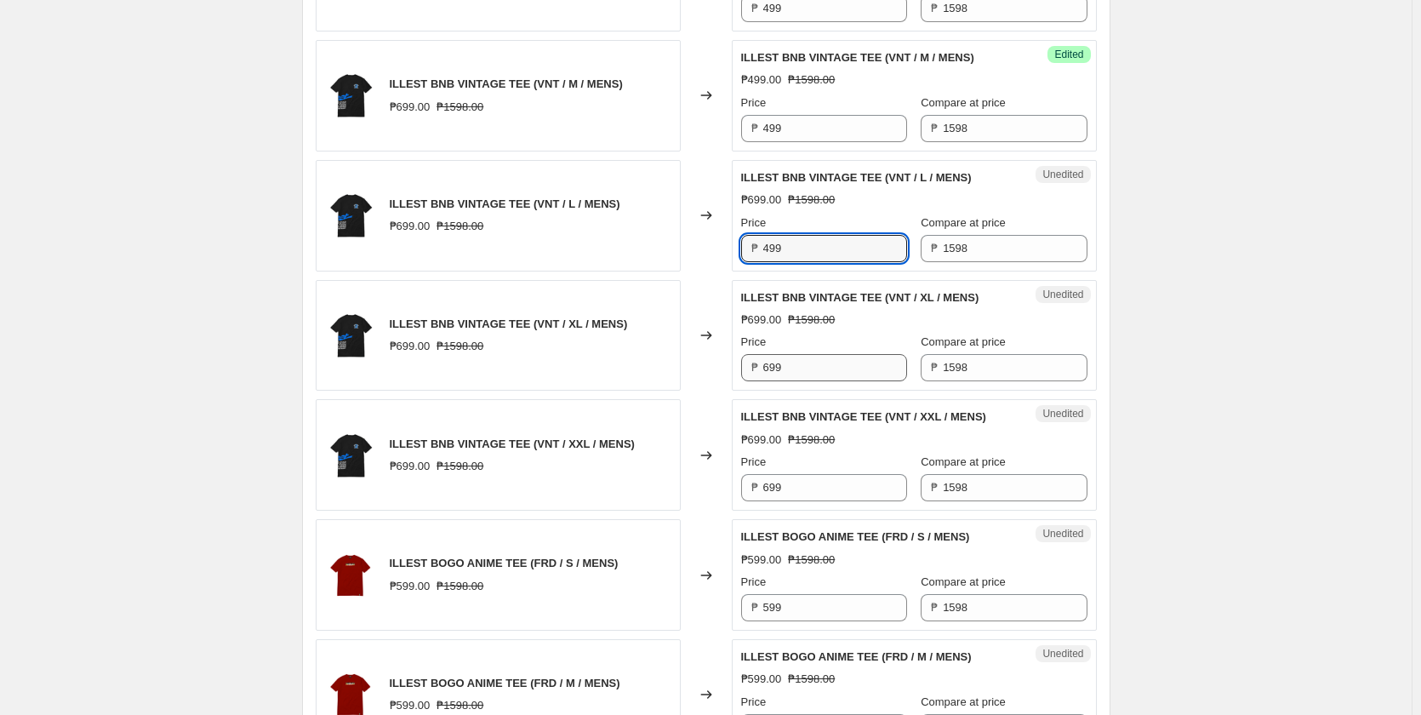
type input "499"
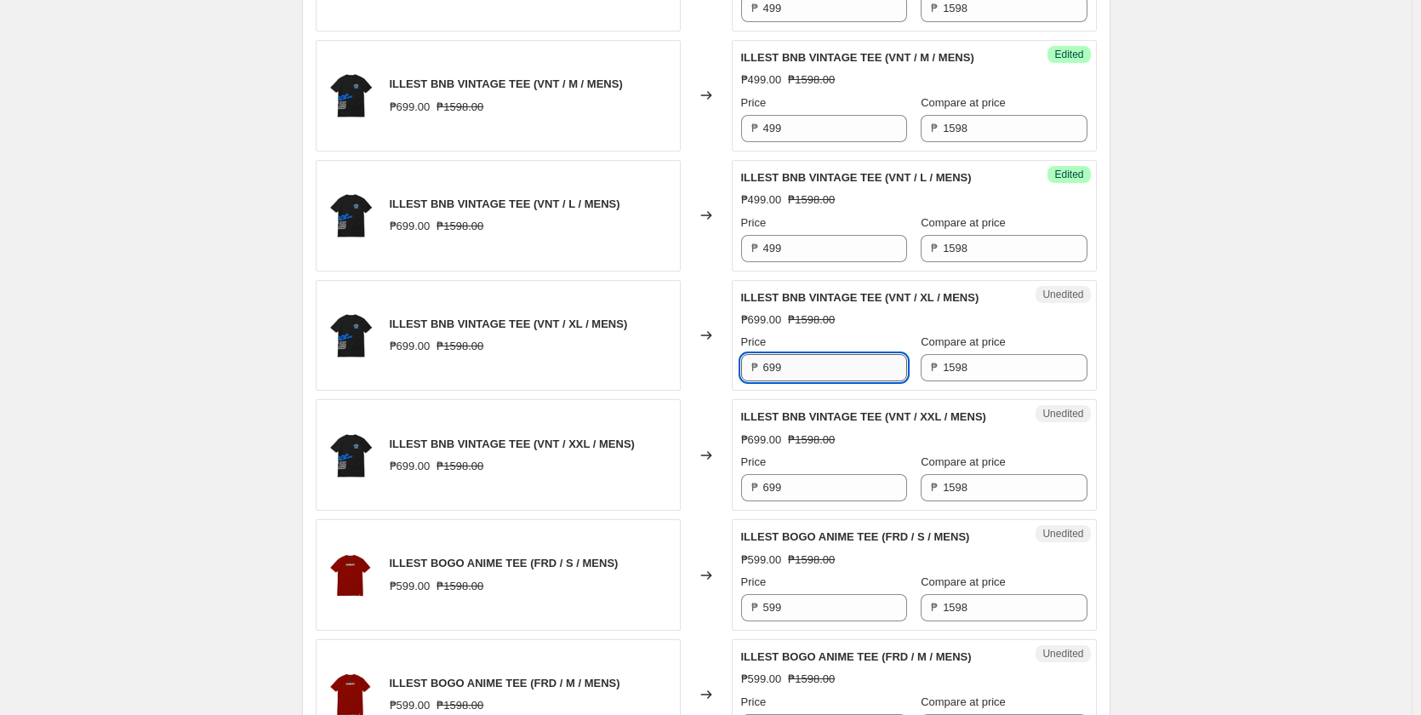
click at [851, 381] on input "699" at bounding box center [835, 367] width 144 height 27
type input "499"
click at [815, 501] on input "699" at bounding box center [835, 487] width 144 height 27
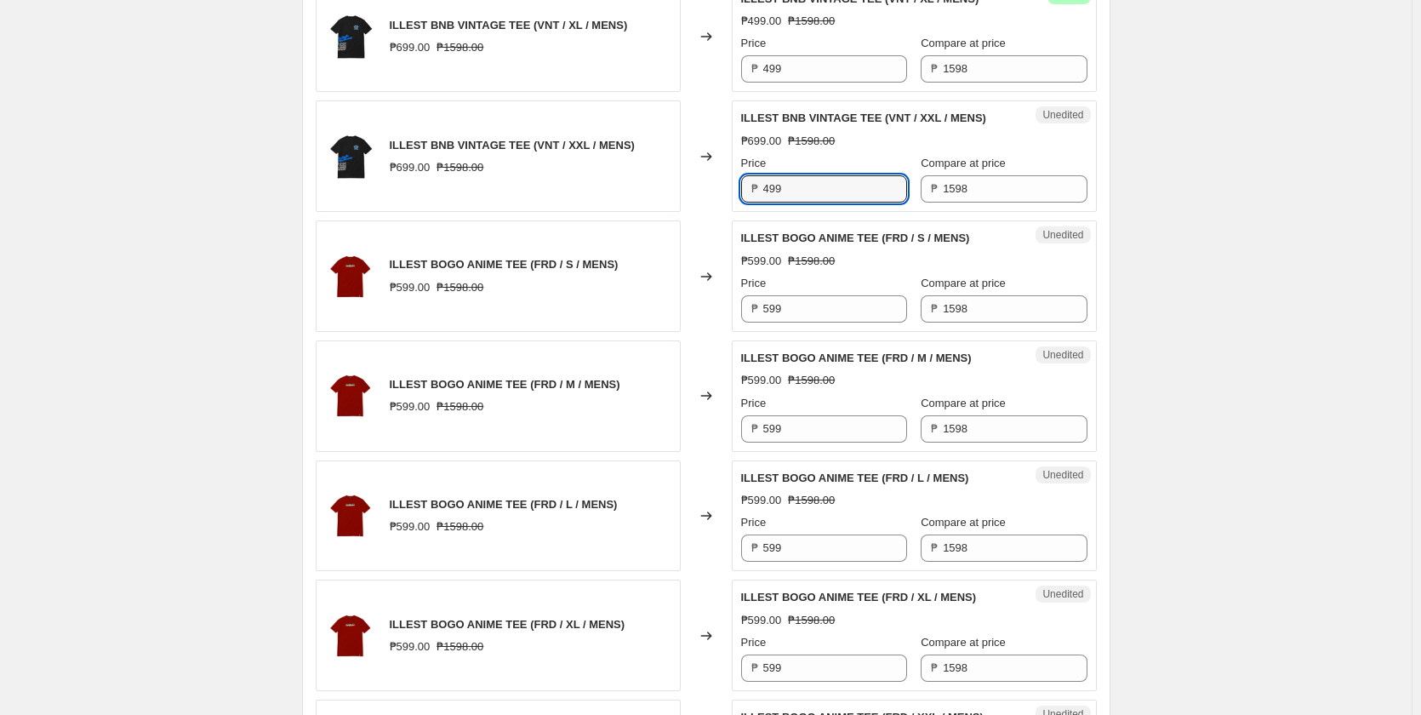
scroll to position [2383, 0]
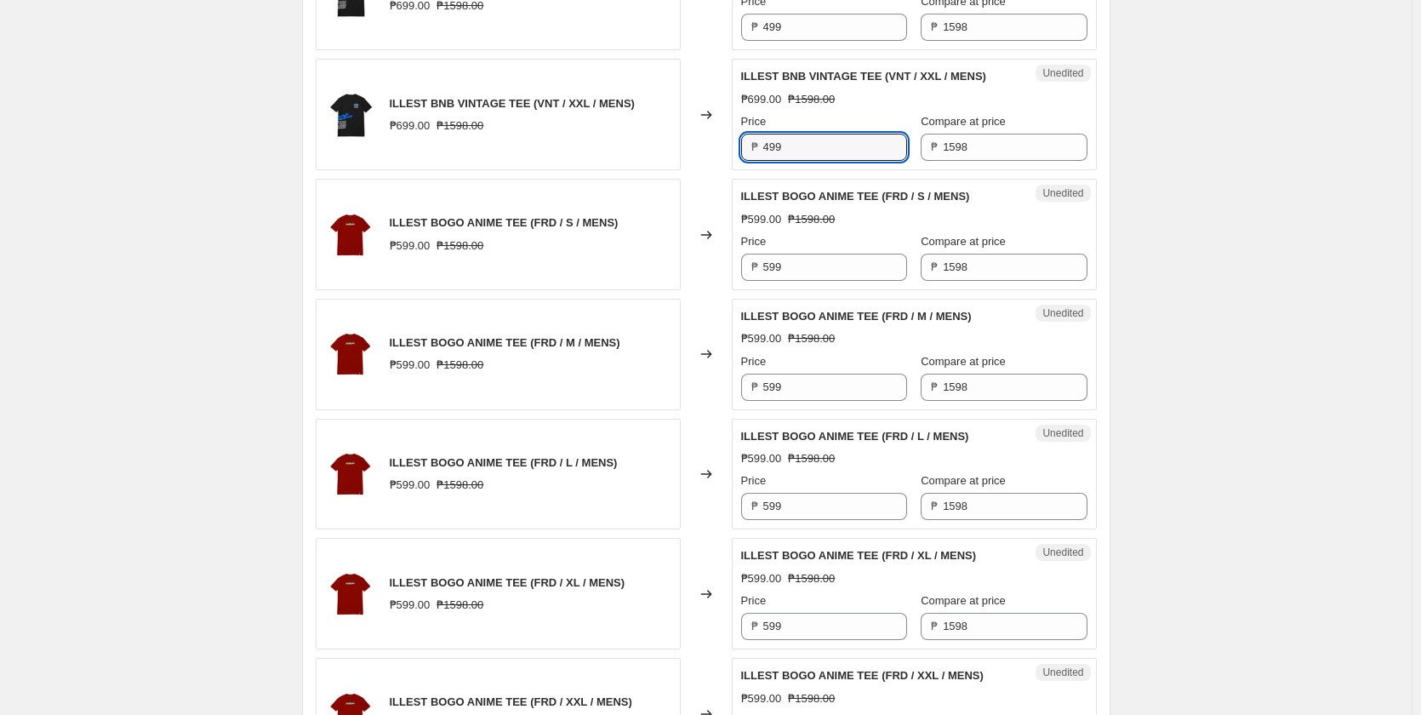
type input "499"
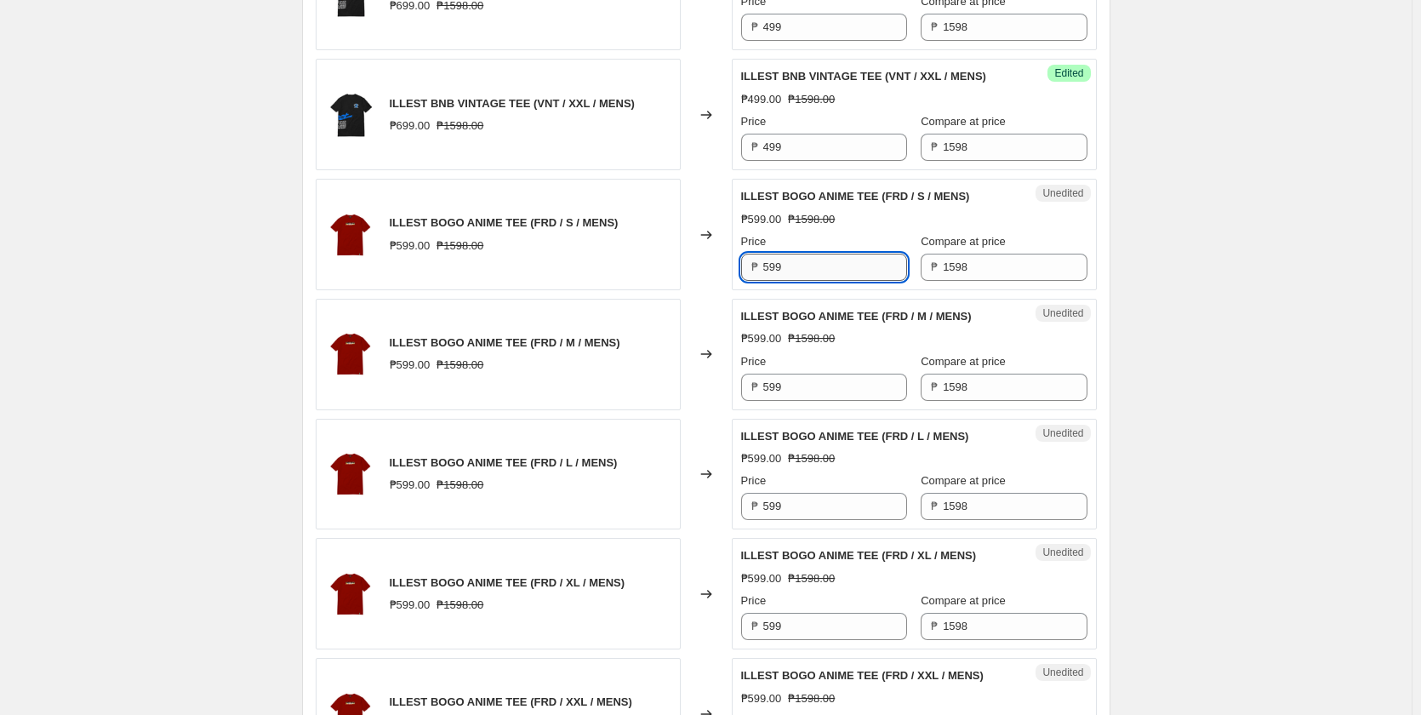
click at [796, 281] on input "599" at bounding box center [835, 267] width 144 height 27
type input "299"
click at [790, 401] on input "599" at bounding box center [835, 387] width 144 height 27
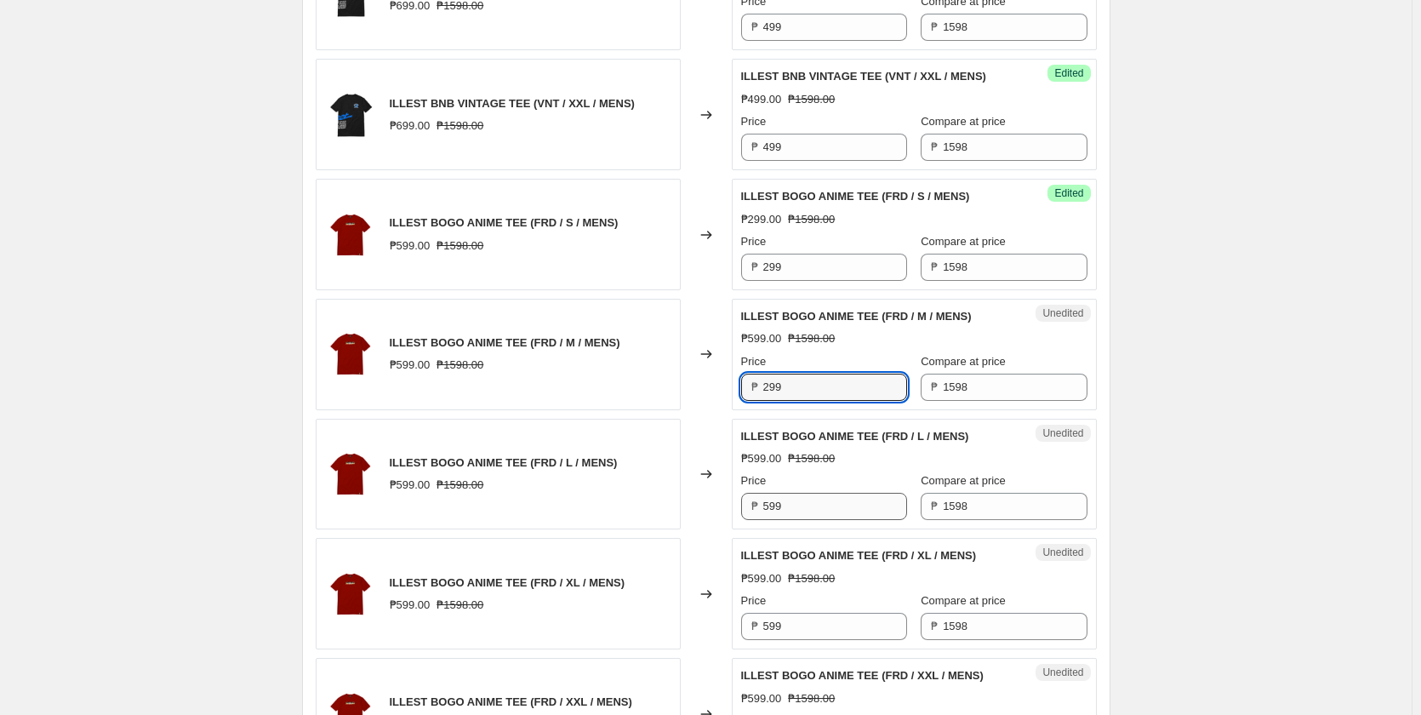
type input "299"
click at [796, 520] on input "599" at bounding box center [835, 506] width 144 height 27
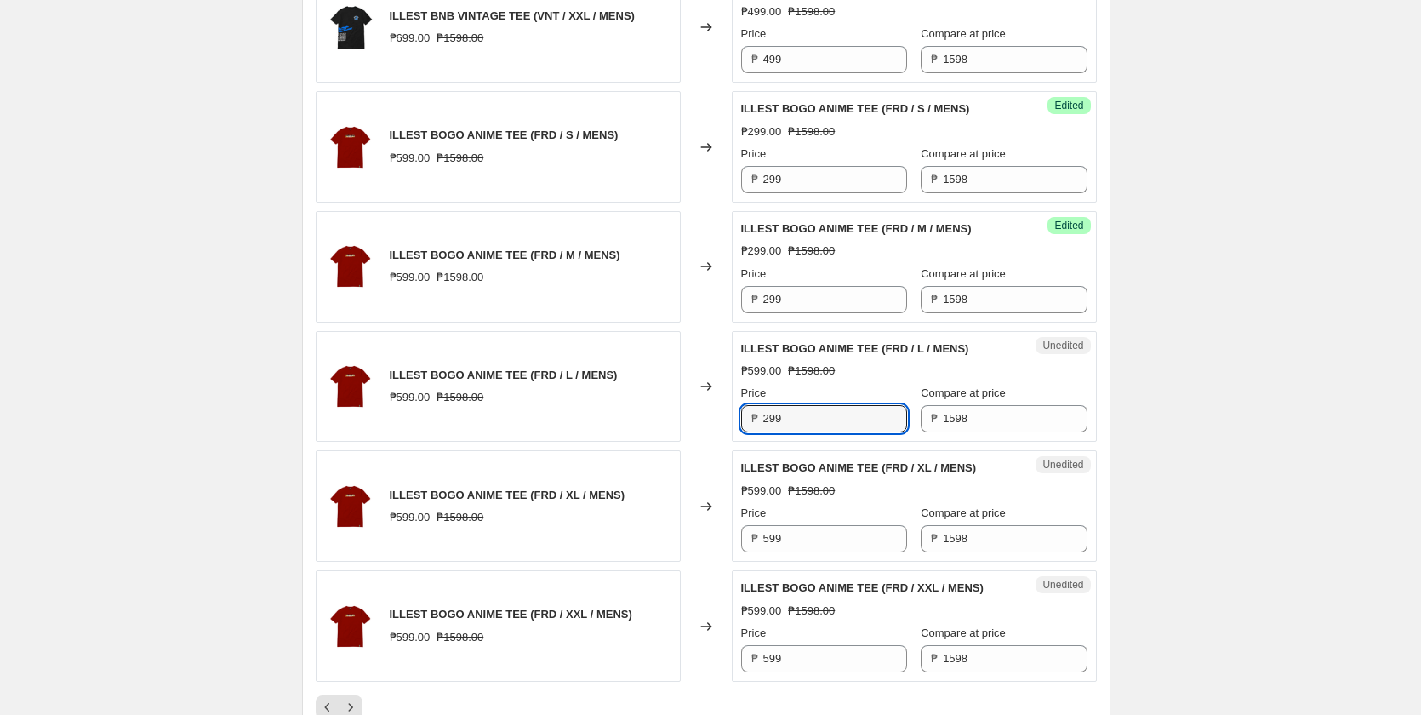
scroll to position [2638, 0]
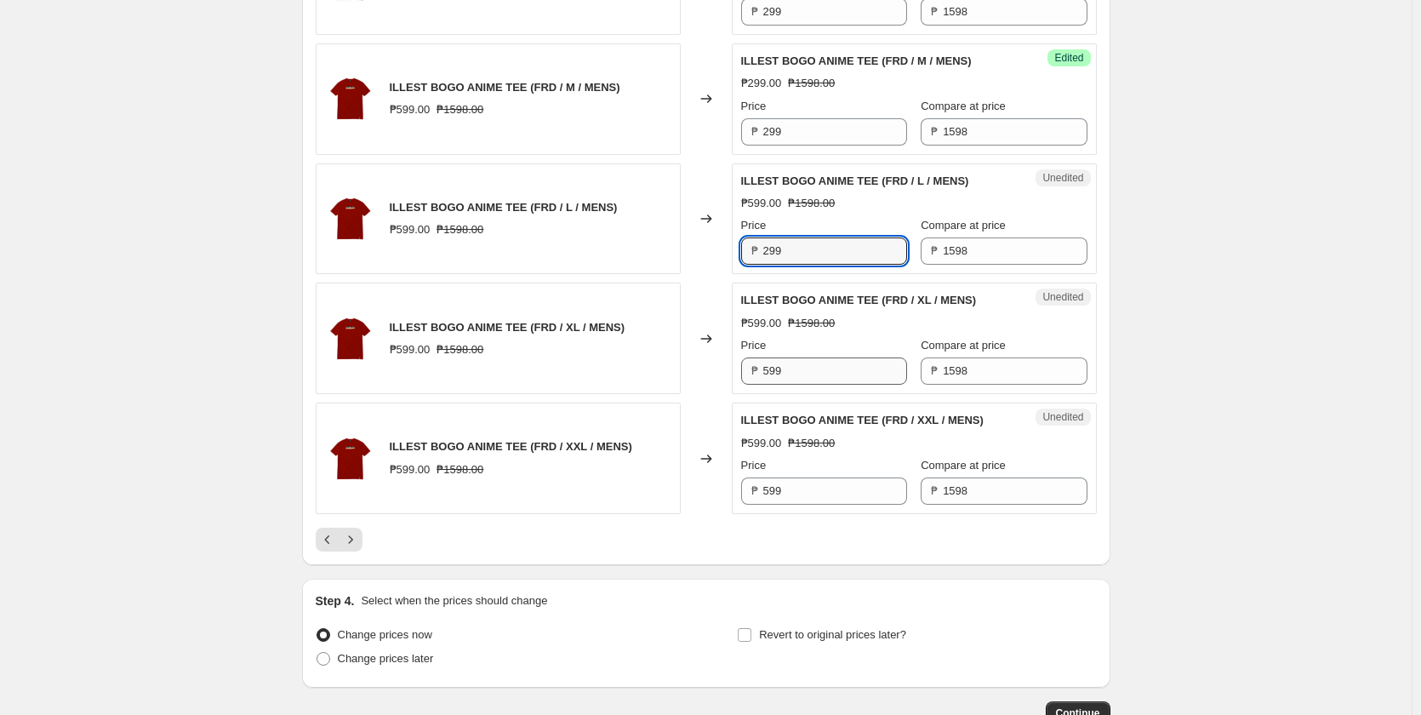
type input "299"
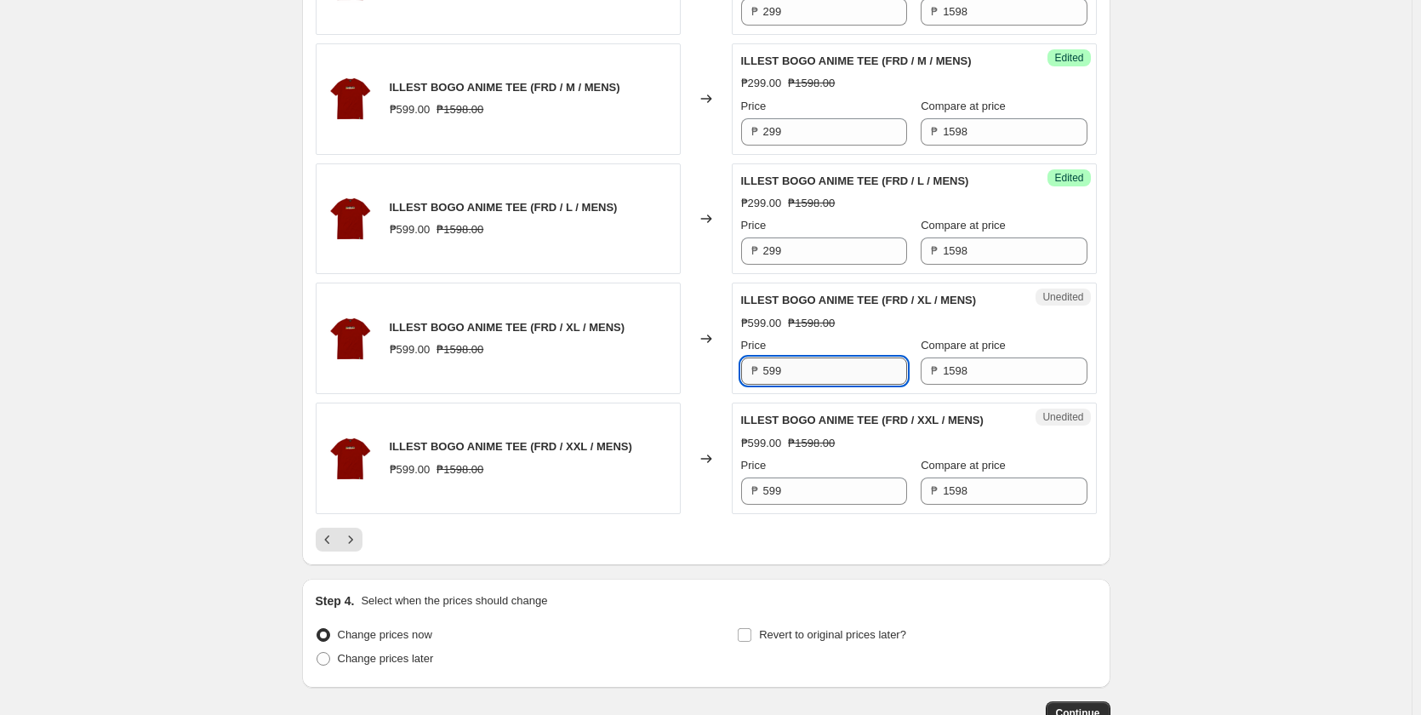
click at [803, 385] on input "599" at bounding box center [835, 370] width 144 height 27
type input "299"
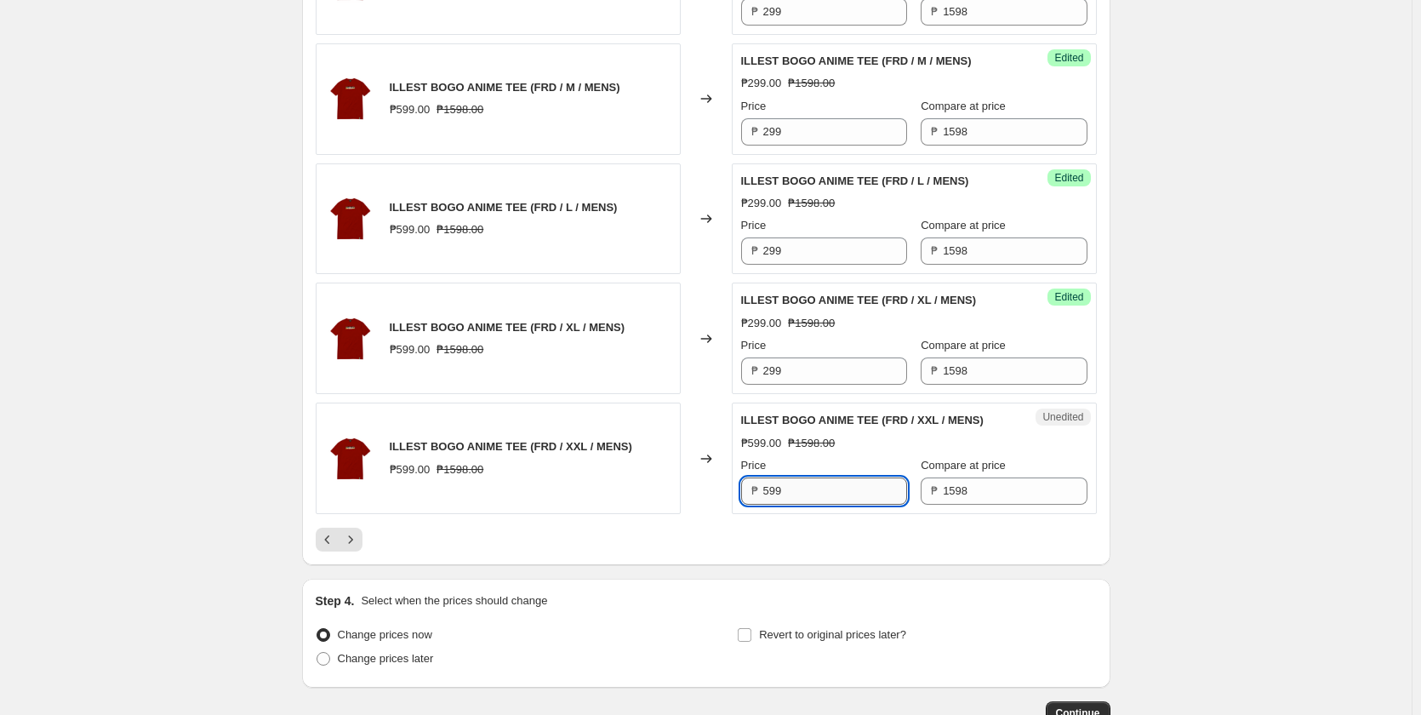
click at [813, 505] on input "599" at bounding box center [835, 490] width 144 height 27
type input "299"
drag, startPoint x: 653, startPoint y: 579, endPoint x: 527, endPoint y: 586, distance: 126.1
click at [652, 551] on div at bounding box center [706, 540] width 781 height 24
click at [350, 548] on icon "Next" at bounding box center [350, 539] width 17 height 17
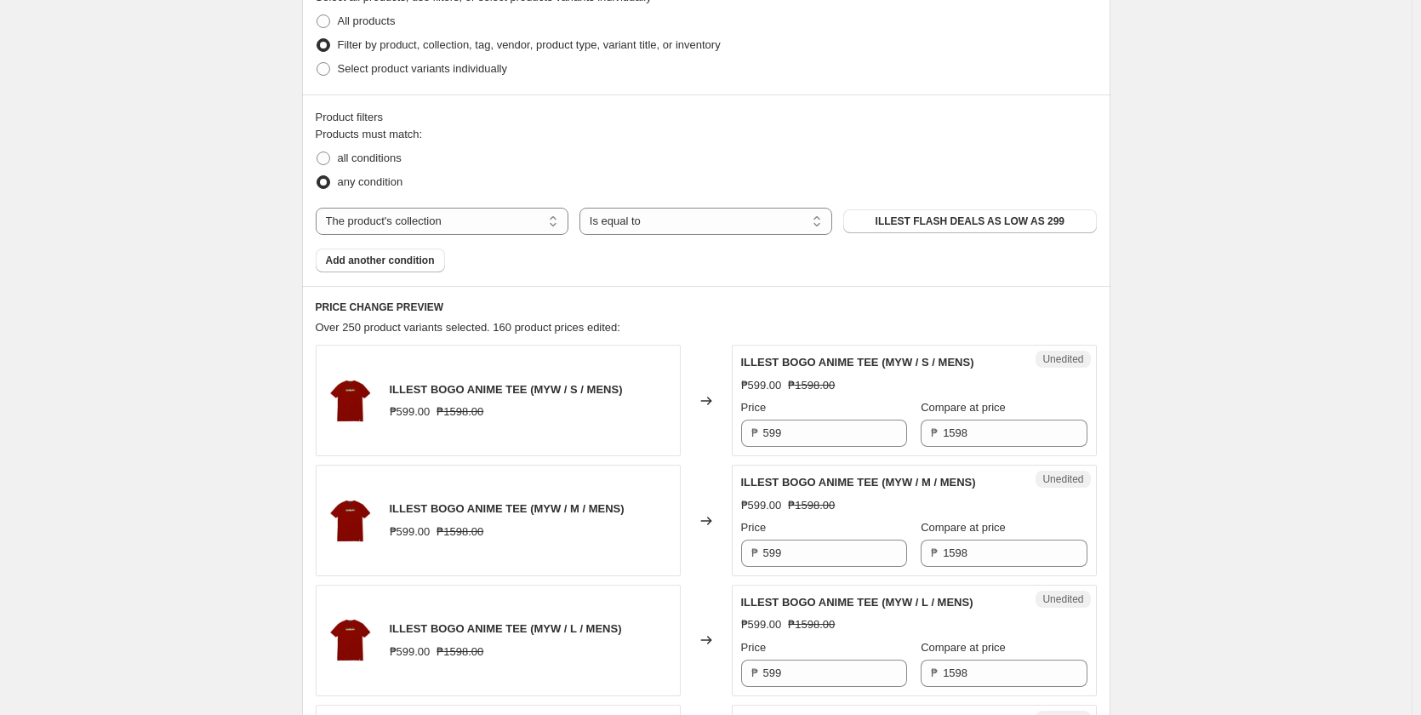
scroll to position [425, 0]
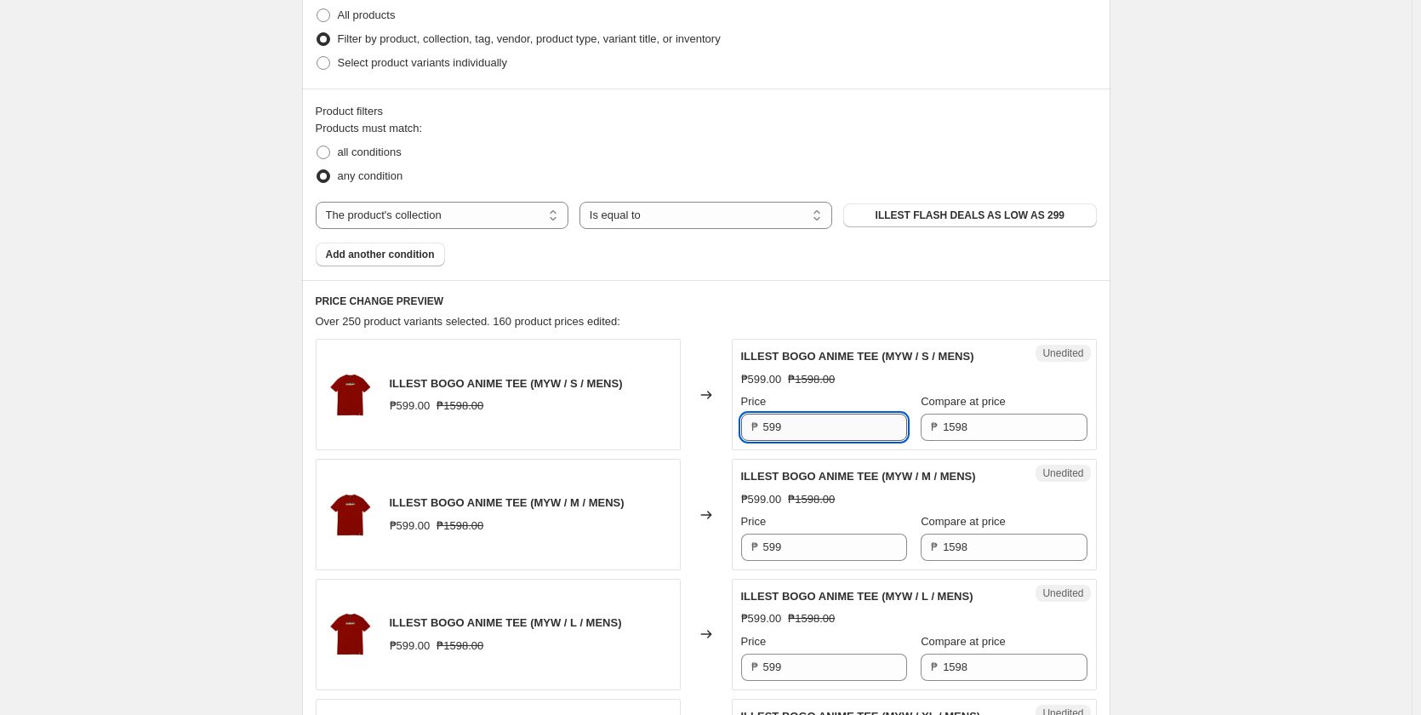
click at [790, 425] on input "599" at bounding box center [835, 427] width 144 height 27
type input "299"
click at [788, 539] on input "599" at bounding box center [835, 547] width 144 height 27
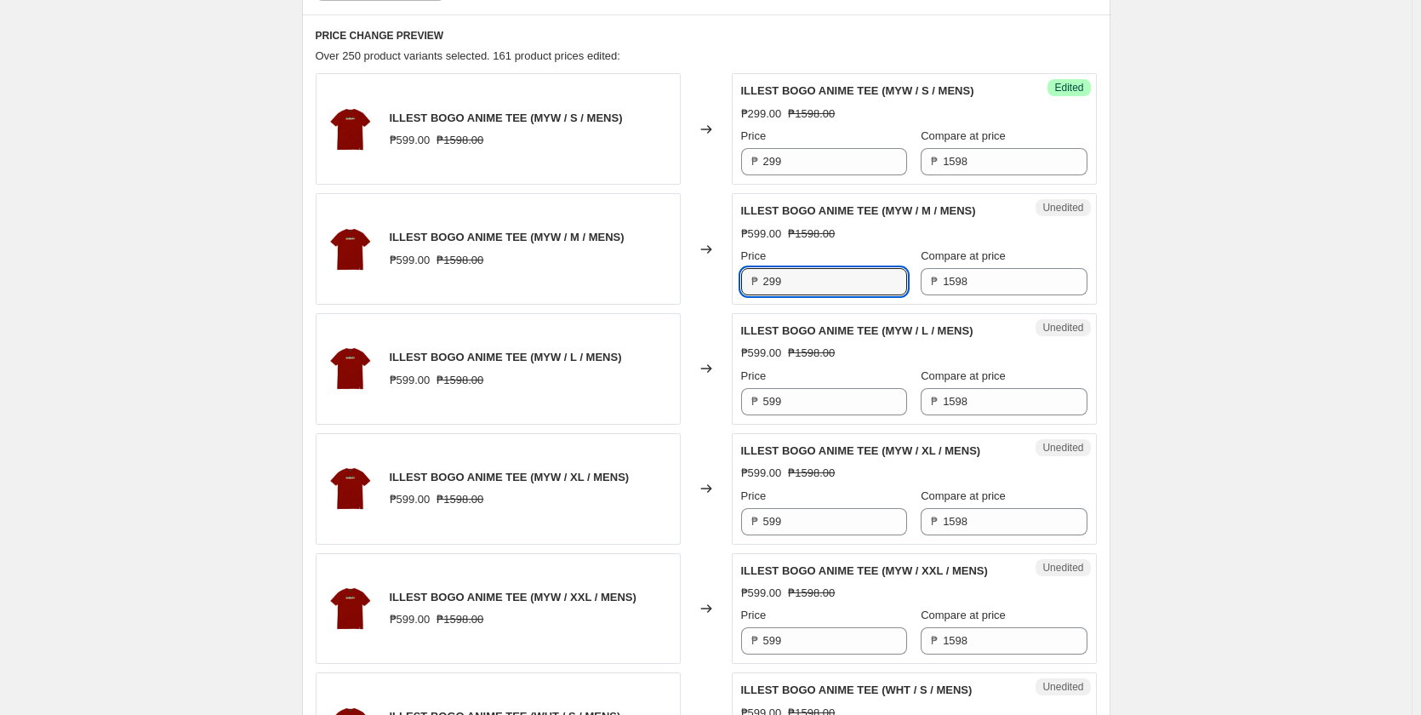
scroll to position [766, 0]
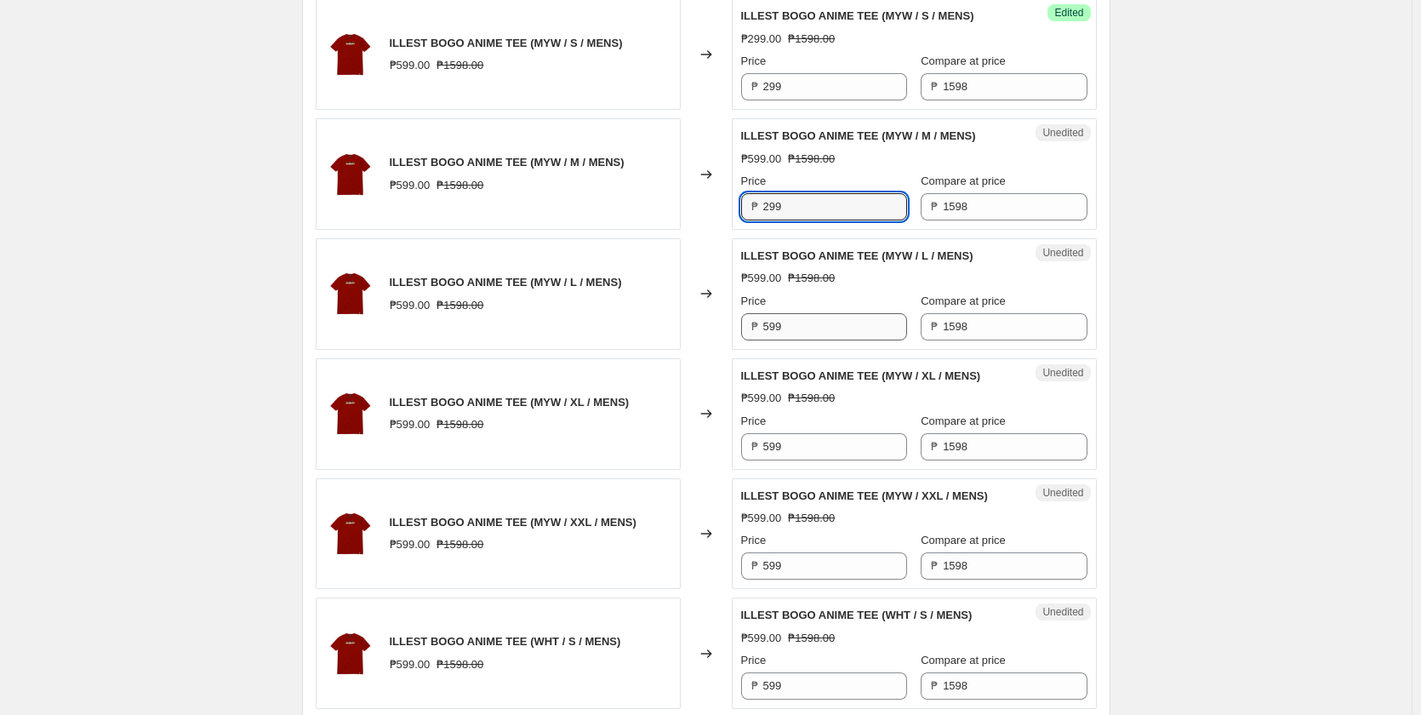
type input "299"
click at [811, 324] on input "599" at bounding box center [835, 326] width 144 height 27
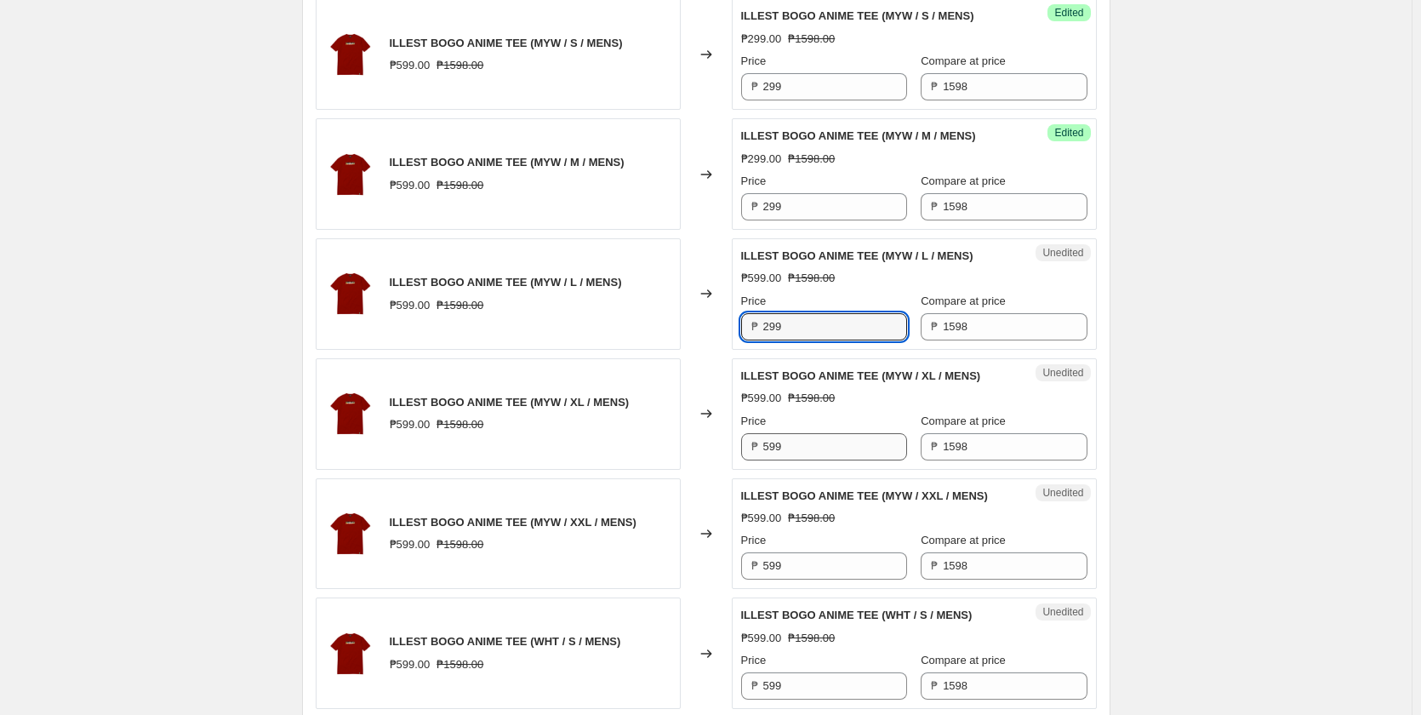
type input "299"
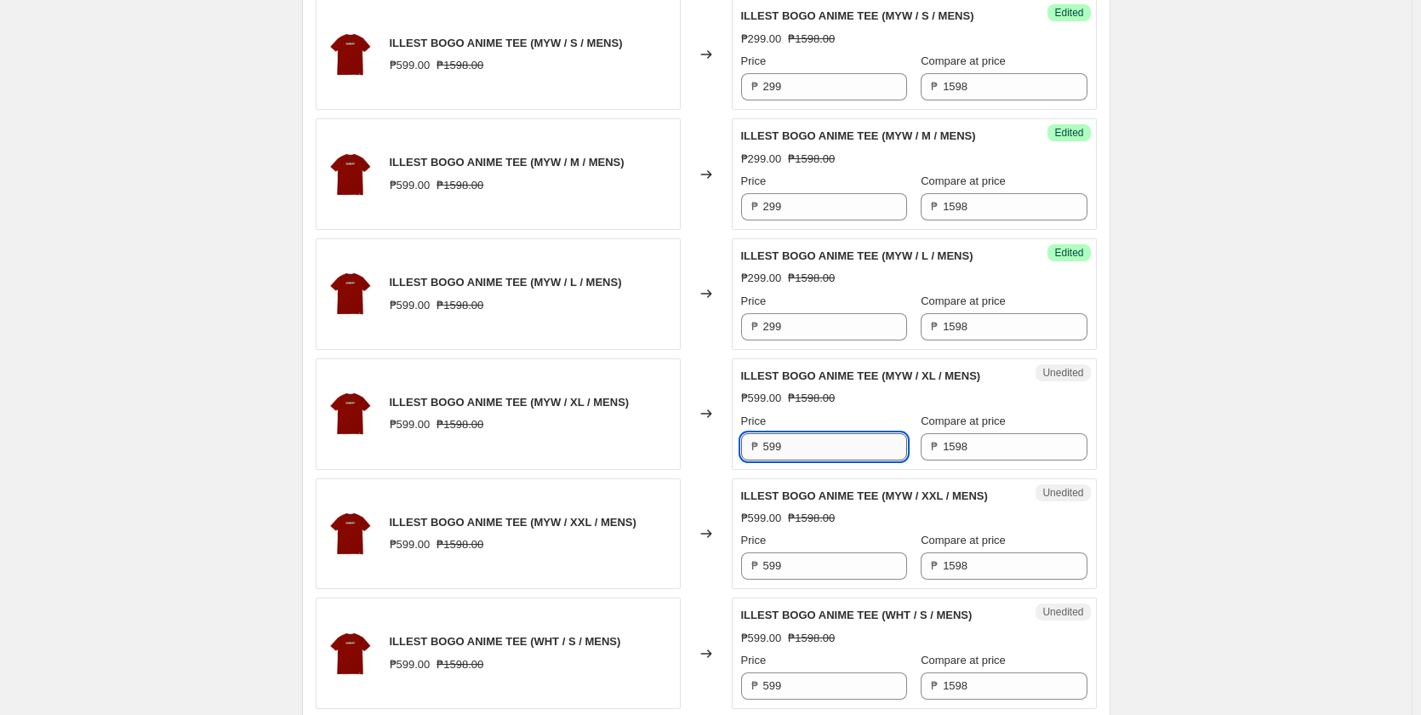
click at [802, 453] on input "599" at bounding box center [835, 446] width 144 height 27
type input "299"
drag, startPoint x: 799, startPoint y: 562, endPoint x: 801, endPoint y: 547, distance: 15.4
click at [799, 563] on input "599" at bounding box center [835, 565] width 144 height 27
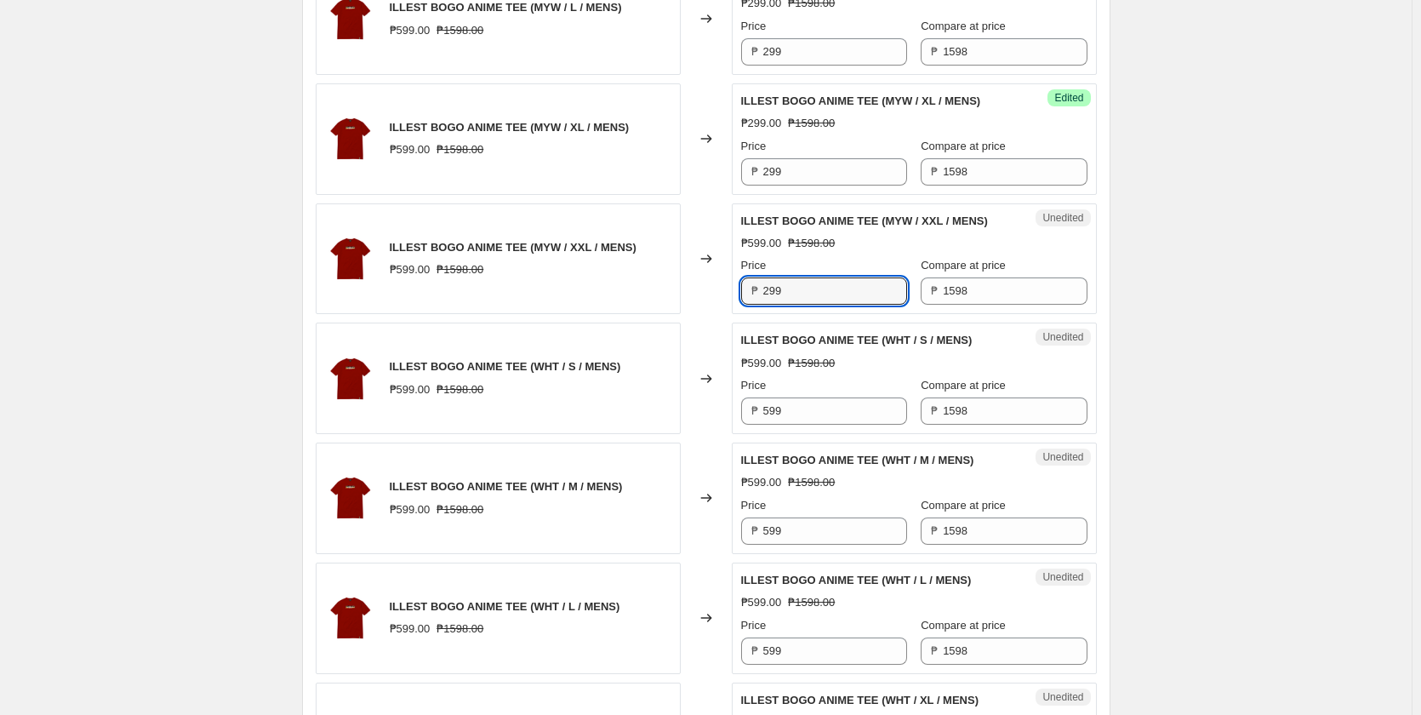
scroll to position [1106, 0]
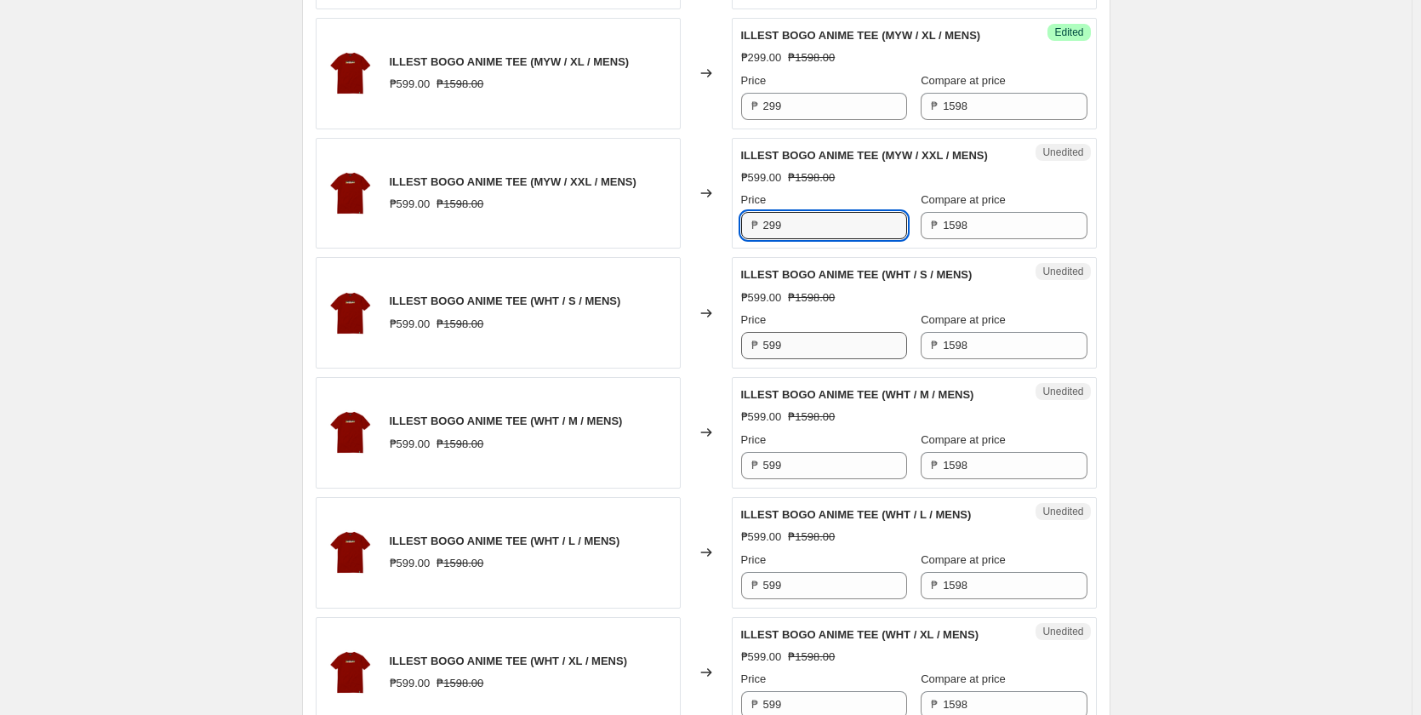
type input "299"
click at [795, 340] on input "599" at bounding box center [835, 345] width 144 height 27
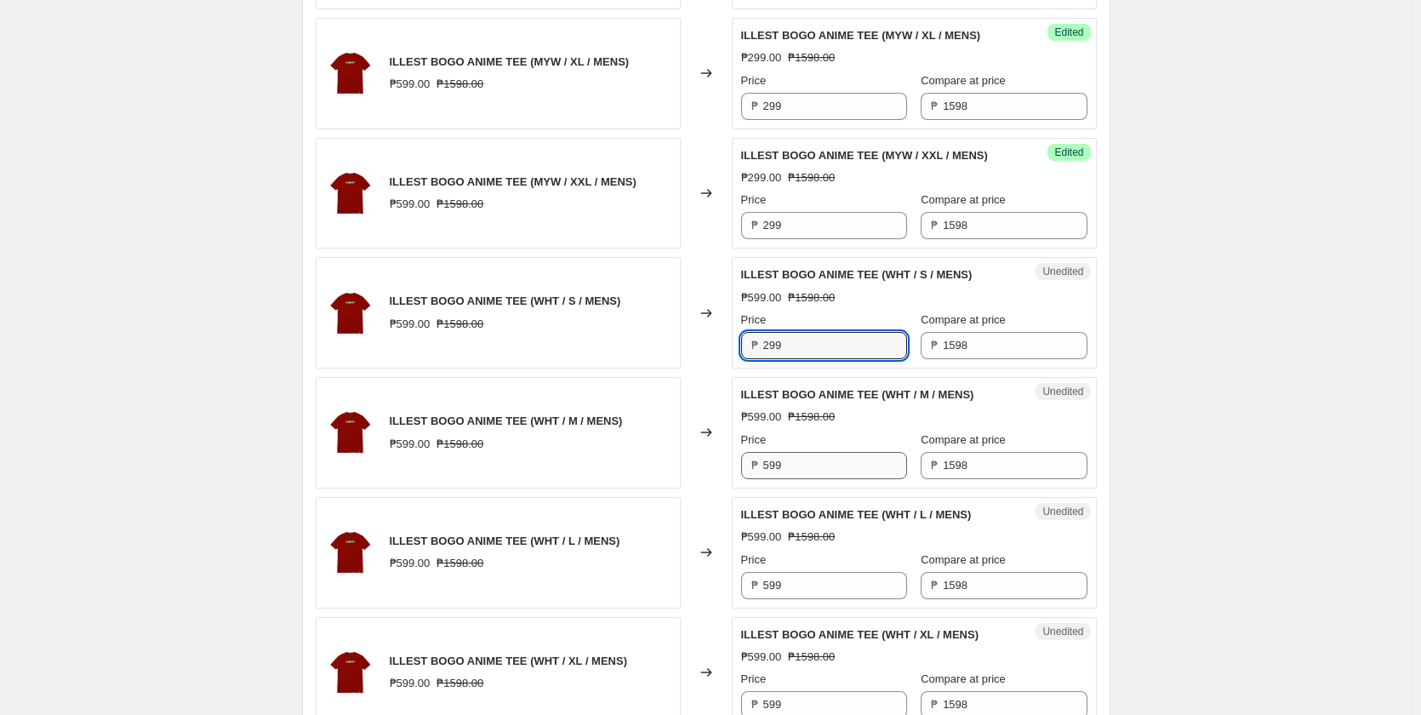
type input "299"
click at [819, 465] on input "599" at bounding box center [835, 465] width 144 height 27
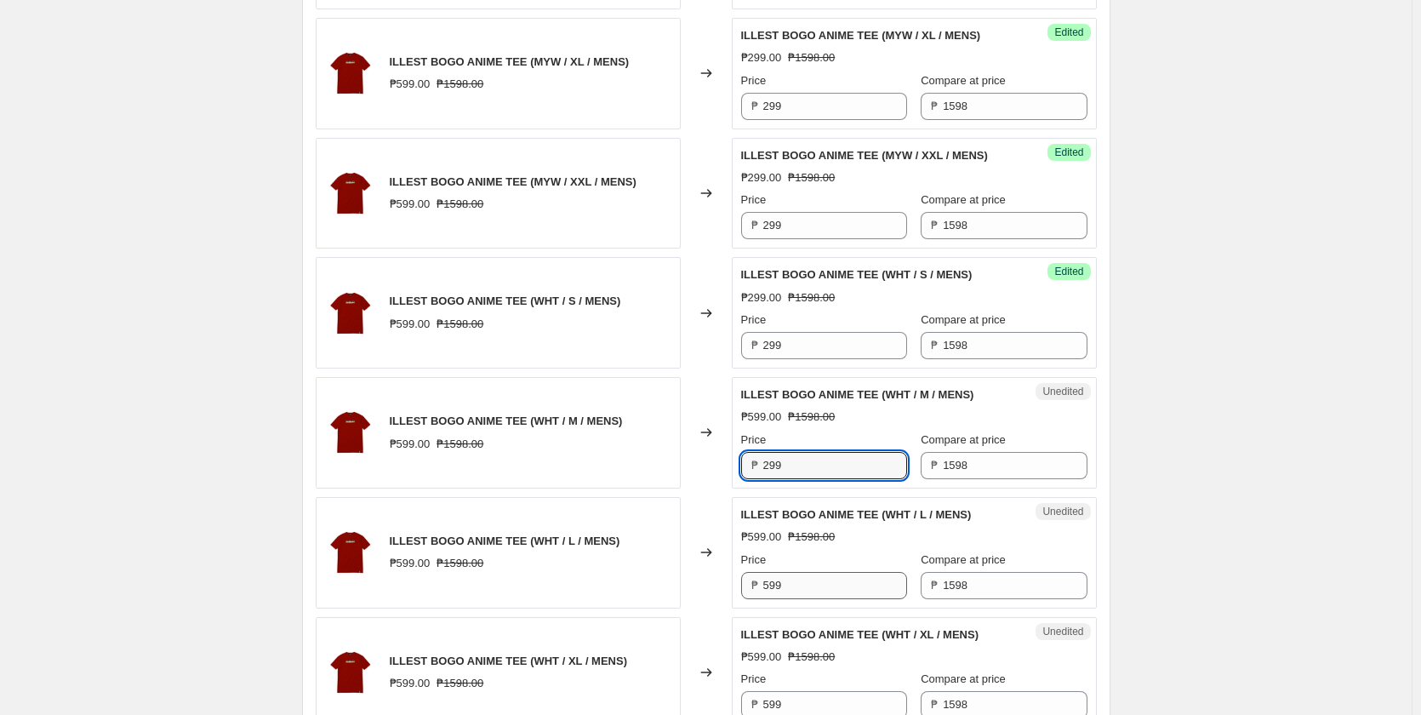
type input "299"
click at [785, 579] on input "599" at bounding box center [835, 585] width 144 height 27
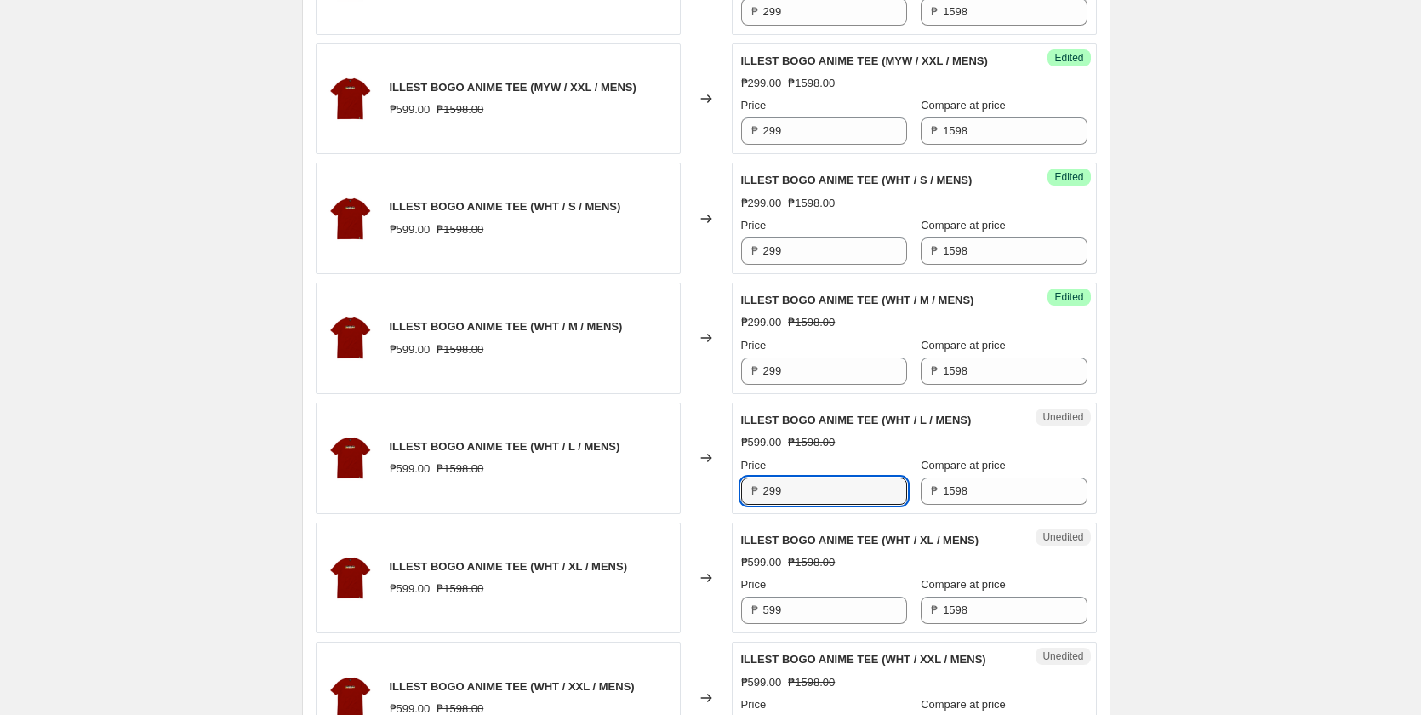
scroll to position [1447, 0]
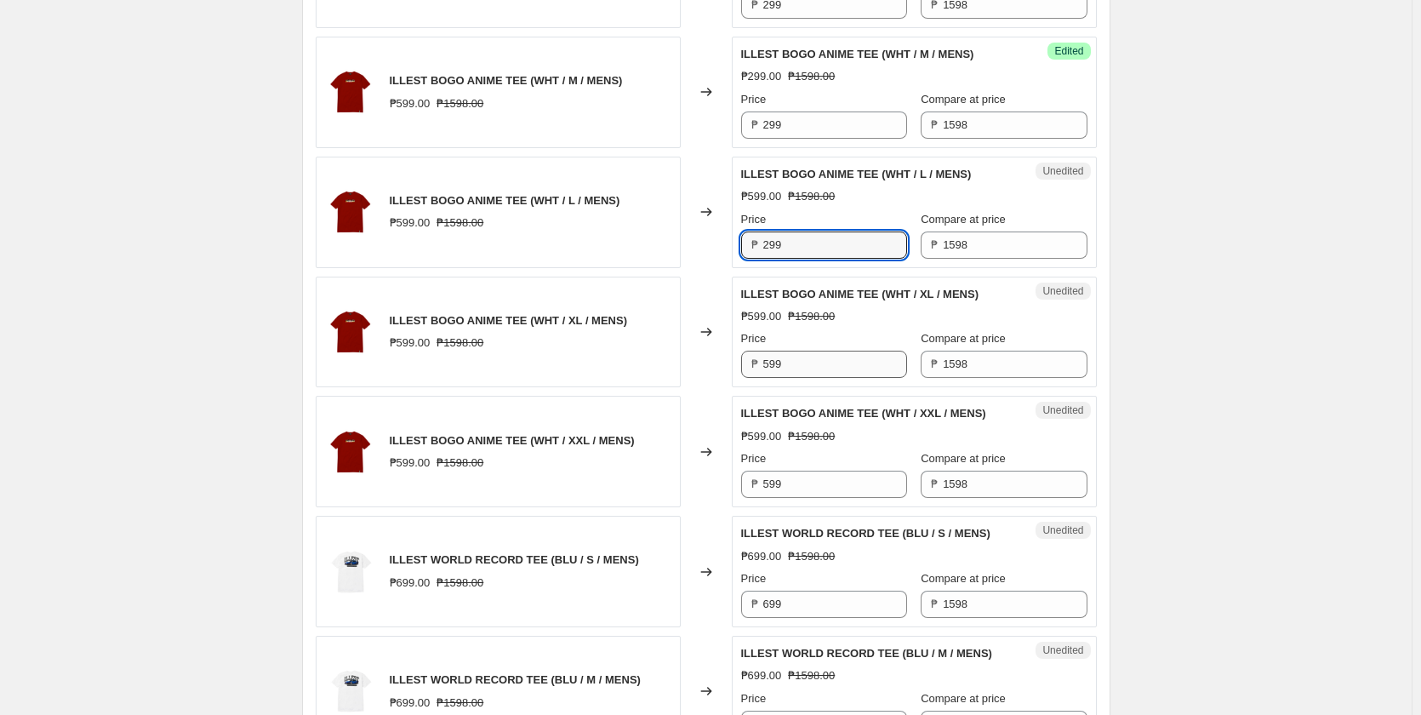
type input "299"
click at [795, 368] on input "599" at bounding box center [835, 364] width 144 height 27
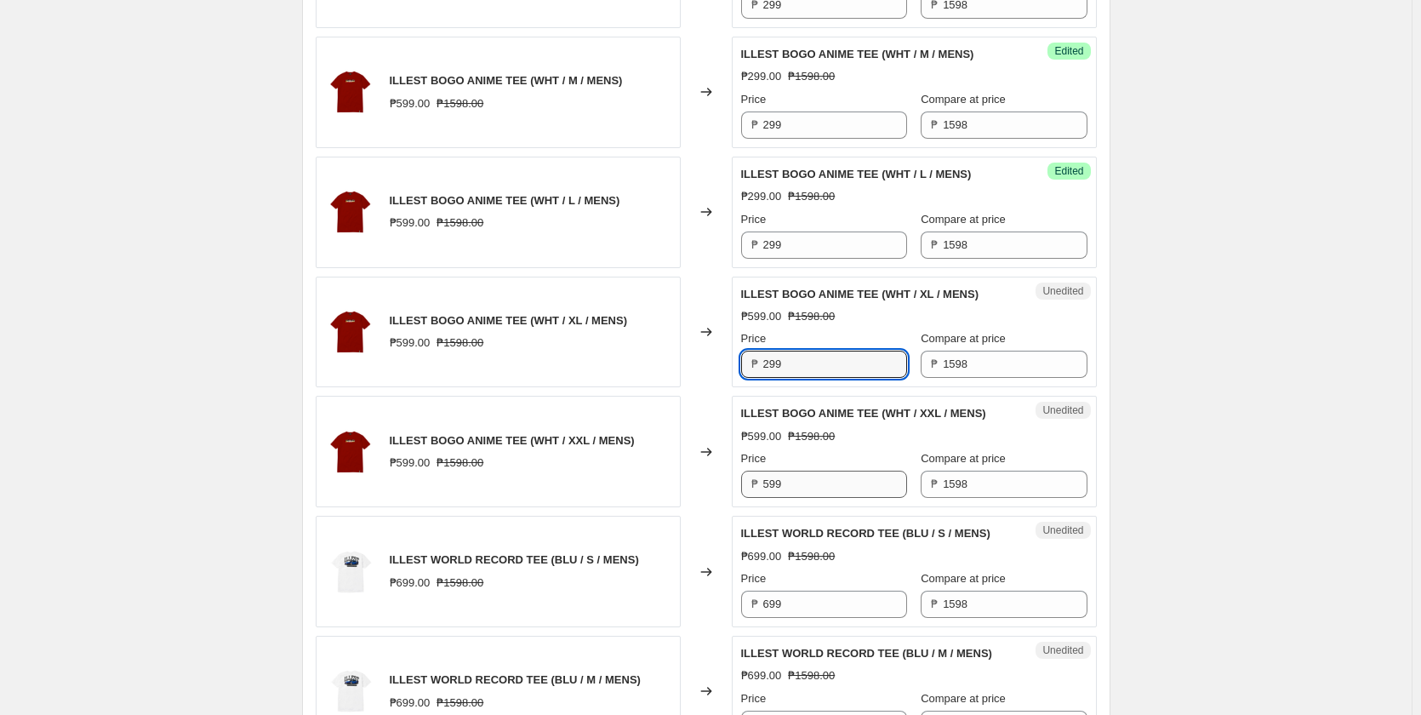
type input "299"
click at [801, 481] on input "599" at bounding box center [835, 484] width 144 height 27
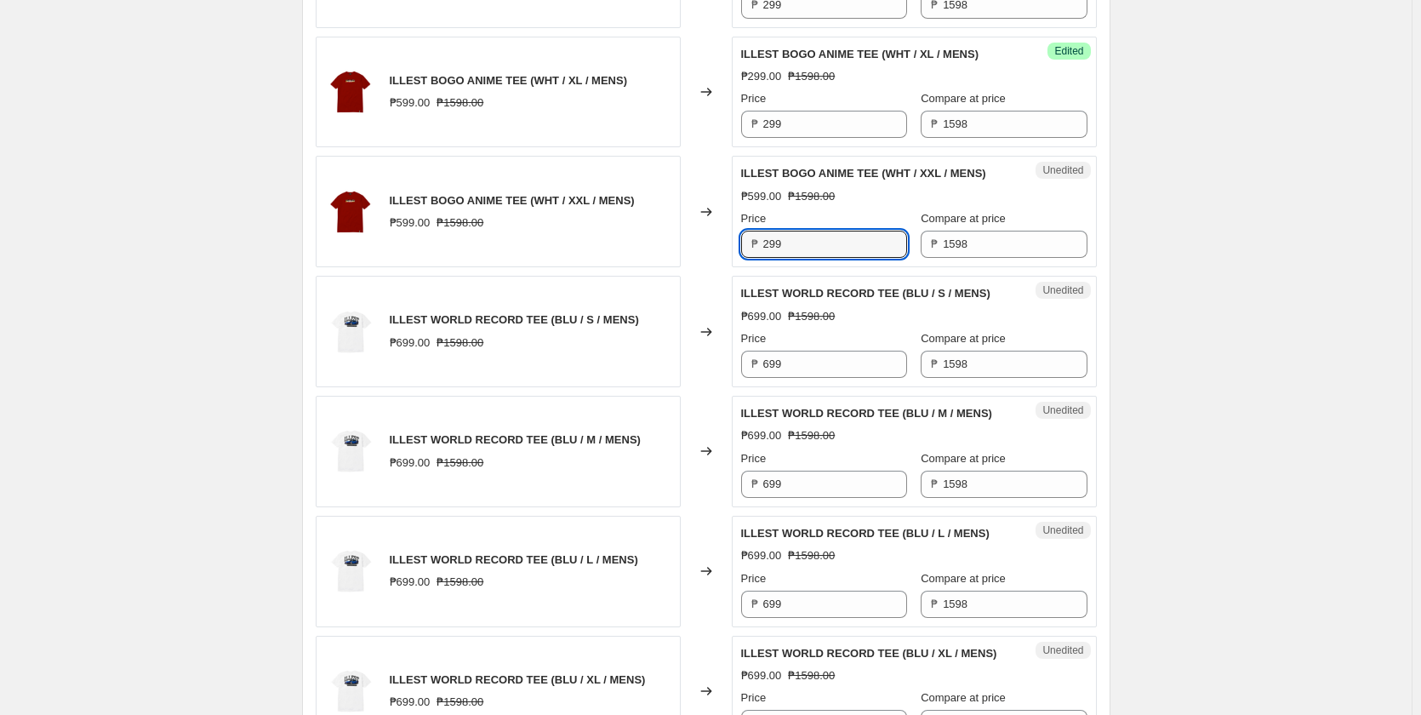
scroll to position [1702, 0]
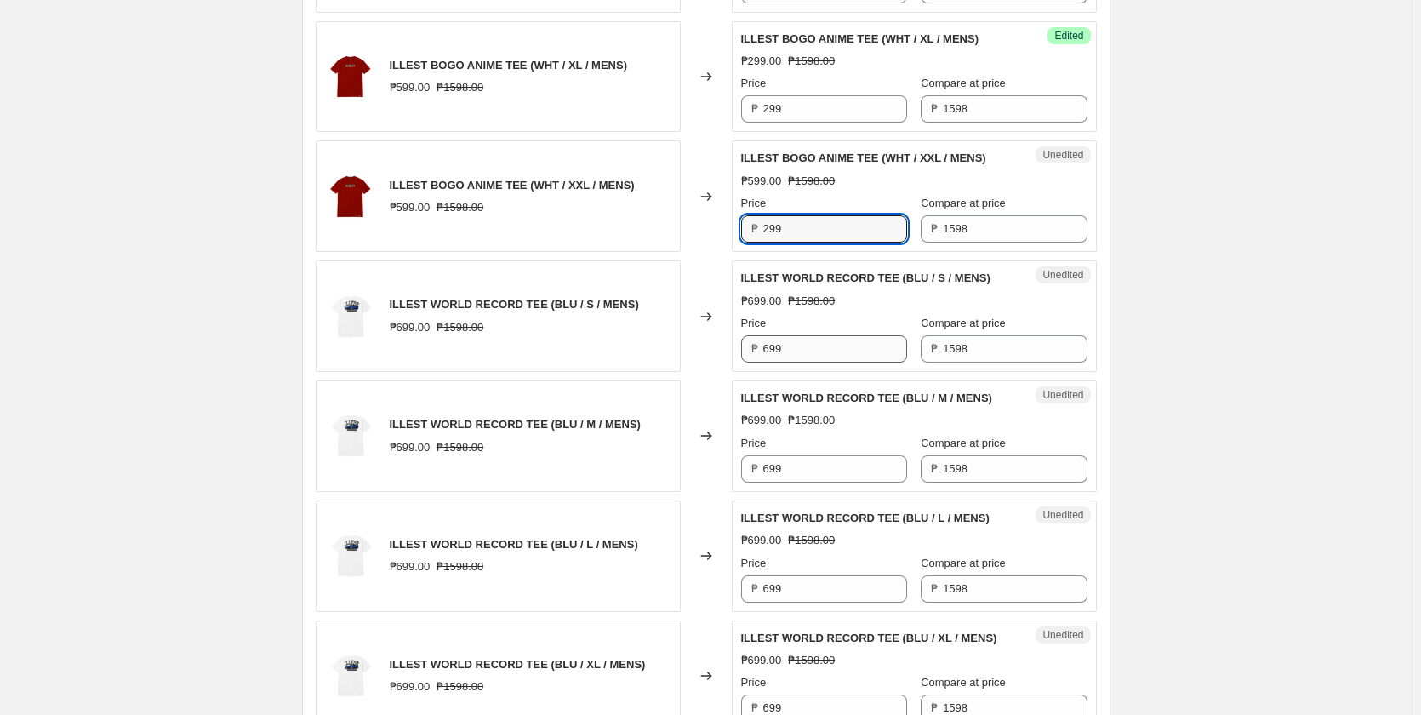
type input "299"
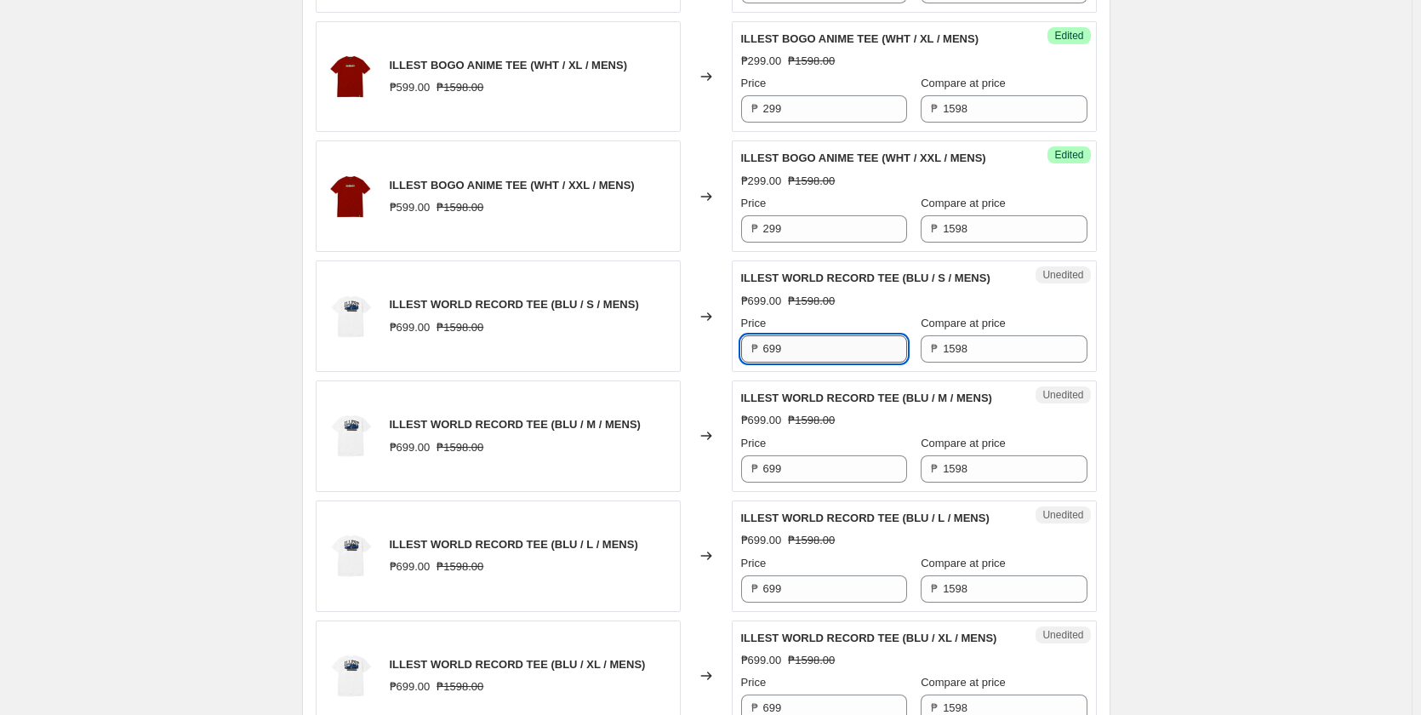
click at [814, 352] on input "699" at bounding box center [835, 348] width 144 height 27
type input "499"
click at [834, 483] on div "Unedited ILLEST WORLD RECORD TEE (BLU / M / MENS) ₱699.00 ₱1598.00 Price ₱ 699 …" at bounding box center [914, 435] width 365 height 111
click at [831, 470] on input "699" at bounding box center [835, 468] width 144 height 27
type input "499"
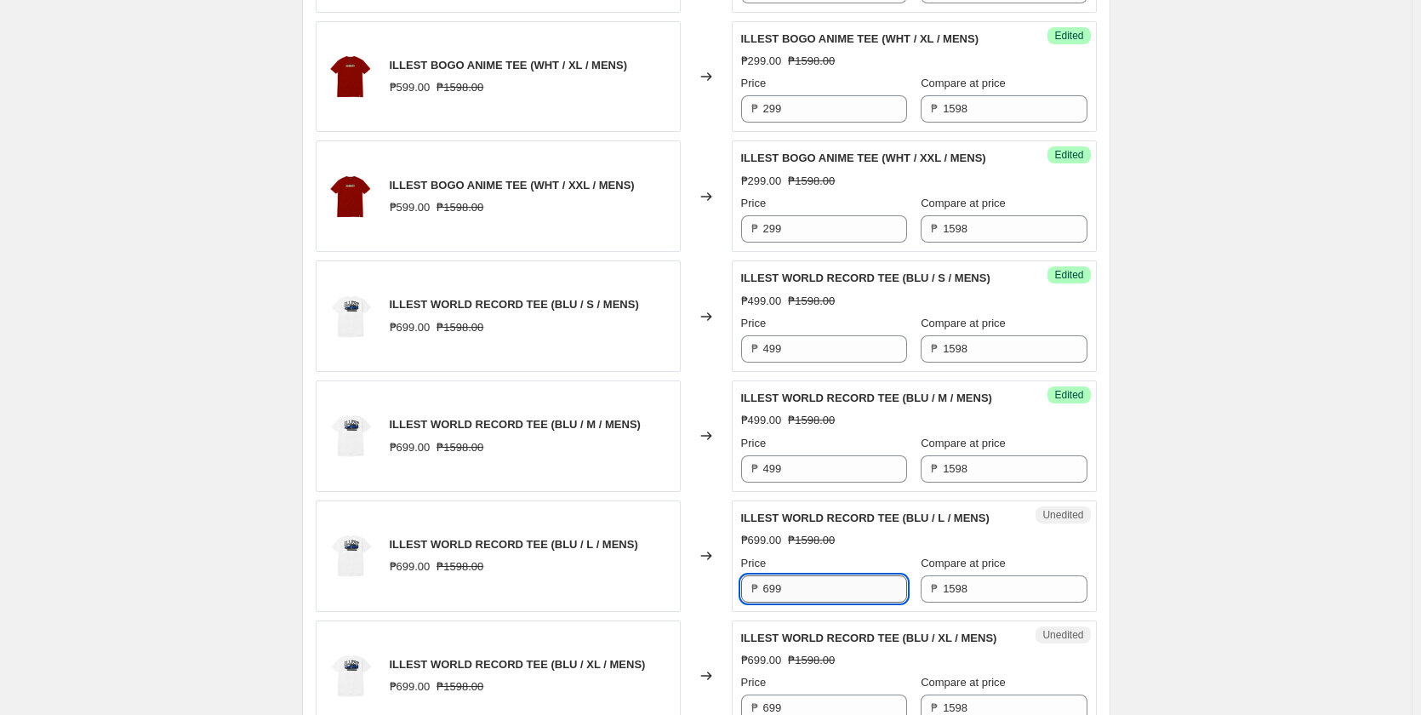
click at [804, 596] on input "699" at bounding box center [835, 588] width 144 height 27
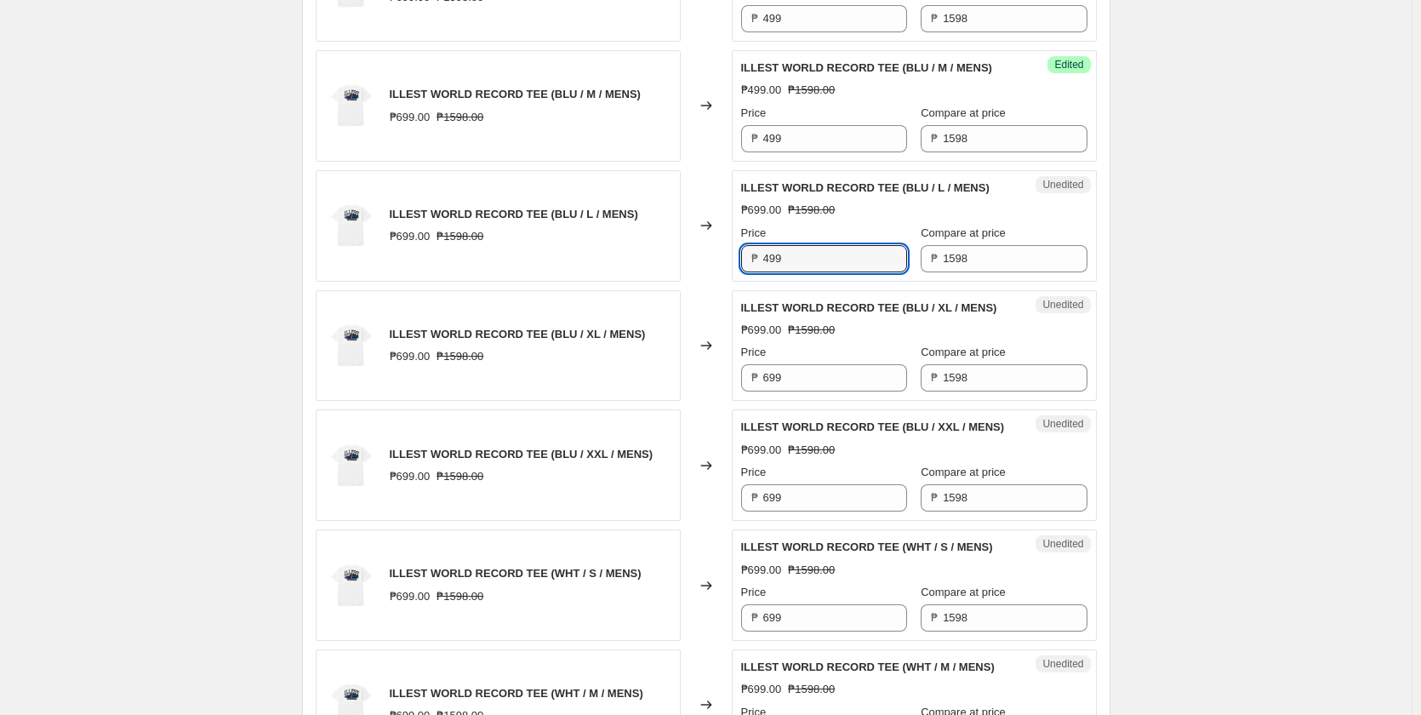
scroll to position [2042, 0]
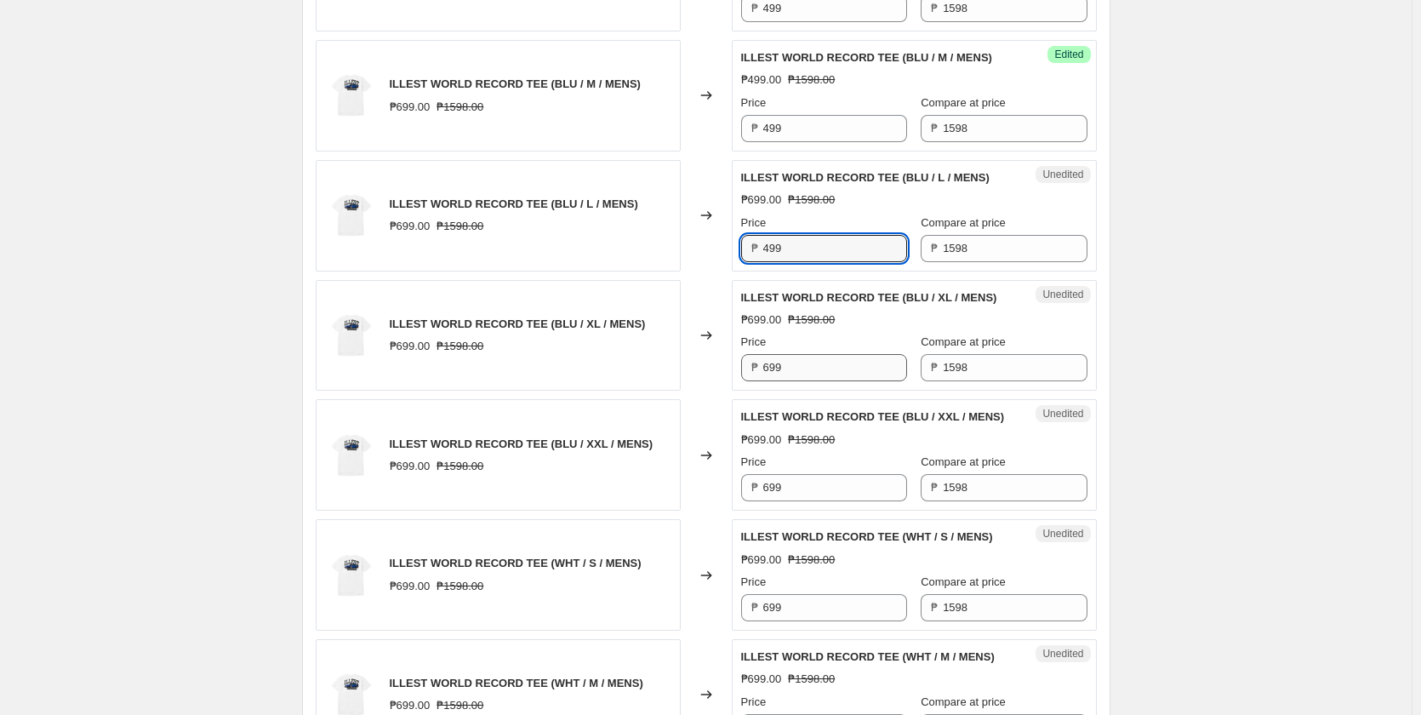
type input "499"
click at [810, 375] on input "699" at bounding box center [835, 367] width 144 height 27
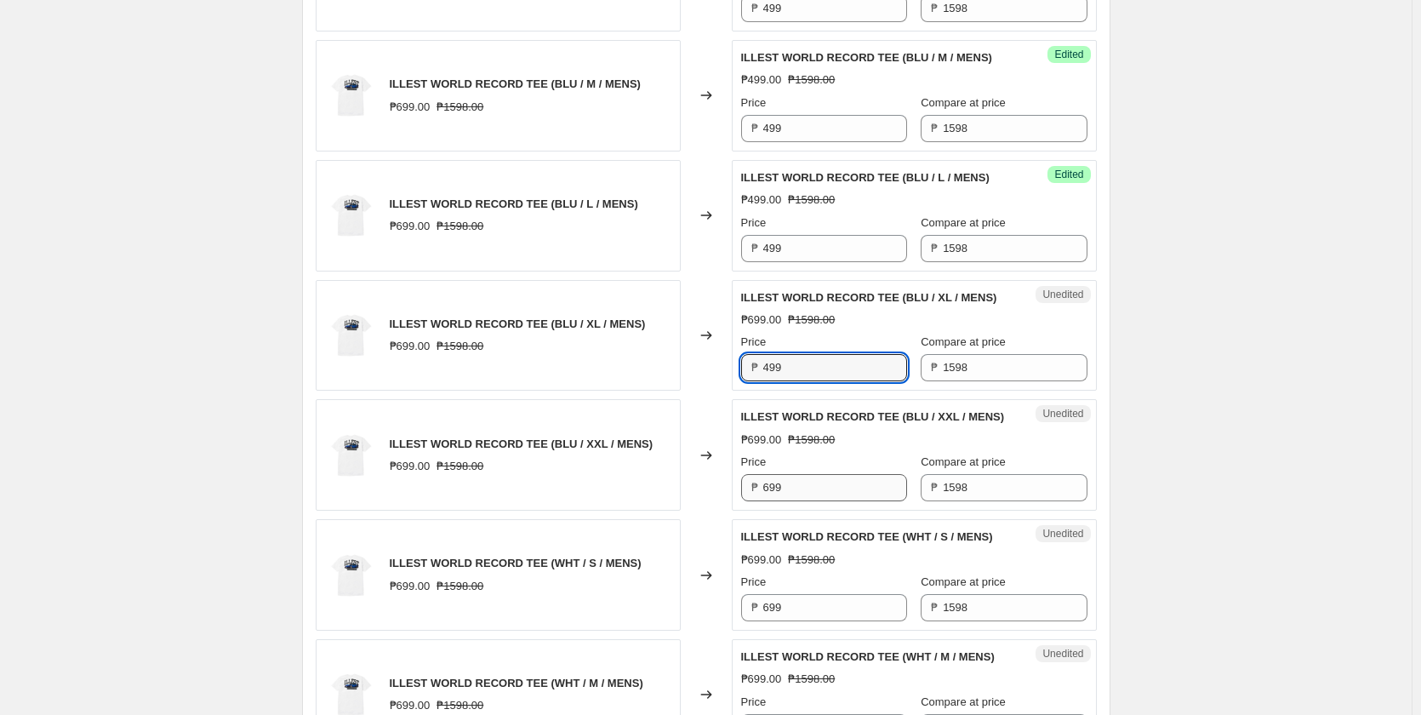
type input "499"
click at [813, 501] on input "699" at bounding box center [835, 487] width 144 height 27
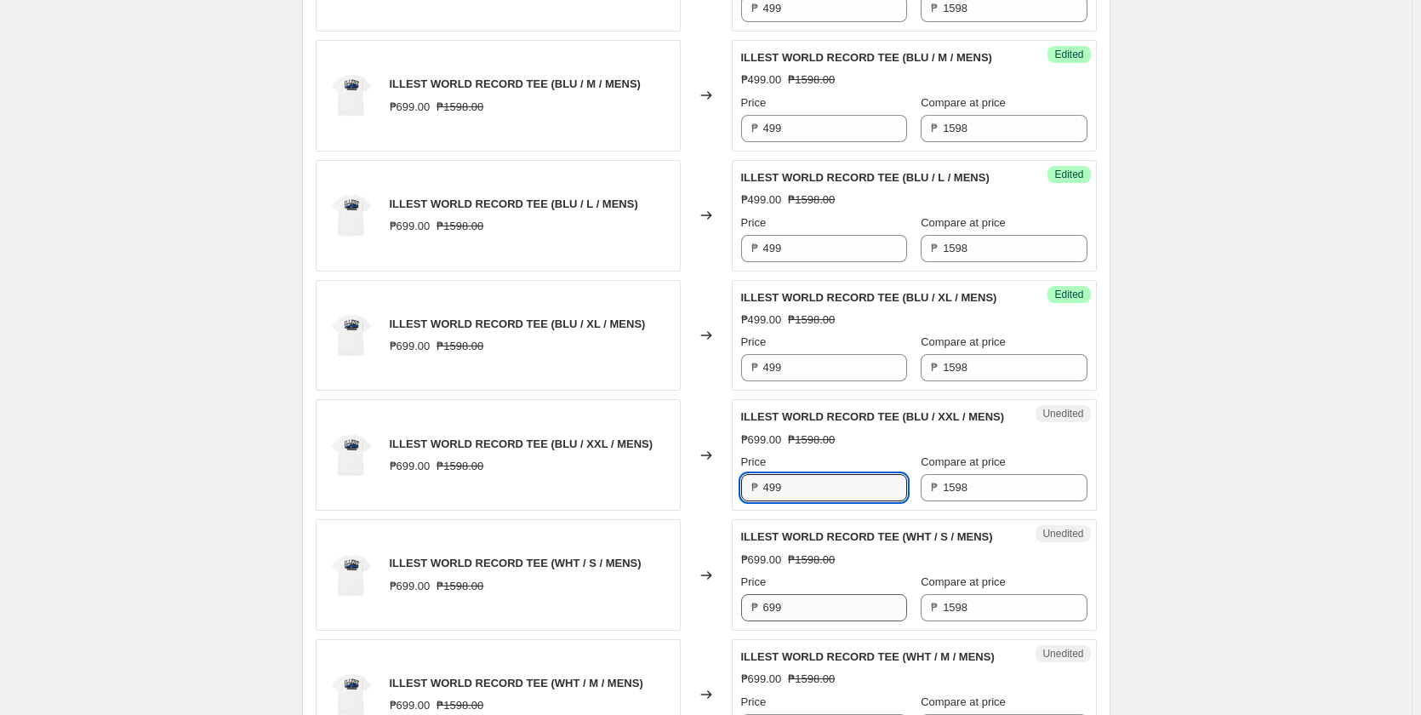
type input "499"
click at [804, 621] on input "699" at bounding box center [835, 607] width 144 height 27
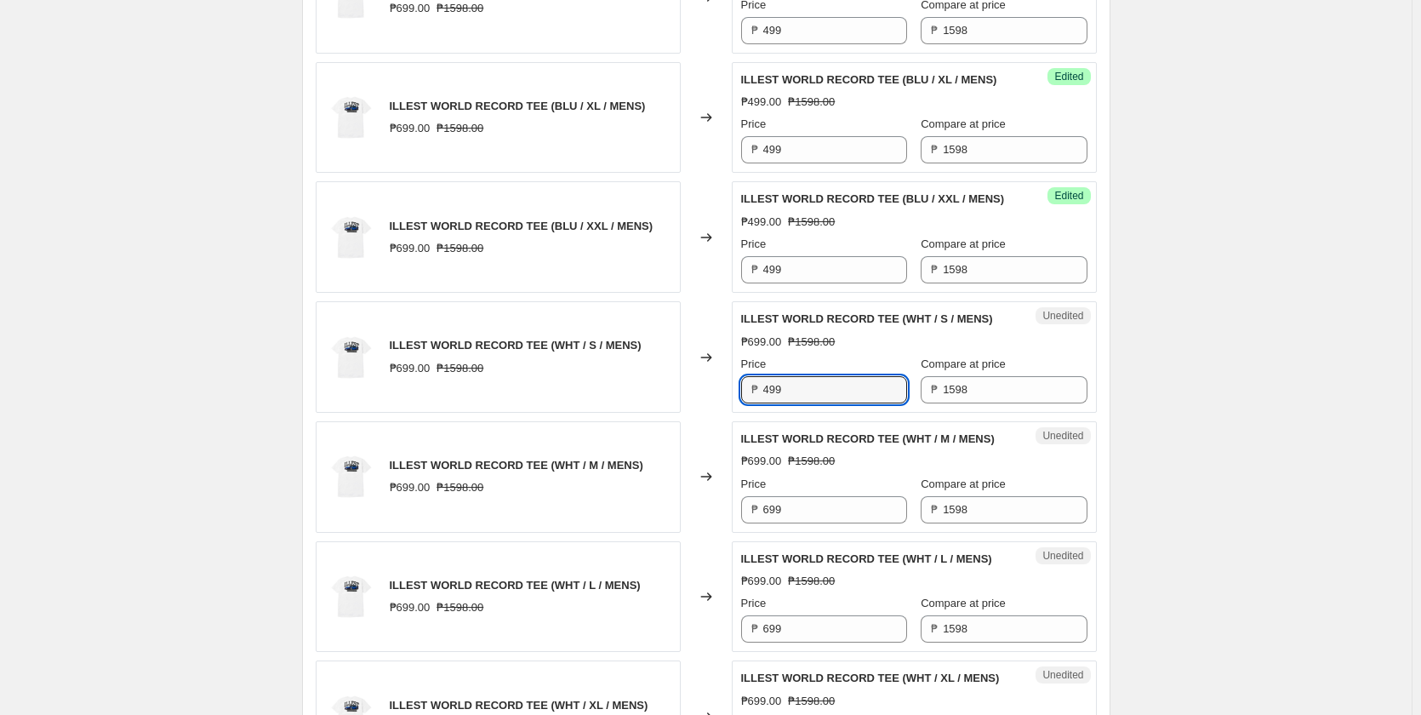
scroll to position [2383, 0]
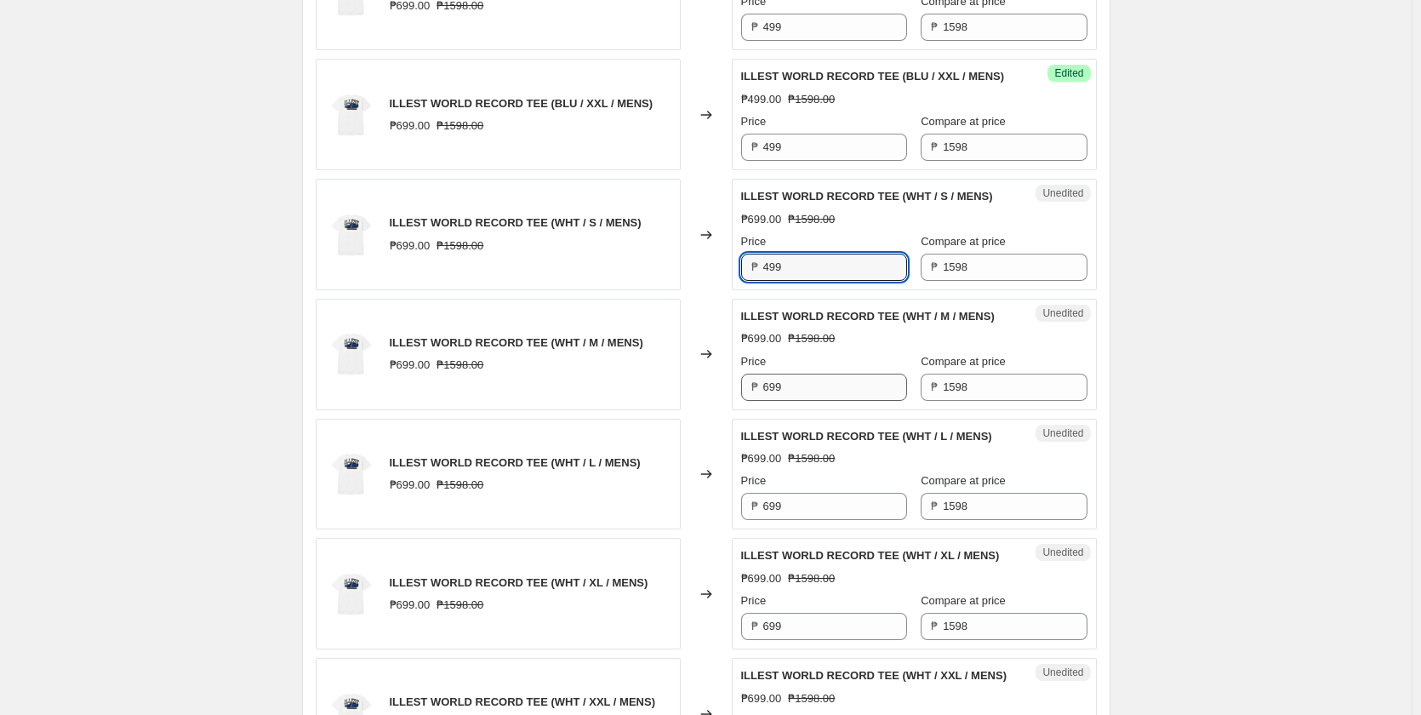
type input "499"
click at [825, 401] on input "699" at bounding box center [835, 387] width 144 height 27
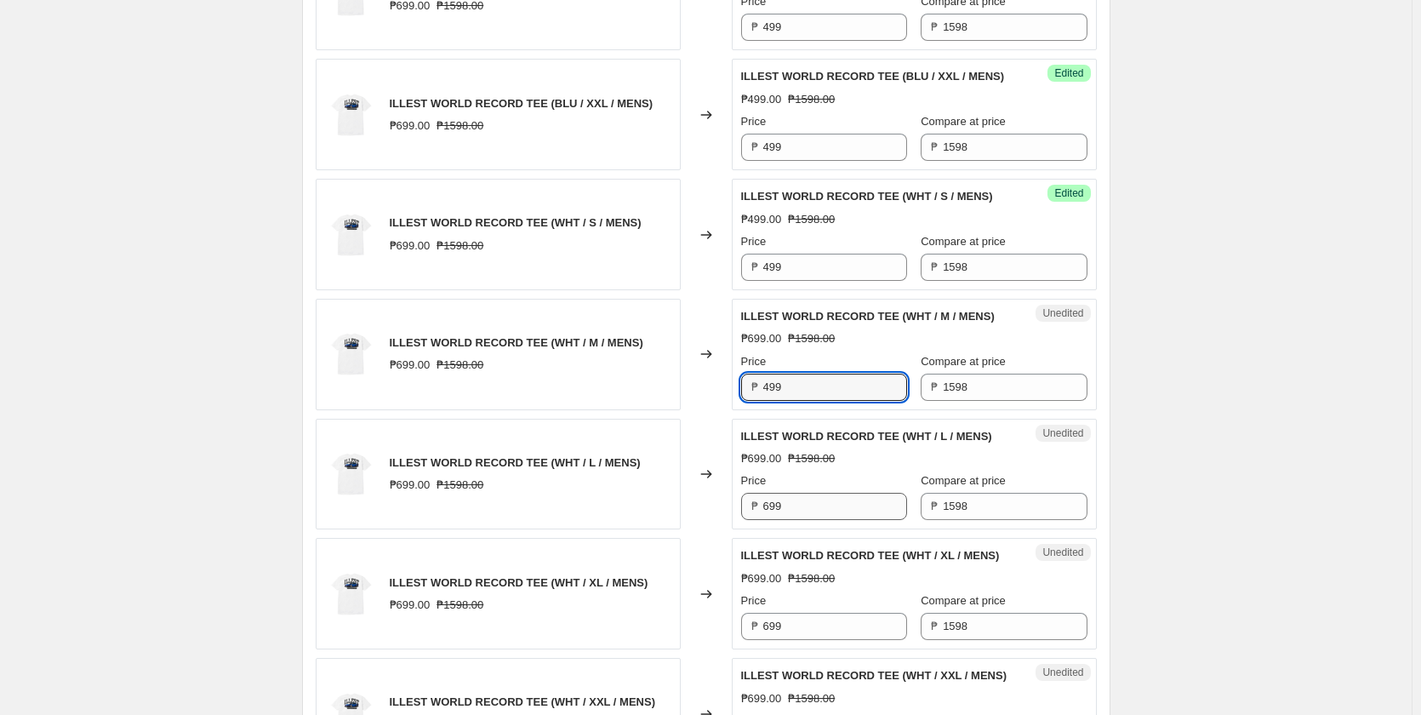
type input "499"
click at [811, 520] on input "699" at bounding box center [835, 506] width 144 height 27
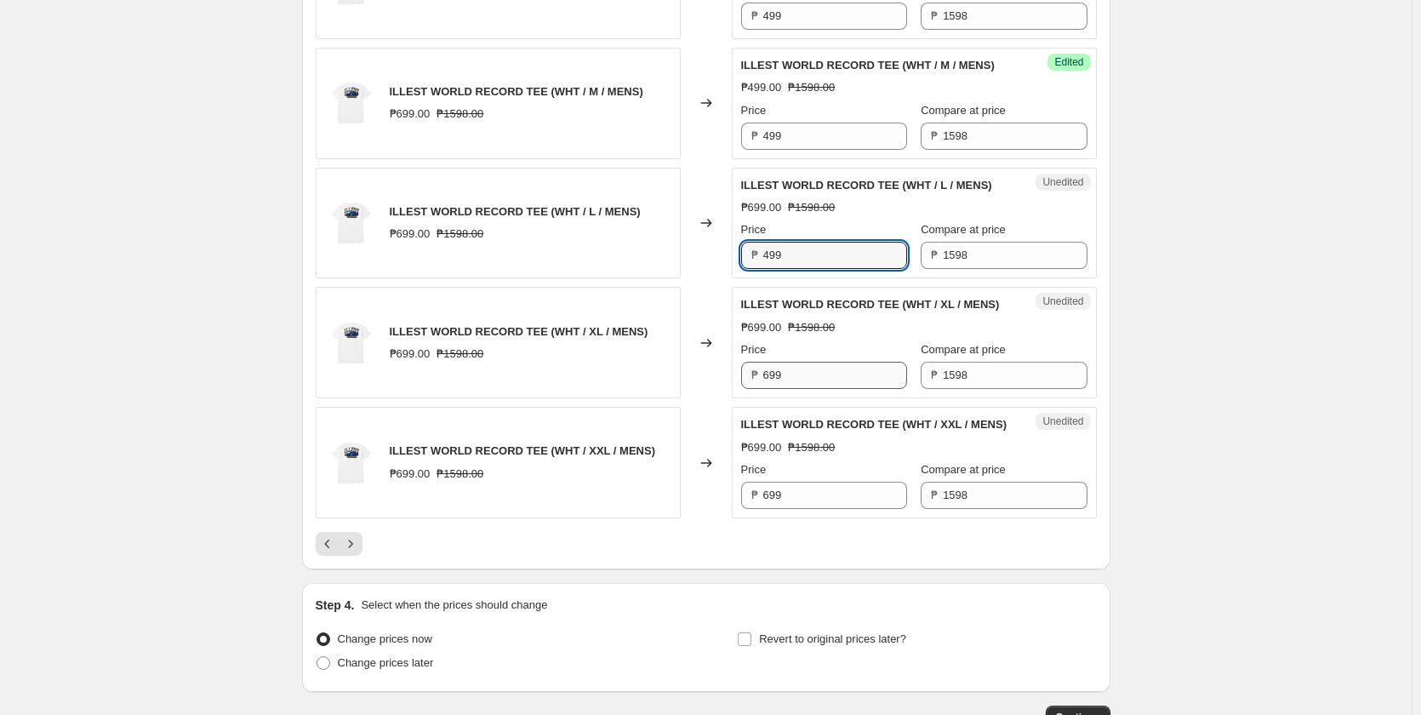
scroll to position [2638, 0]
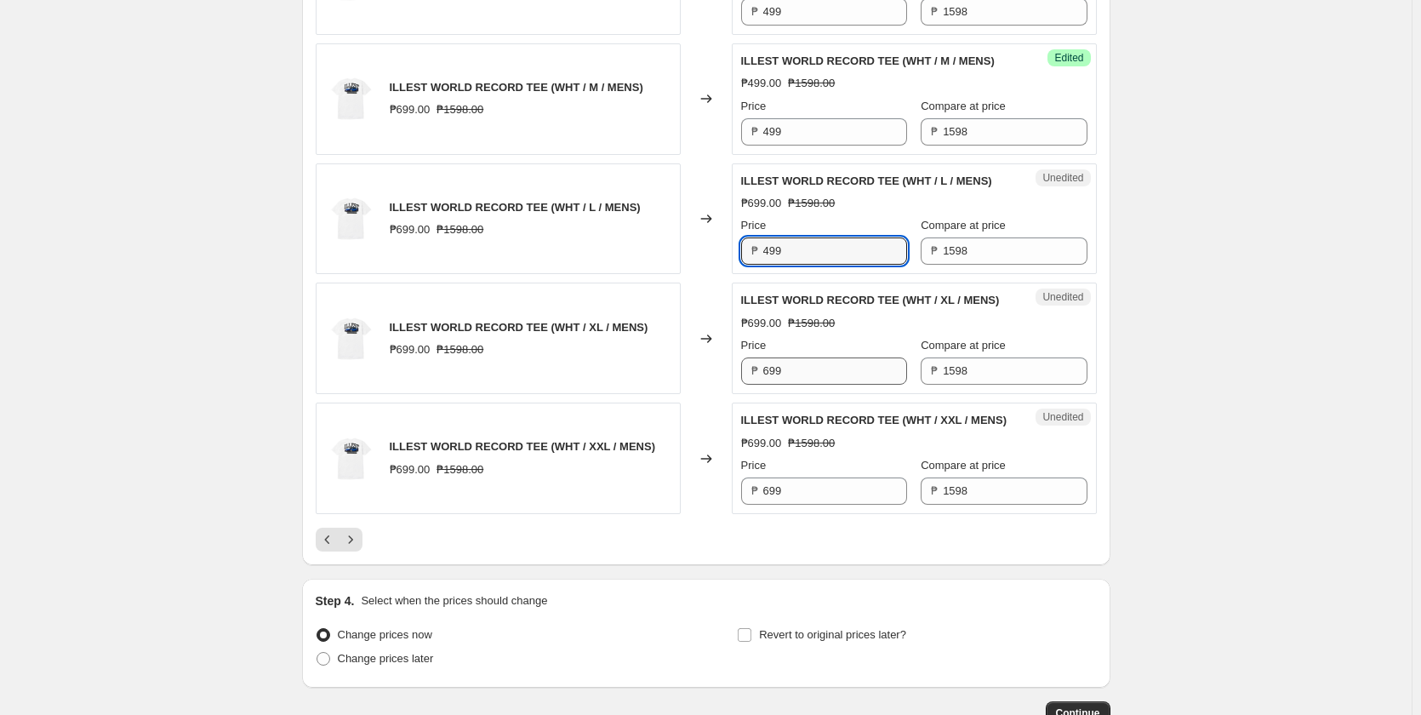
type input "499"
click at [816, 385] on input "699" at bounding box center [835, 370] width 144 height 27
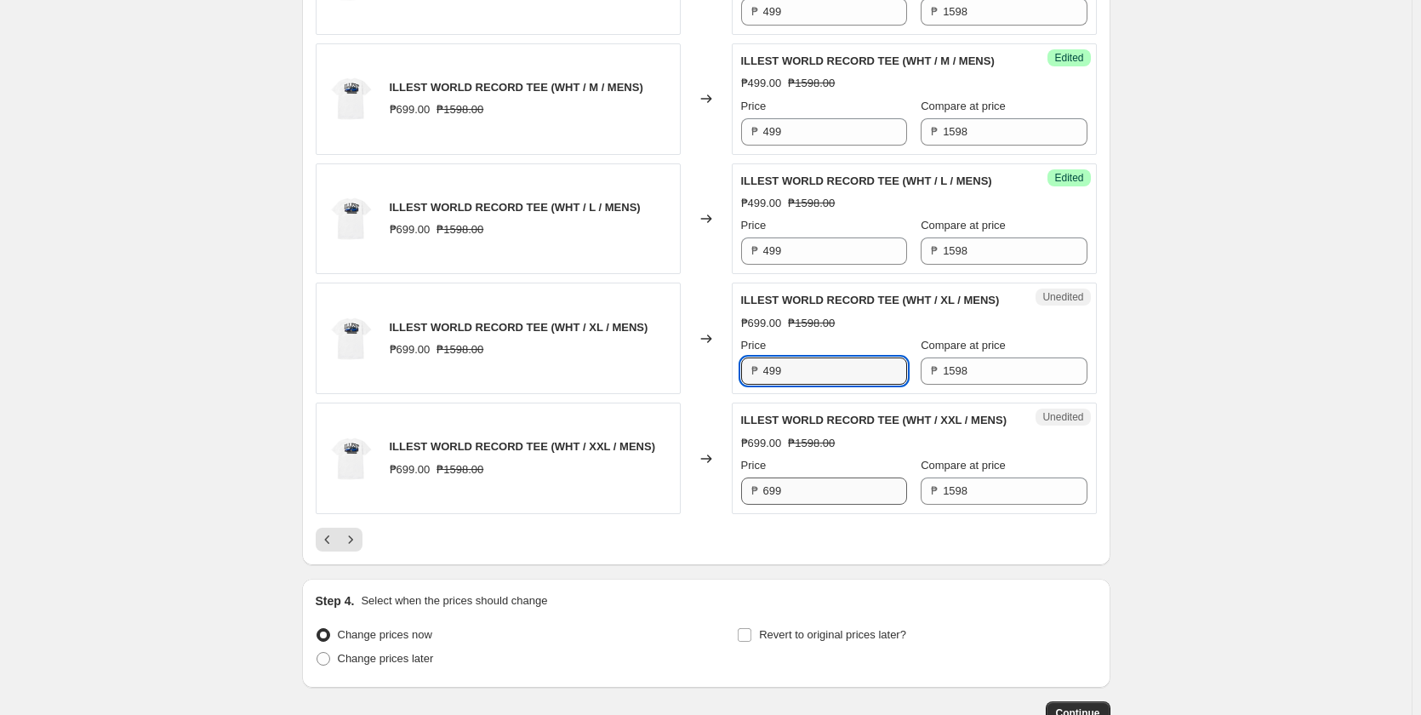
type input "499"
click at [807, 505] on input "699" at bounding box center [835, 490] width 144 height 27
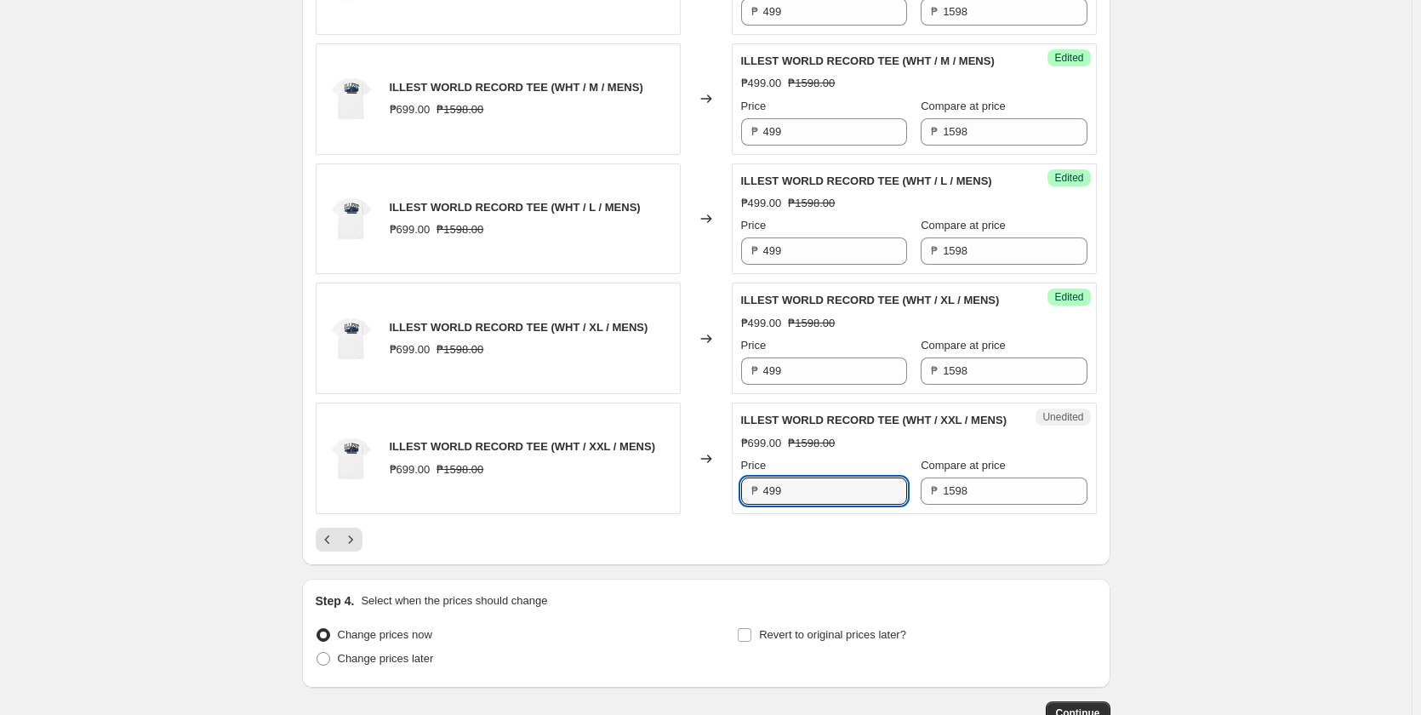
type input "499"
drag, startPoint x: 687, startPoint y: 582, endPoint x: 512, endPoint y: 570, distance: 174.8
click at [686, 514] on div "Changed to" at bounding box center [706, 457] width 51 height 111
click at [359, 548] on icon "Next" at bounding box center [350, 539] width 17 height 17
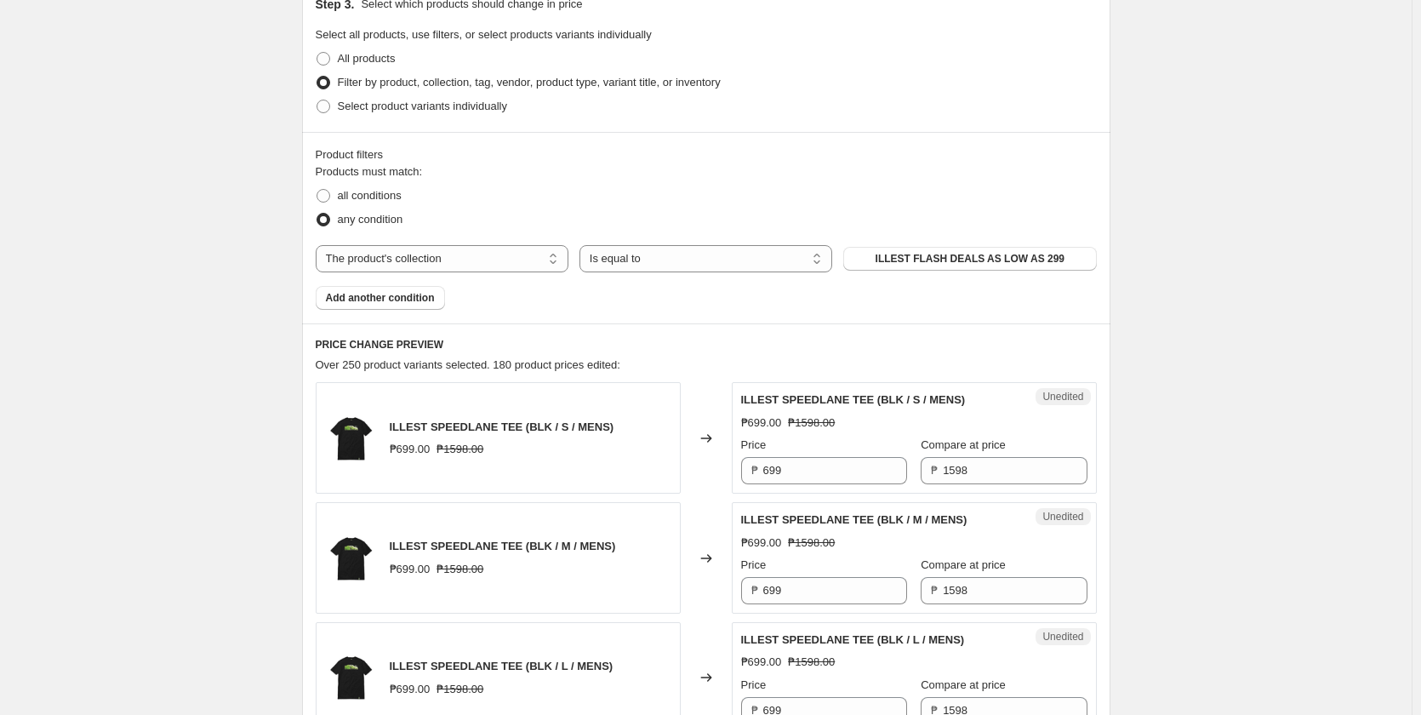
scroll to position [596, 0]
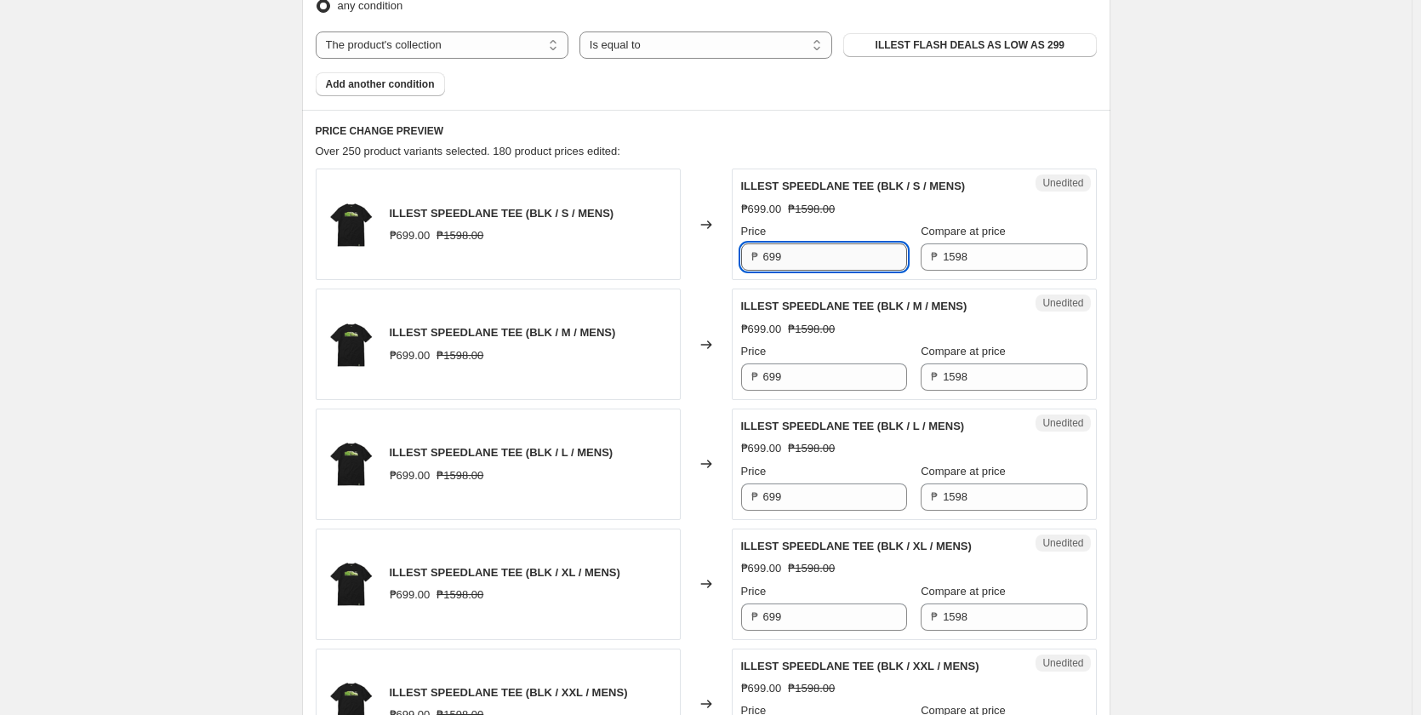
click at [813, 246] on input "699" at bounding box center [835, 256] width 144 height 27
type input "499"
click at [797, 369] on input "699" at bounding box center [835, 376] width 144 height 27
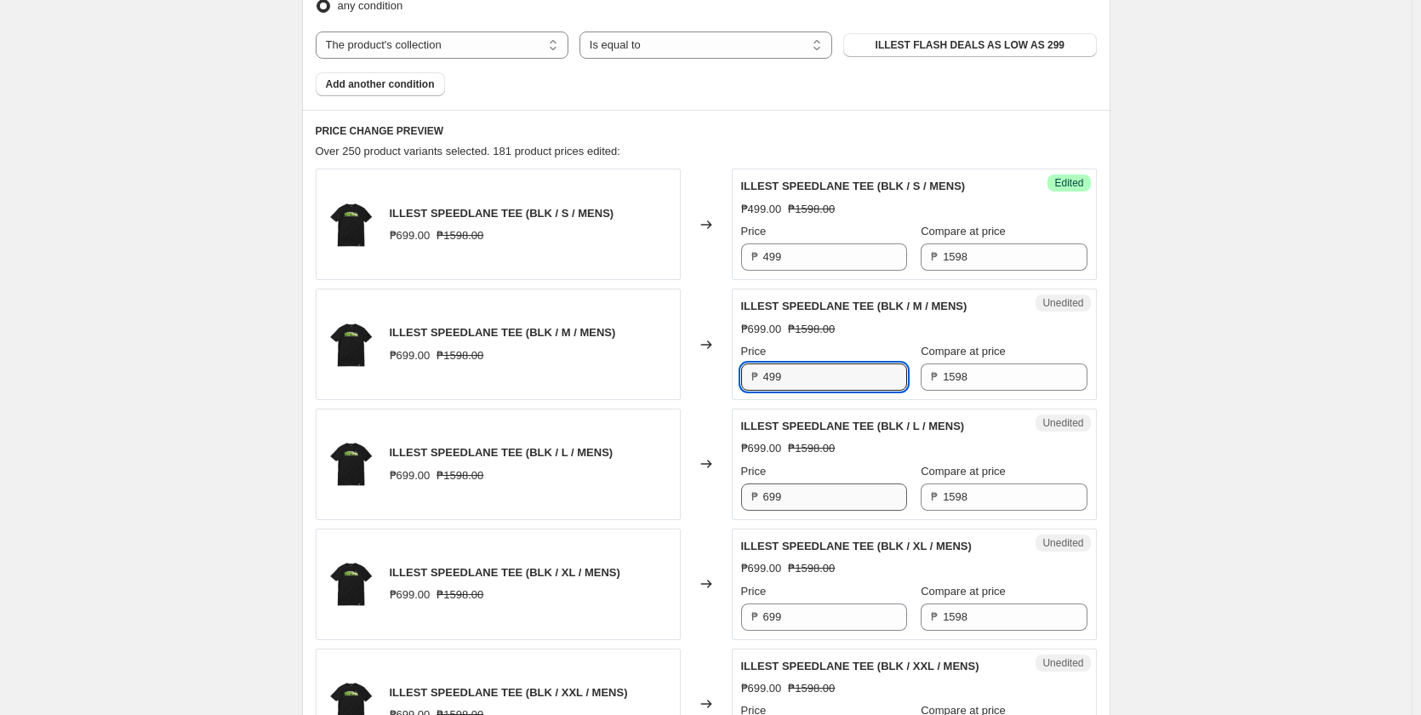
type input "499"
click at [795, 497] on input "699" at bounding box center [835, 496] width 144 height 27
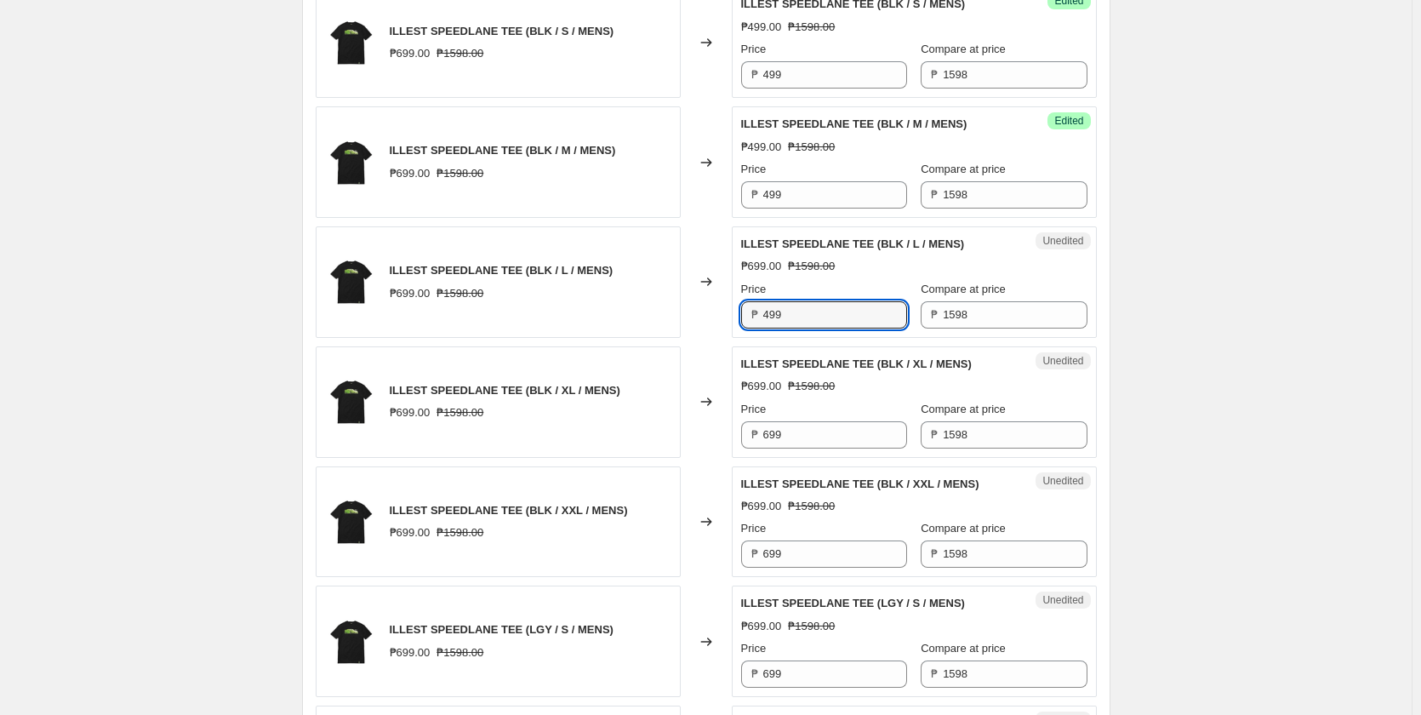
scroll to position [851, 0]
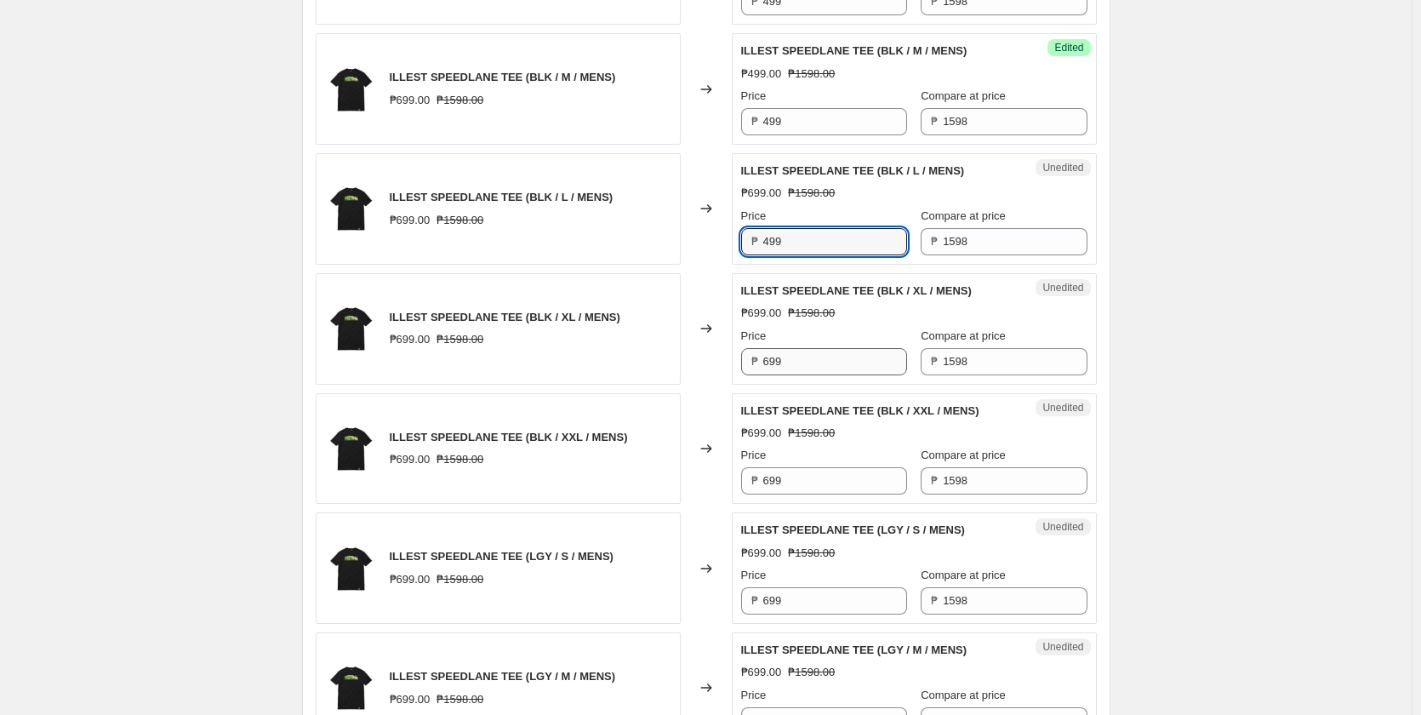
type input "499"
click at [816, 368] on input "699" at bounding box center [835, 361] width 144 height 27
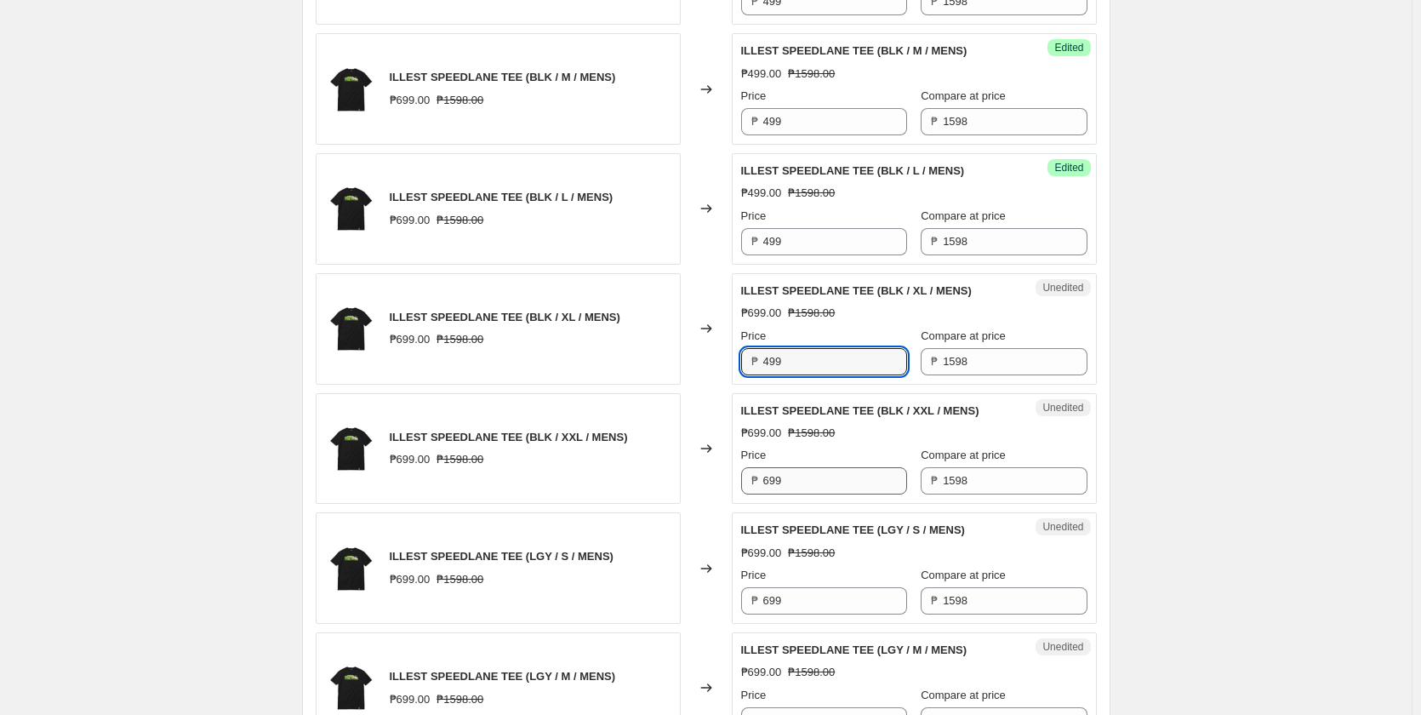
type input "499"
click at [808, 477] on input "699" at bounding box center [835, 480] width 144 height 27
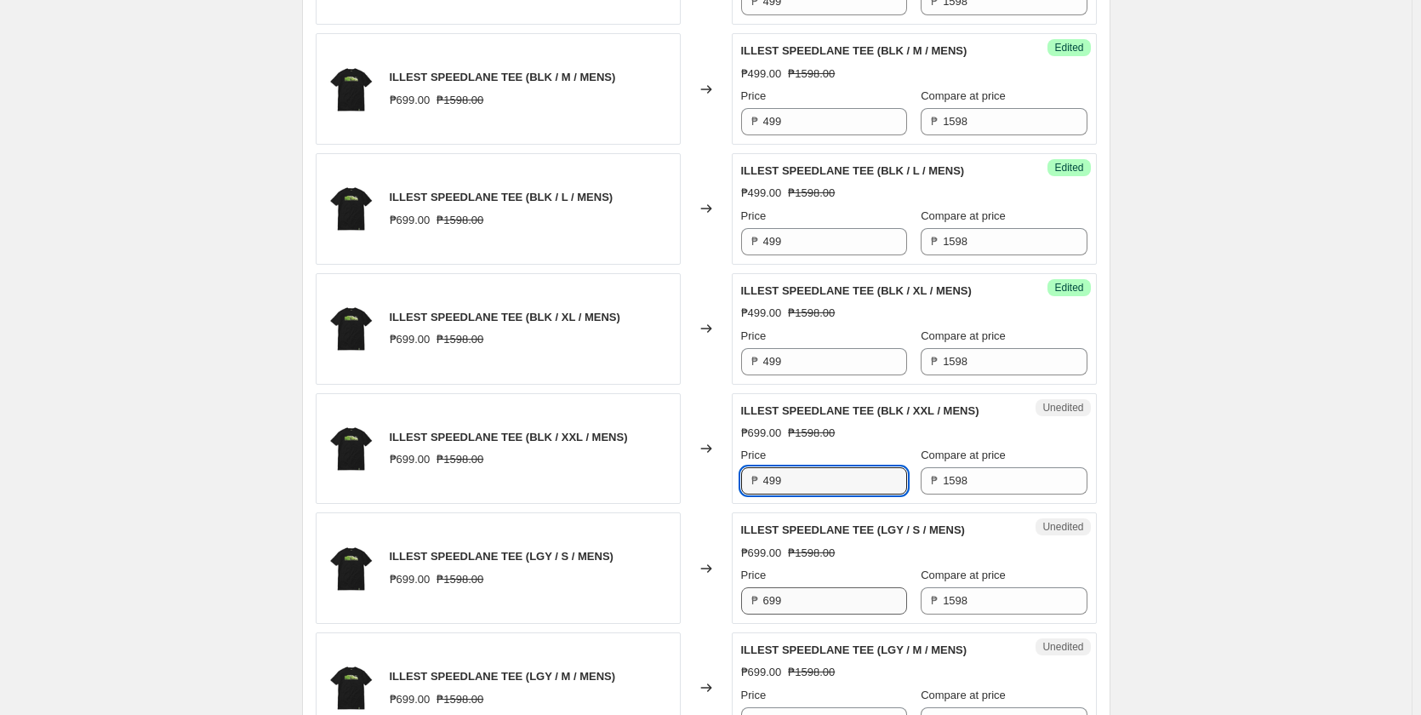
type input "499"
click at [797, 598] on input "699" at bounding box center [835, 600] width 144 height 27
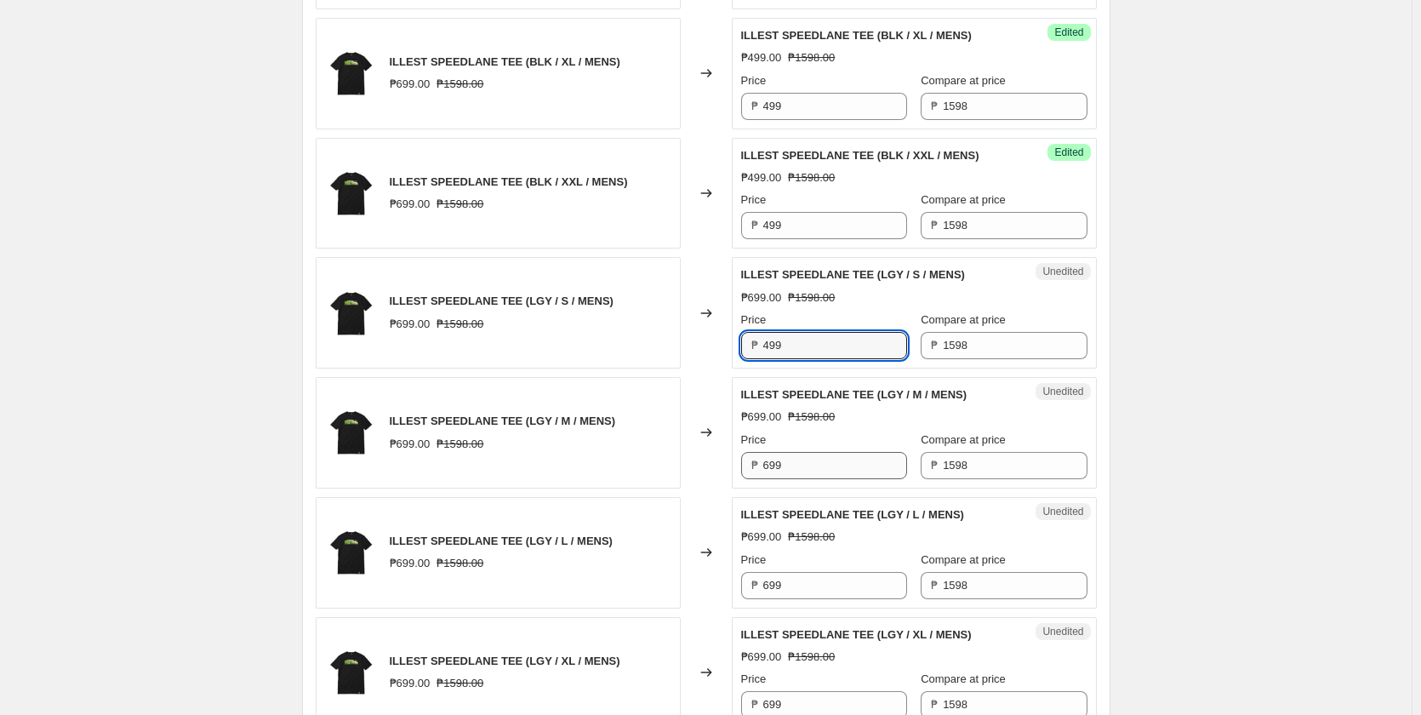
type input "499"
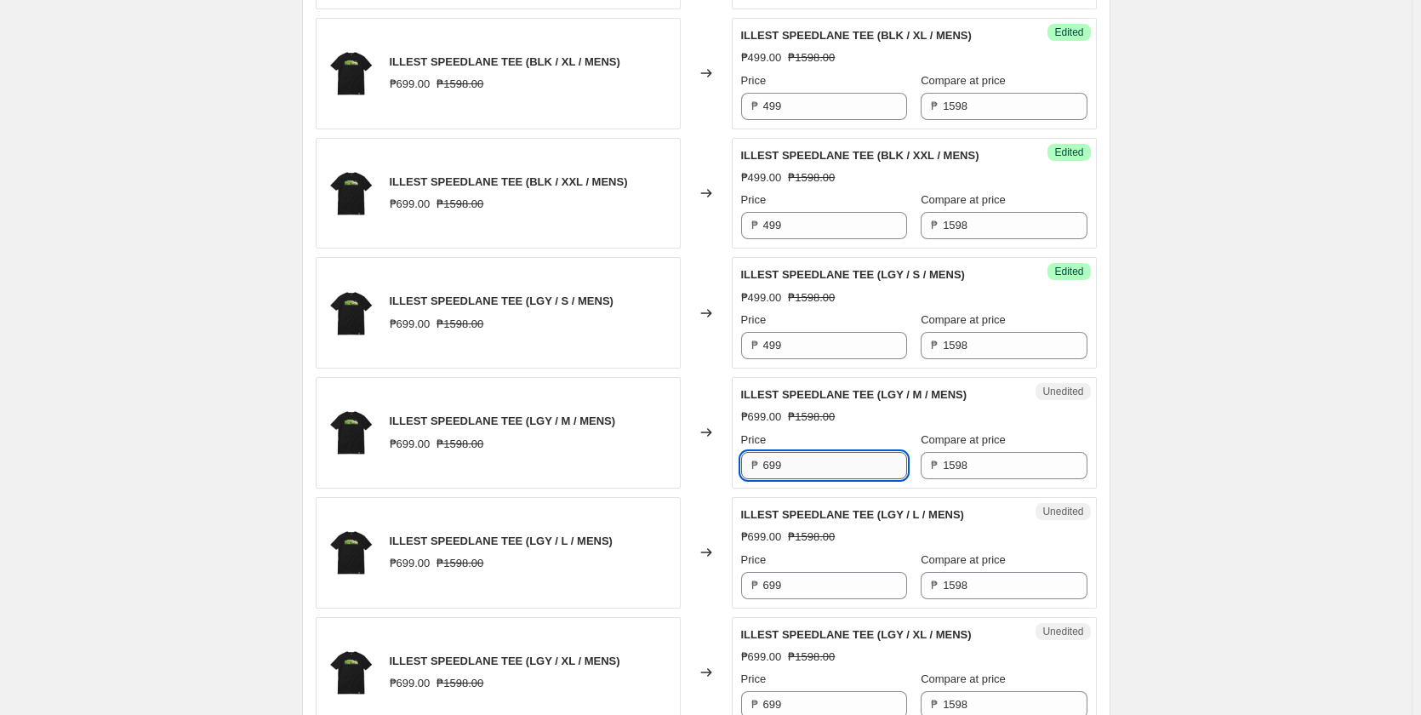
click at [796, 467] on input "699" at bounding box center [835, 465] width 144 height 27
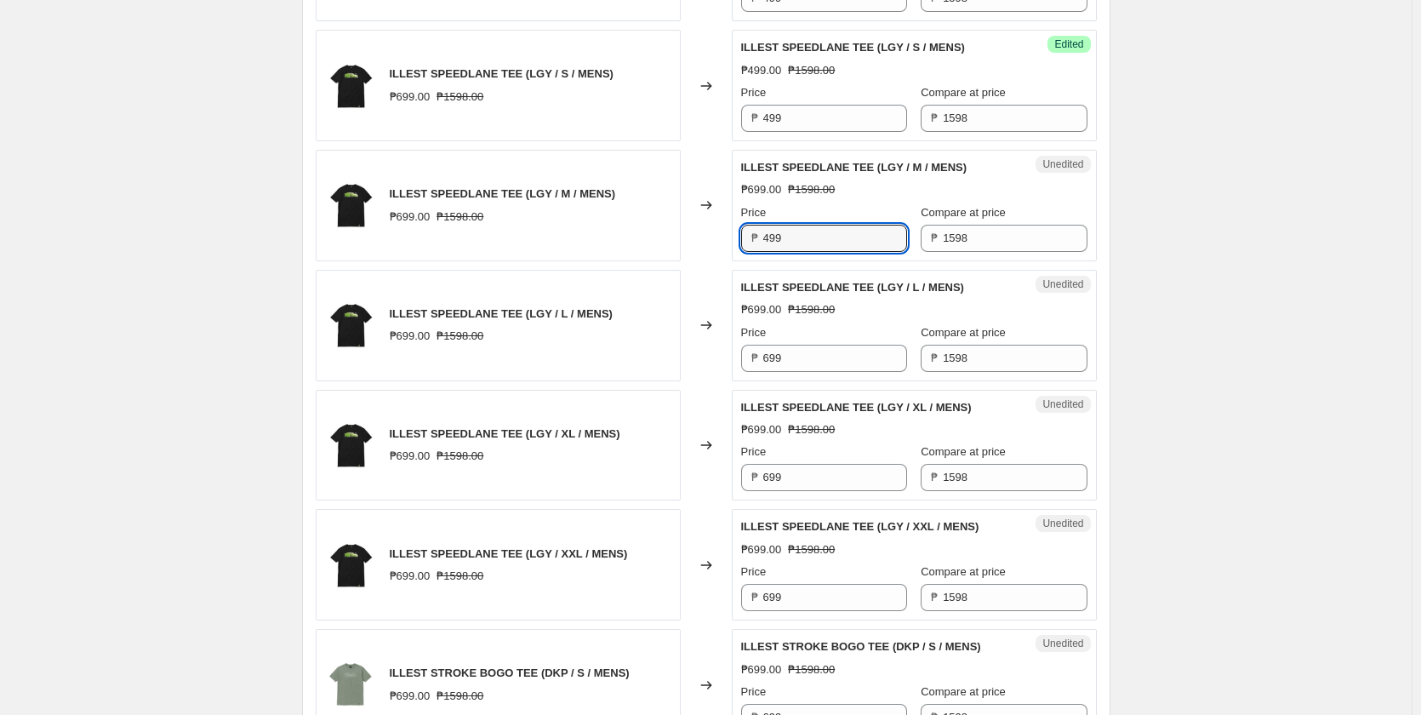
scroll to position [1361, 0]
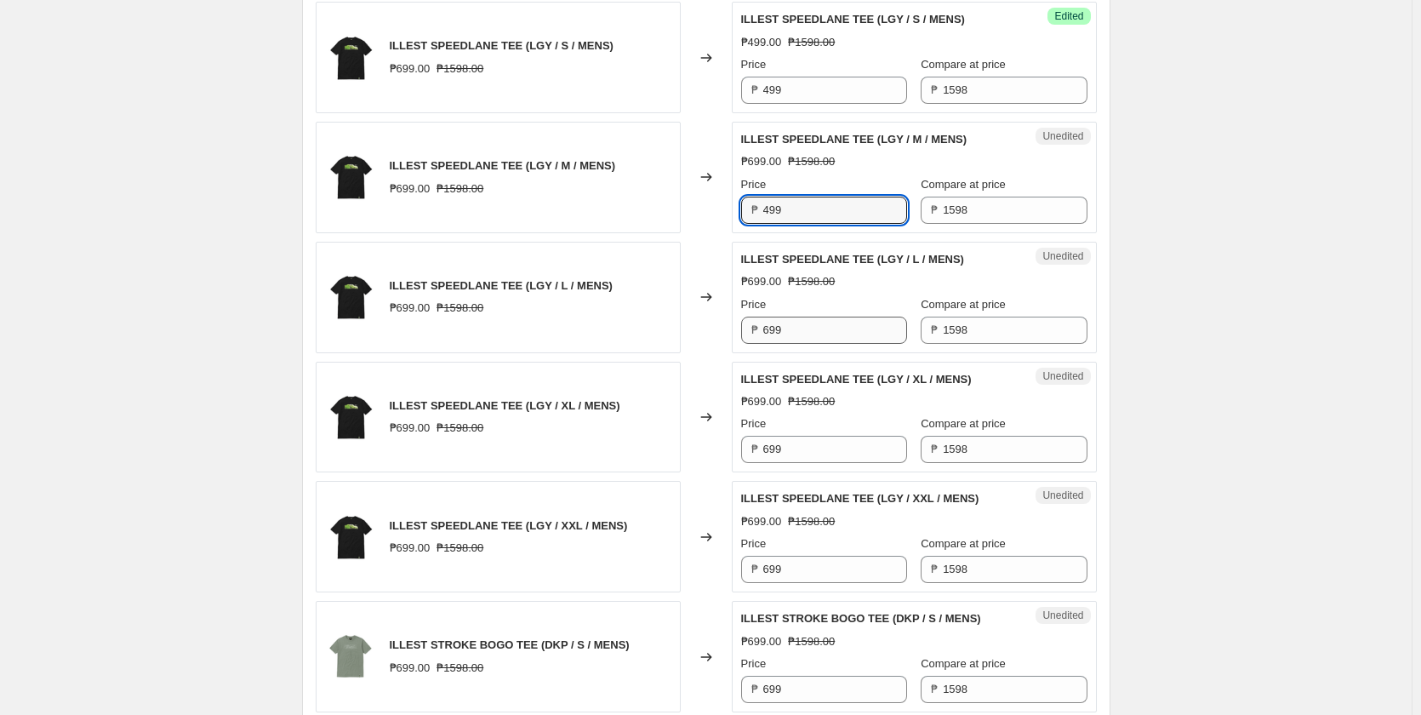
type input "499"
click at [808, 339] on input "699" at bounding box center [835, 330] width 144 height 27
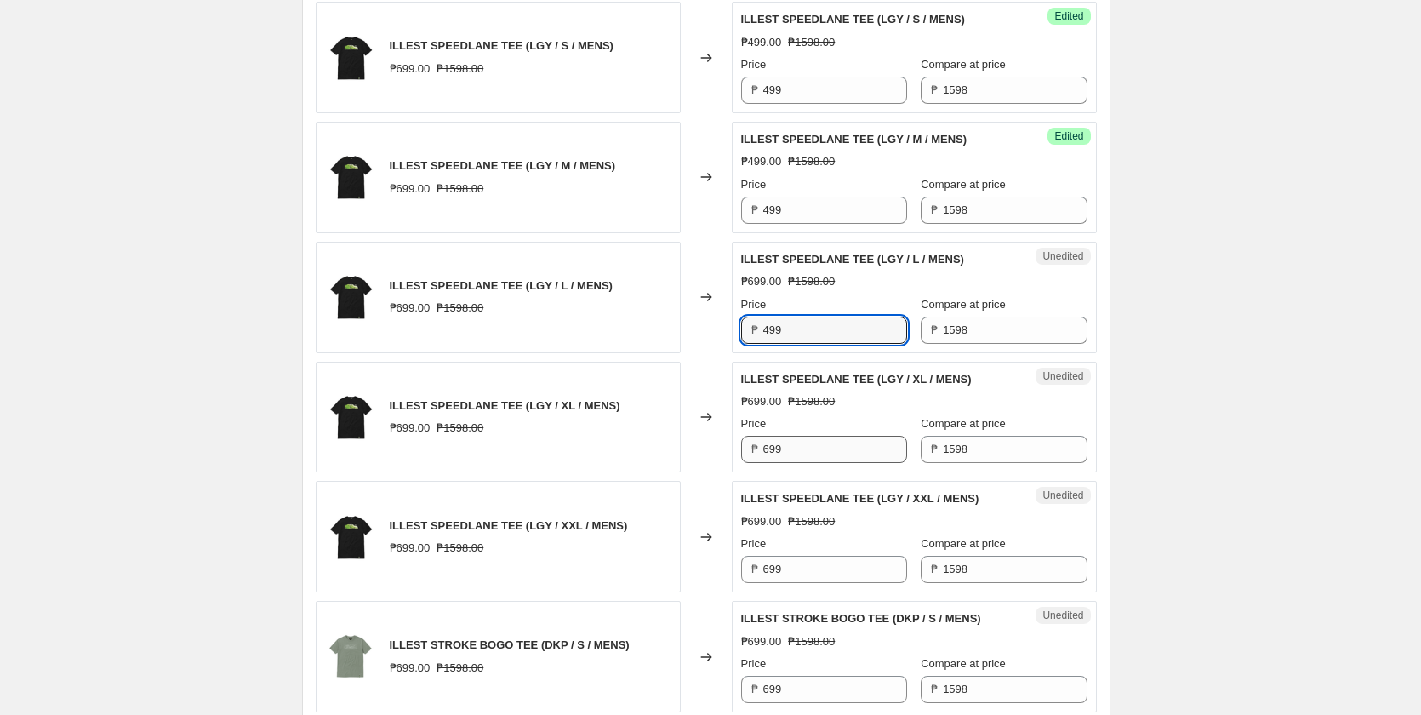
type input "499"
click at [809, 446] on input "699" at bounding box center [835, 449] width 144 height 27
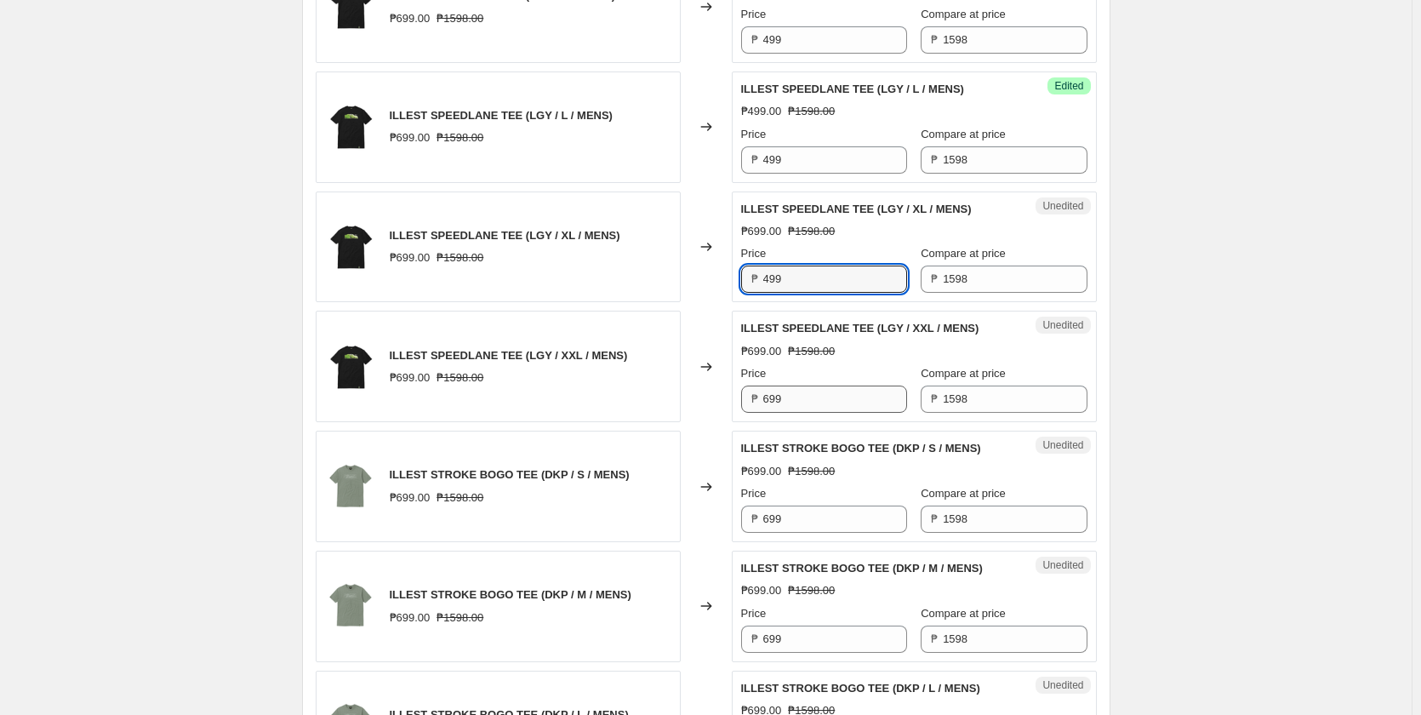
type input "499"
click at [815, 394] on input "699" at bounding box center [835, 398] width 144 height 27
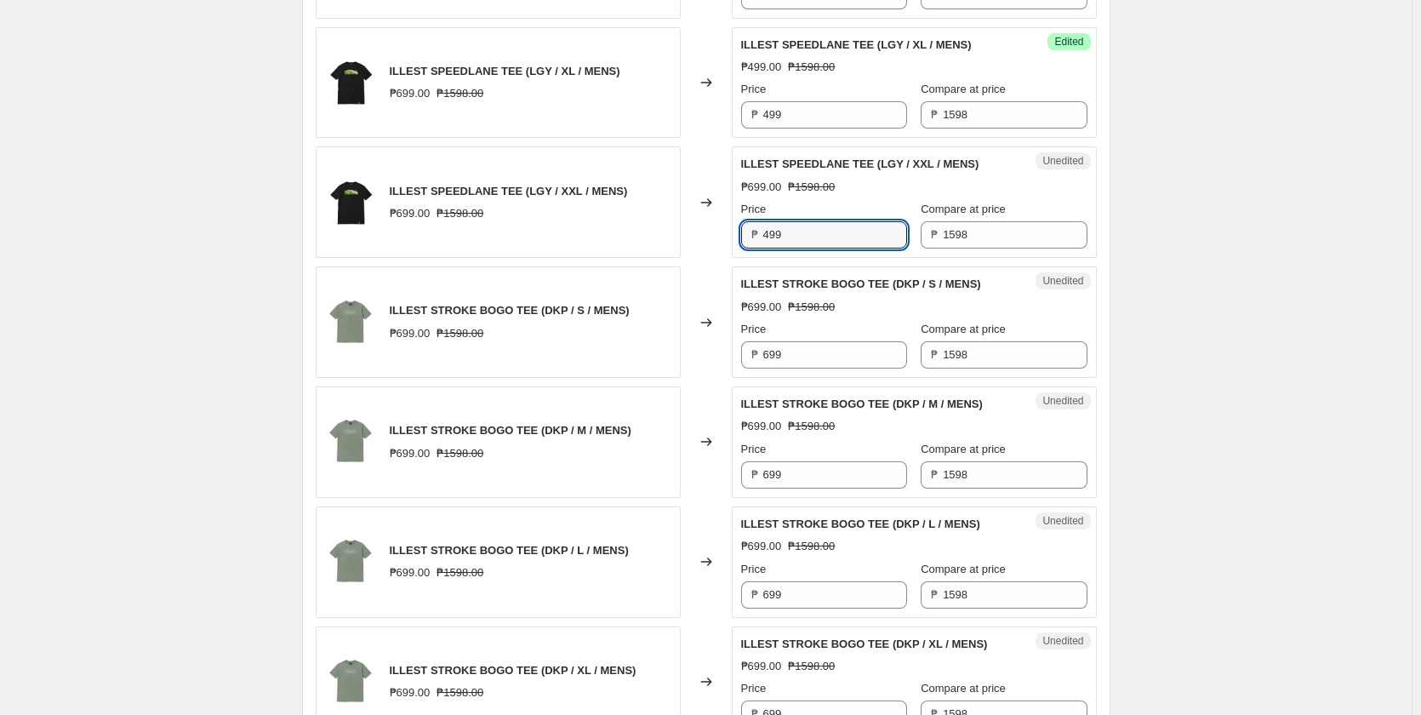
scroll to position [1702, 0]
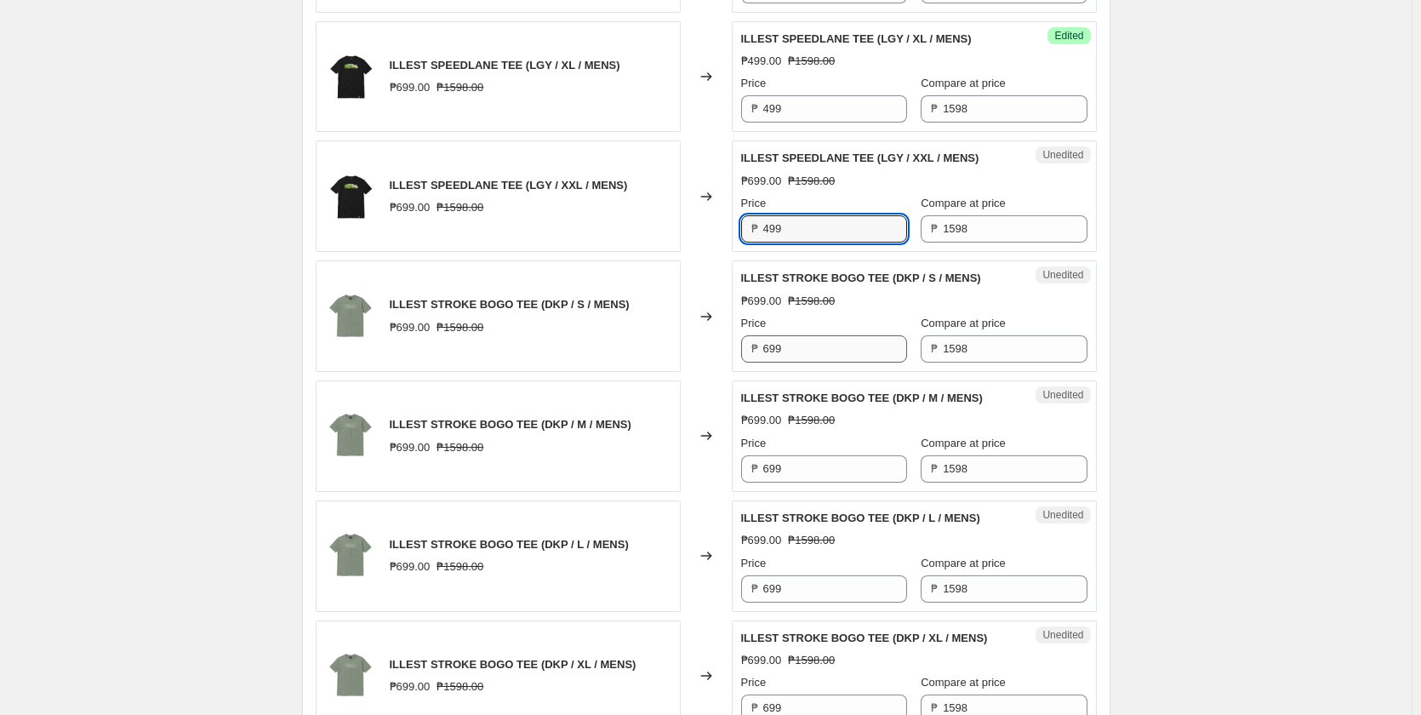
type input "499"
click at [793, 352] on input "699" at bounding box center [835, 348] width 144 height 27
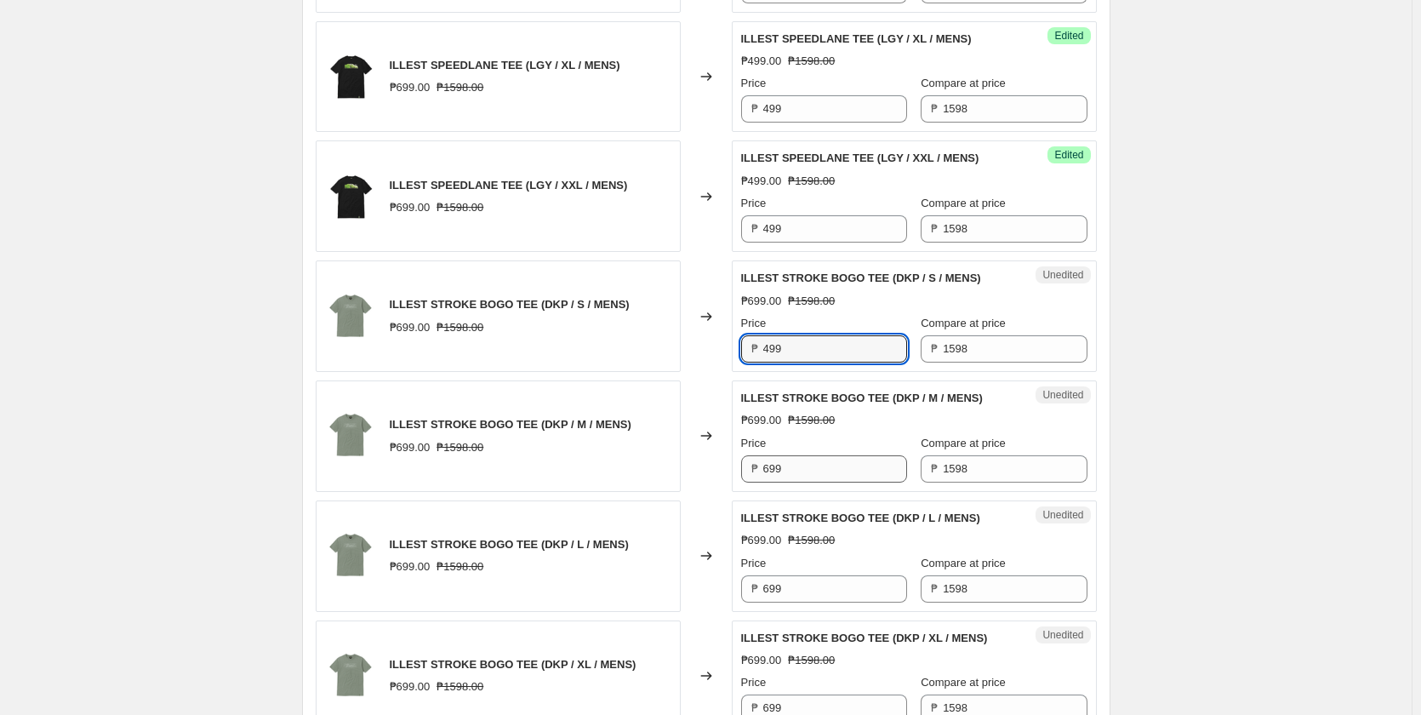
type input "499"
click at [805, 472] on input "699" at bounding box center [835, 468] width 144 height 27
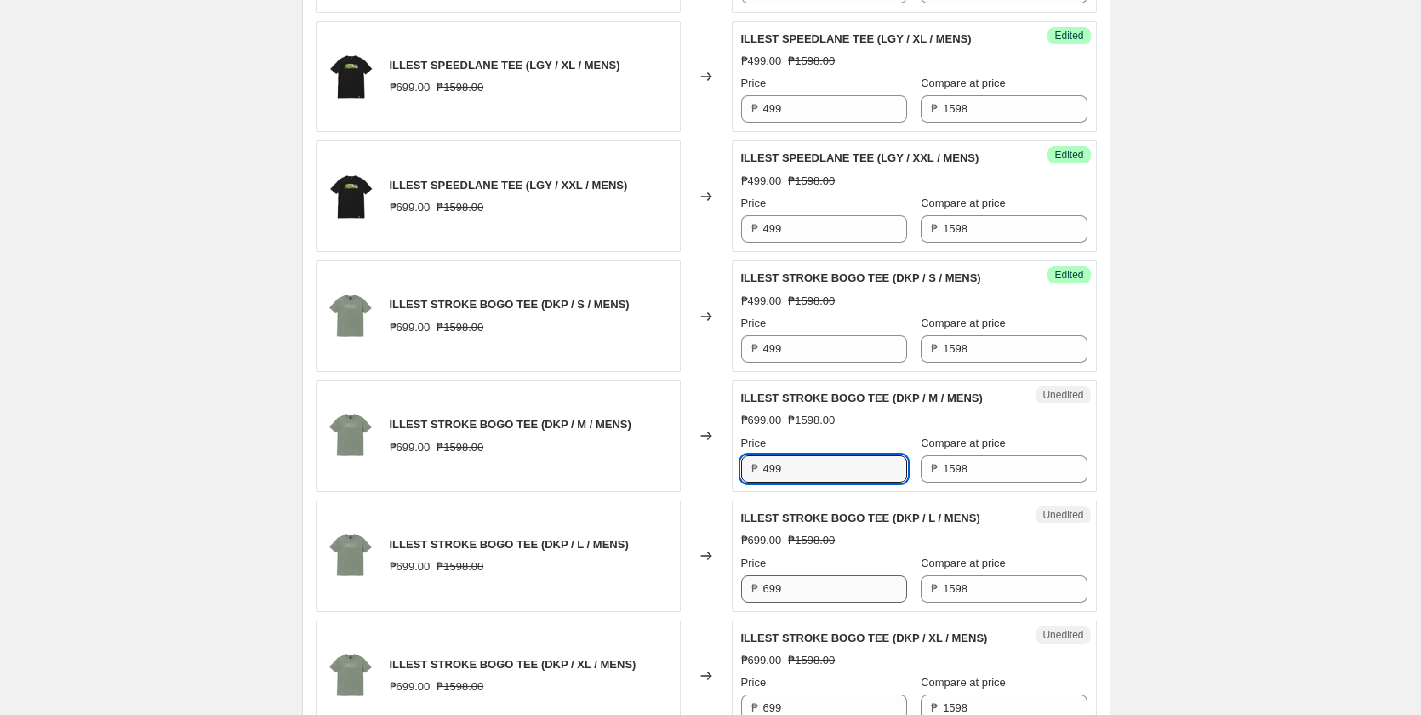
type input "499"
click at [797, 582] on input "699" at bounding box center [835, 588] width 144 height 27
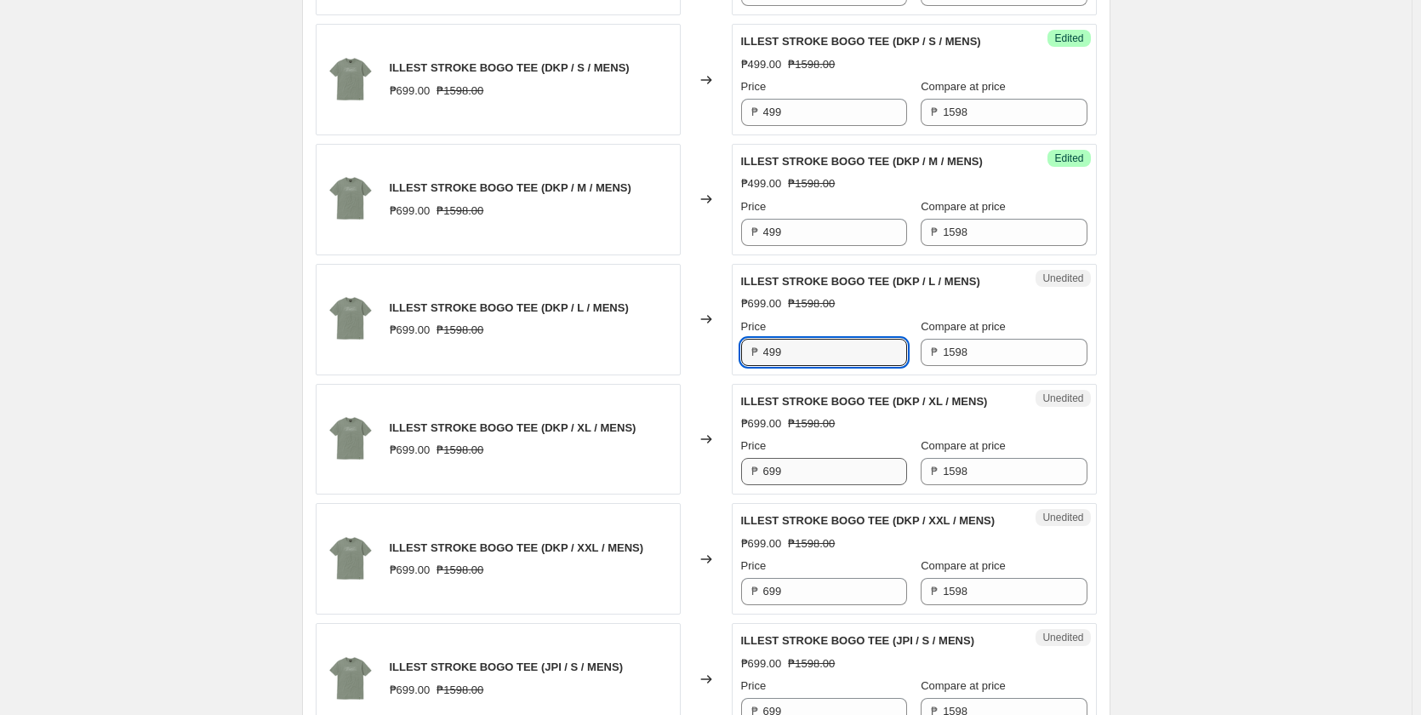
scroll to position [1957, 0]
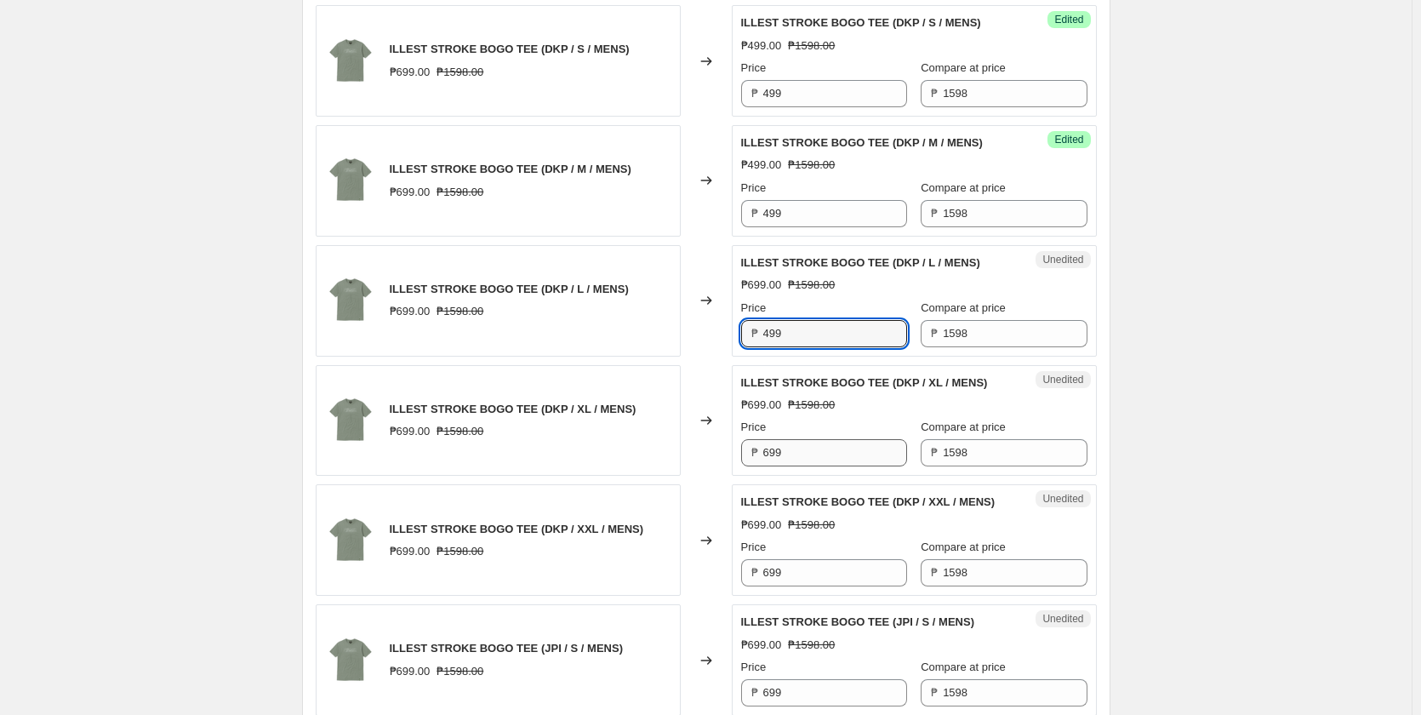
type input "499"
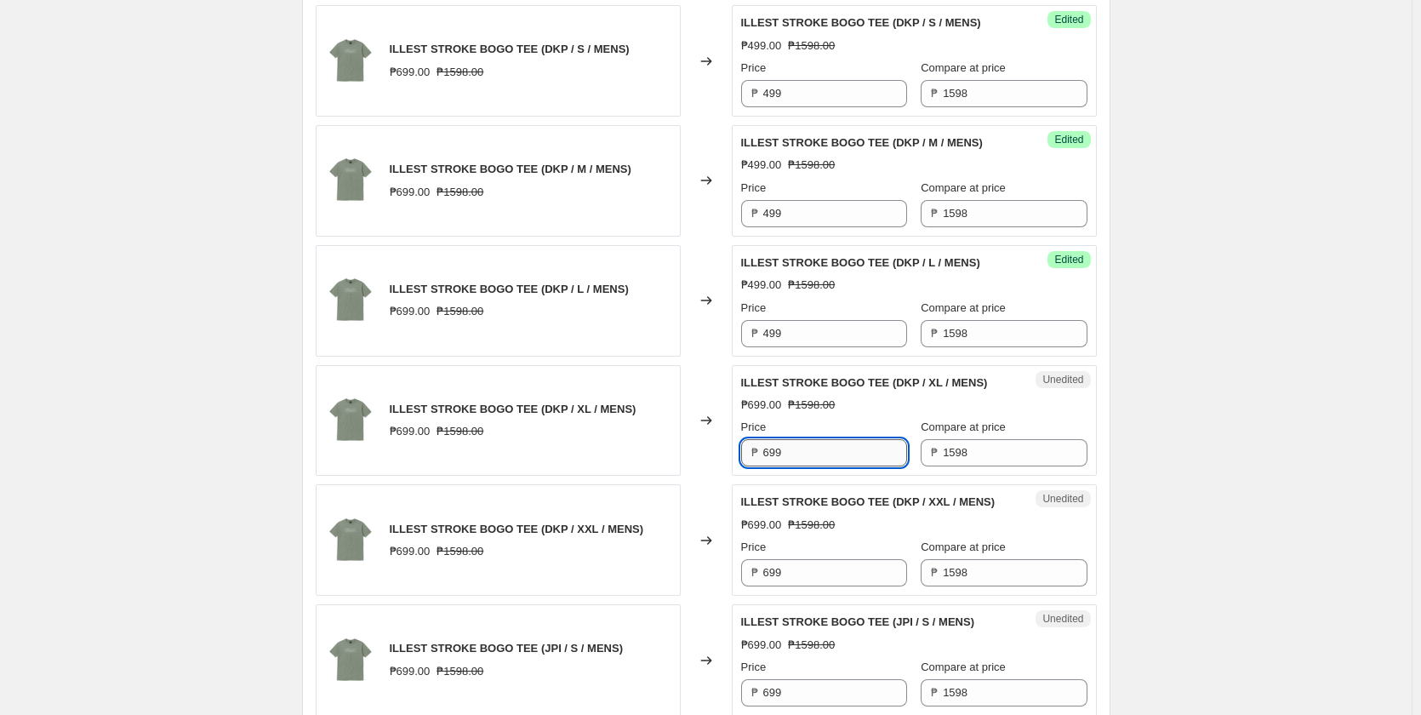
click at [796, 456] on input "699" at bounding box center [835, 452] width 144 height 27
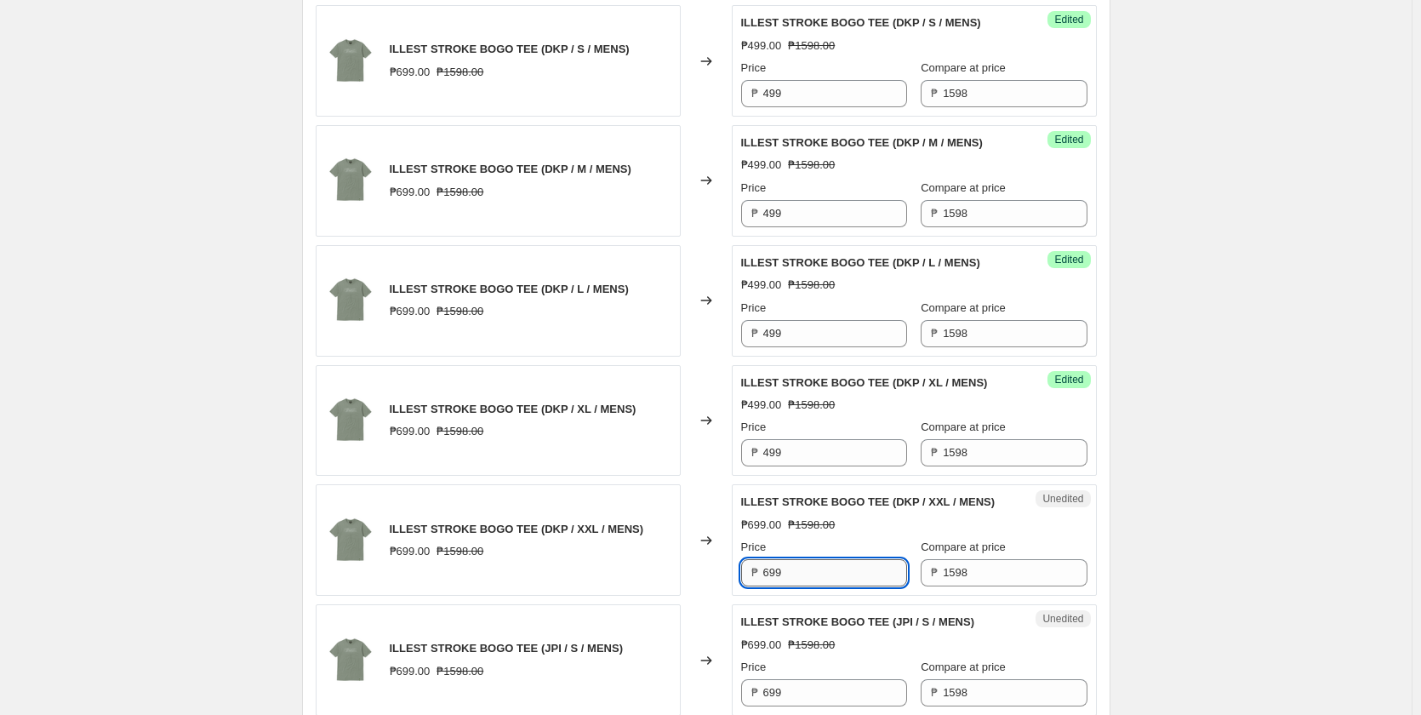
click at [787, 574] on input "699" at bounding box center [835, 572] width 144 height 27
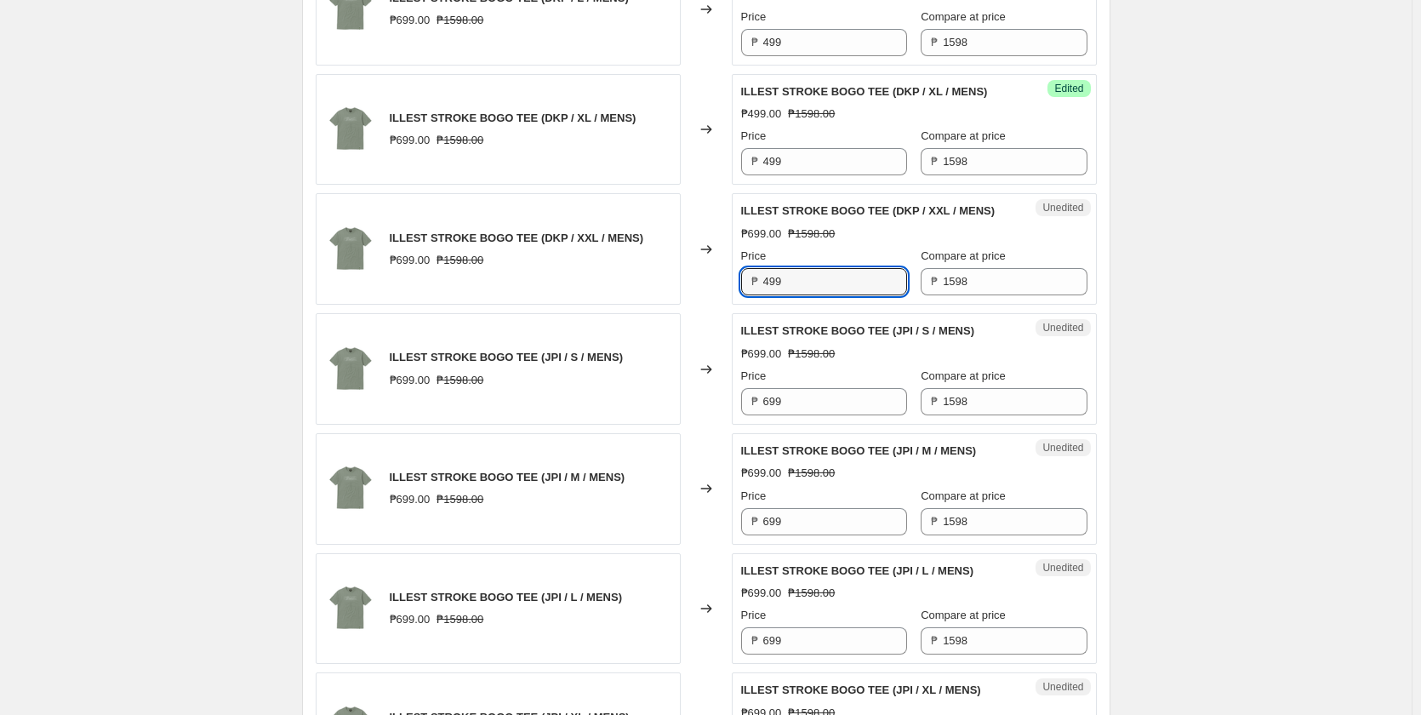
scroll to position [2297, 0]
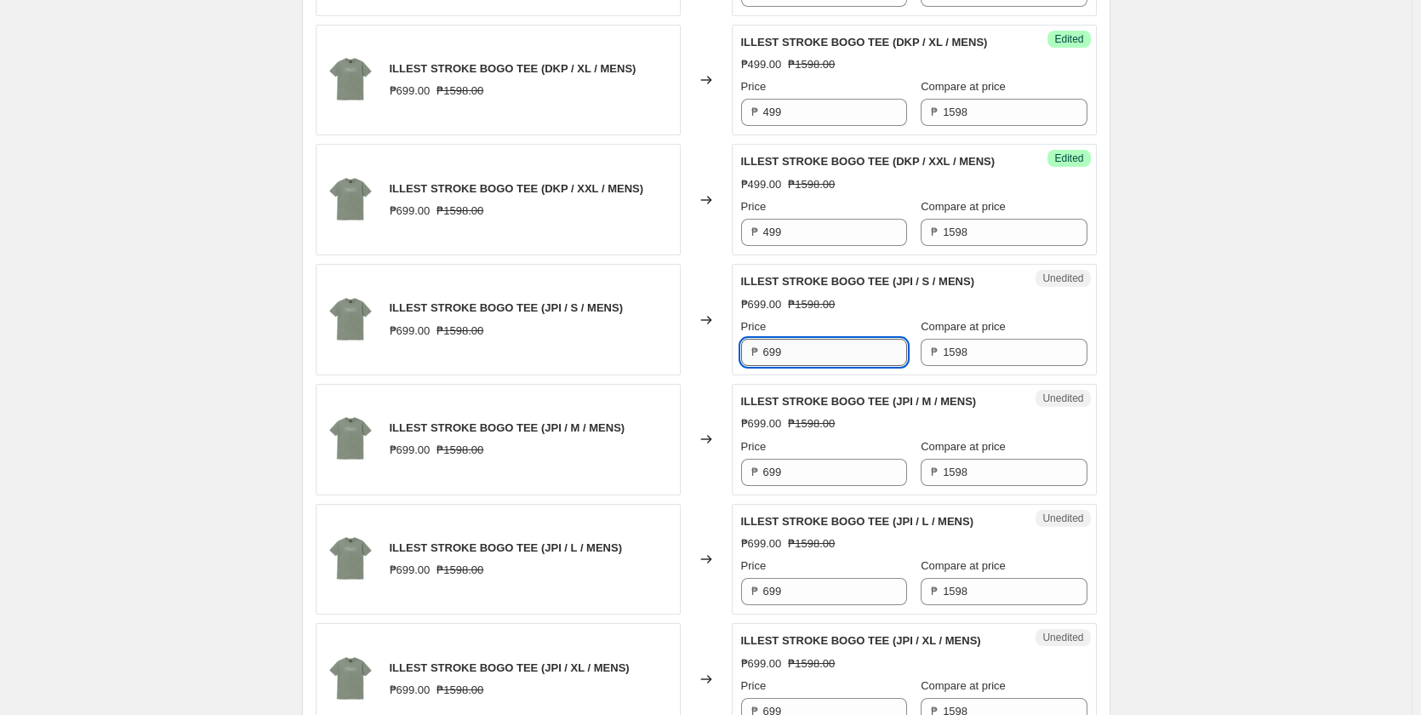
click at [808, 356] on input "699" at bounding box center [835, 352] width 144 height 27
click at [806, 473] on input "699" at bounding box center [835, 472] width 144 height 27
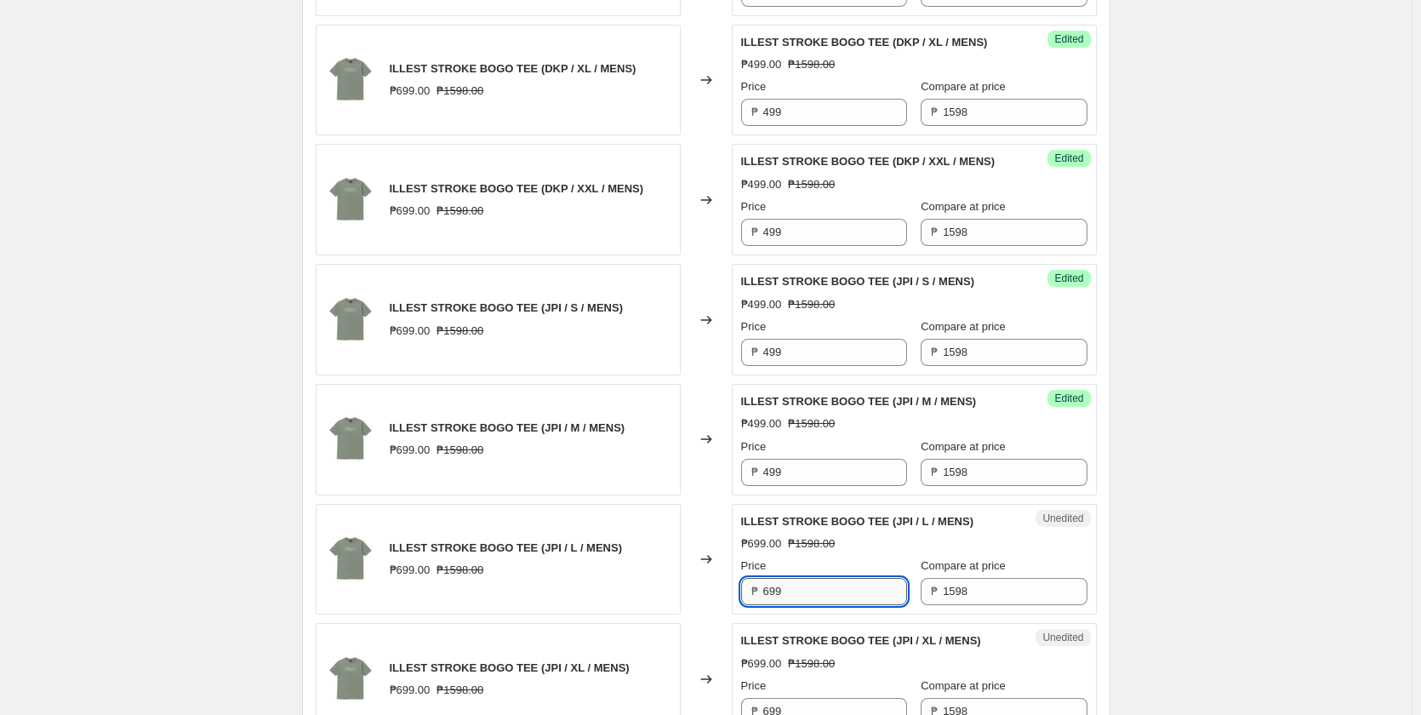
click at [802, 587] on input "699" at bounding box center [835, 591] width 144 height 27
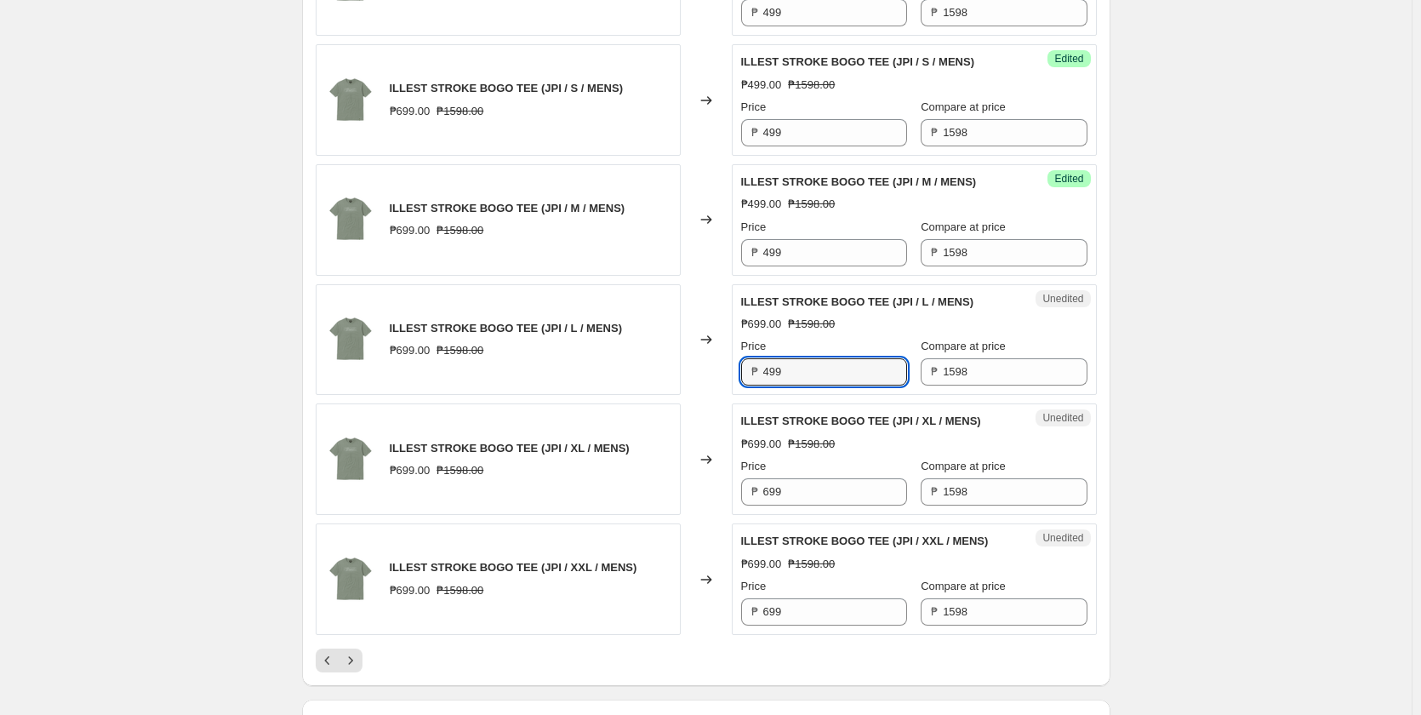
scroll to position [2553, 0]
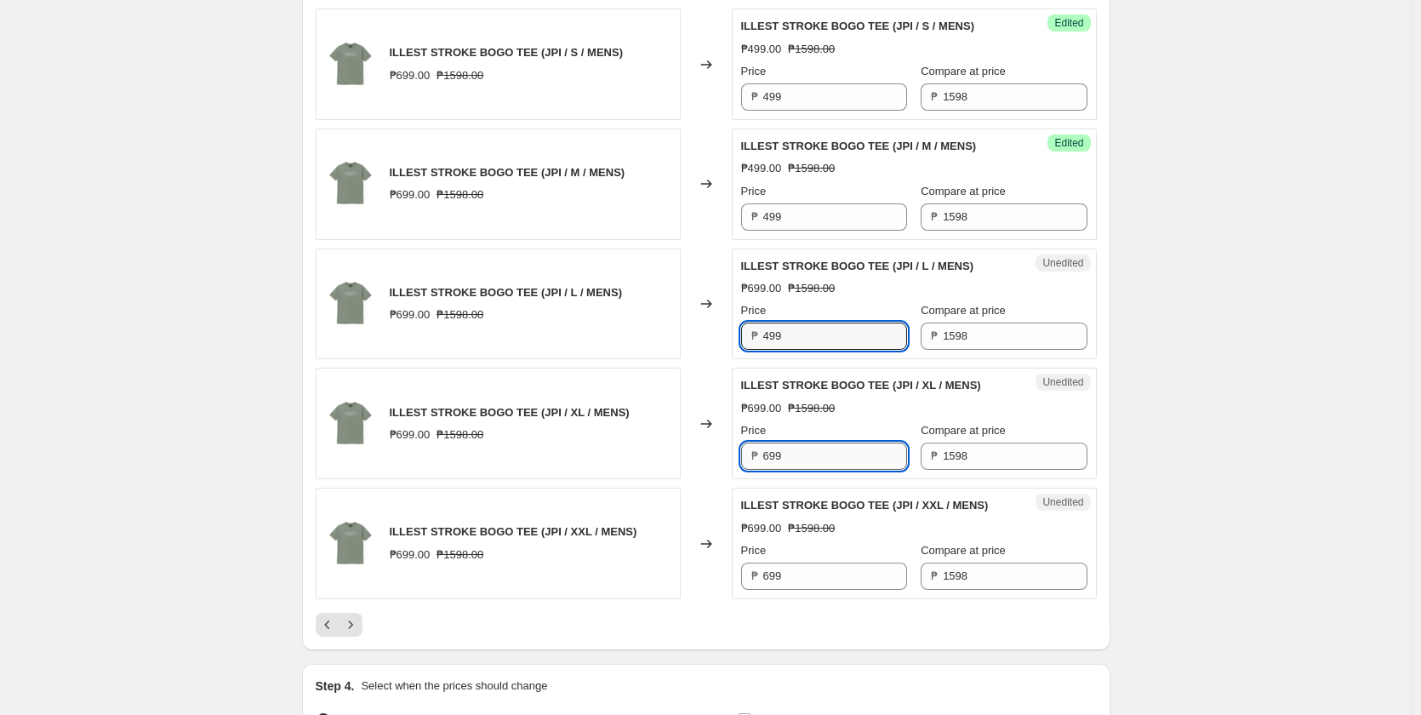
click at [801, 454] on input "699" at bounding box center [835, 455] width 144 height 27
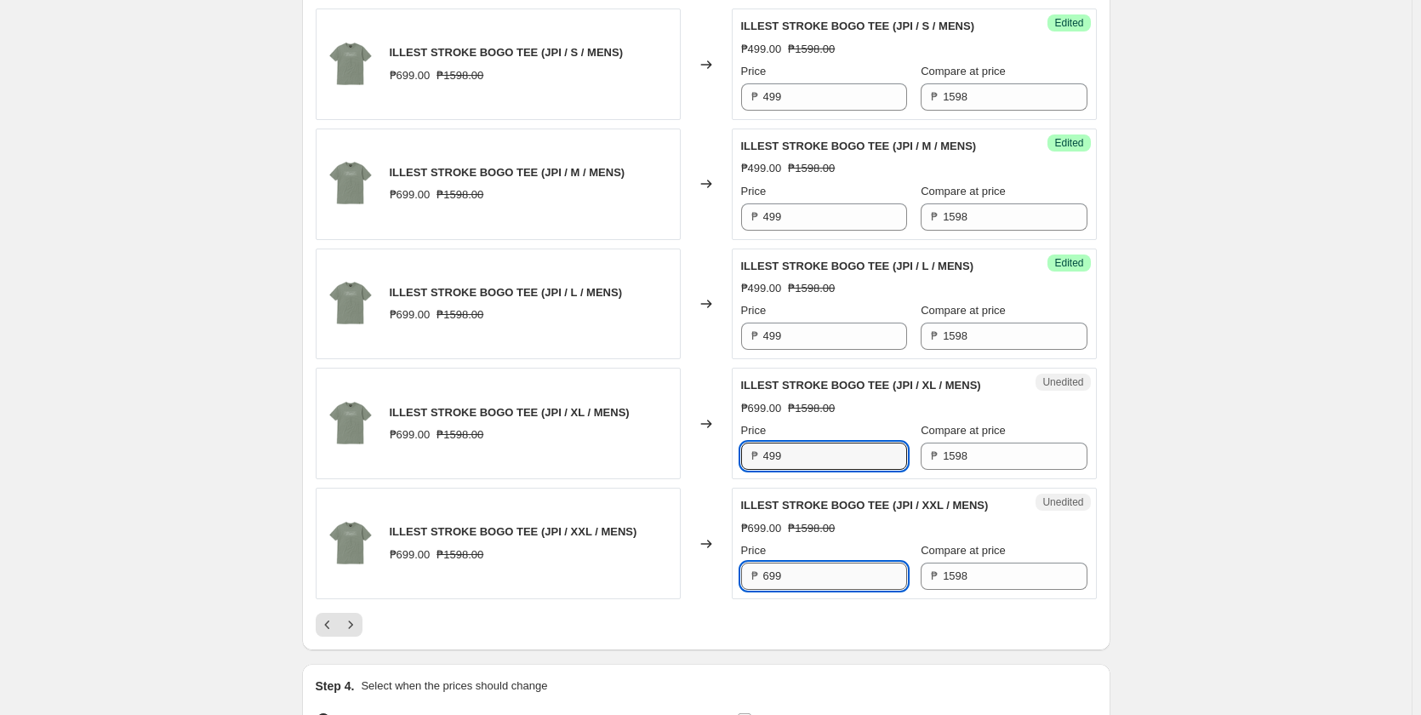
click at [801, 578] on input "699" at bounding box center [835, 575] width 144 height 27
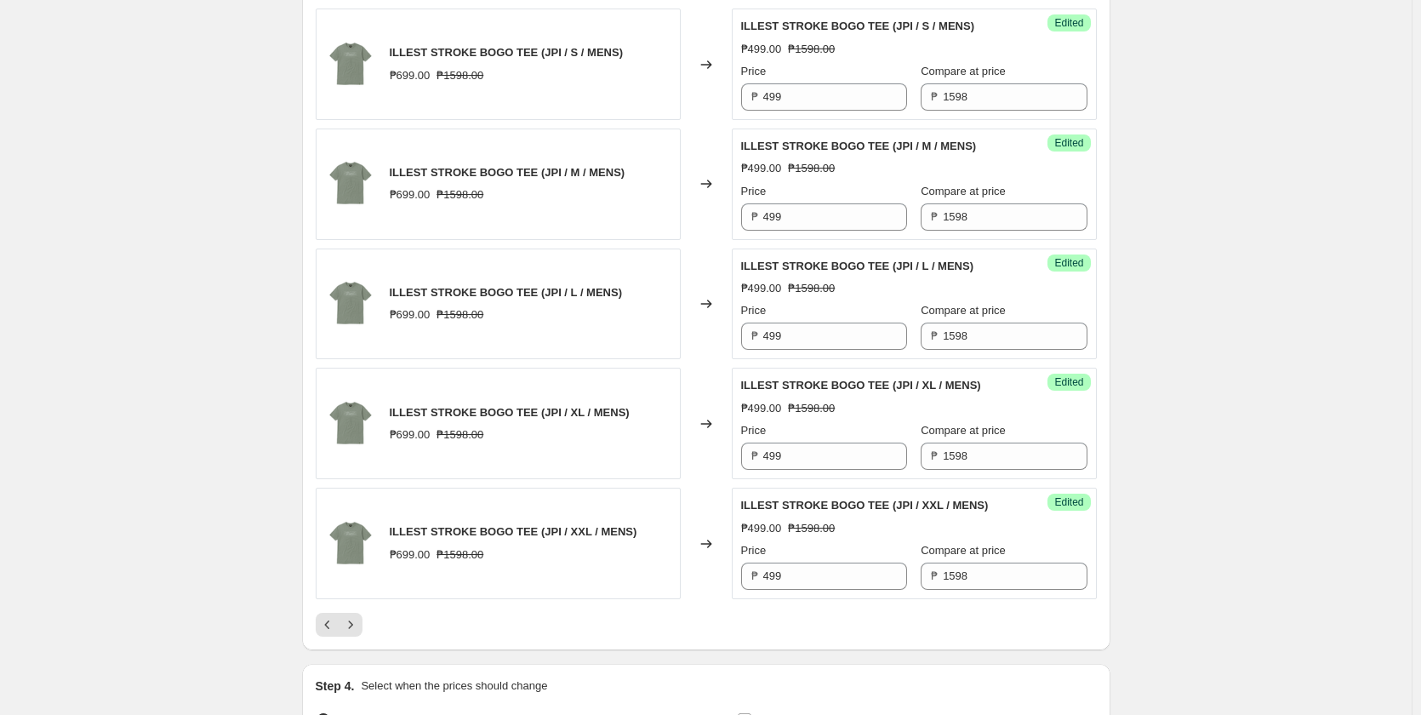
click at [672, 616] on div at bounding box center [706, 625] width 781 height 24
click at [362, 633] on button "Next" at bounding box center [351, 625] width 24 height 24
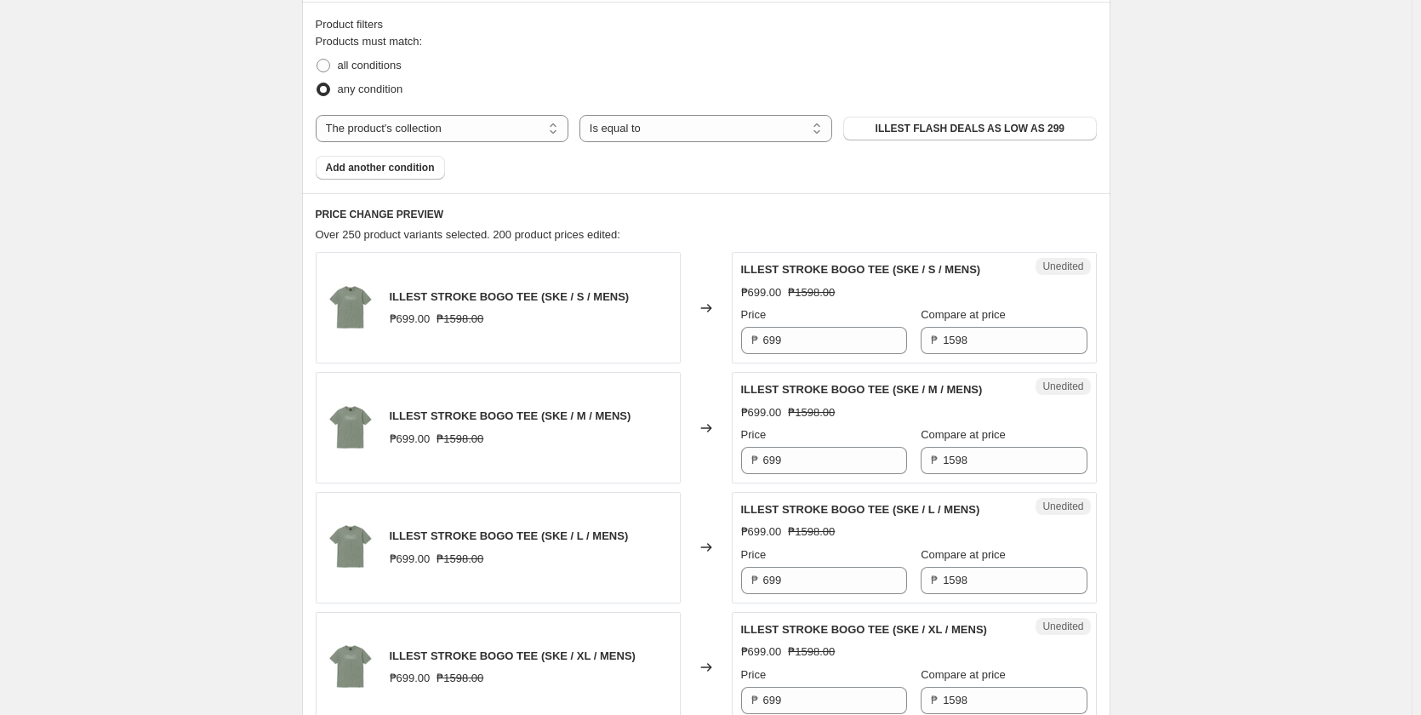
scroll to position [511, 0]
click at [795, 340] on input "699" at bounding box center [835, 341] width 144 height 27
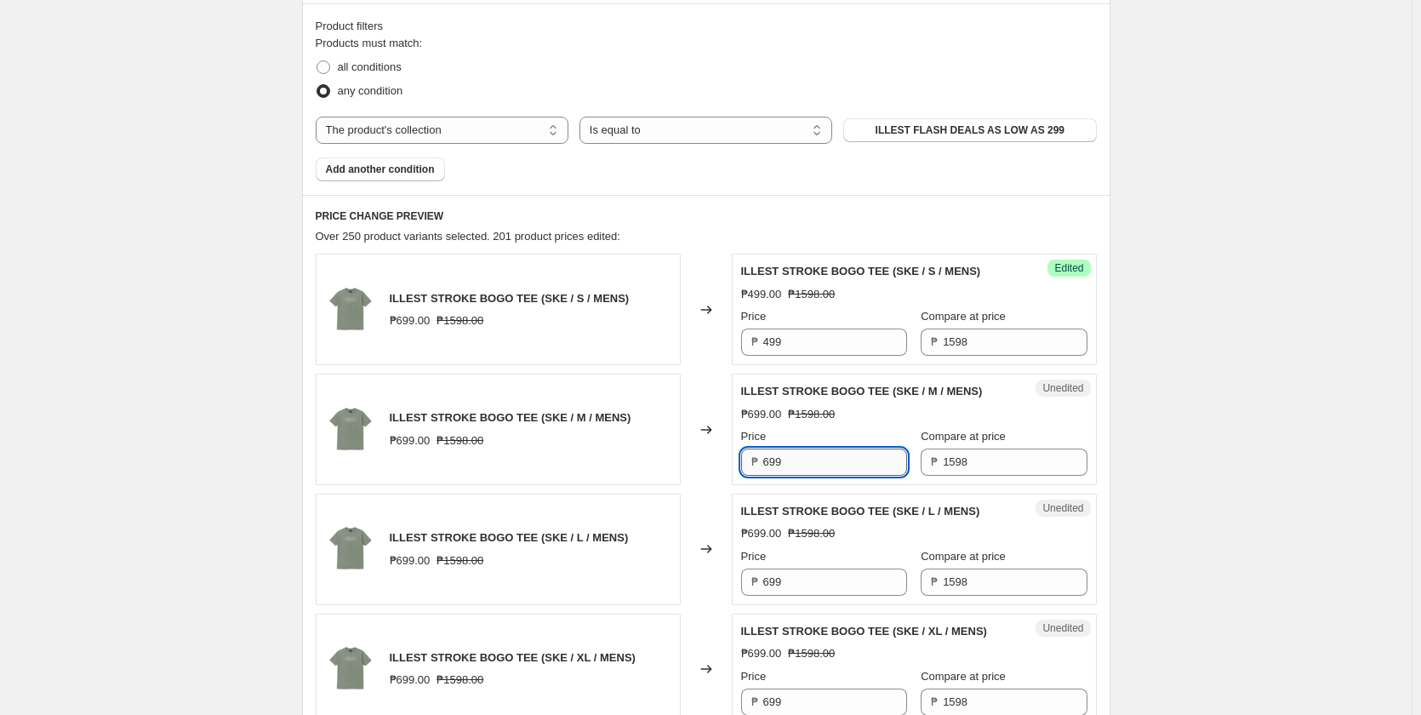
click at [814, 459] on input "699" at bounding box center [835, 461] width 144 height 27
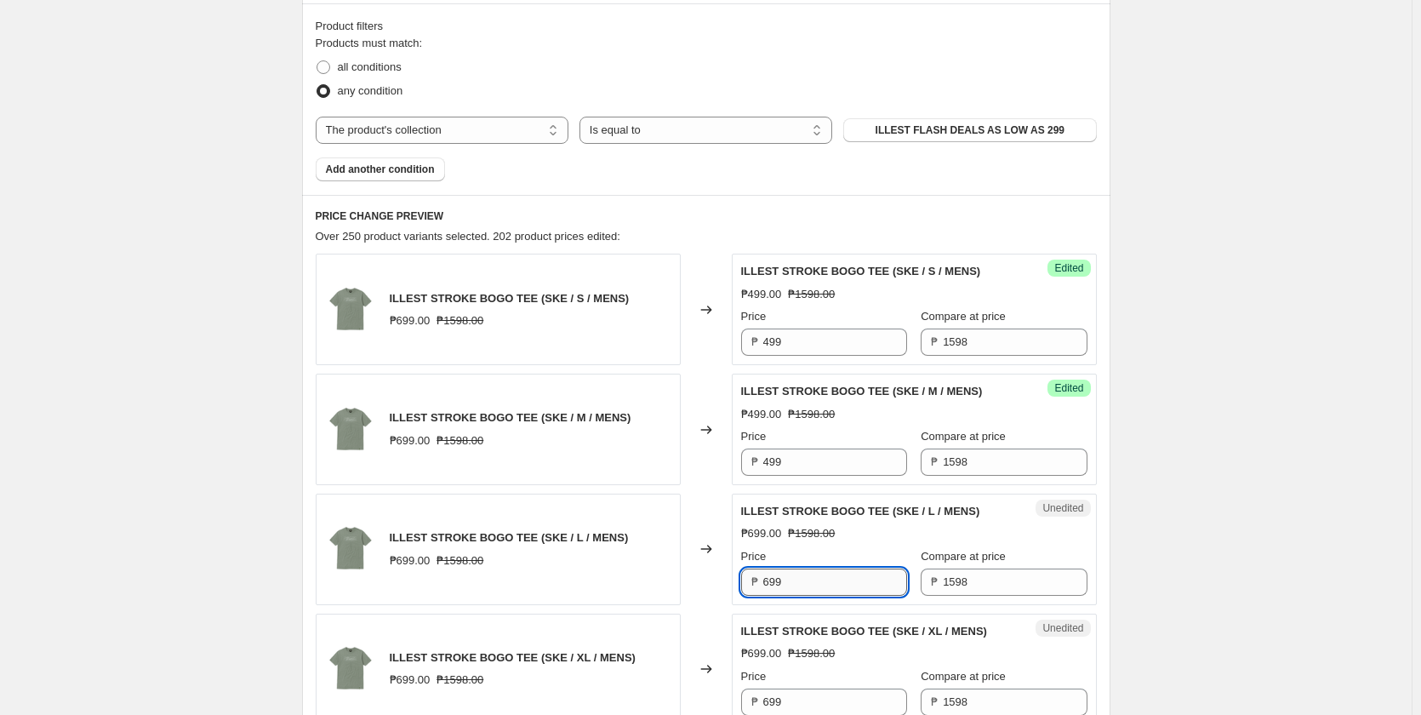
click at [792, 579] on input "699" at bounding box center [835, 581] width 144 height 27
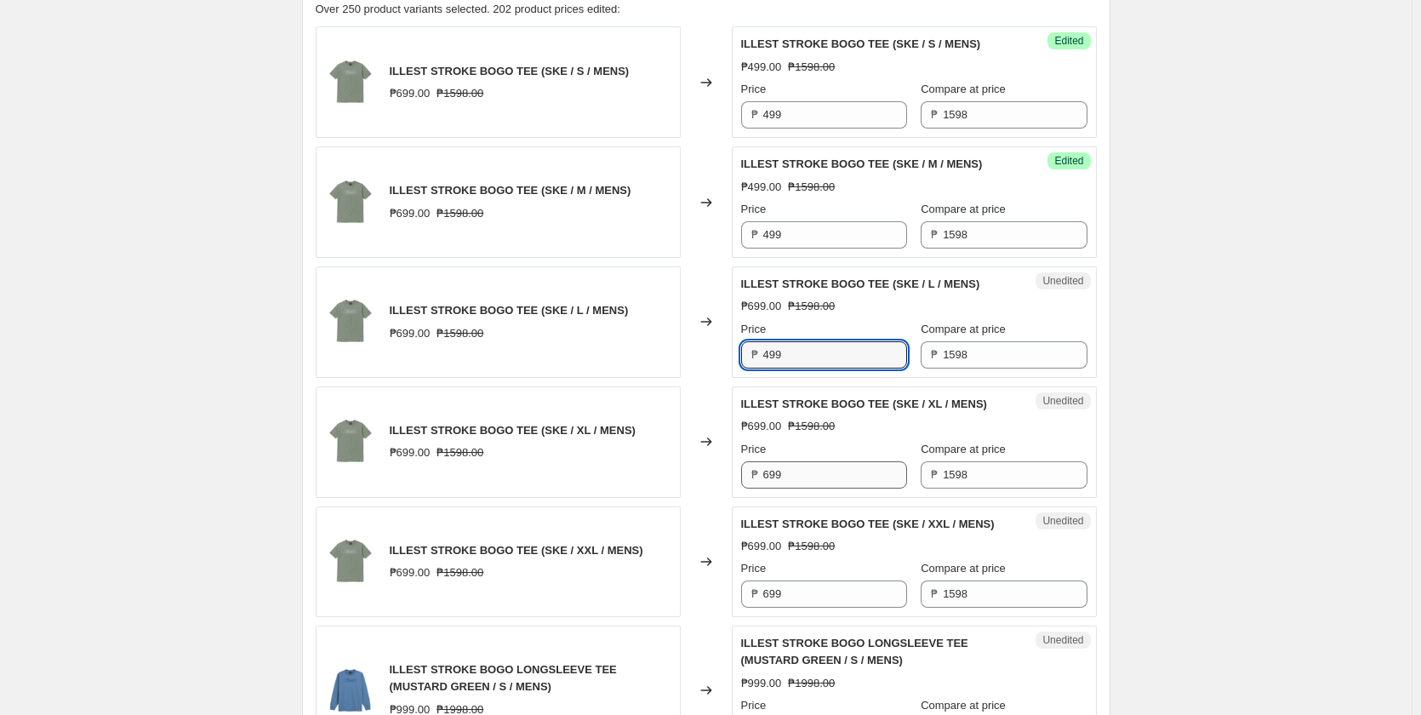
scroll to position [766, 0]
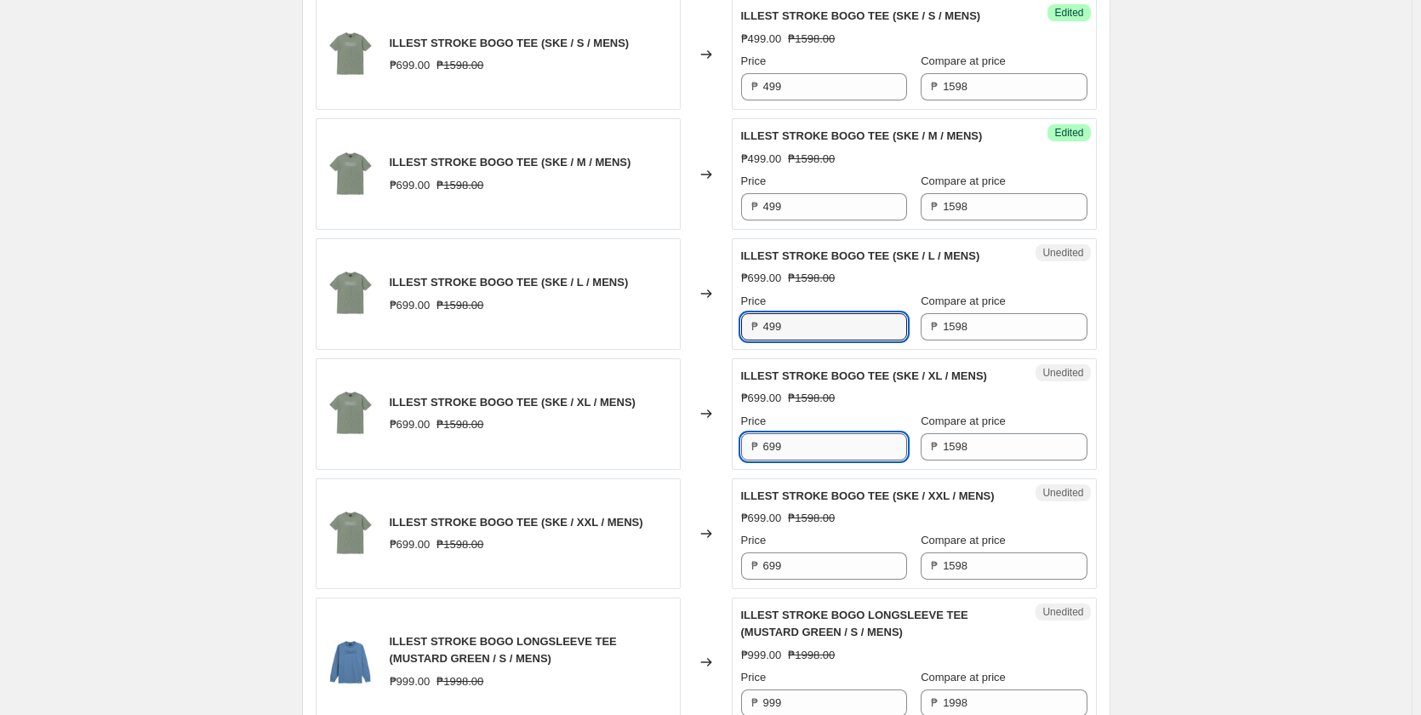
click at [816, 448] on input "699" at bounding box center [835, 446] width 144 height 27
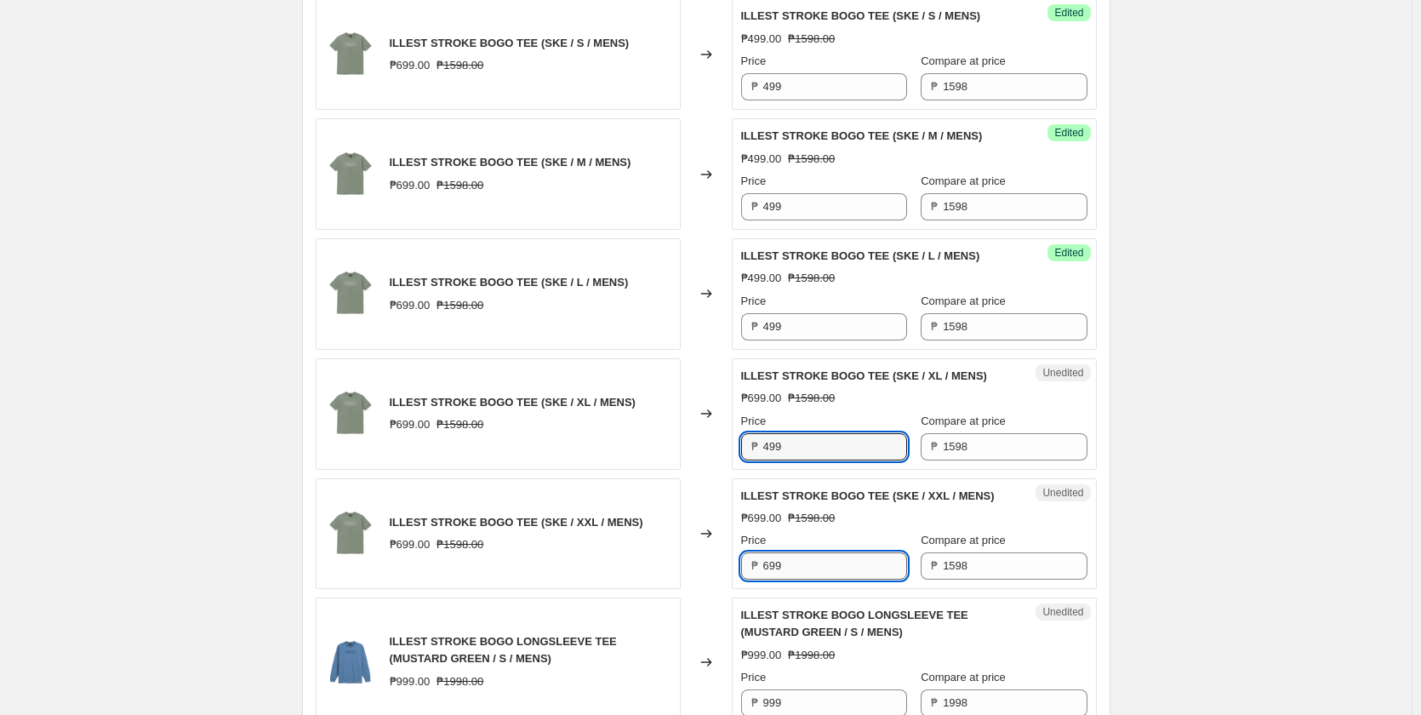
click at [804, 562] on input "699" at bounding box center [835, 565] width 144 height 27
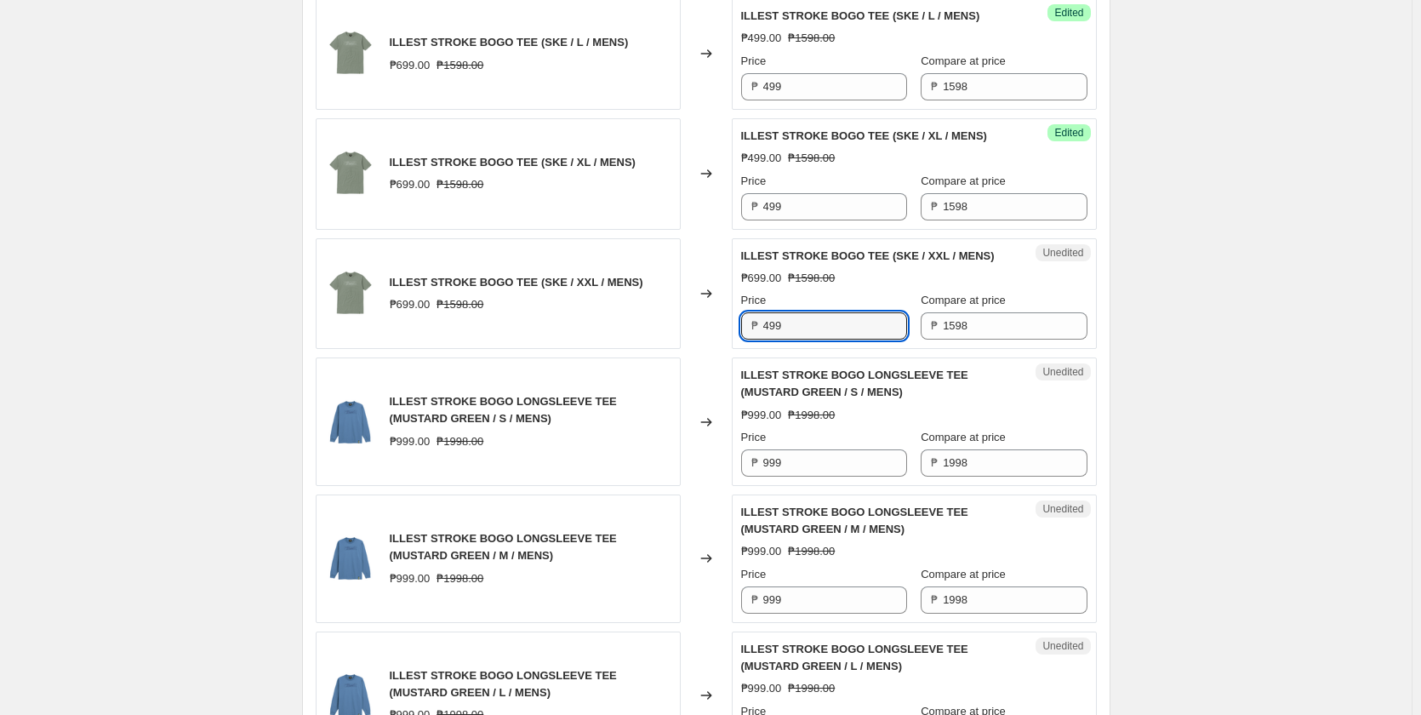
scroll to position [1021, 0]
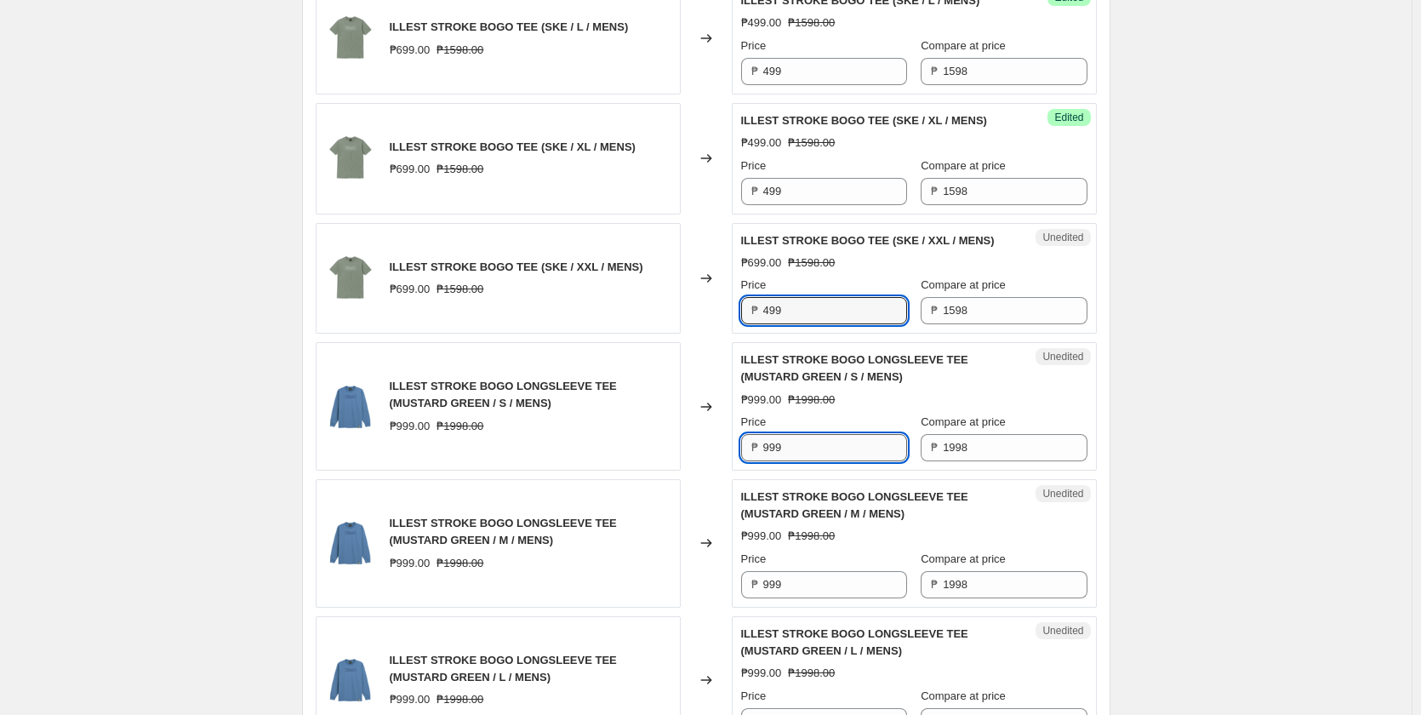
click at [808, 450] on input "999" at bounding box center [835, 447] width 144 height 27
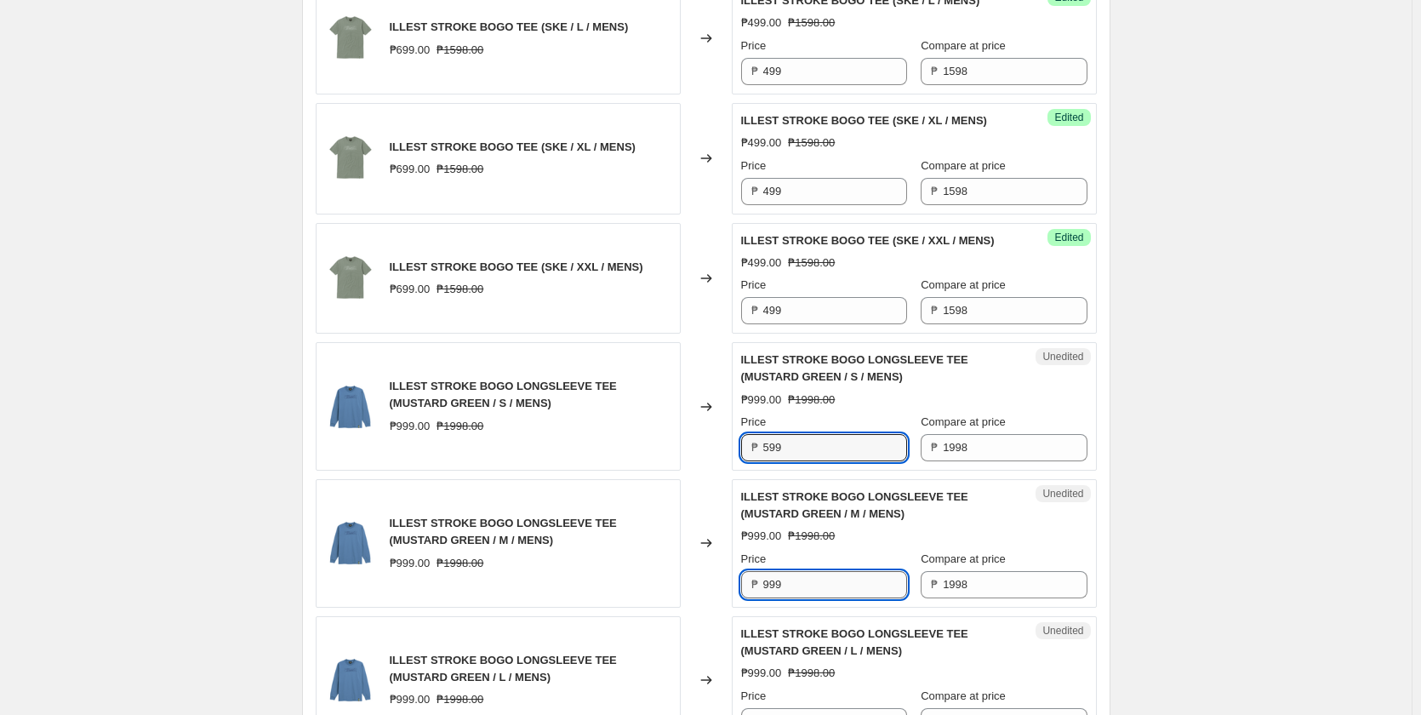
click at [816, 581] on input "999" at bounding box center [835, 584] width 144 height 27
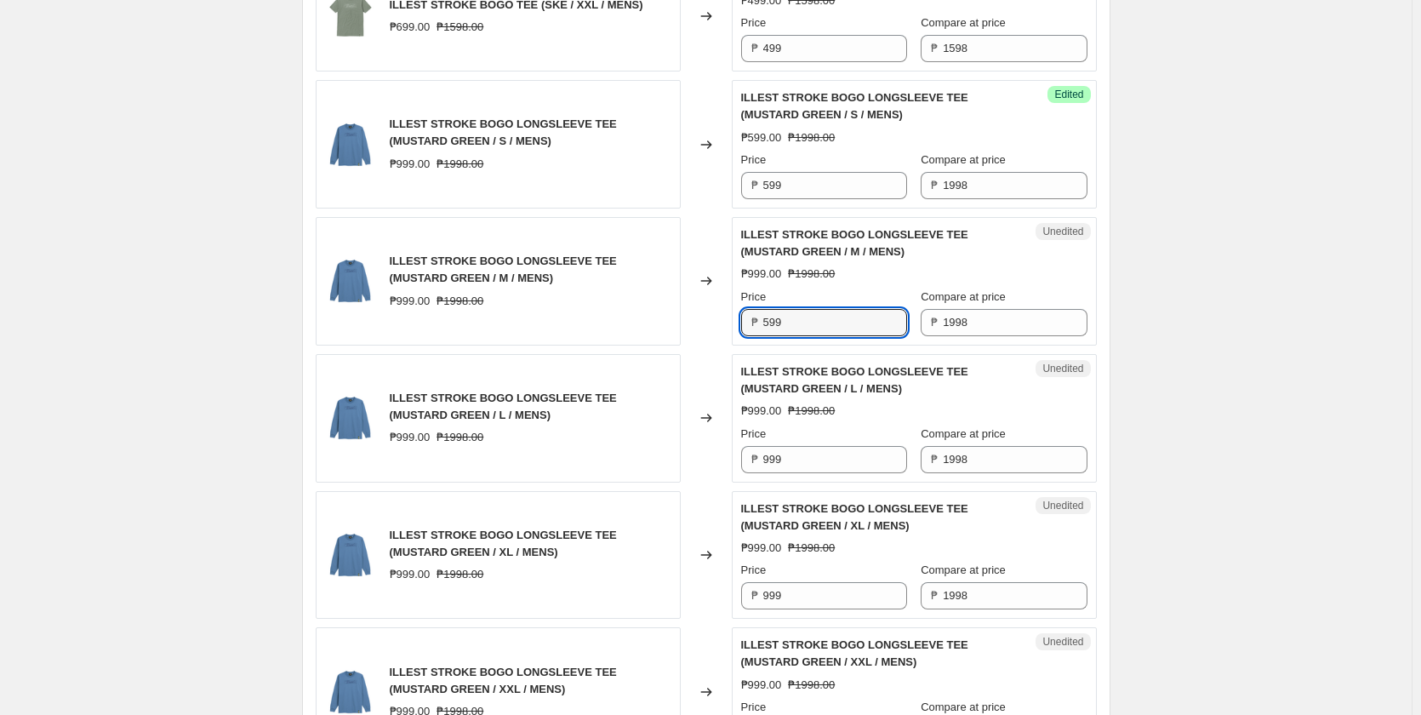
scroll to position [1361, 0]
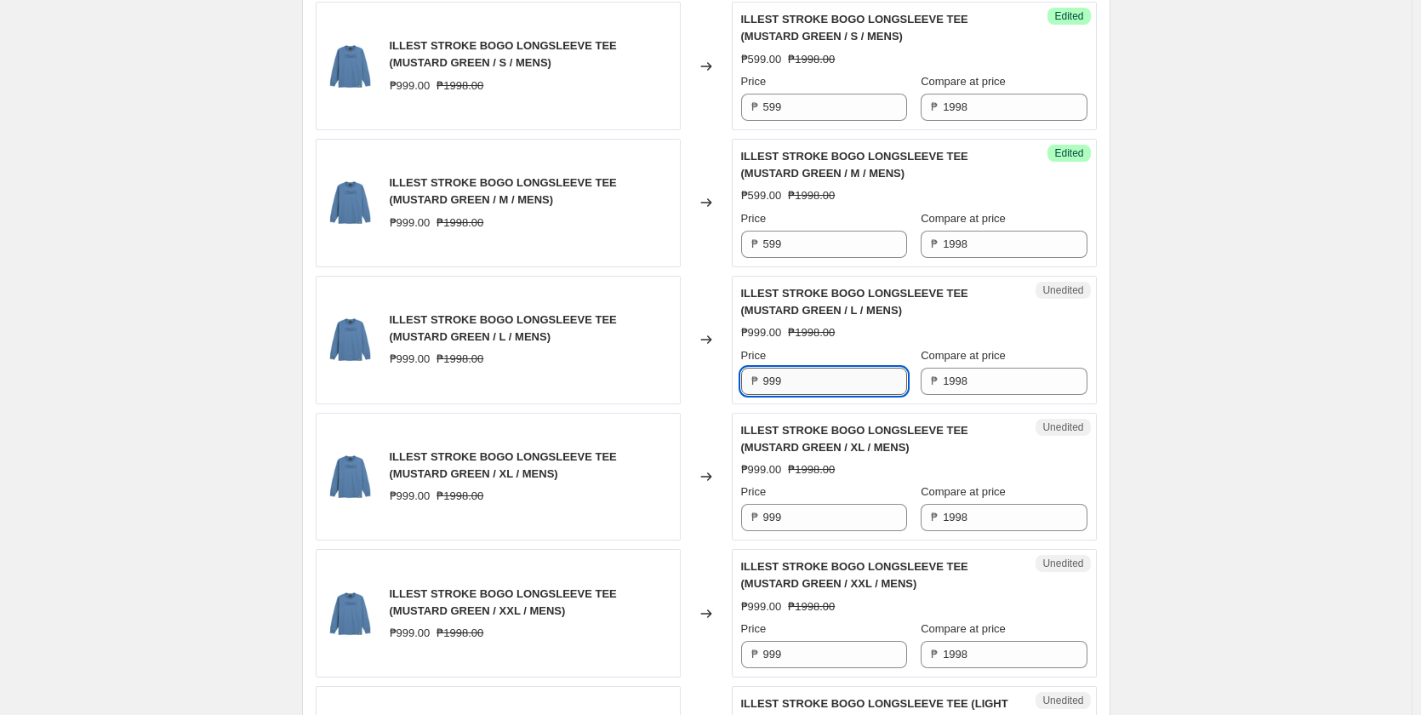
click at [811, 390] on input "999" at bounding box center [835, 381] width 144 height 27
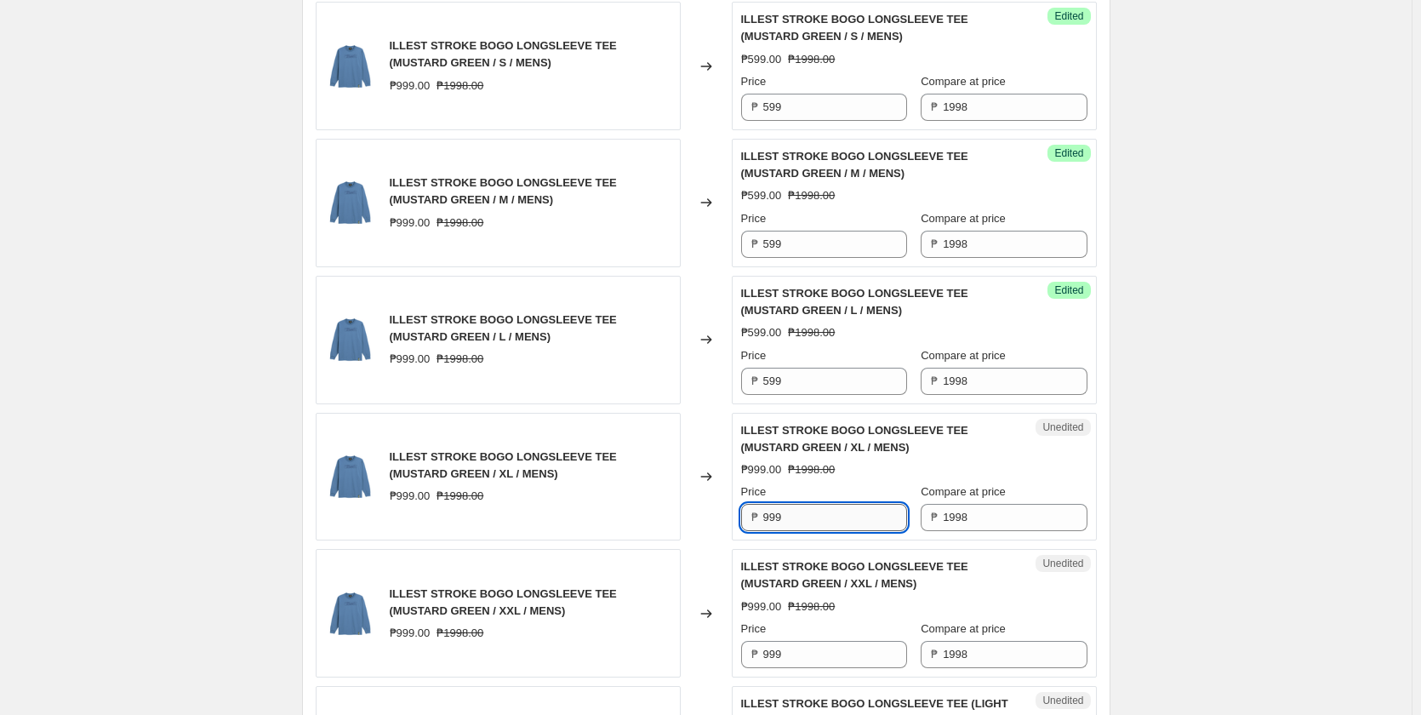
click at [811, 527] on input "999" at bounding box center [835, 517] width 144 height 27
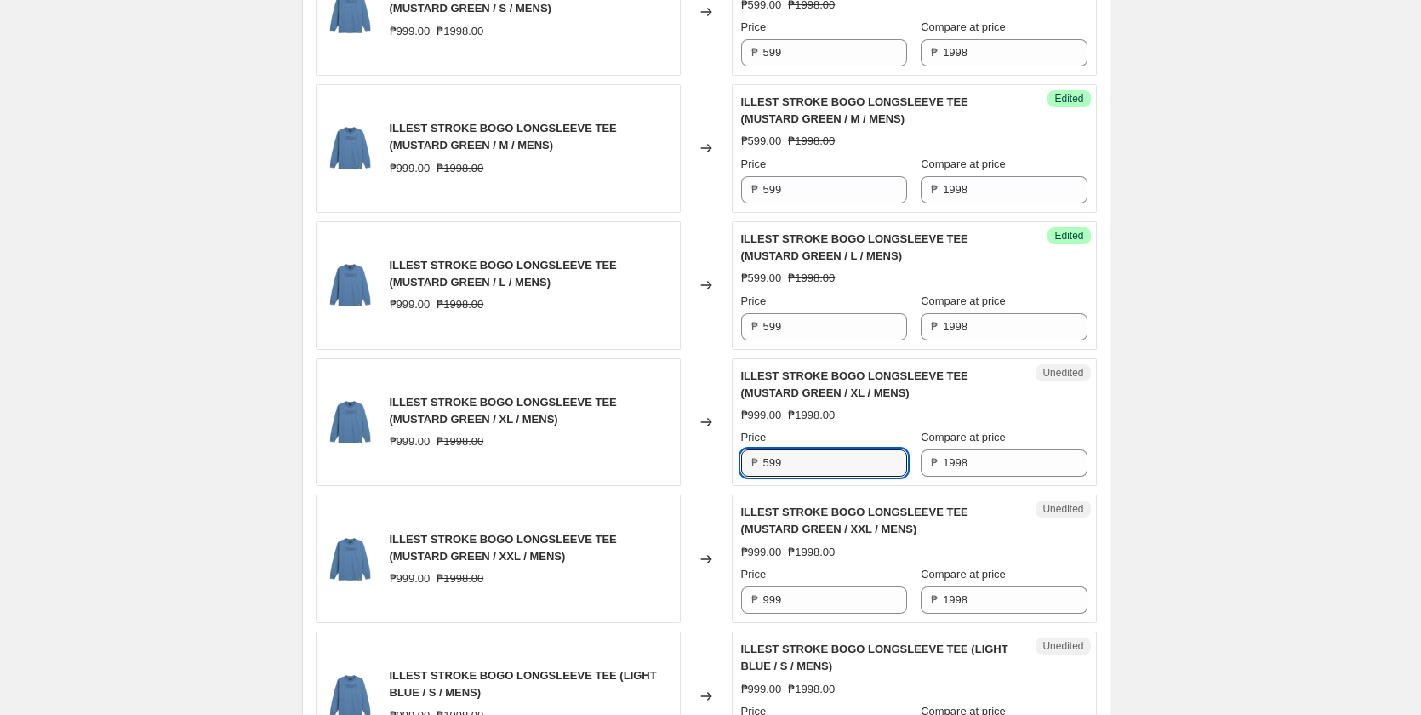
scroll to position [1532, 0]
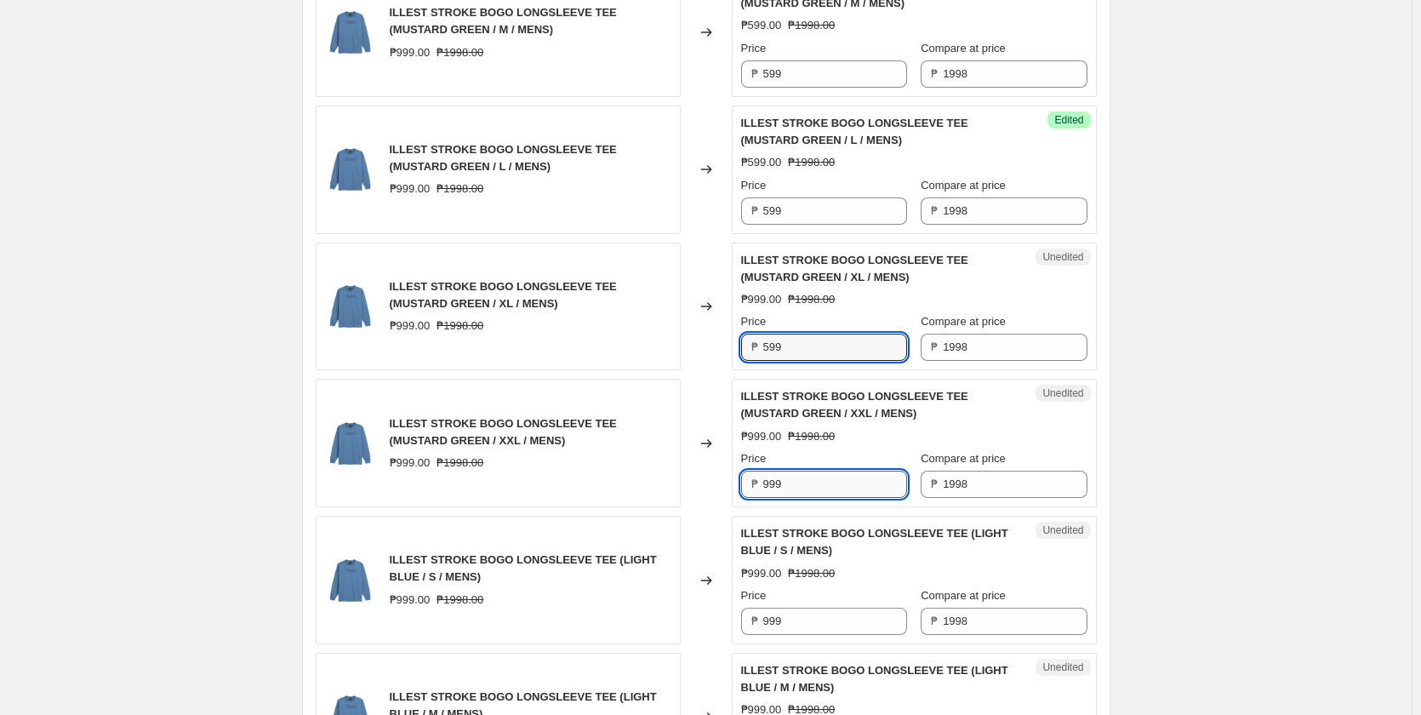
click at [815, 482] on input "999" at bounding box center [835, 484] width 144 height 27
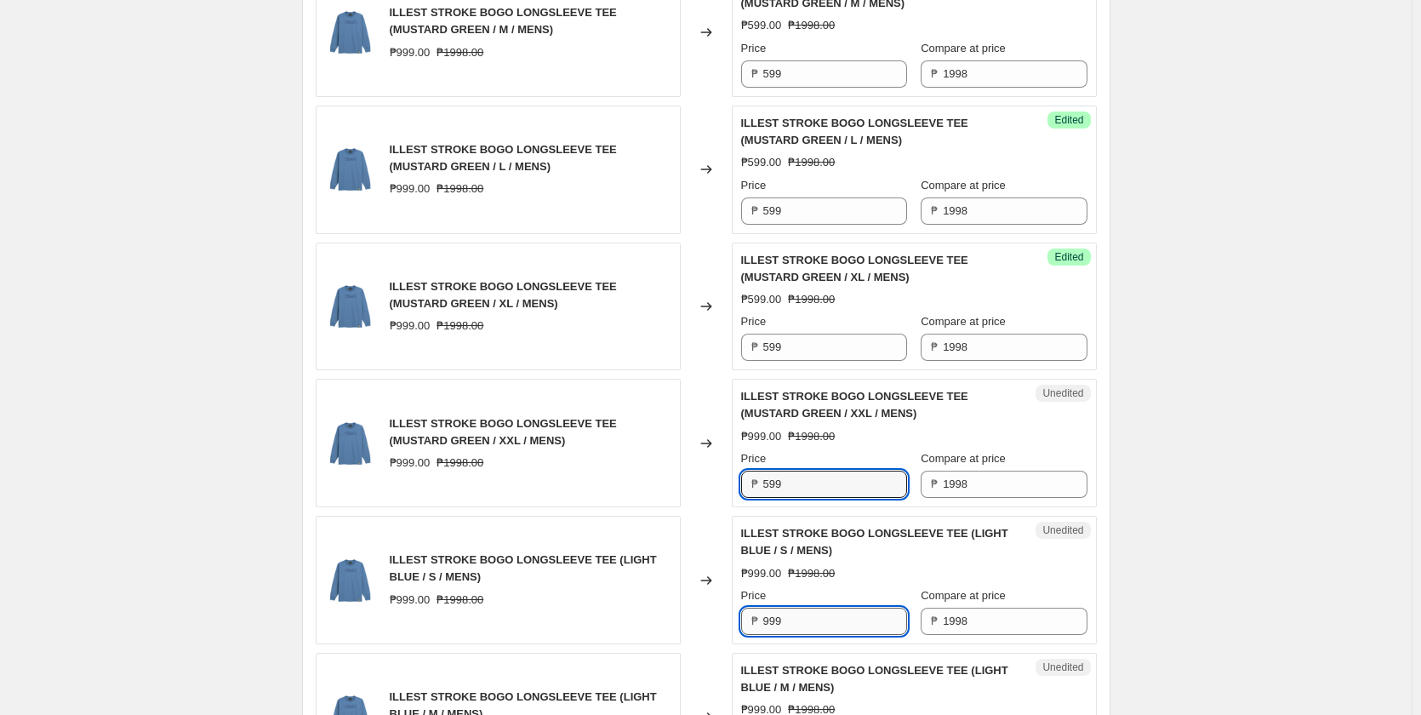
click at [802, 620] on input "999" at bounding box center [835, 621] width 144 height 27
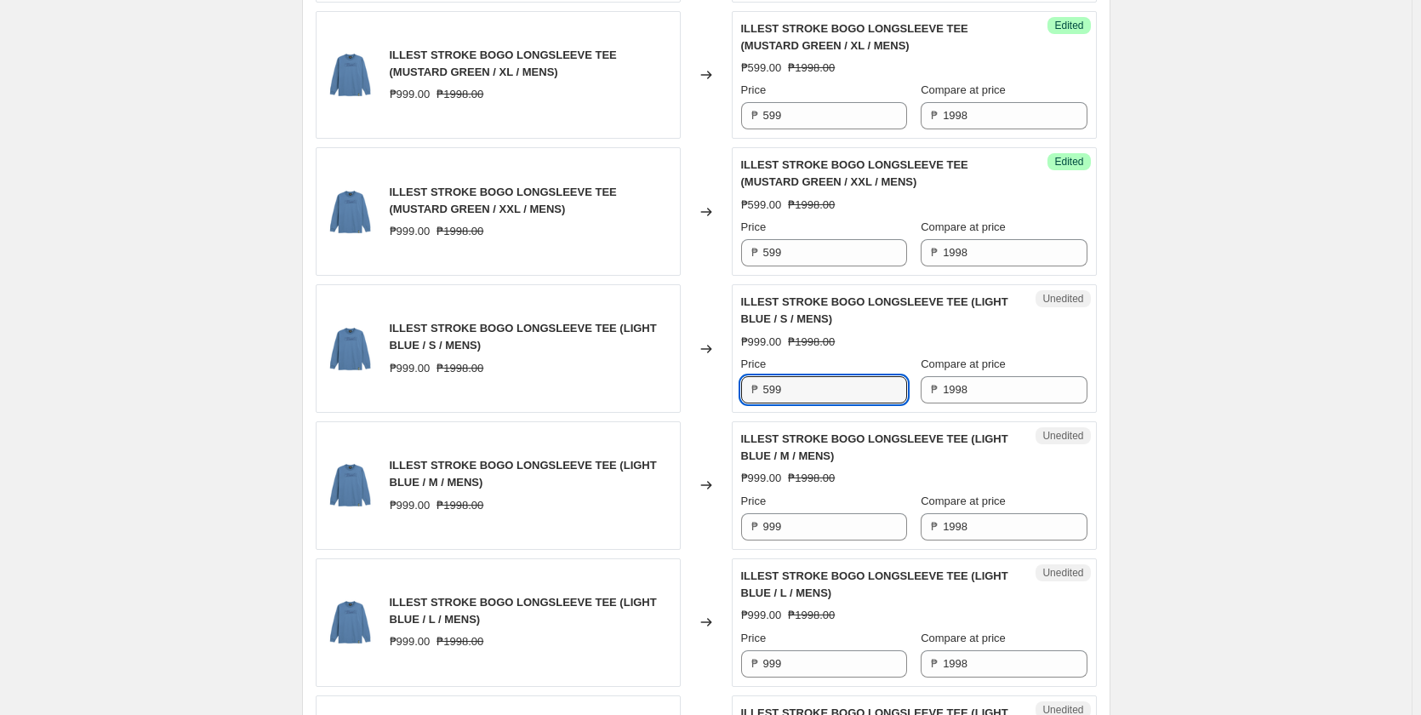
scroll to position [1872, 0]
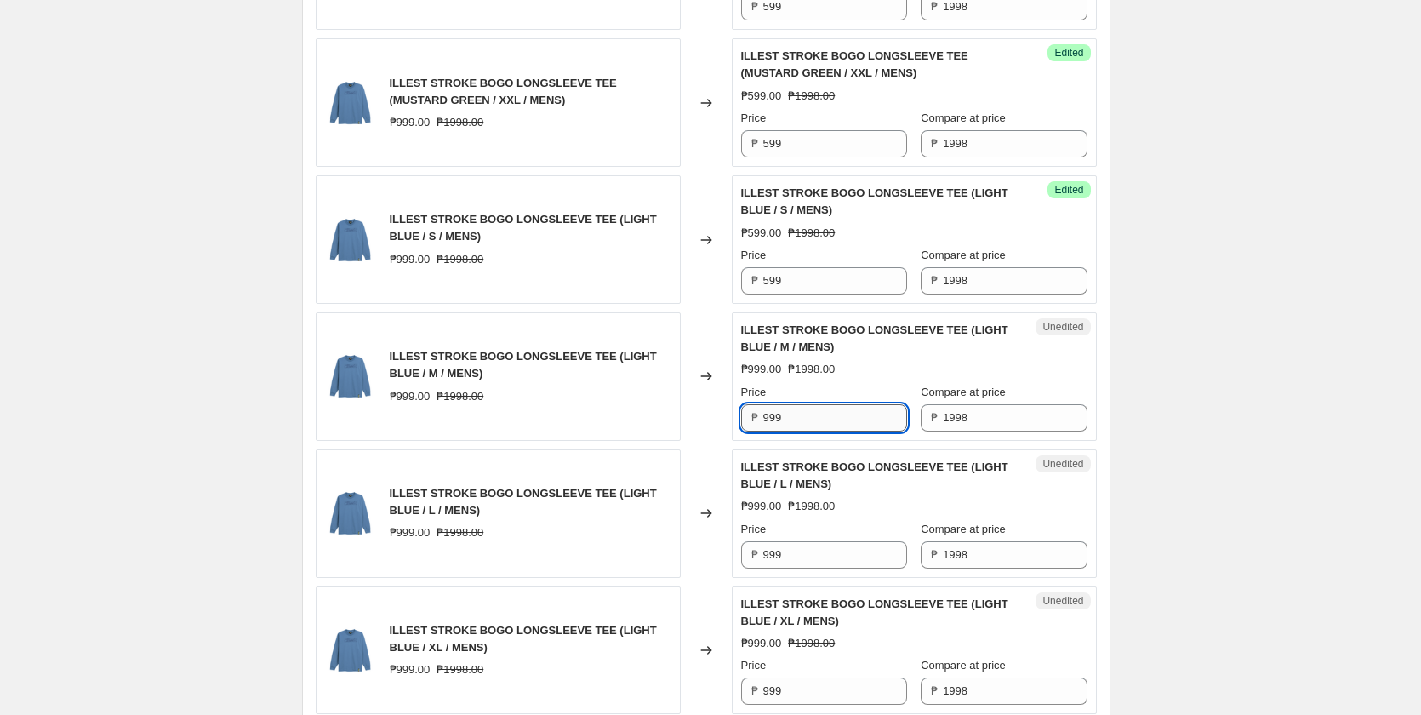
click at [801, 417] on input "999" at bounding box center [835, 417] width 144 height 27
click at [796, 552] on input "999" at bounding box center [835, 554] width 144 height 27
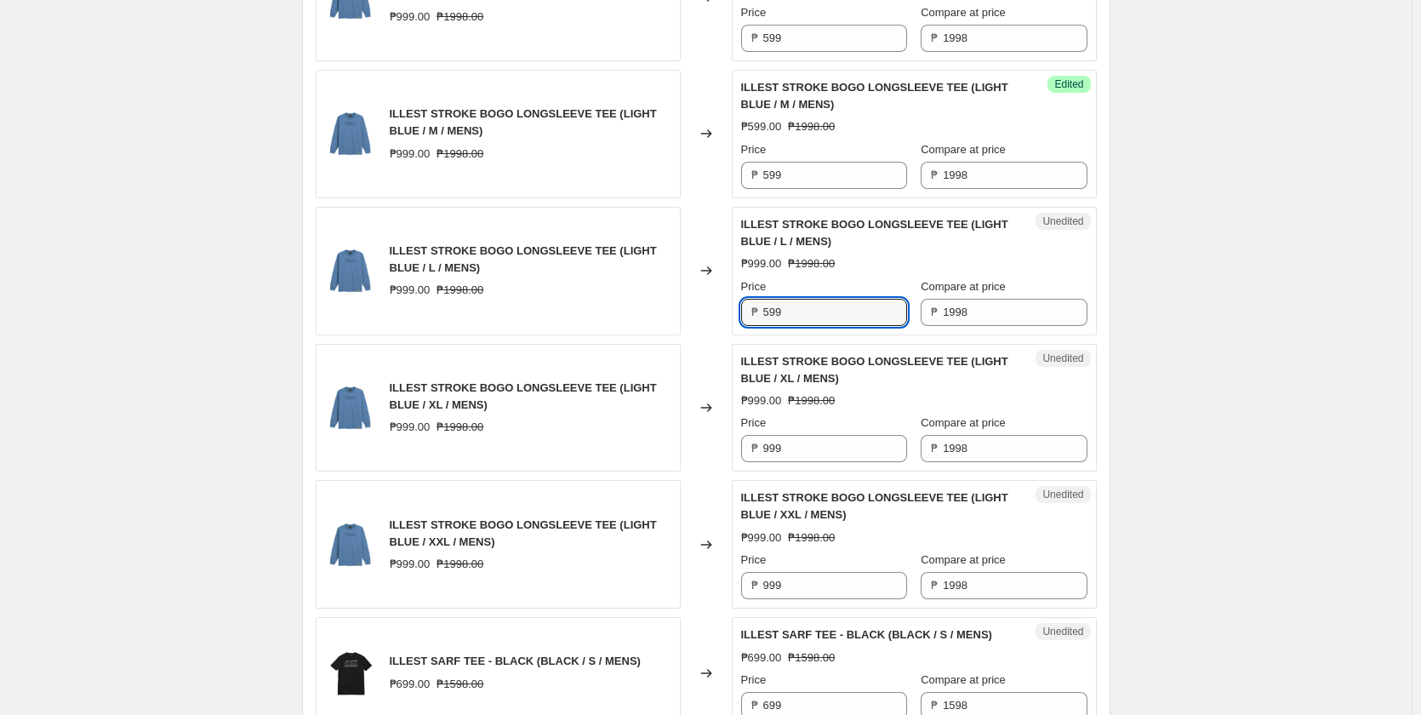
scroll to position [2127, 0]
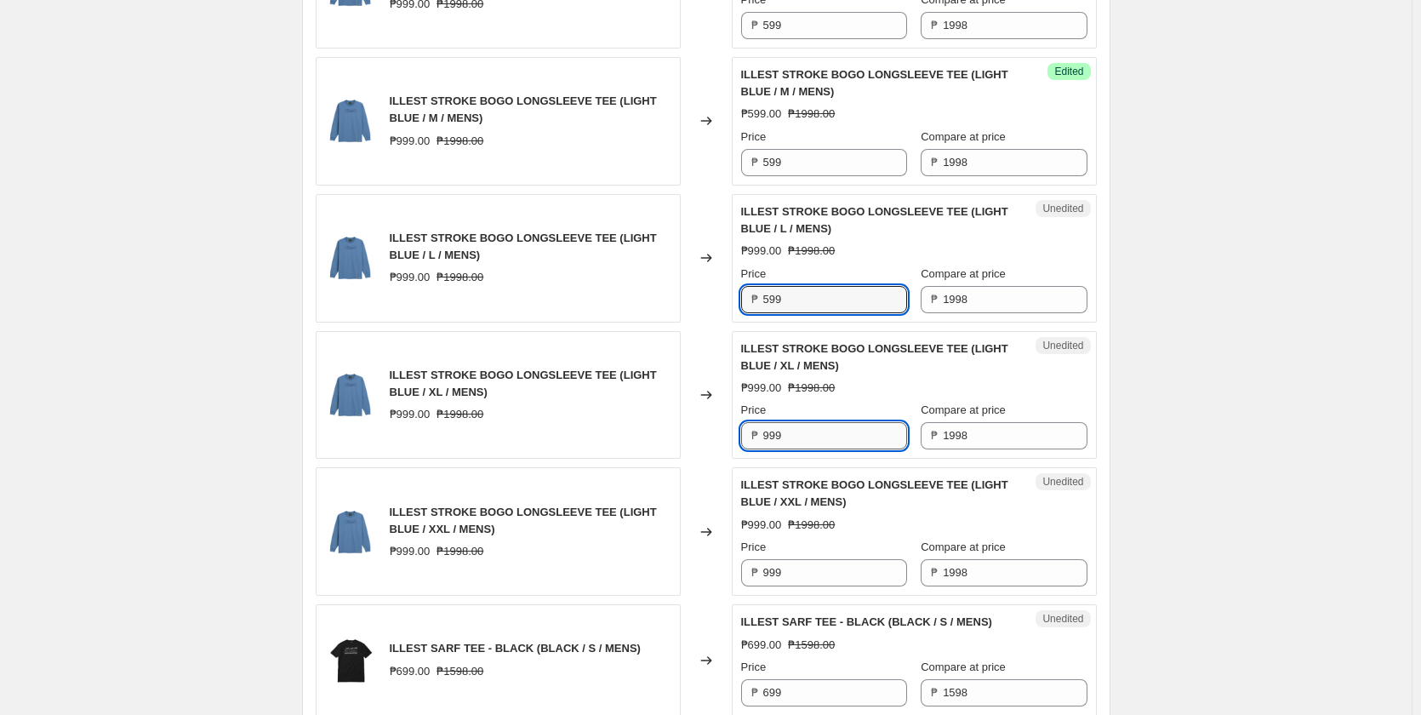
click at [814, 437] on input "999" at bounding box center [835, 435] width 144 height 27
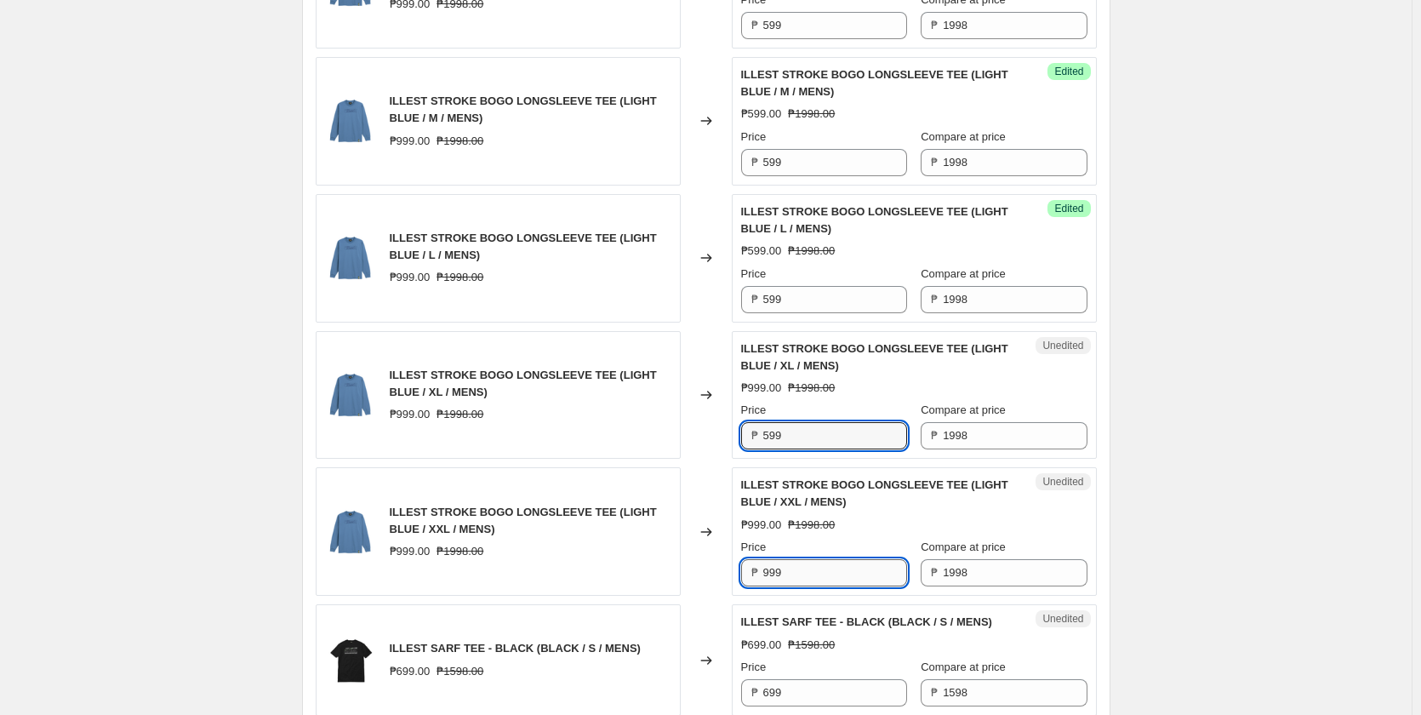
click at [793, 575] on input "999" at bounding box center [835, 572] width 144 height 27
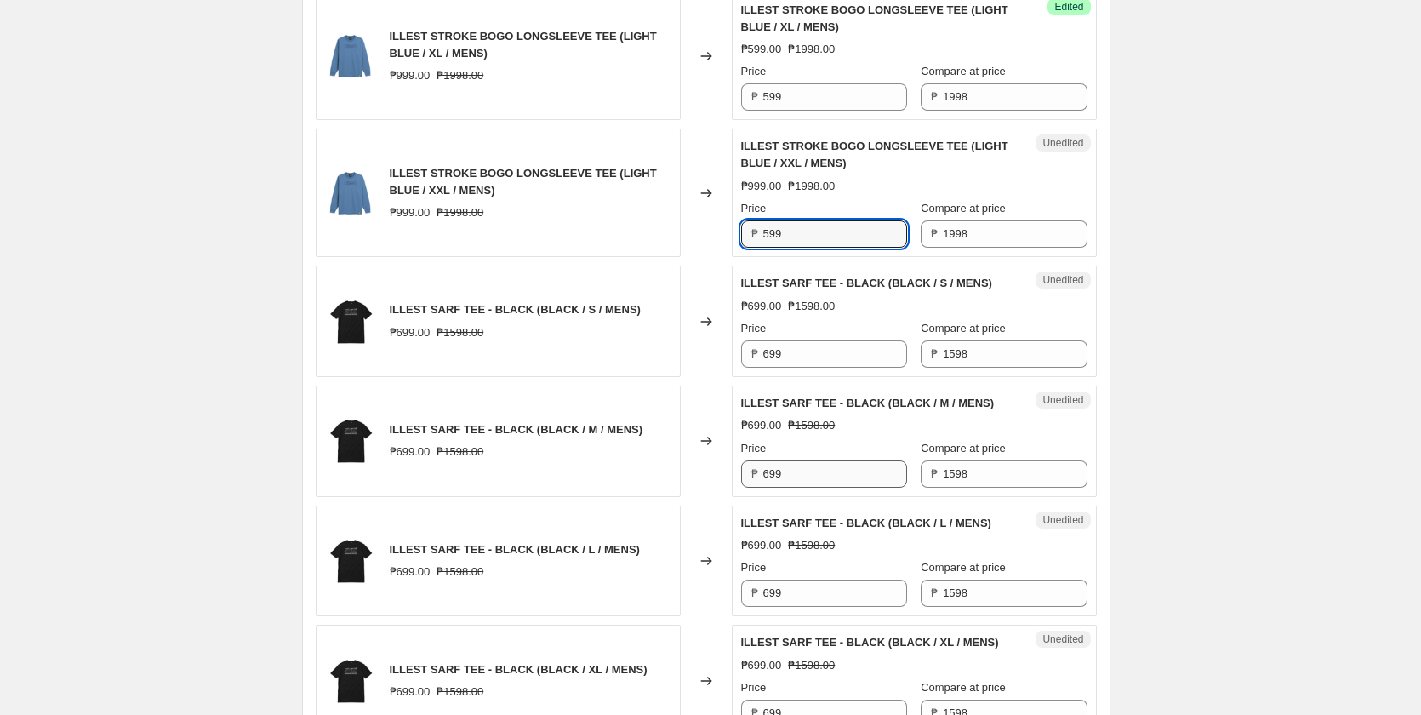
scroll to position [2468, 0]
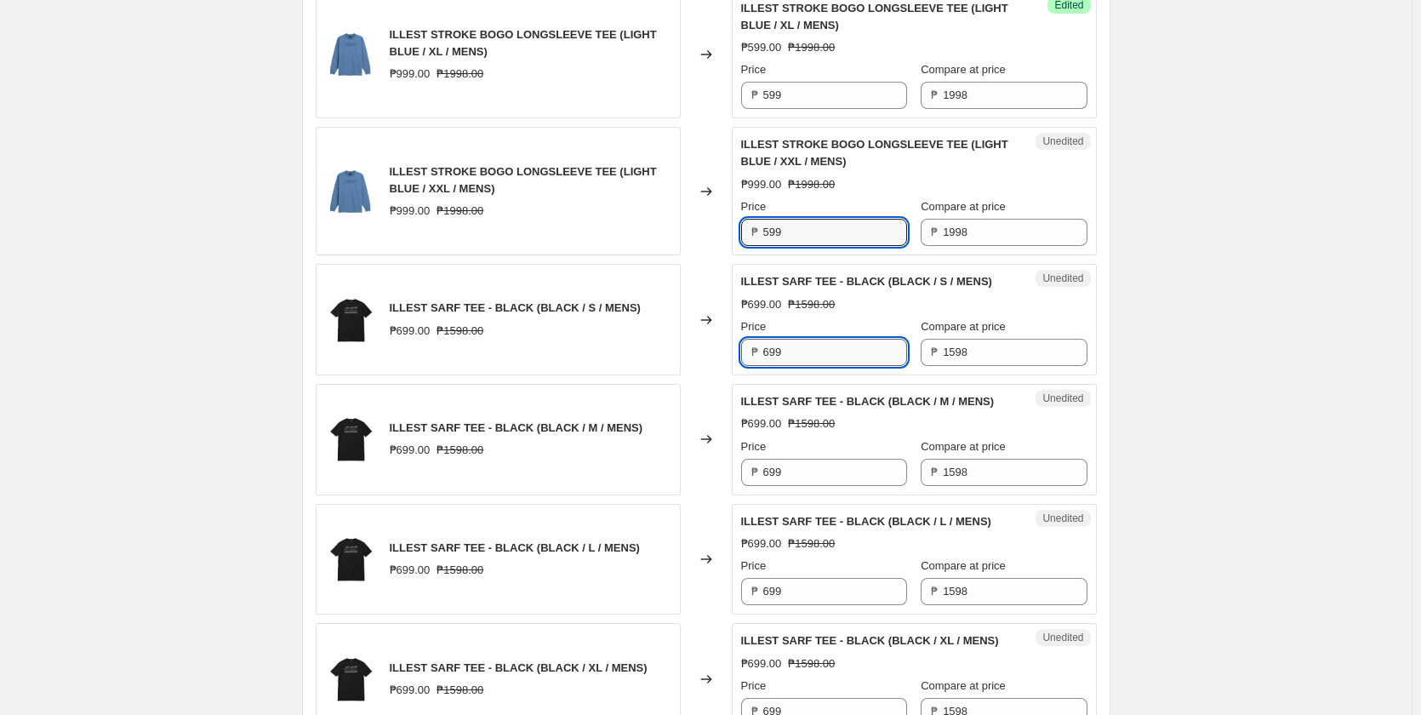
click at [806, 339] on input "699" at bounding box center [835, 352] width 144 height 27
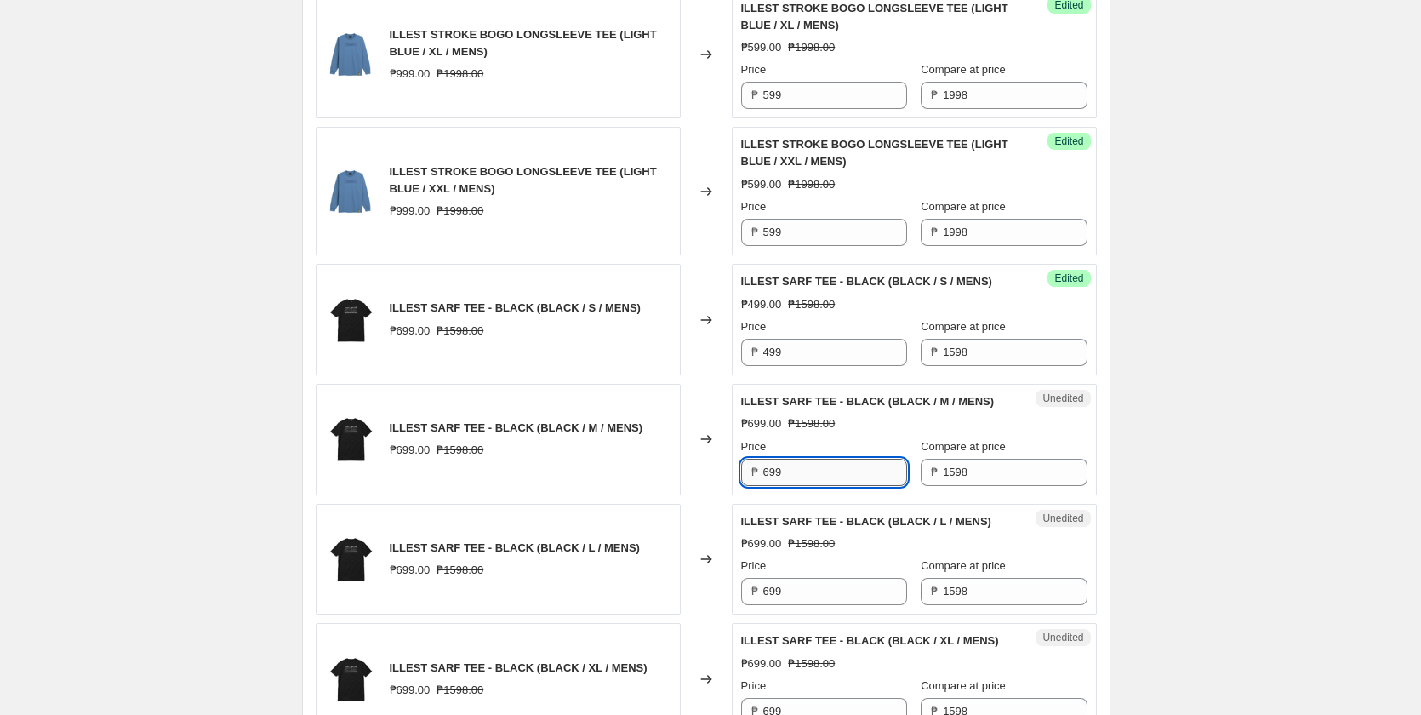
click at [812, 470] on input "699" at bounding box center [835, 472] width 144 height 27
click at [796, 597] on input "699" at bounding box center [835, 591] width 144 height 27
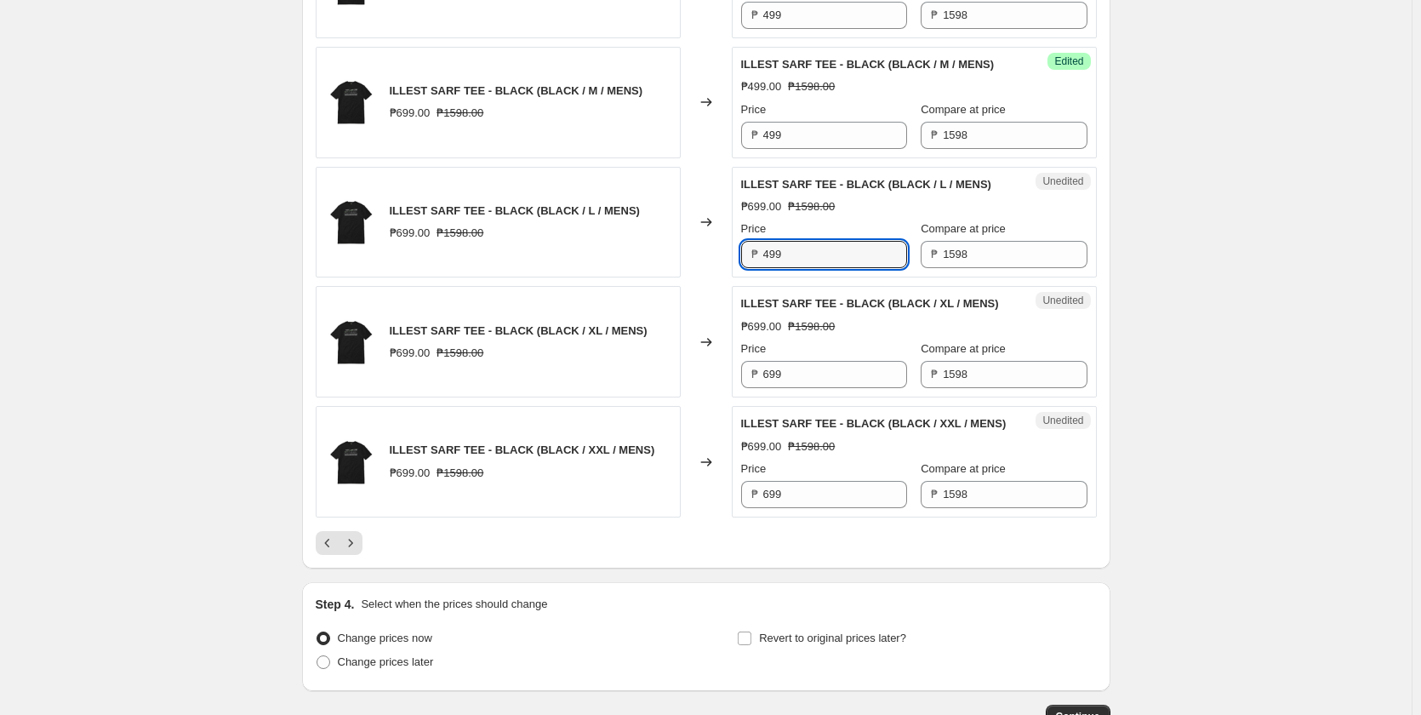
scroll to position [2808, 0]
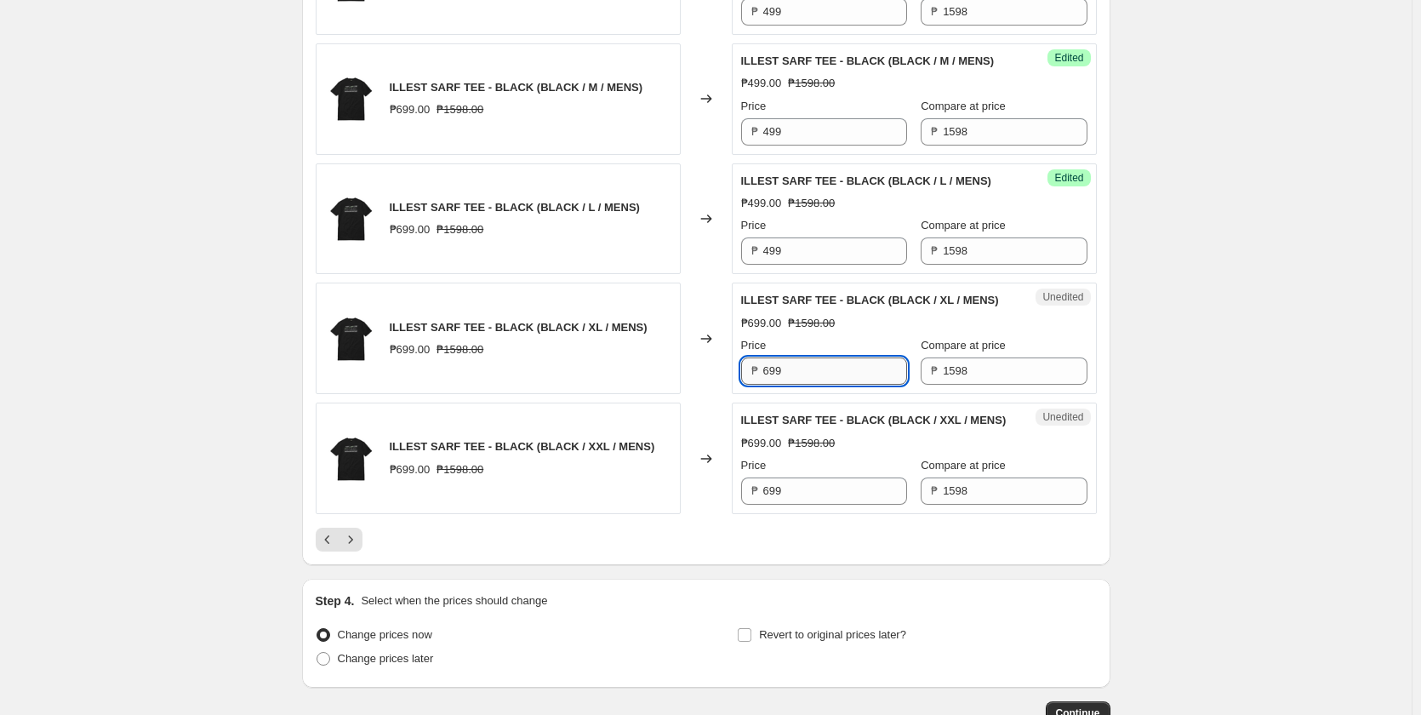
click at [798, 371] on input "699" at bounding box center [835, 370] width 144 height 27
click at [795, 505] on input "699" at bounding box center [835, 490] width 144 height 27
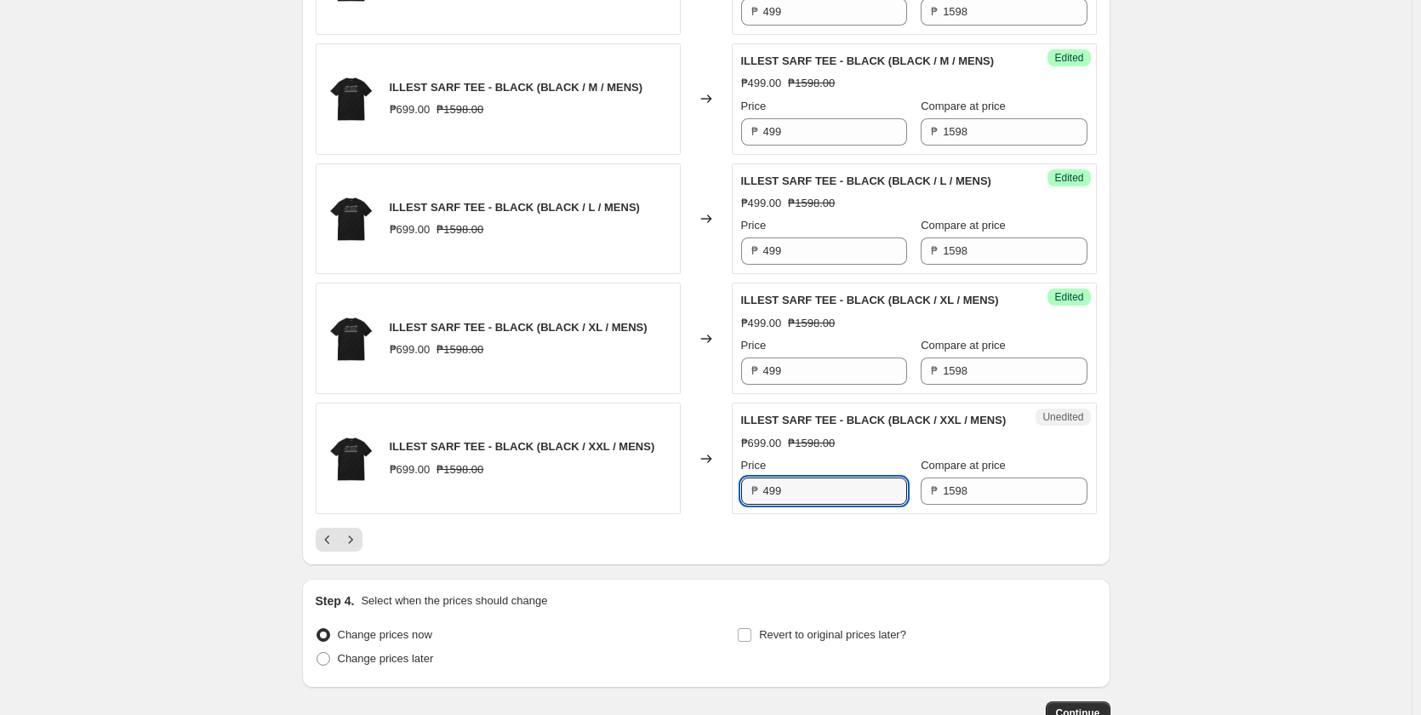
drag, startPoint x: 646, startPoint y: 545, endPoint x: 439, endPoint y: 545, distance: 206.8
click at [639, 545] on div at bounding box center [706, 540] width 781 height 24
click at [368, 551] on div at bounding box center [706, 540] width 781 height 24
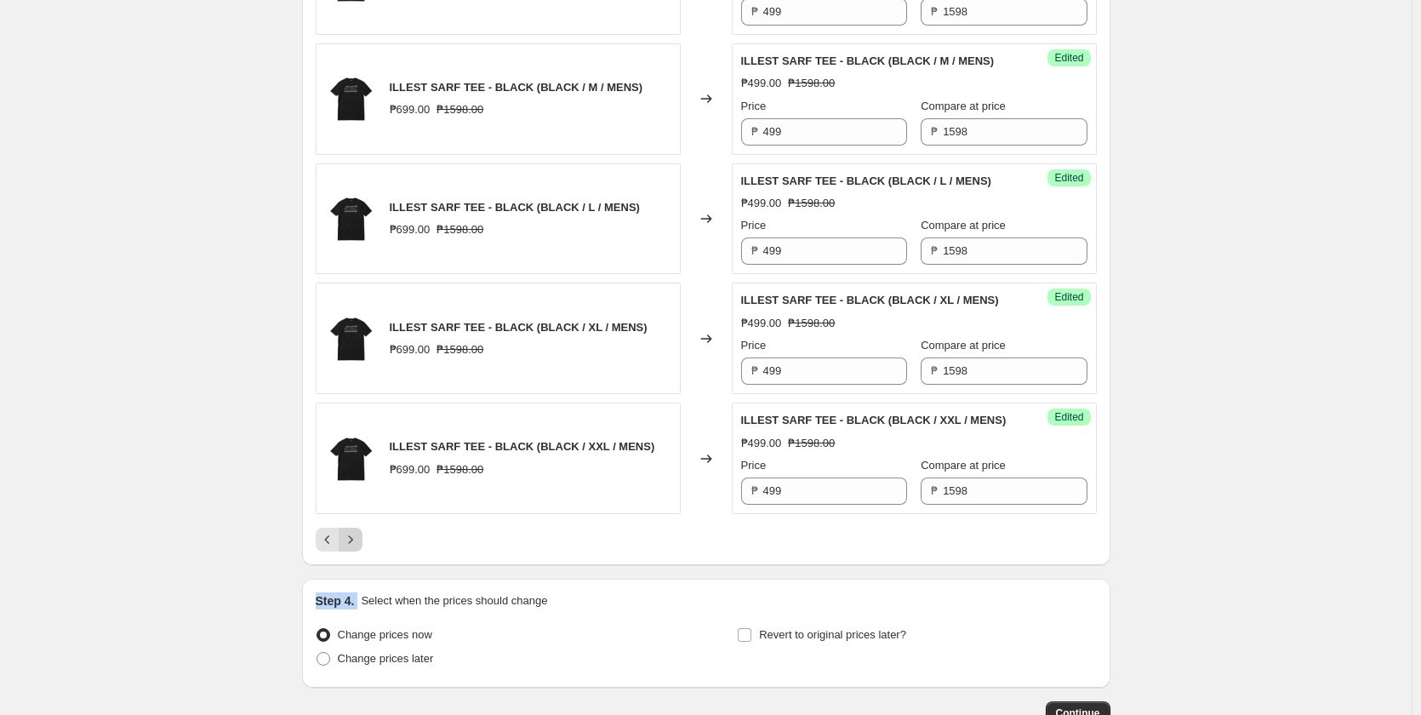
click at [362, 551] on button "Next" at bounding box center [351, 540] width 24 height 24
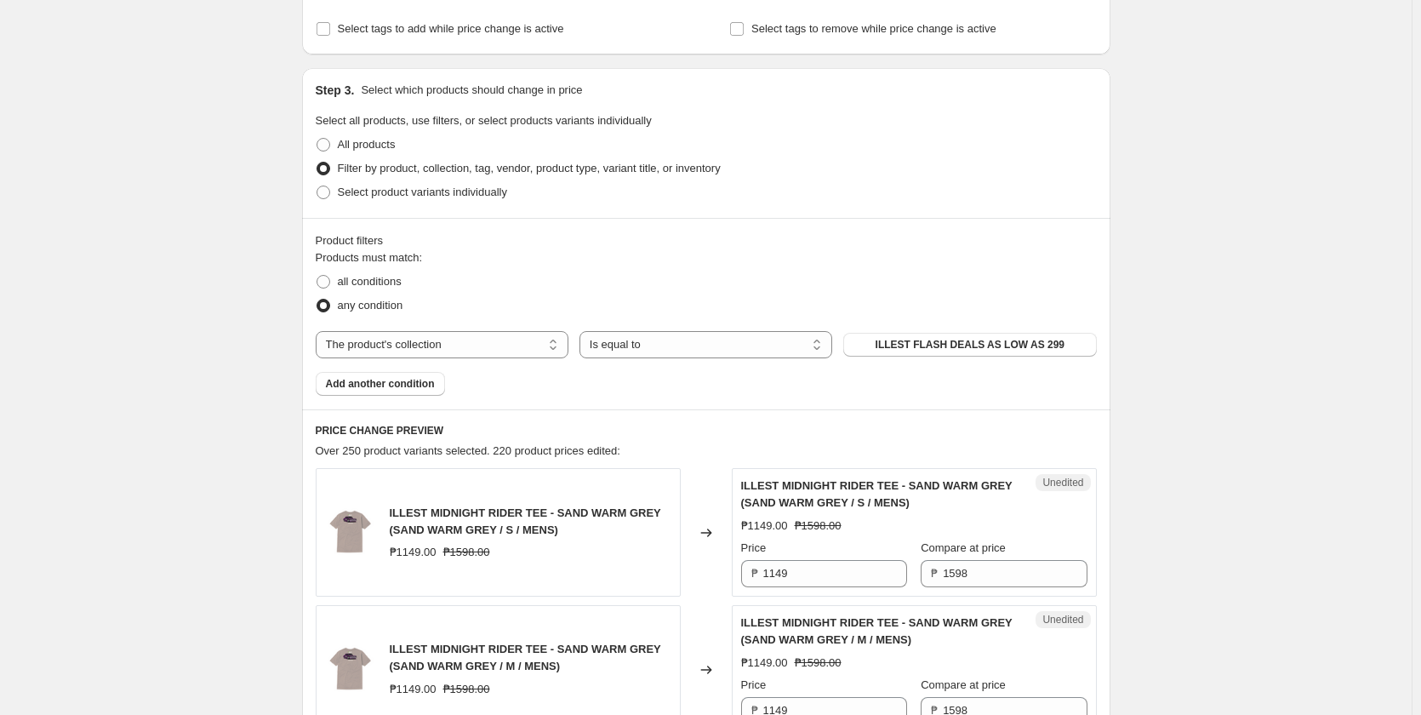
scroll to position [596, 0]
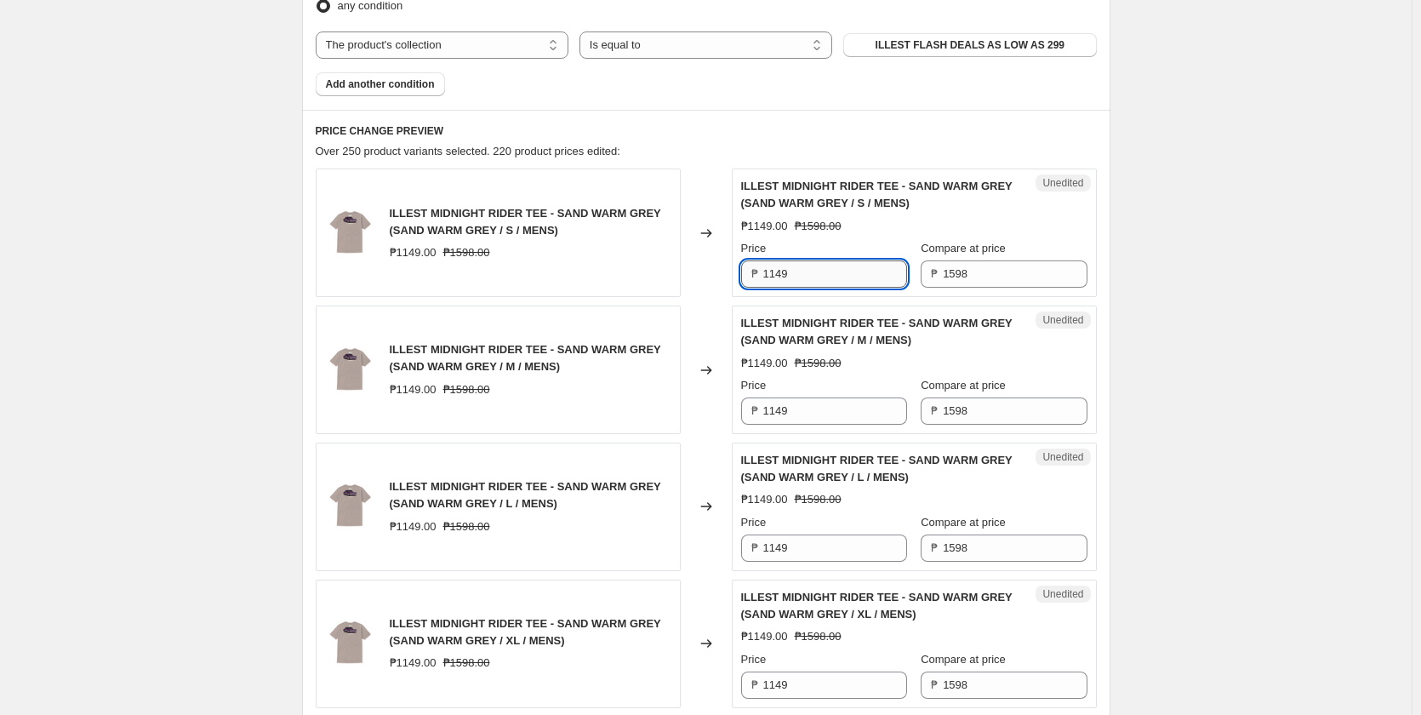
click at [817, 279] on input "1149" at bounding box center [835, 273] width 144 height 27
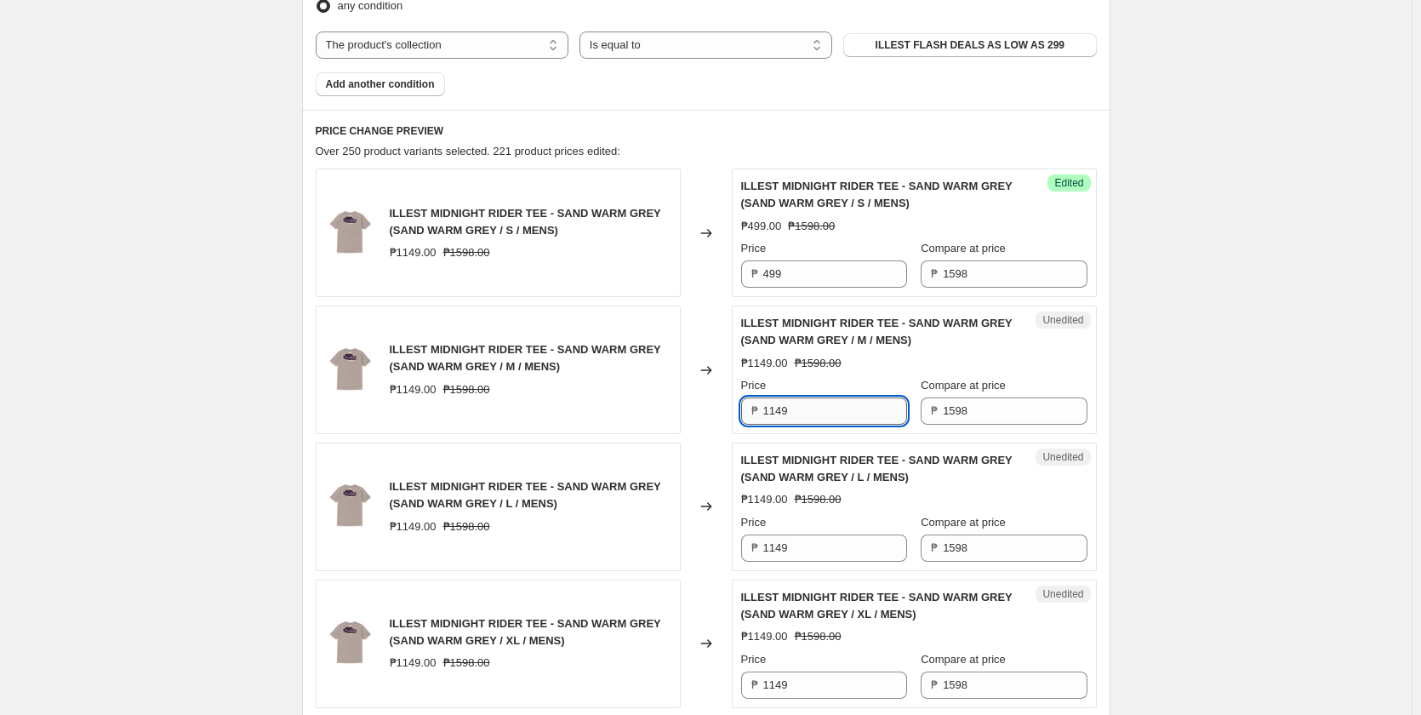
click at [796, 419] on input "1149" at bounding box center [835, 410] width 144 height 27
click at [796, 543] on input "1149" at bounding box center [835, 547] width 144 height 27
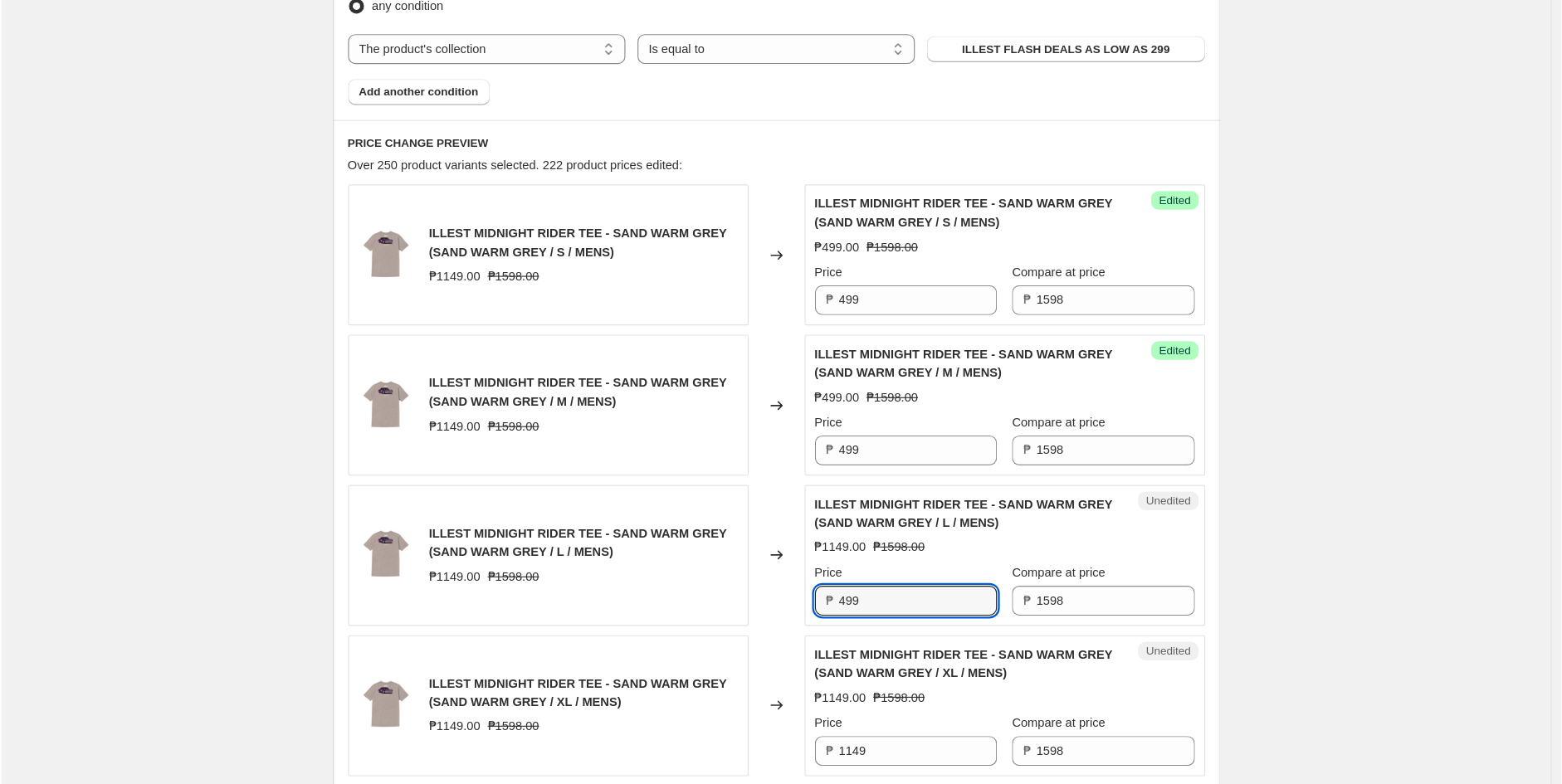
scroll to position [830, 0]
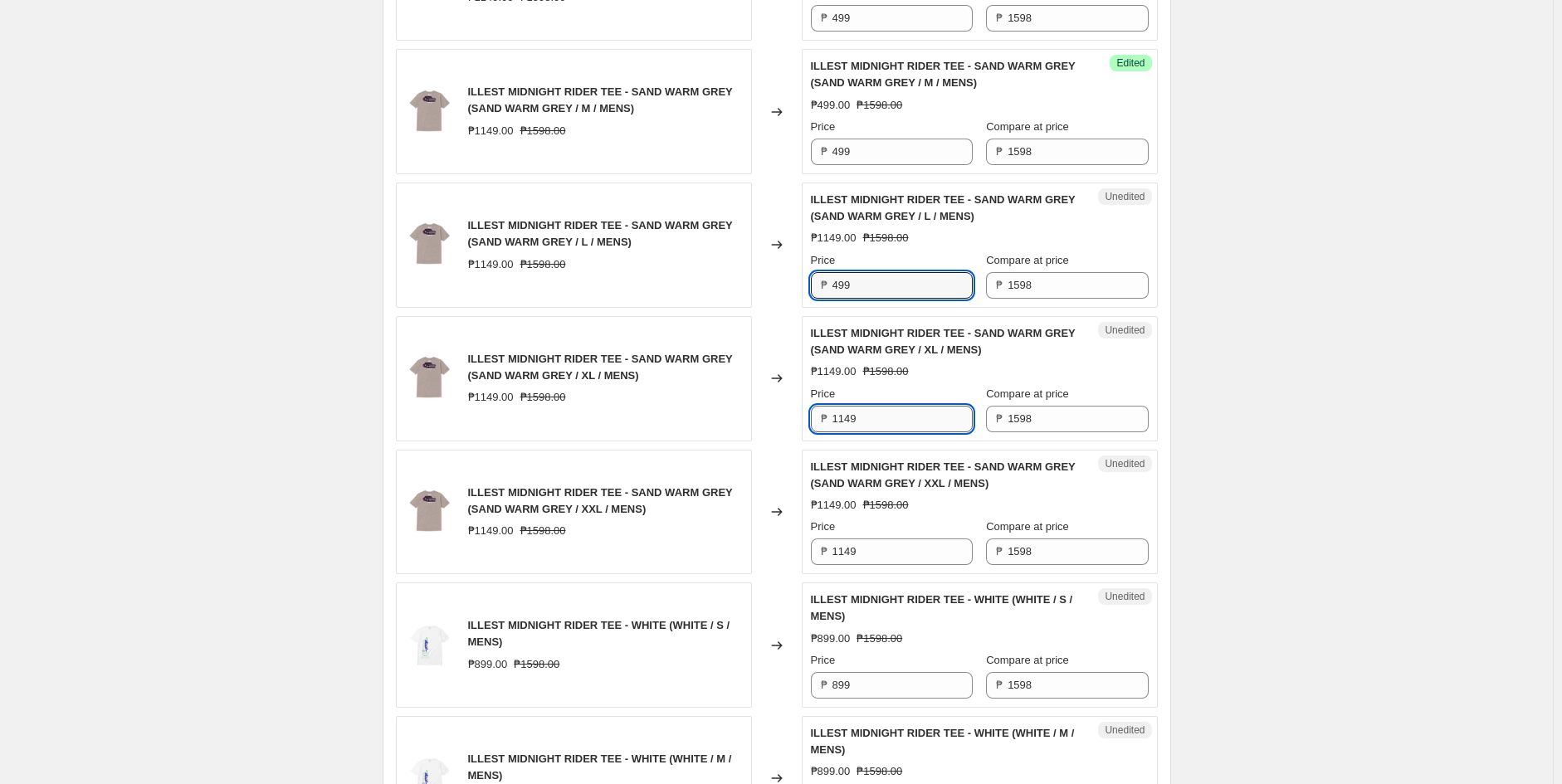
click at [887, 420] on input "1149" at bounding box center [902, 418] width 140 height 26
click at [908, 540] on input "1149" at bounding box center [902, 551] width 140 height 26
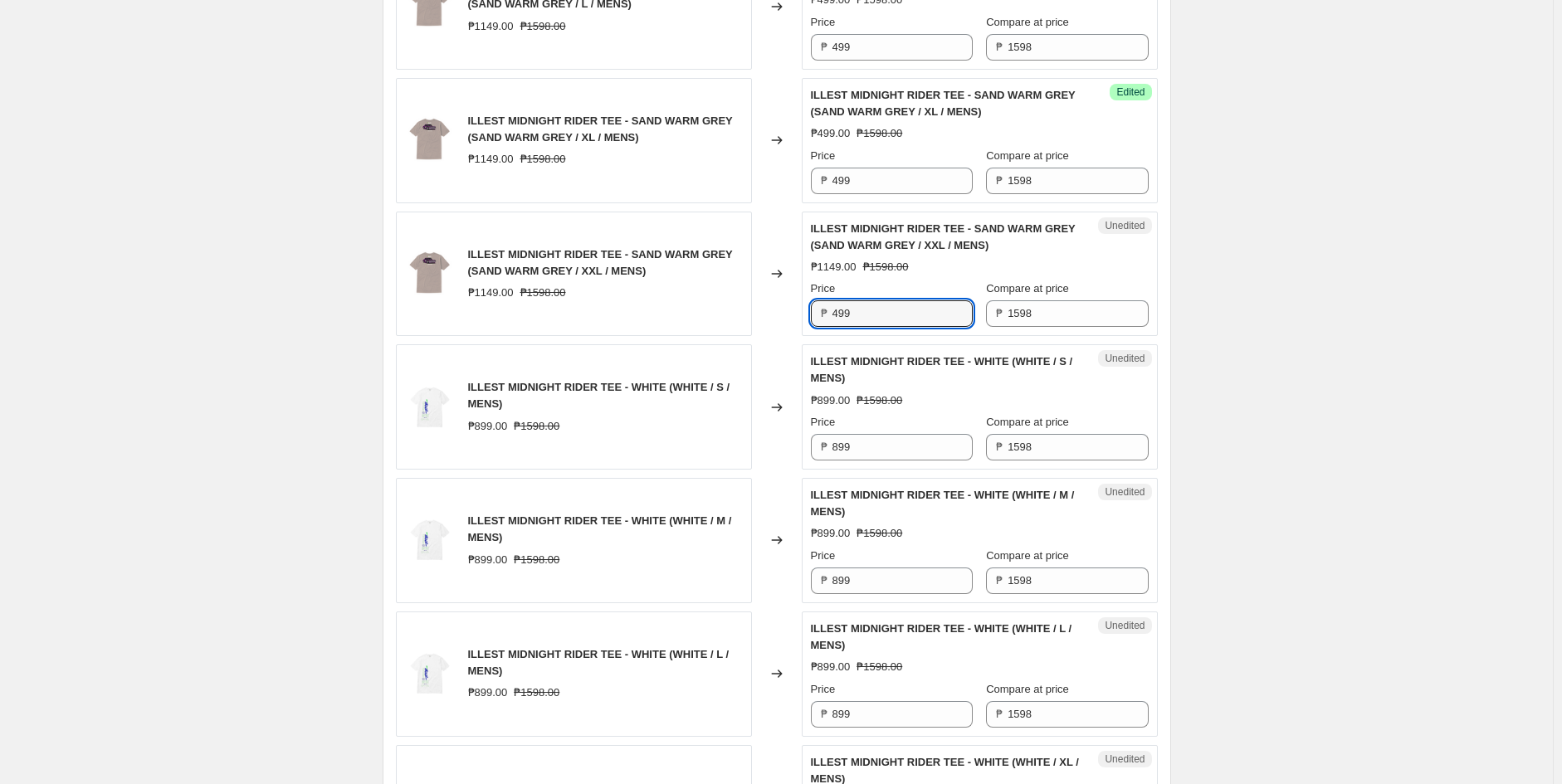
scroll to position [1106, 0]
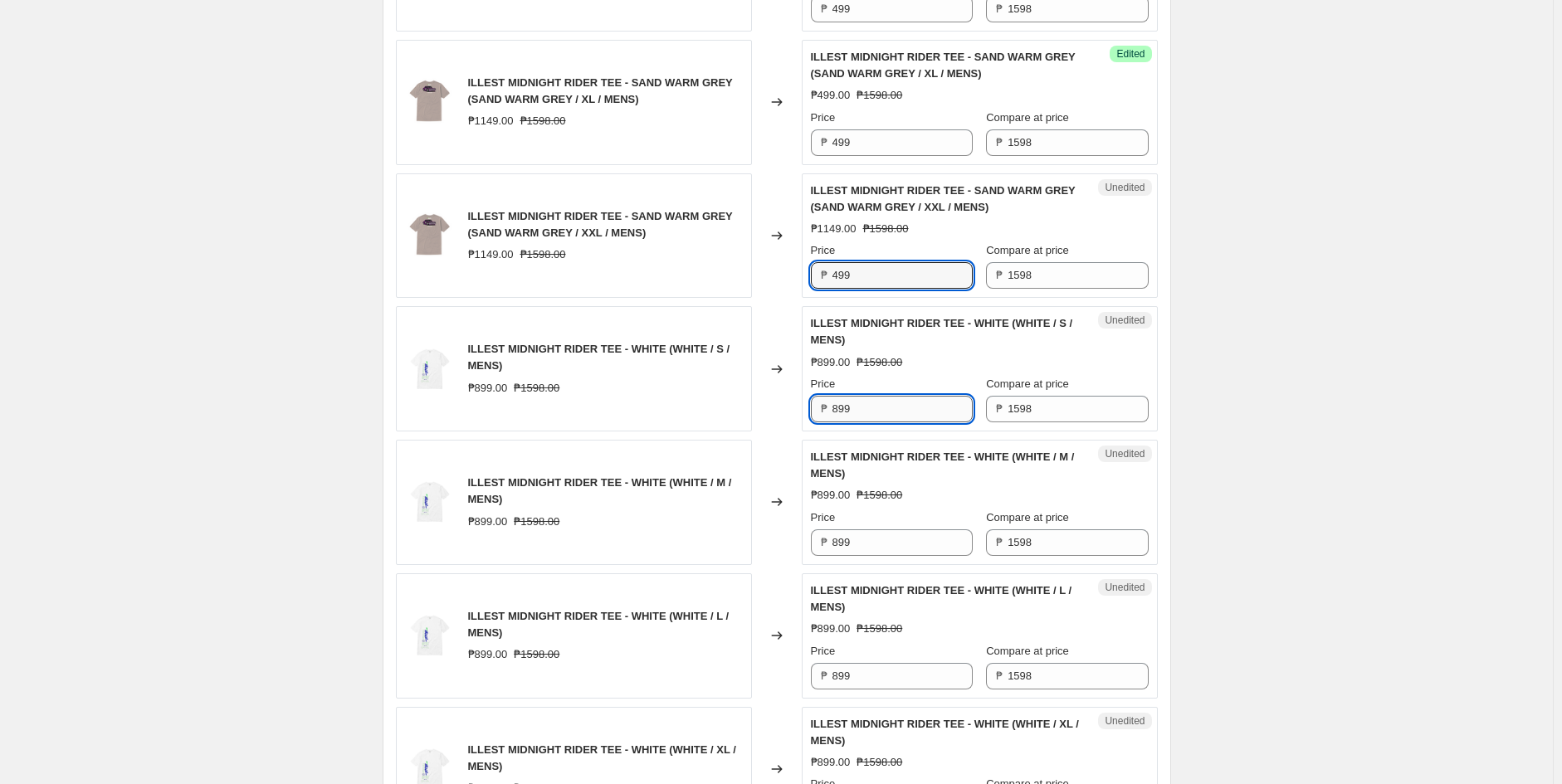
click at [892, 414] on input "899" at bounding box center [902, 409] width 140 height 26
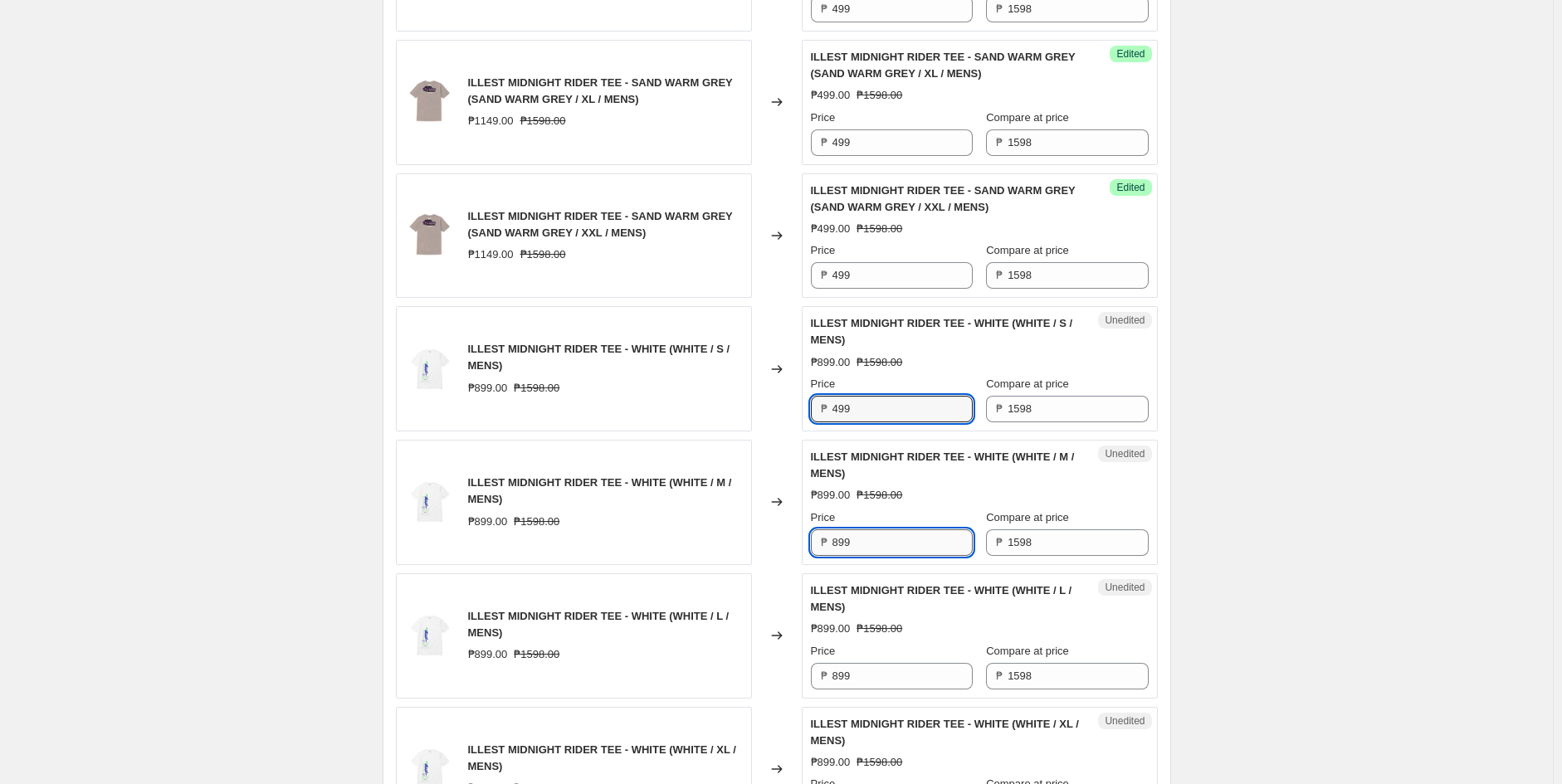
click at [886, 548] on input "899" at bounding box center [902, 542] width 140 height 26
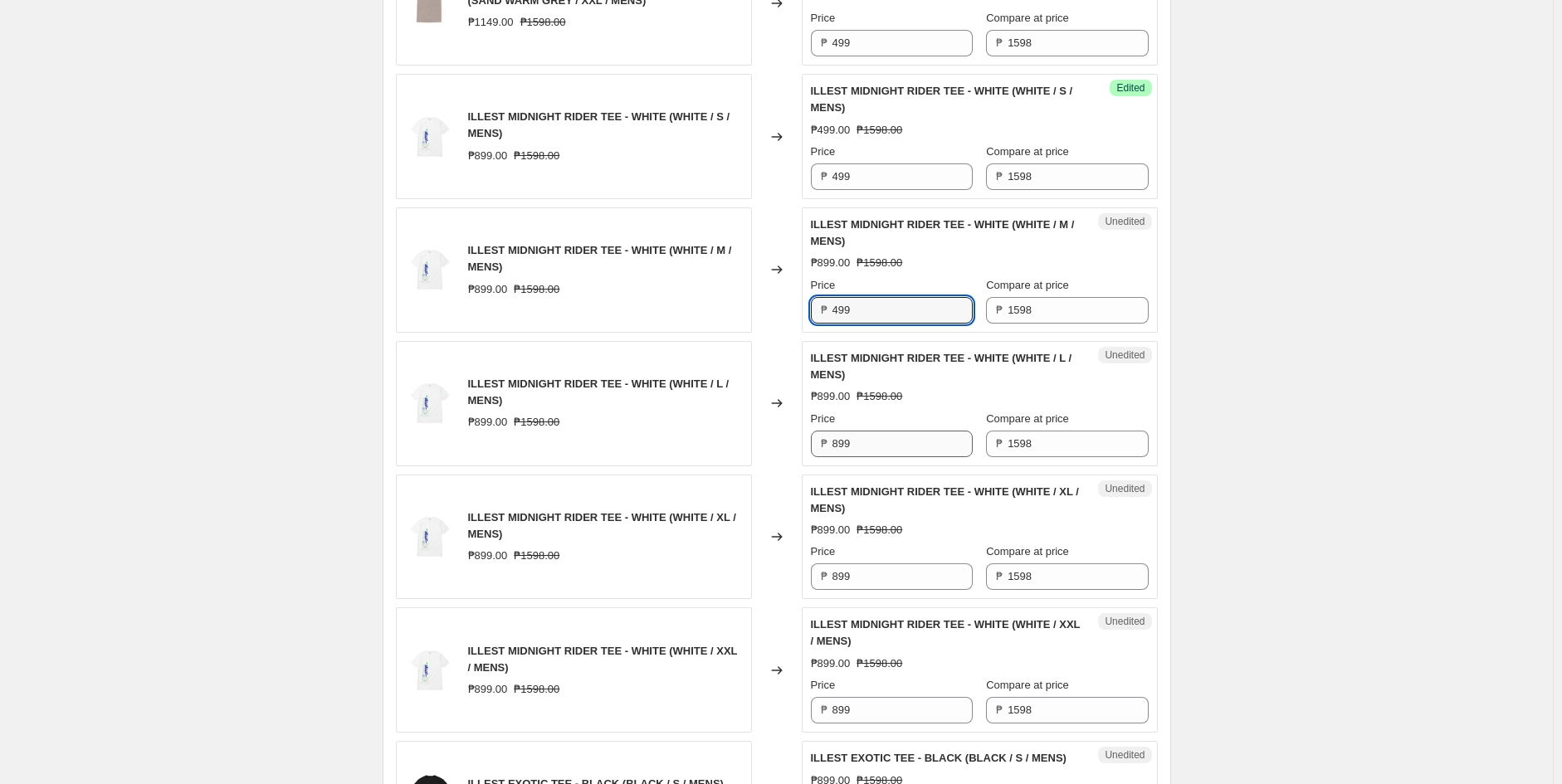
scroll to position [1383, 0]
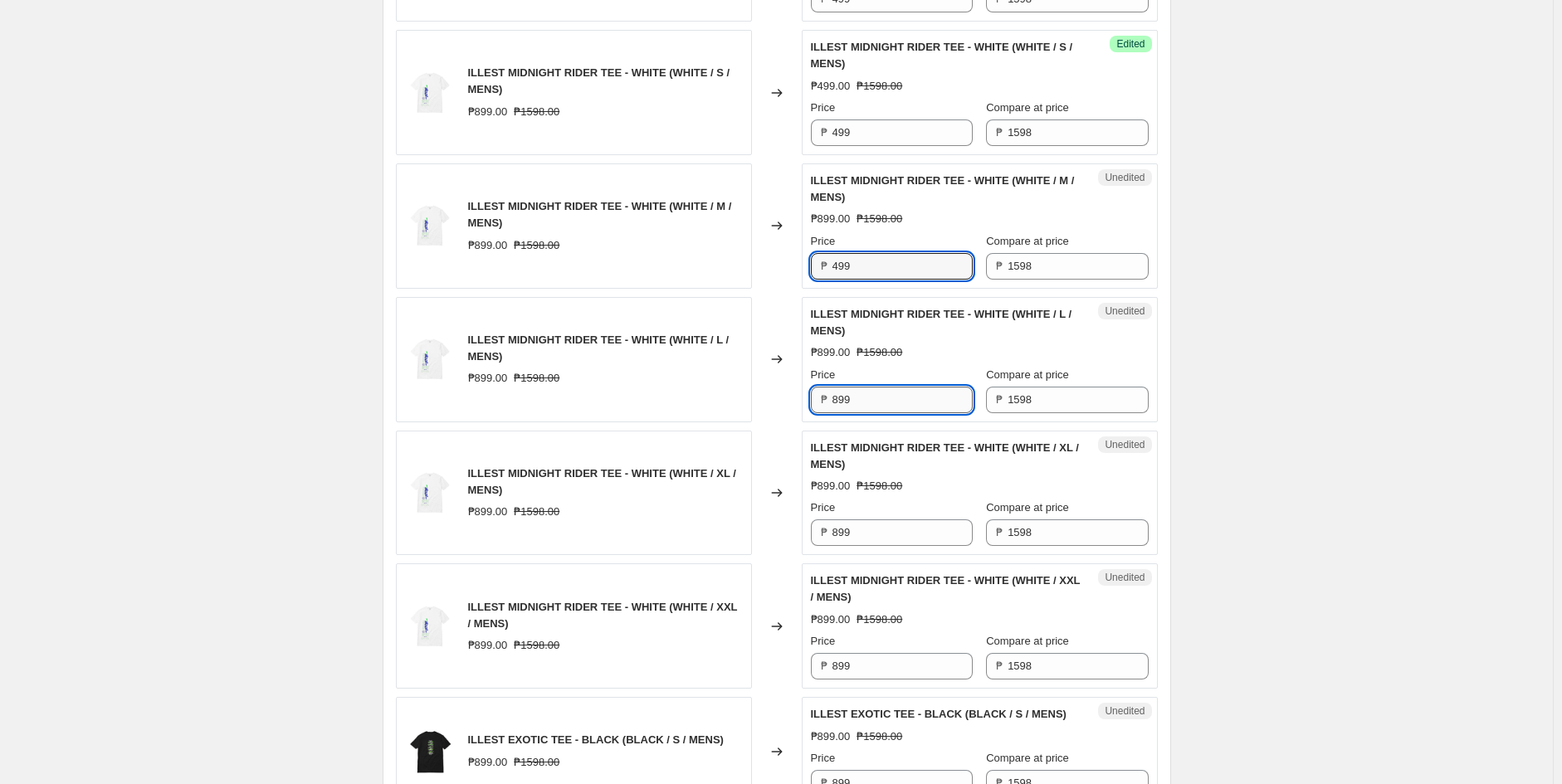
click at [878, 394] on input "899" at bounding box center [902, 400] width 140 height 26
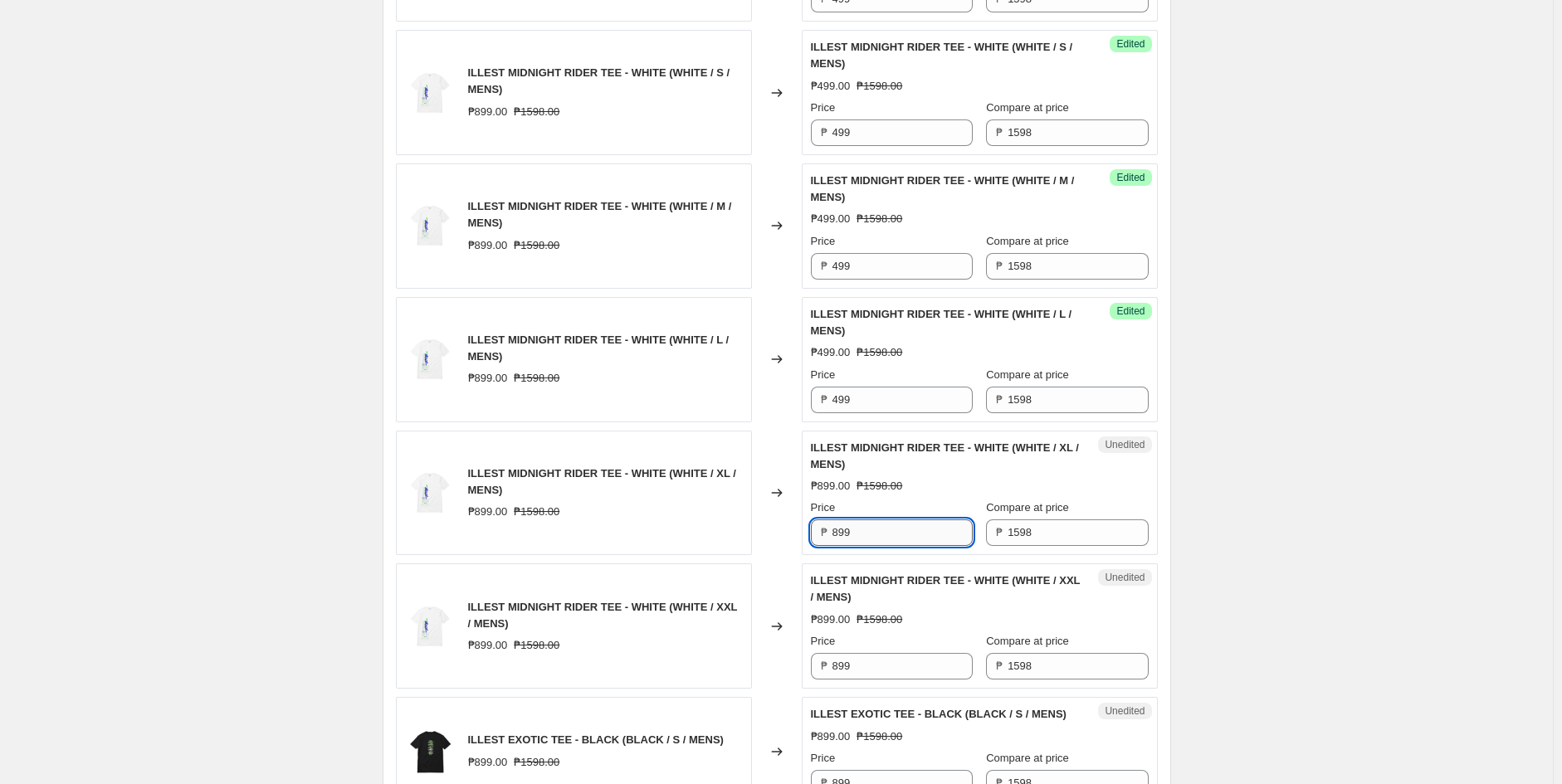
click at [869, 533] on input "899" at bounding box center [902, 532] width 140 height 26
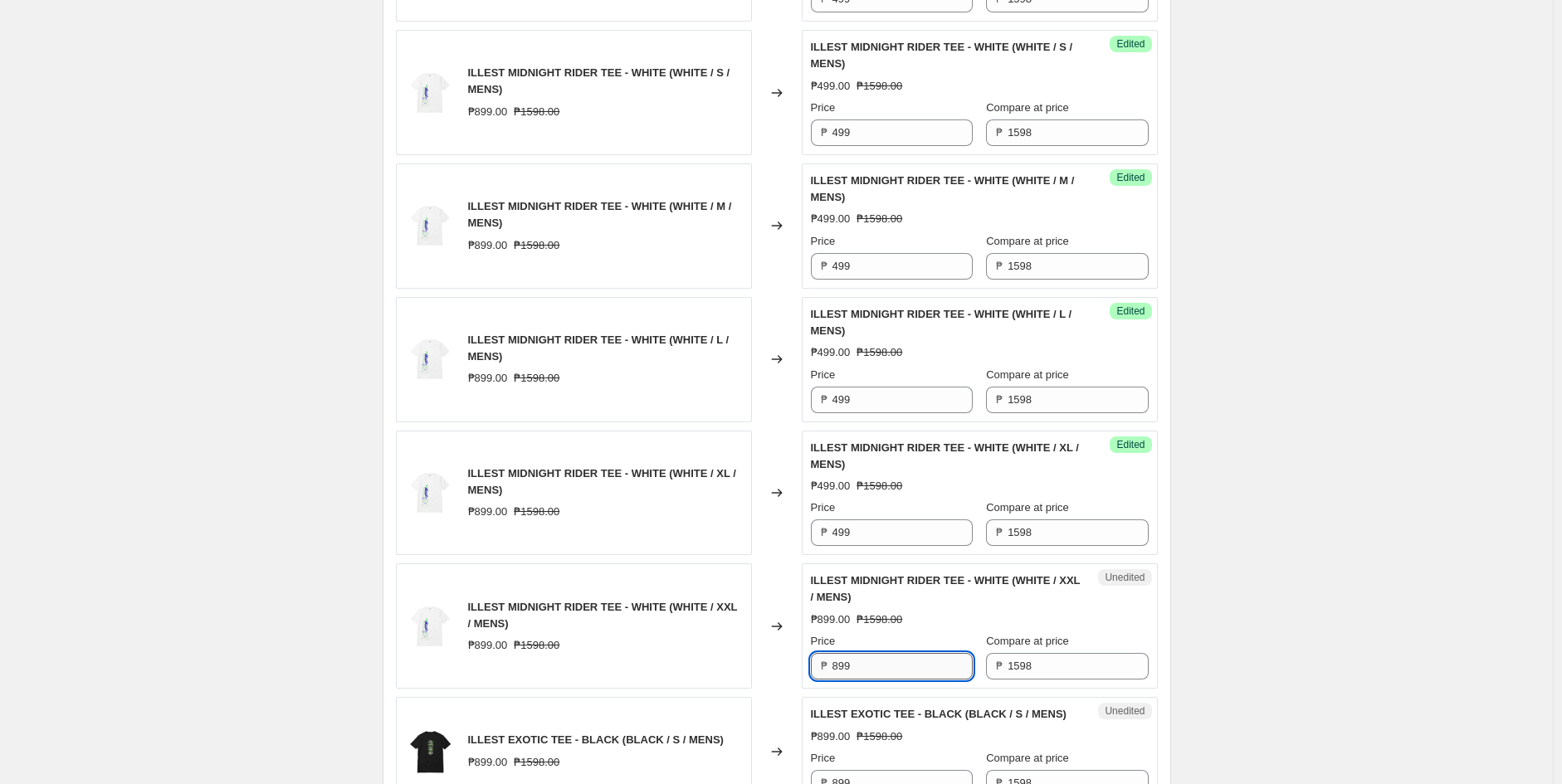
click at [855, 664] on input "899" at bounding box center [902, 666] width 140 height 26
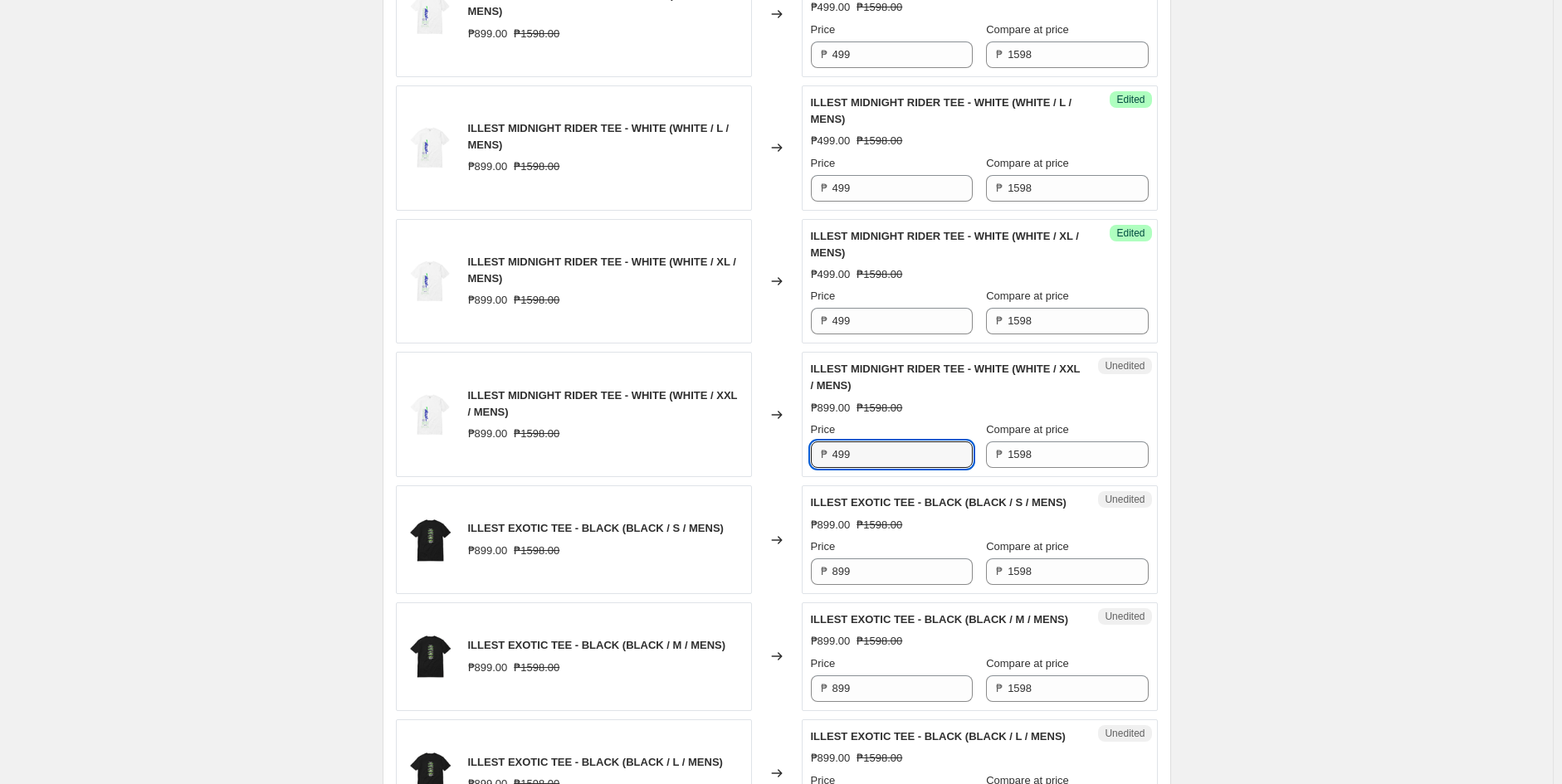
scroll to position [1660, 0]
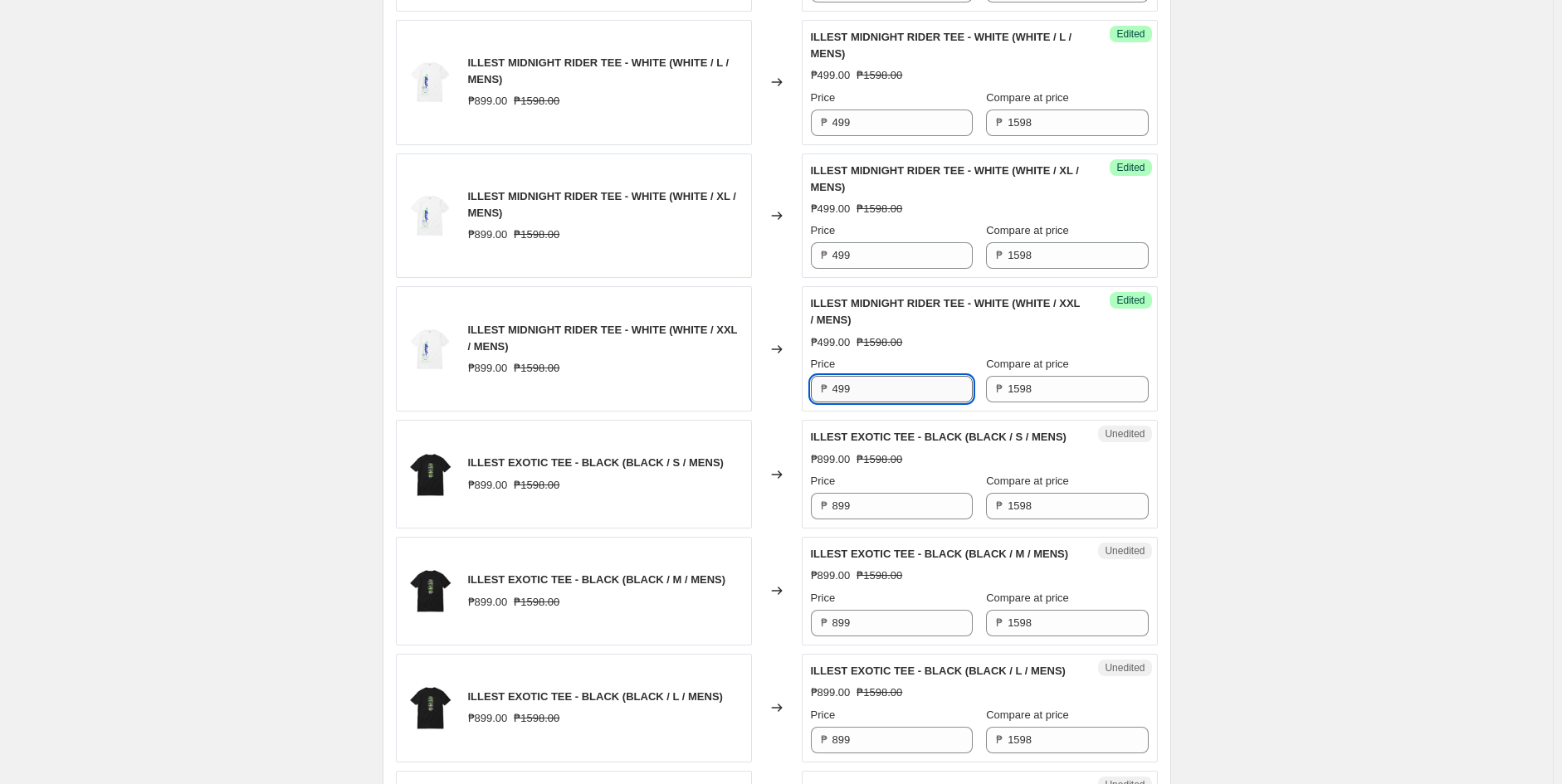
click at [868, 391] on input "499" at bounding box center [902, 388] width 140 height 26
click at [883, 513] on input "899" at bounding box center [902, 505] width 140 height 26
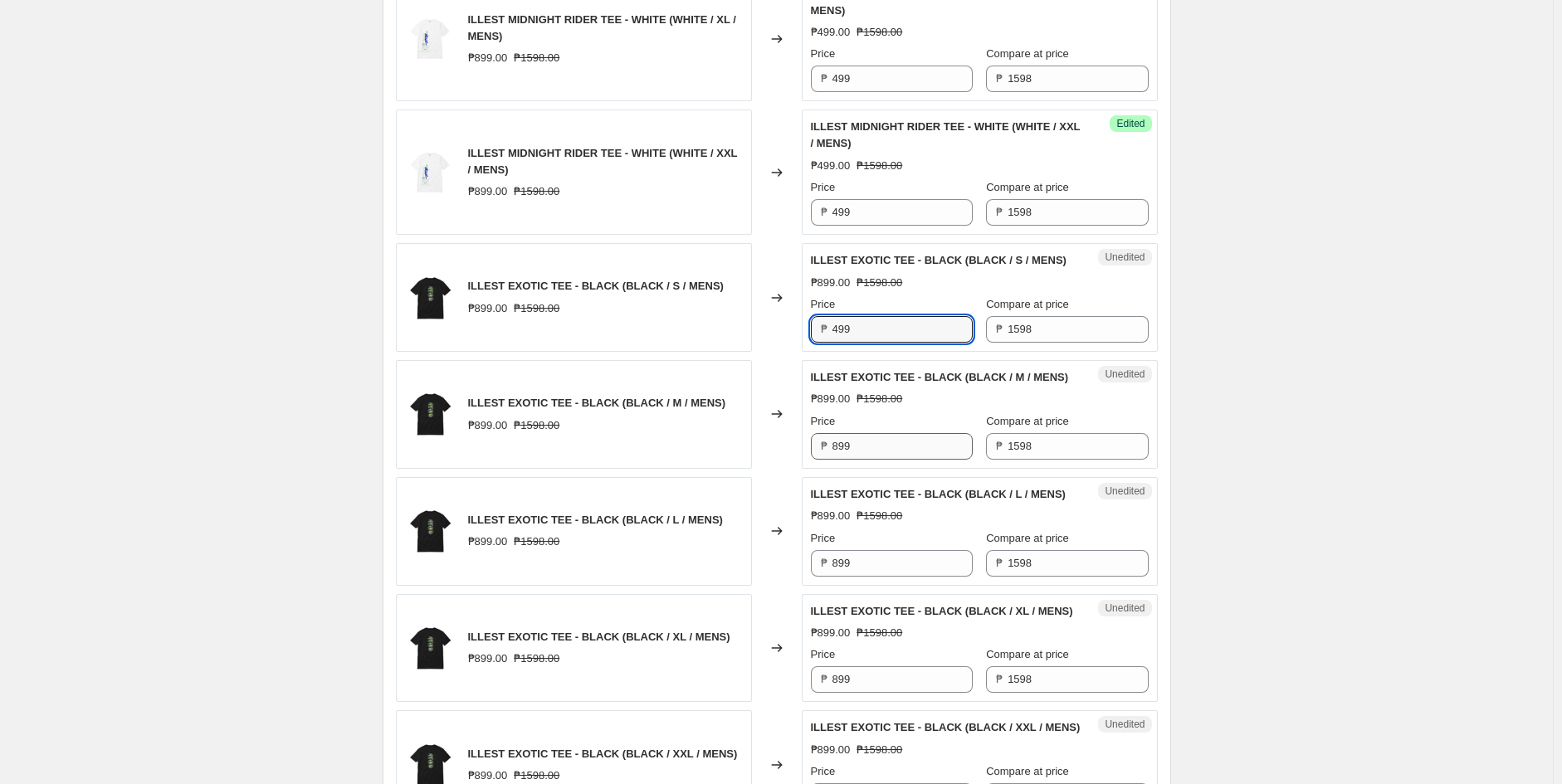
scroll to position [1844, 0]
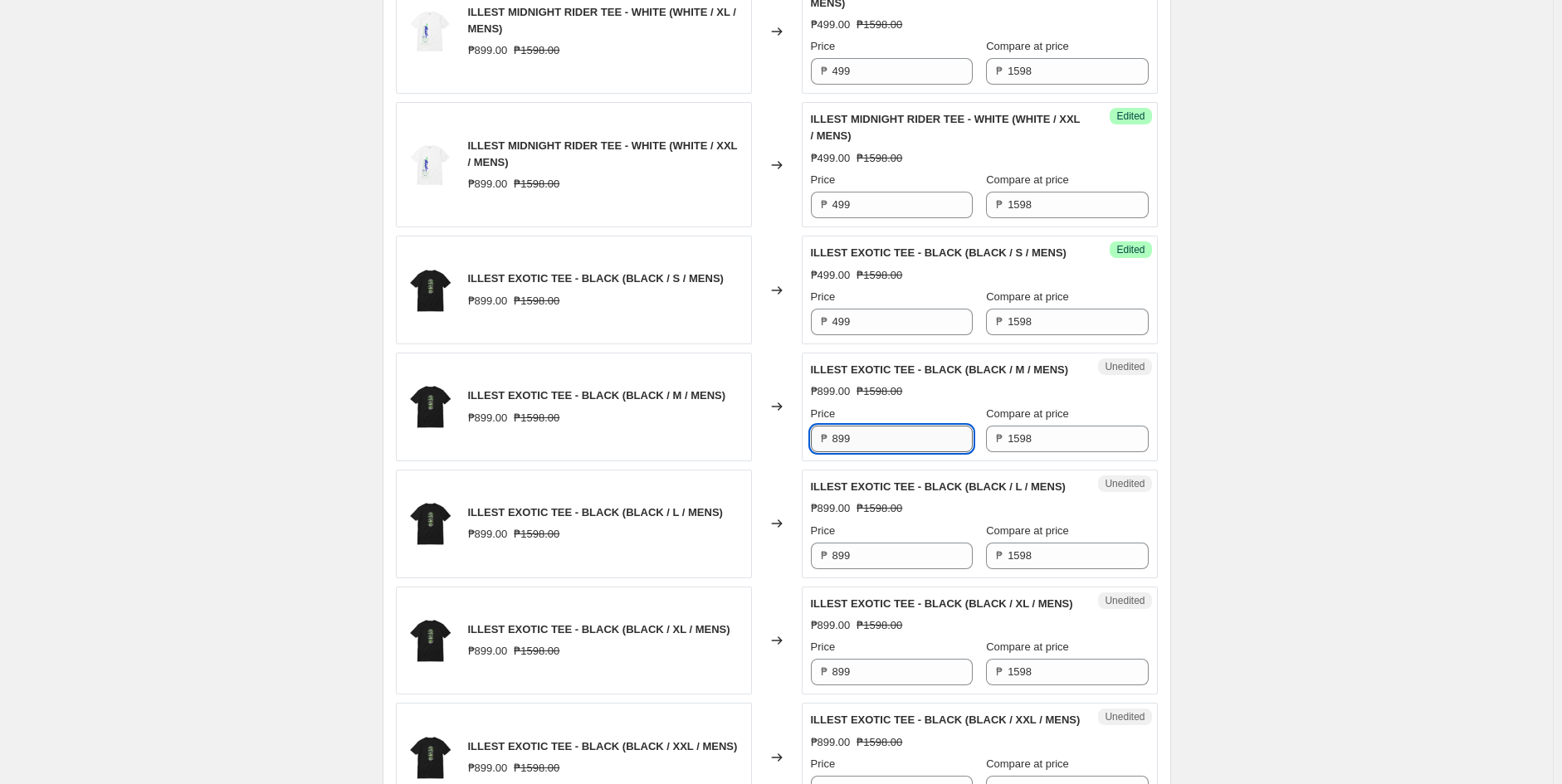
click at [881, 452] on input "899" at bounding box center [902, 439] width 140 height 26
click at [885, 569] on input "899" at bounding box center [902, 555] width 140 height 26
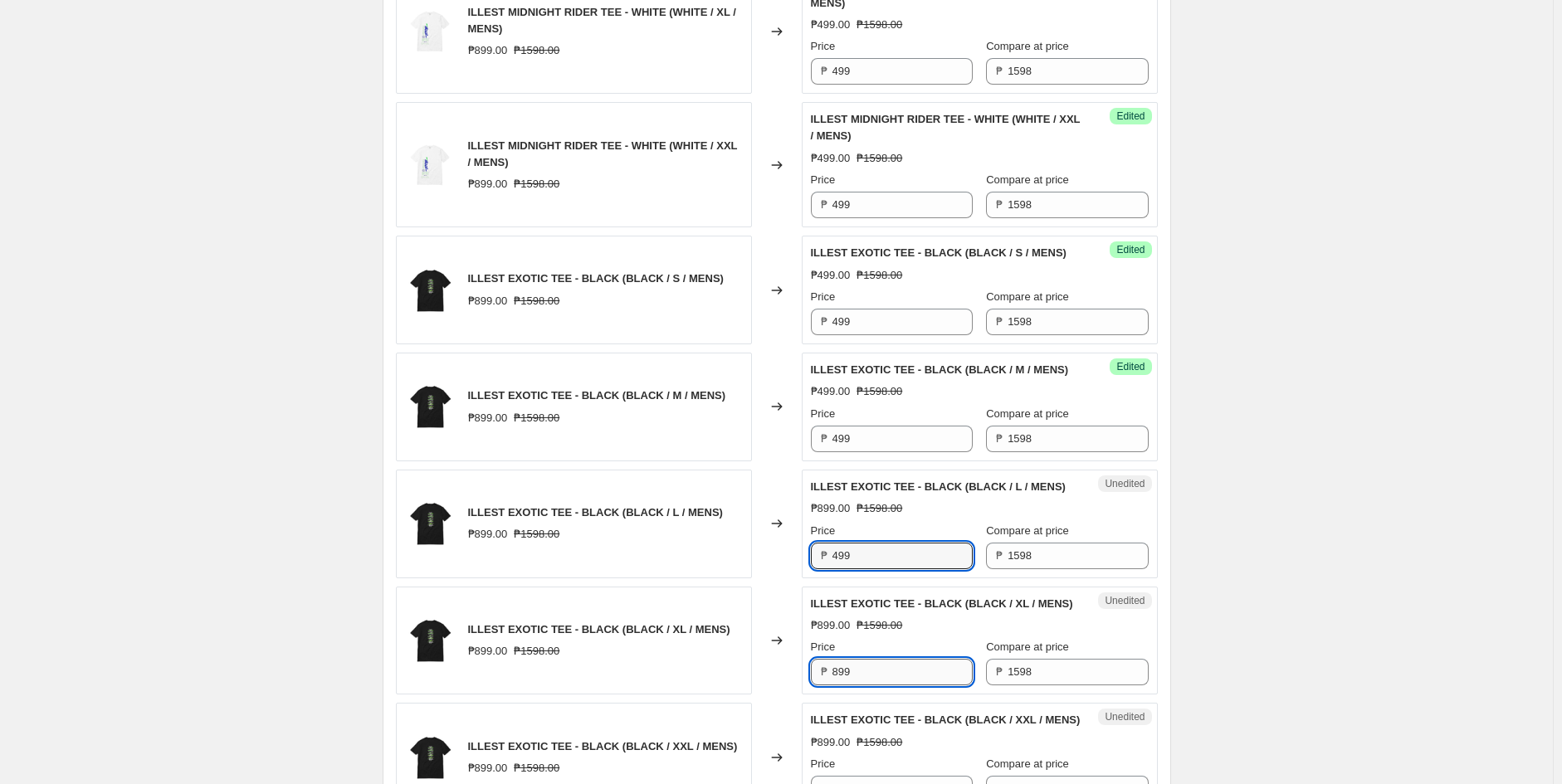
click at [859, 686] on input "899" at bounding box center [902, 672] width 140 height 26
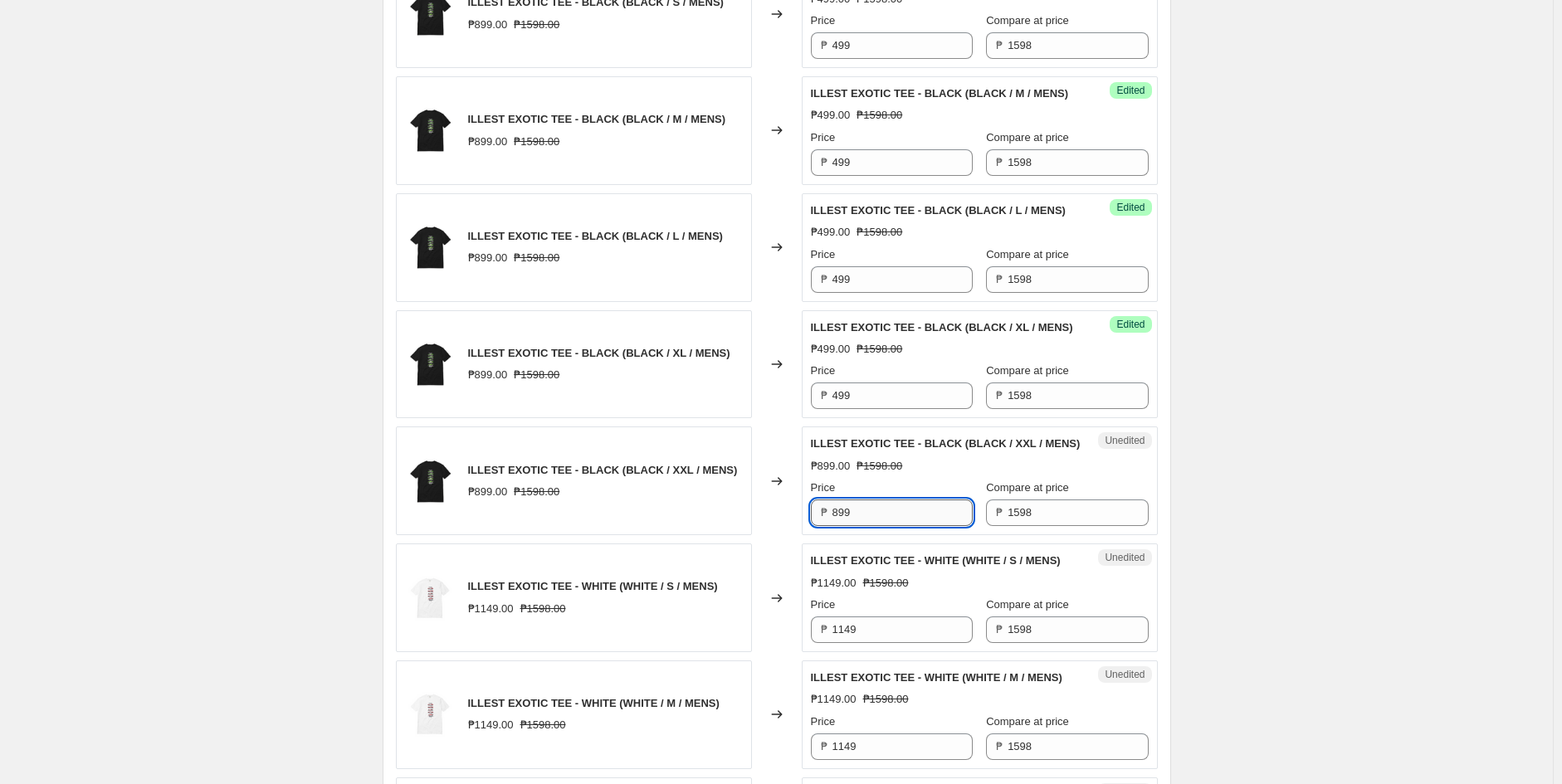
click at [881, 526] on input "899" at bounding box center [902, 512] width 140 height 26
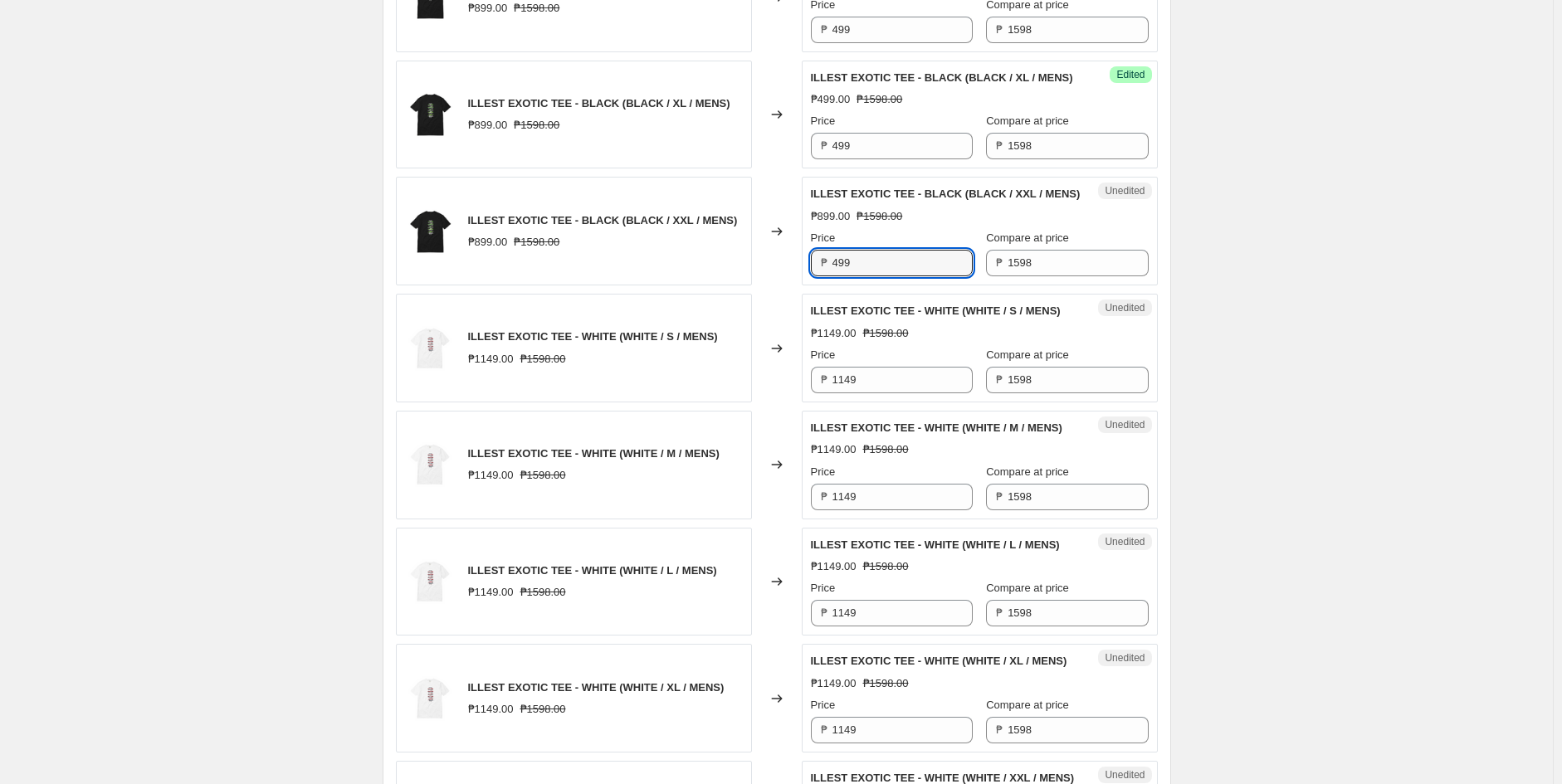
scroll to position [2396, 0]
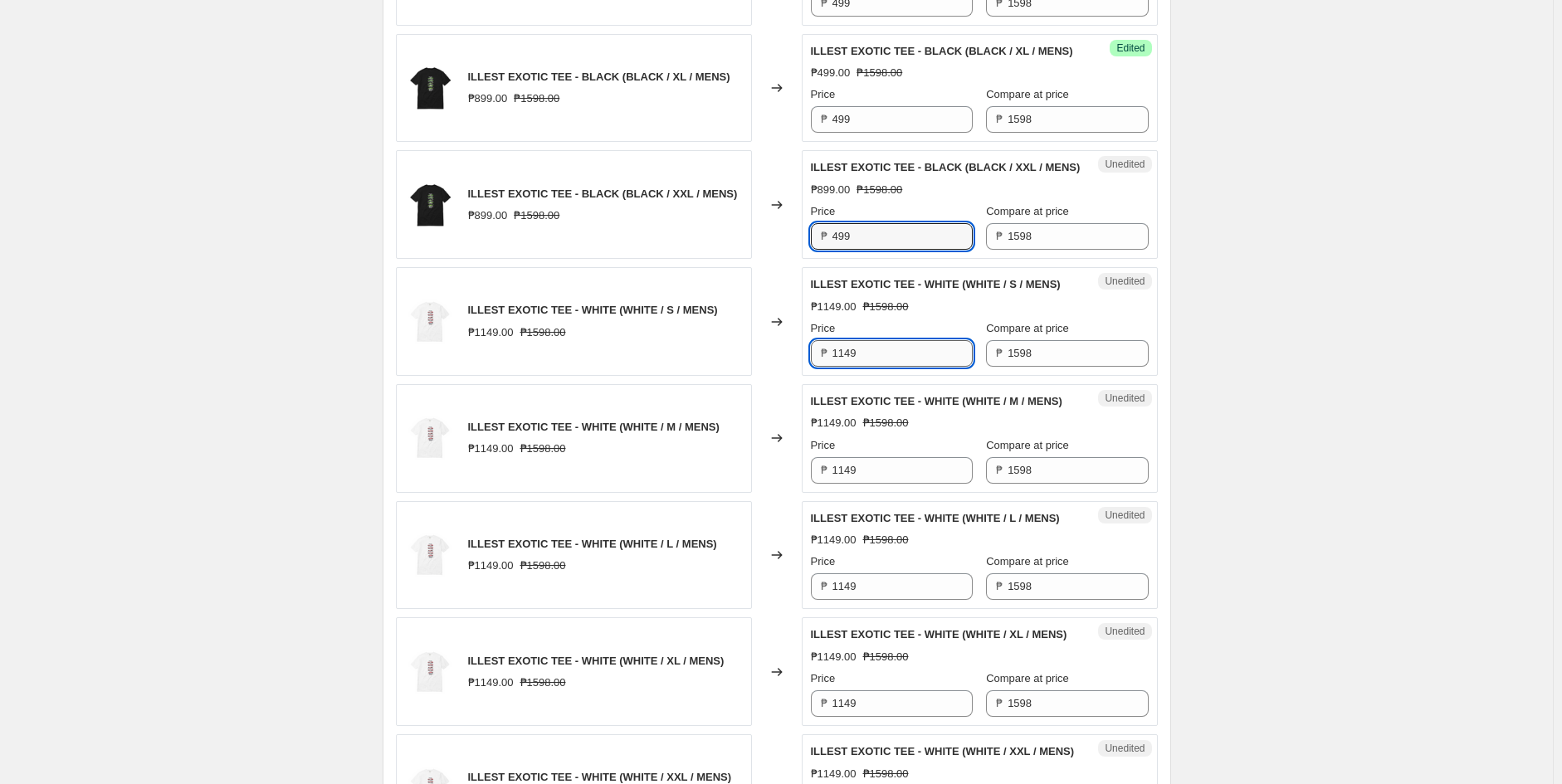
click at [877, 367] on input "1149" at bounding box center [902, 353] width 140 height 26
click at [885, 484] on div "ILLEST EXOTIC TEE - WHITE (WHITE / M / MENS) ₱1149.00 ₱1598.00 Price ₱ 1149 Com…" at bounding box center [980, 438] width 338 height 91
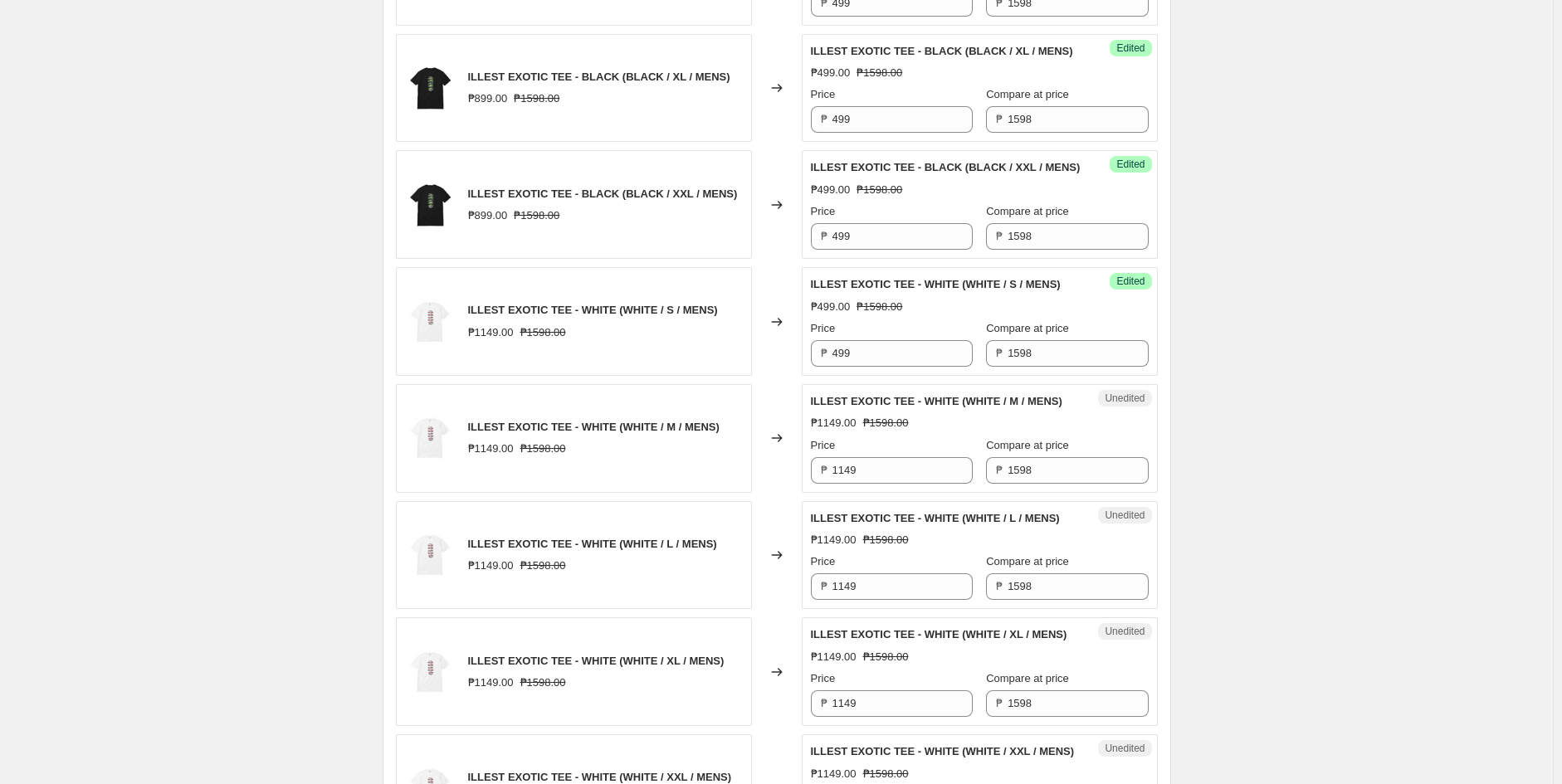
click at [882, 484] on div "Price ₱ 1149" at bounding box center [892, 460] width 162 height 47
click at [885, 484] on input "1149" at bounding box center [902, 470] width 140 height 26
click at [877, 600] on input "1149" at bounding box center [902, 586] width 140 height 26
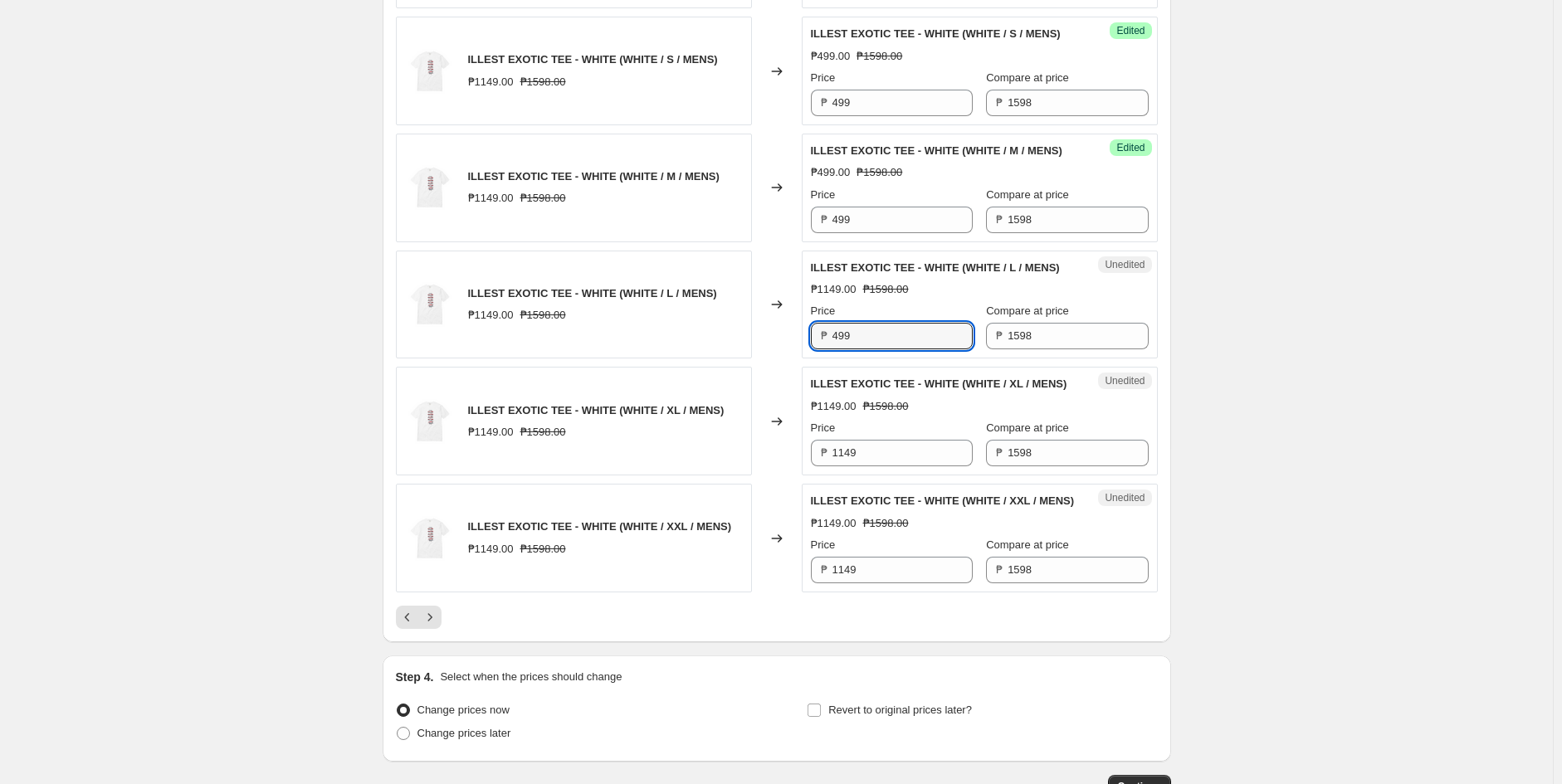
scroll to position [2765, 0]
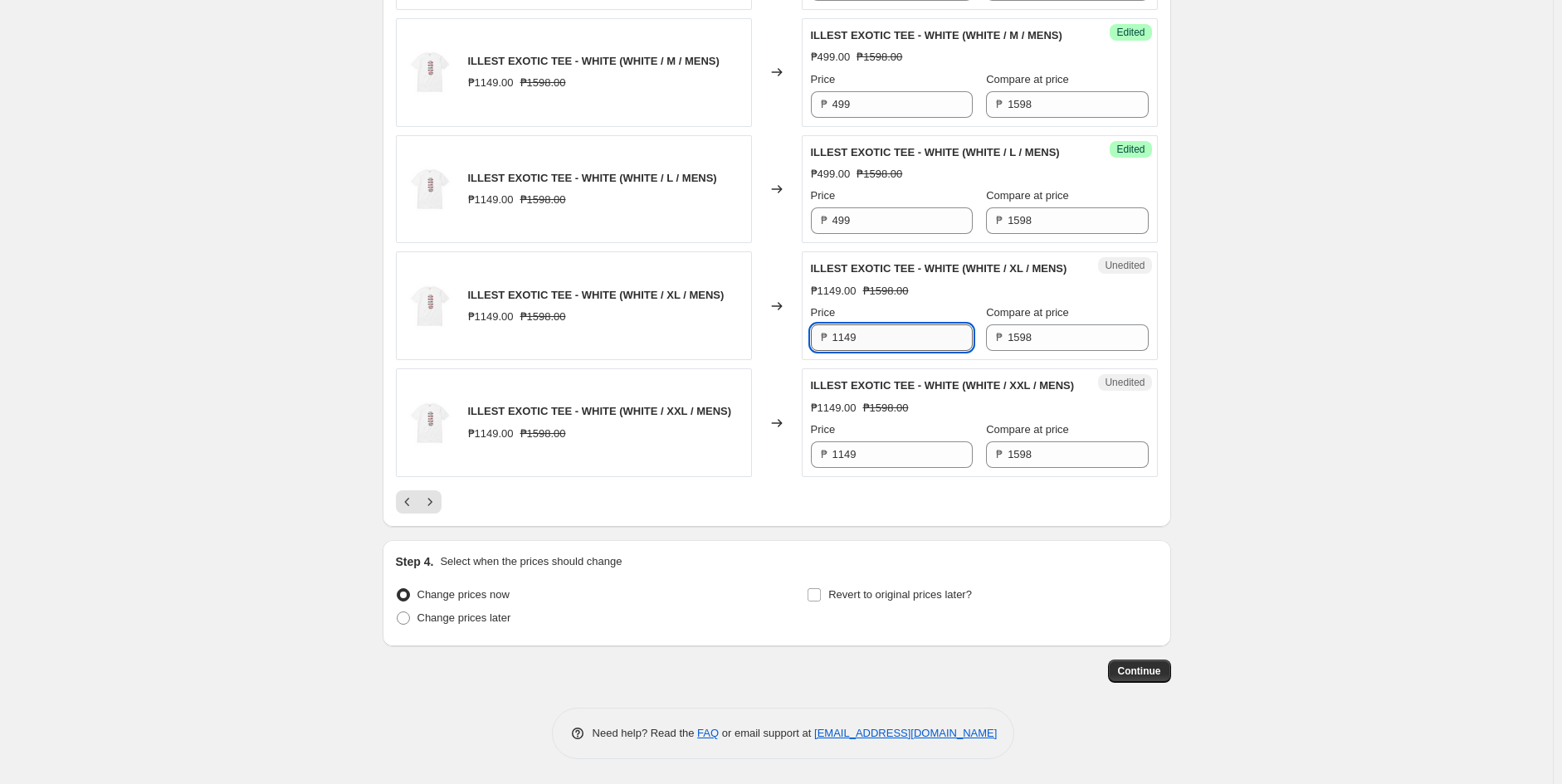
click at [877, 351] on input "1149" at bounding box center [902, 337] width 140 height 26
click at [880, 468] on input "1149" at bounding box center [902, 454] width 140 height 26
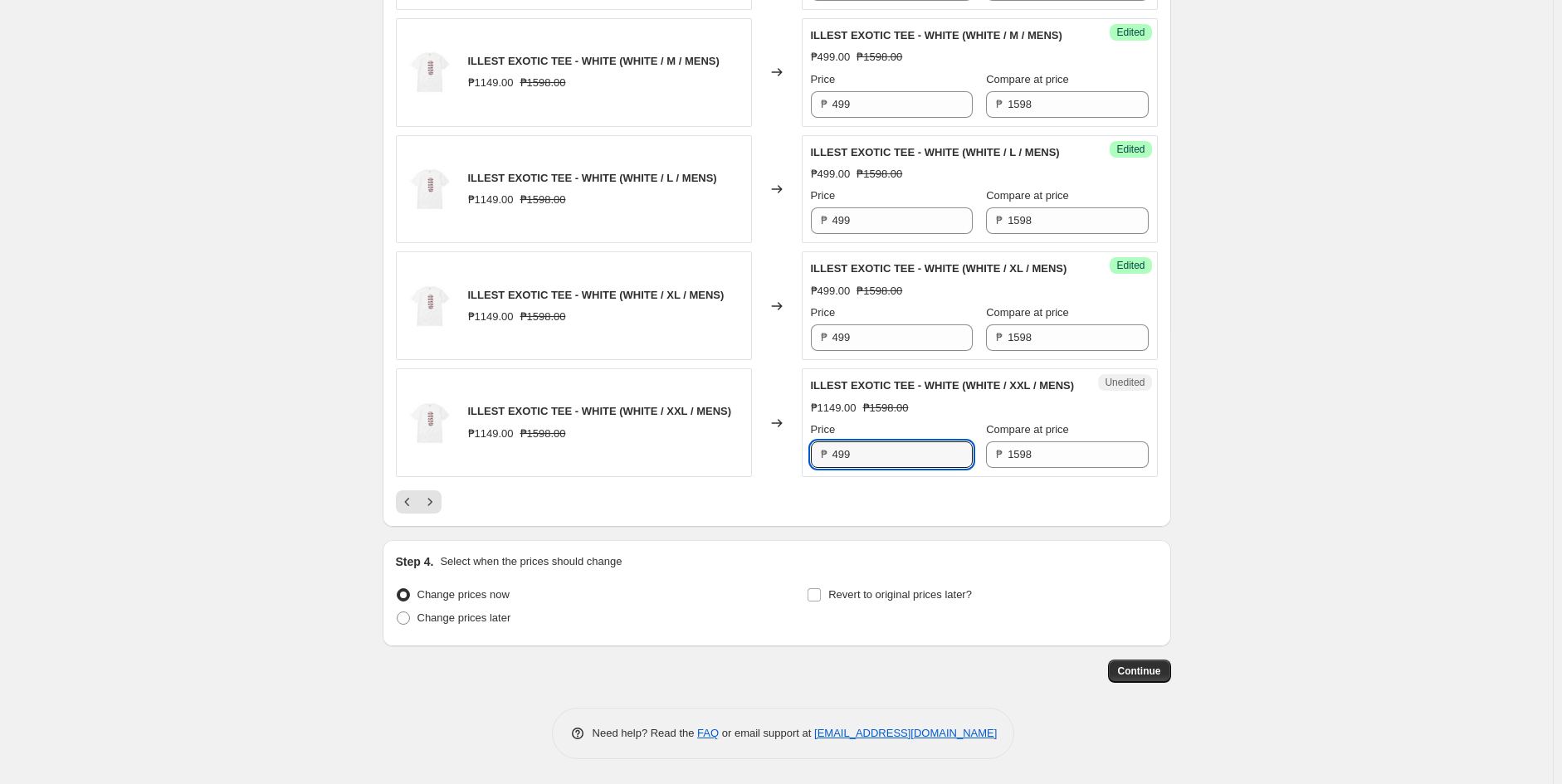
click at [774, 477] on div "Changed to" at bounding box center [777, 422] width 50 height 108
click at [430, 510] on icon "Next" at bounding box center [429, 501] width 17 height 17
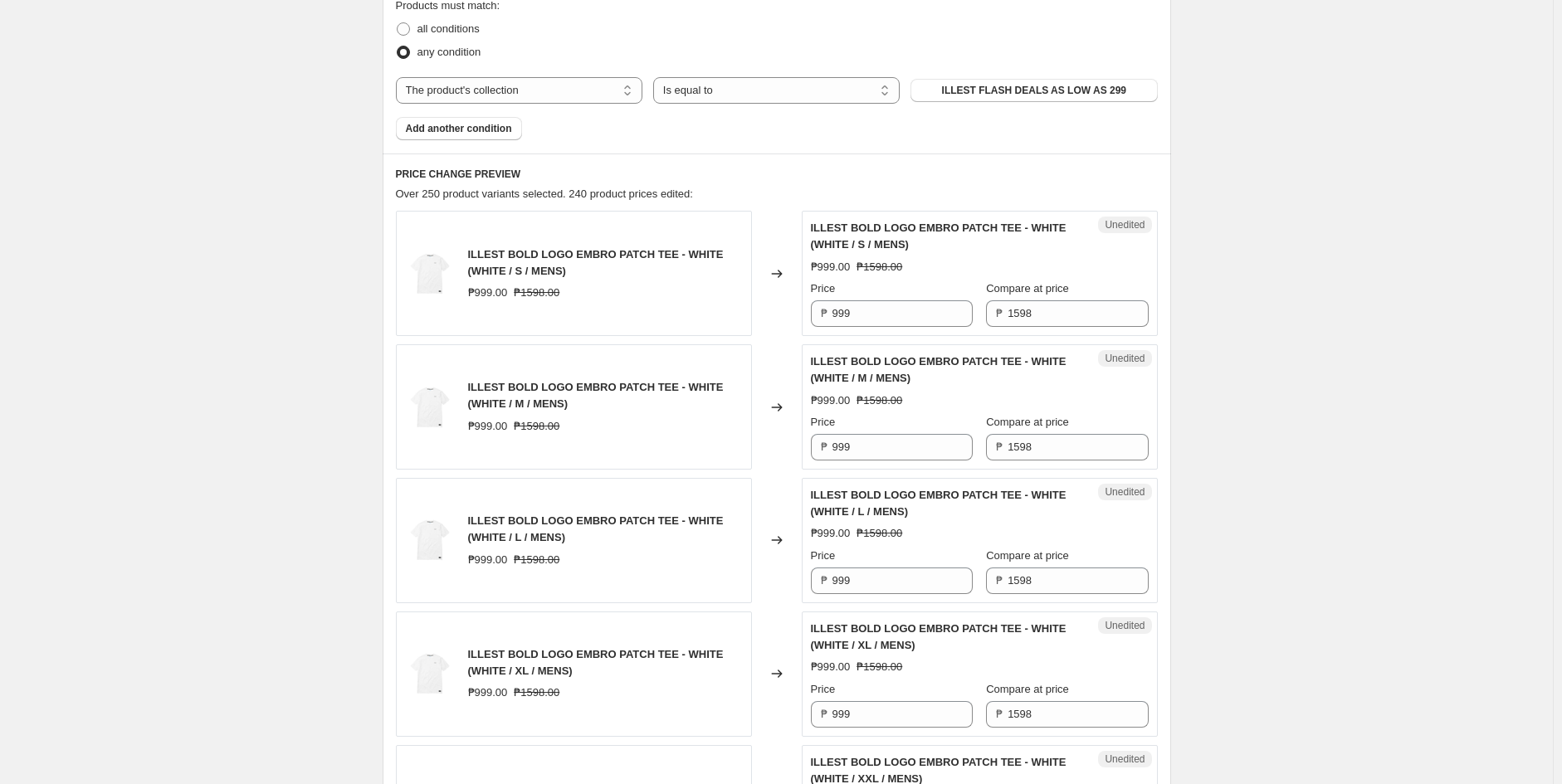
scroll to position [645, 0]
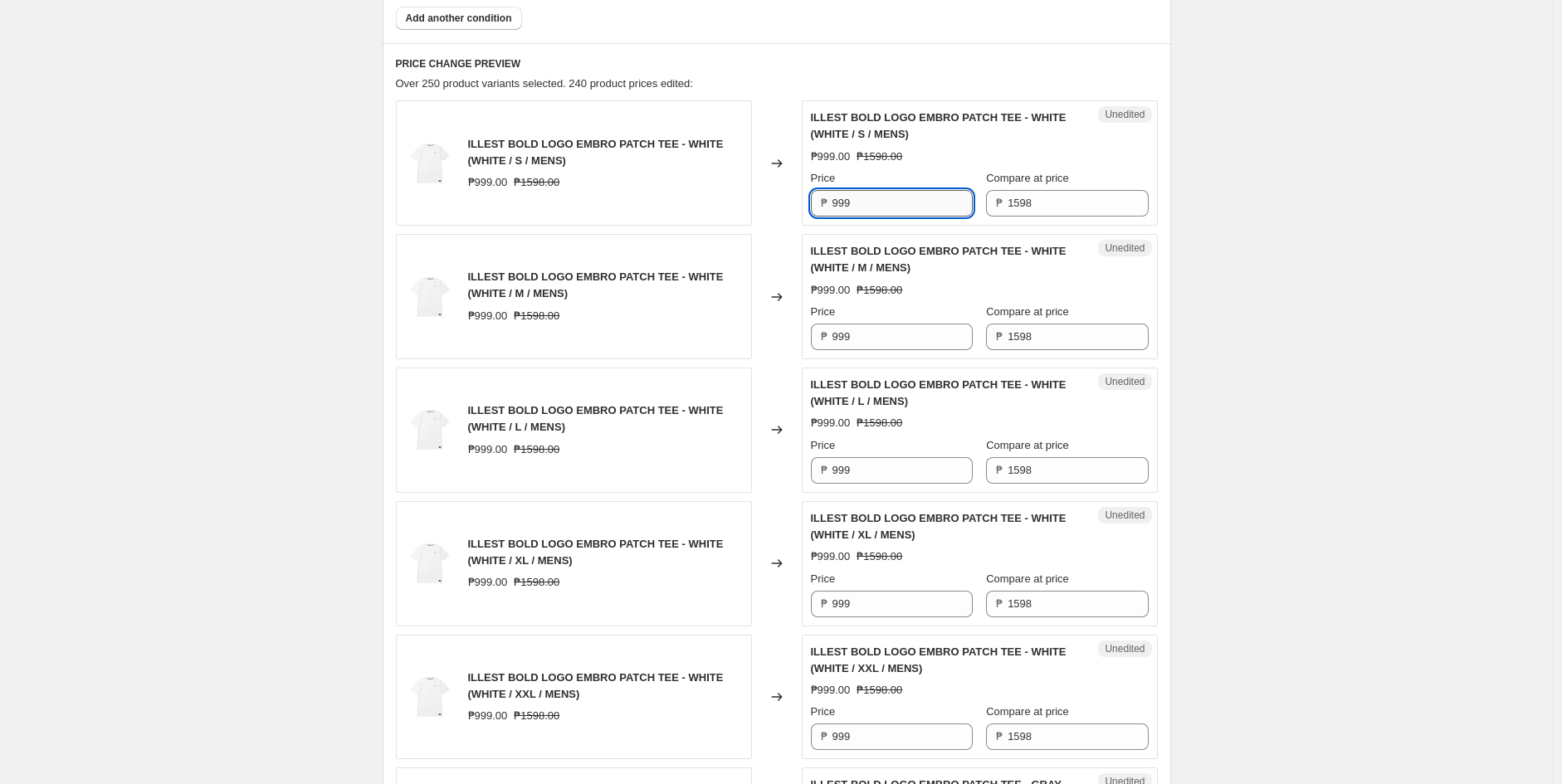
click at [872, 206] on input "999" at bounding box center [902, 203] width 140 height 26
click at [851, 337] on input "999" at bounding box center [902, 336] width 140 height 26
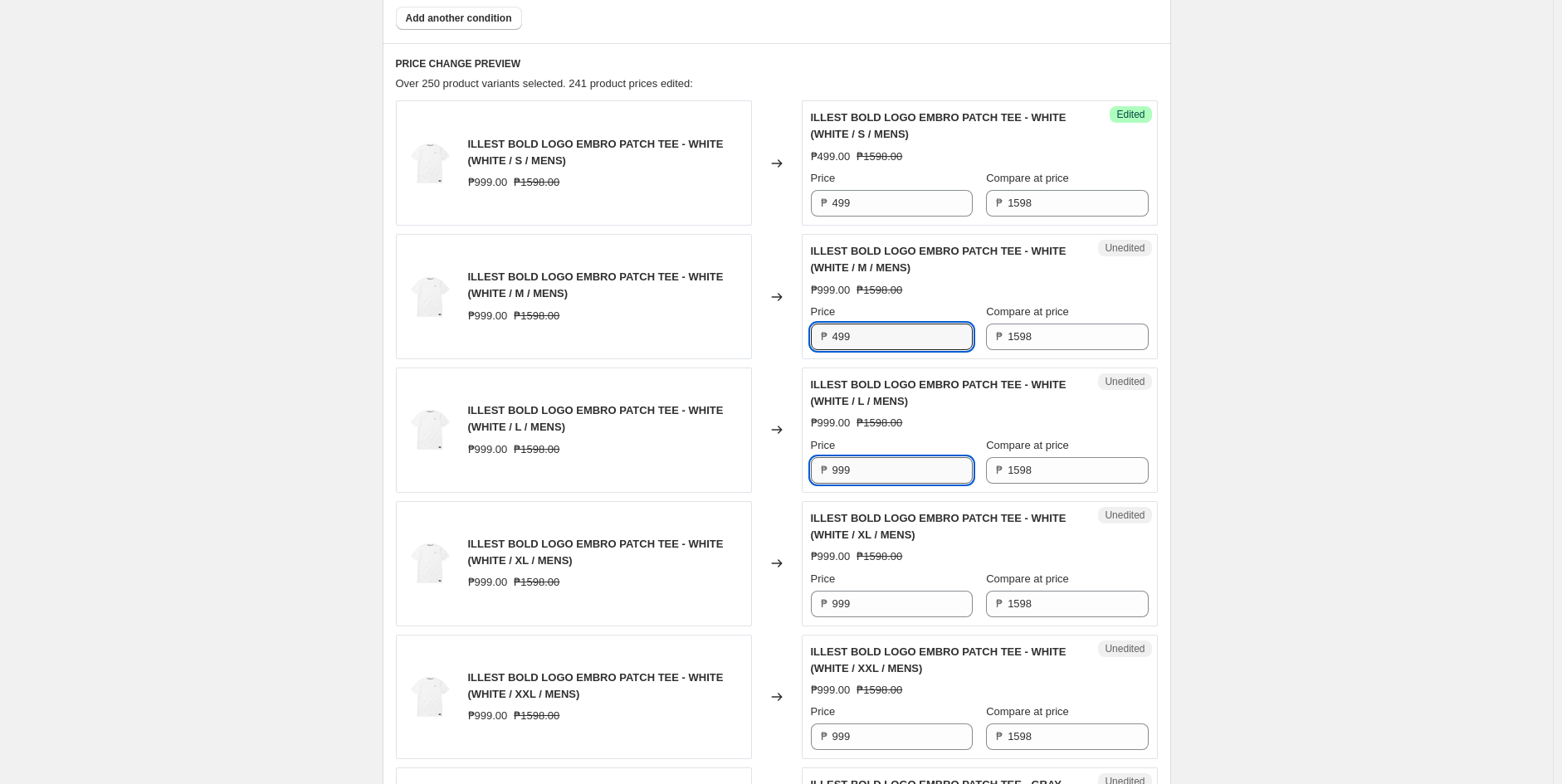
click at [873, 465] on input "999" at bounding box center [902, 470] width 140 height 26
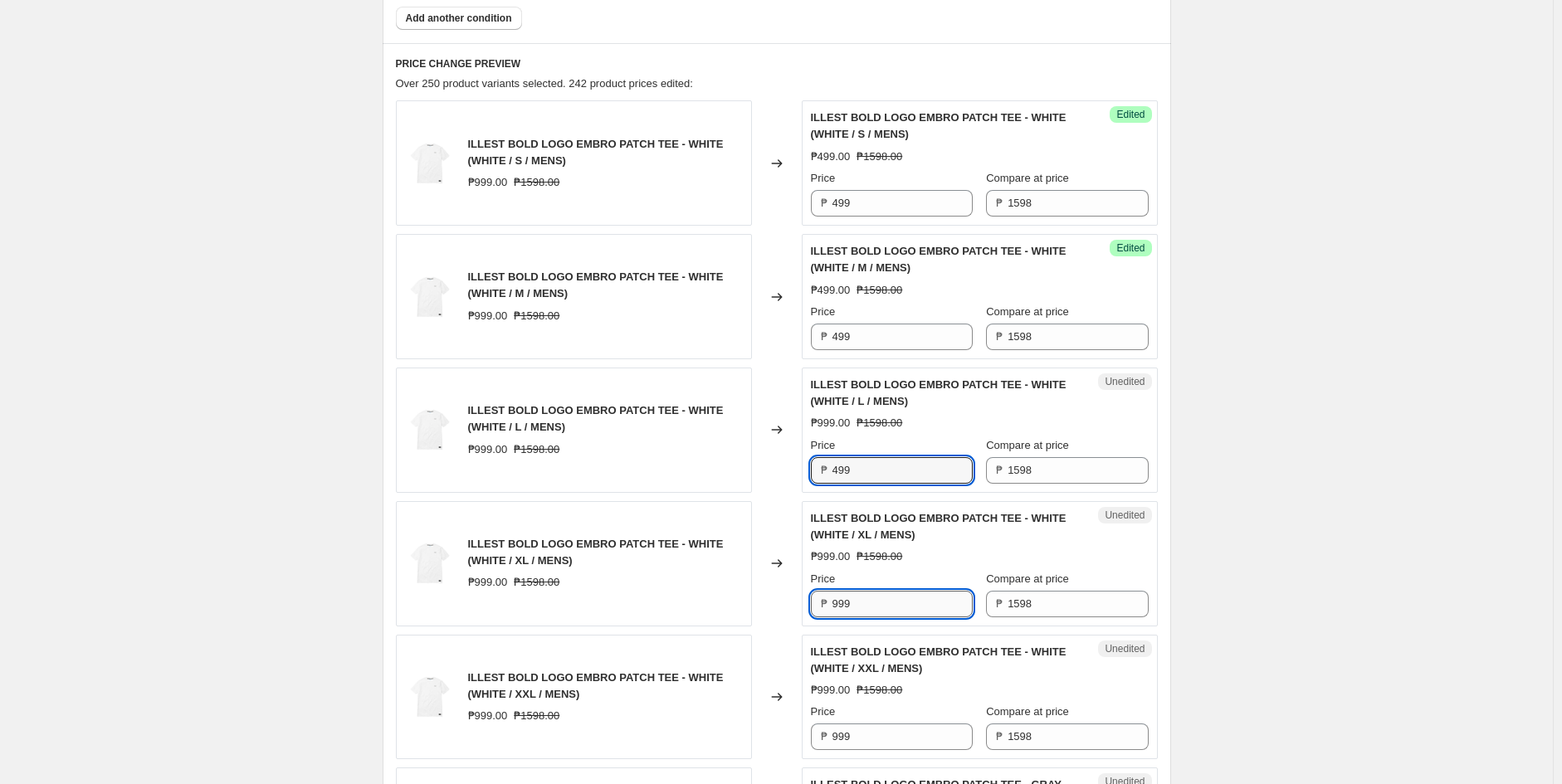
click at [872, 591] on input "999" at bounding box center [902, 604] width 140 height 26
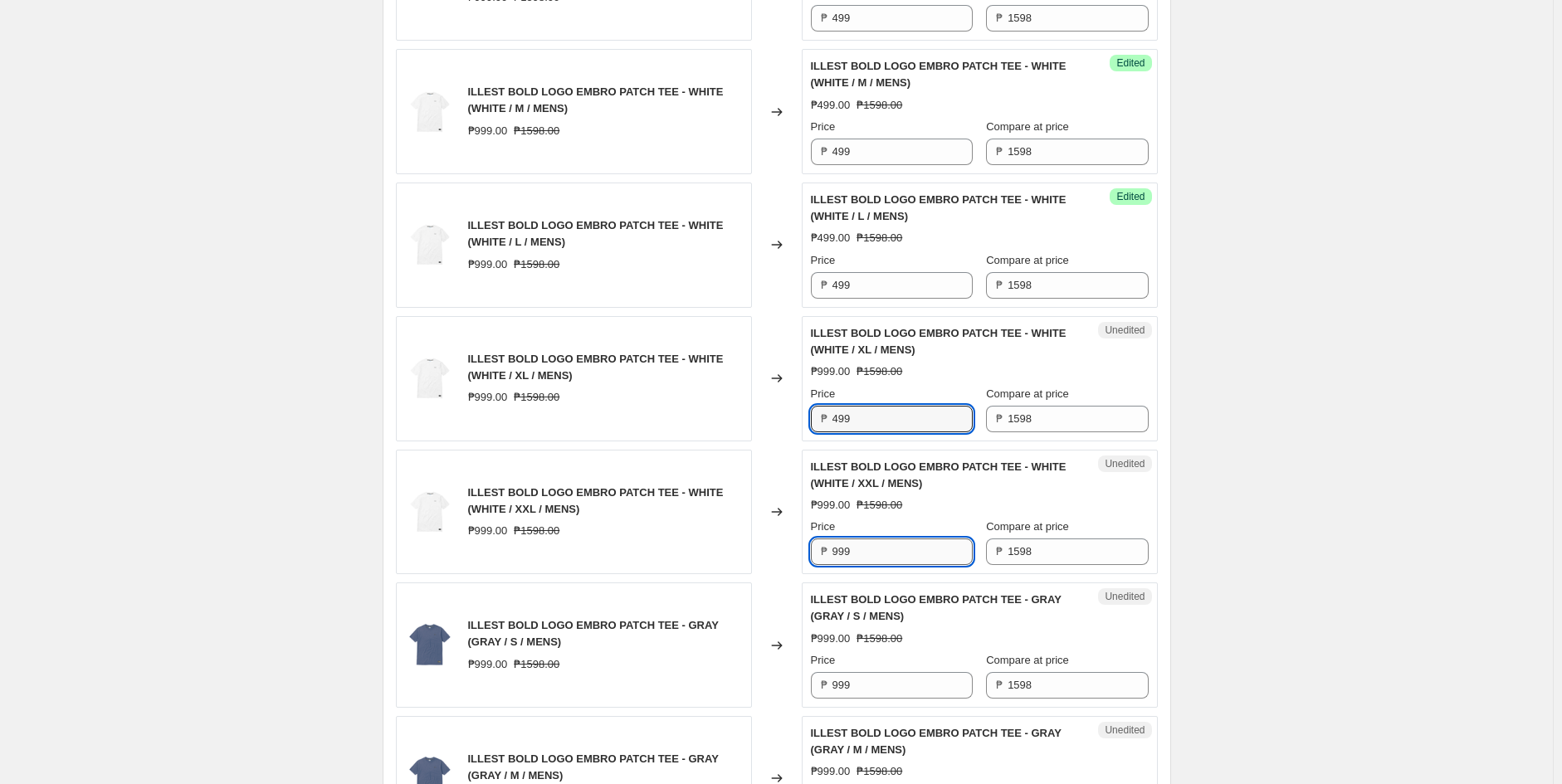
click at [863, 563] on input "999" at bounding box center [902, 551] width 140 height 26
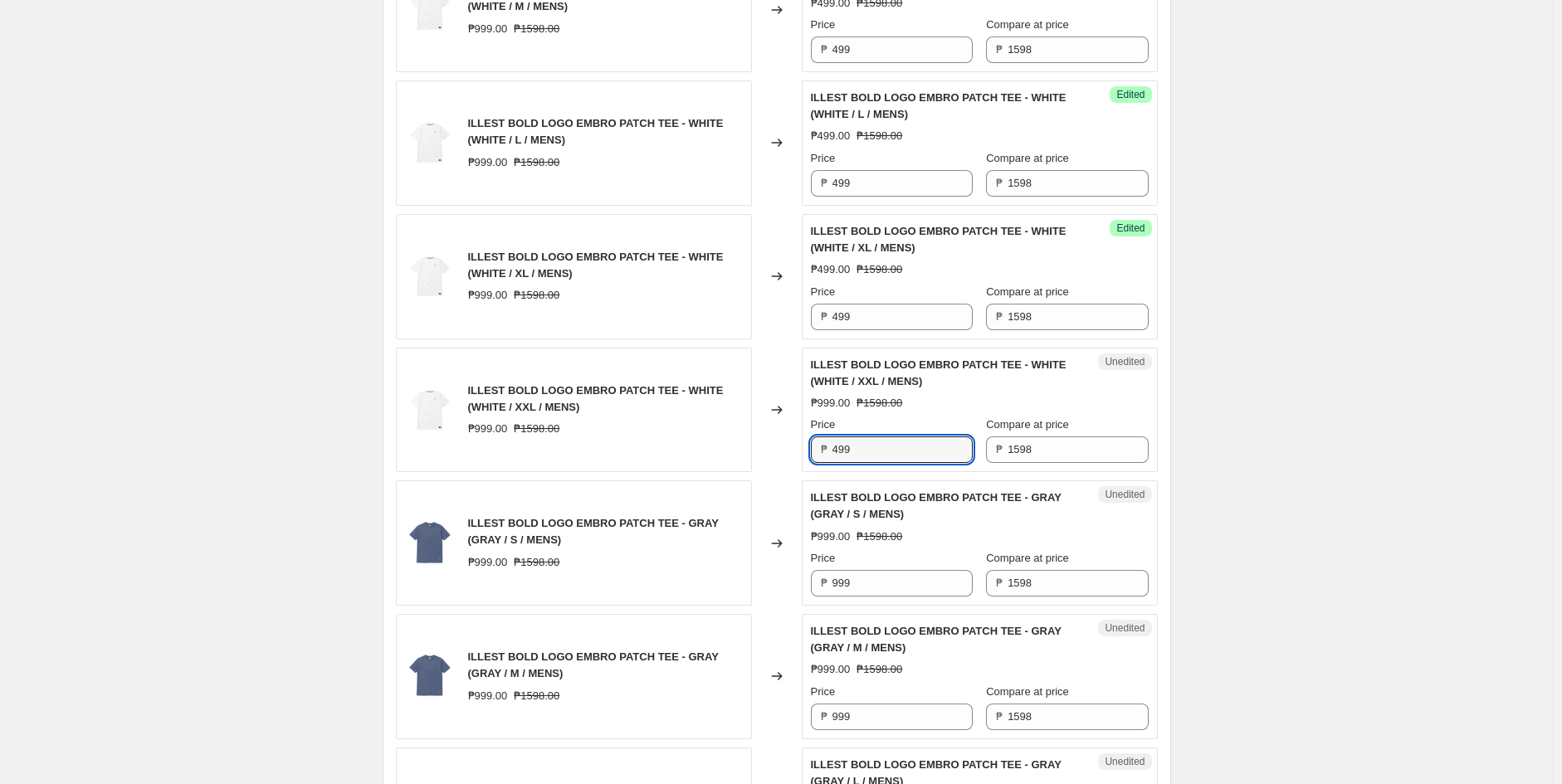
scroll to position [1014, 0]
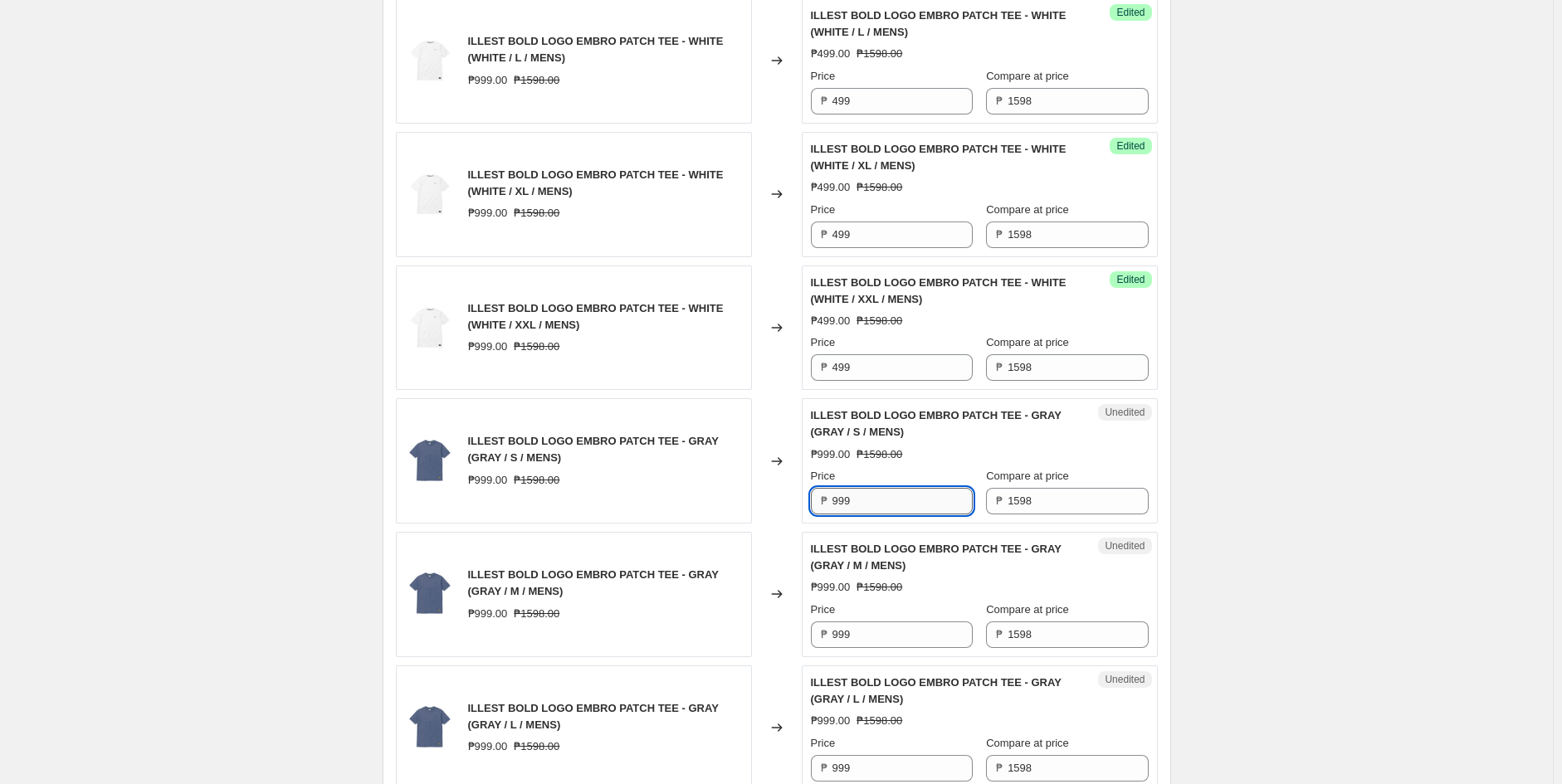
click at [887, 497] on input "999" at bounding box center [902, 500] width 140 height 26
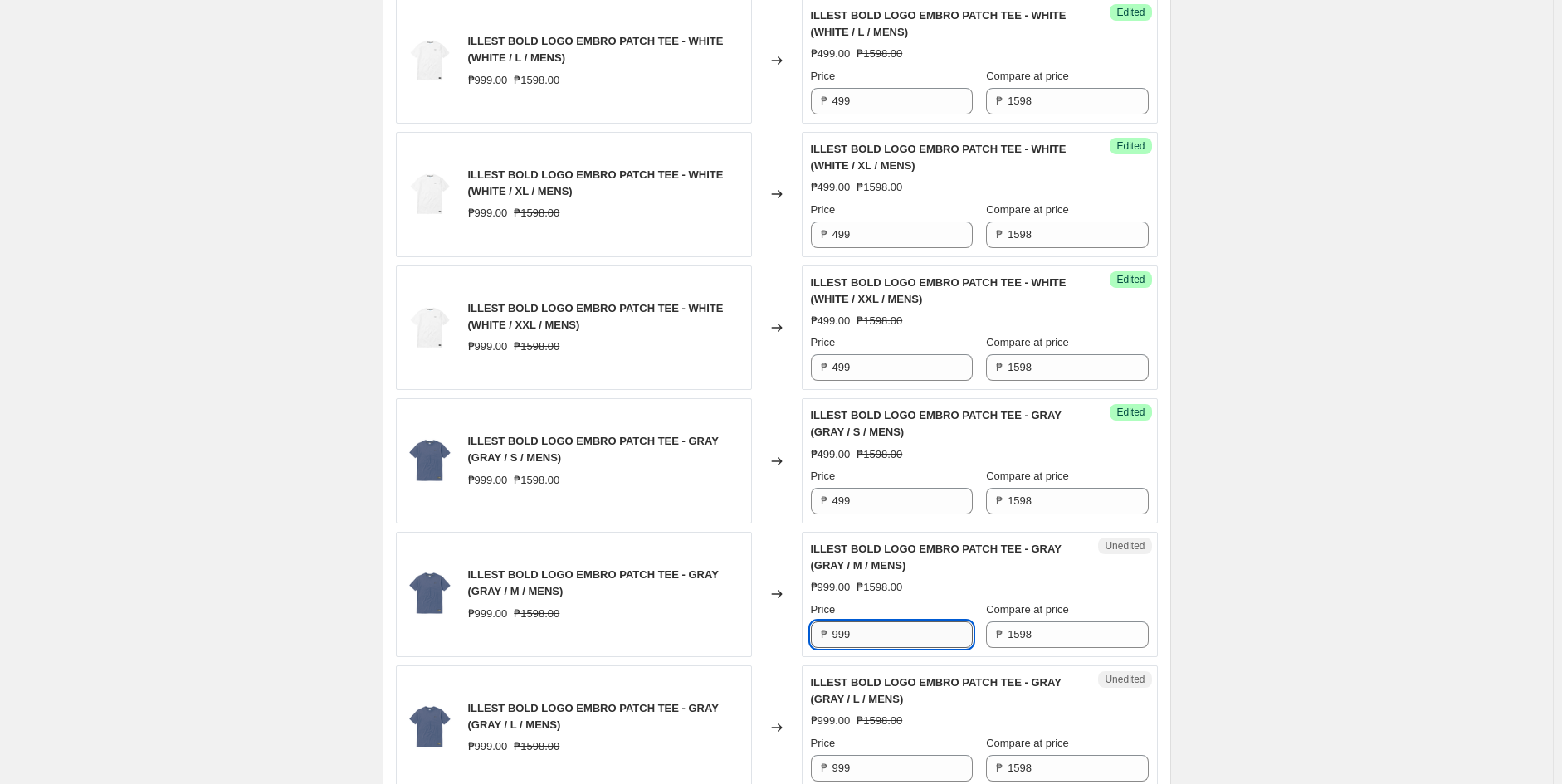
click at [873, 624] on input "999" at bounding box center [902, 634] width 140 height 26
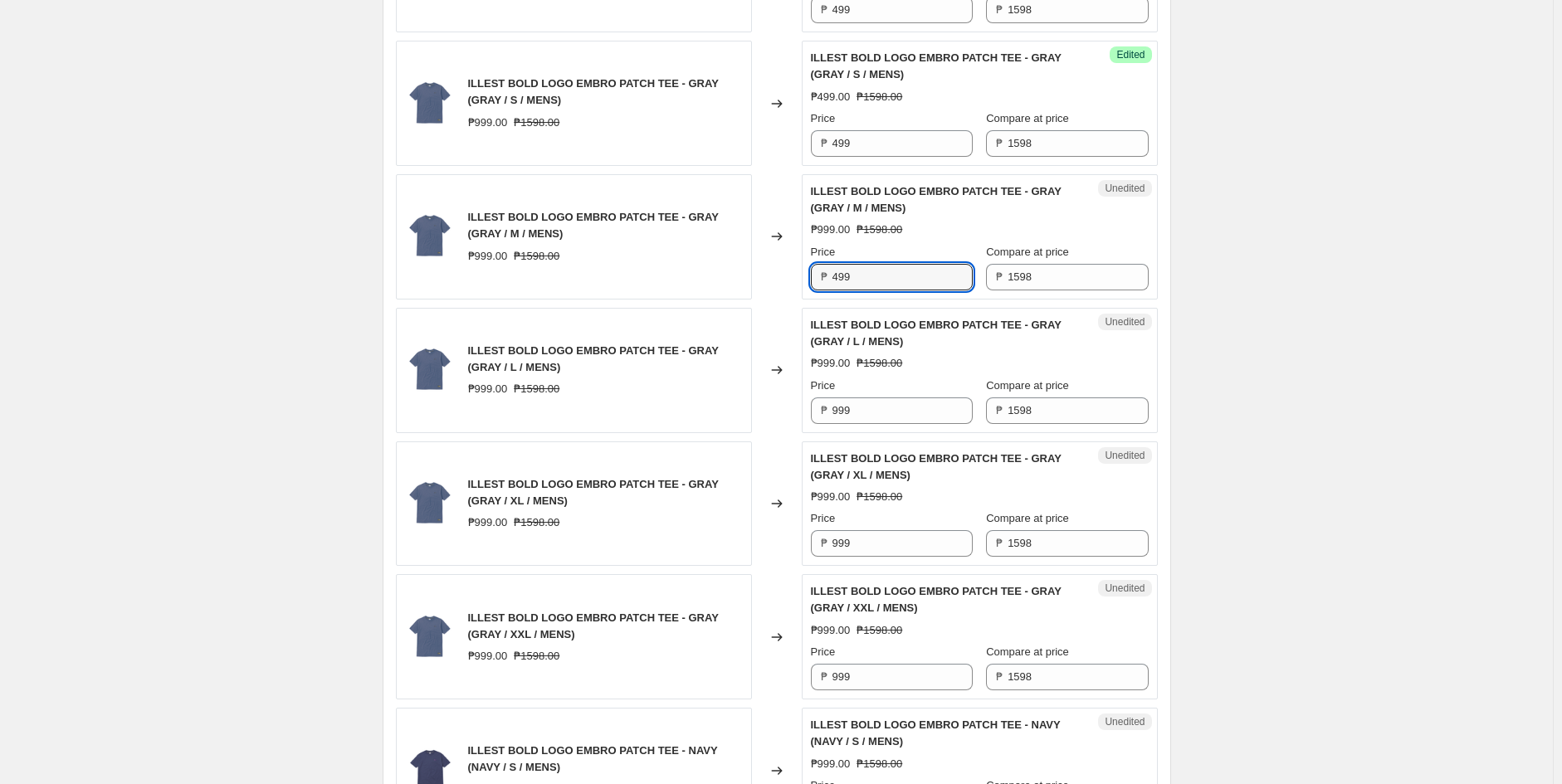
scroll to position [1383, 0]
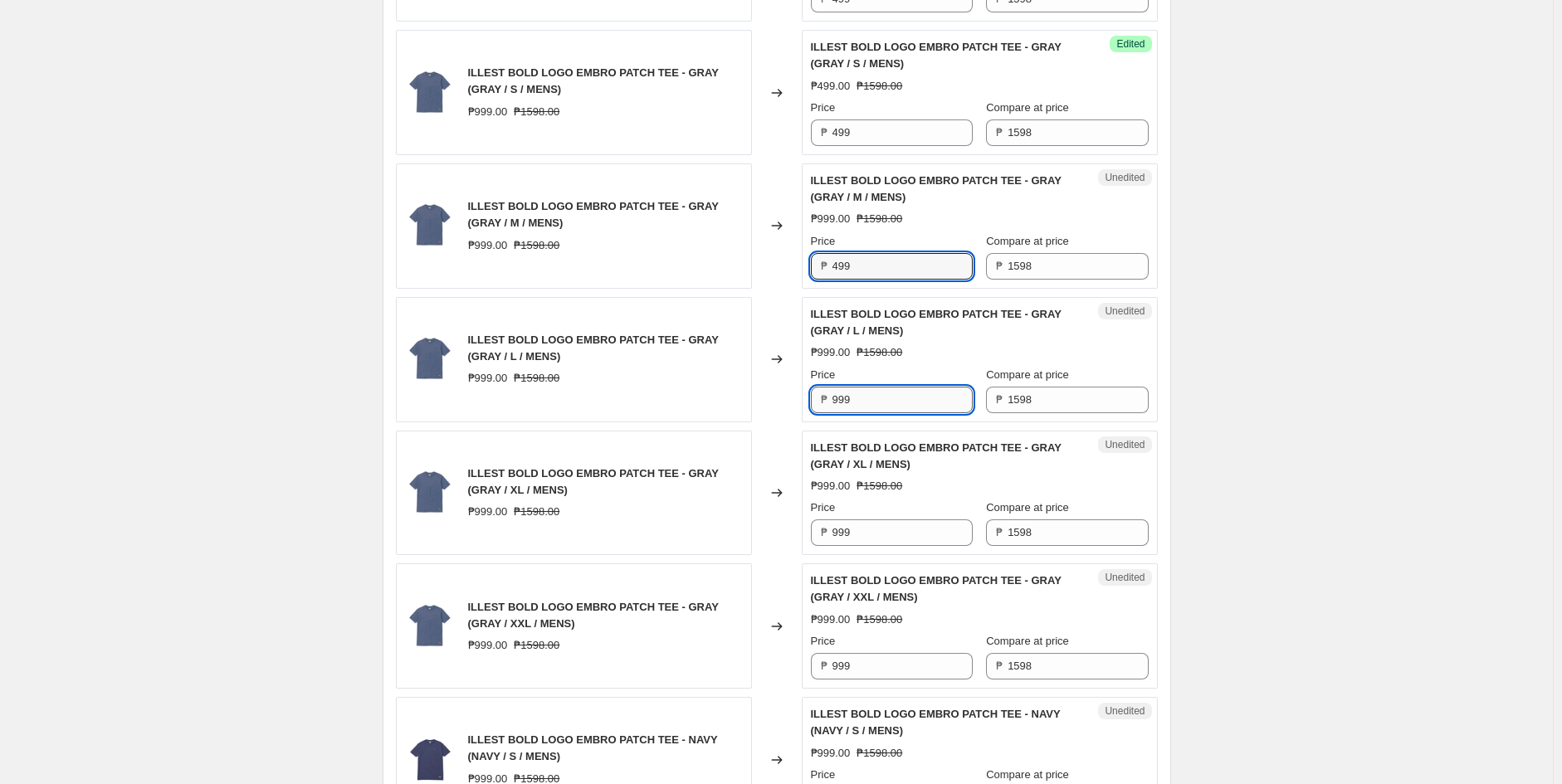
click at [874, 403] on input "999" at bounding box center [902, 400] width 140 height 26
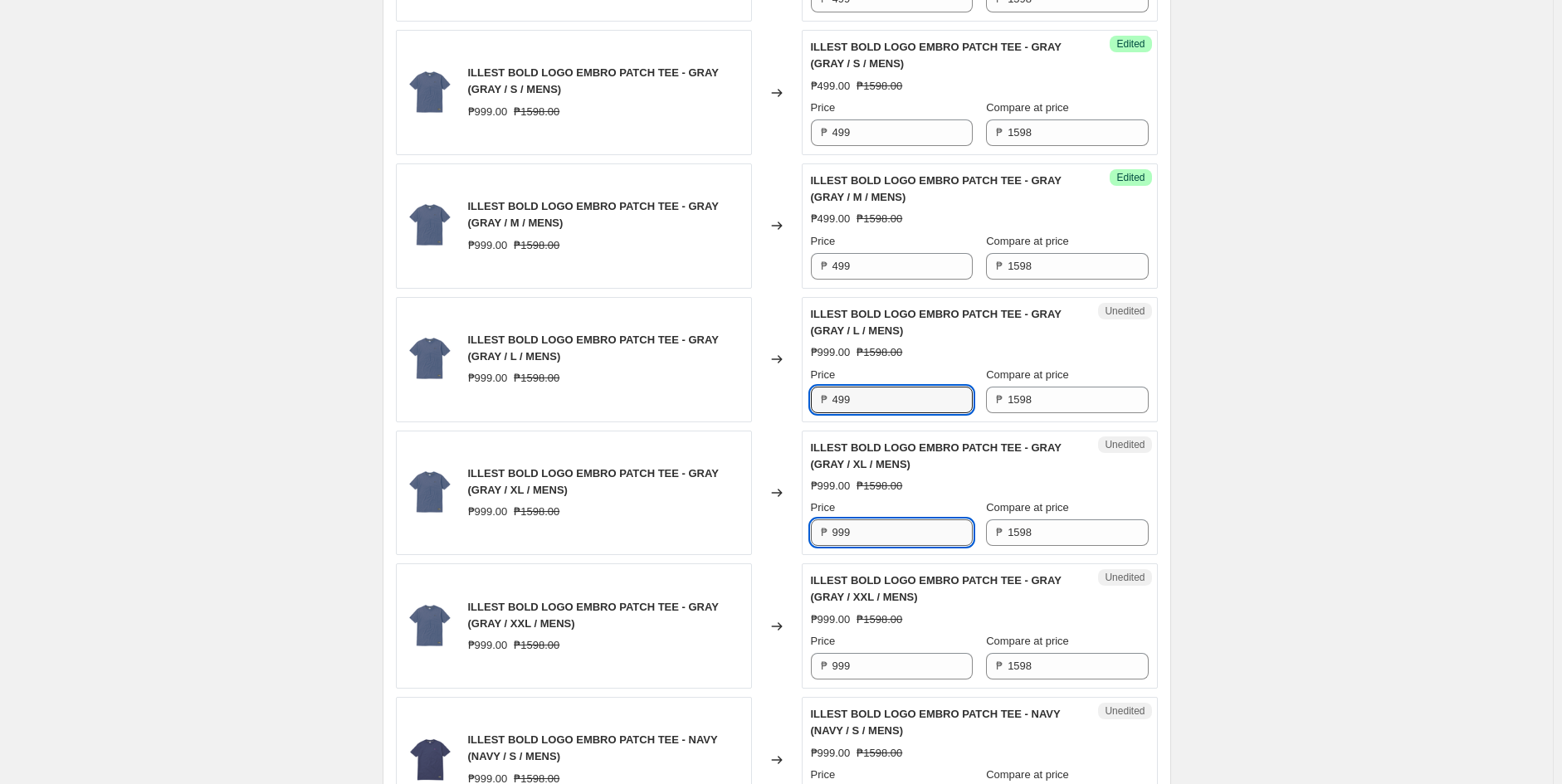
click at [901, 535] on input "999" at bounding box center [902, 532] width 140 height 26
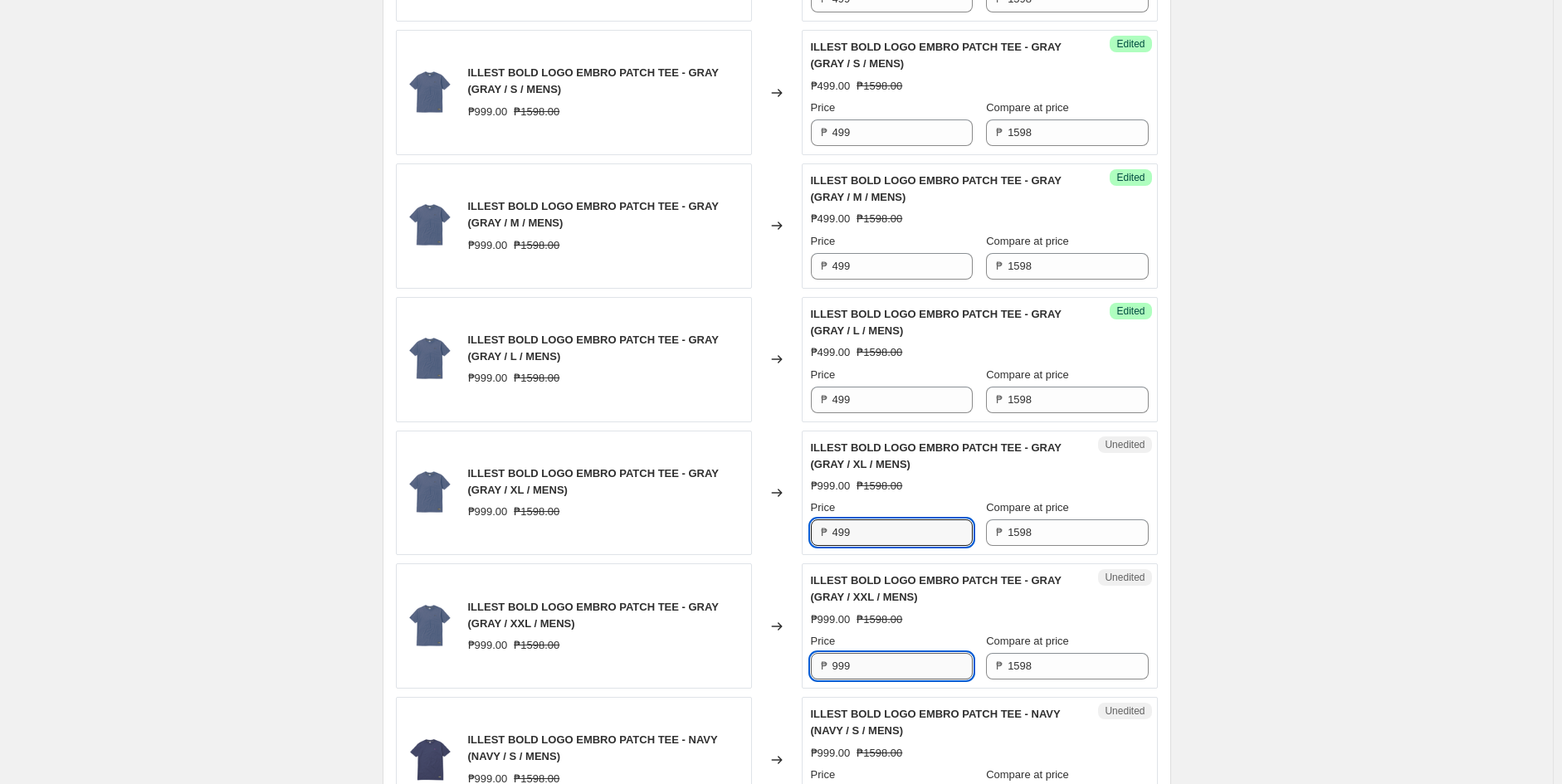
click at [880, 666] on input "999" at bounding box center [902, 666] width 140 height 26
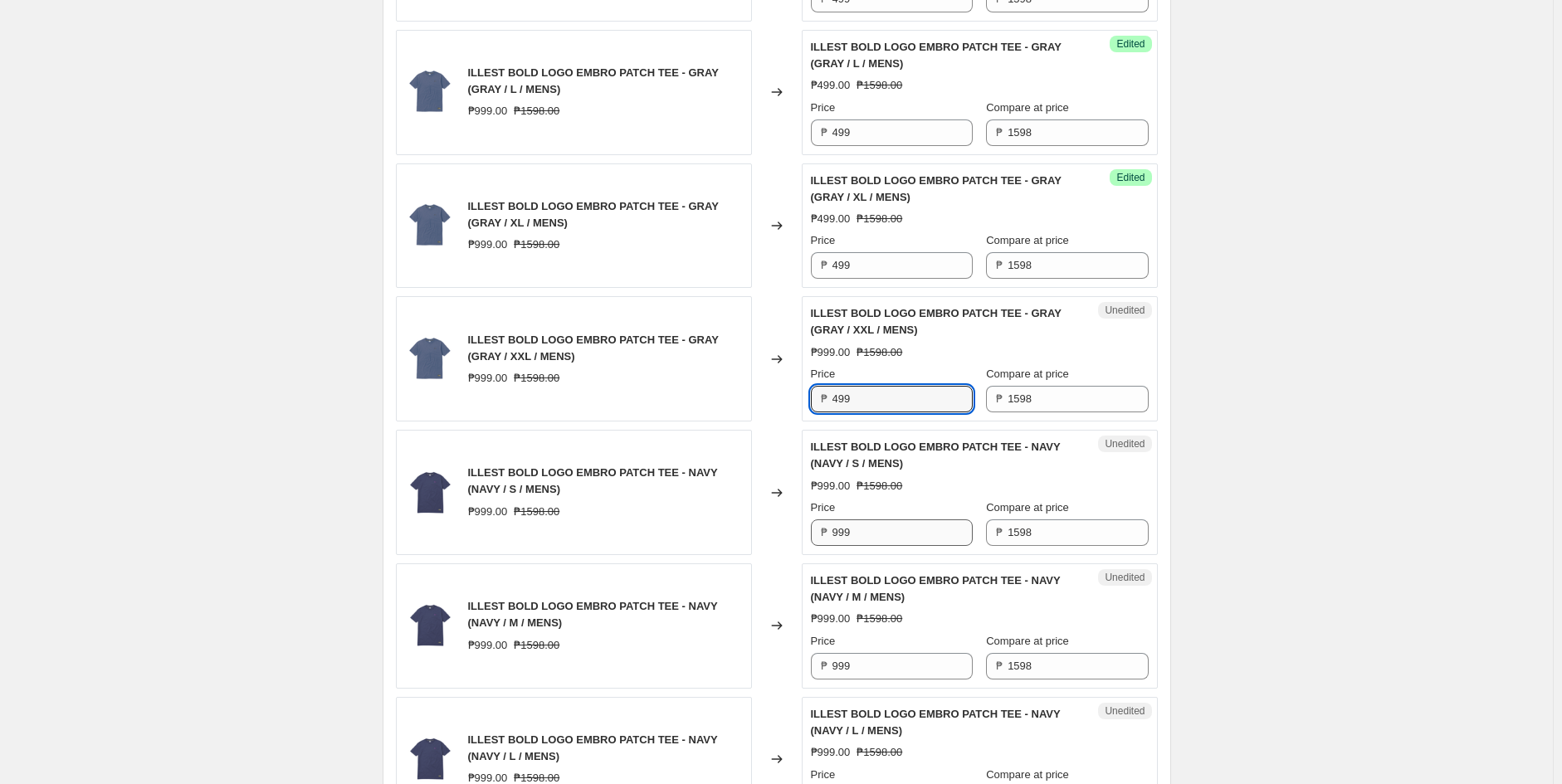
scroll to position [1660, 0]
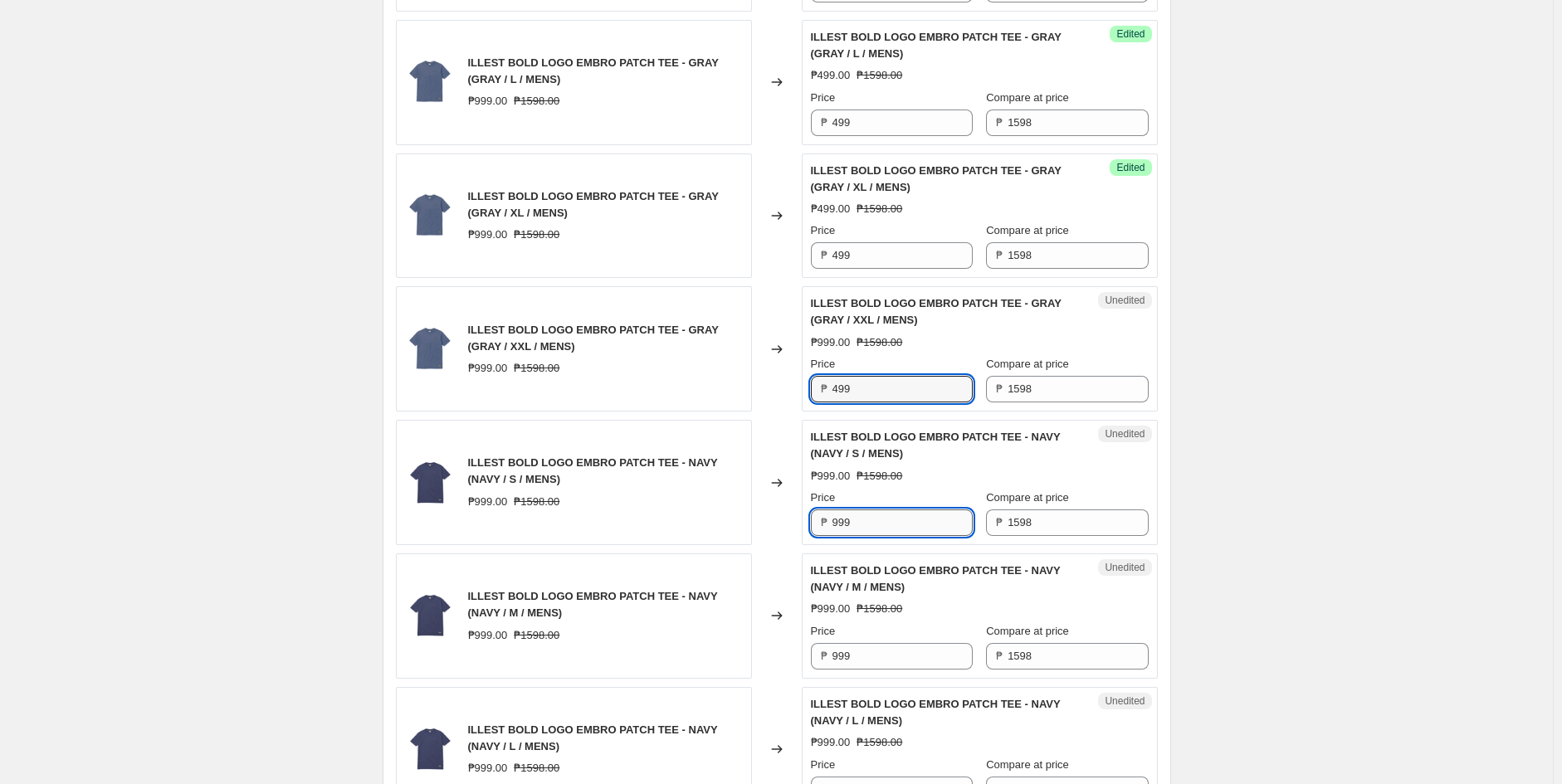
click at [883, 529] on input "999" at bounding box center [902, 522] width 140 height 26
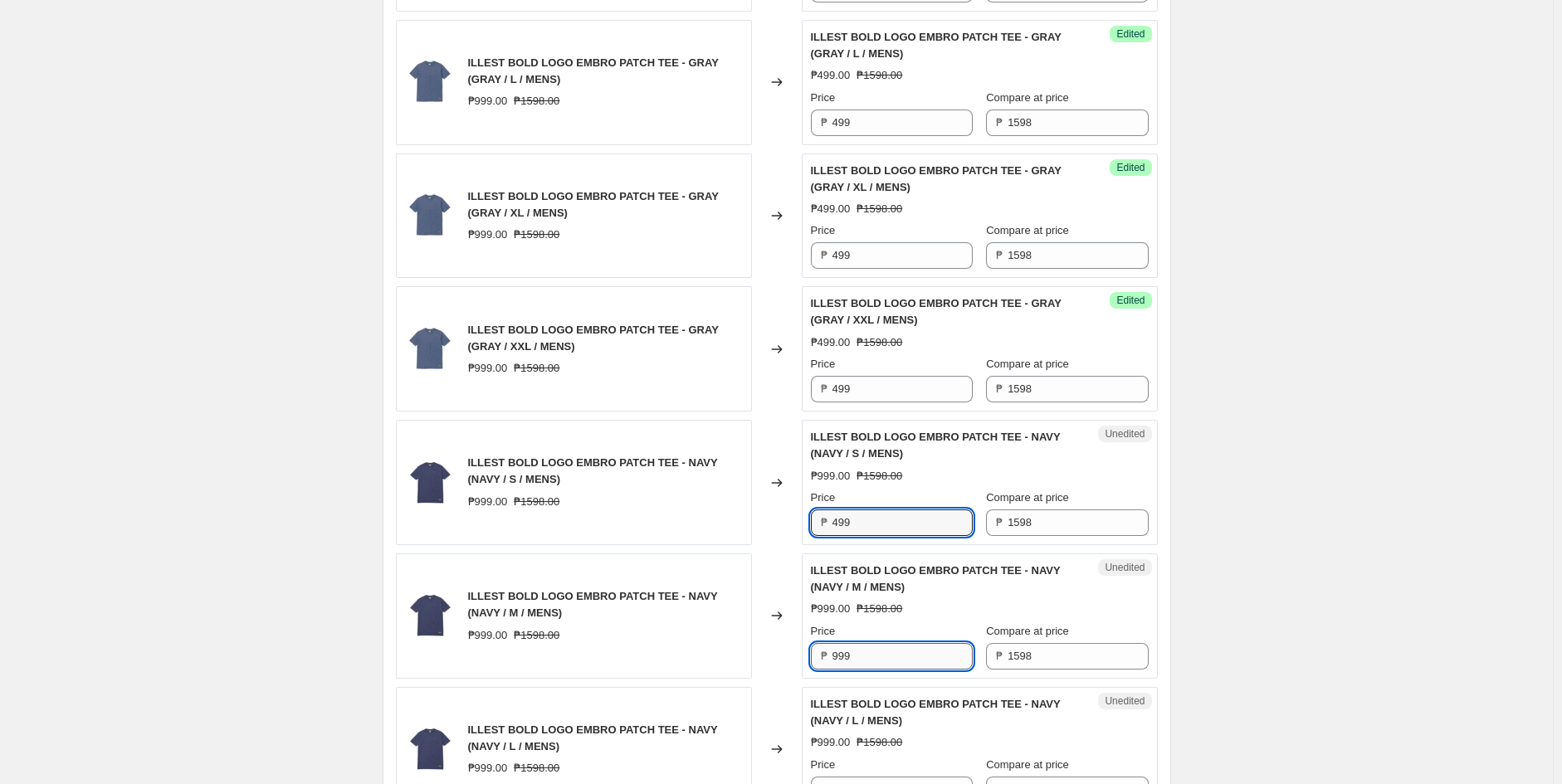
click at [891, 668] on input "999" at bounding box center [902, 655] width 140 height 26
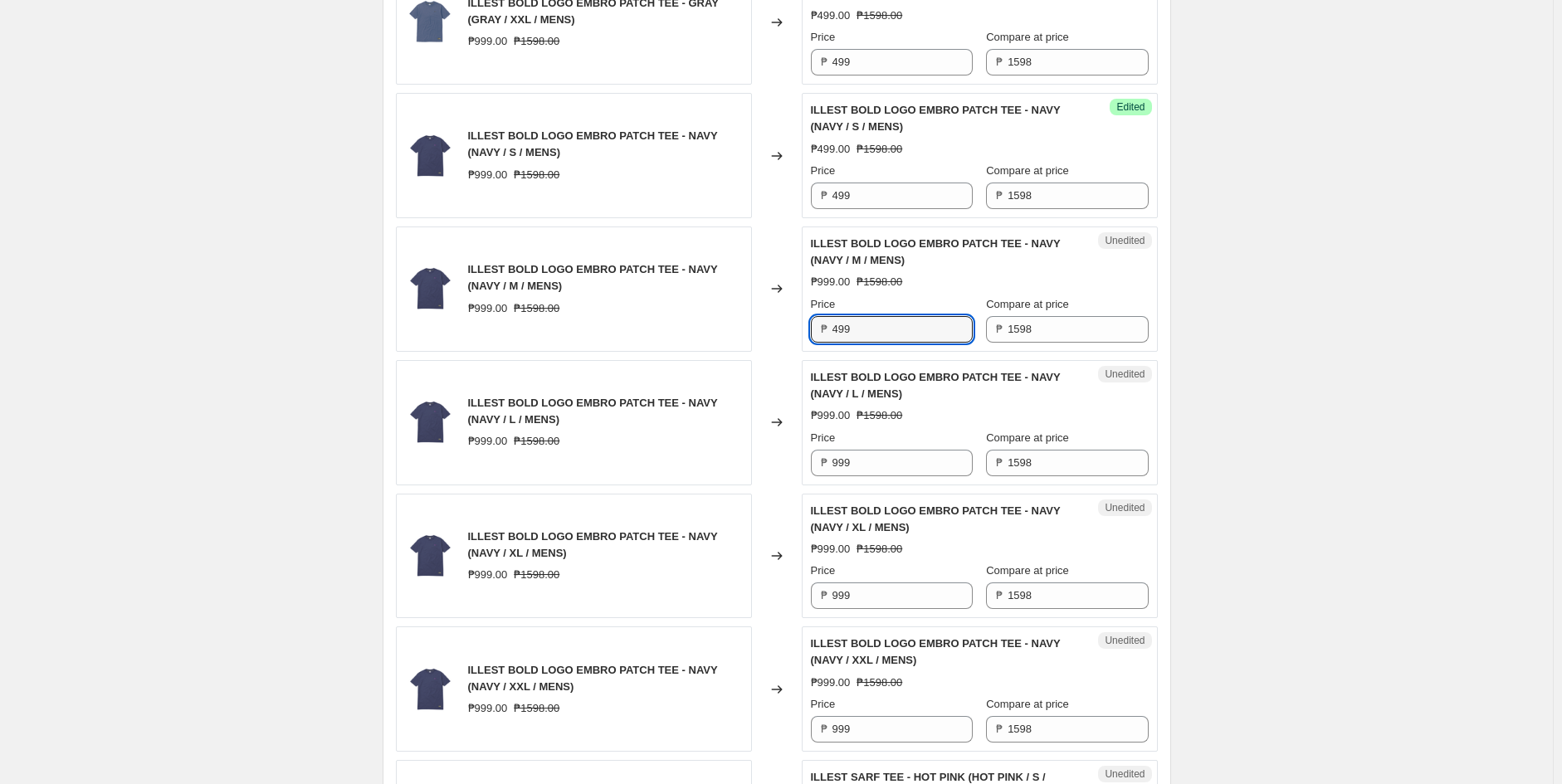
scroll to position [2028, 0]
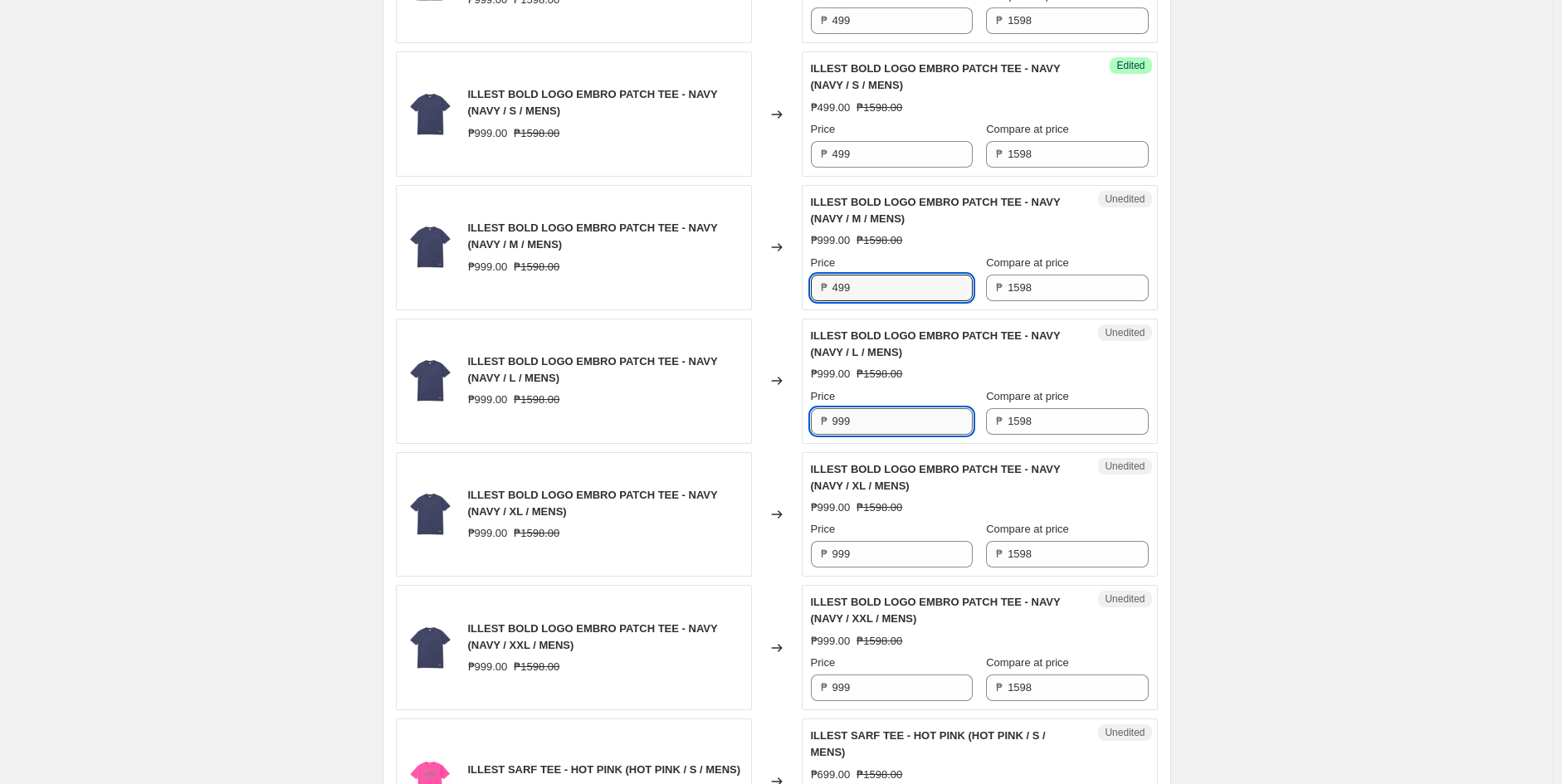
click at [874, 424] on input "999" at bounding box center [902, 421] width 140 height 26
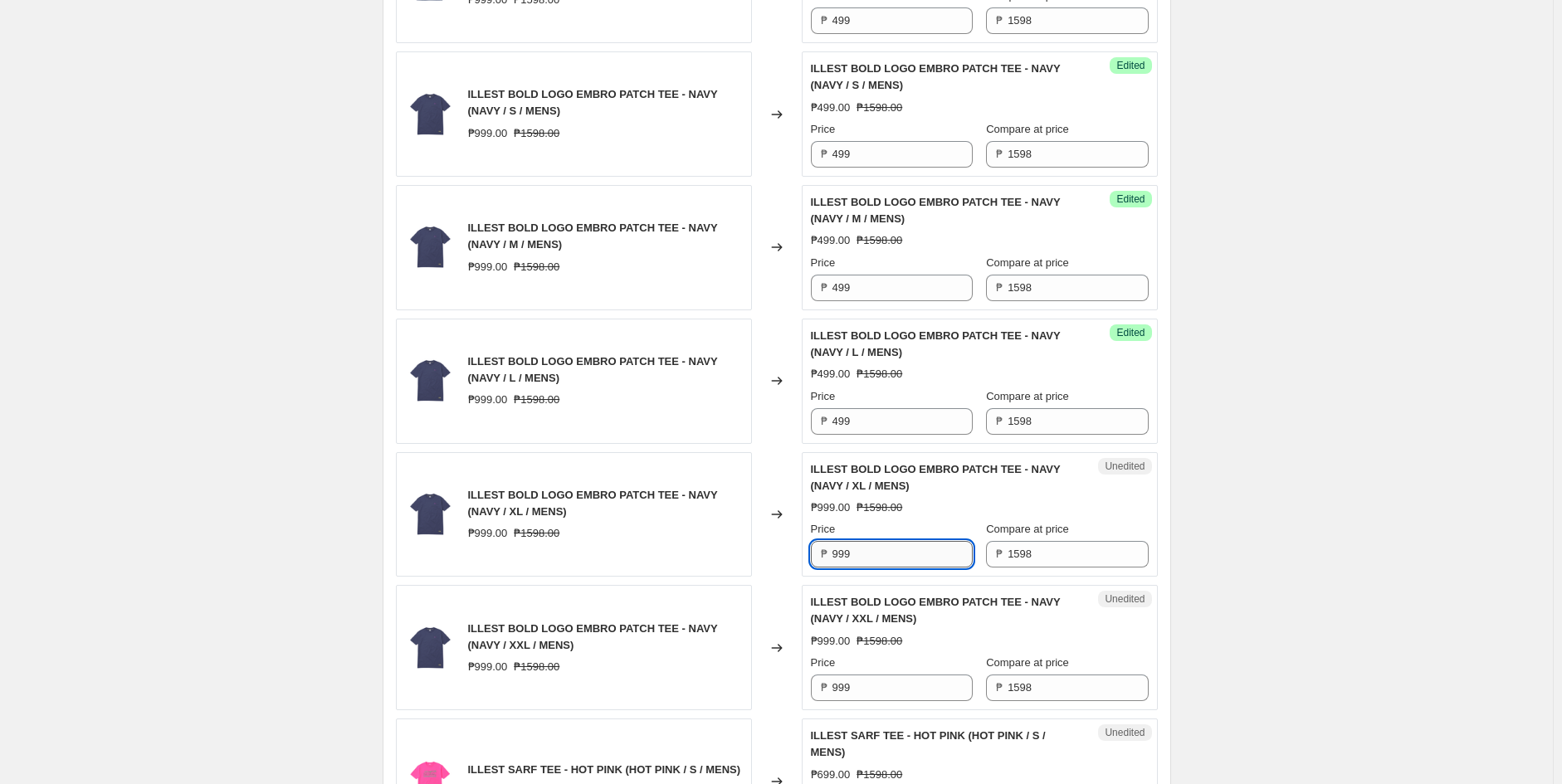
click at [881, 551] on input "999" at bounding box center [902, 554] width 140 height 26
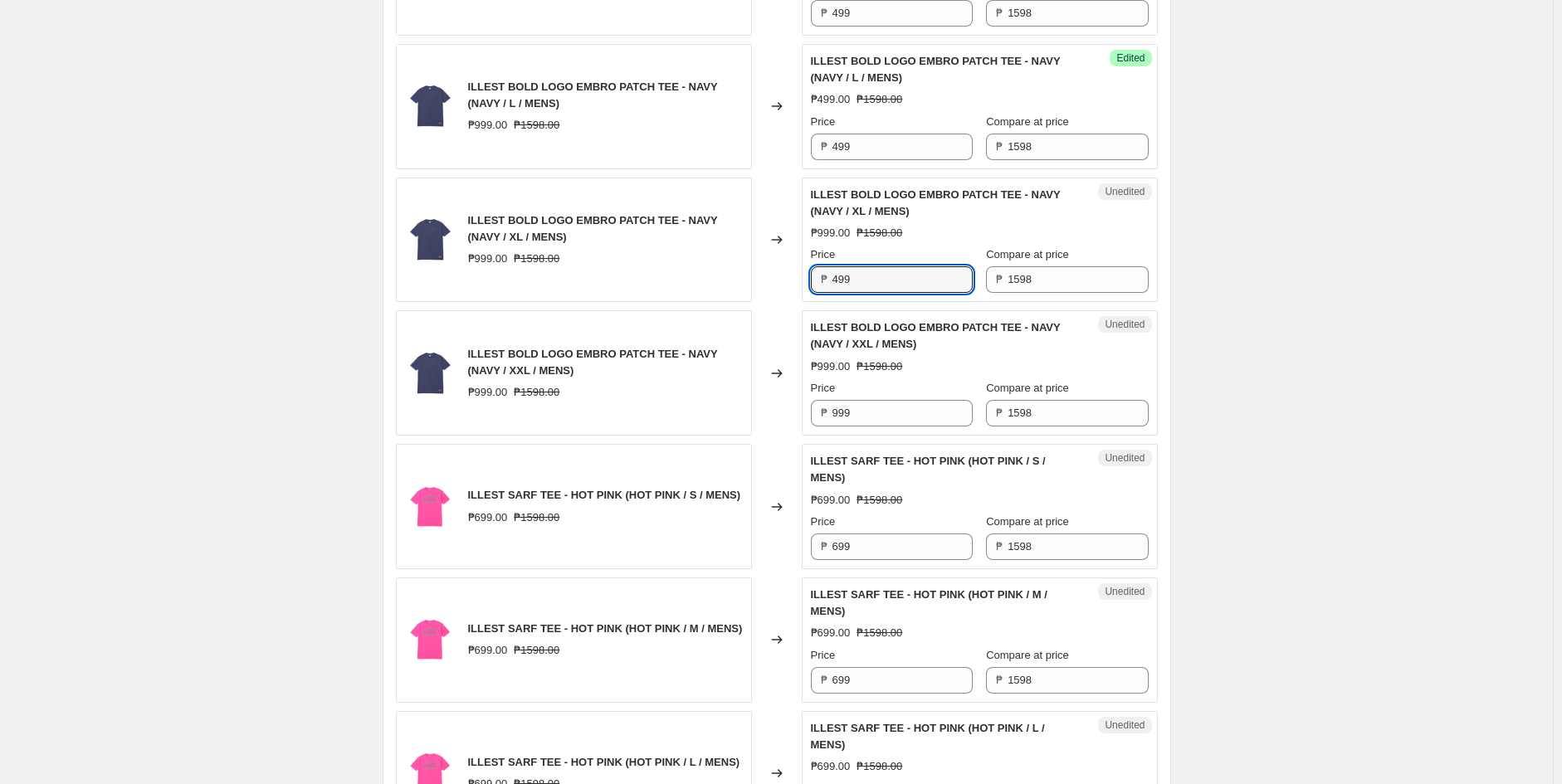
scroll to position [2304, 0]
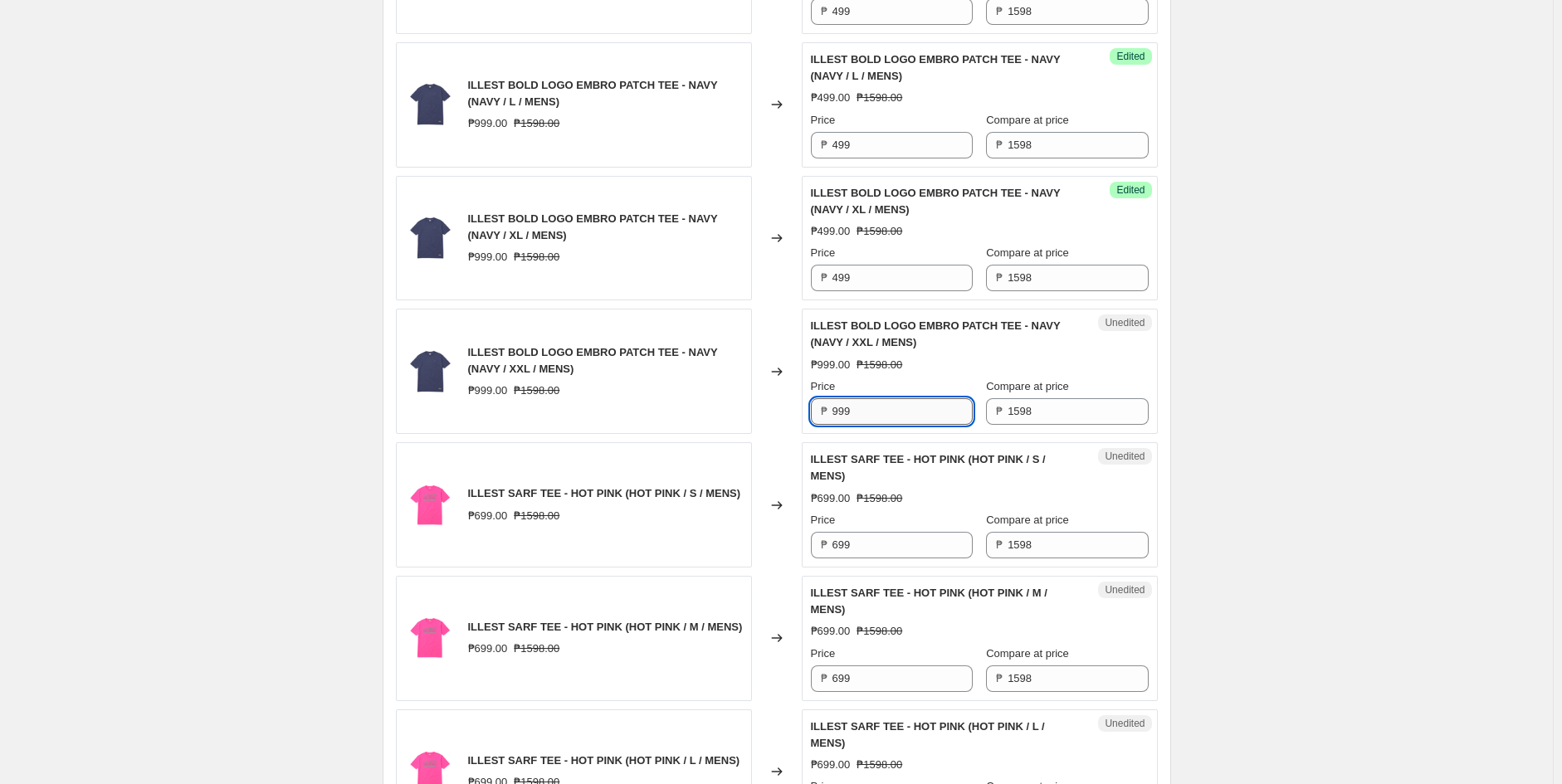
click at [872, 422] on input "999" at bounding box center [902, 411] width 140 height 26
click at [870, 543] on input "699" at bounding box center [902, 544] width 140 height 26
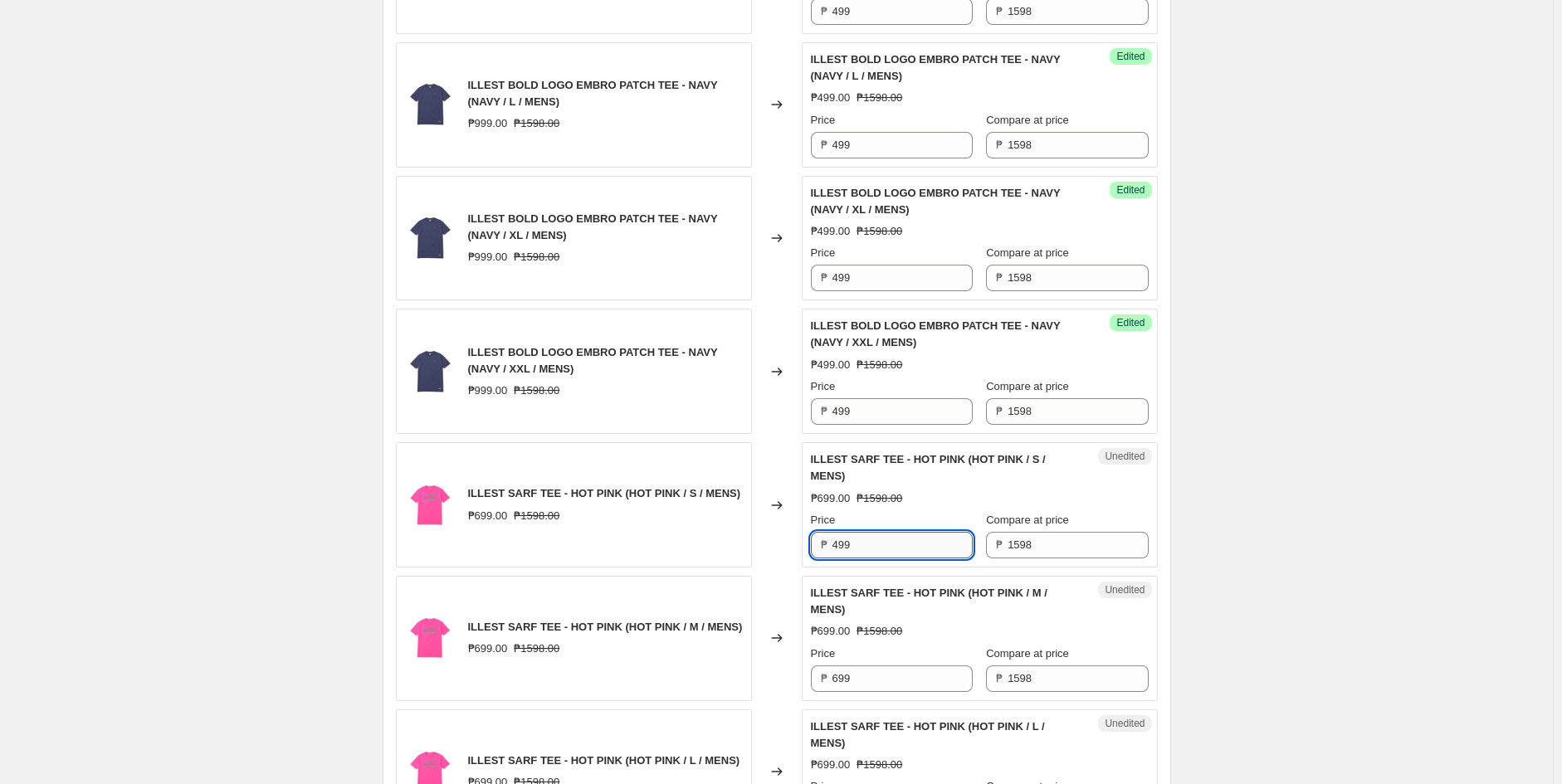
scroll to position [2396, 0]
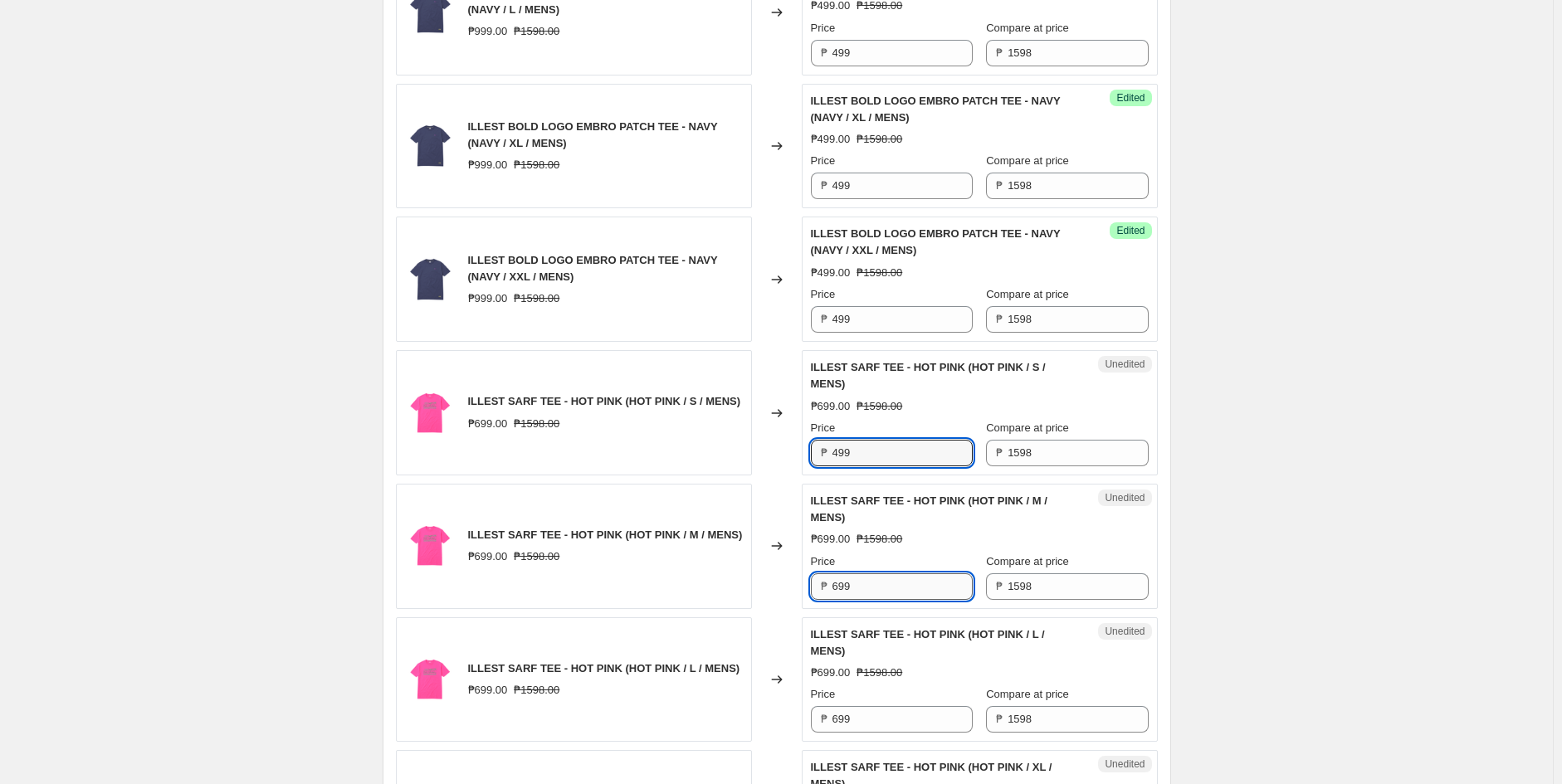
click at [861, 591] on input "699" at bounding box center [902, 586] width 140 height 26
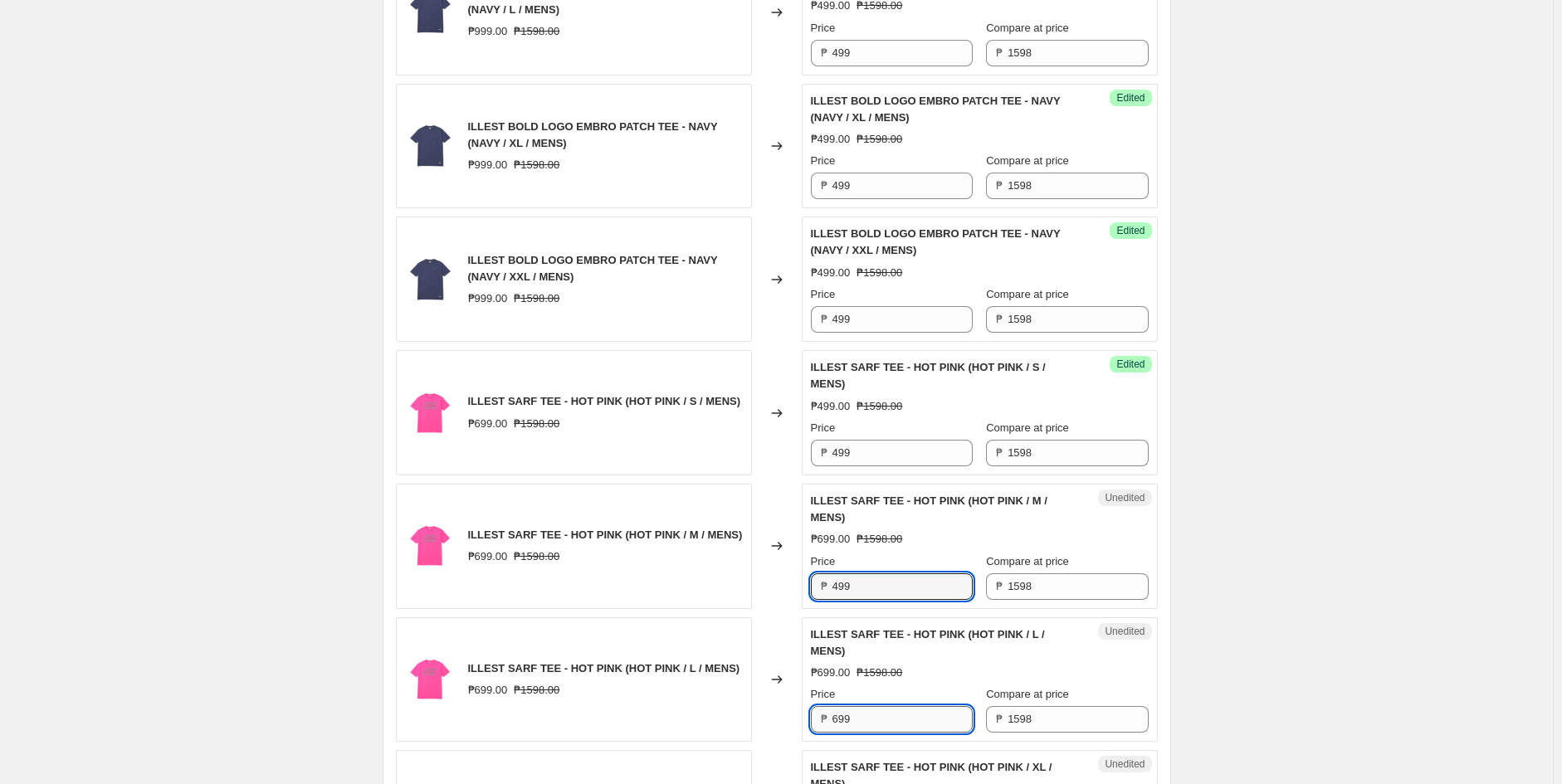
click at [883, 696] on input "699" at bounding box center [902, 719] width 140 height 26
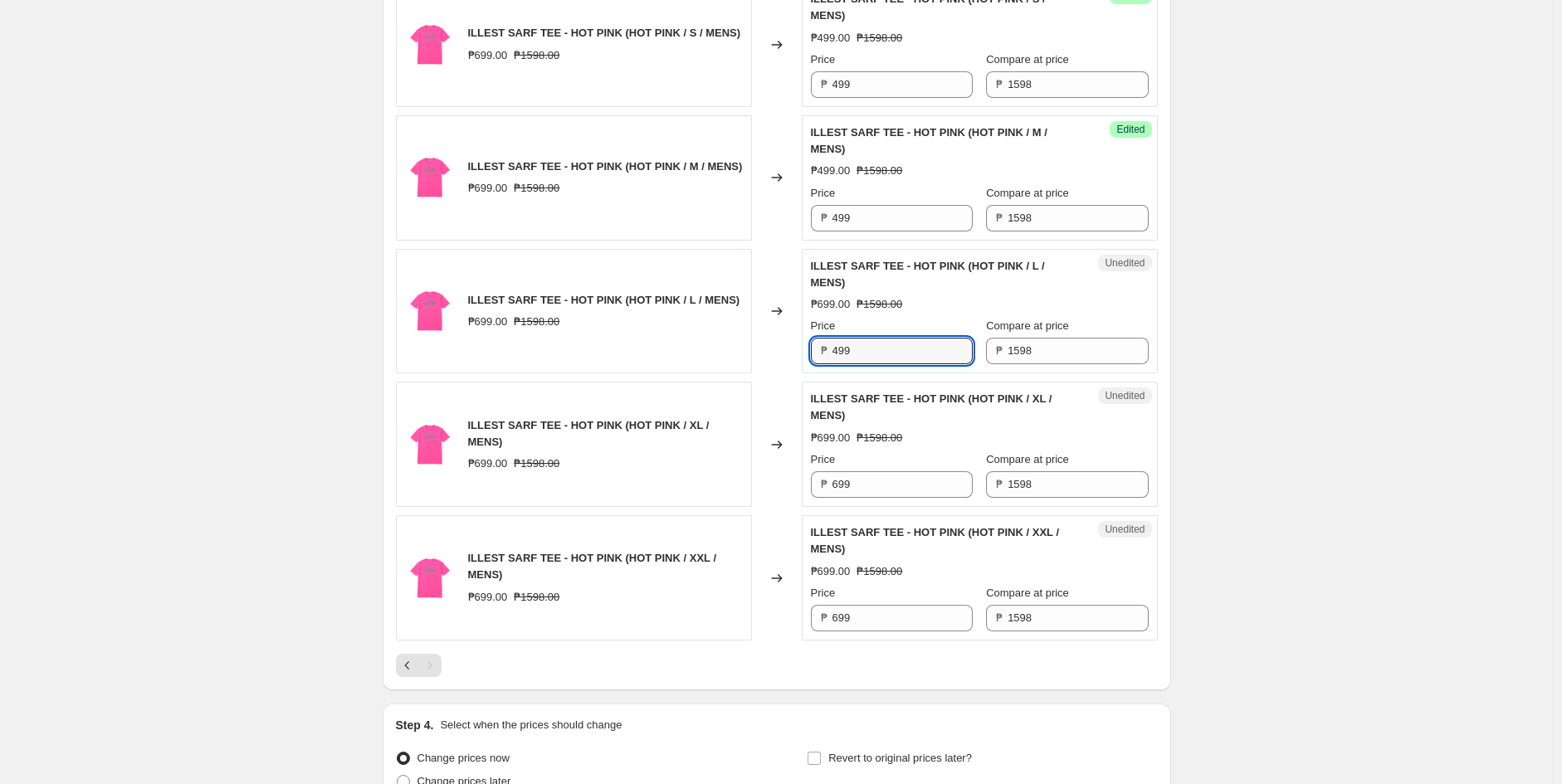
scroll to position [2765, 0]
click at [891, 481] on input "699" at bounding box center [902, 483] width 140 height 26
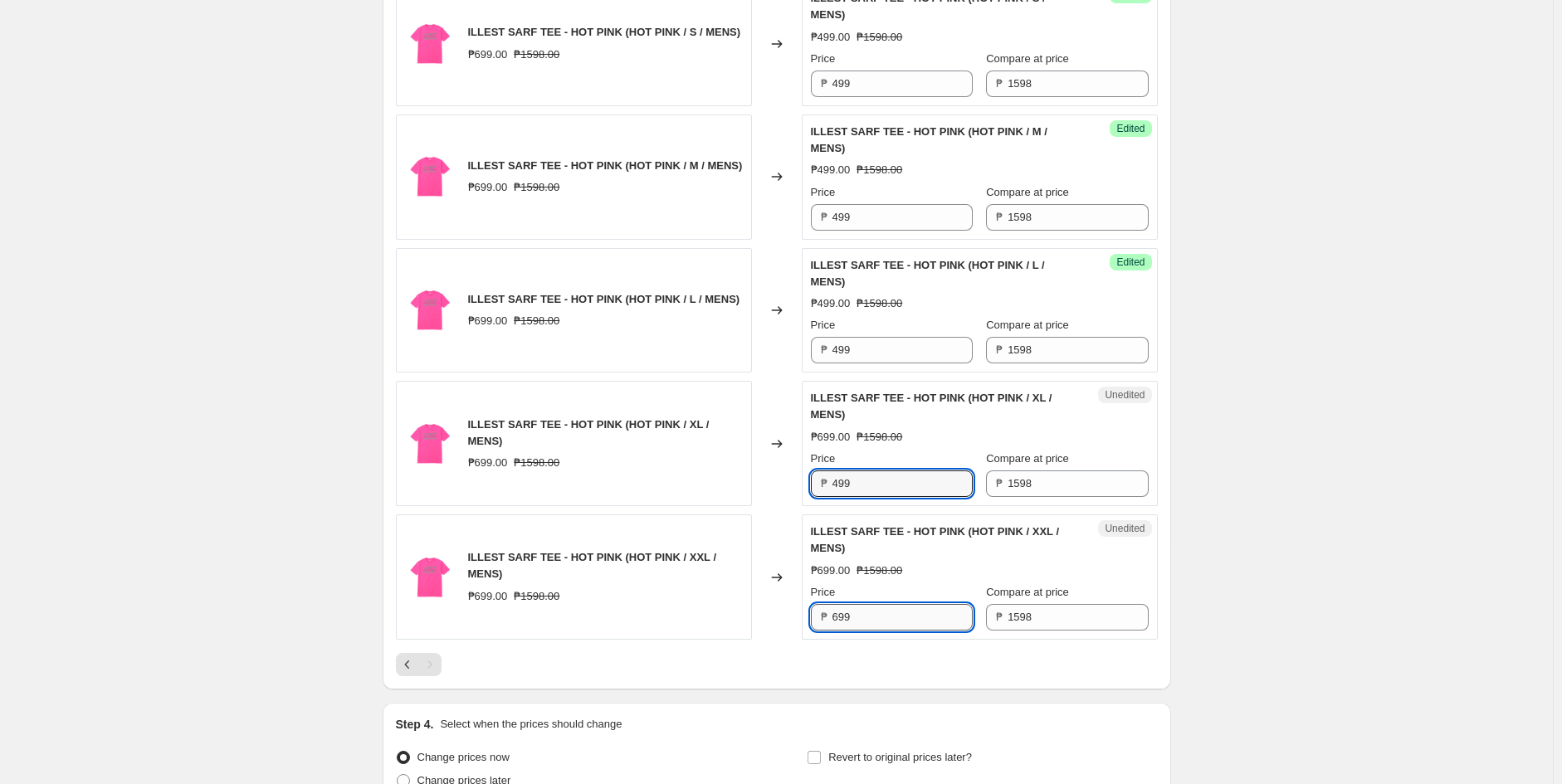
click at [851, 622] on input "699" at bounding box center [902, 616] width 140 height 26
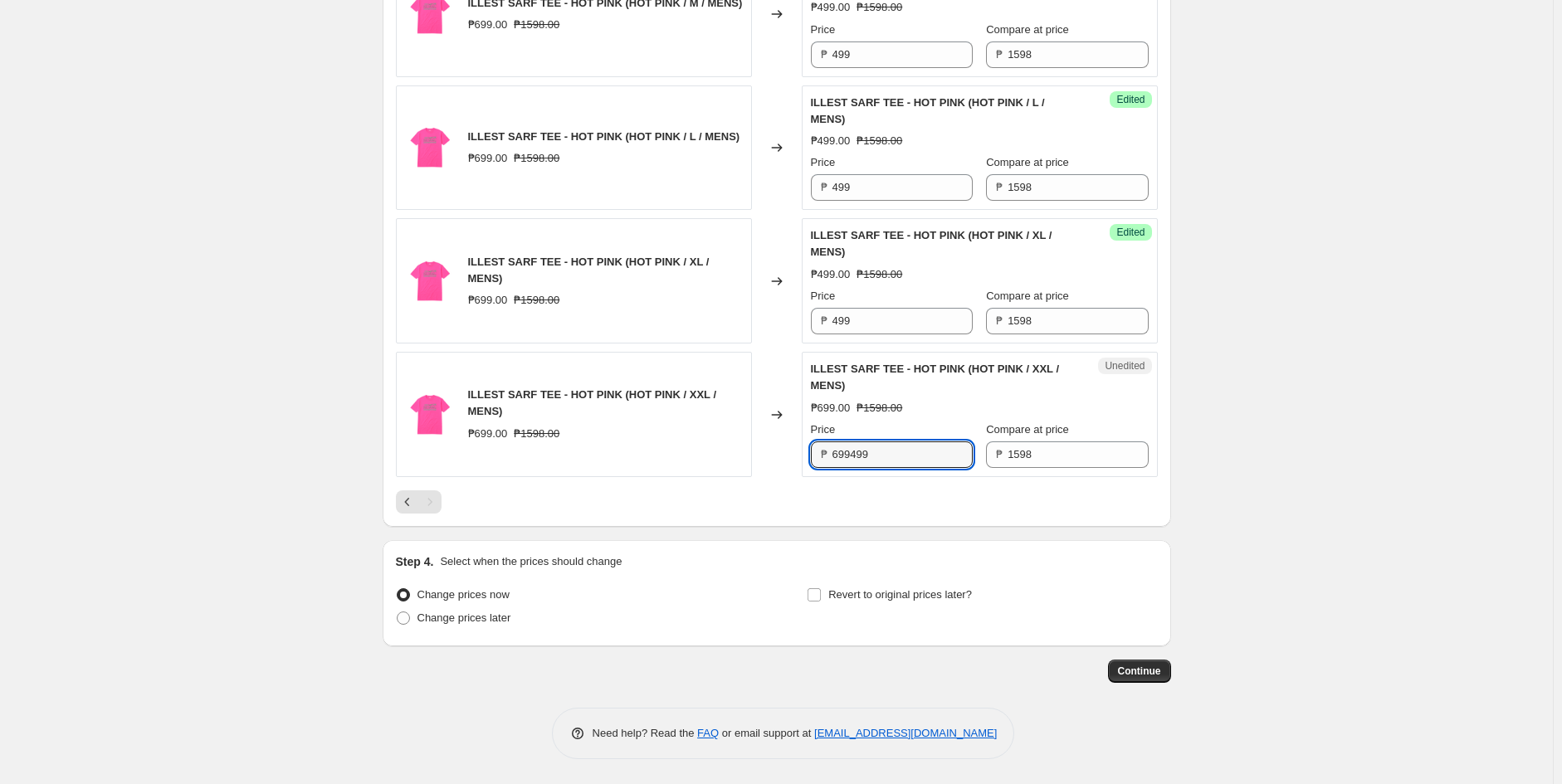
scroll to position [2930, 0]
click at [870, 453] on input "699499" at bounding box center [902, 454] width 140 height 26
click at [643, 565] on div "Step 4. Select when the prices should change" at bounding box center [777, 562] width 762 height 17
click at [497, 617] on span "Change prices later" at bounding box center [464, 617] width 94 height 13
click at [398, 612] on input "Change prices later" at bounding box center [397, 611] width 1 height 1
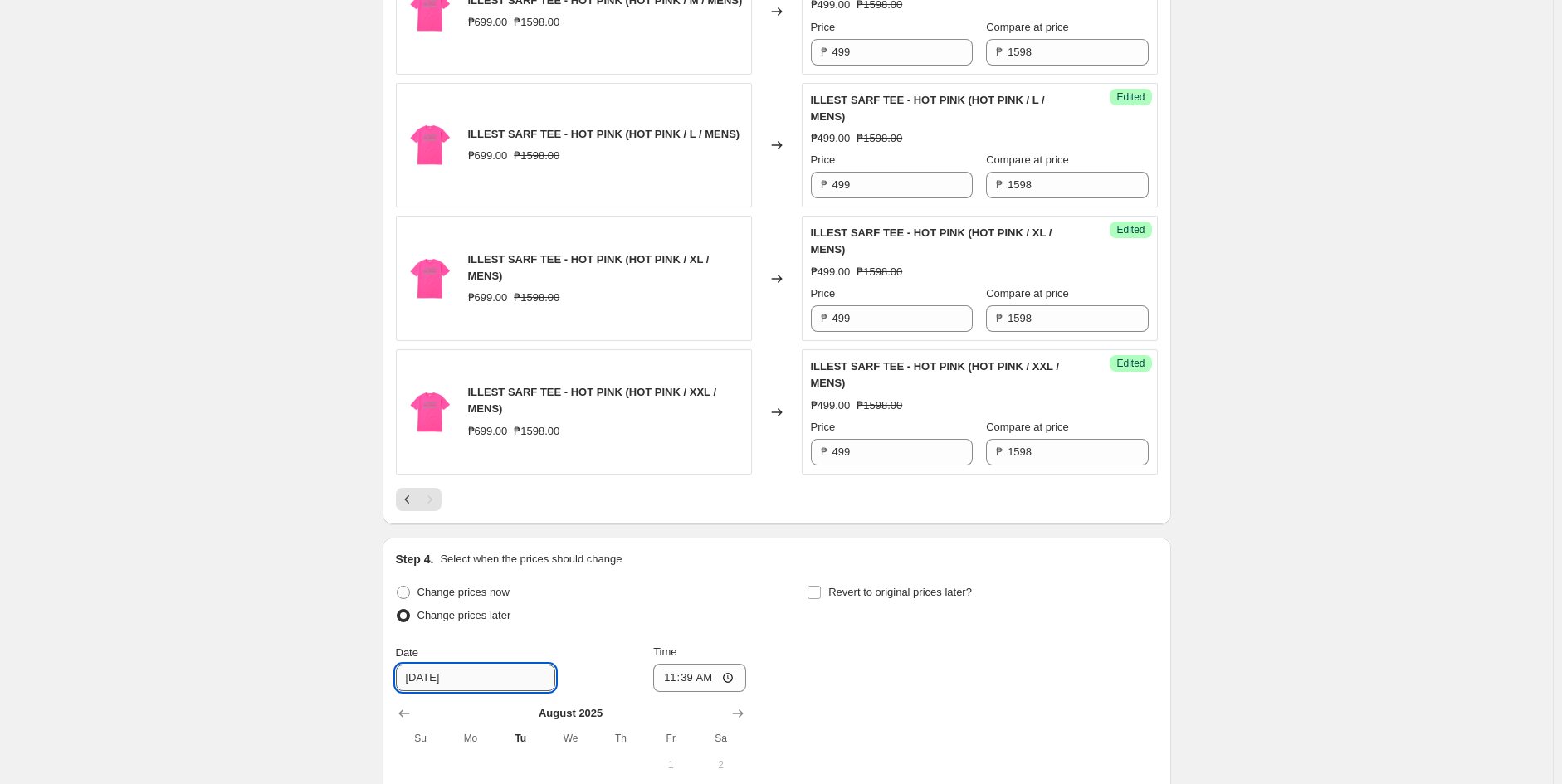
click at [471, 674] on input "8/13/2025" at bounding box center [475, 678] width 159 height 26
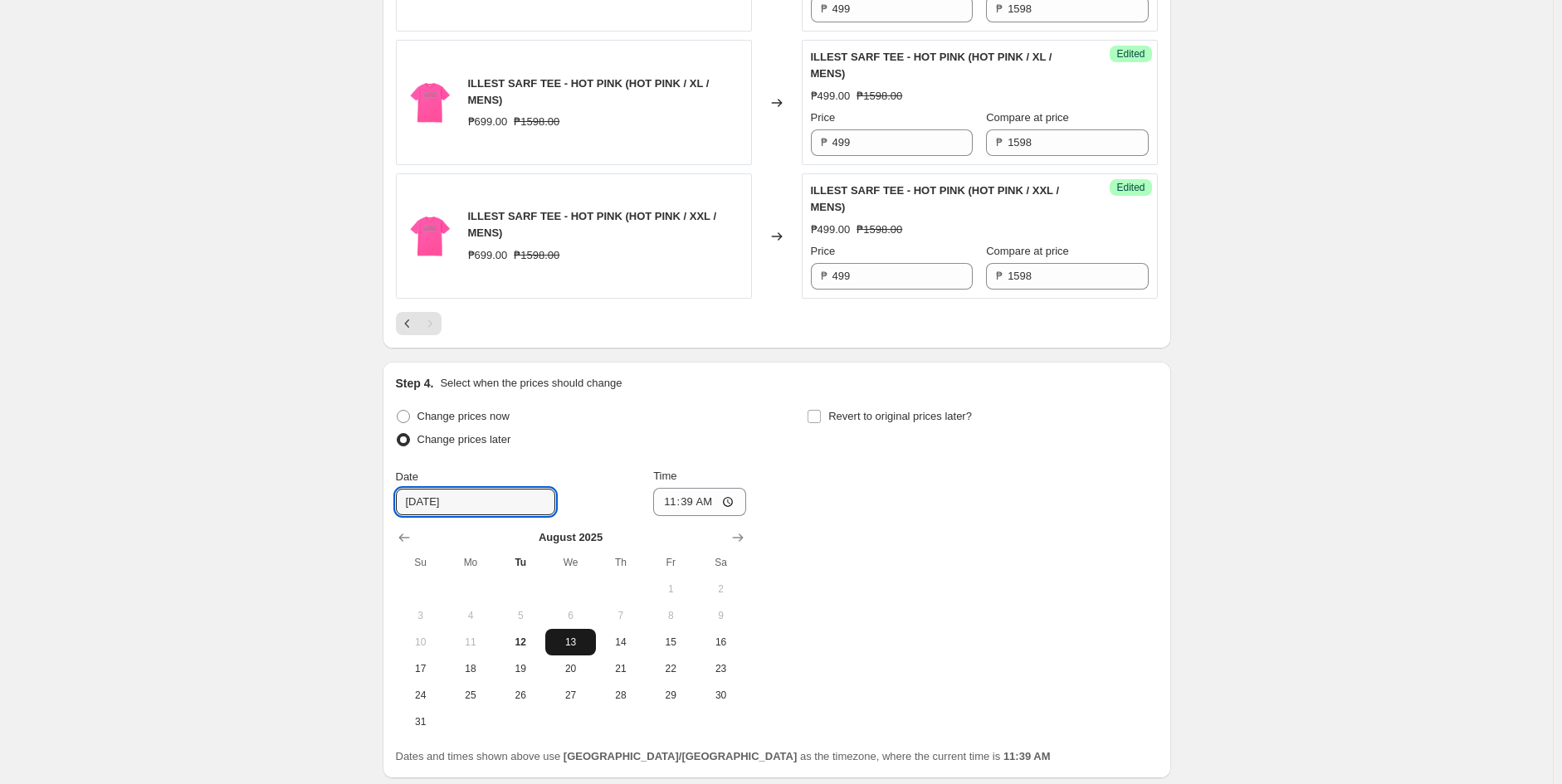
scroll to position [3115, 0]
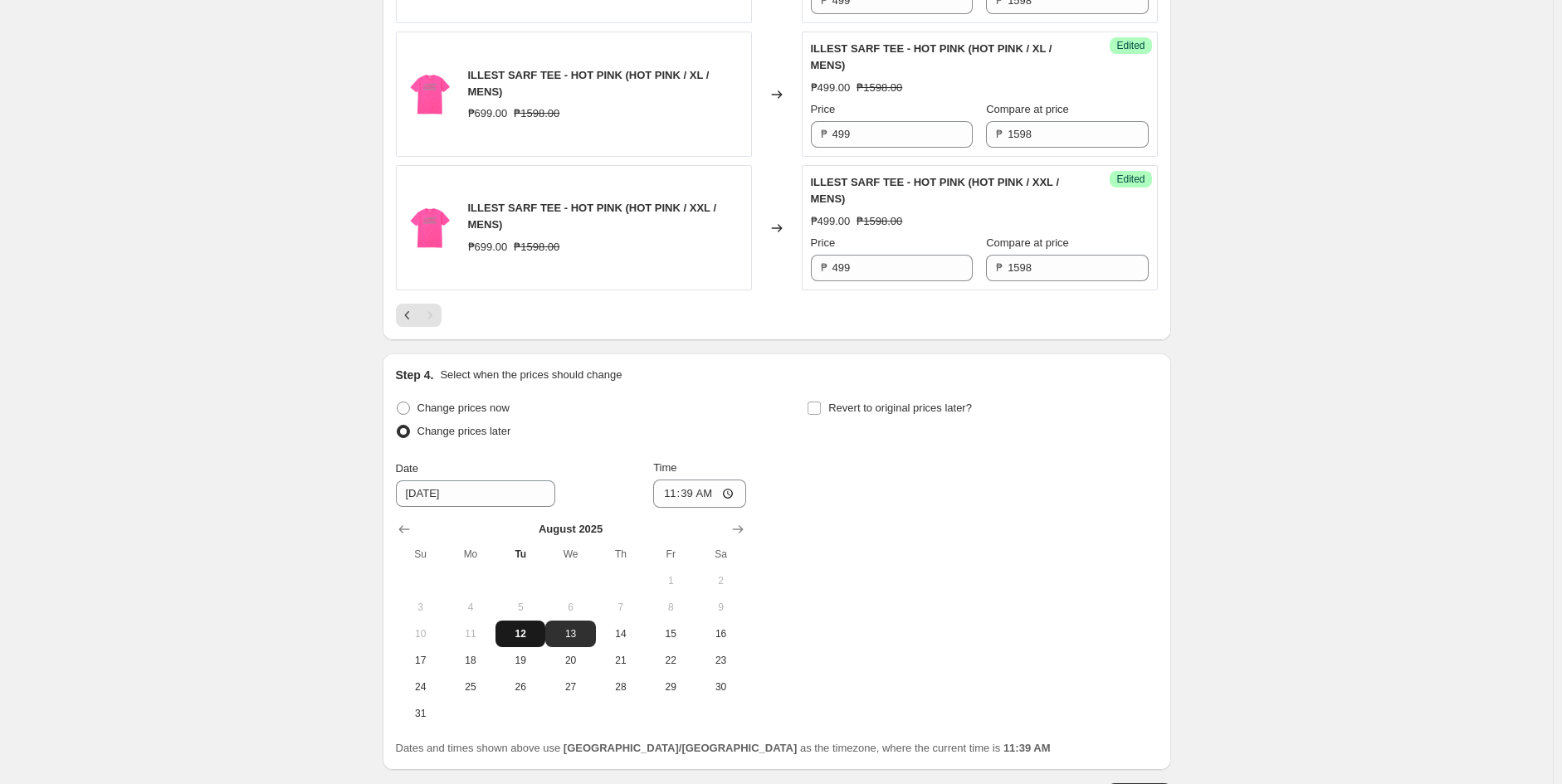
click at [530, 643] on button "12" at bounding box center [520, 633] width 50 height 26
click at [670, 498] on input "11:39" at bounding box center [700, 493] width 93 height 28
click at [1053, 558] on div "Change prices now Change prices later Date 8/12/2025 Time 15:00 August 2025 Su …" at bounding box center [777, 562] width 762 height 331
click at [882, 407] on span "Revert to original prices later?" at bounding box center [900, 408] width 143 height 13
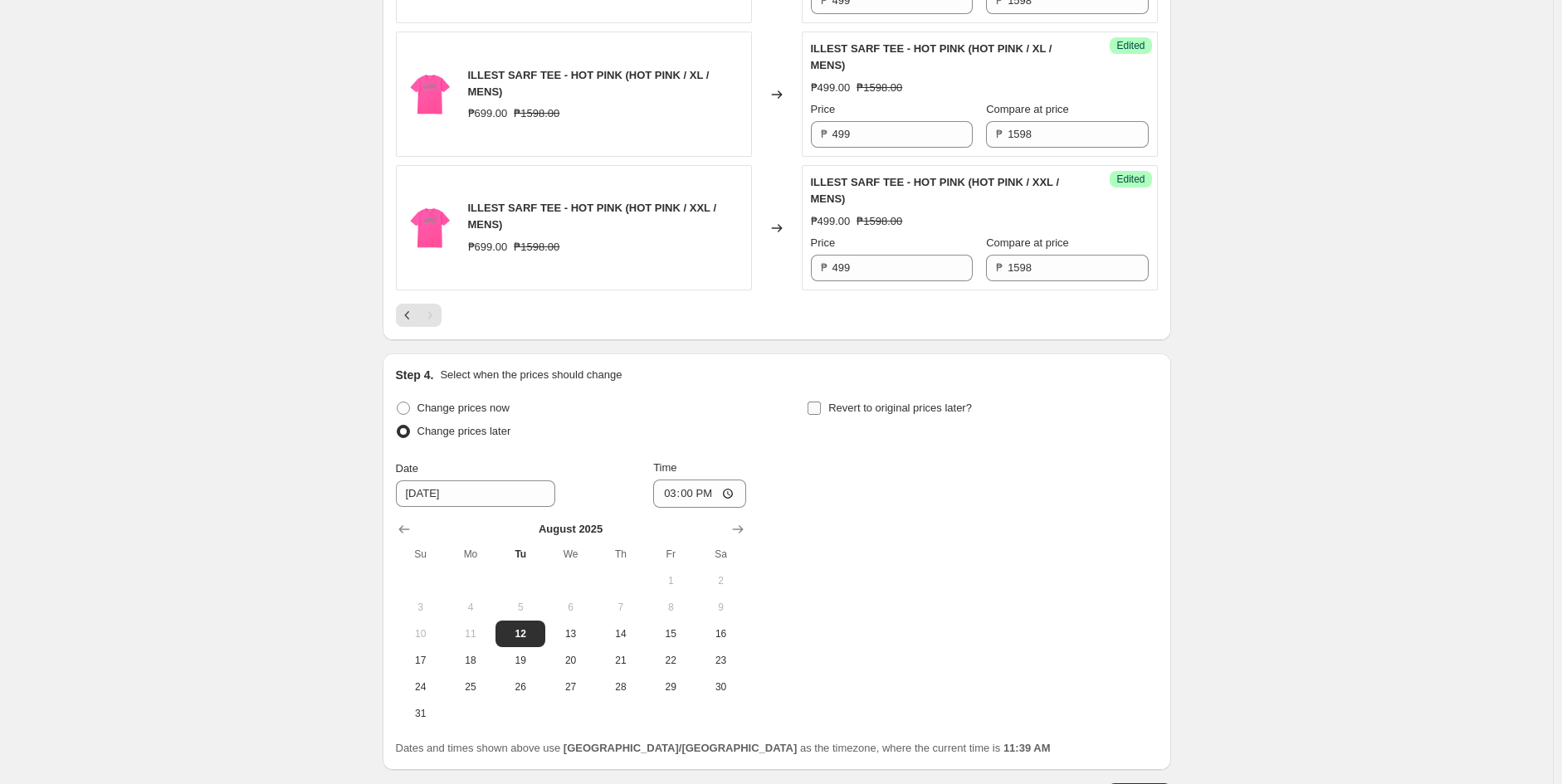
click at [821, 407] on input "Revert to original prices later?" at bounding box center [815, 409] width 14 height 14
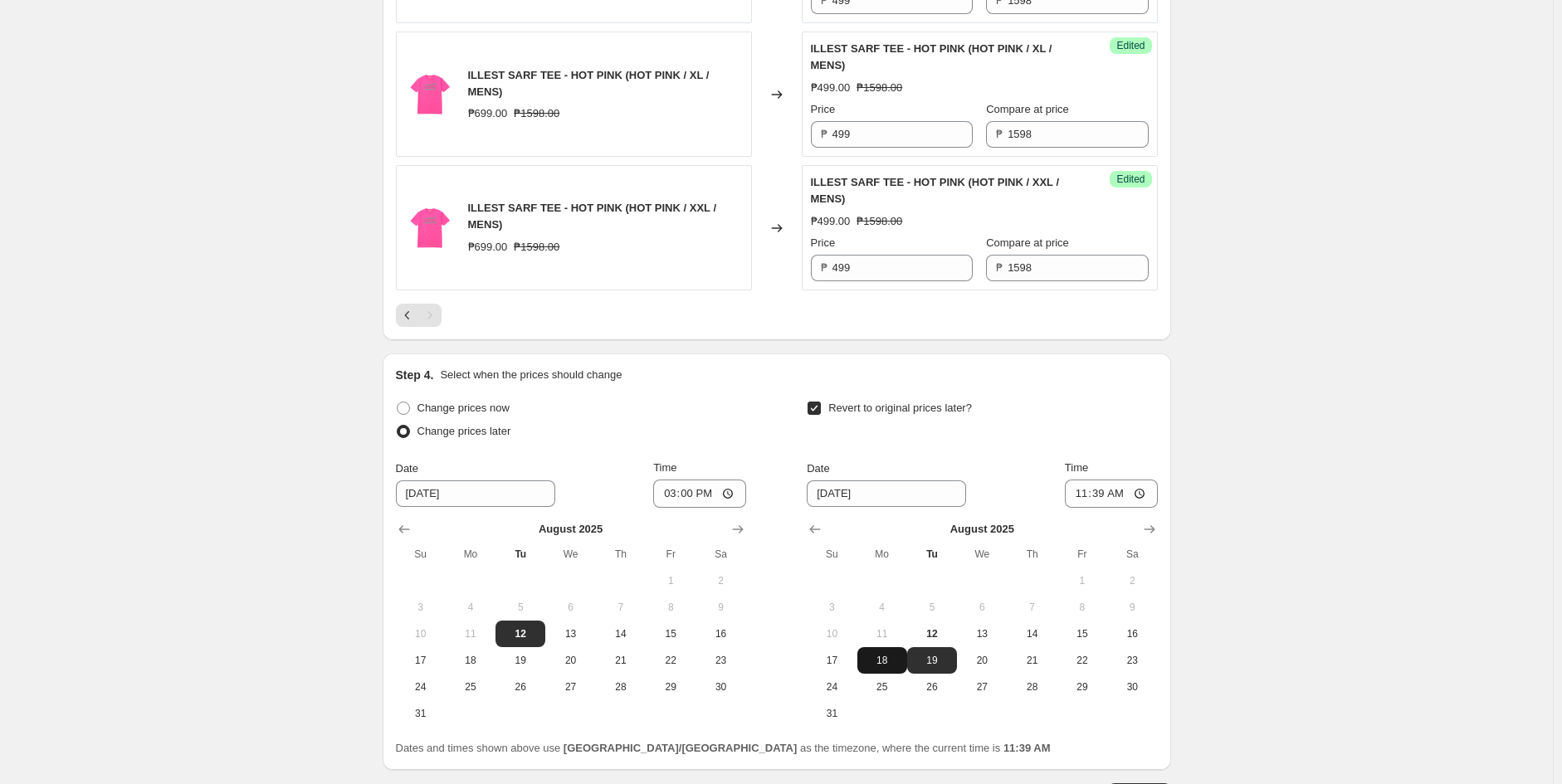
click at [885, 667] on span "18" at bounding box center [882, 661] width 36 height 14
click at [1077, 503] on input "11:39" at bounding box center [1111, 493] width 93 height 28
click at [1116, 498] on input "11:59" at bounding box center [1111, 493] width 93 height 28
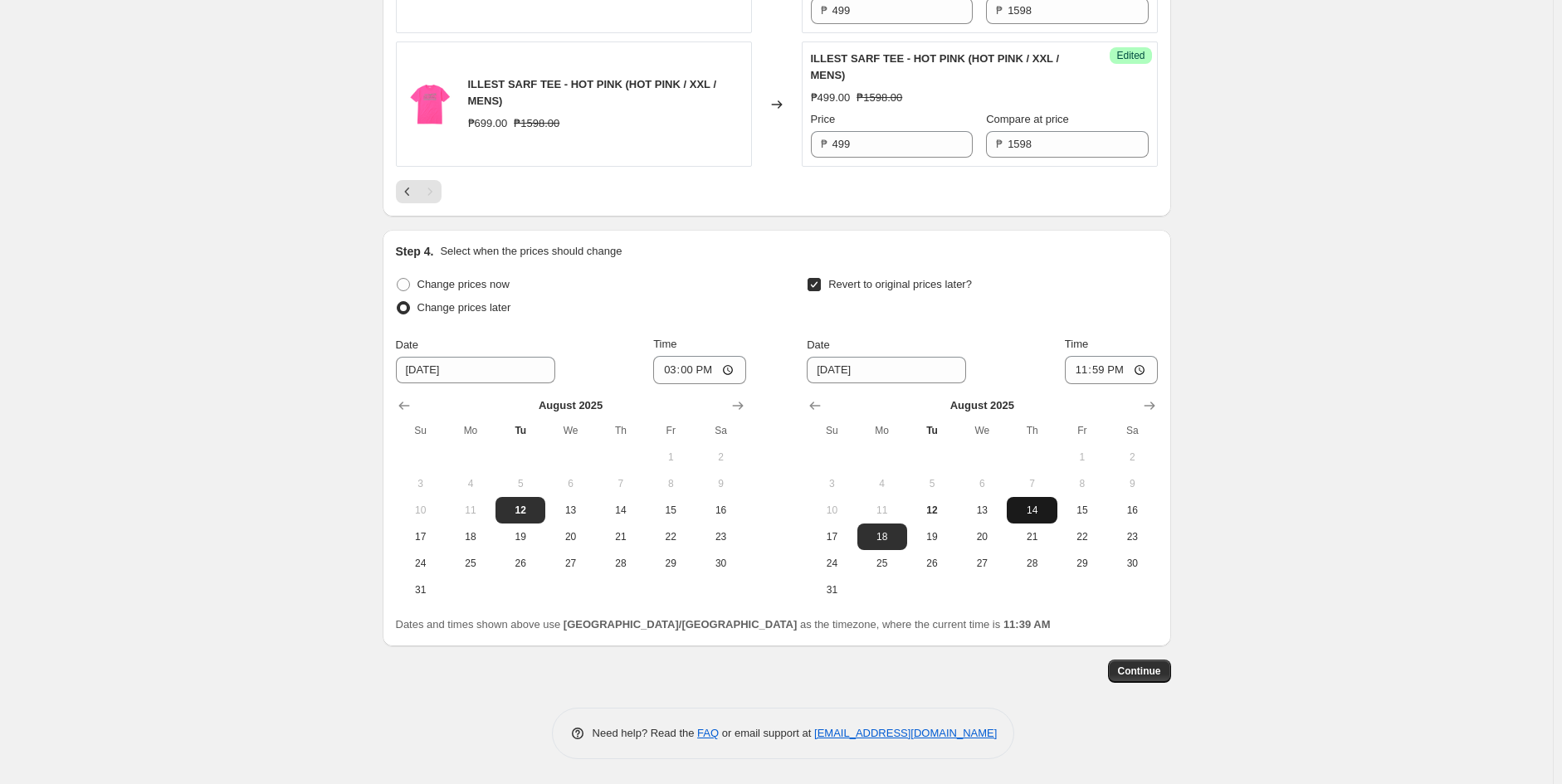
scroll to position [3241, 0]
click at [1155, 675] on span "Continue" at bounding box center [1140, 672] width 43 height 14
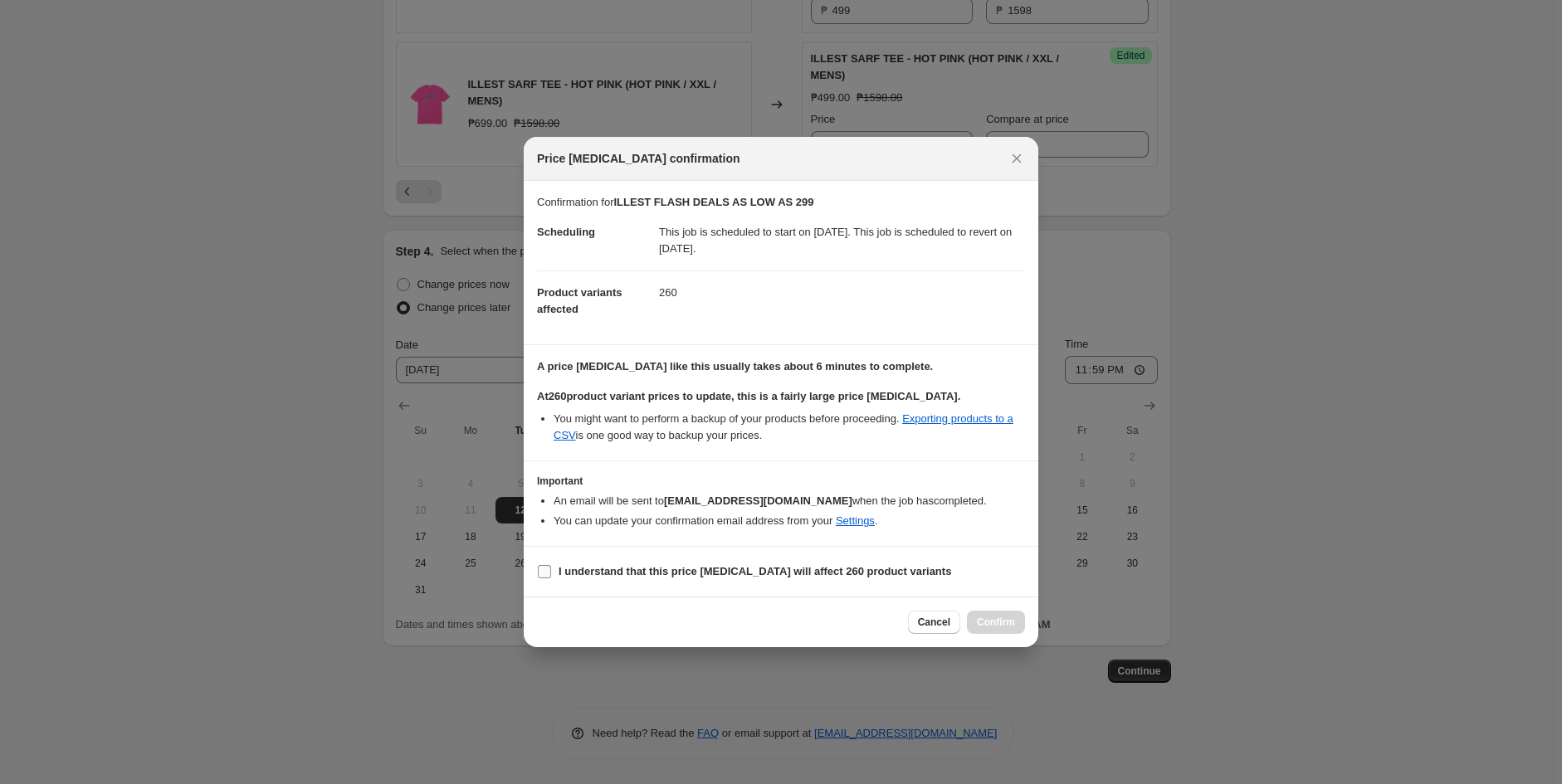
click at [604, 581] on label "I understand that this price change job will affect 260 product variants" at bounding box center [744, 571] width 415 height 23
click at [551, 578] on input "I understand that this price change job will affect 260 product variants" at bounding box center [544, 571] width 14 height 14
click at [1021, 164] on icon "Close" at bounding box center [1017, 158] width 17 height 17
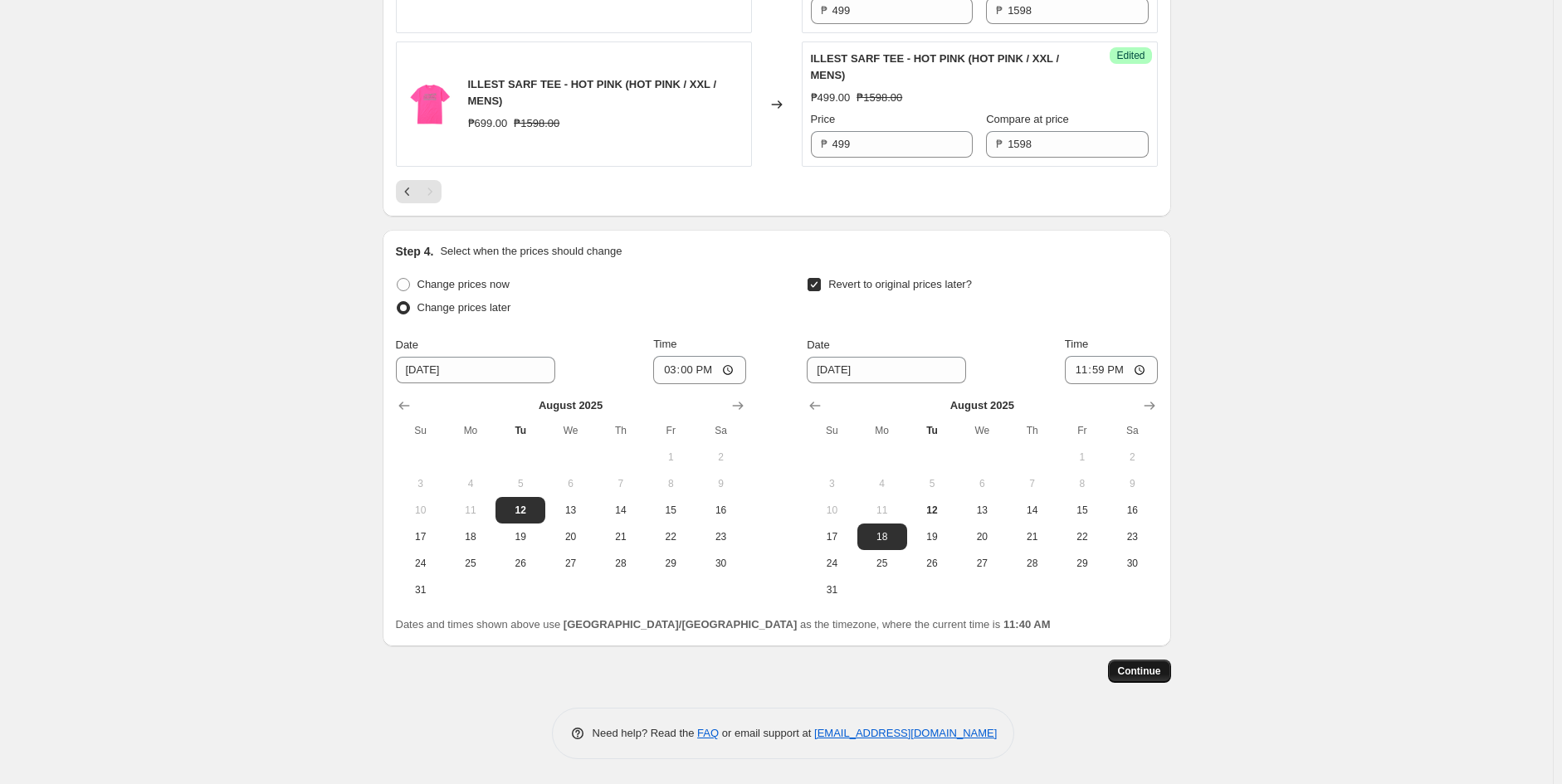
click at [1141, 665] on span "Continue" at bounding box center [1140, 672] width 43 height 14
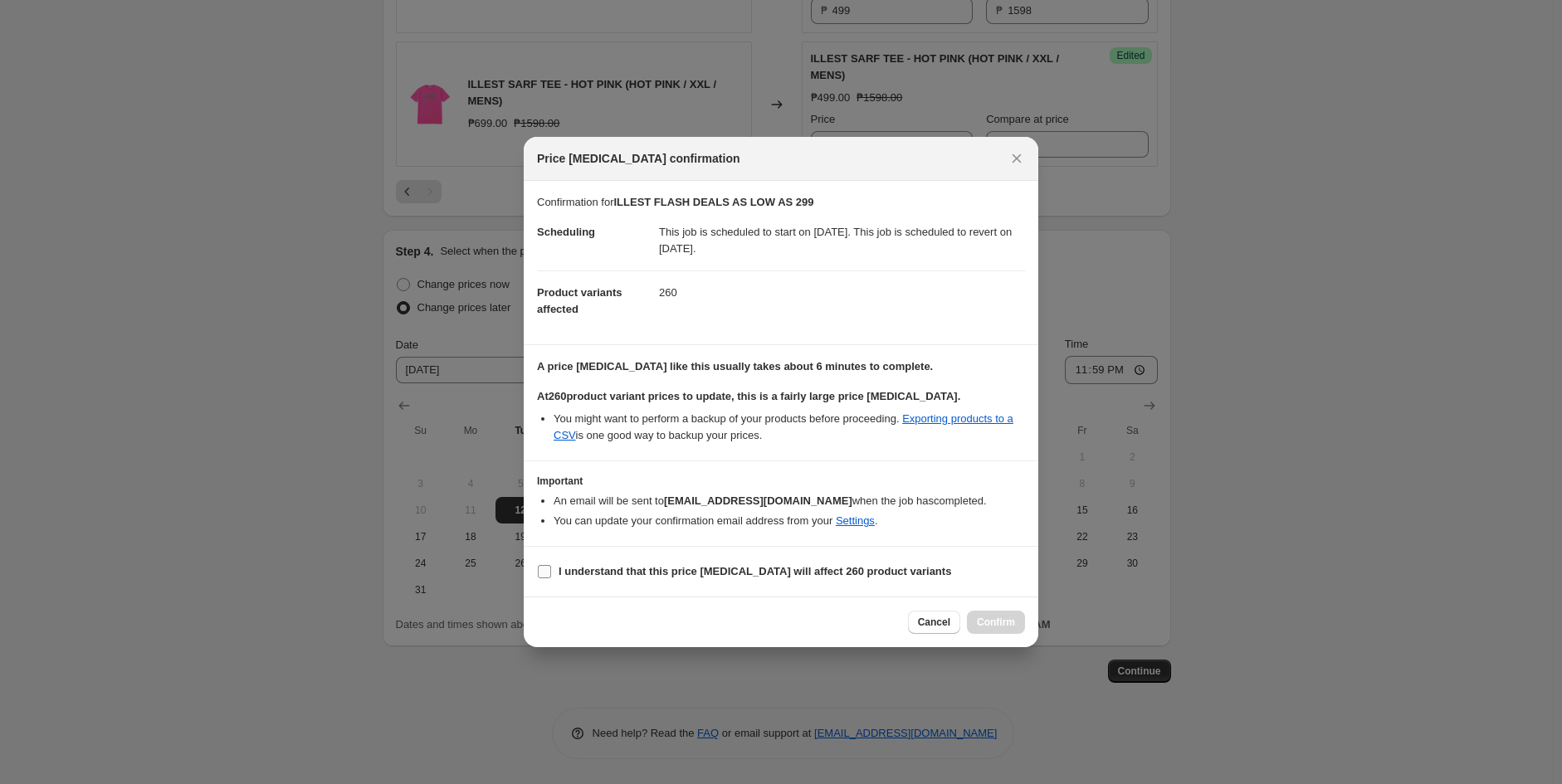
click at [606, 569] on b "I understand that this price change job will affect 260 product variants" at bounding box center [755, 570] width 392 height 13
click at [551, 569] on input "I understand that this price change job will affect 260 product variants" at bounding box center [544, 571] width 14 height 14
click at [990, 616] on span "Confirm" at bounding box center [996, 622] width 38 height 14
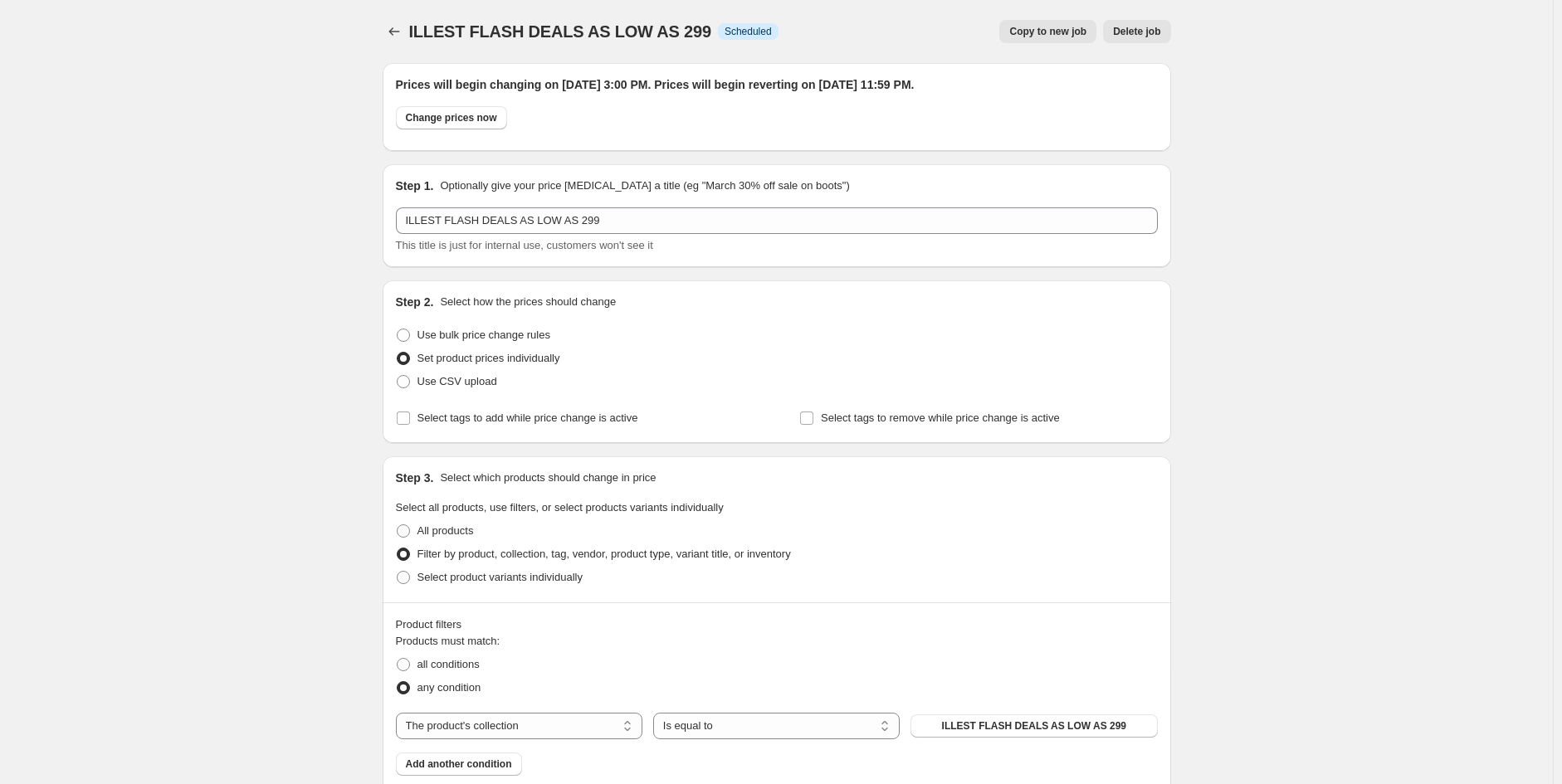
click at [392, 35] on icon "Price change jobs" at bounding box center [394, 31] width 17 height 17
